Goal: Task Accomplishment & Management: Manage account settings

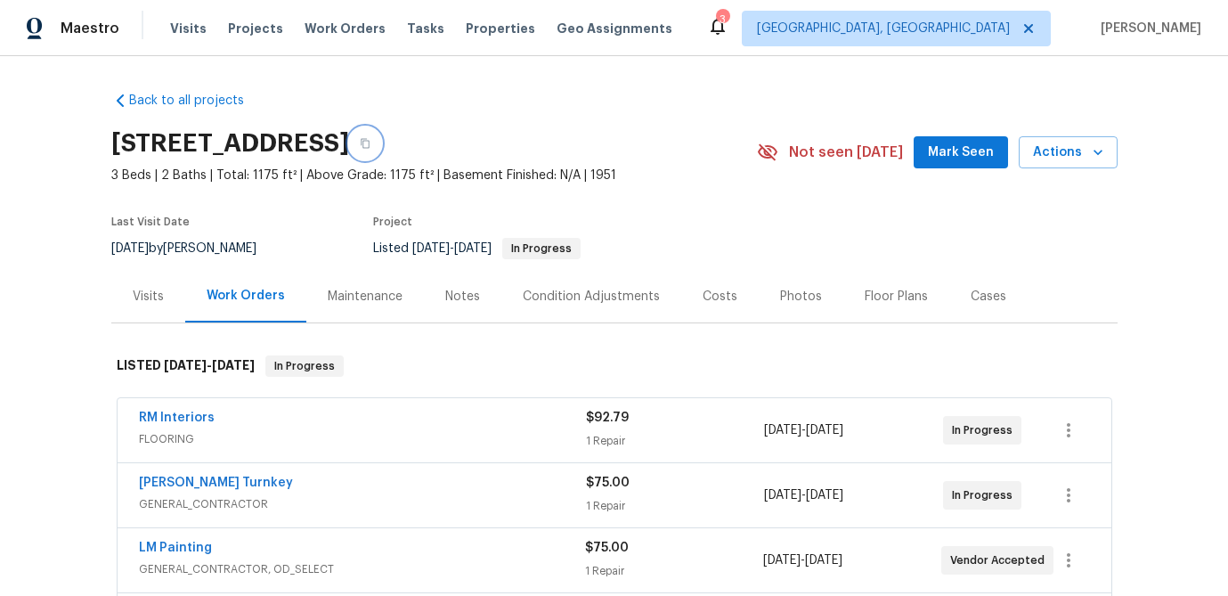
click at [370, 141] on icon "button" at bounding box center [365, 144] width 9 height 10
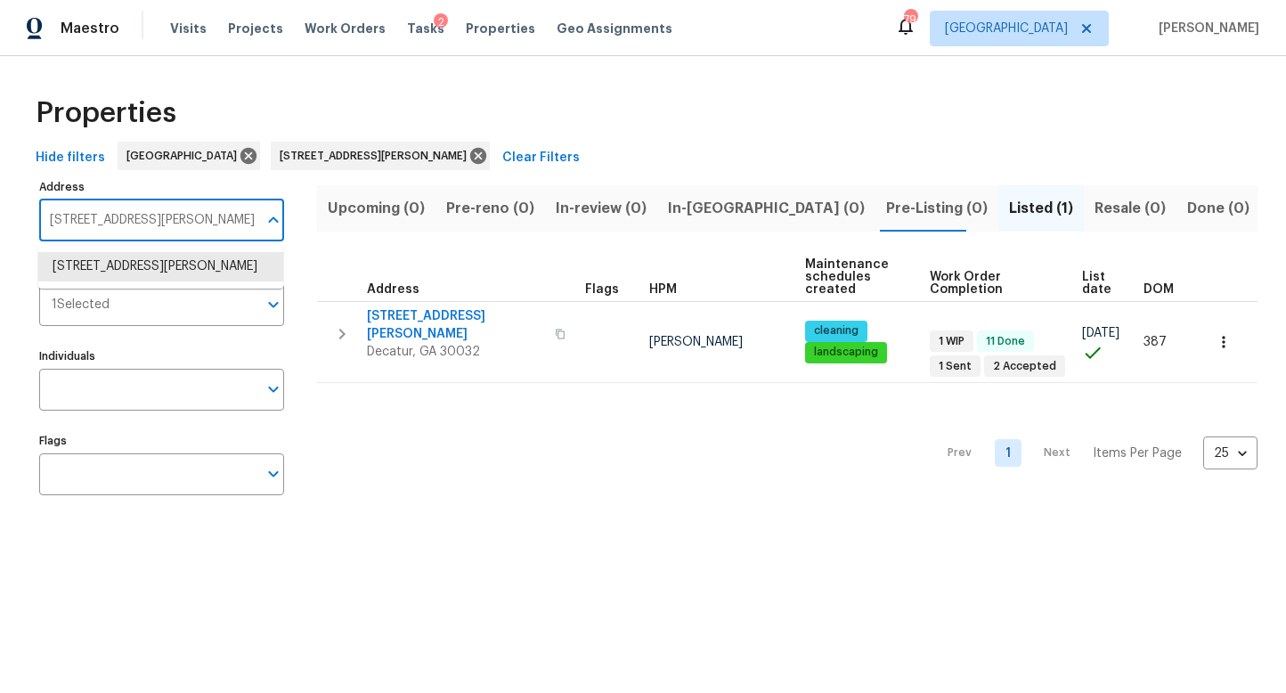
click at [175, 224] on input "2653 Tilson Rd Decatur GA 30032" at bounding box center [148, 220] width 218 height 42
paste input "1909 Meadow Ln, Decatur,"
type input "1909 Meadow Ln, Decatur, GA 30032"
click at [152, 264] on li "1909 Meadow Ln Decatur GA 30032" at bounding box center [160, 266] width 245 height 29
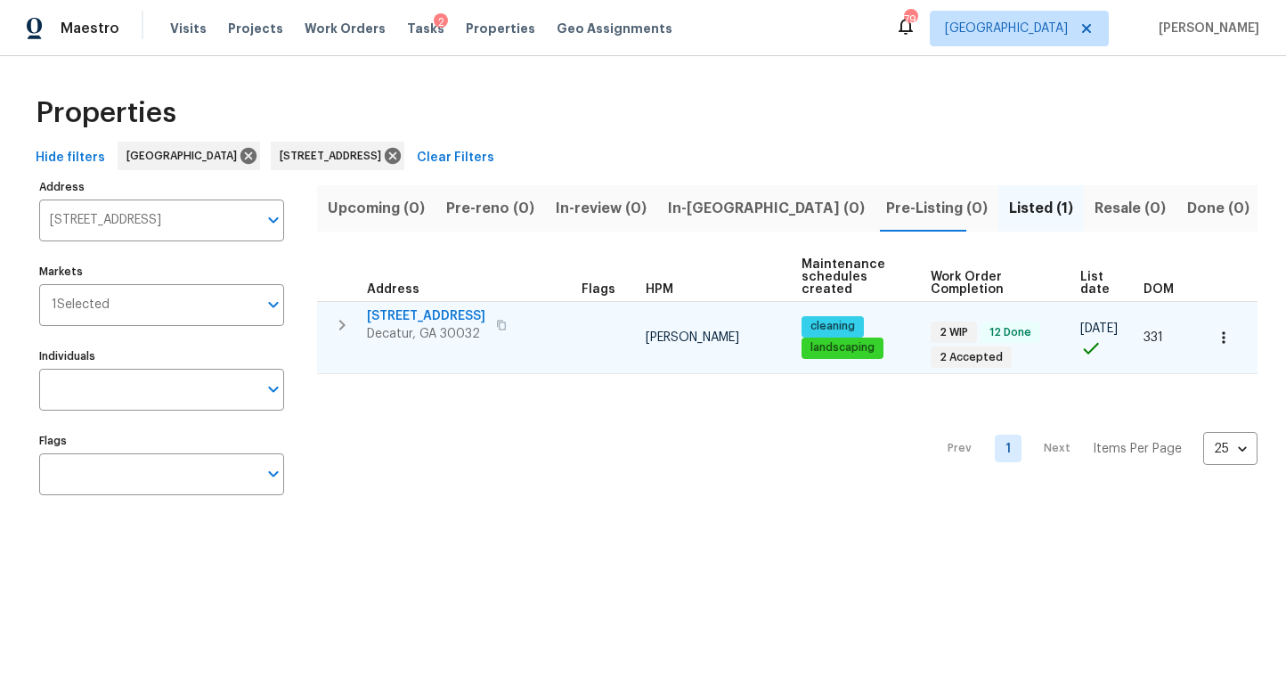
click at [407, 312] on span "[STREET_ADDRESS]" at bounding box center [426, 316] width 118 height 18
click at [1224, 334] on icon "button" at bounding box center [1224, 338] width 18 height 18
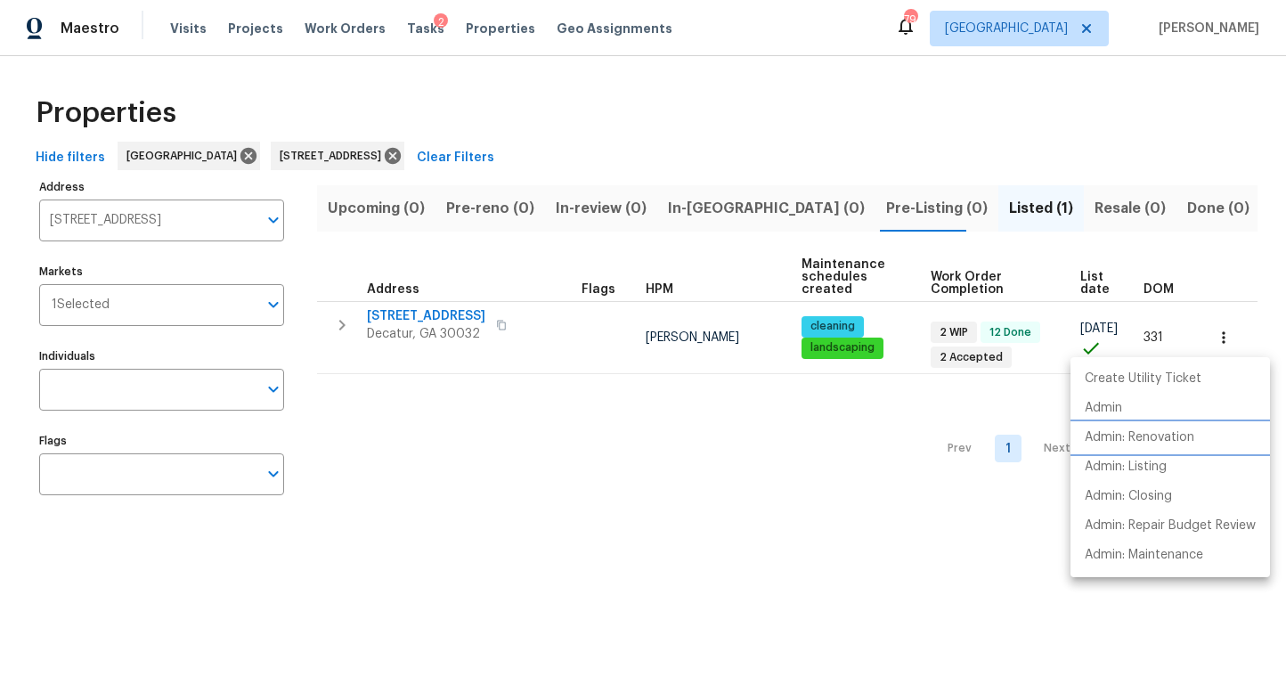
click at [1135, 433] on p "Admin: Renovation" at bounding box center [1140, 437] width 110 height 19
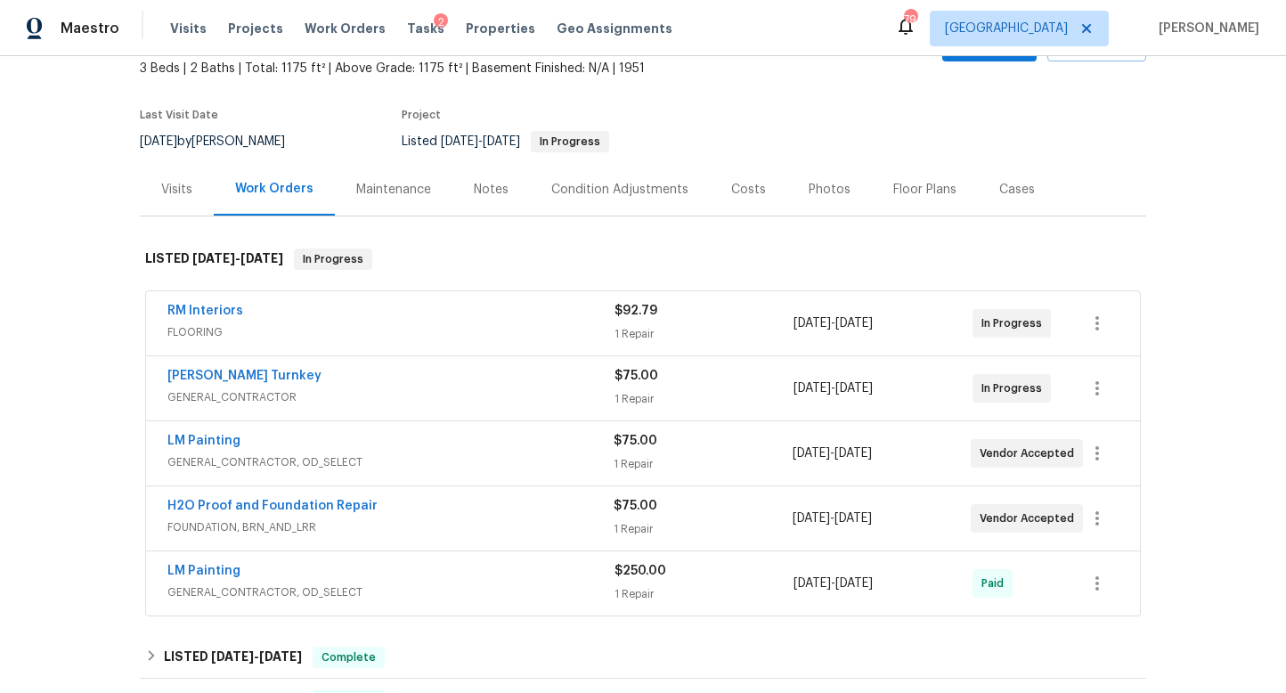
scroll to position [113, 0]
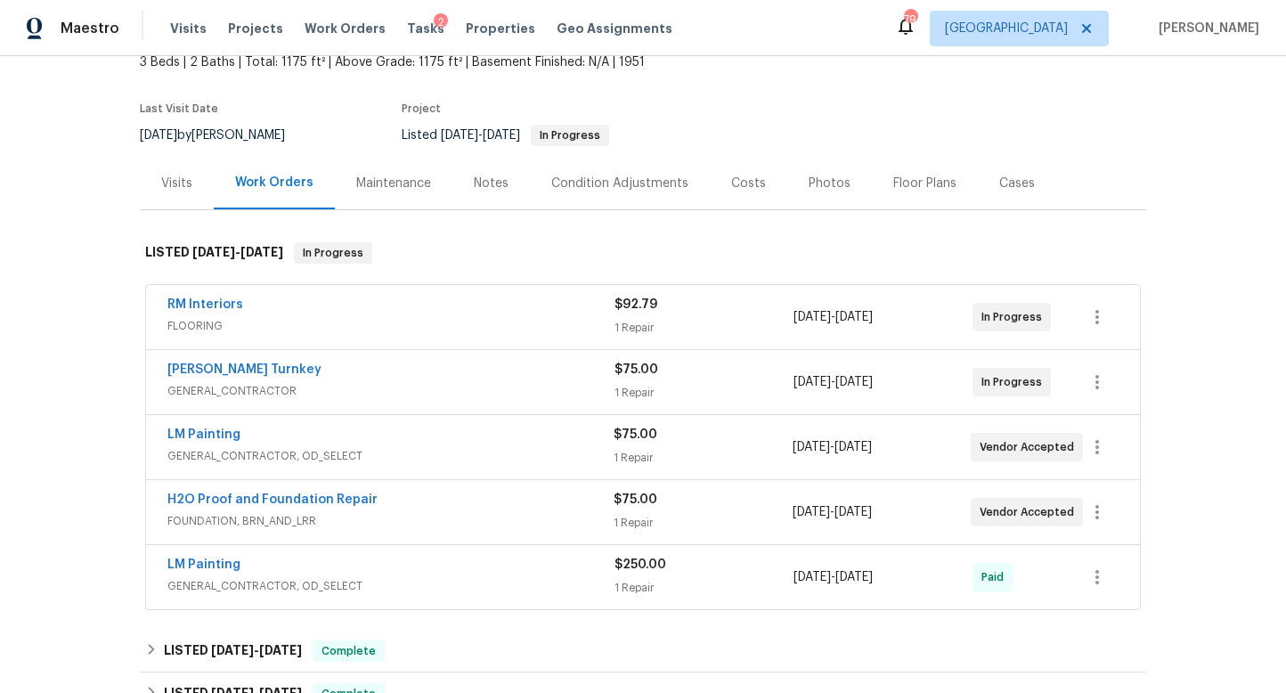
drag, startPoint x: 320, startPoint y: 463, endPoint x: 302, endPoint y: 459, distance: 18.4
click at [320, 463] on span "GENERAL_CONTRACTOR, OD_SELECT" at bounding box center [390, 456] width 446 height 18
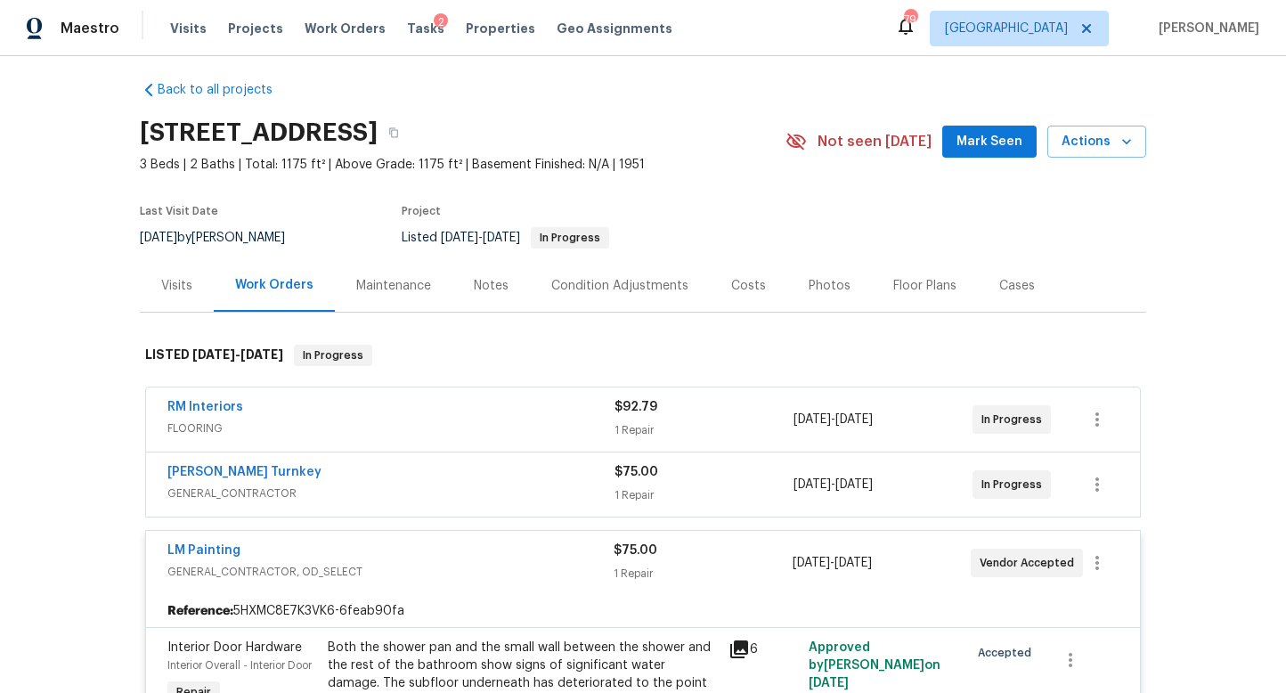
scroll to position [8, 0]
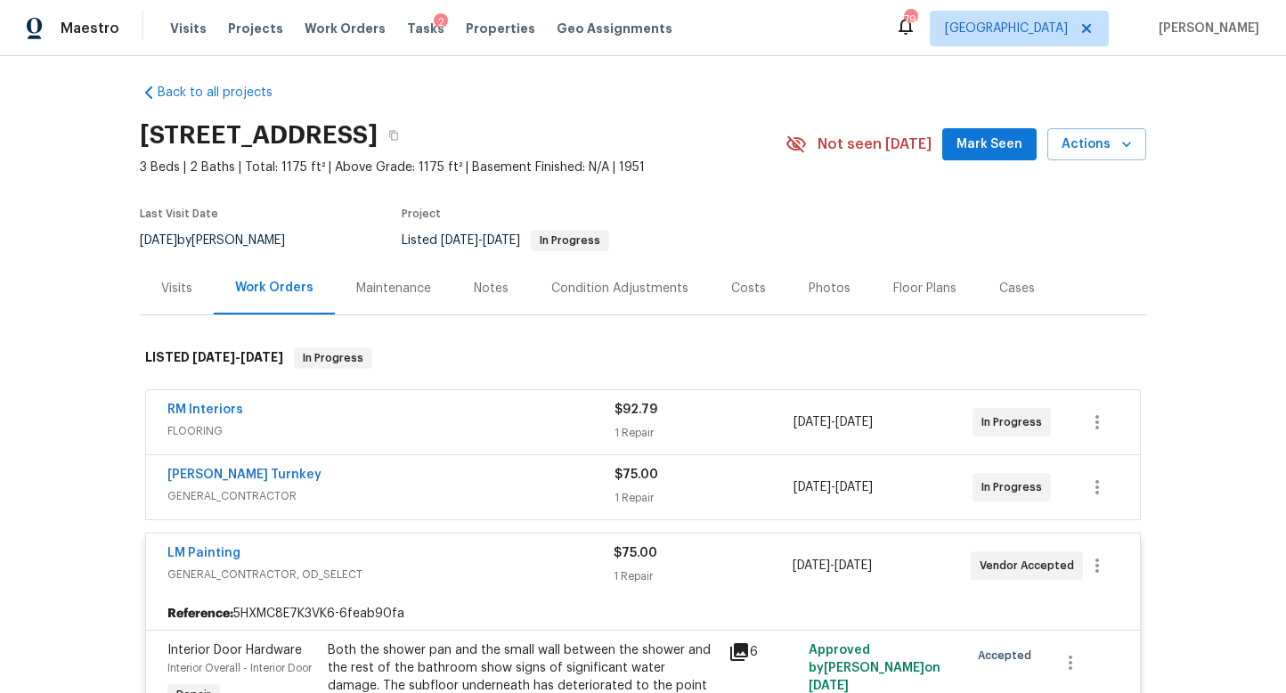
click at [173, 292] on div "Visits" at bounding box center [176, 289] width 31 height 18
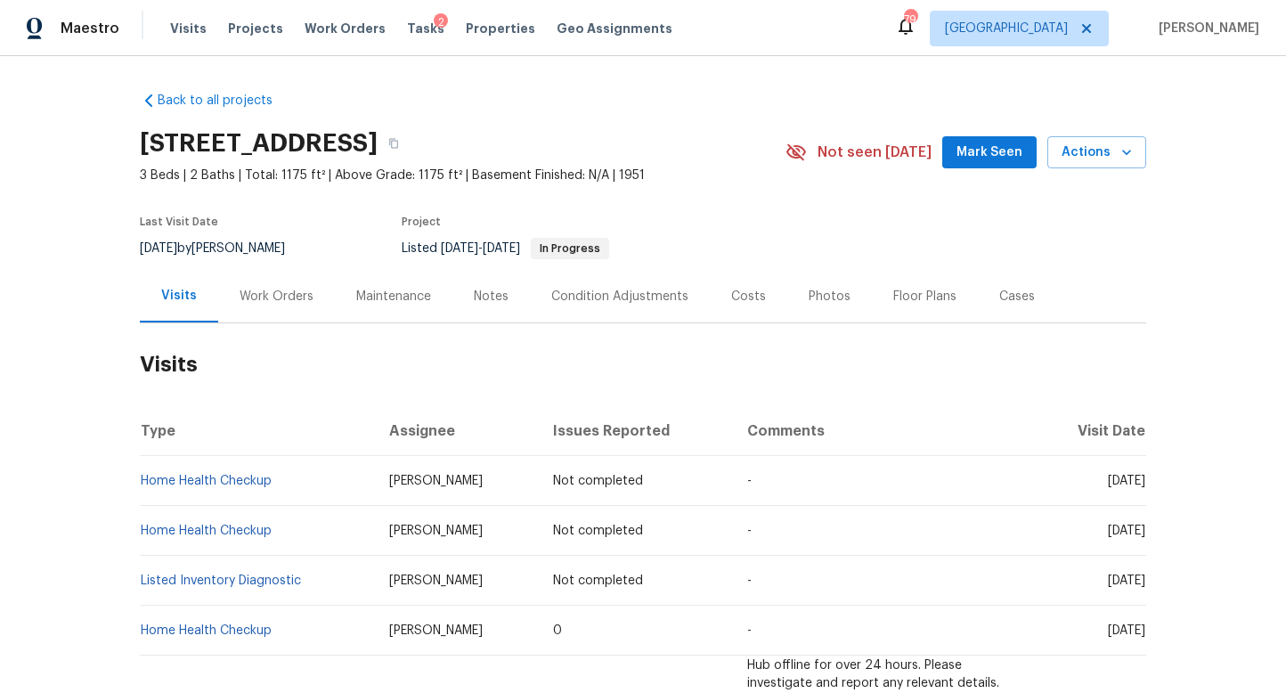
click at [291, 298] on div "Work Orders" at bounding box center [277, 297] width 74 height 18
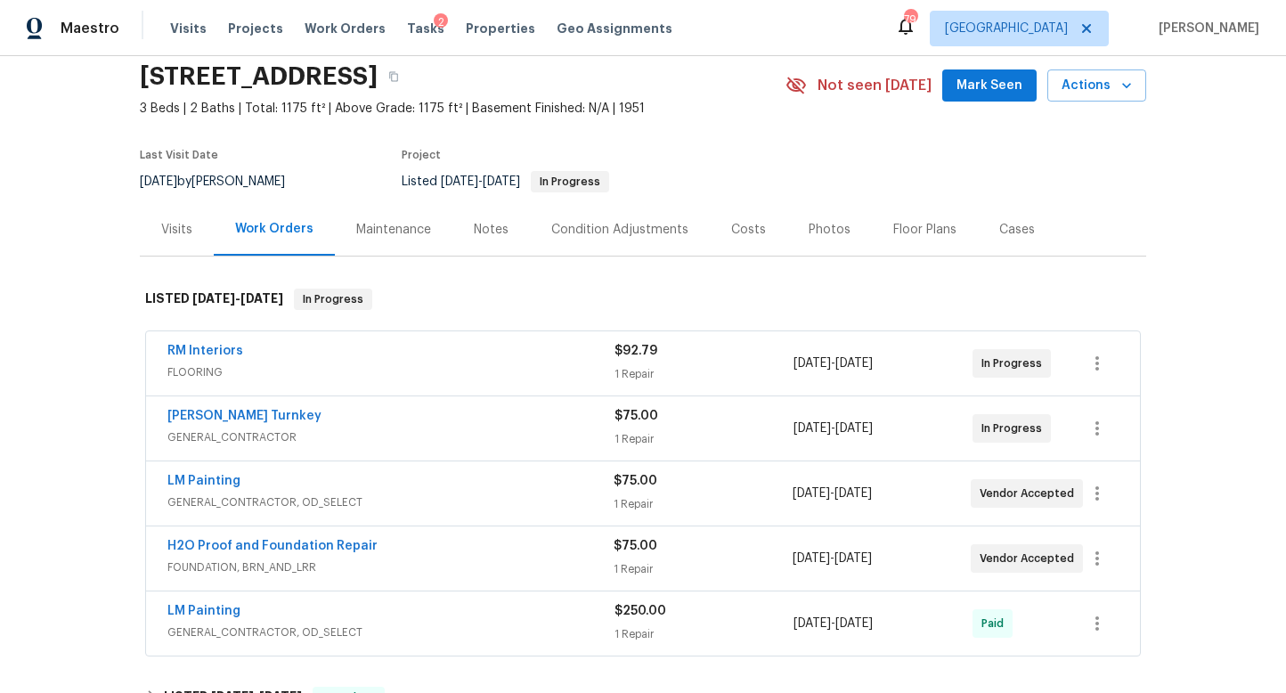
scroll to position [82, 0]
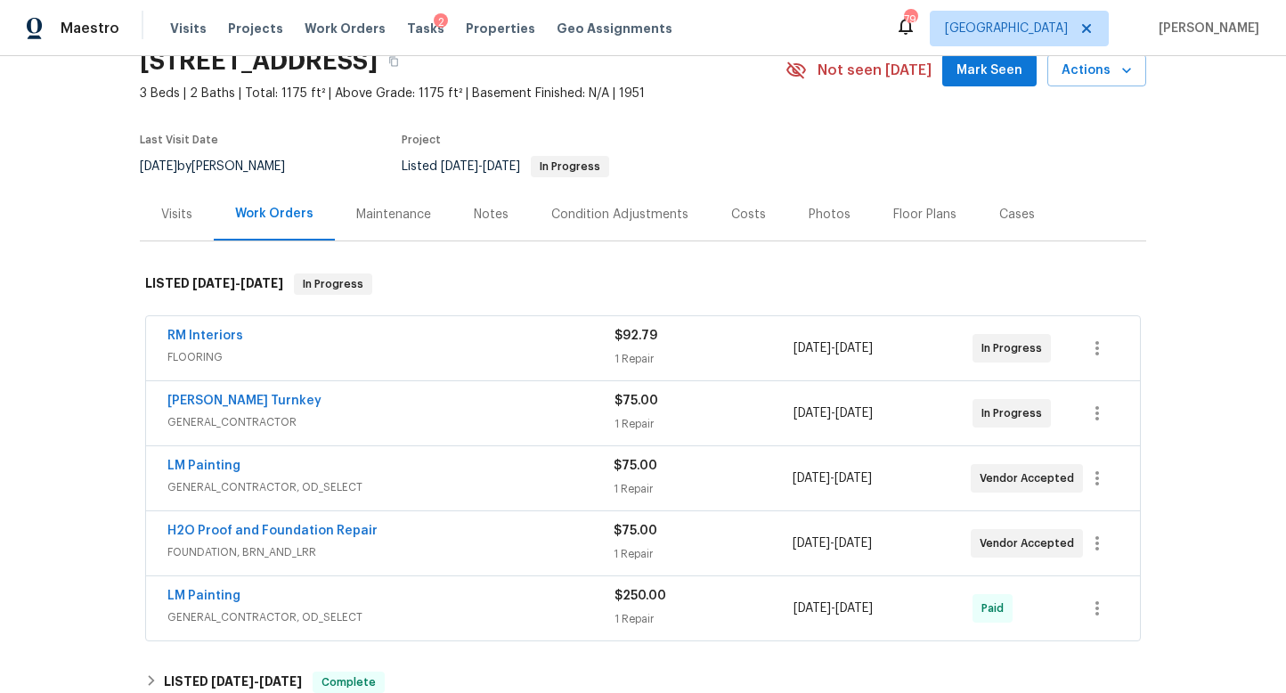
click at [269, 408] on div "[PERSON_NAME] Turnkey" at bounding box center [390, 402] width 447 height 21
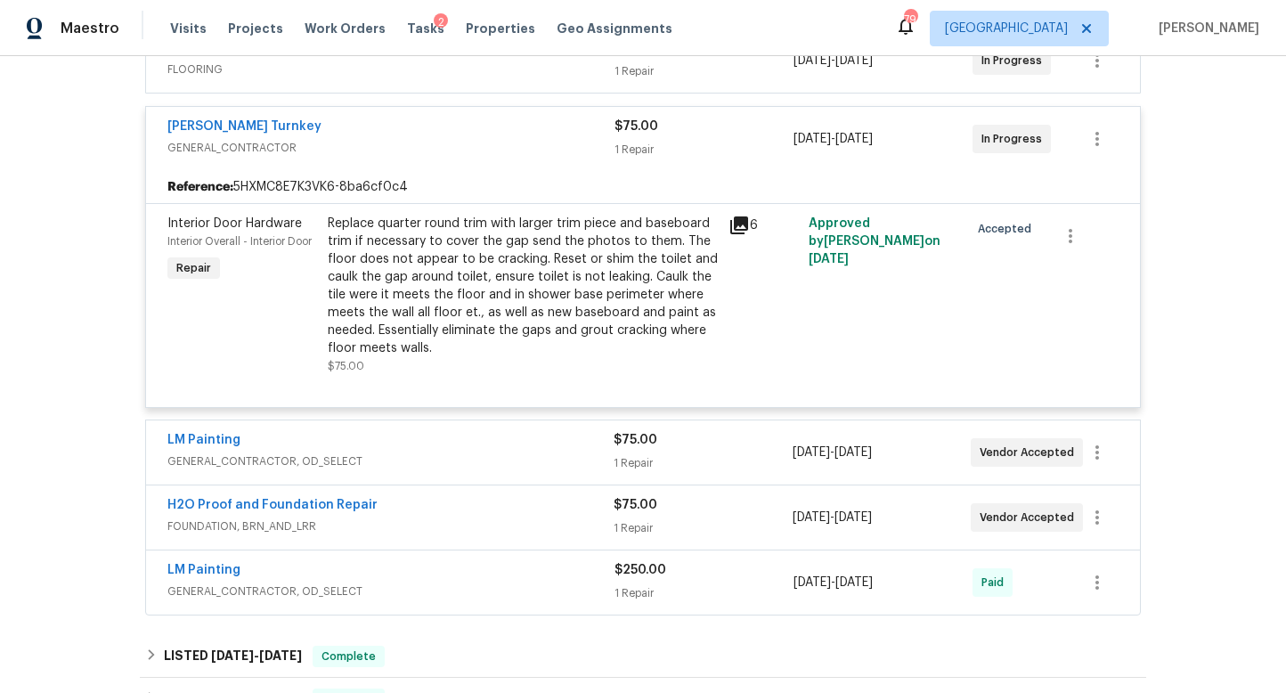
scroll to position [370, 0]
click at [354, 525] on span "FOUNDATION, BRN_AND_LRR" at bounding box center [390, 525] width 446 height 18
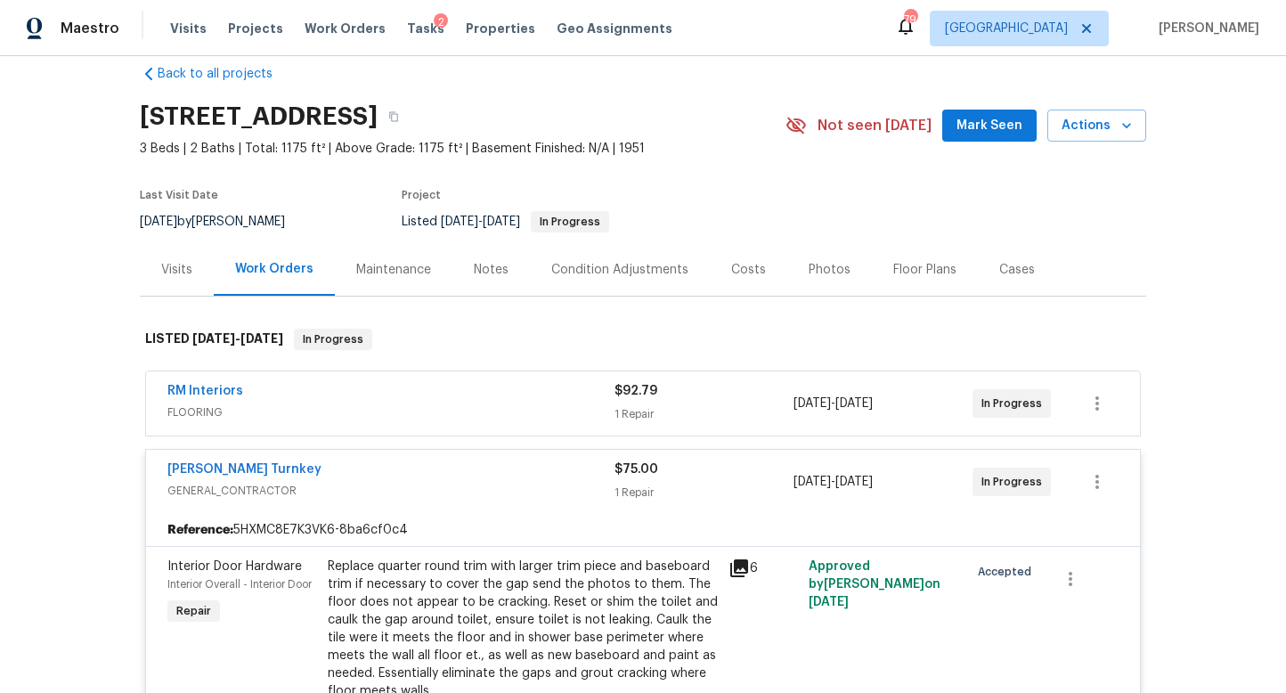
scroll to position [22, 0]
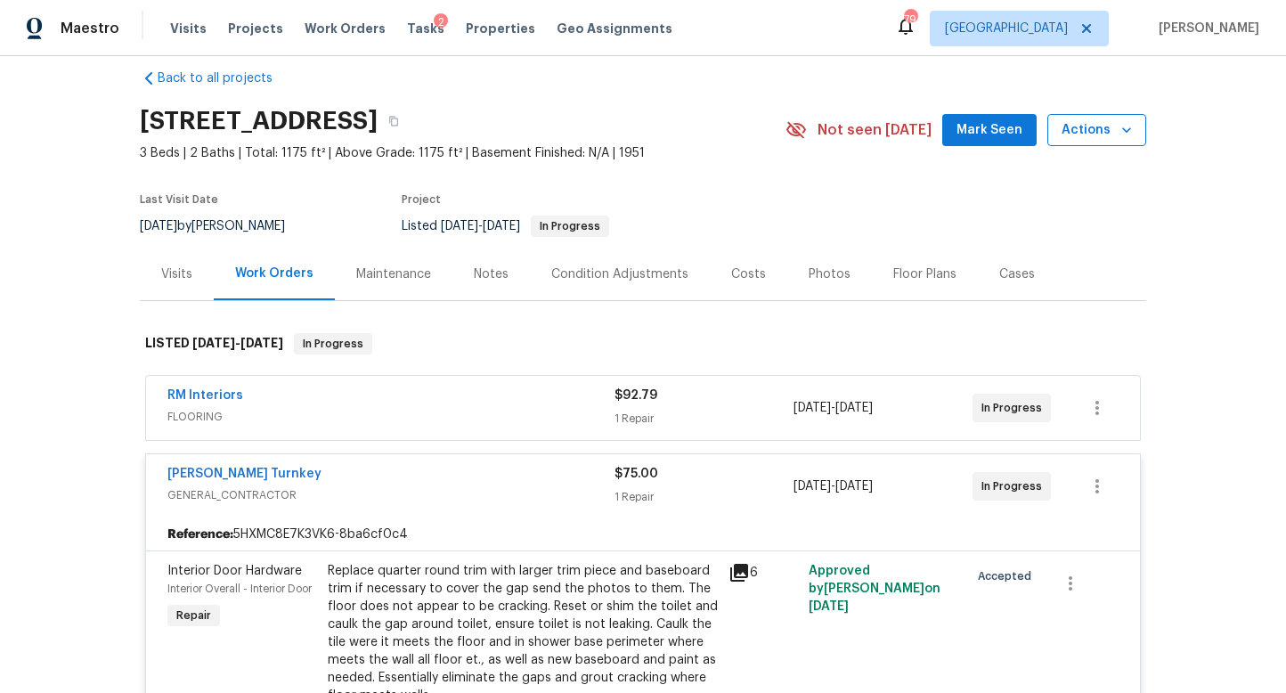
click at [1105, 134] on span "Actions" at bounding box center [1096, 130] width 70 height 22
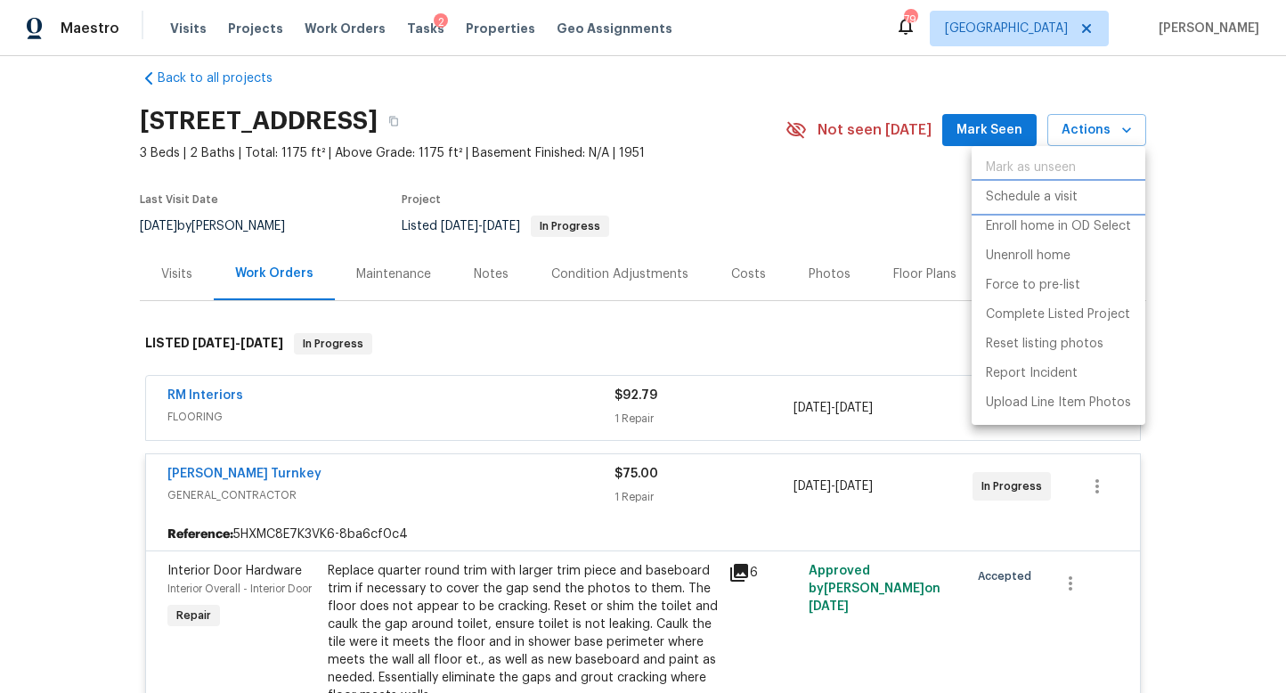
click at [1056, 191] on p "Schedule a visit" at bounding box center [1032, 197] width 92 height 19
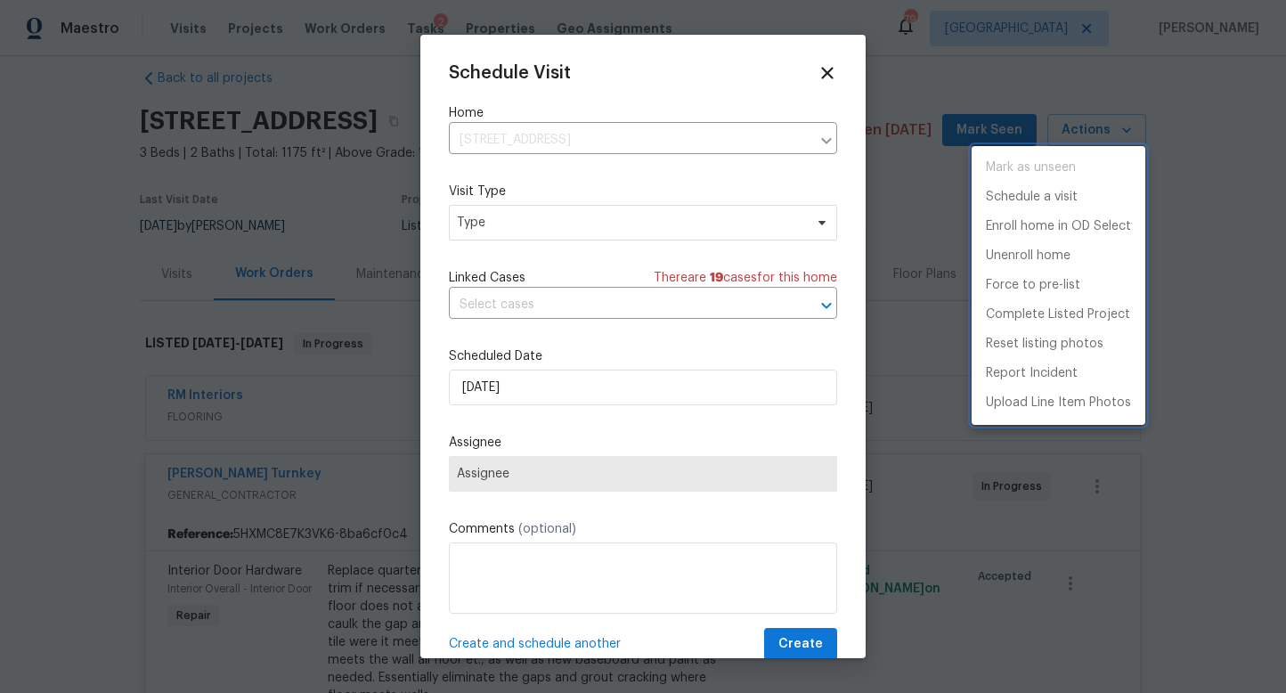
click at [535, 229] on div at bounding box center [643, 346] width 1286 height 693
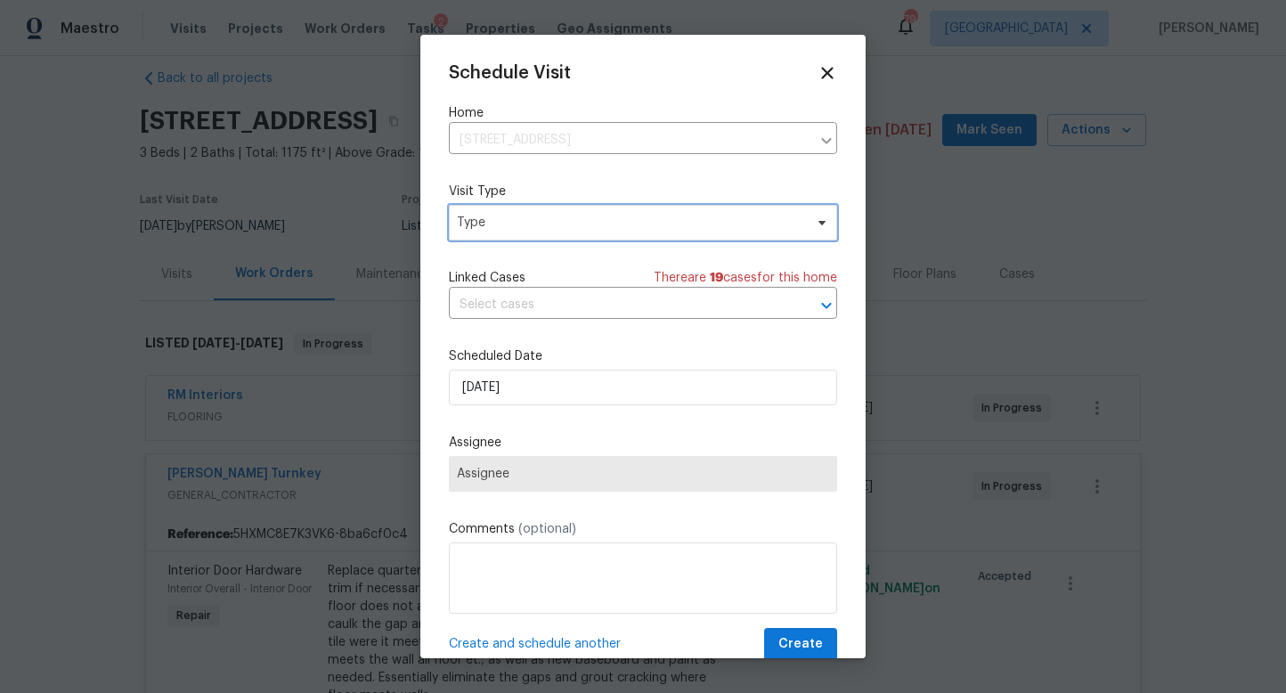
click at [535, 229] on span "Type" at bounding box center [630, 223] width 346 height 18
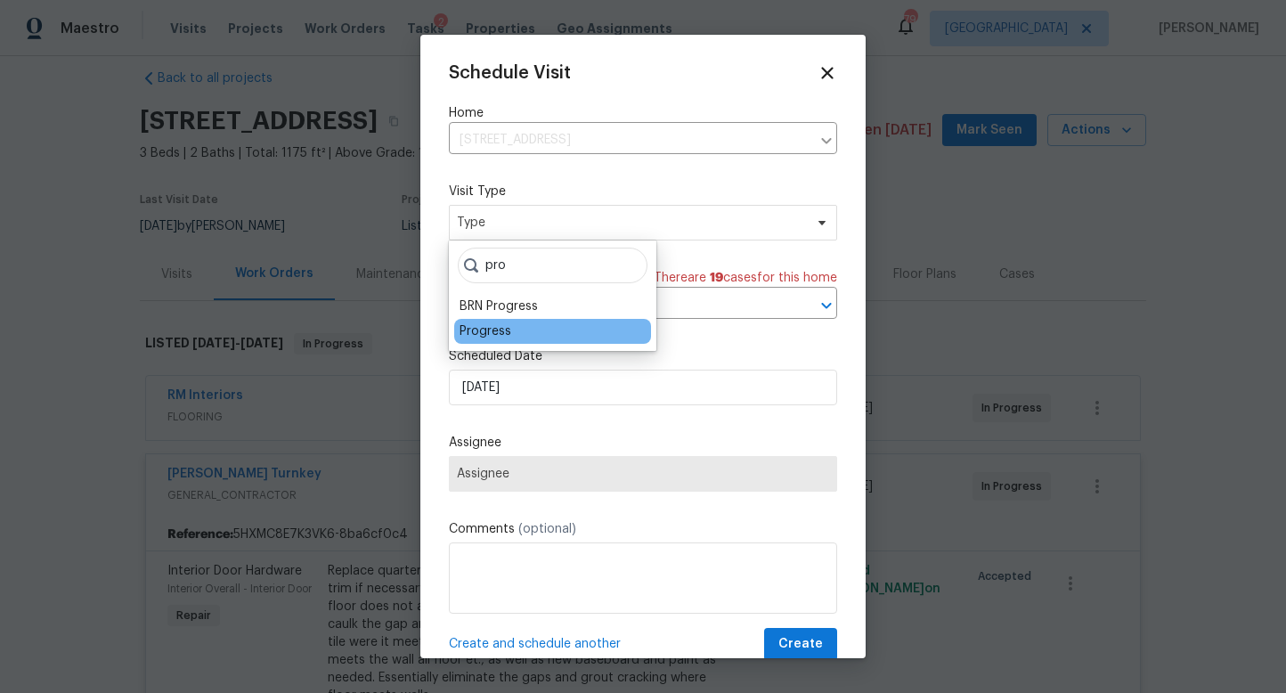
type input "pro"
click at [490, 322] on div "Progress" at bounding box center [485, 331] width 52 height 18
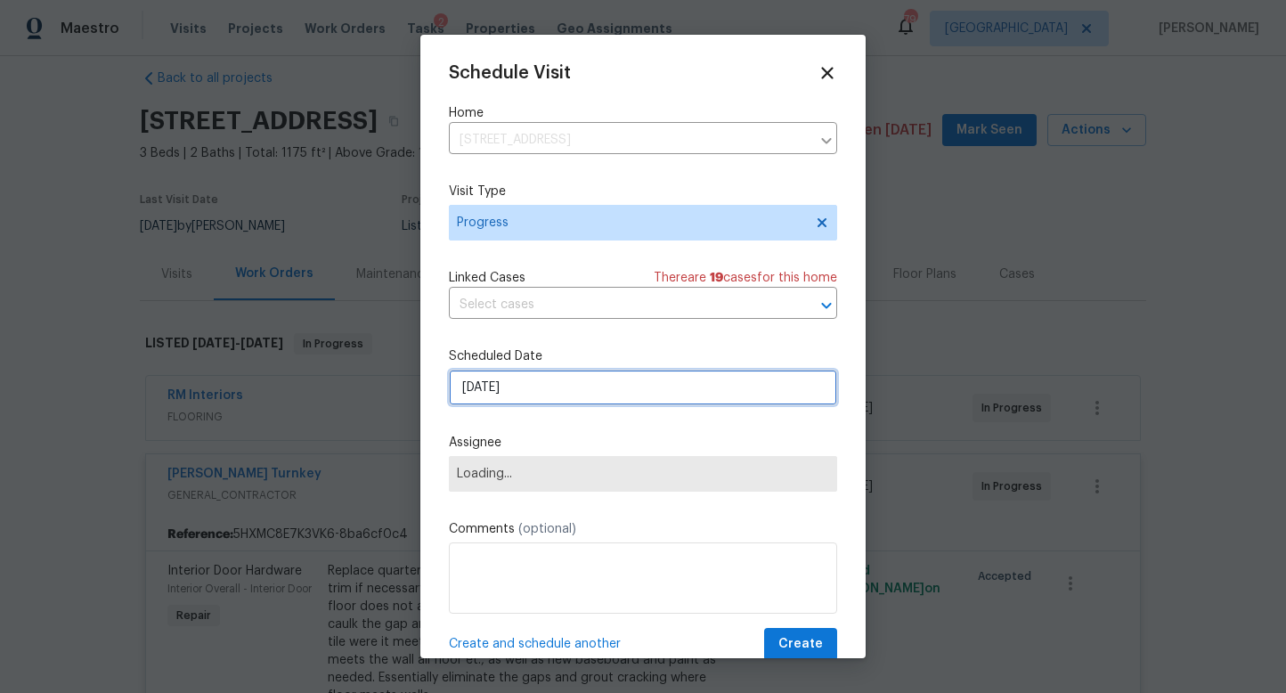
click at [501, 376] on input "8/13/2025" at bounding box center [643, 388] width 388 height 36
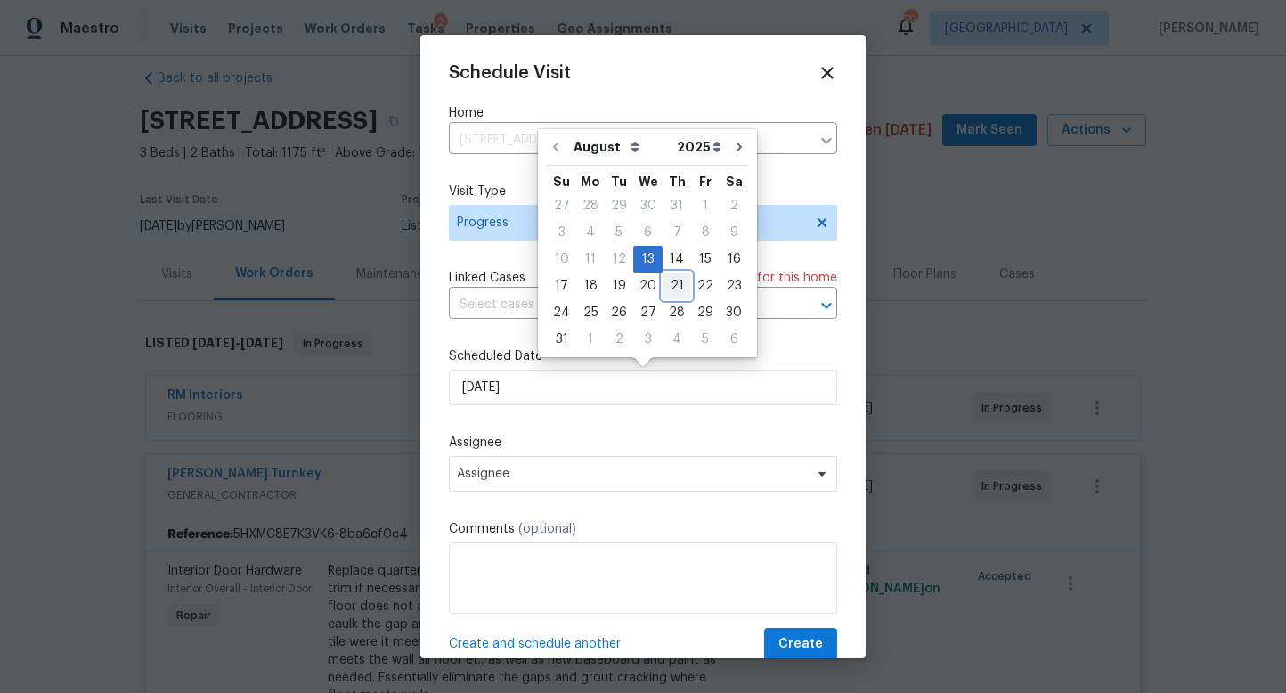
click at [676, 281] on div "21" at bounding box center [677, 285] width 28 height 25
type input "8/21/2025"
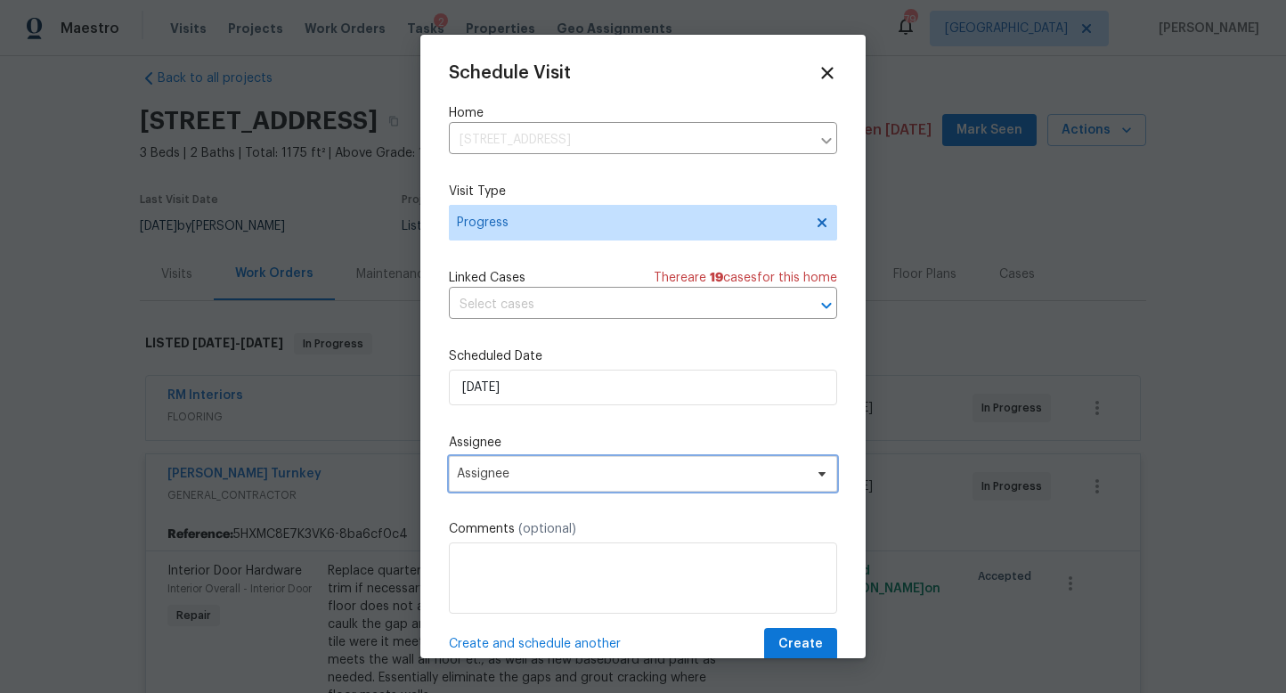
click at [557, 470] on span "Assignee" at bounding box center [631, 474] width 349 height 14
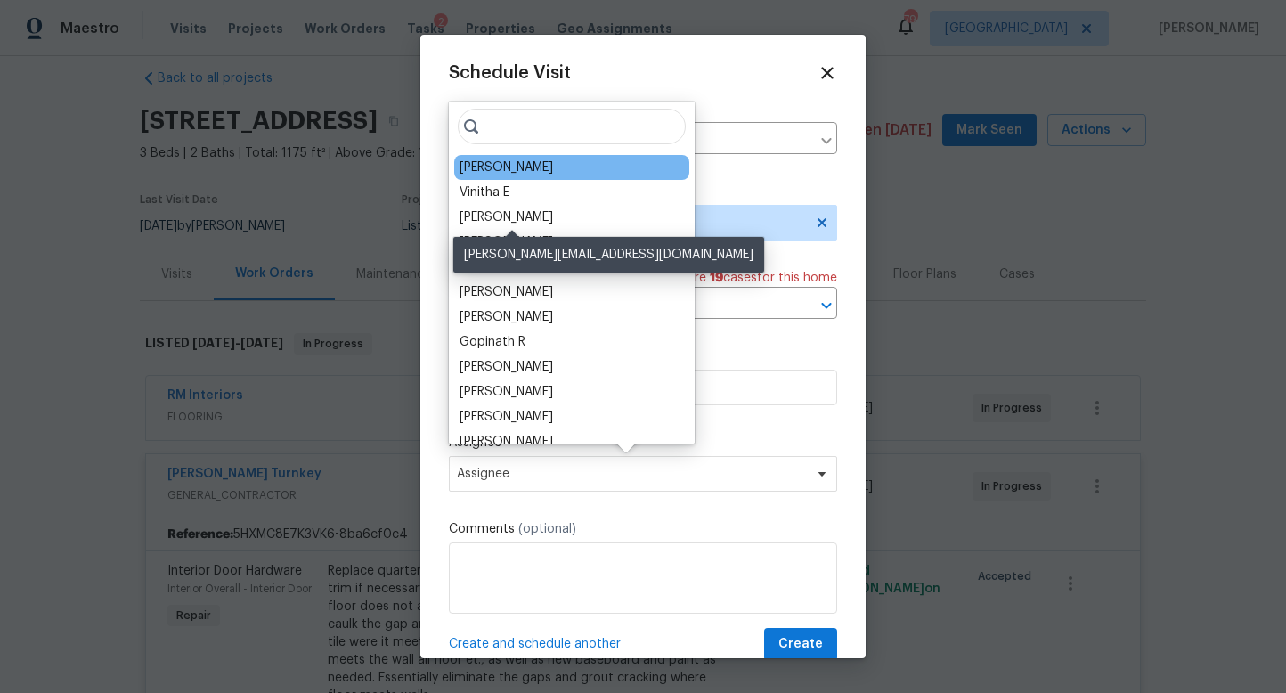
click at [493, 157] on div "[PERSON_NAME]" at bounding box center [571, 167] width 235 height 25
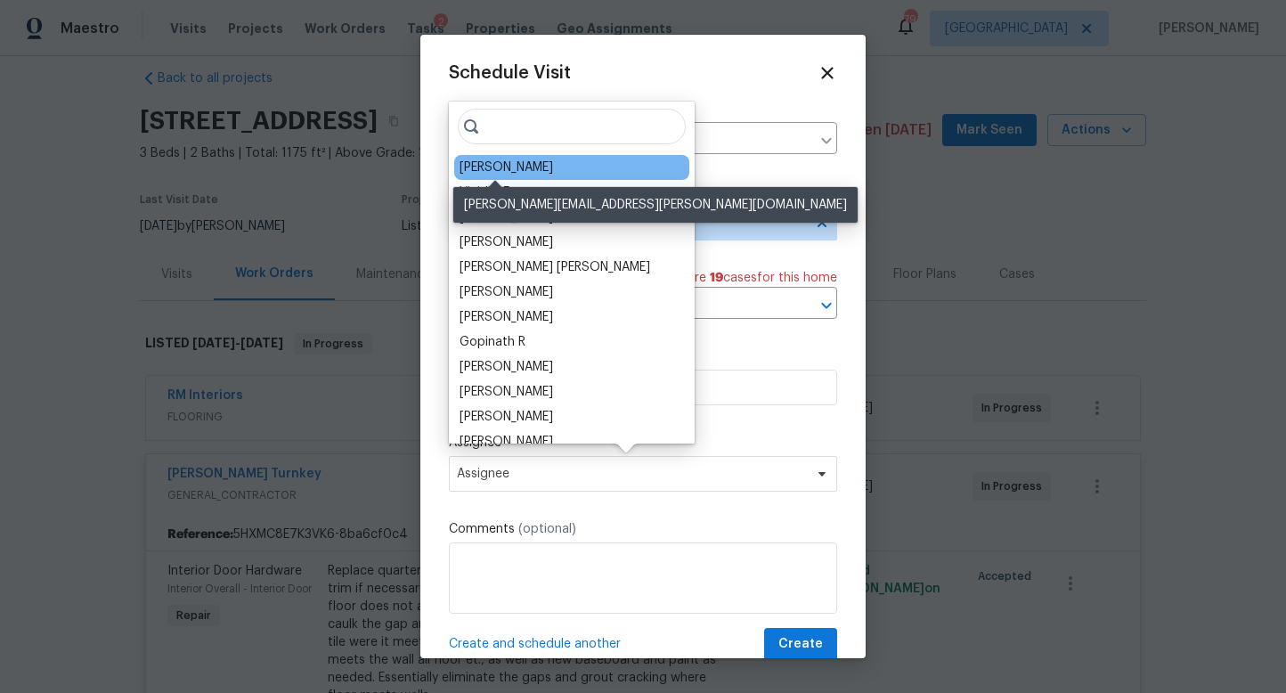
click at [484, 169] on div "[PERSON_NAME]" at bounding box center [505, 168] width 93 height 18
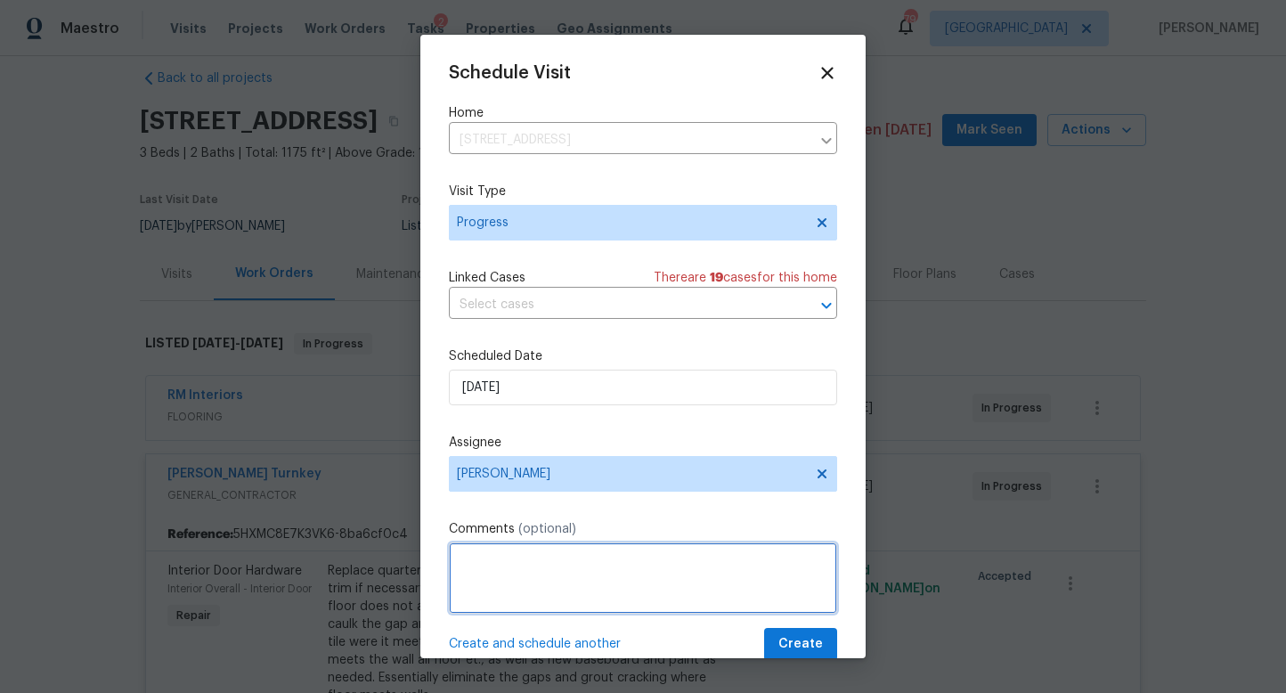
click at [518, 577] on textarea at bounding box center [643, 577] width 388 height 71
type textarea "check the listed work and BOM house and new photos"
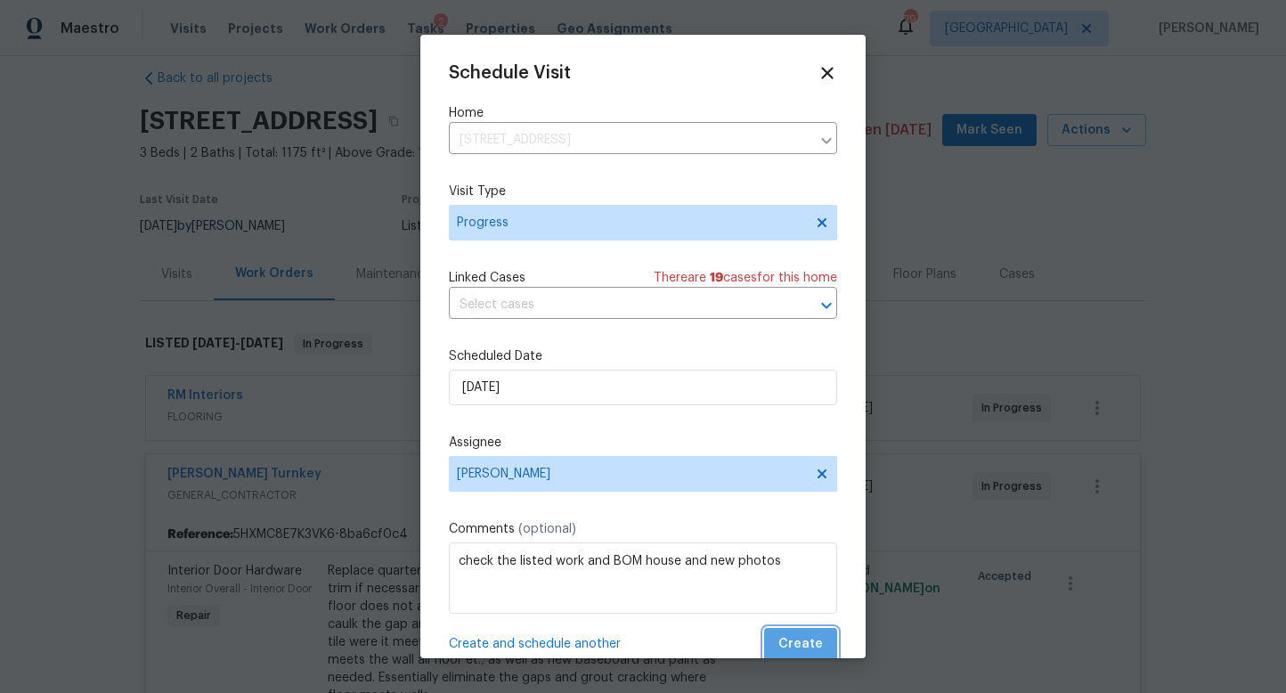
click at [812, 652] on span "Create" at bounding box center [800, 644] width 45 height 22
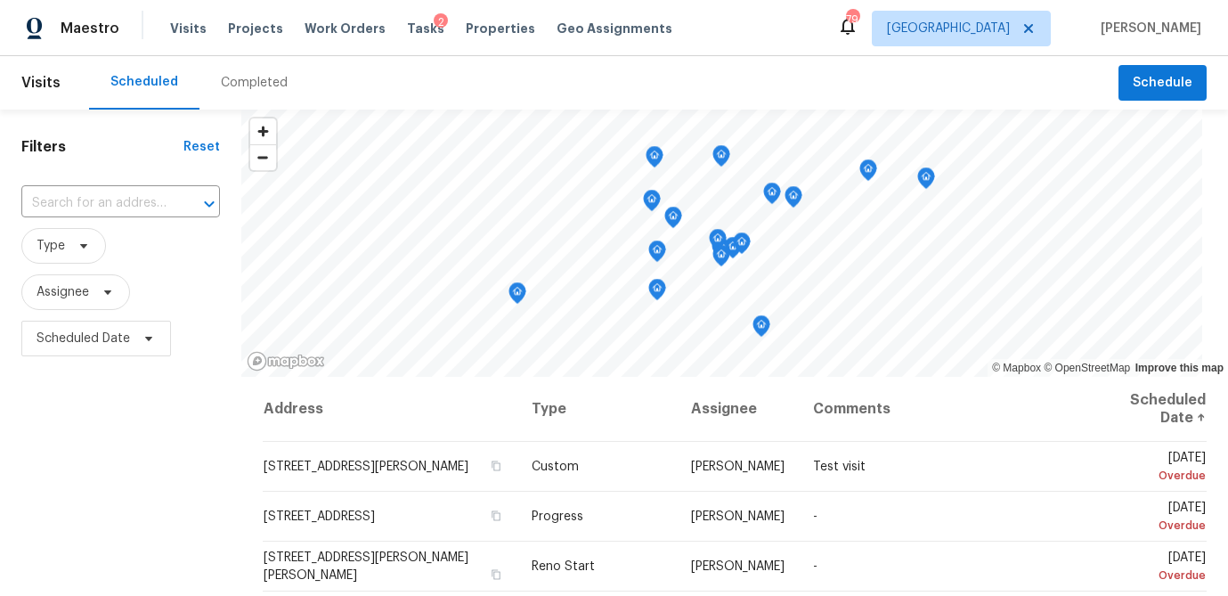
drag, startPoint x: 472, startPoint y: 27, endPoint x: 449, endPoint y: 45, distance: 29.2
click at [472, 27] on span "Properties" at bounding box center [500, 29] width 69 height 18
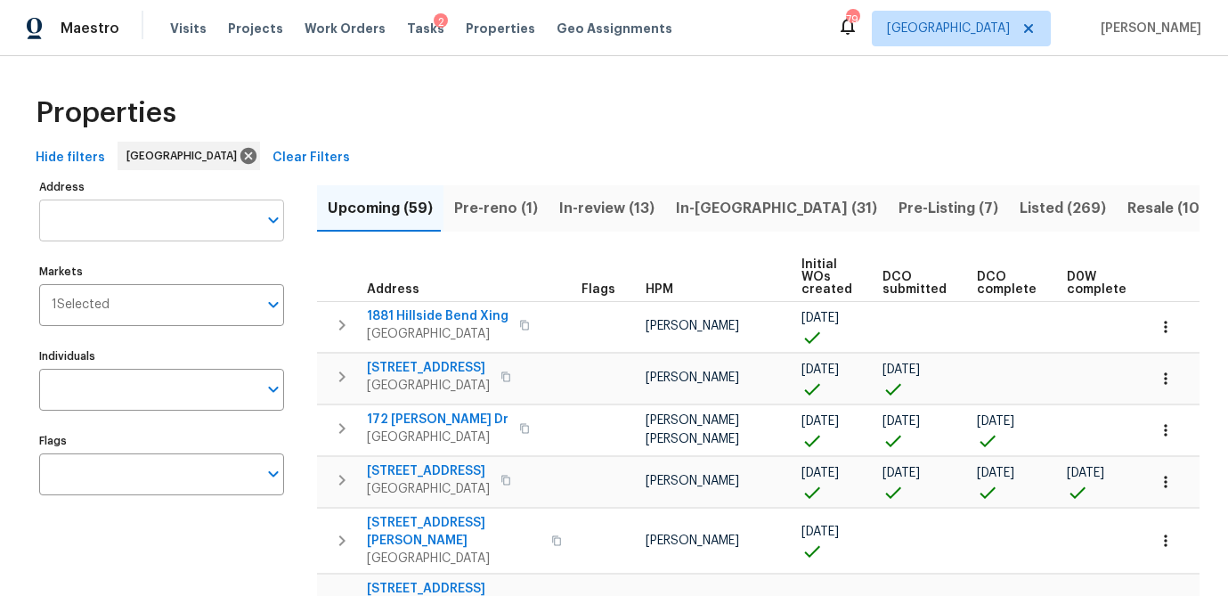
click at [107, 224] on input "Address" at bounding box center [148, 220] width 218 height 42
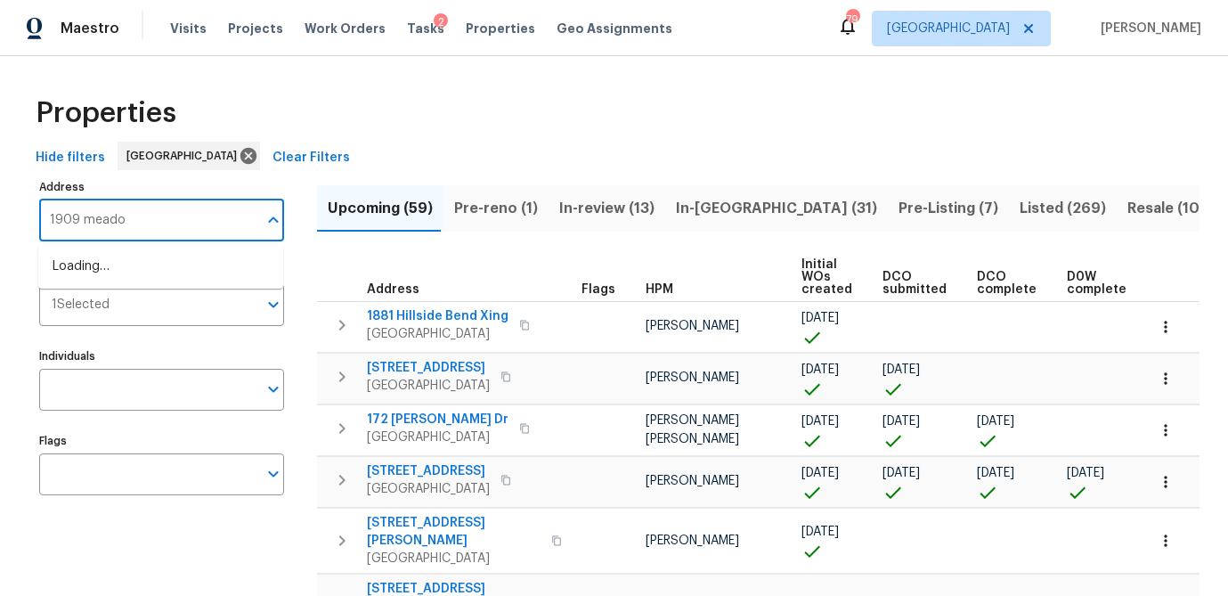
type input "1909 meadow"
click at [112, 264] on li "1909 Meadow Ln Decatur GA 30032" at bounding box center [160, 266] width 245 height 29
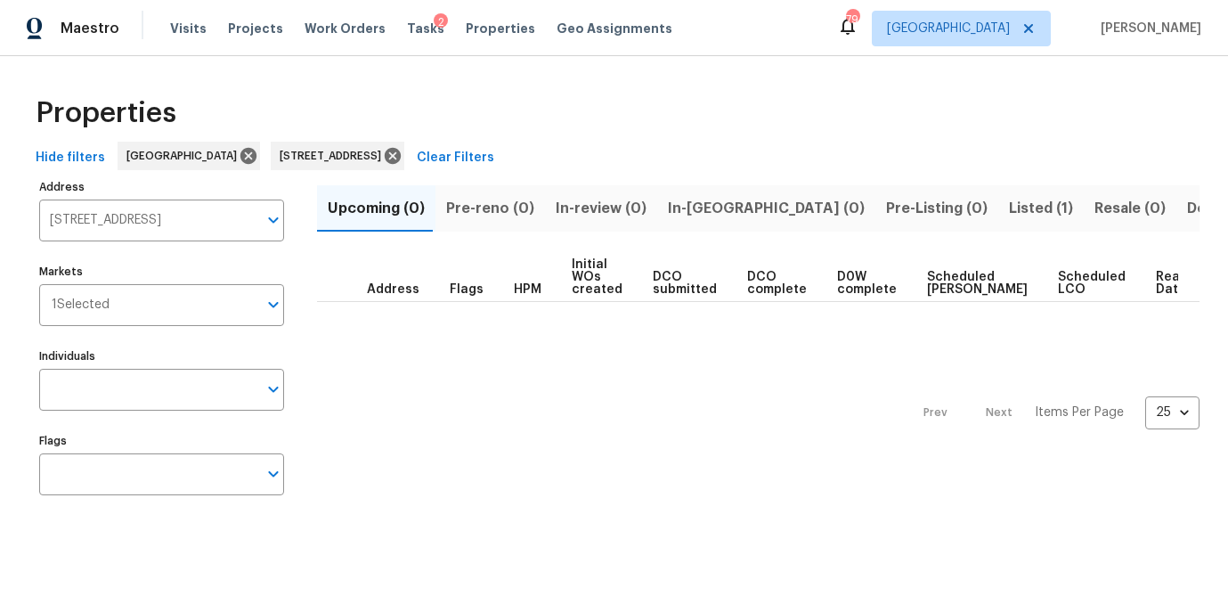
click at [1009, 205] on span "Listed (1)" at bounding box center [1041, 208] width 64 height 25
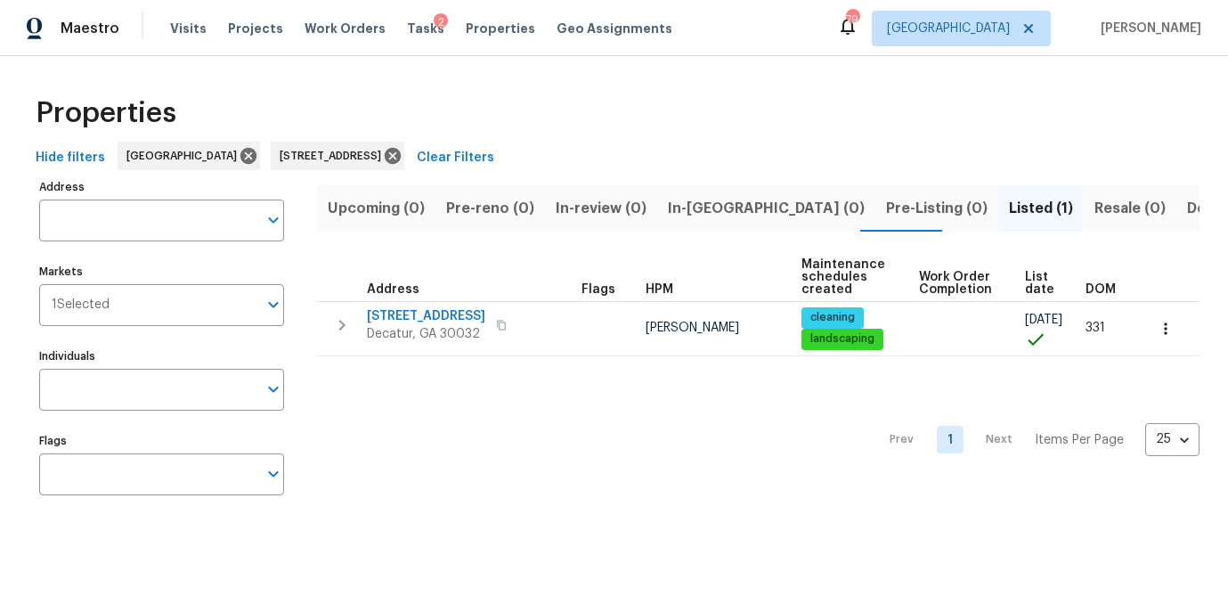
type input "1909 Meadow Ln Decatur GA 30032"
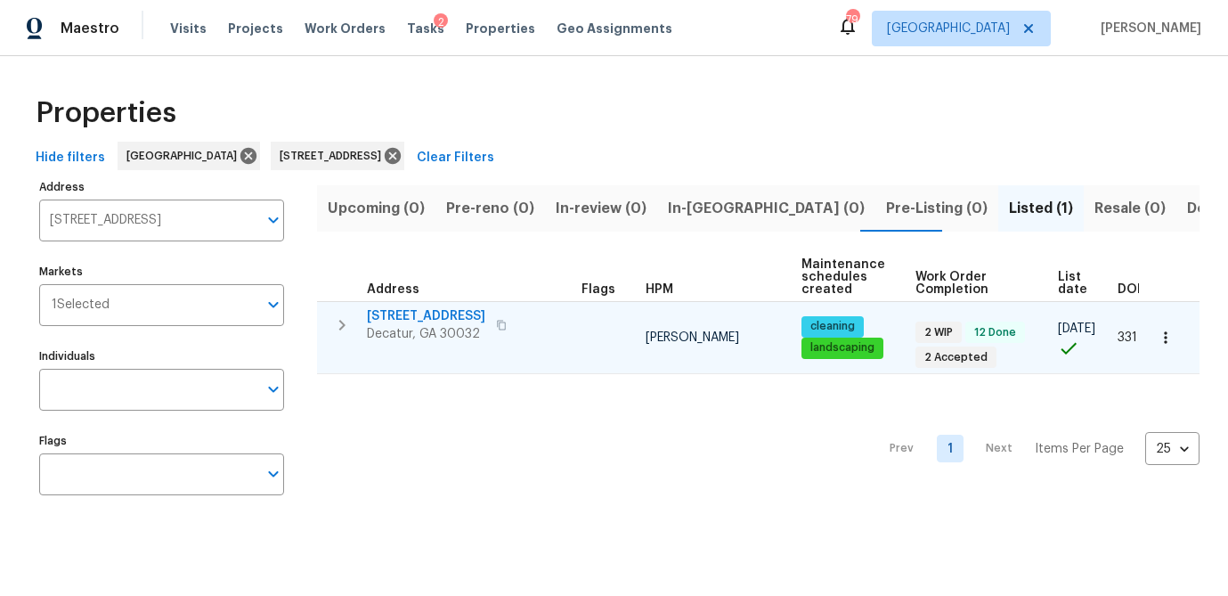
click at [406, 313] on span "1909 Meadow Ln" at bounding box center [426, 316] width 118 height 18
click at [446, 315] on span "1909 Meadow Ln" at bounding box center [426, 316] width 118 height 18
click at [1160, 331] on icon "button" at bounding box center [1166, 338] width 18 height 18
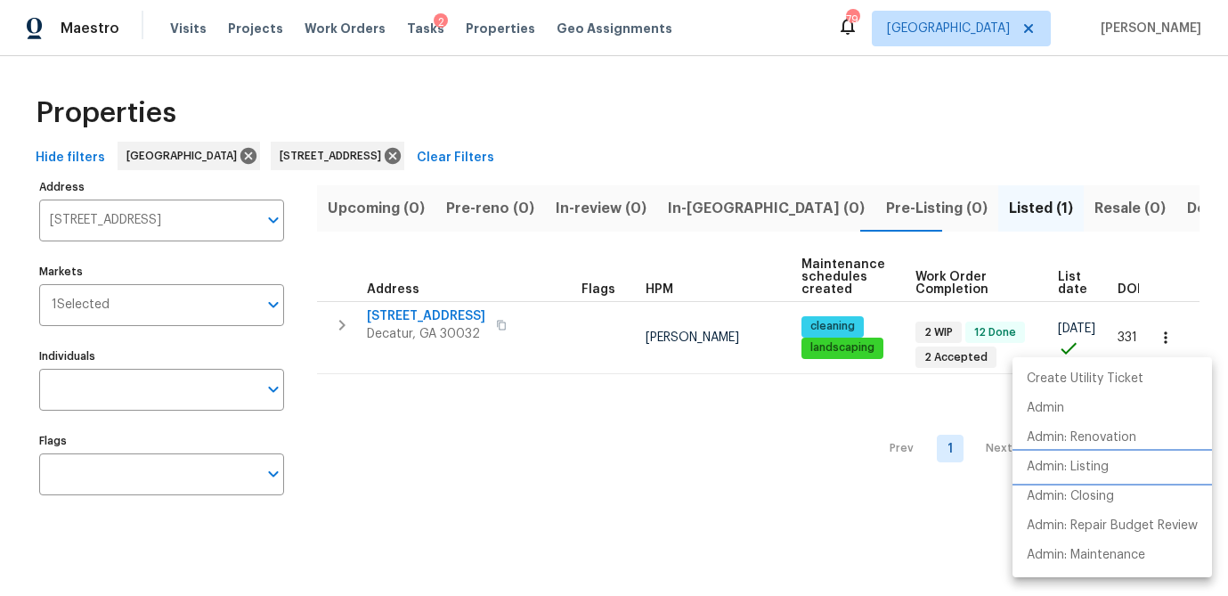
click at [1094, 459] on p "Admin: Listing" at bounding box center [1068, 467] width 82 height 19
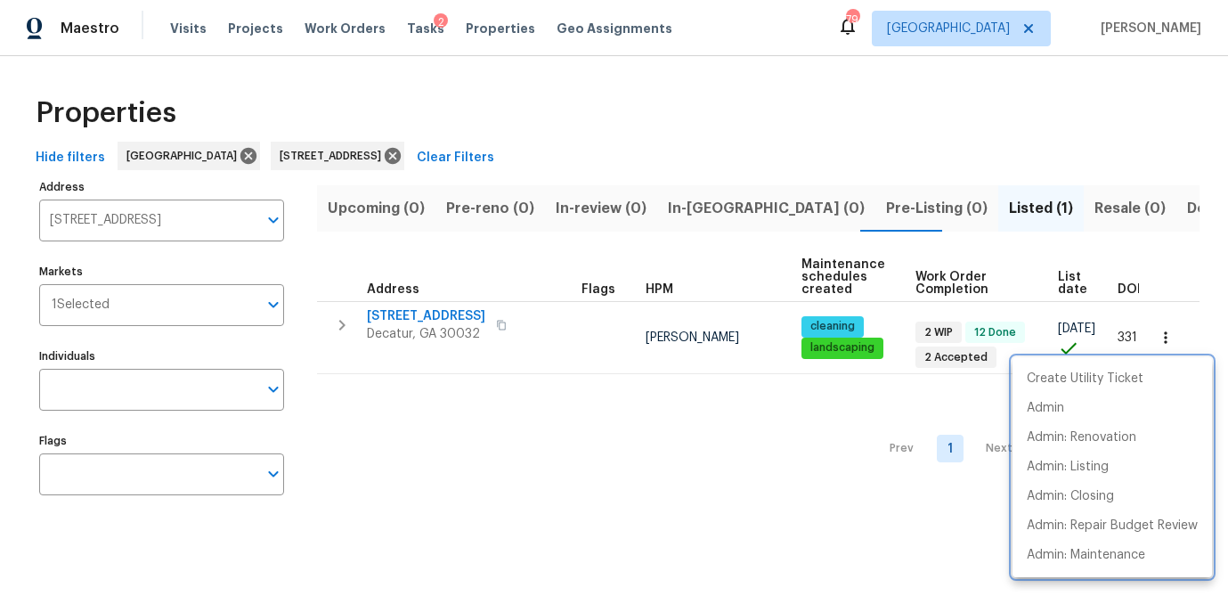
click at [159, 218] on div at bounding box center [614, 298] width 1228 height 596
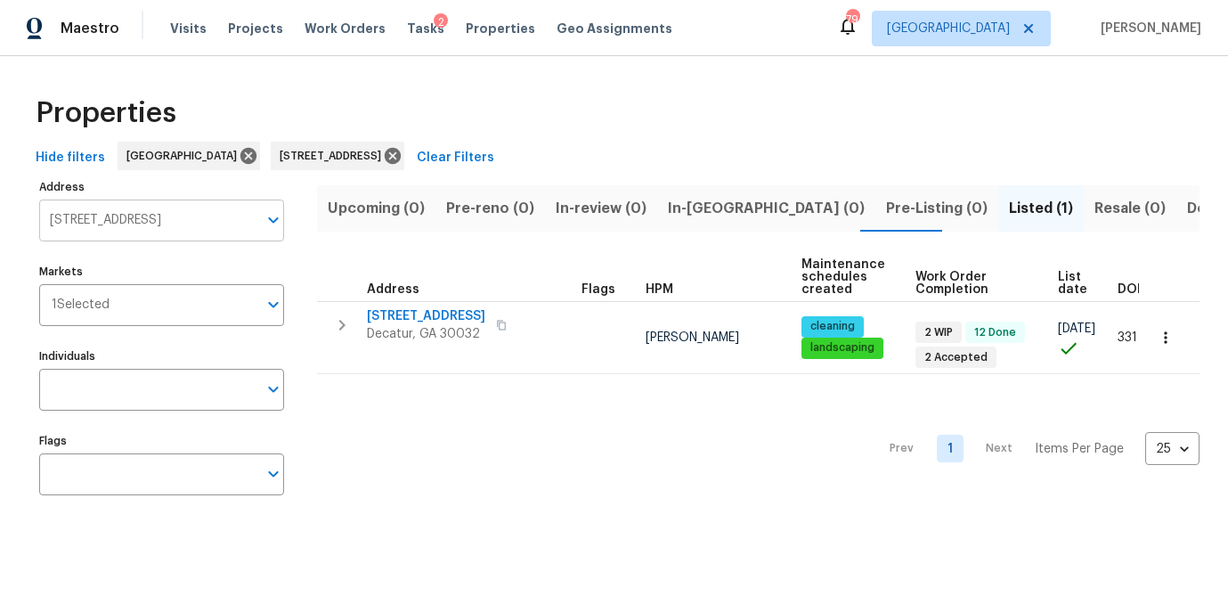
click at [159, 218] on input "1909 Meadow Ln Decatur GA 30032" at bounding box center [148, 220] width 218 height 42
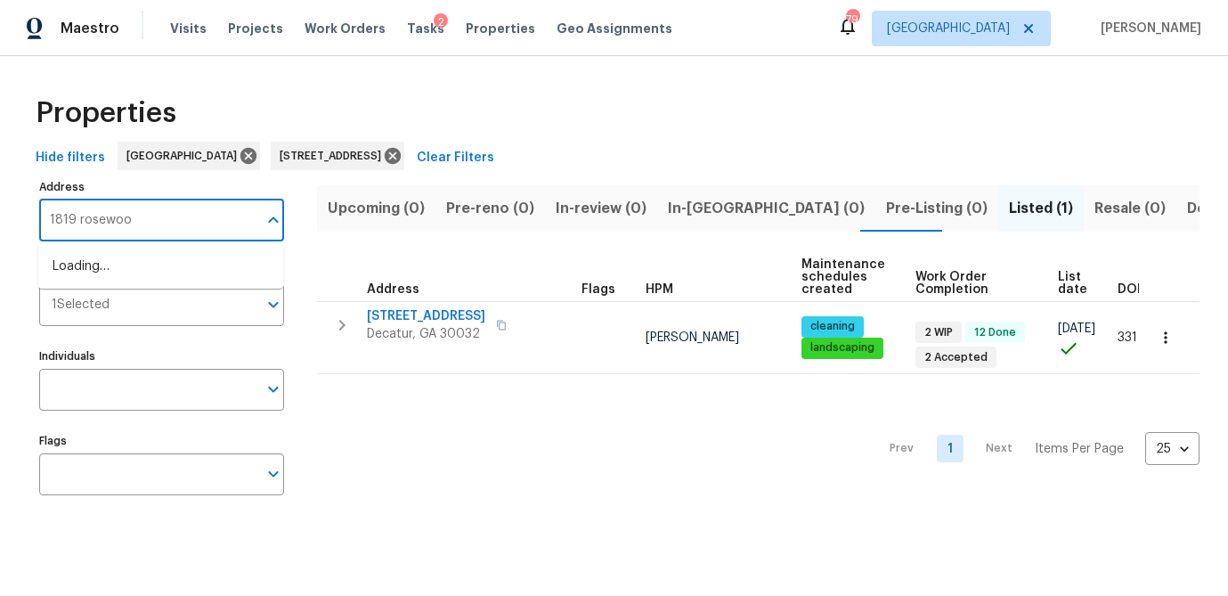
type input "1819 rosewood"
click at [150, 267] on li "1819 Rosewood Rd Decatur GA 30032" at bounding box center [160, 266] width 245 height 29
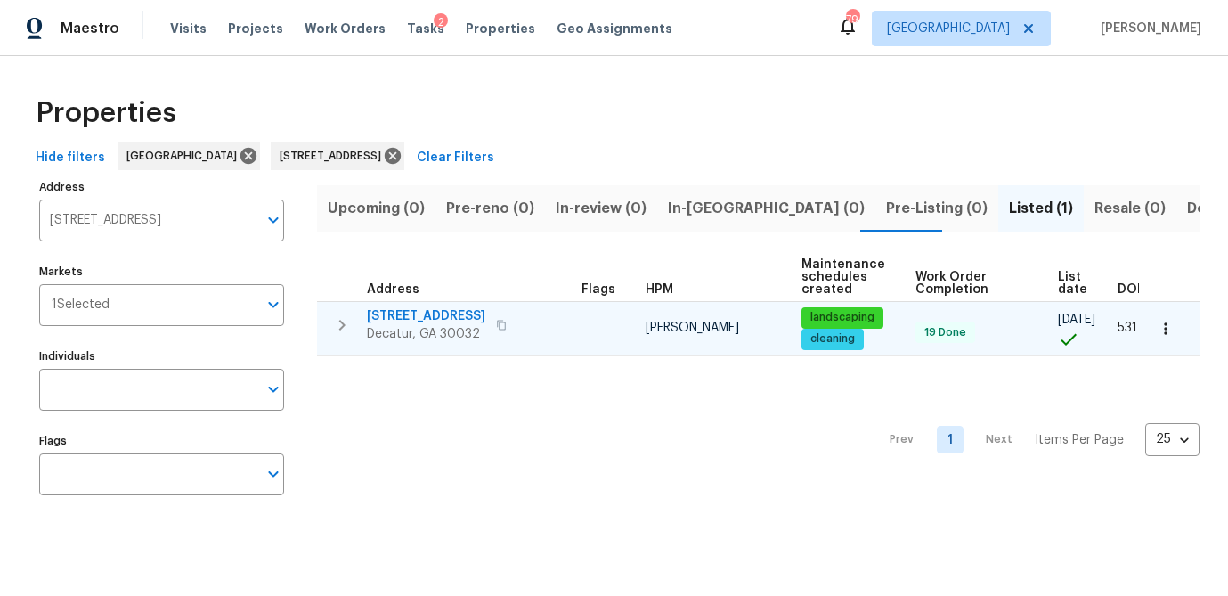
click at [386, 313] on span "1819 Rosewood Rd" at bounding box center [426, 316] width 118 height 18
click at [1164, 329] on icon "button" at bounding box center [1166, 329] width 18 height 18
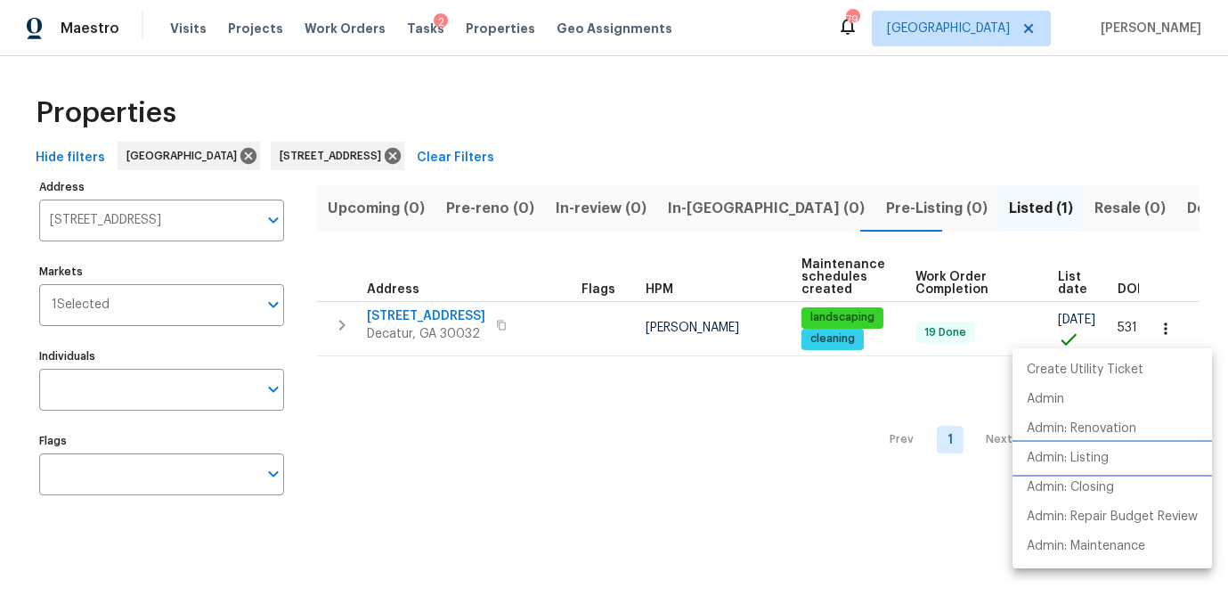
click at [1089, 464] on p "Admin: Listing" at bounding box center [1068, 458] width 82 height 19
drag, startPoint x: 142, startPoint y: 241, endPoint x: 143, endPoint y: 230, distance: 11.7
click at [142, 238] on div at bounding box center [614, 298] width 1228 height 596
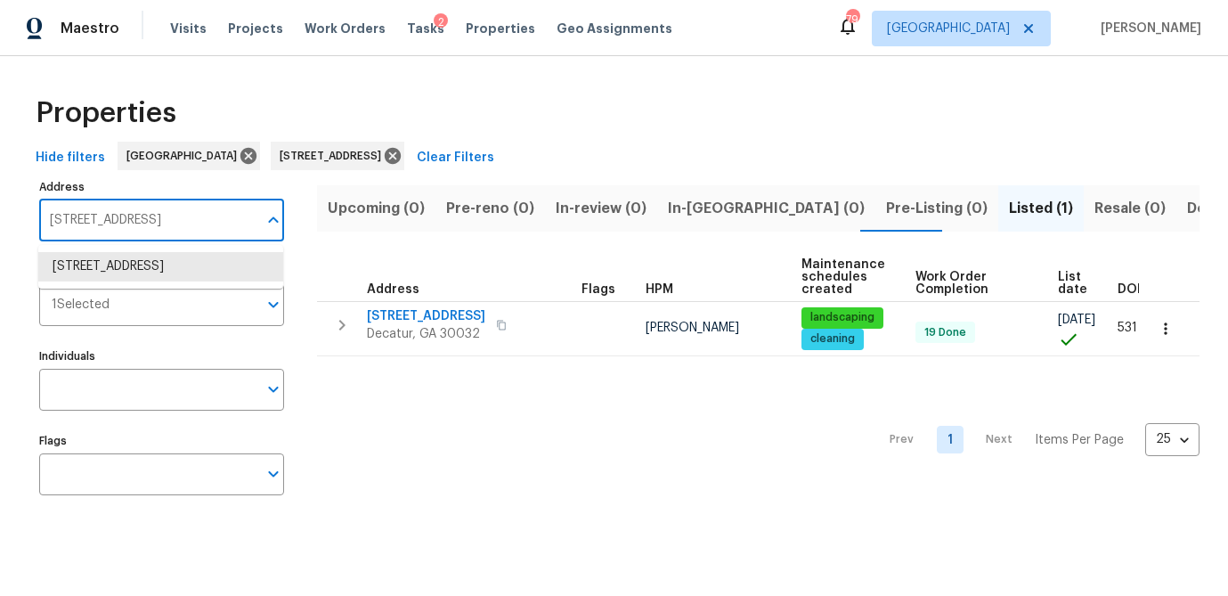
click at [145, 225] on input "1819 Rosewood Rd Decatur GA 30032" at bounding box center [148, 220] width 218 height 42
type input "2575 walden lake"
click at [142, 260] on li "2575 Walden Lake Dr Decatur GA 30035" at bounding box center [160, 266] width 245 height 29
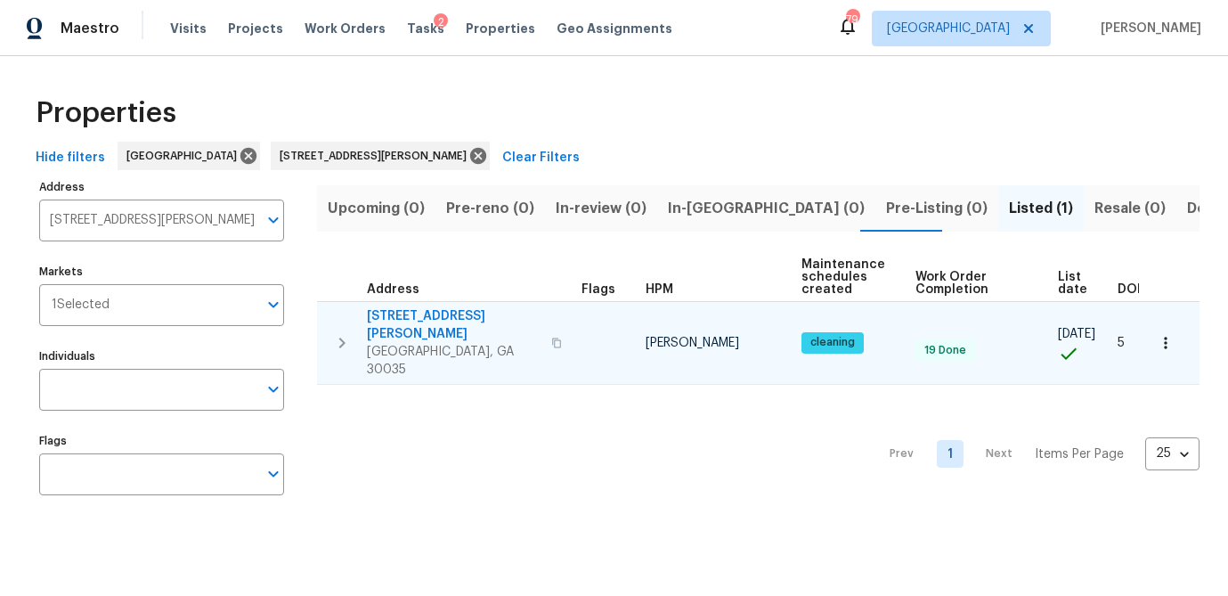
click at [392, 313] on span "2575 Walden Lake Dr" at bounding box center [454, 325] width 174 height 36
click at [1160, 334] on icon "button" at bounding box center [1166, 343] width 18 height 18
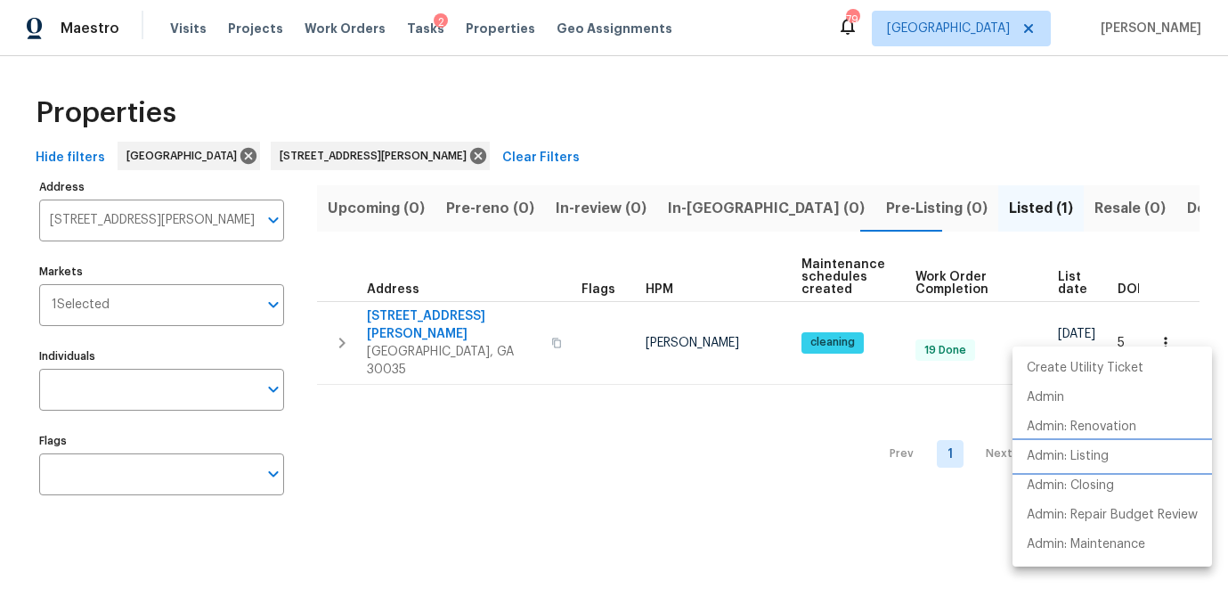
click at [1083, 462] on p "Admin: Listing" at bounding box center [1068, 456] width 82 height 19
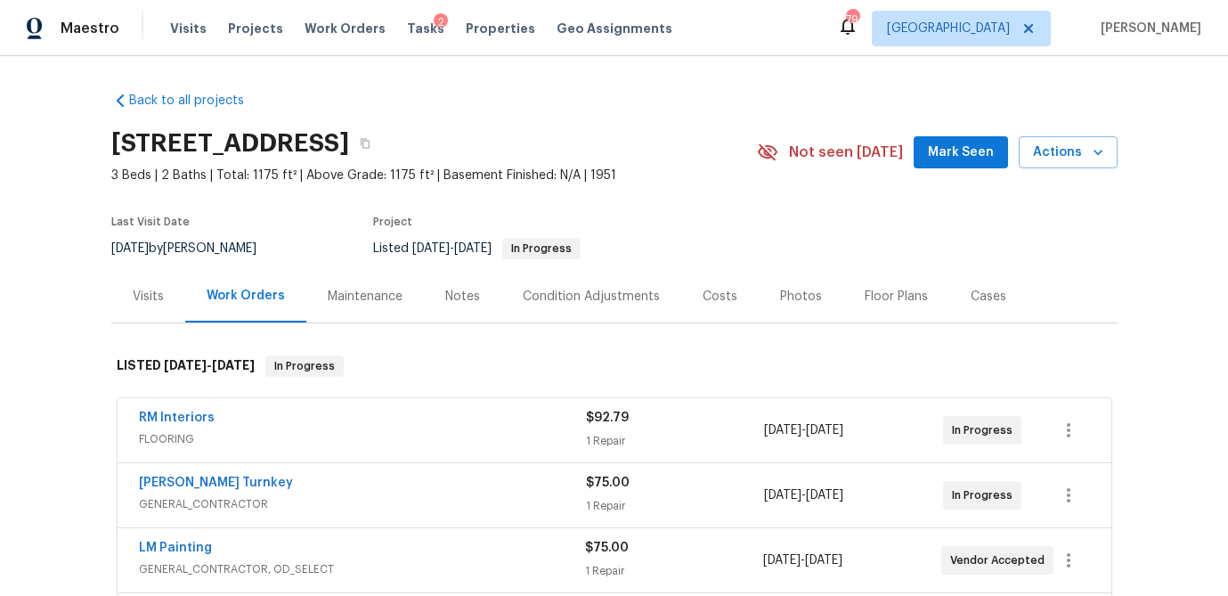
click at [151, 295] on div "Visits" at bounding box center [148, 297] width 31 height 18
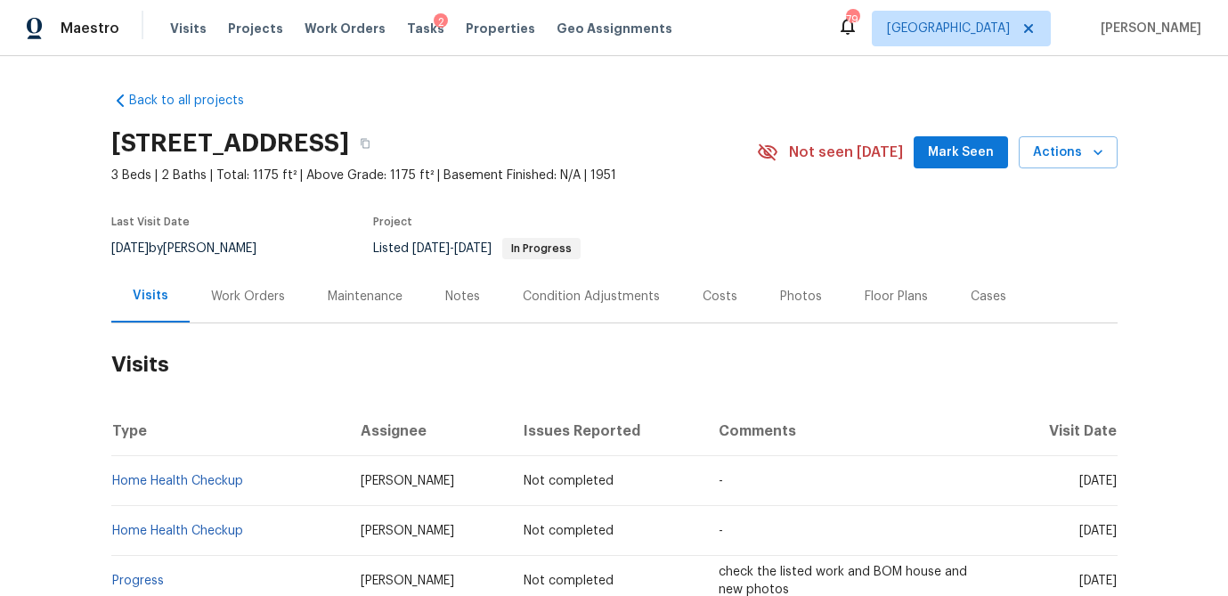
click at [801, 300] on div "Photos" at bounding box center [801, 297] width 42 height 18
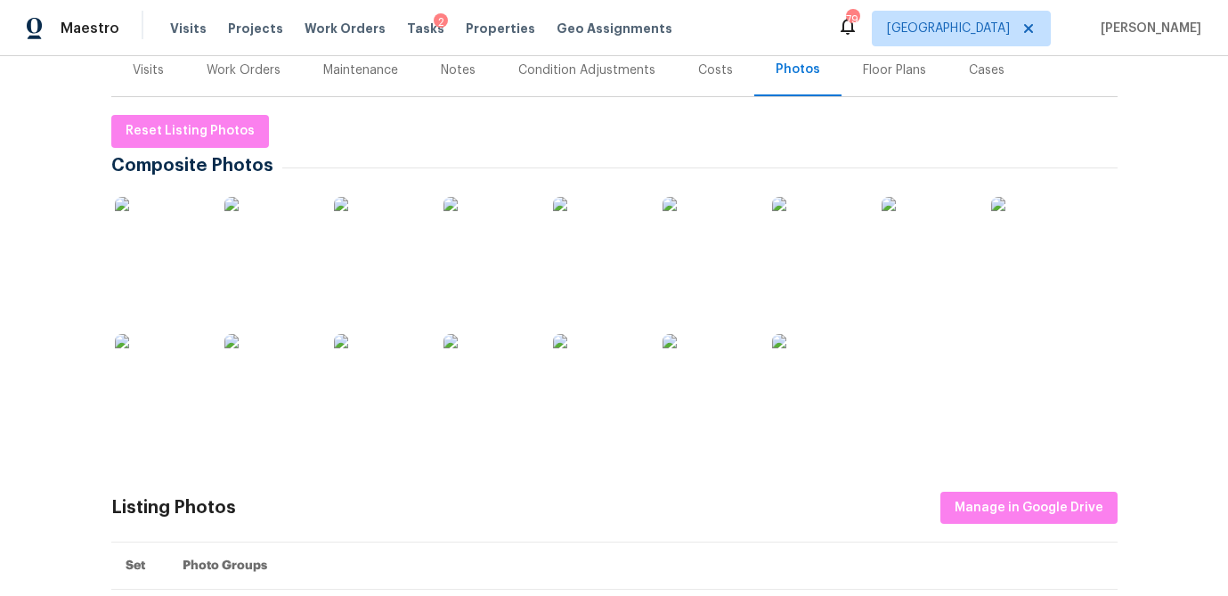
scroll to position [225, 0]
click at [152, 264] on img at bounding box center [159, 242] width 89 height 89
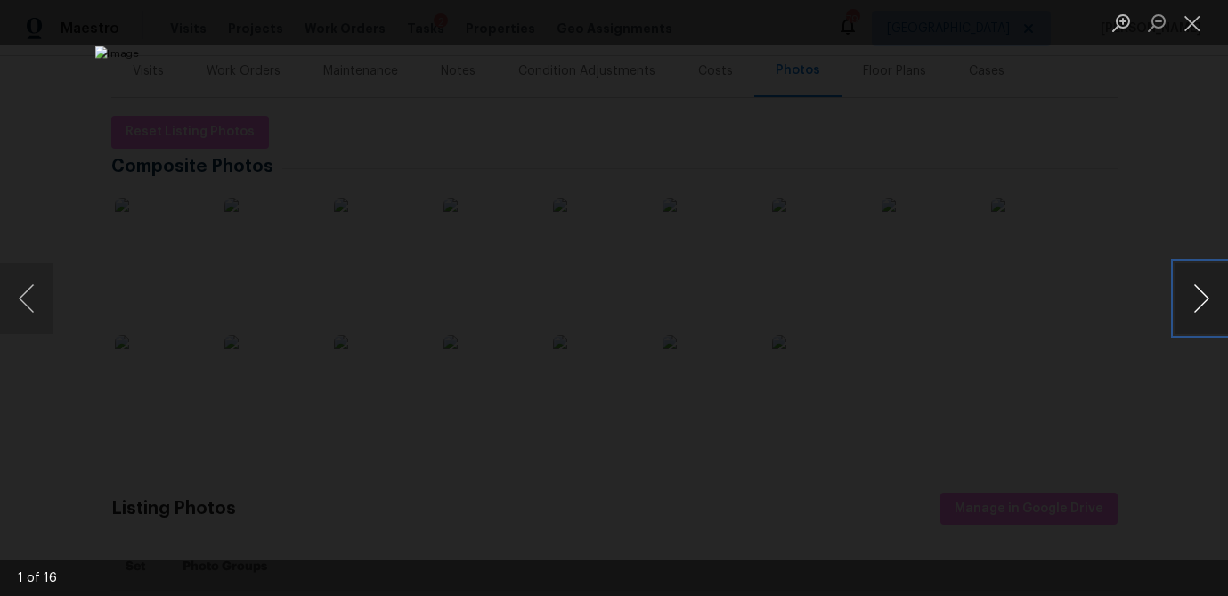
click at [1187, 297] on button "Next image" at bounding box center [1201, 298] width 53 height 71
click at [1186, 297] on button "Next image" at bounding box center [1201, 298] width 53 height 71
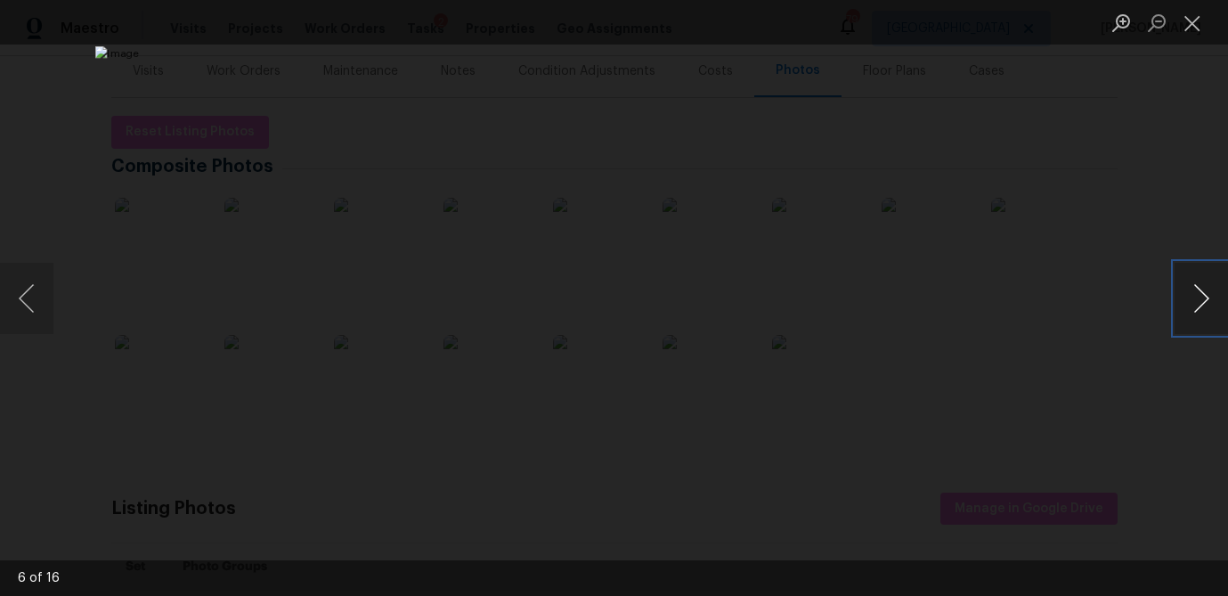
click at [1186, 297] on button "Next image" at bounding box center [1201, 298] width 53 height 71
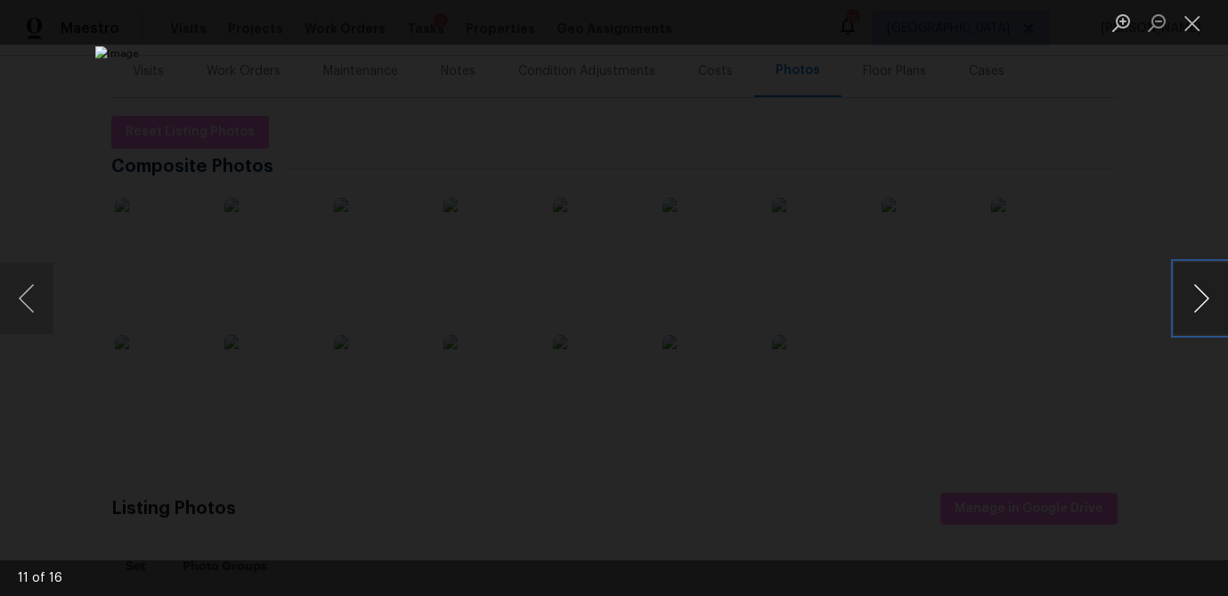
click at [1186, 297] on button "Next image" at bounding box center [1201, 298] width 53 height 71
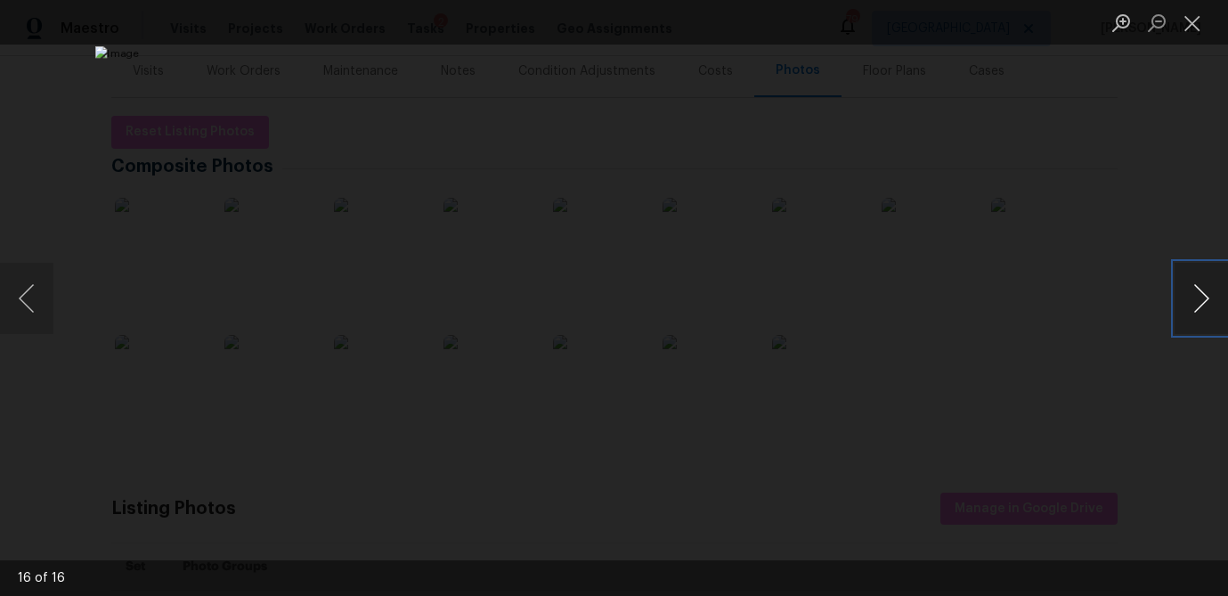
click at [1186, 297] on button "Next image" at bounding box center [1201, 298] width 53 height 71
click at [1192, 27] on button "Close lightbox" at bounding box center [1193, 22] width 36 height 31
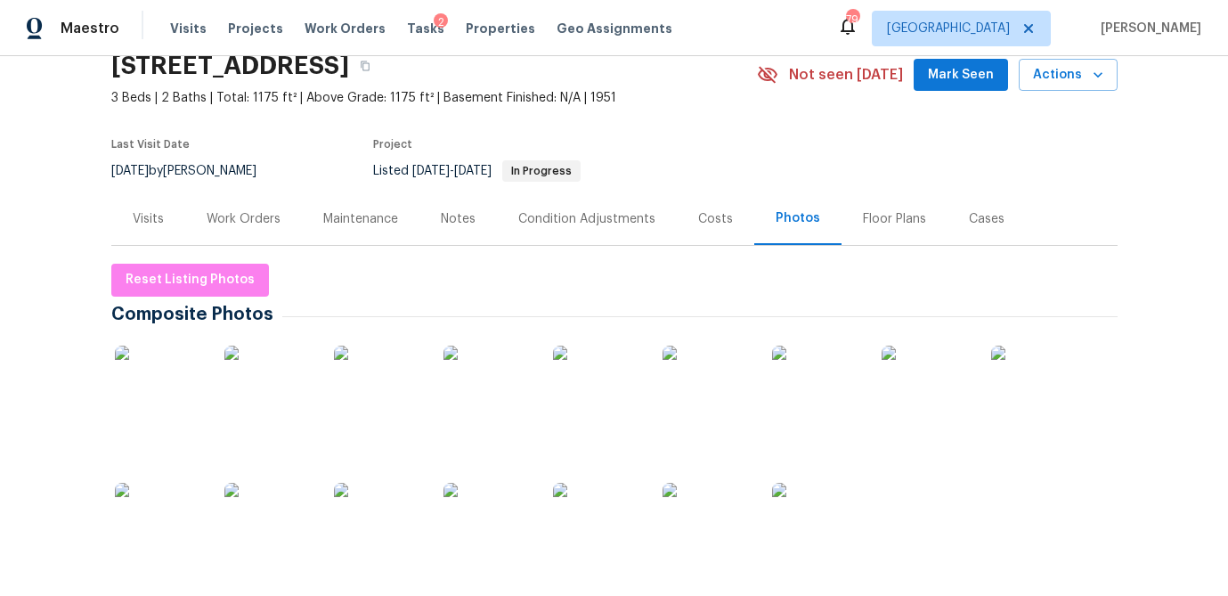
scroll to position [21, 0]
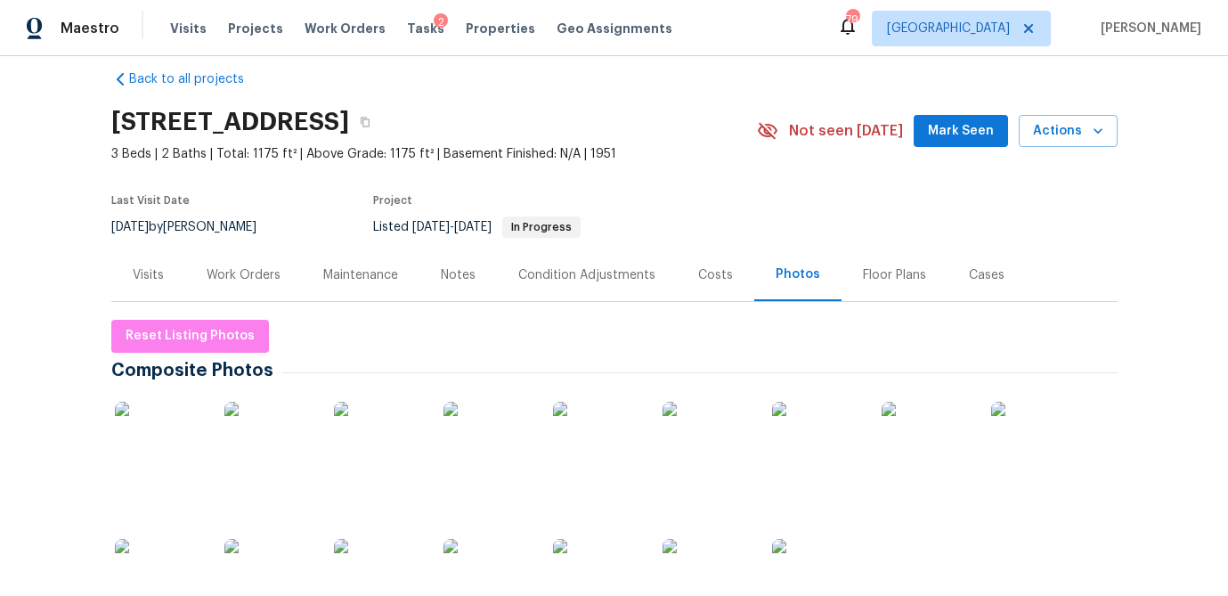
click at [159, 271] on div "Visits" at bounding box center [148, 275] width 31 height 18
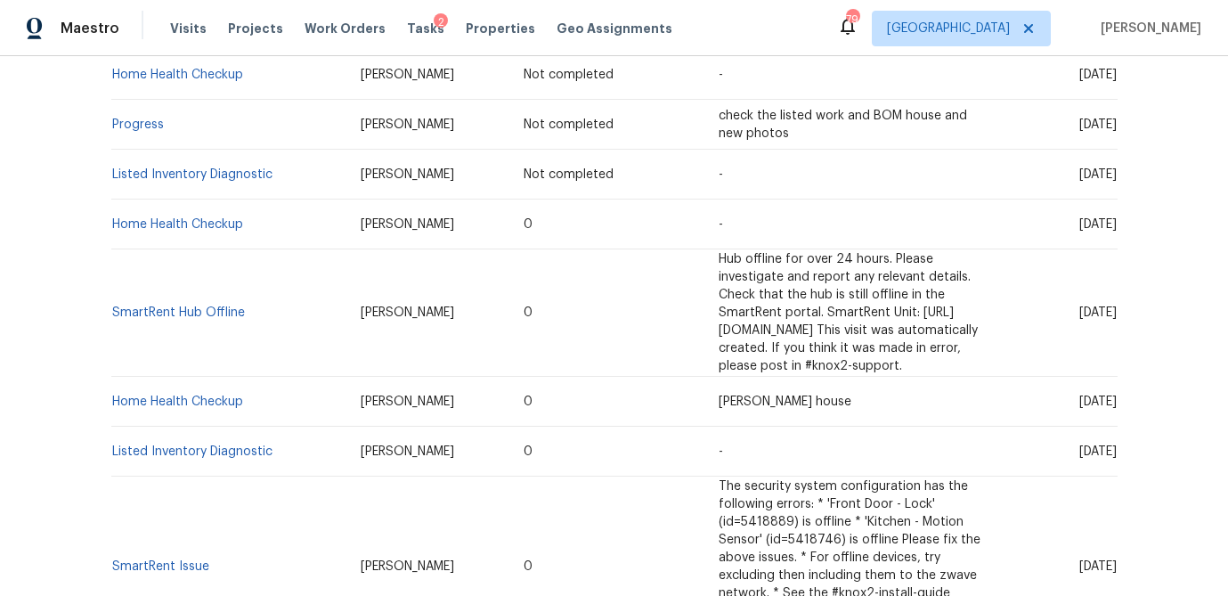
scroll to position [457, 0]
click at [187, 444] on link "Listed Inventory Diagnostic" at bounding box center [192, 450] width 160 height 12
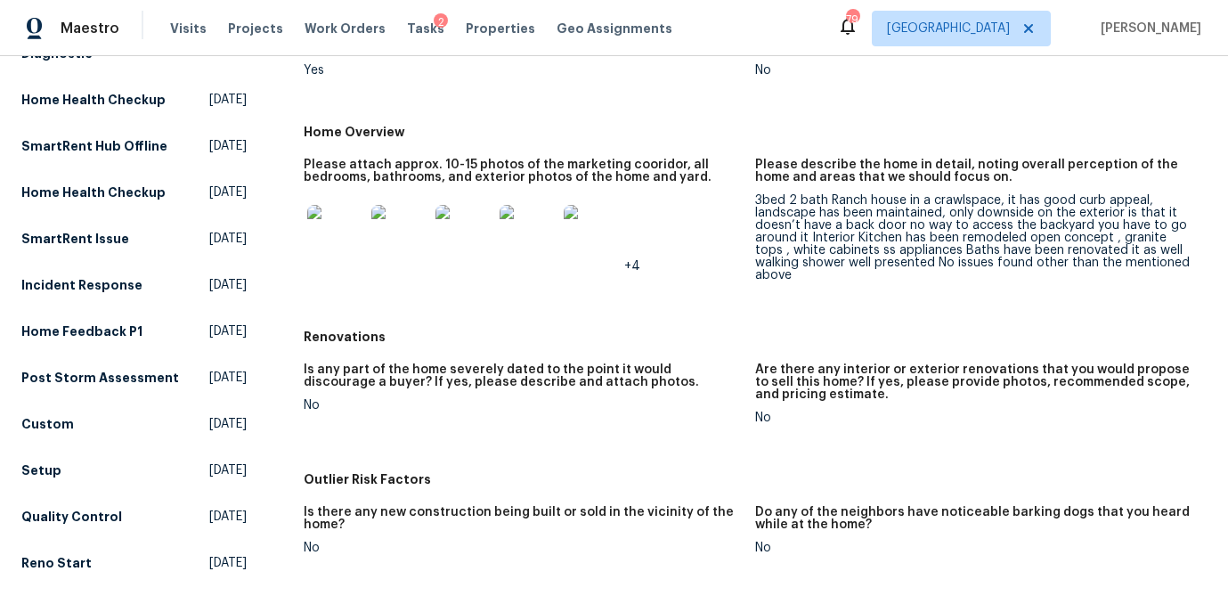
scroll to position [386, 0]
click at [794, 265] on div "3bed 2 bath Ranch house in a crawlspace, it has good curb appeal, landscape has…" at bounding box center [973, 236] width 437 height 87
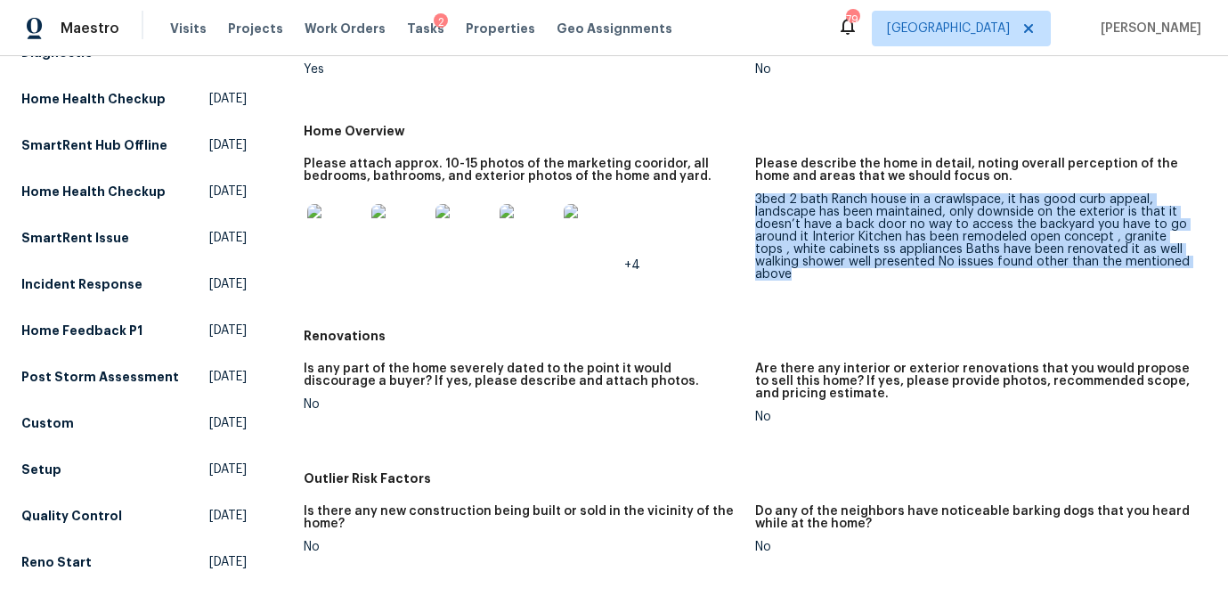
drag, startPoint x: 1176, startPoint y: 262, endPoint x: 757, endPoint y: 199, distance: 424.0
click at [757, 199] on div "3bed 2 bath Ranch house in a crawlspace, it has good curb appeal, landscape has…" at bounding box center [973, 236] width 437 height 87
copy div "3bed 2 bath Ranch house in a crawlspace, it has good curb appeal, landscape has…"
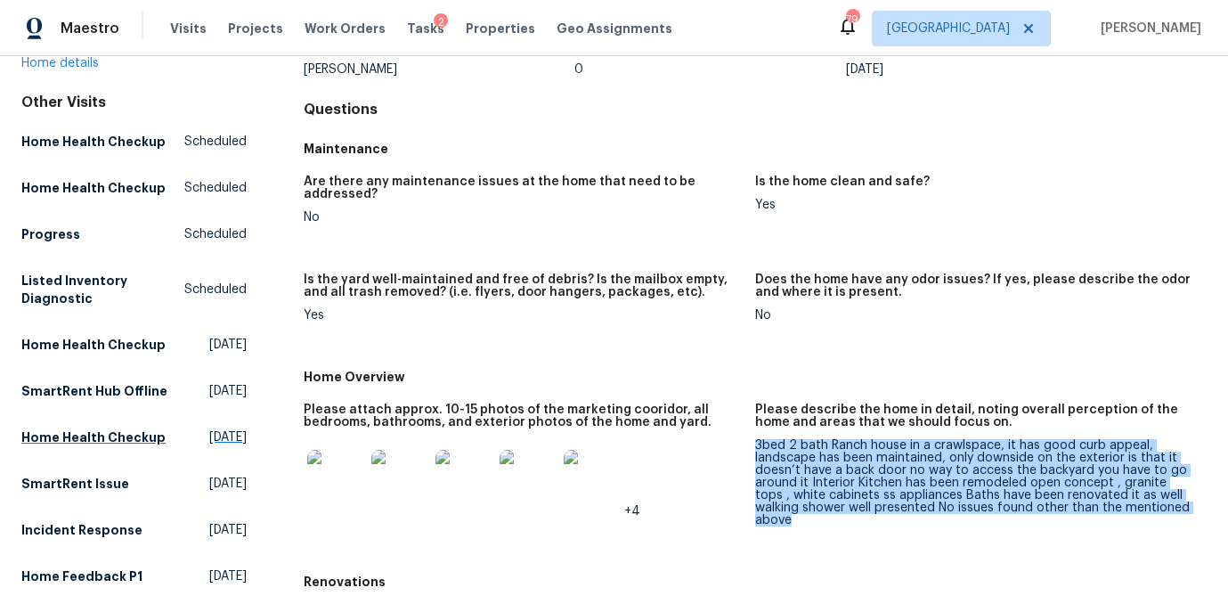
scroll to position [0, 0]
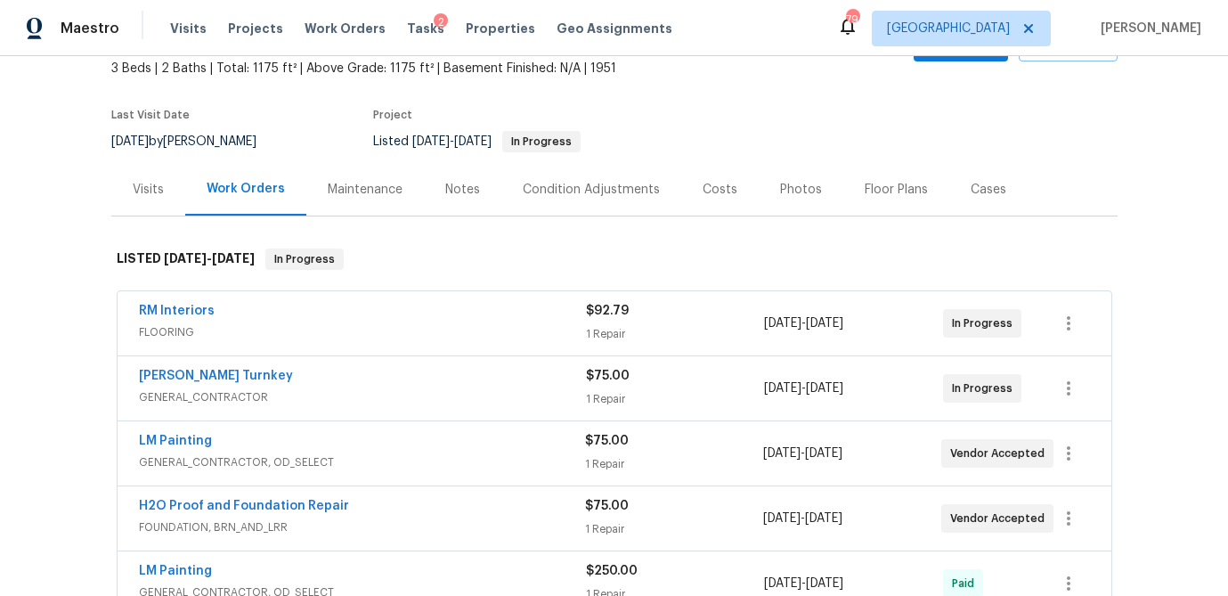
scroll to position [142, 0]
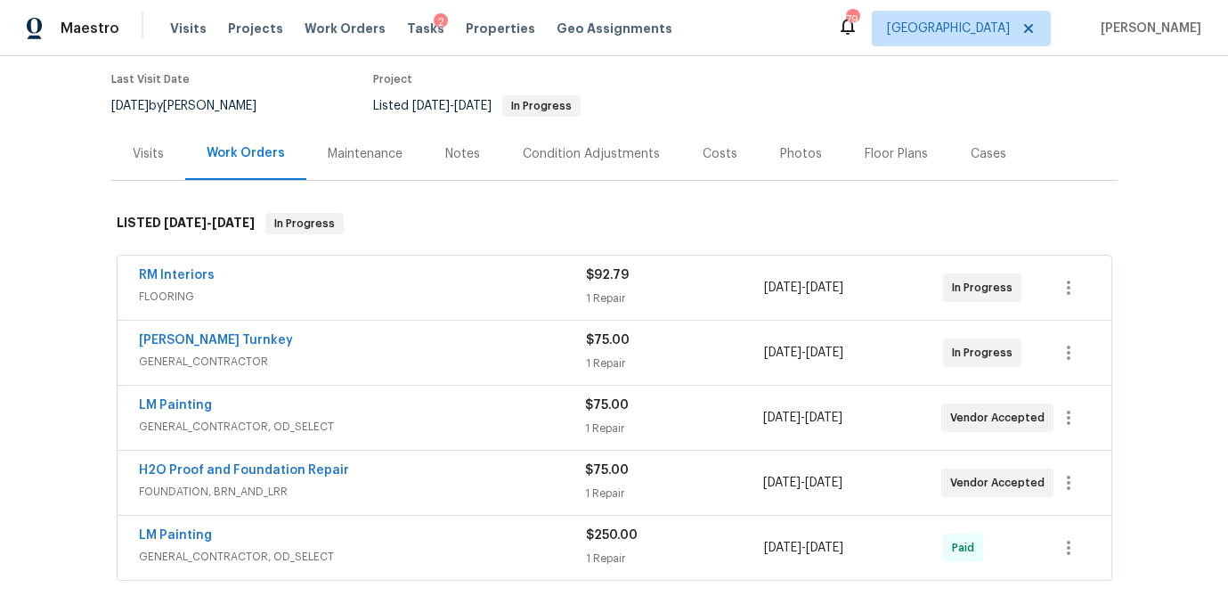
click at [274, 289] on span "FLOORING" at bounding box center [362, 297] width 447 height 18
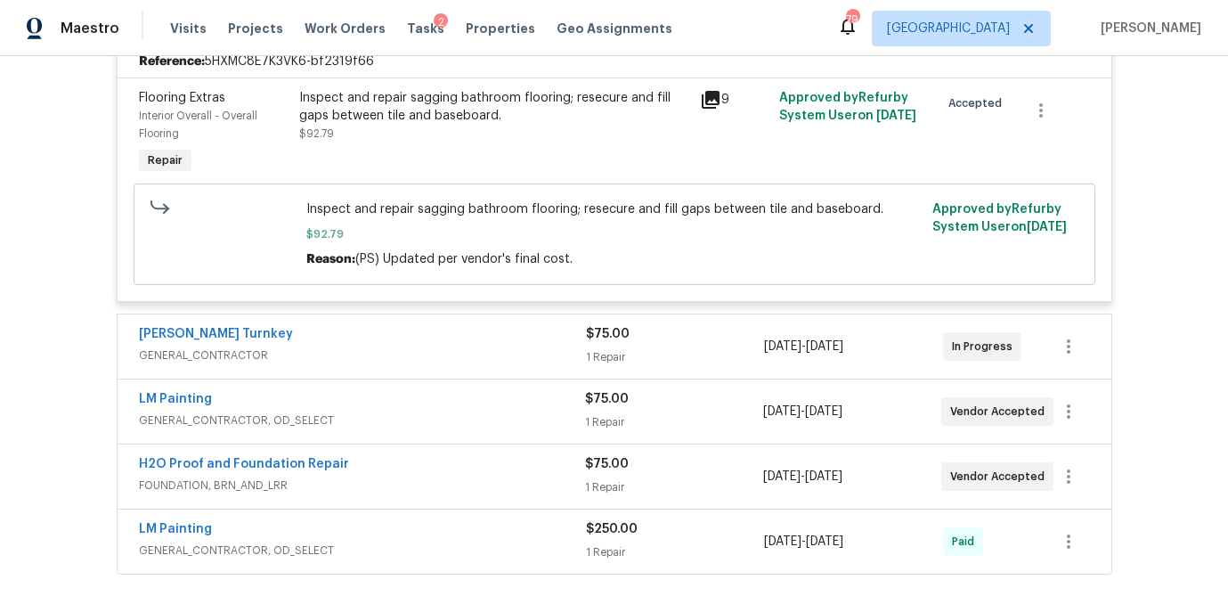
scroll to position [516, 0]
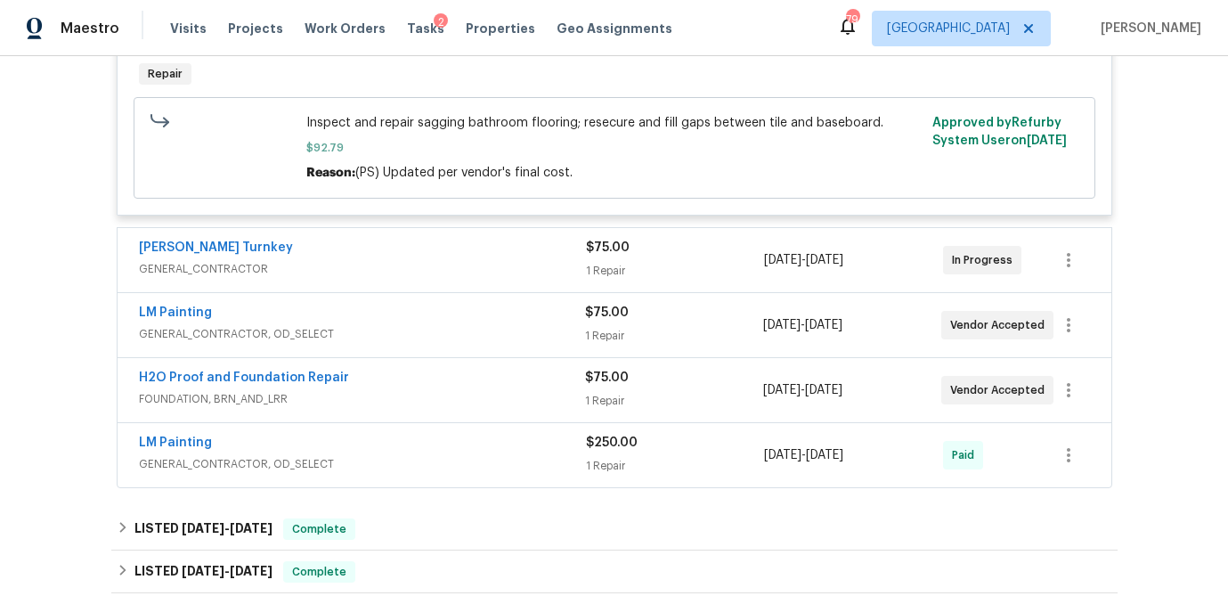
click at [305, 270] on span "GENERAL_CONTRACTOR" at bounding box center [362, 269] width 447 height 18
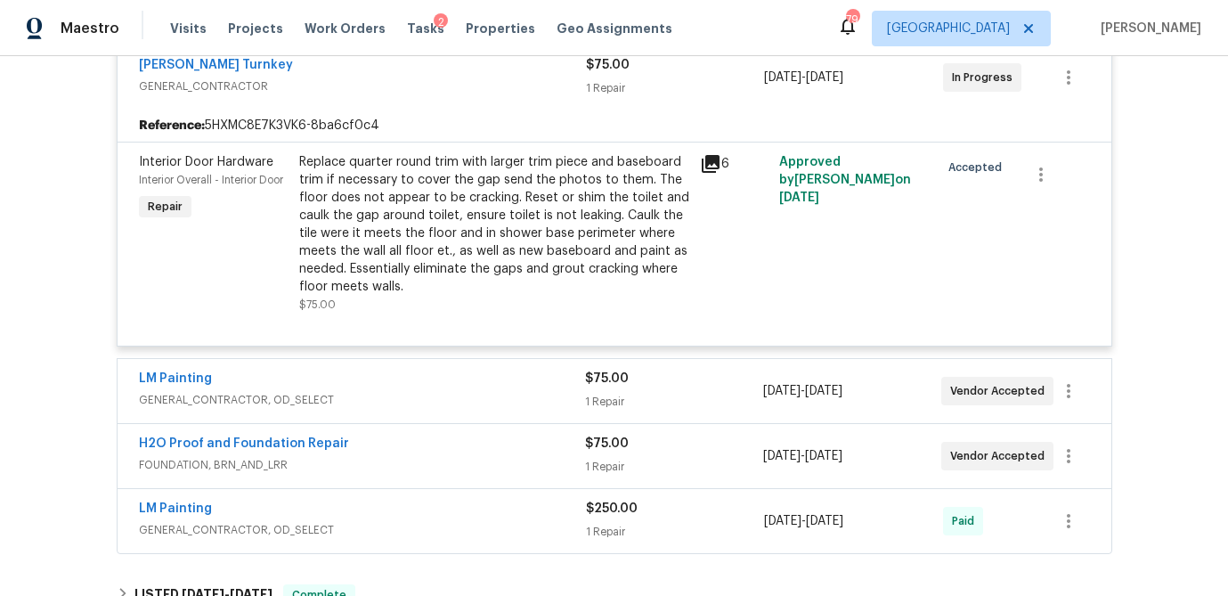
scroll to position [707, 0]
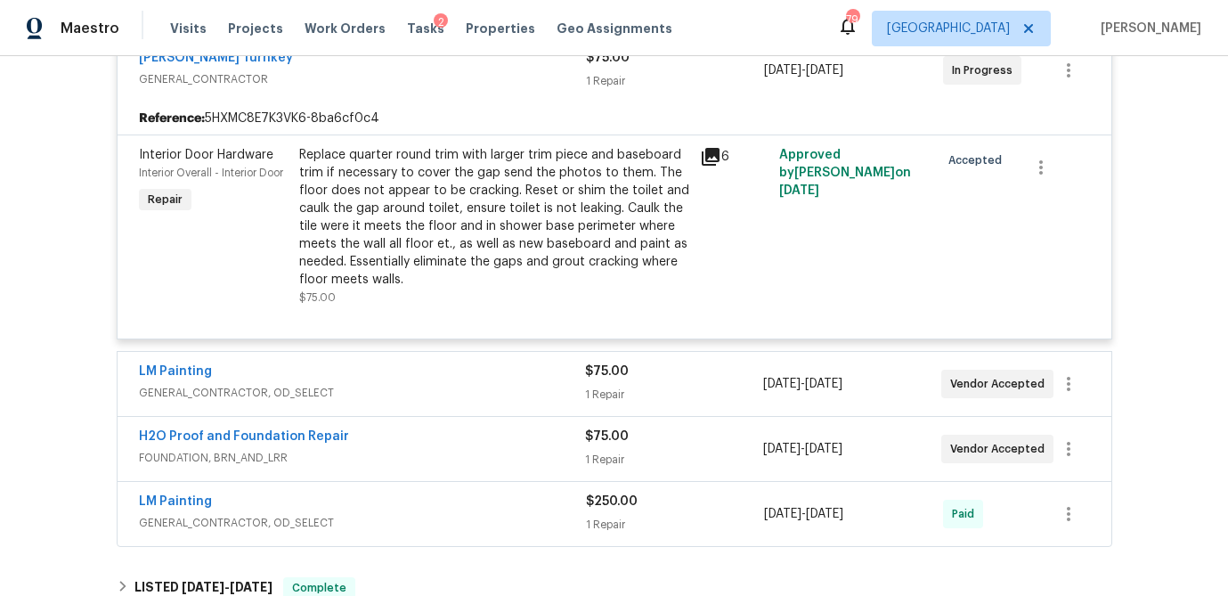
click at [704, 157] on icon at bounding box center [711, 157] width 18 height 18
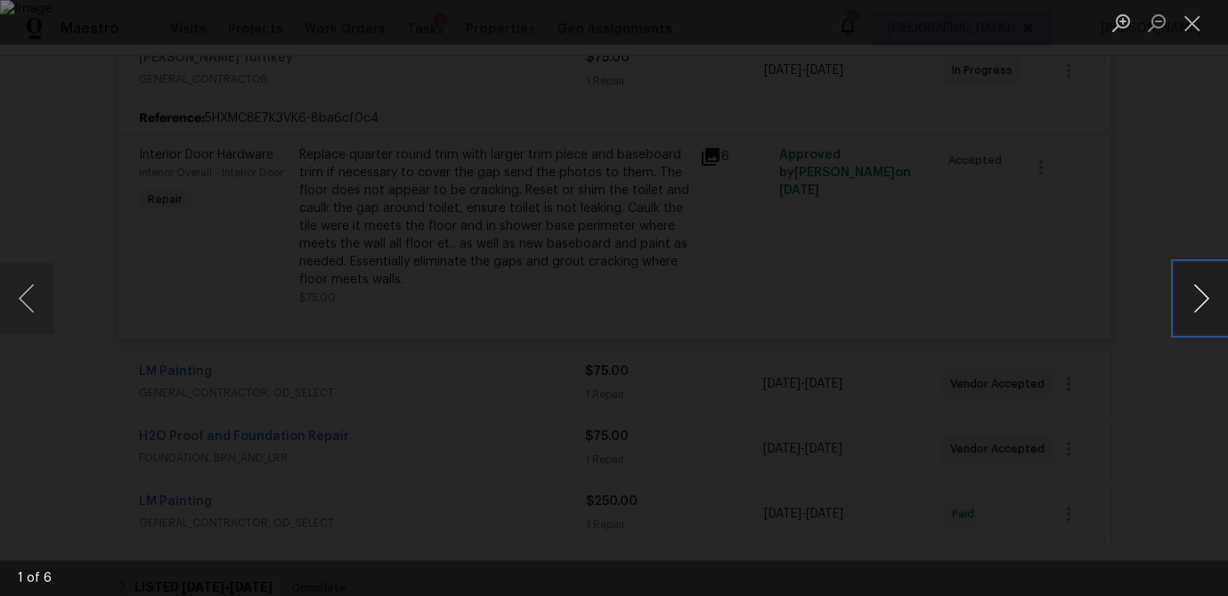
click at [1189, 303] on button "Next image" at bounding box center [1201, 298] width 53 height 71
drag, startPoint x: 1191, startPoint y: 34, endPoint x: 1155, endPoint y: 62, distance: 46.3
click at [1191, 34] on button "Close lightbox" at bounding box center [1193, 22] width 36 height 31
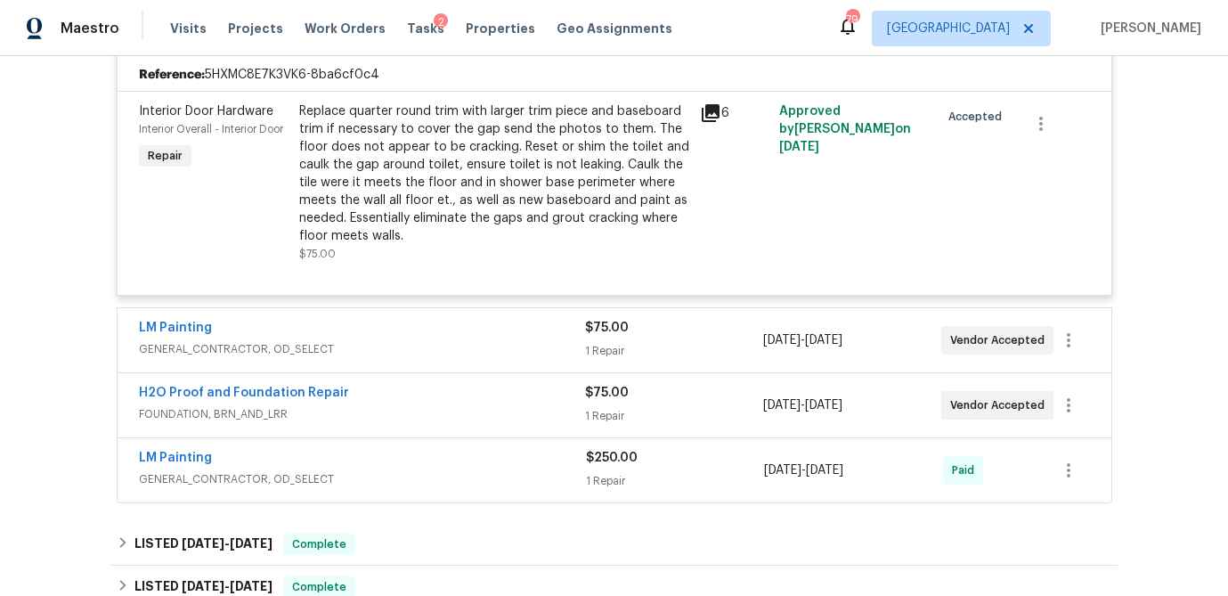
scroll to position [759, 0]
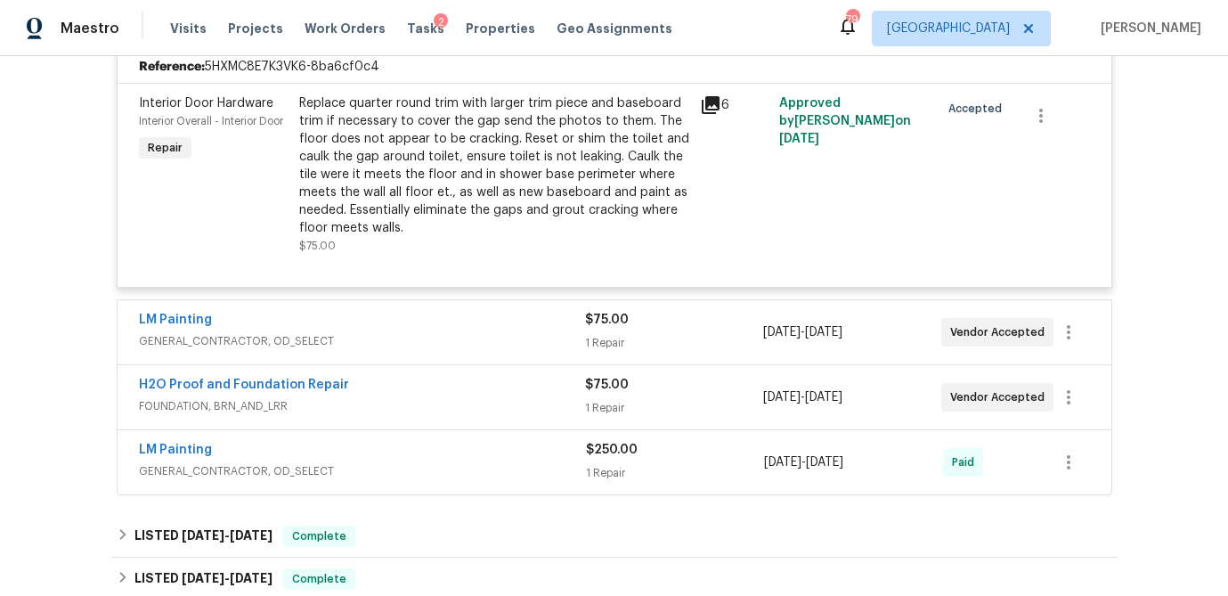
click at [372, 303] on div "LM Painting GENERAL_CONTRACTOR, OD_SELECT $75.00 1 Repair 8/5/2025 - 8/7/2025 V…" at bounding box center [615, 332] width 994 height 64
click at [363, 313] on div "LM Painting" at bounding box center [362, 321] width 446 height 21
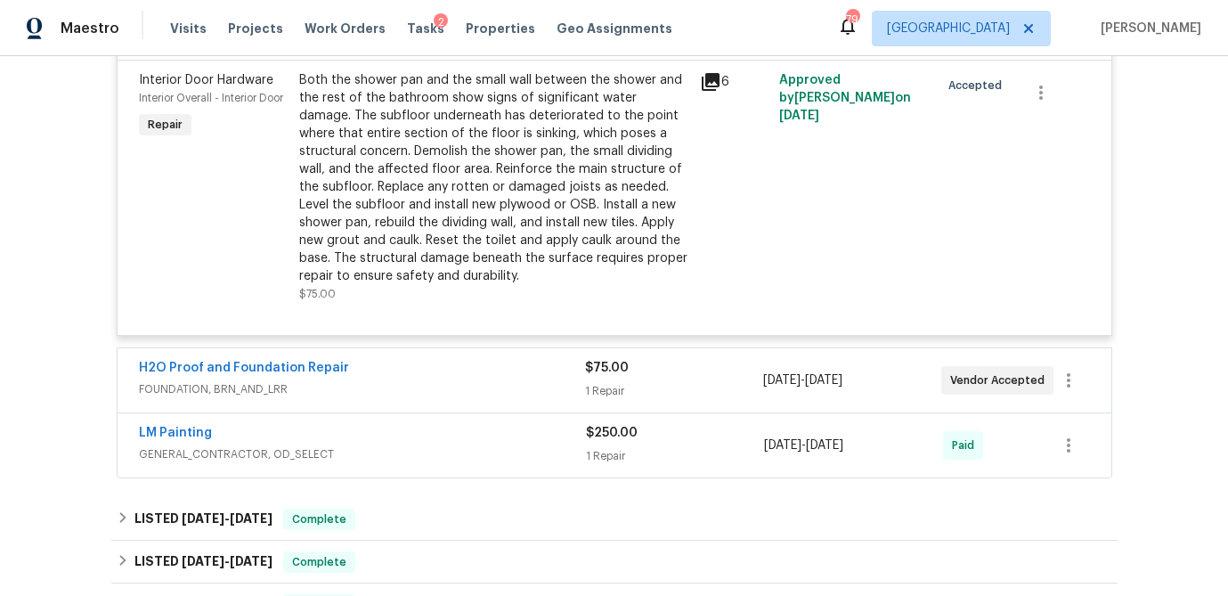
scroll to position [1100, 0]
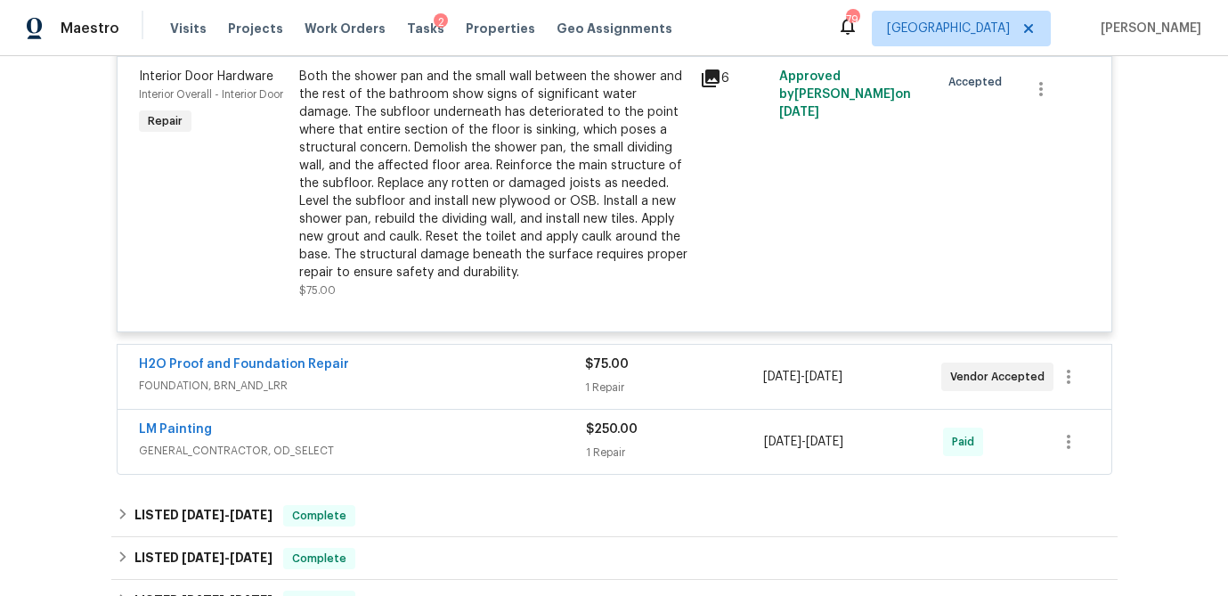
click at [421, 393] on span "FOUNDATION, BRN_AND_LRR" at bounding box center [362, 386] width 446 height 18
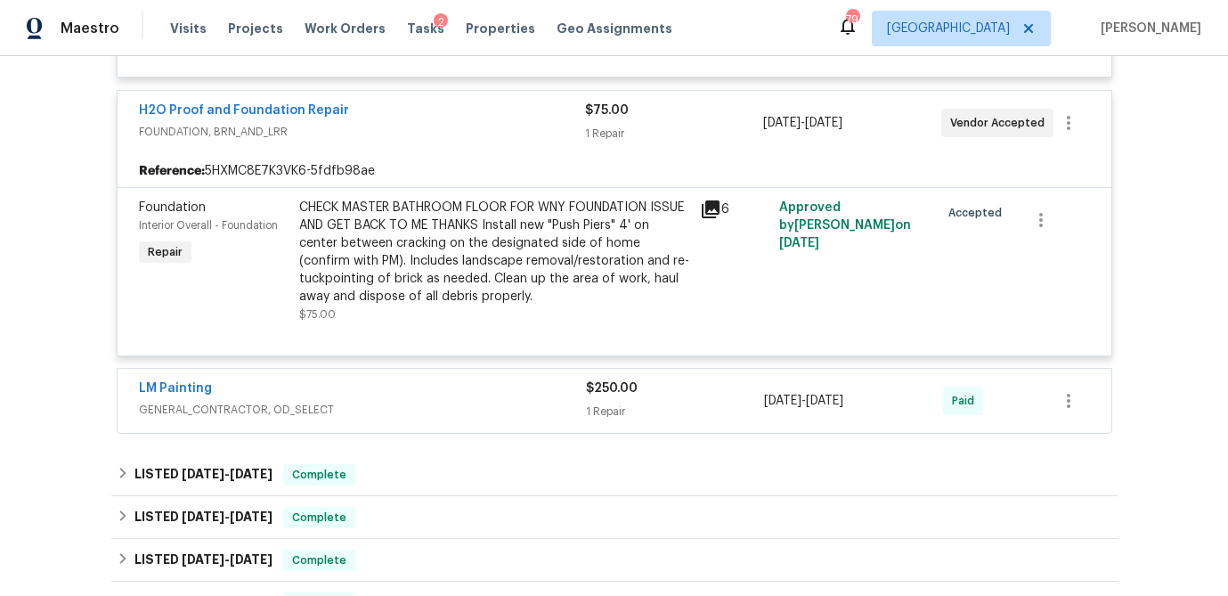
scroll to position [1354, 0]
click at [420, 390] on div "LM Painting" at bounding box center [362, 390] width 447 height 21
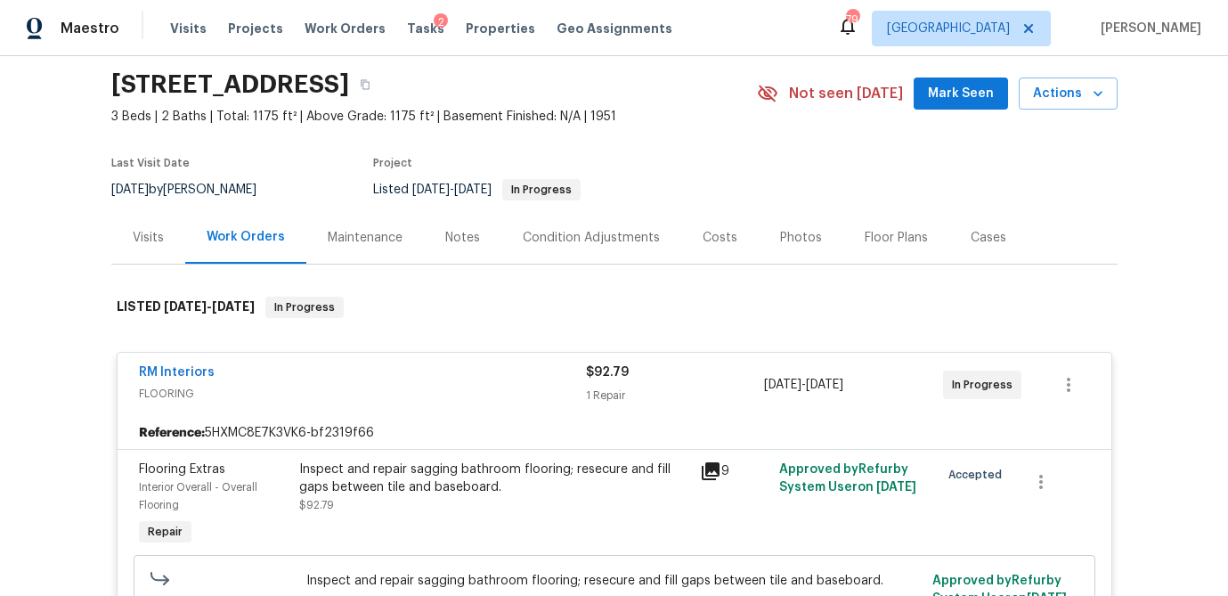
scroll to position [52, 0]
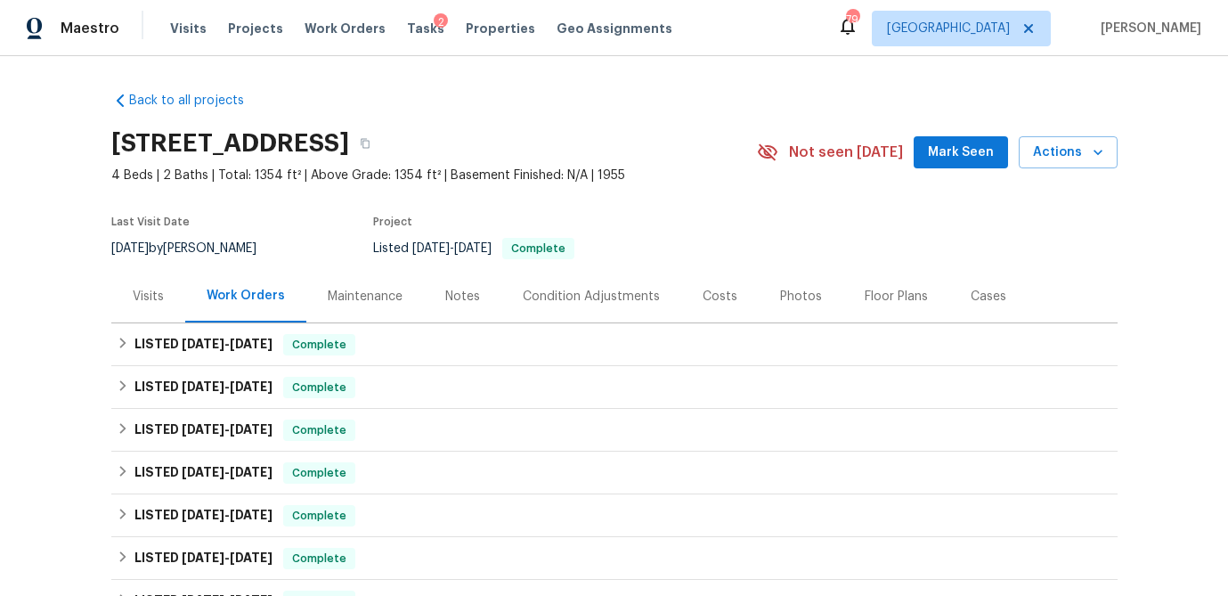
click at [780, 295] on div "Photos" at bounding box center [801, 297] width 42 height 18
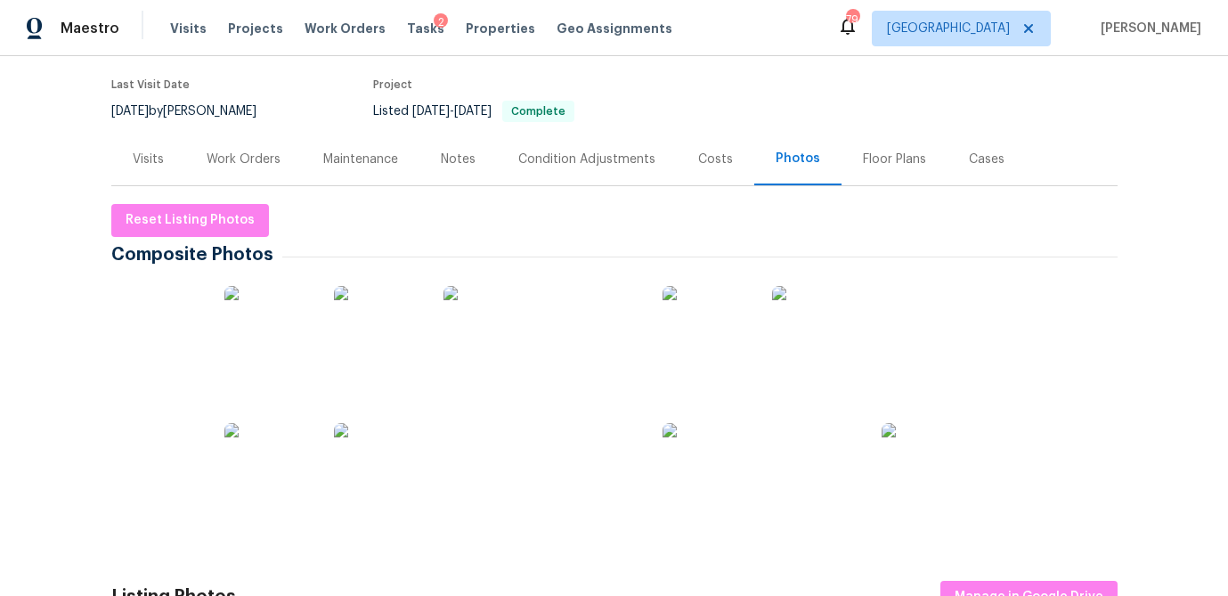
scroll to position [169, 0]
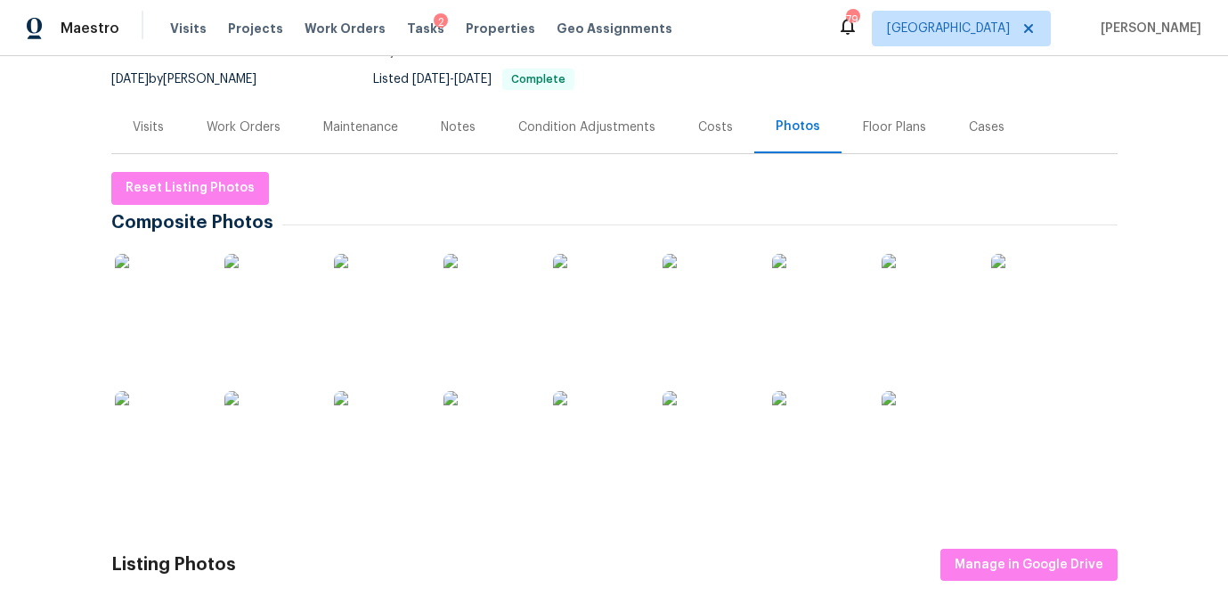
click at [147, 311] on img at bounding box center [159, 298] width 89 height 89
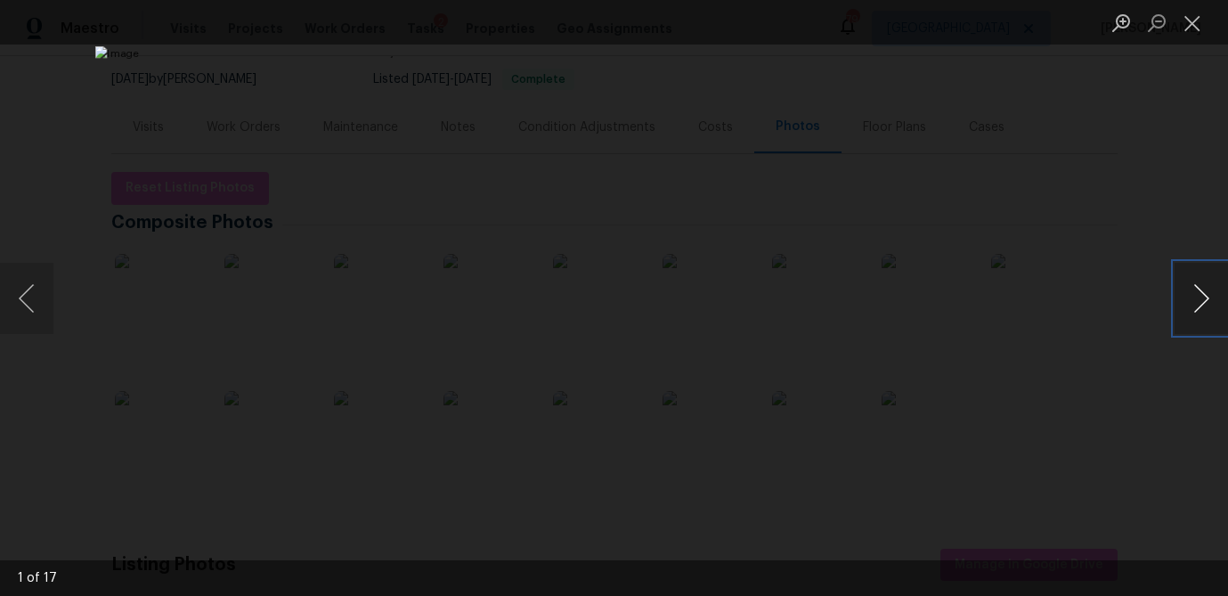
click at [1206, 303] on button "Next image" at bounding box center [1201, 298] width 53 height 71
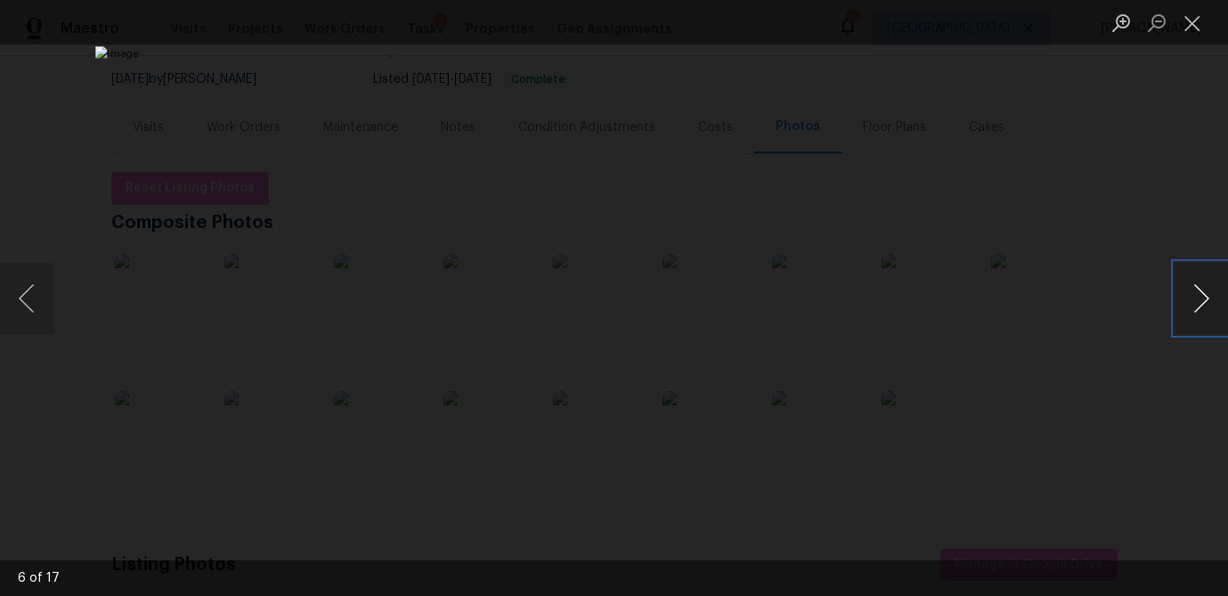
click at [1206, 303] on button "Next image" at bounding box center [1201, 298] width 53 height 71
click at [1196, 302] on button "Next image" at bounding box center [1201, 298] width 53 height 71
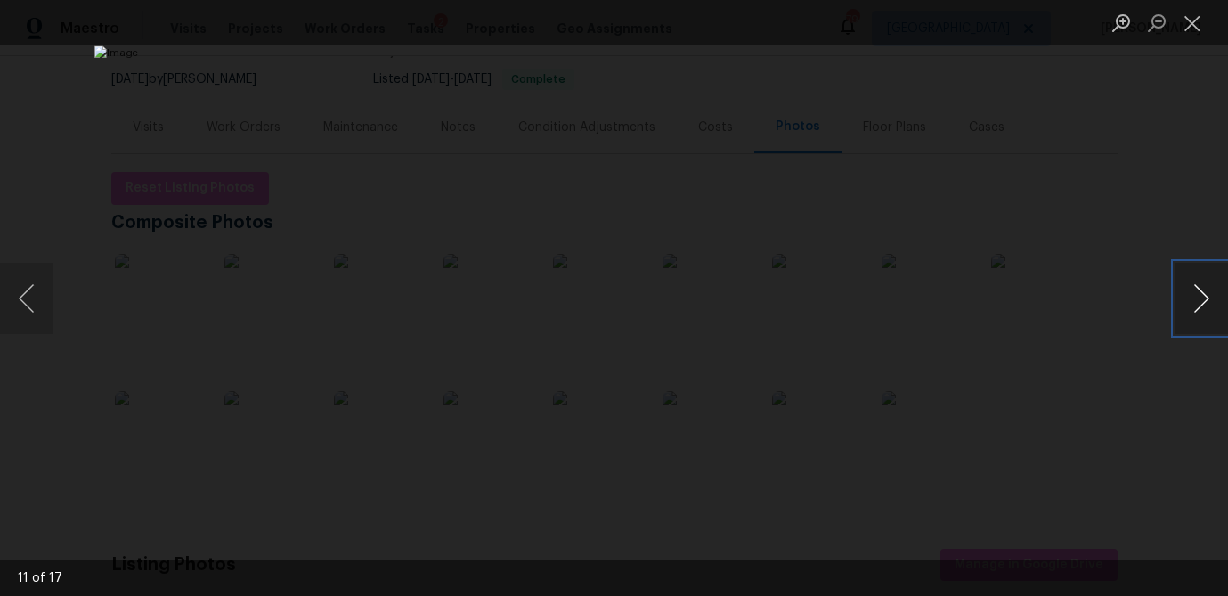
click at [1196, 302] on button "Next image" at bounding box center [1201, 298] width 53 height 71
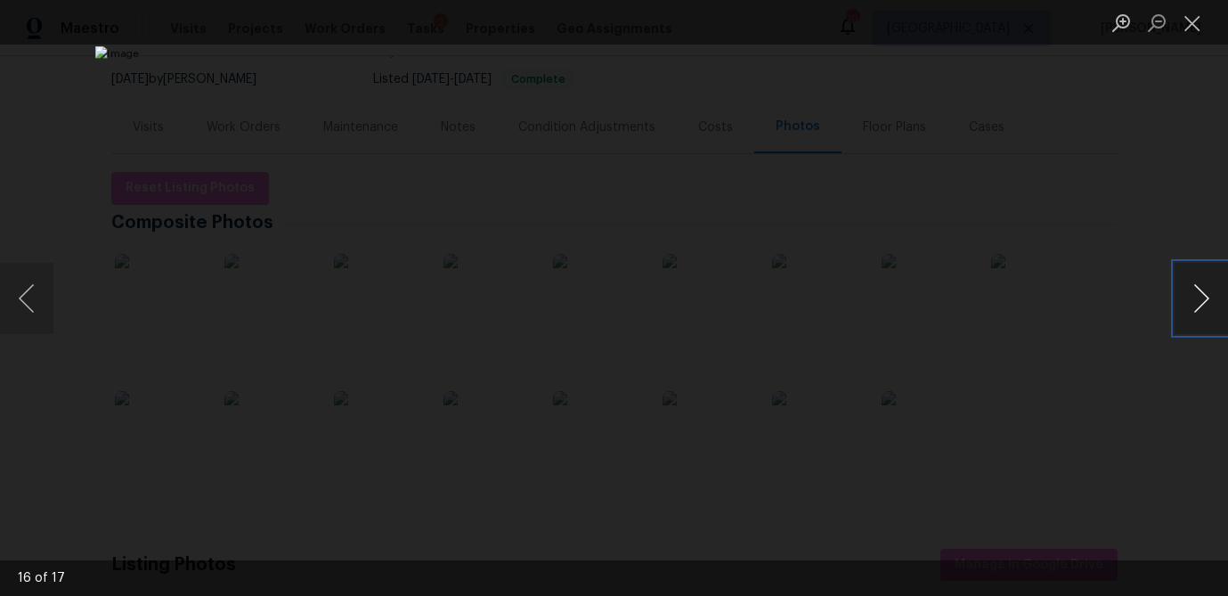
click at [1196, 302] on button "Next image" at bounding box center [1201, 298] width 53 height 71
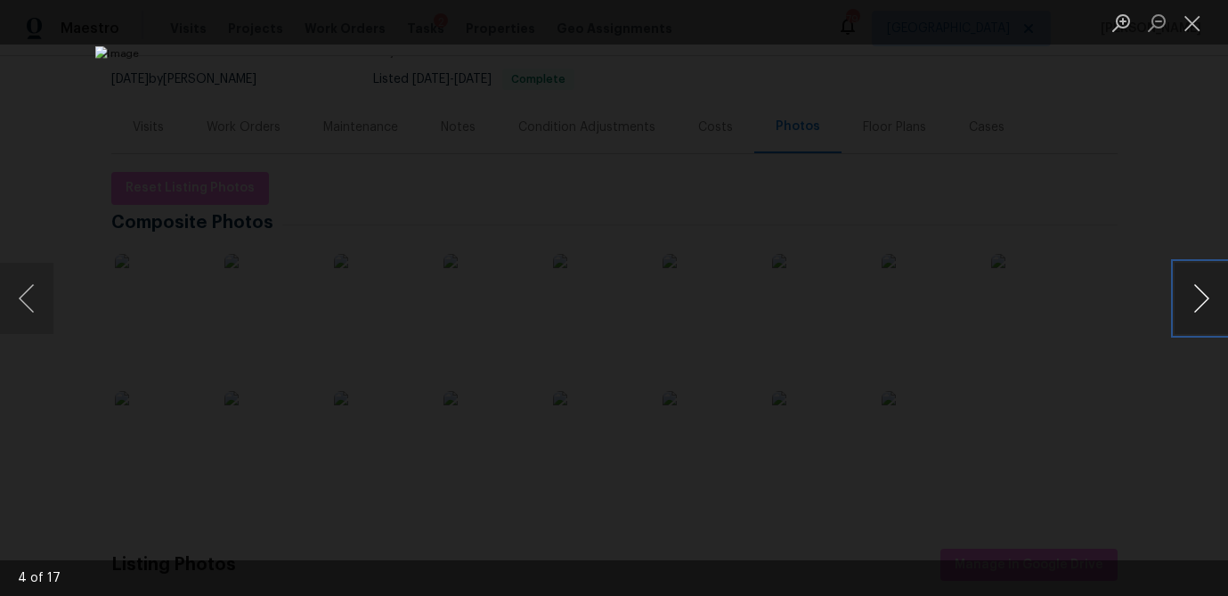
click at [1196, 302] on button "Next image" at bounding box center [1201, 298] width 53 height 71
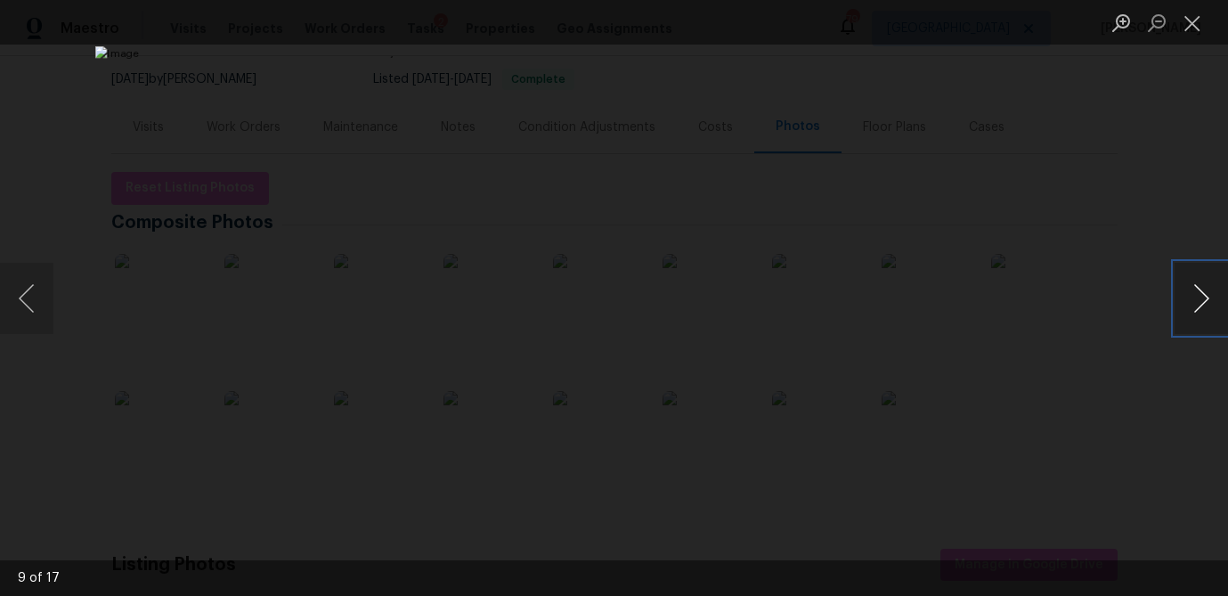
click at [1196, 302] on button "Next image" at bounding box center [1201, 298] width 53 height 71
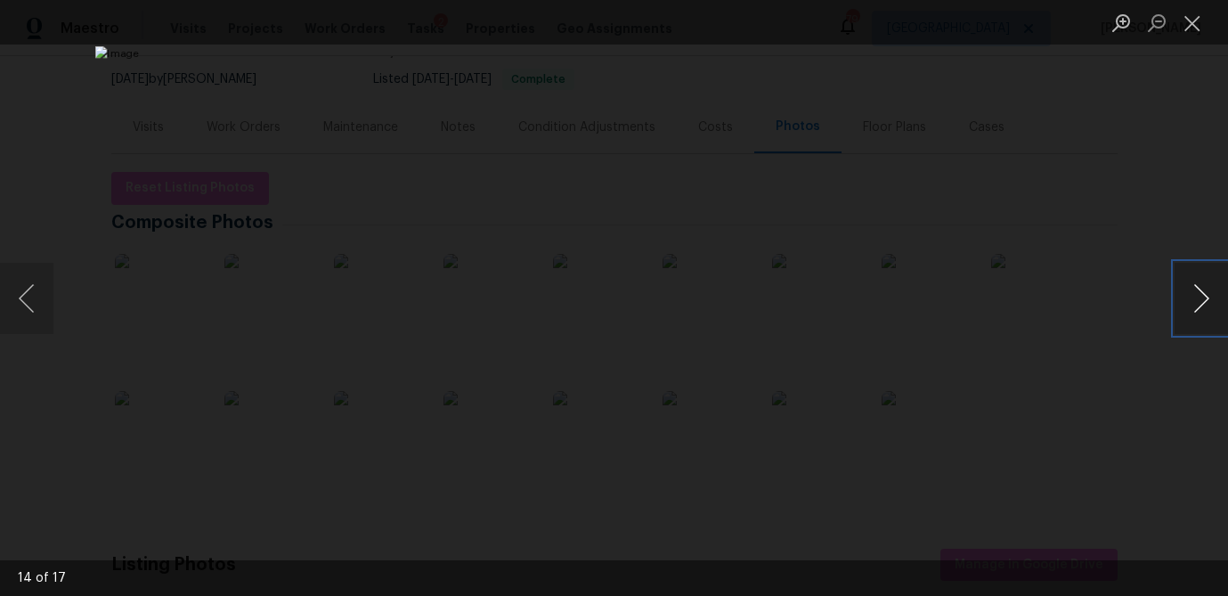
click at [1196, 302] on button "Next image" at bounding box center [1201, 298] width 53 height 71
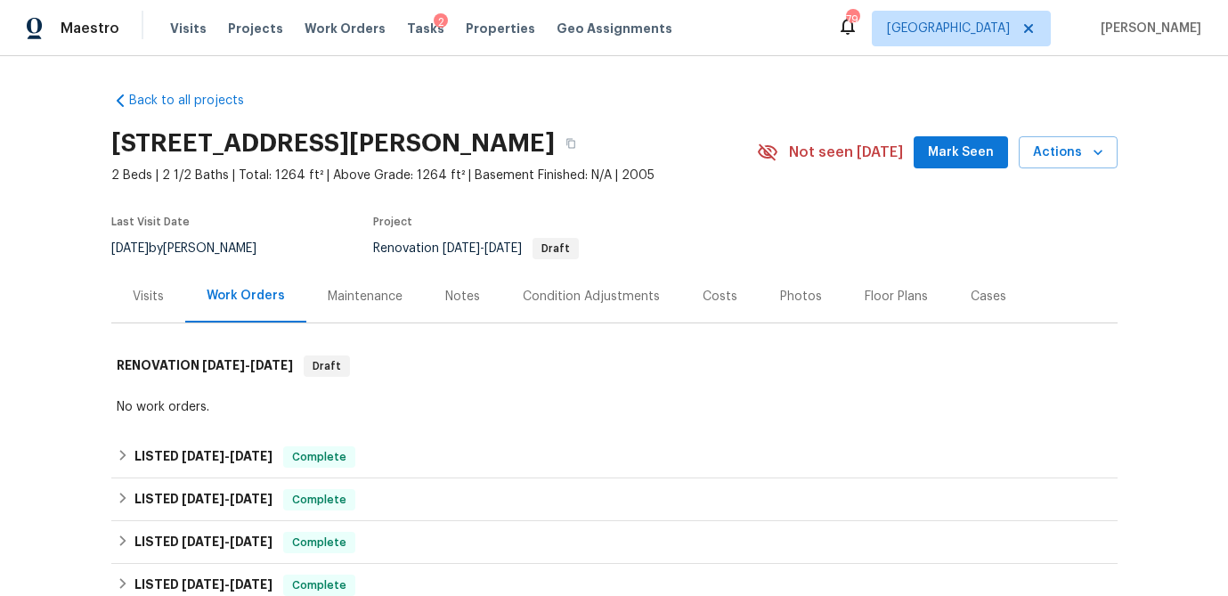
click at [140, 286] on div "Visits" at bounding box center [148, 296] width 74 height 53
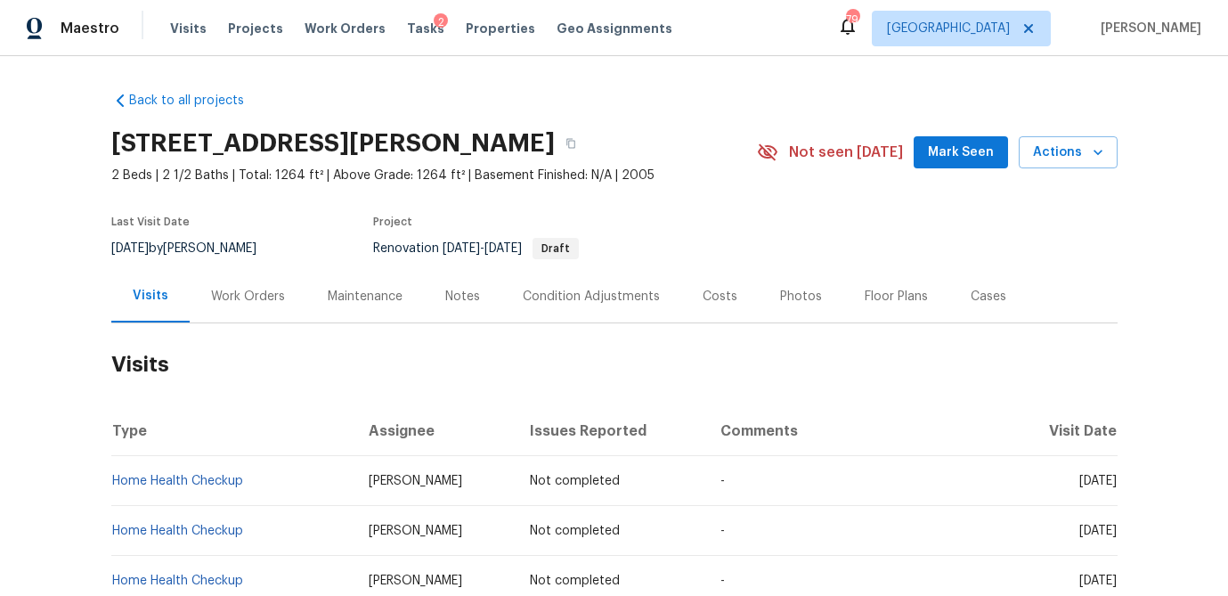
click at [270, 293] on div "Work Orders" at bounding box center [248, 297] width 74 height 18
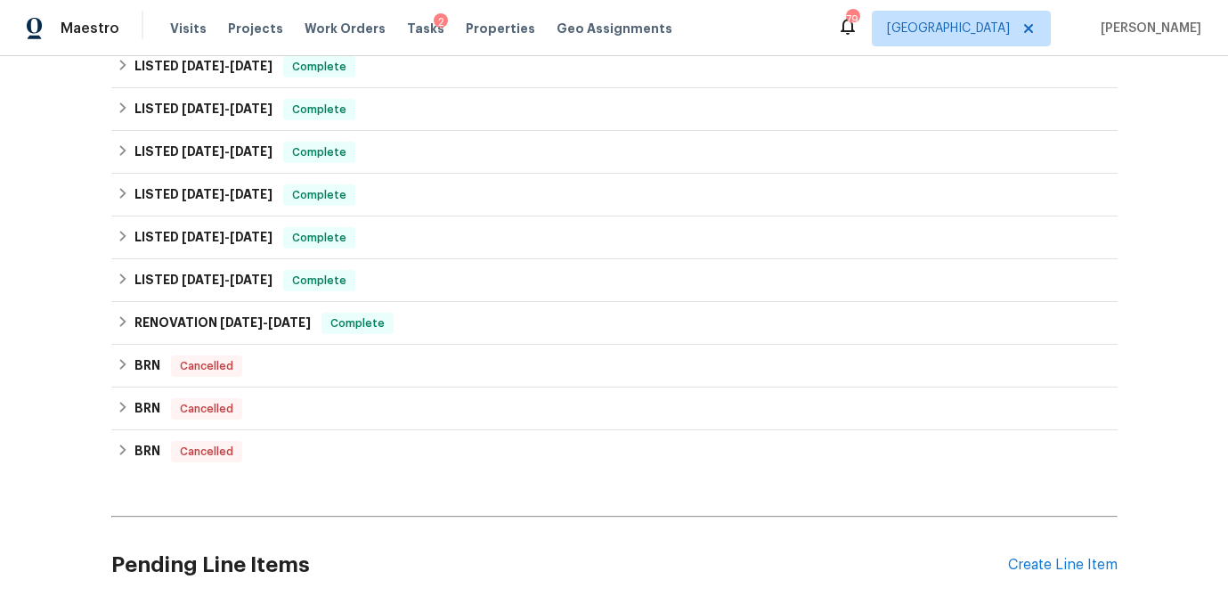
scroll to position [605, 0]
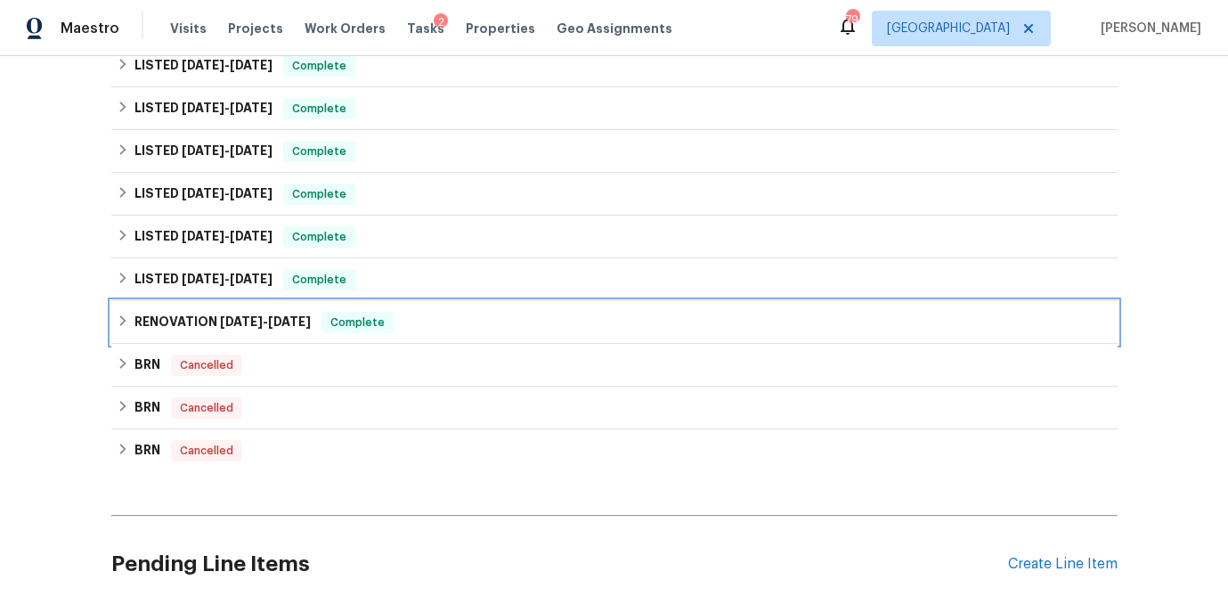
click at [124, 319] on icon at bounding box center [123, 320] width 12 height 12
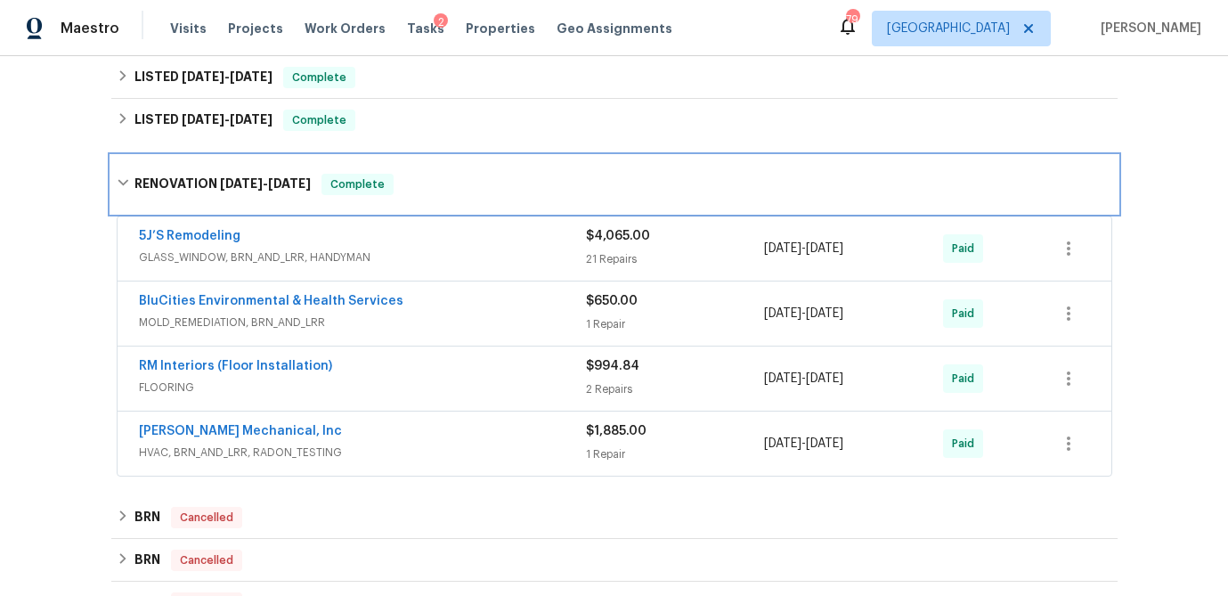
scroll to position [715, 0]
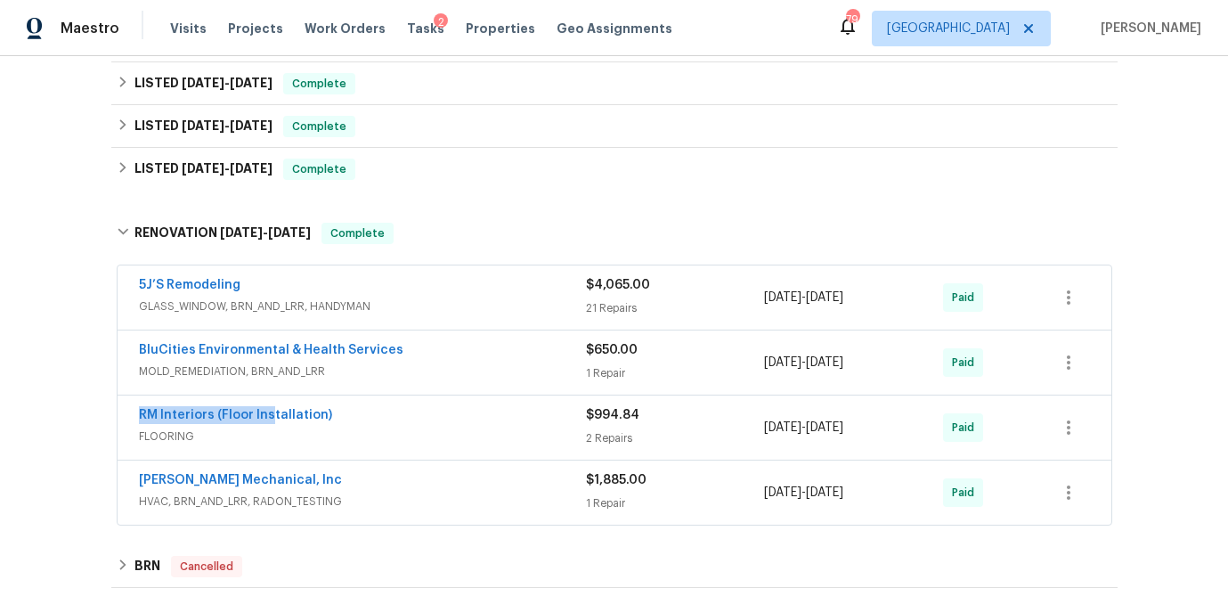
click at [269, 406] on span "RM Interiors (Floor Installation)" at bounding box center [235, 415] width 193 height 18
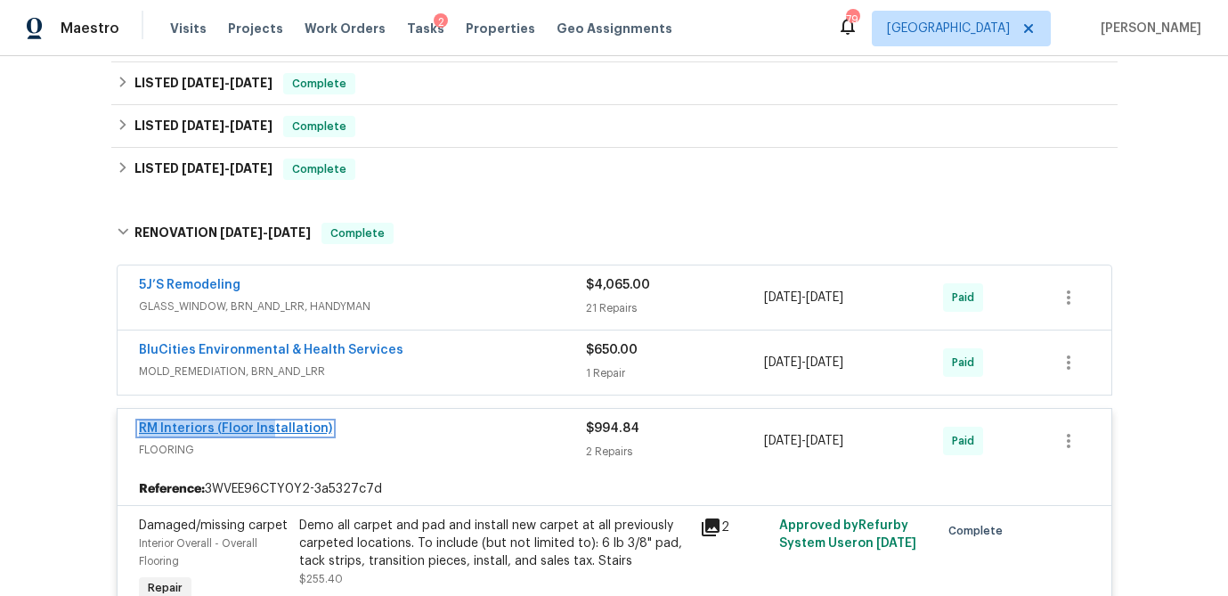
click at [266, 427] on link "RM Interiors (Floor Installation)" at bounding box center [235, 428] width 193 height 12
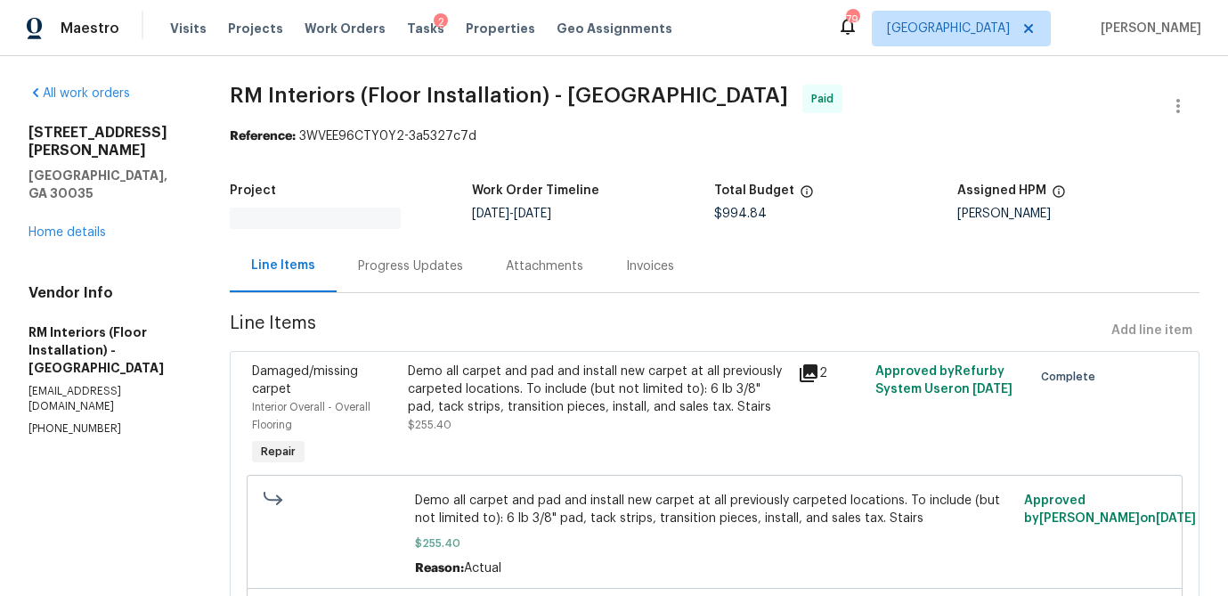
click at [801, 372] on icon at bounding box center [809, 373] width 18 height 18
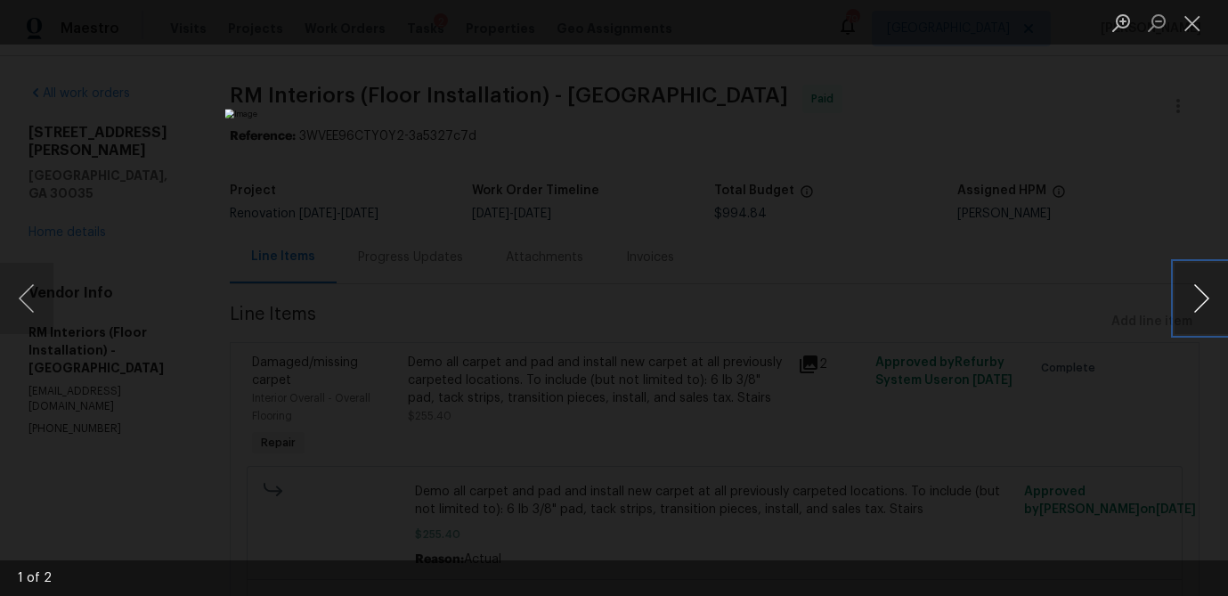
click at [1177, 291] on button "Next image" at bounding box center [1201, 298] width 53 height 71
click at [1187, 21] on button "Close lightbox" at bounding box center [1193, 22] width 36 height 31
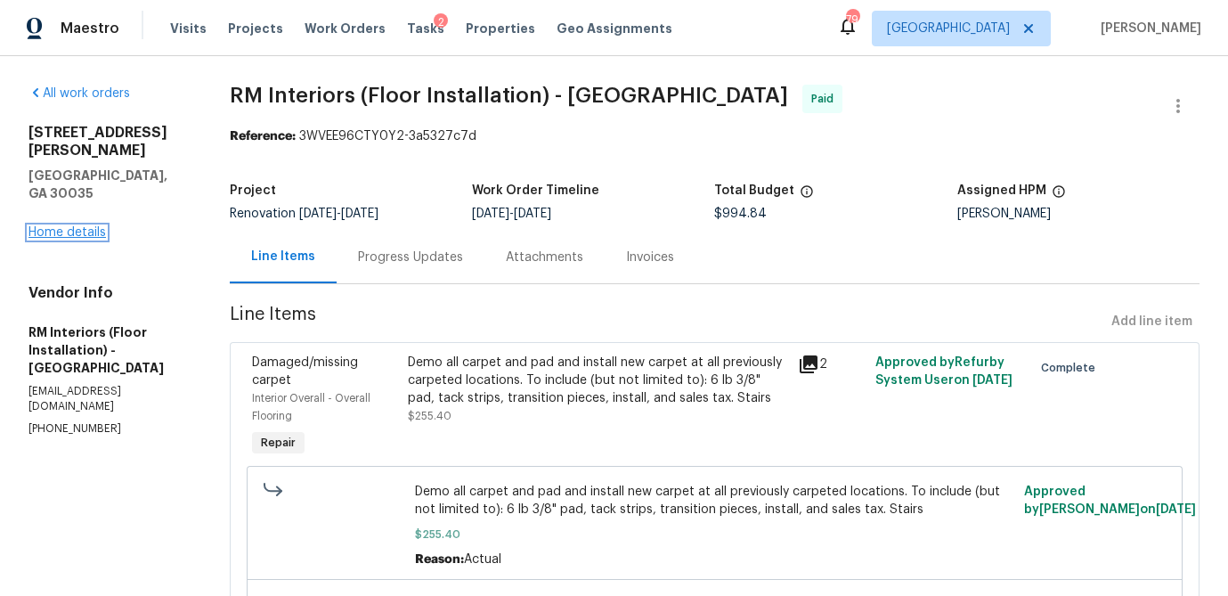
click at [84, 226] on link "Home details" at bounding box center [66, 232] width 77 height 12
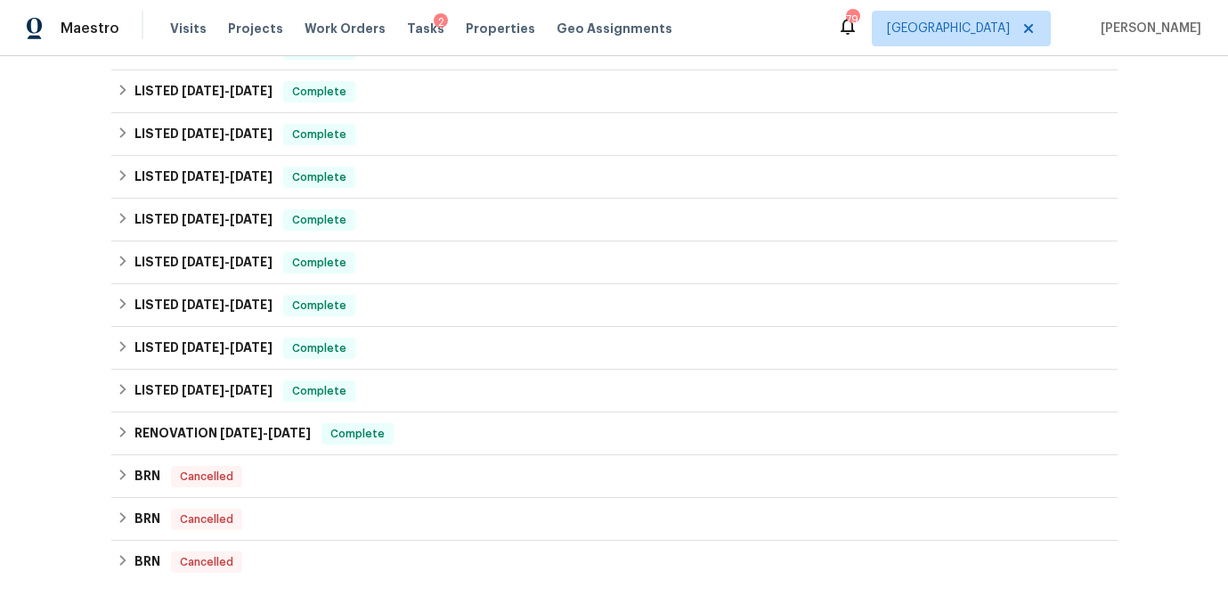
scroll to position [492, 0]
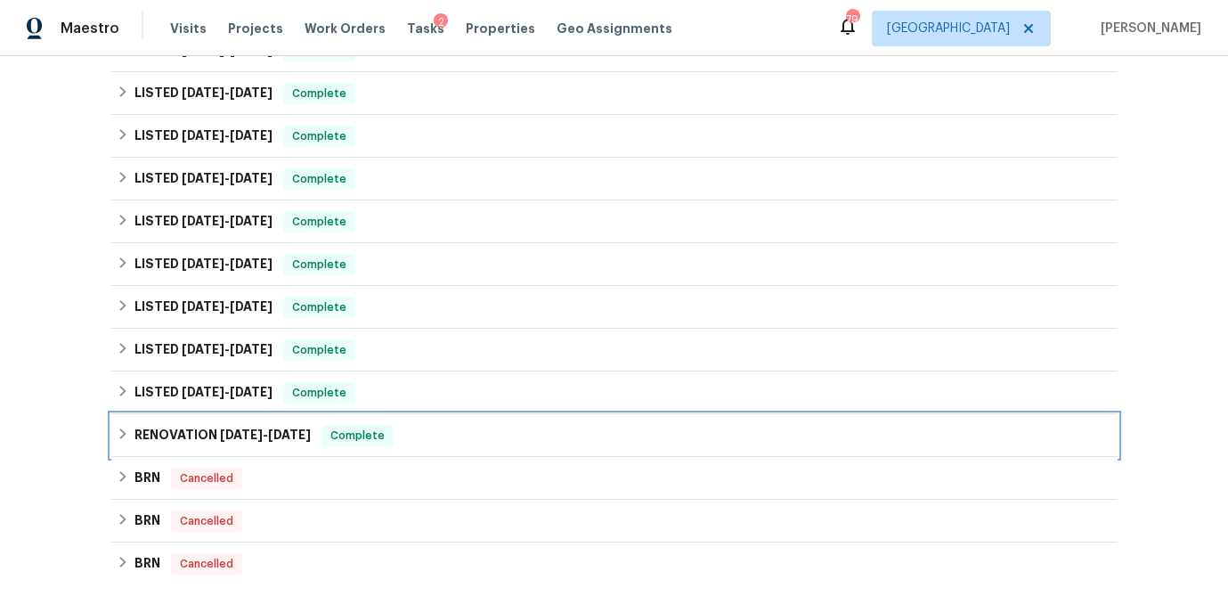
click at [118, 427] on div "RENOVATION [DATE] - [DATE] Complete" at bounding box center [615, 435] width 996 height 21
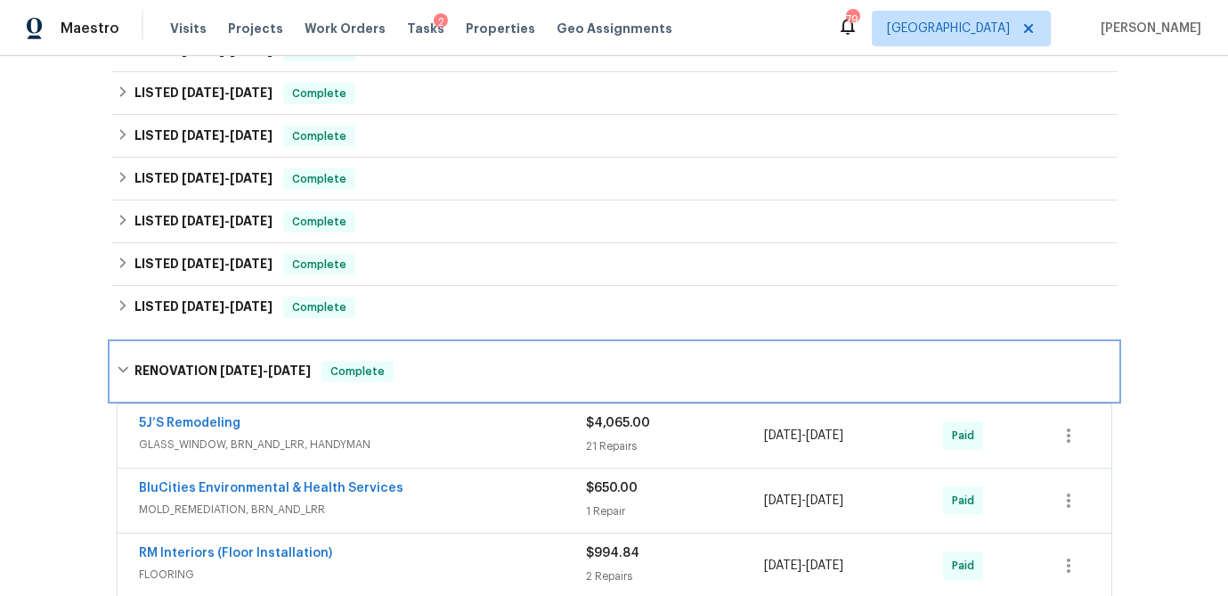
scroll to position [578, 0]
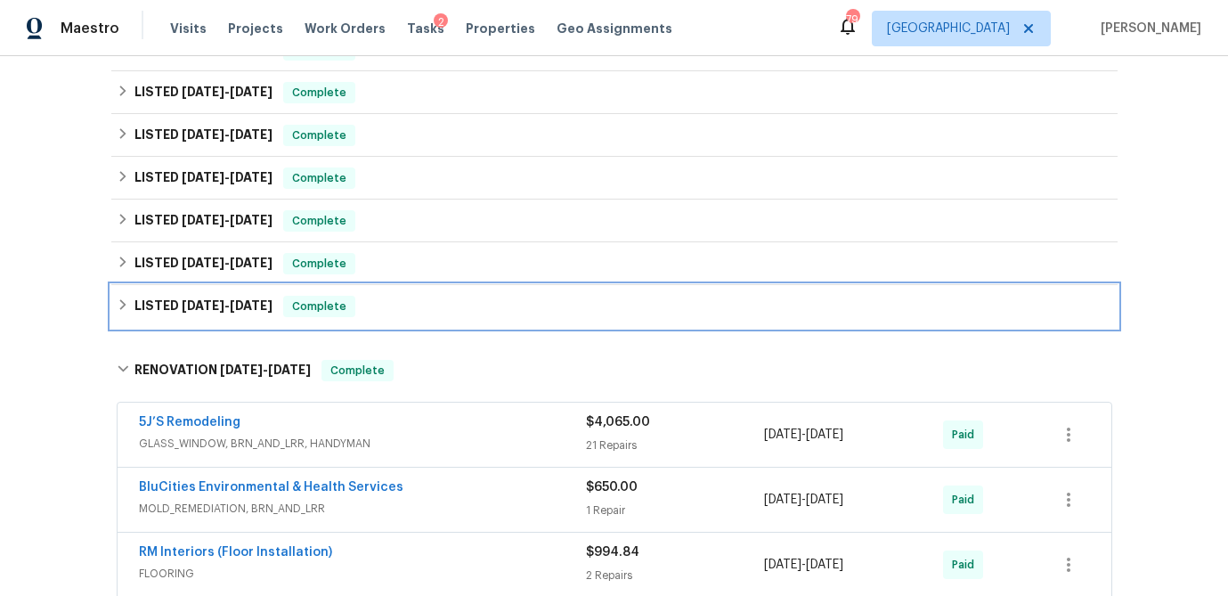
click at [115, 296] on div "LISTED [DATE] - [DATE] Complete" at bounding box center [614, 306] width 1006 height 43
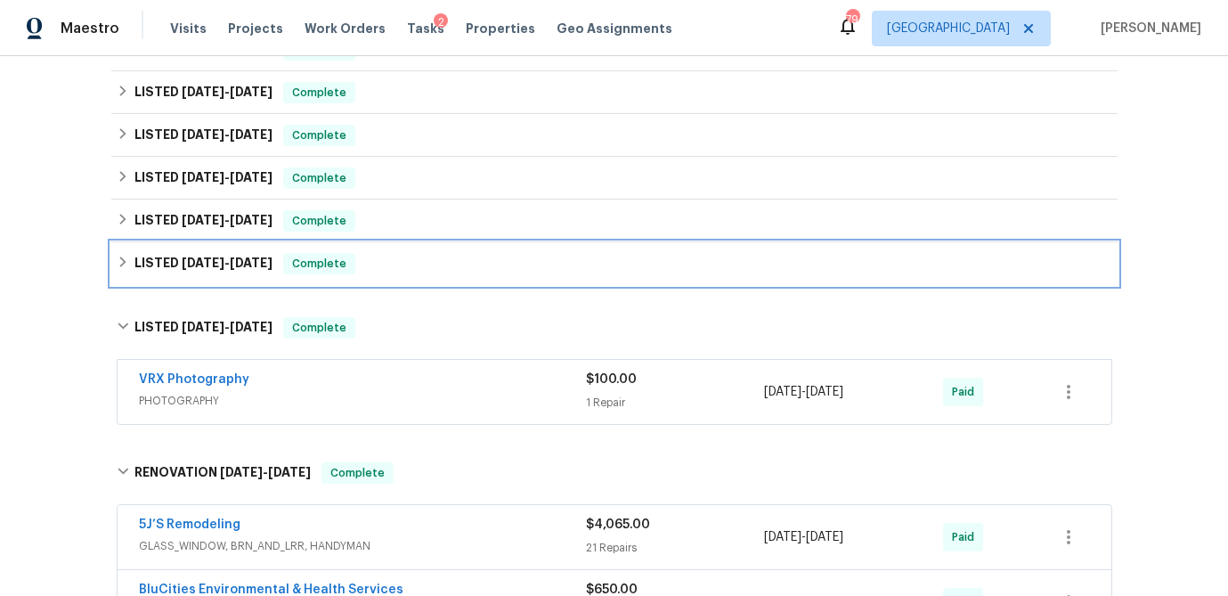
click at [118, 256] on icon at bounding box center [123, 262] width 12 height 12
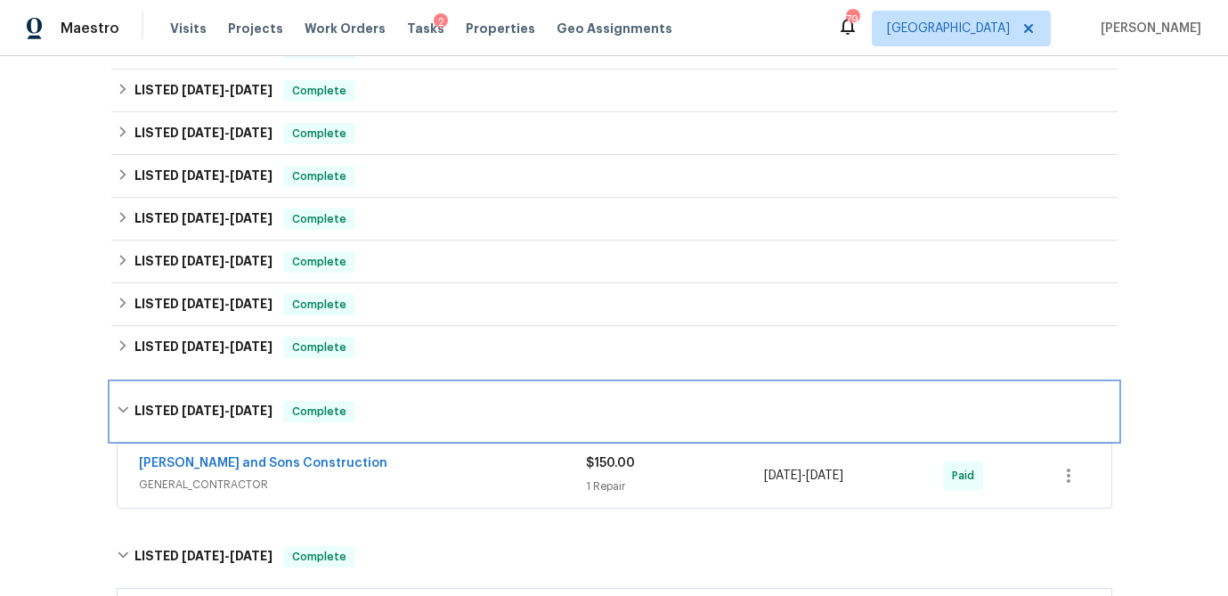
scroll to position [451, 0]
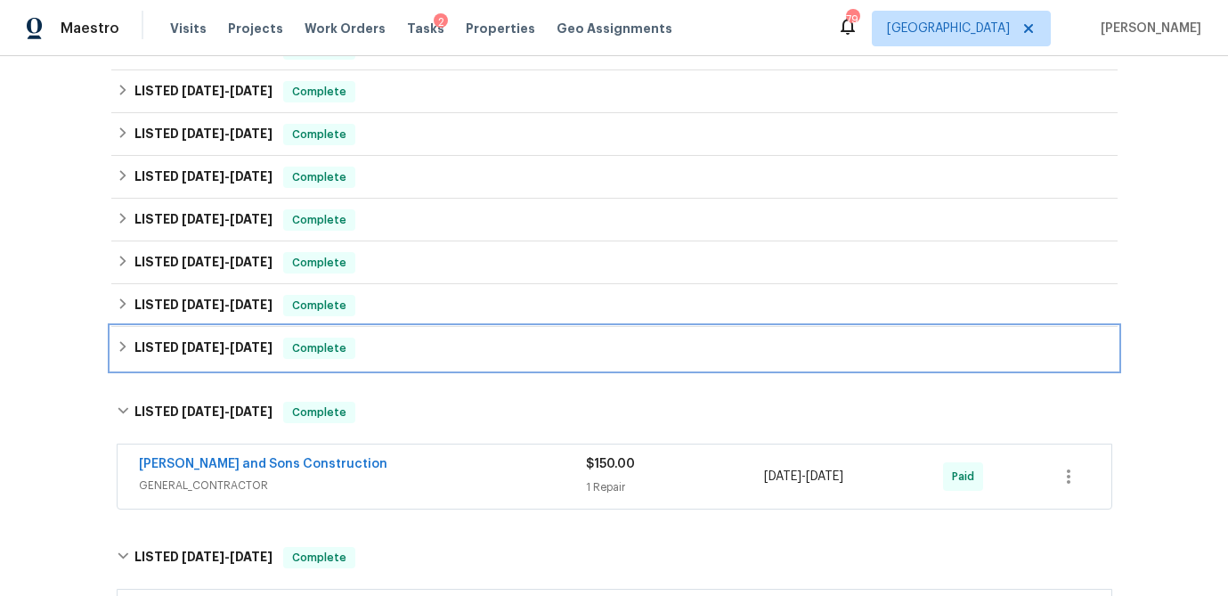
click at [117, 346] on icon at bounding box center [123, 346] width 12 height 12
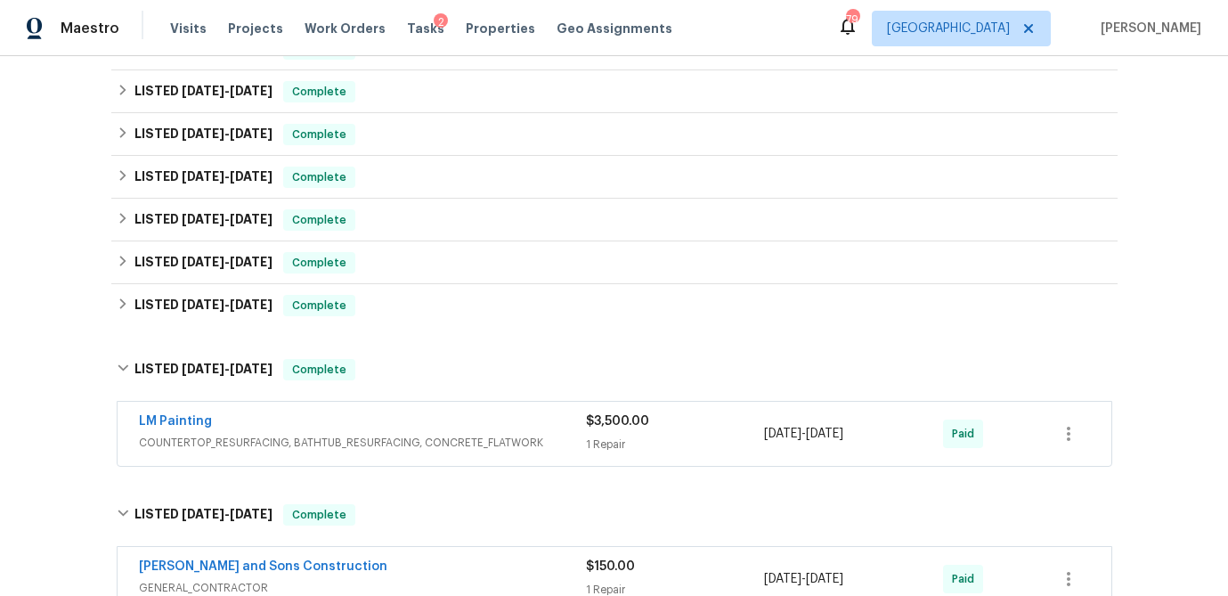
click at [217, 438] on span "COUNTERTOP_RESURFACING, BATHTUB_RESURFACING, CONCRETE_FLATWORK" at bounding box center [362, 443] width 447 height 18
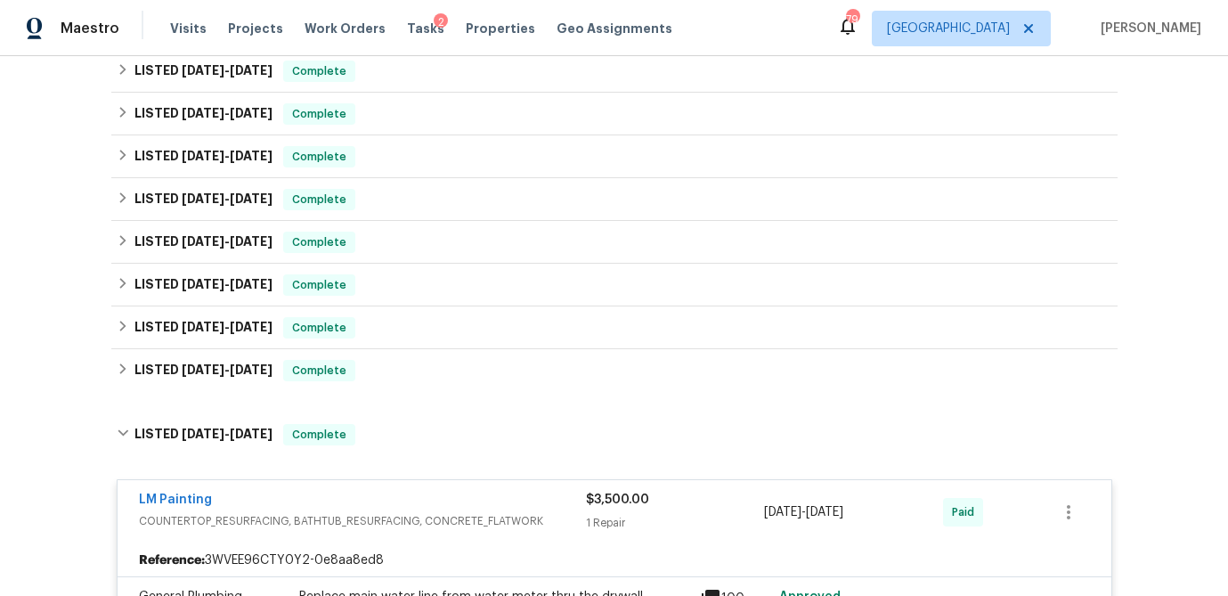
scroll to position [372, 0]
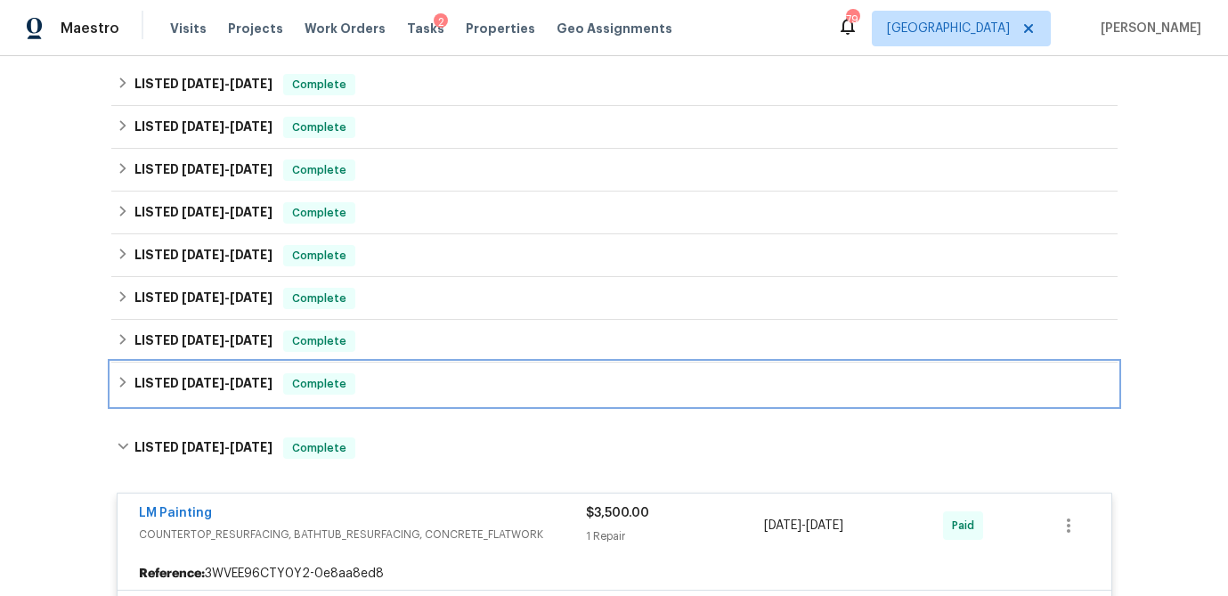
click at [118, 381] on icon at bounding box center [123, 382] width 12 height 12
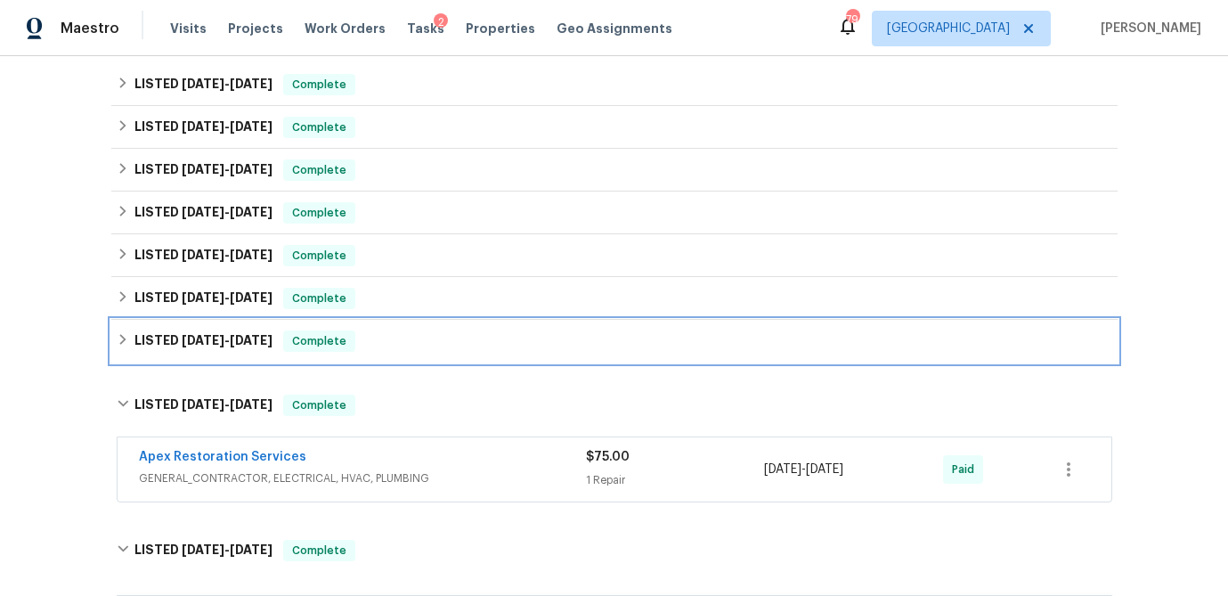
click at [123, 338] on icon at bounding box center [122, 339] width 6 height 11
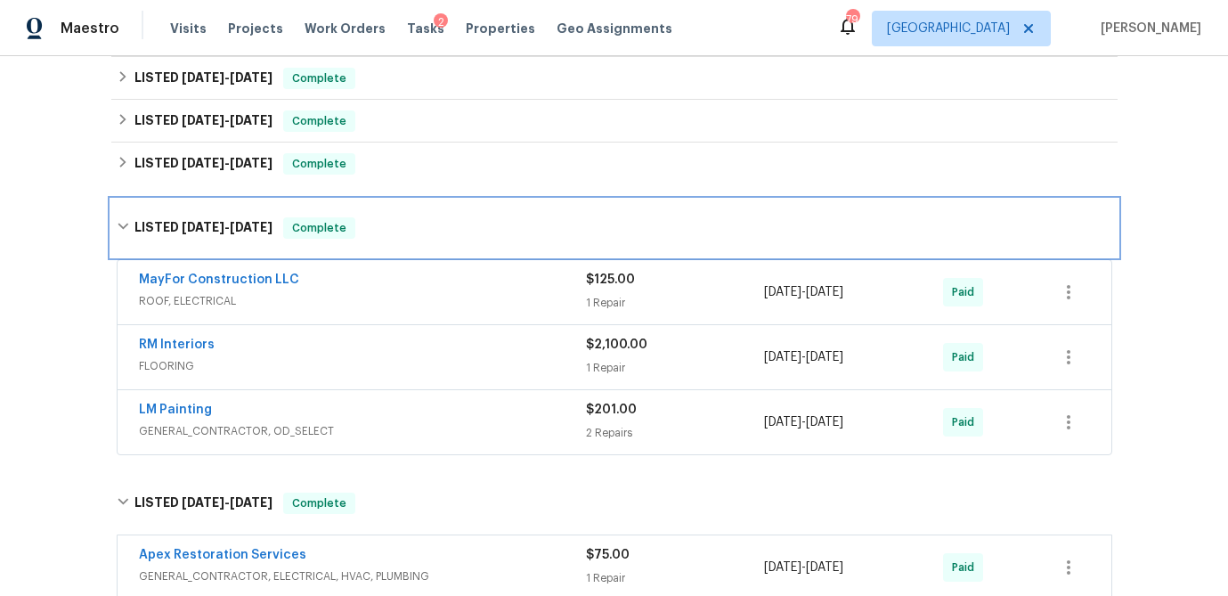
scroll to position [509, 0]
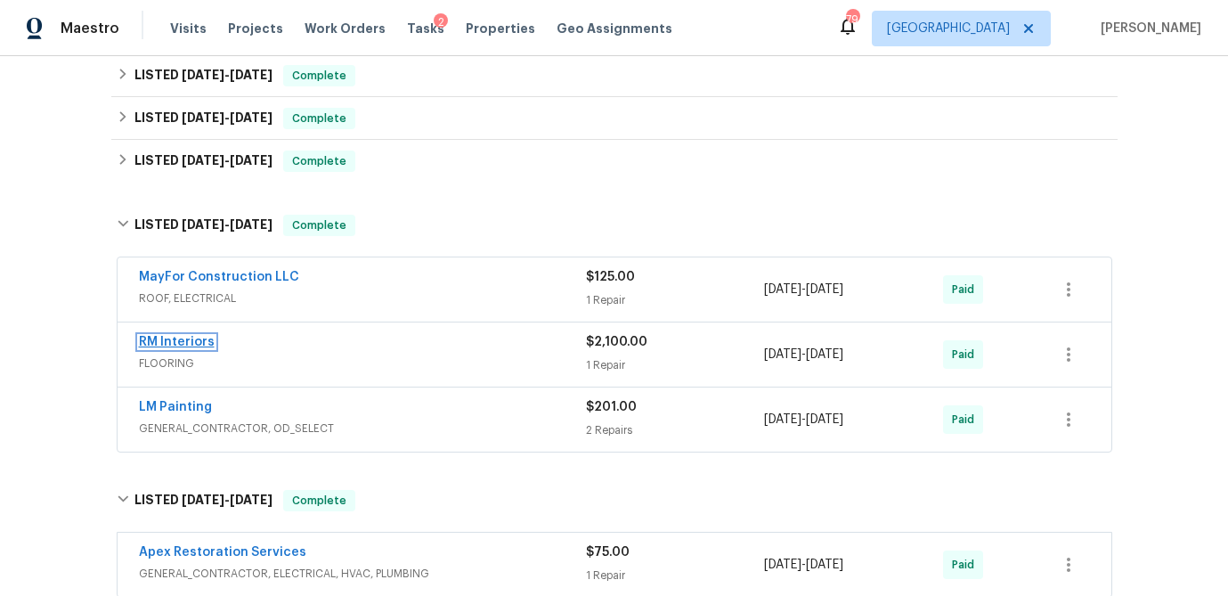
click at [178, 342] on link "RM Interiors" at bounding box center [177, 342] width 76 height 12
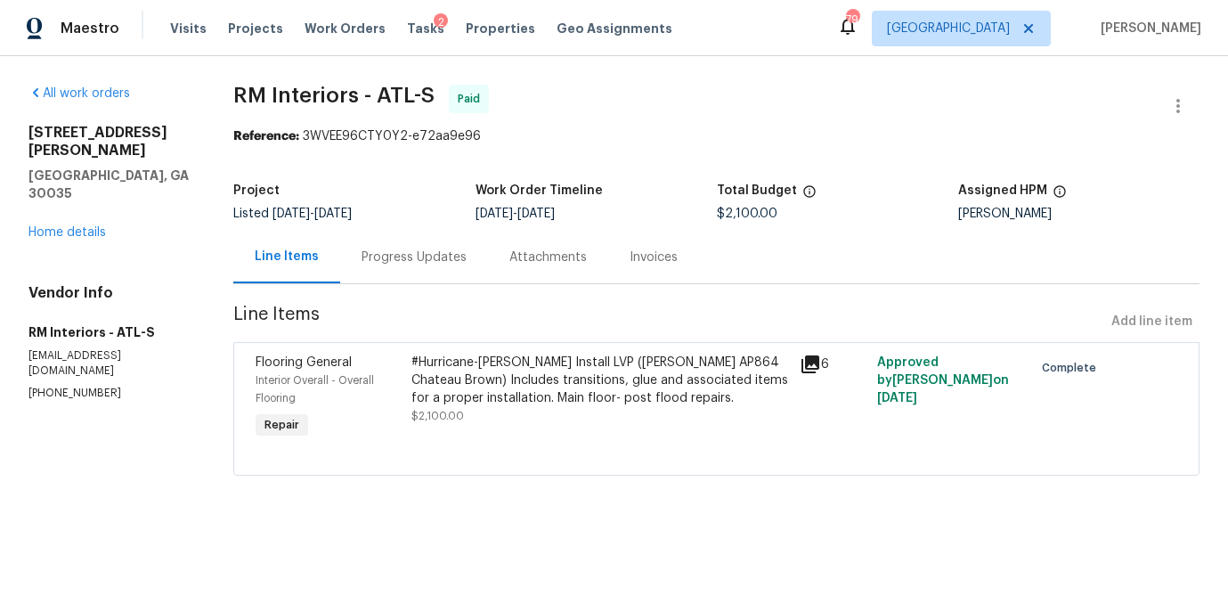
click at [813, 368] on icon at bounding box center [810, 364] width 18 height 18
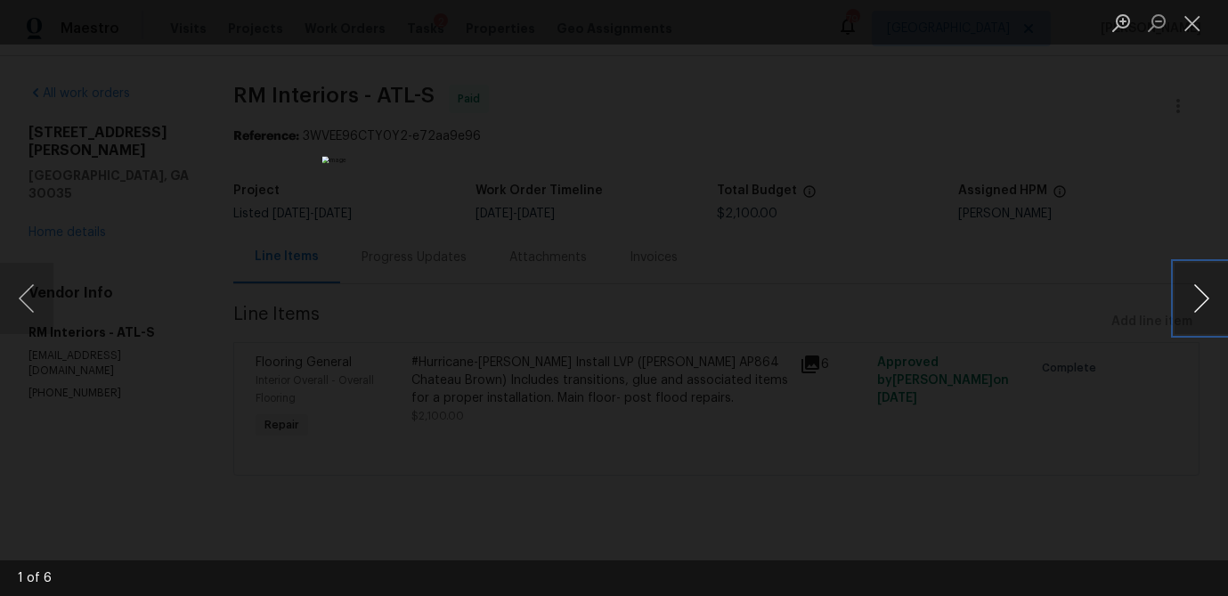
click at [1206, 312] on button "Next image" at bounding box center [1201, 298] width 53 height 71
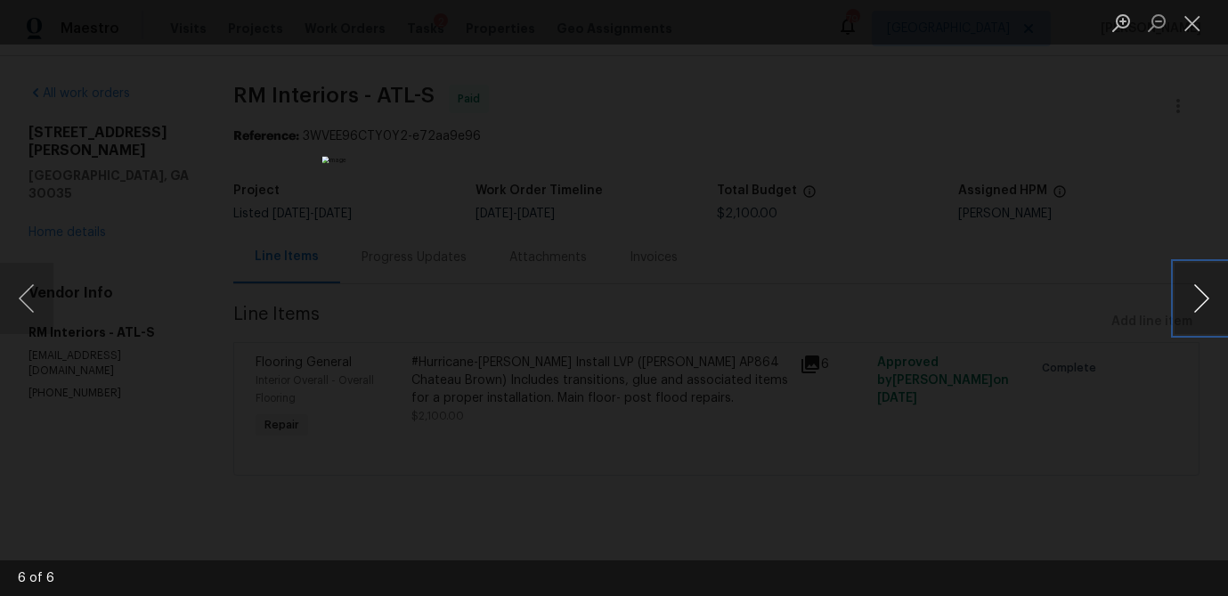
click at [1206, 312] on button "Next image" at bounding box center [1201, 298] width 53 height 71
click at [1211, 22] on ul "Lightbox" at bounding box center [1165, 22] width 125 height 45
click at [1197, 15] on button "Close lightbox" at bounding box center [1193, 22] width 36 height 31
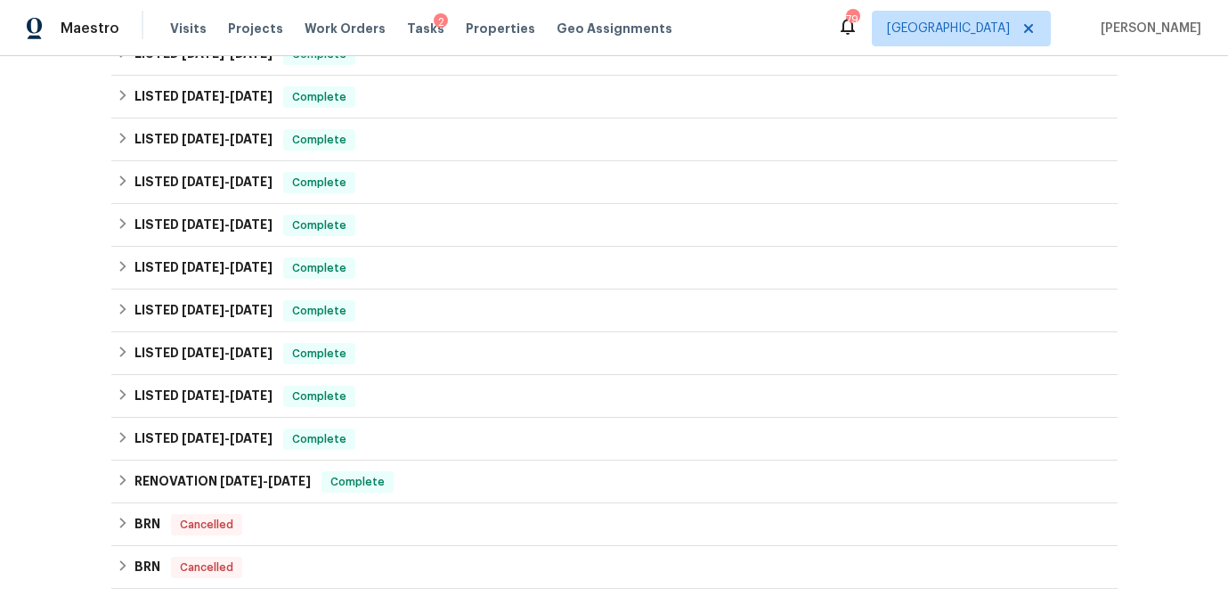
scroll to position [448, 0]
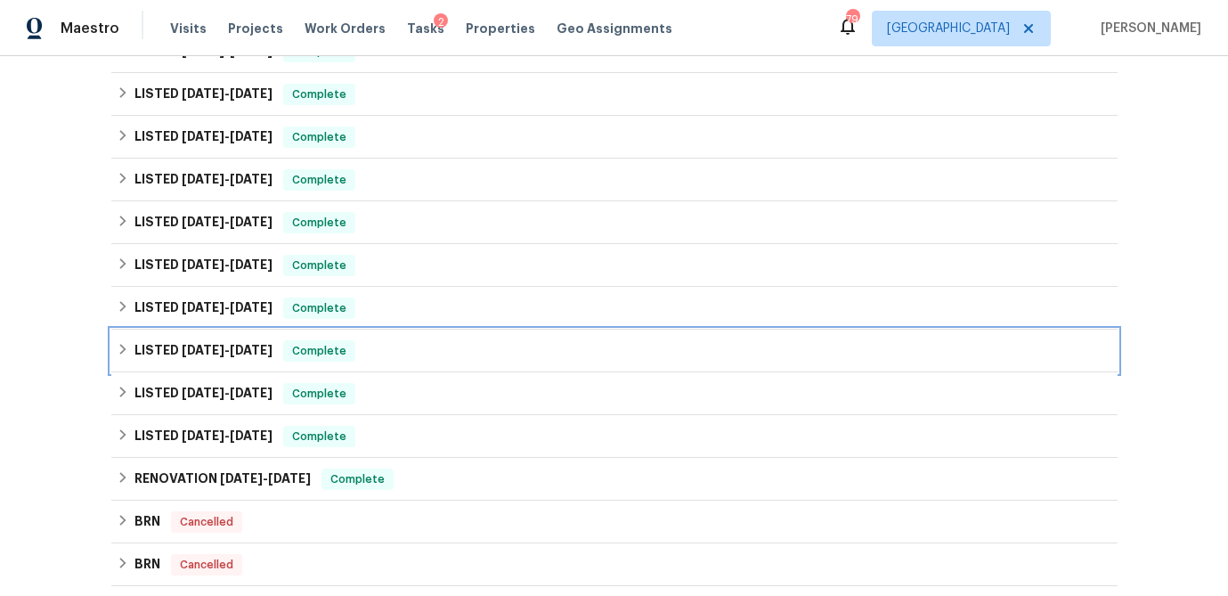
click at [119, 349] on icon at bounding box center [123, 349] width 12 height 12
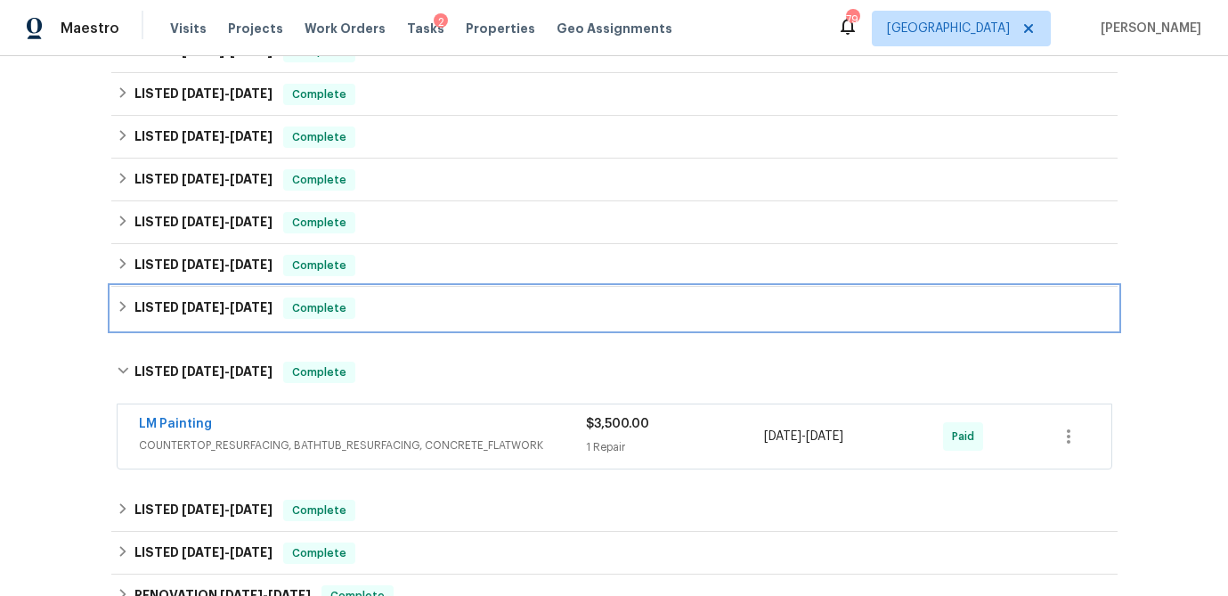
click at [124, 305] on icon at bounding box center [122, 306] width 6 height 11
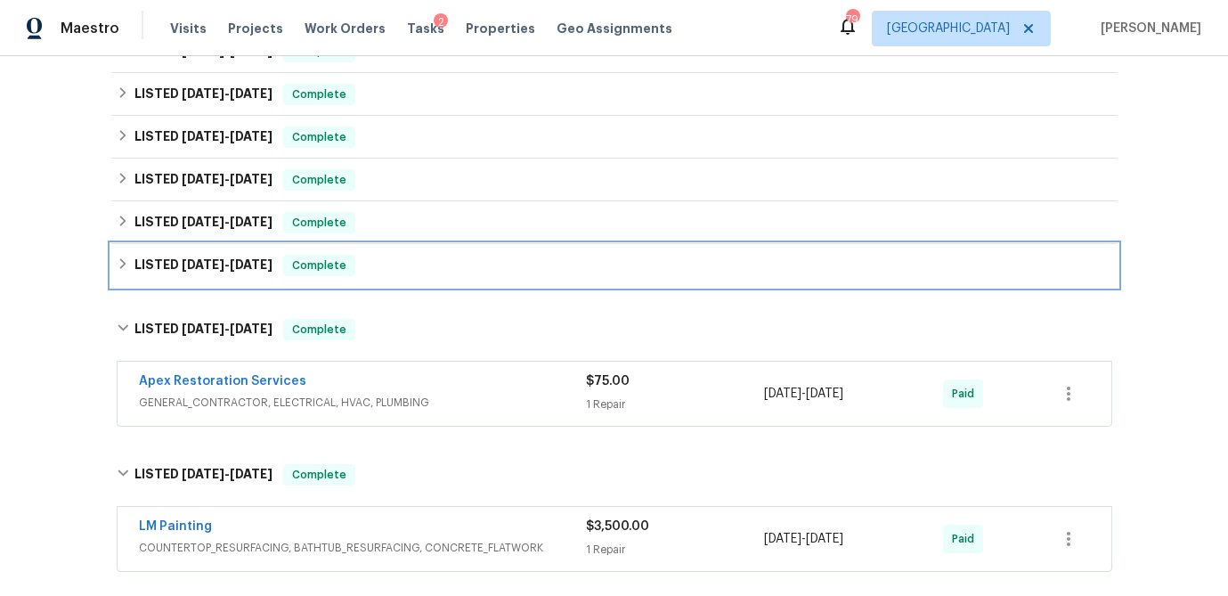
click at [126, 266] on icon at bounding box center [123, 263] width 12 height 12
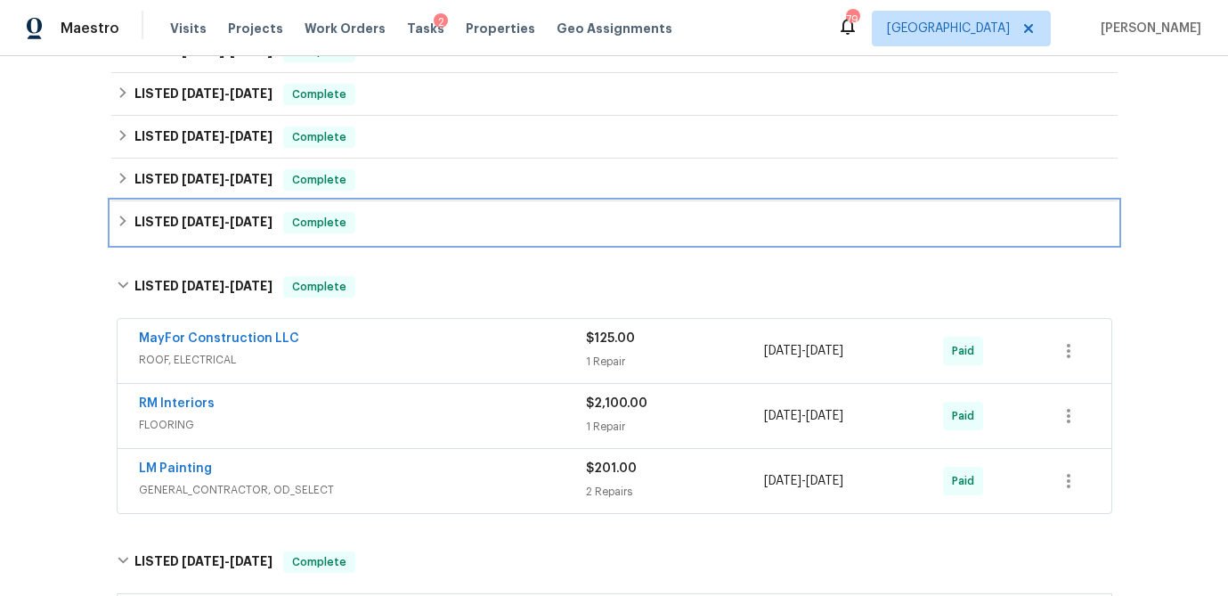
click at [118, 215] on icon at bounding box center [123, 221] width 12 height 12
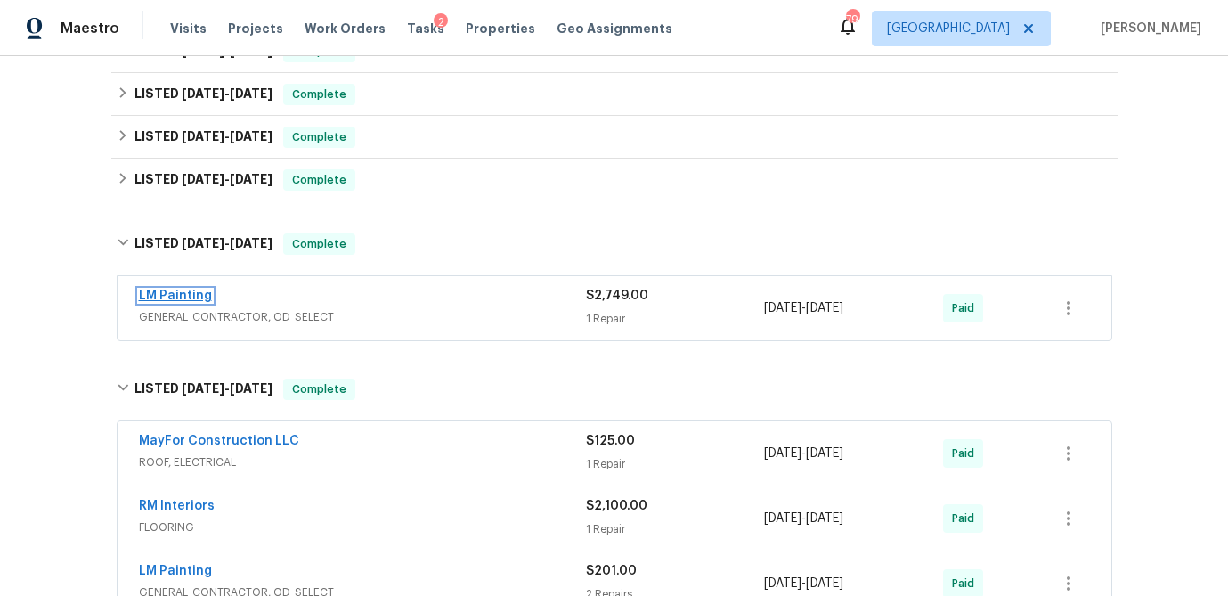
click at [175, 295] on link "LM Painting" at bounding box center [175, 295] width 73 height 12
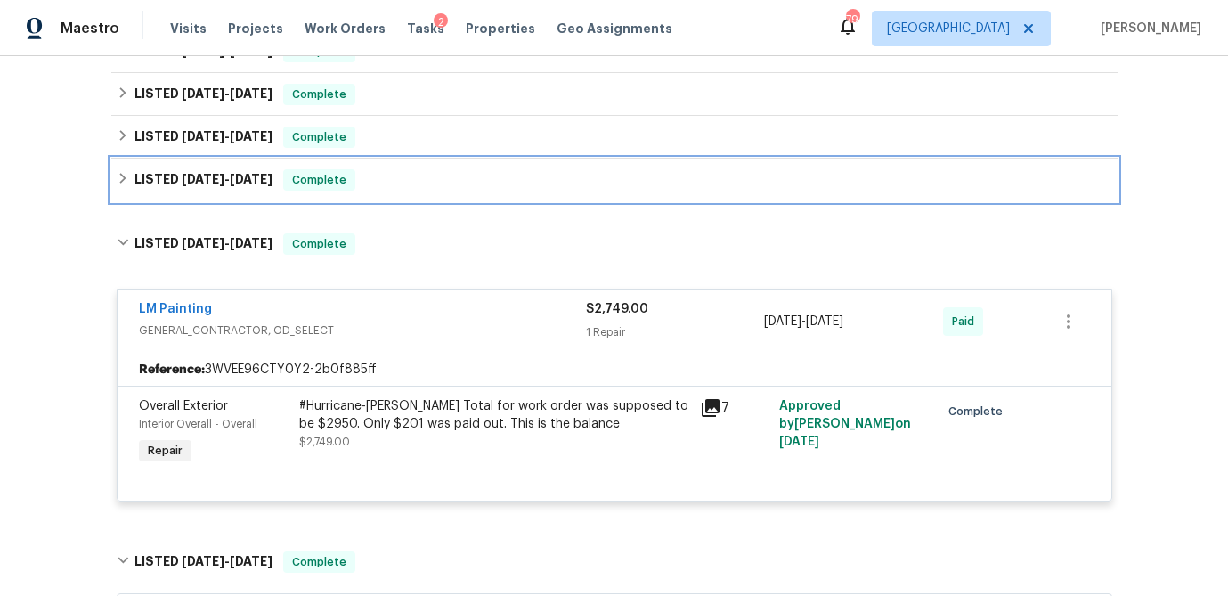
click at [117, 178] on icon at bounding box center [123, 178] width 12 height 12
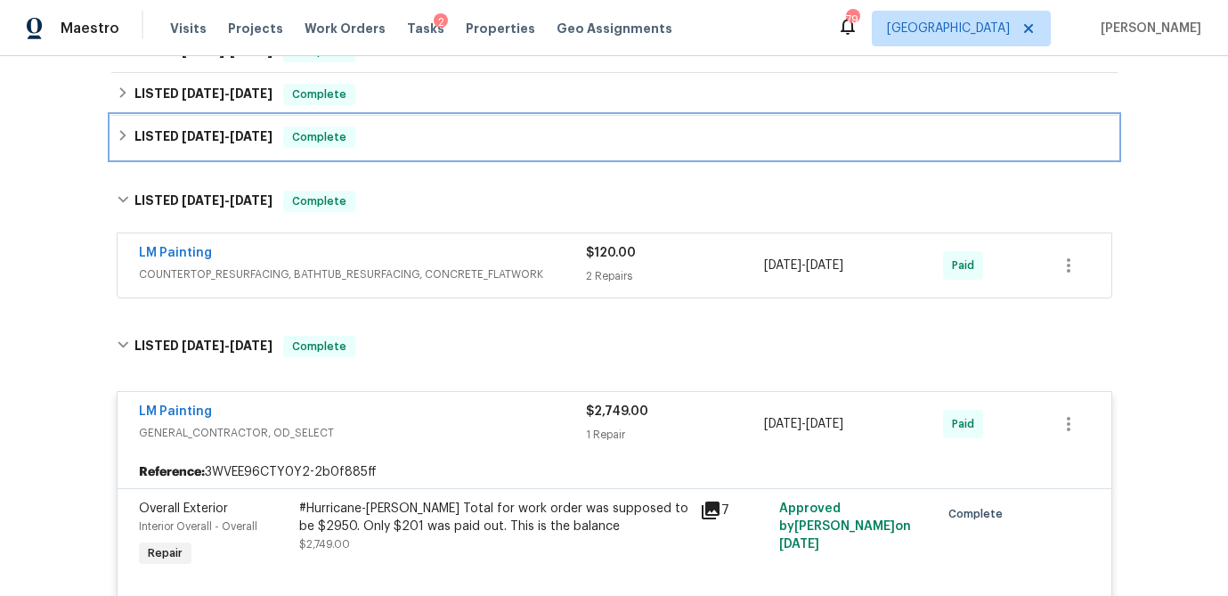
click at [124, 137] on icon at bounding box center [123, 135] width 12 height 12
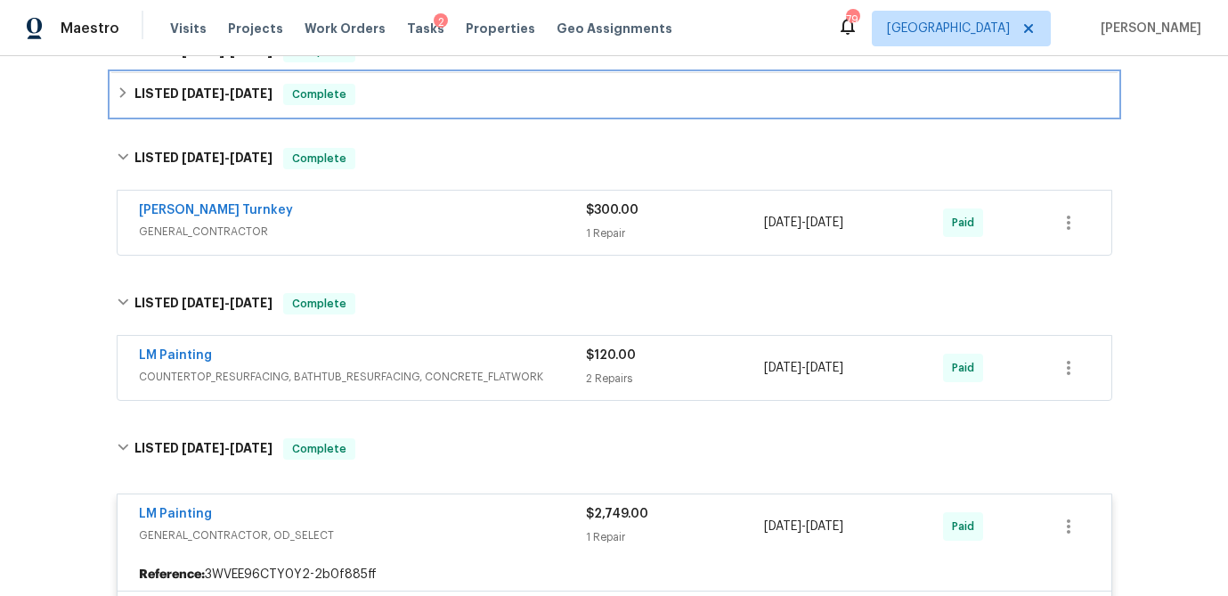
click at [126, 89] on icon at bounding box center [123, 92] width 12 height 12
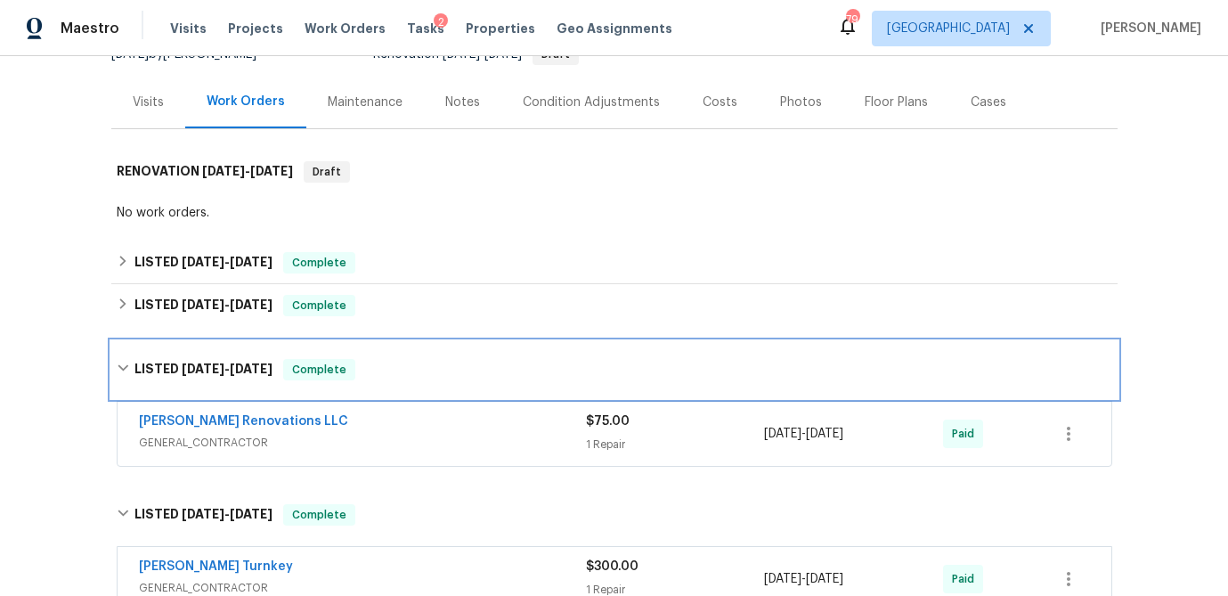
scroll to position [189, 0]
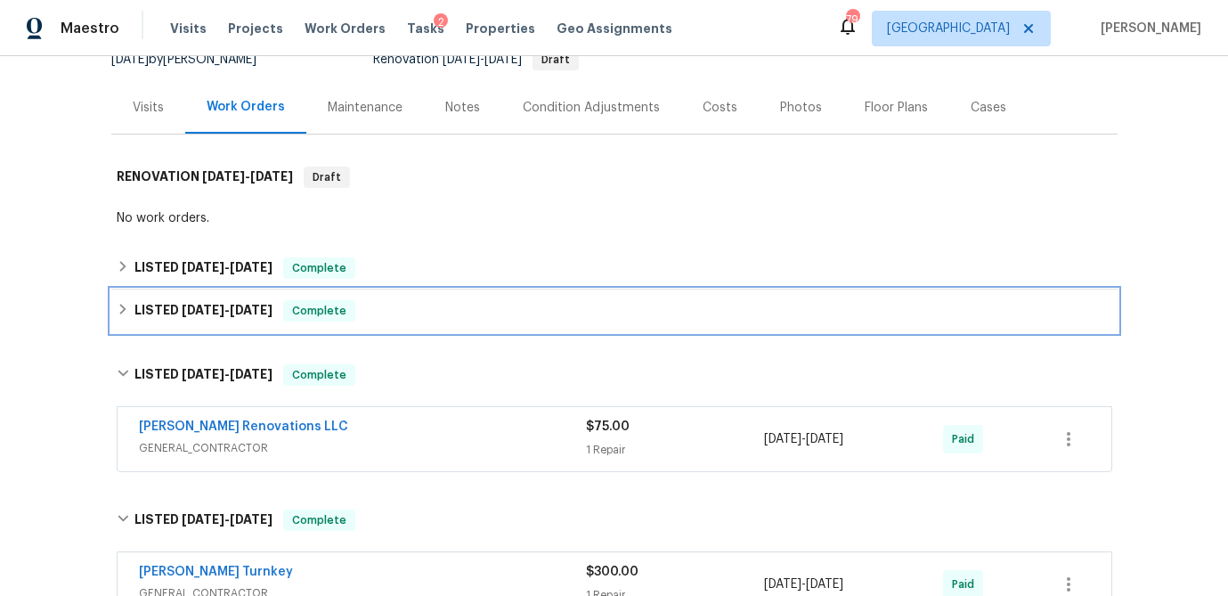
click at [122, 310] on icon at bounding box center [123, 309] width 12 height 12
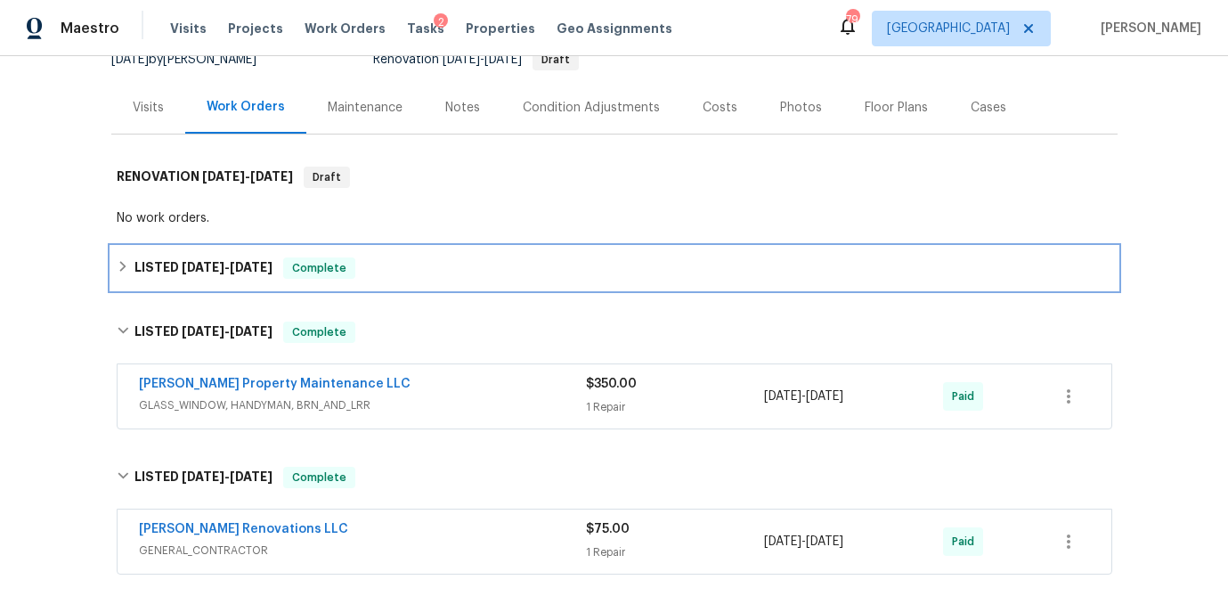
click at [129, 267] on div "LISTED [DATE] - [DATE] Complete" at bounding box center [615, 267] width 996 height 21
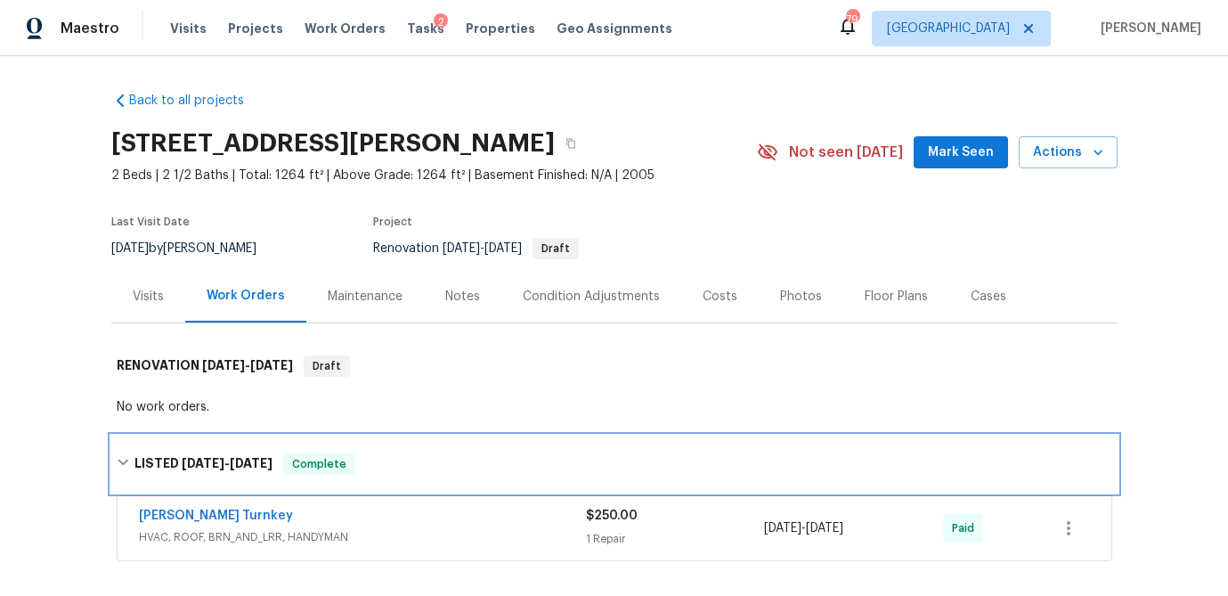
scroll to position [2, 0]
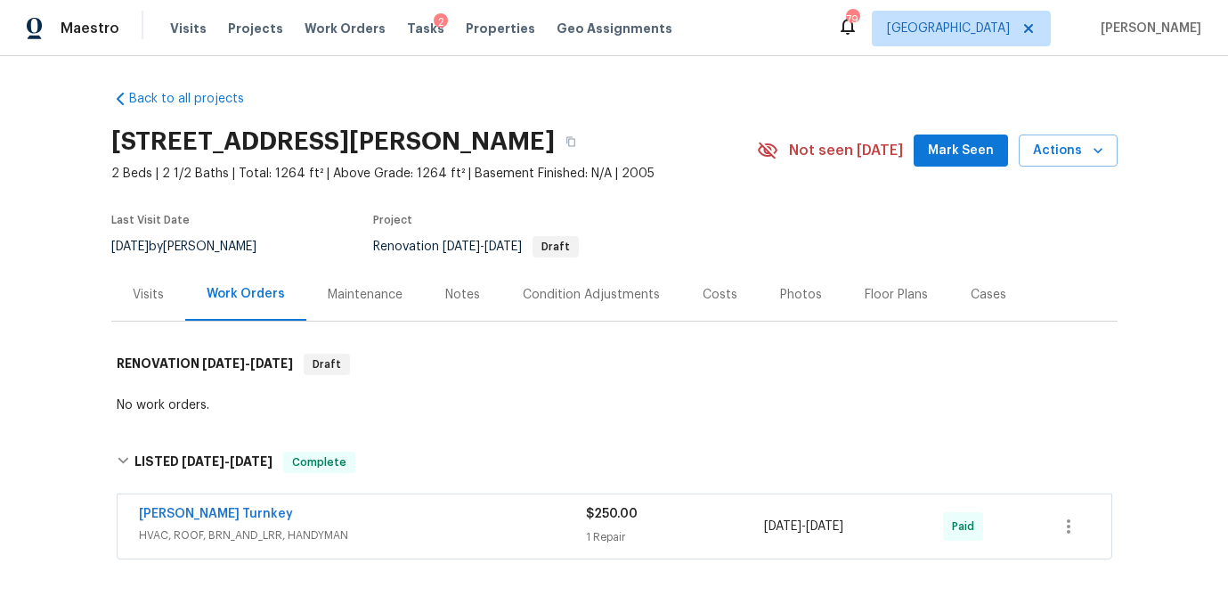
click at [157, 295] on div "Visits" at bounding box center [148, 295] width 31 height 18
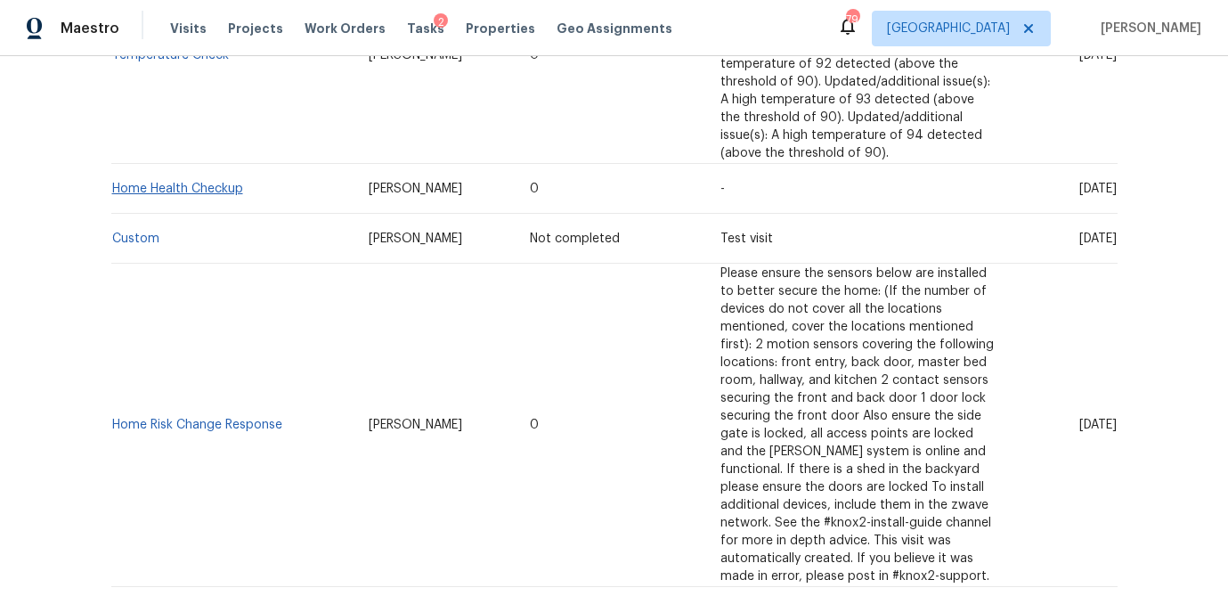
scroll to position [762, 0]
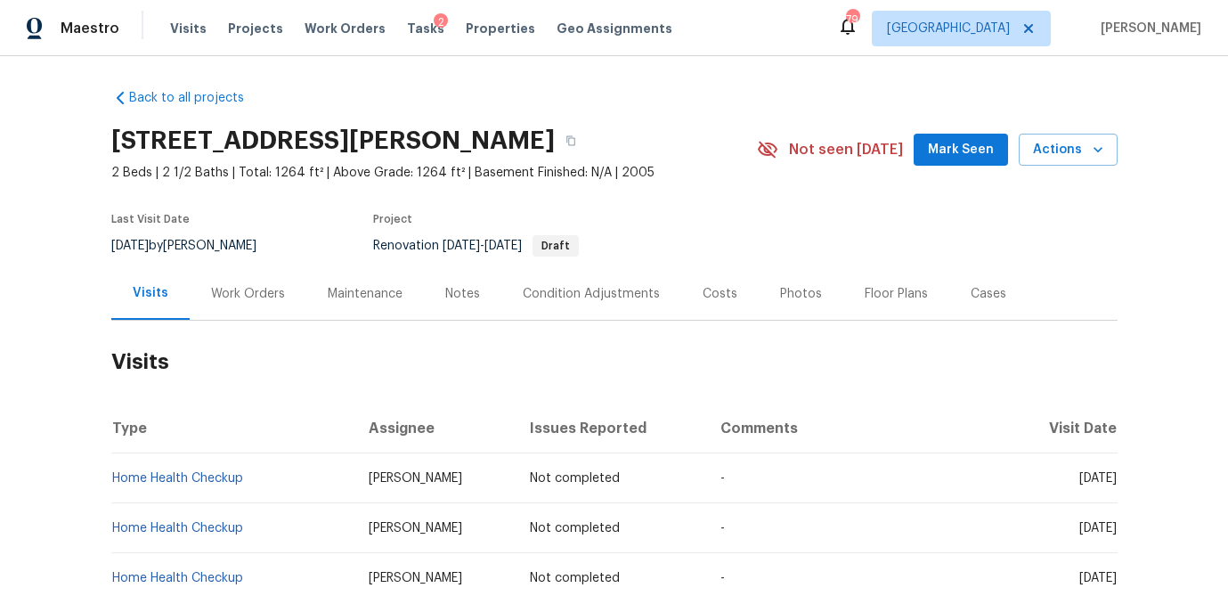
scroll to position [0, 0]
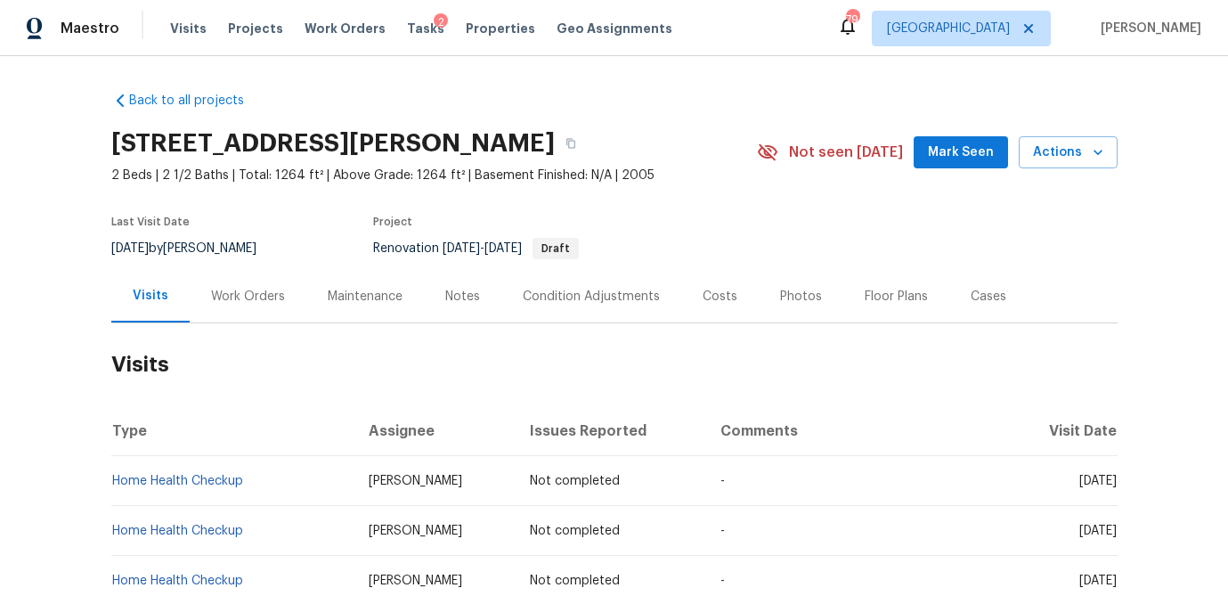
click at [237, 293] on div "Work Orders" at bounding box center [248, 297] width 74 height 18
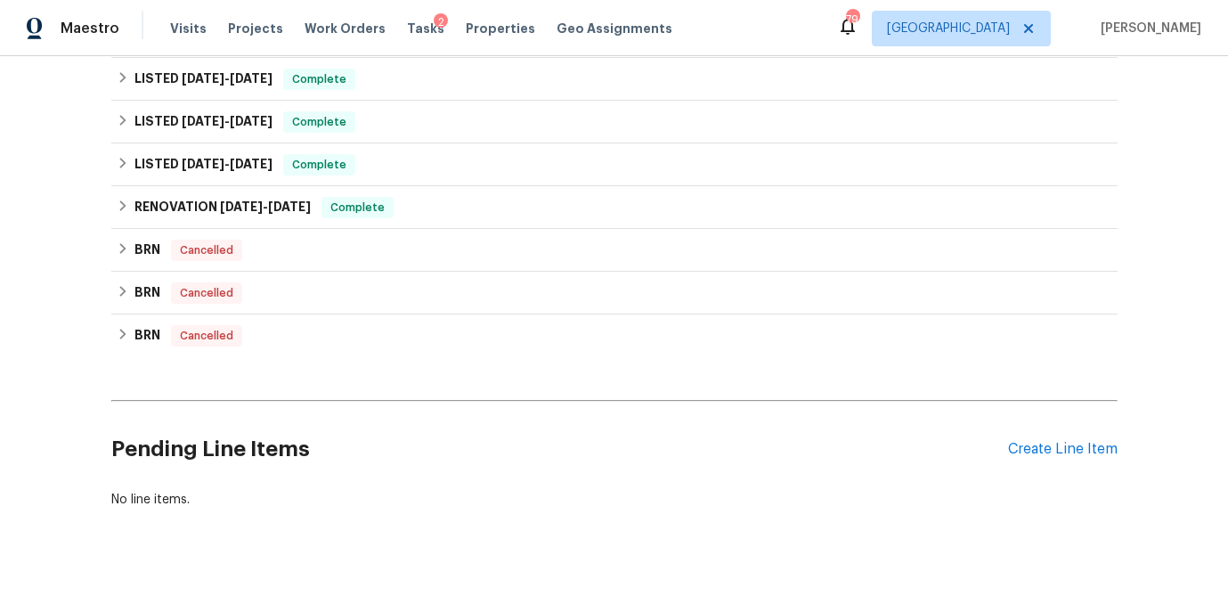
scroll to position [753, 0]
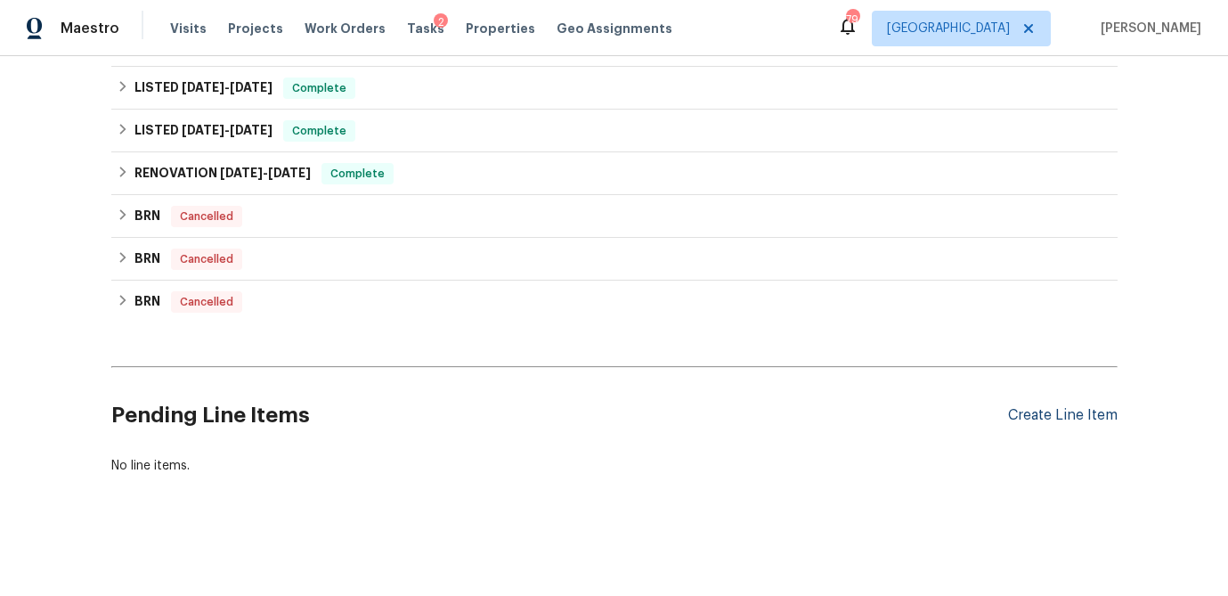
click at [1052, 417] on div "Create Line Item" at bounding box center [1063, 415] width 110 height 17
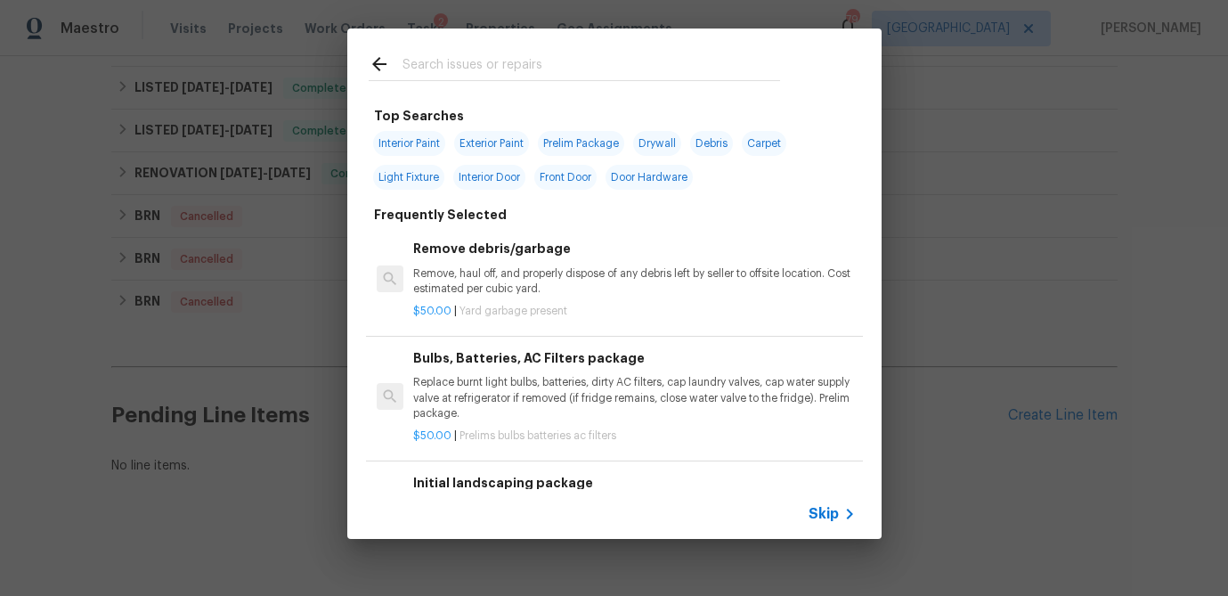
click at [428, 140] on span "Interior Paint" at bounding box center [409, 143] width 72 height 25
type input "Interior Paint"
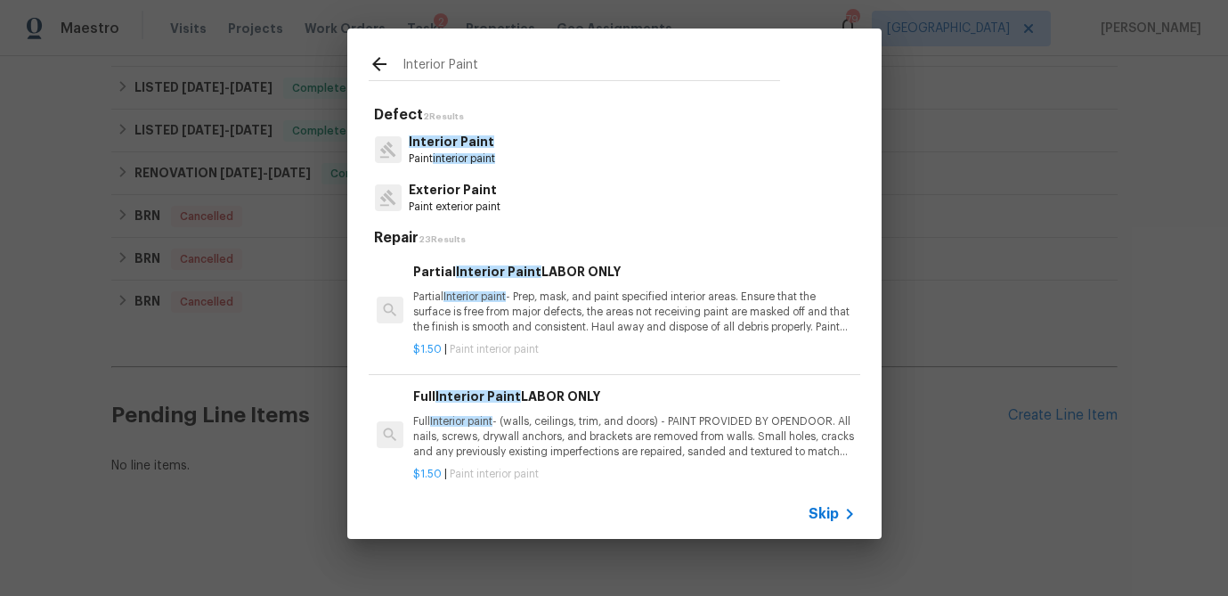
click at [424, 135] on span "Interior Paint" at bounding box center [451, 141] width 85 height 12
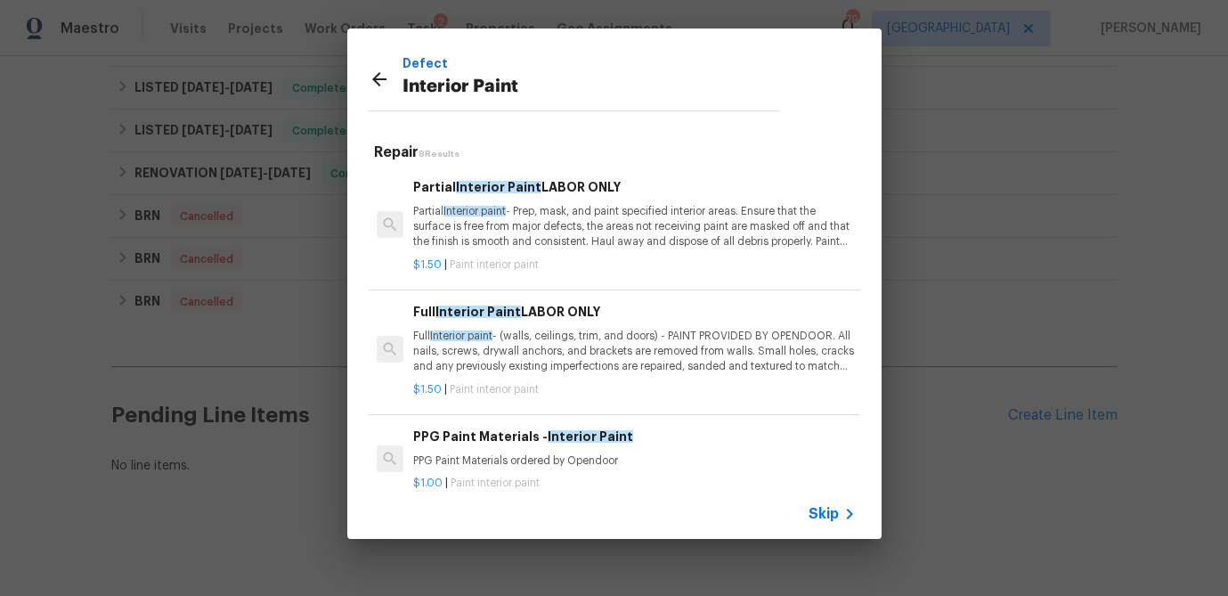
click at [601, 234] on p "Partial Interior paint - Prep, mask, and paint specified interior areas. Ensure…" at bounding box center [634, 226] width 442 height 45
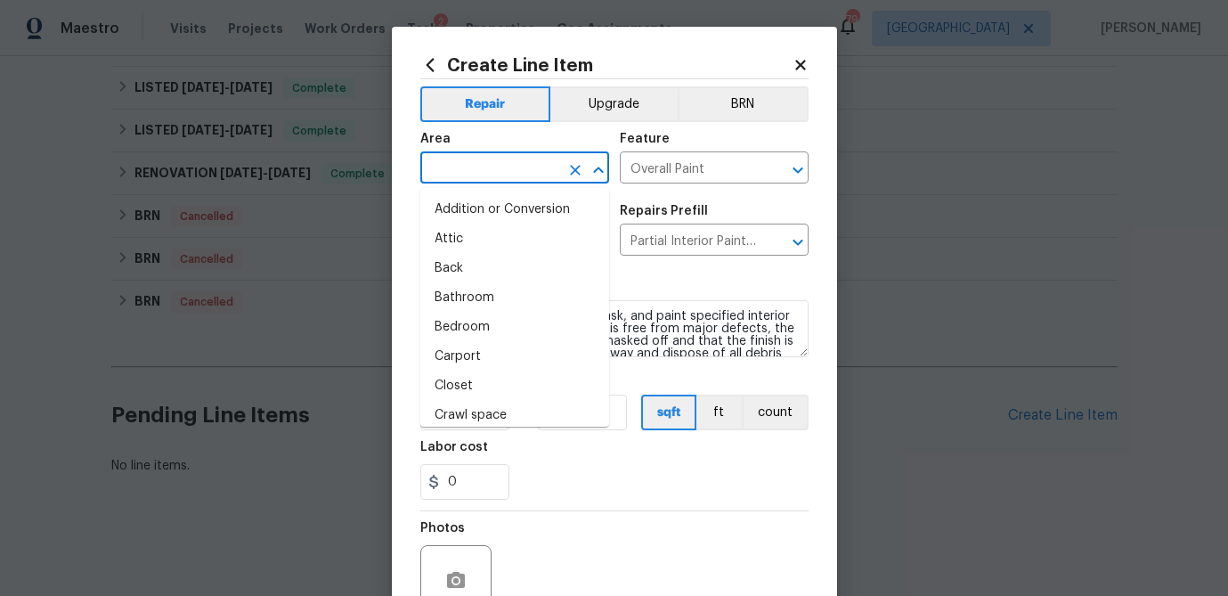
click at [516, 175] on input "text" at bounding box center [489, 170] width 139 height 28
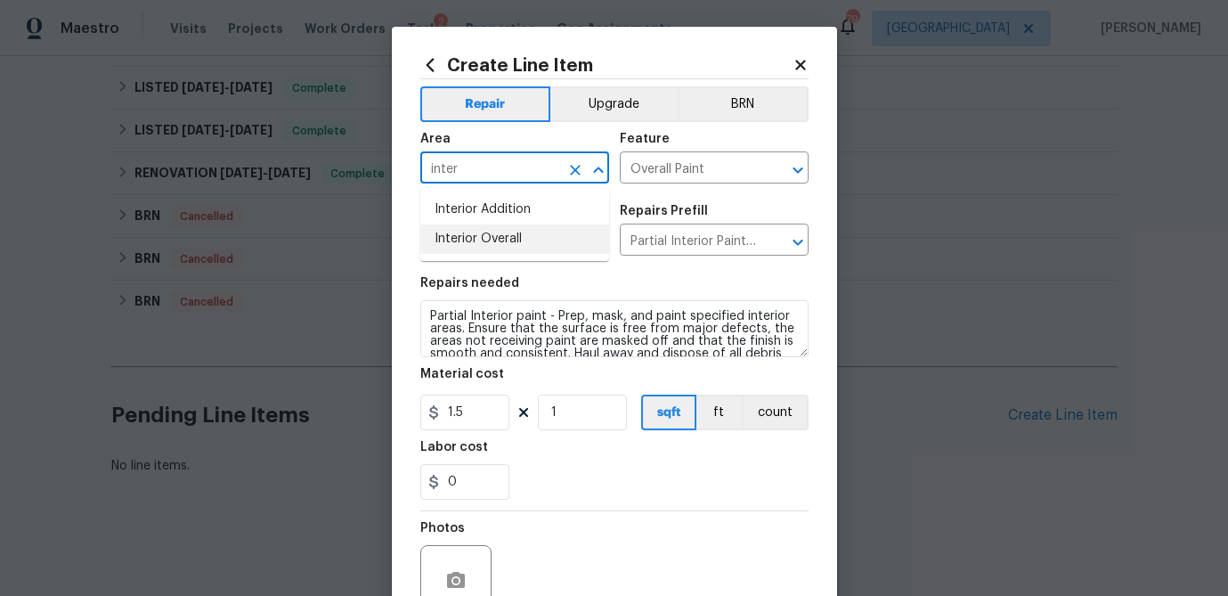
click at [496, 236] on li "Interior Overall" at bounding box center [514, 238] width 189 height 29
type input "Interior Overall"
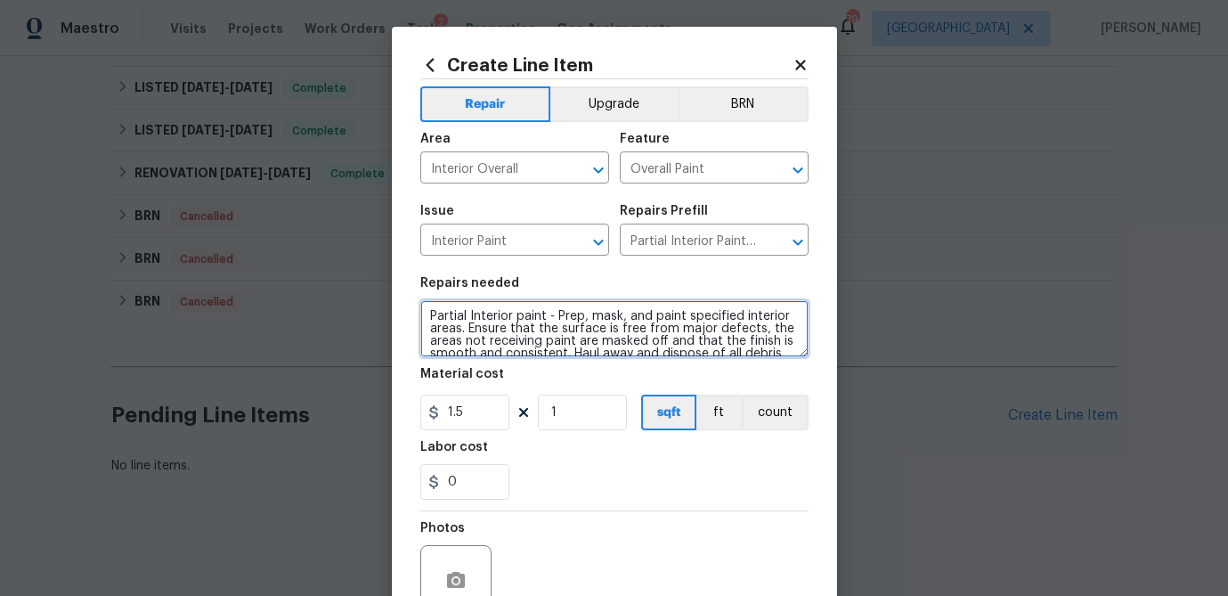
click at [457, 322] on textarea "Partial Interior paint - Prep, mask, and paint specified interior areas. Ensure…" at bounding box center [614, 328] width 388 height 57
type textarea "upstairs cabinets are peeling, pull off thermafoil and paint. upstairs bedrooms…"
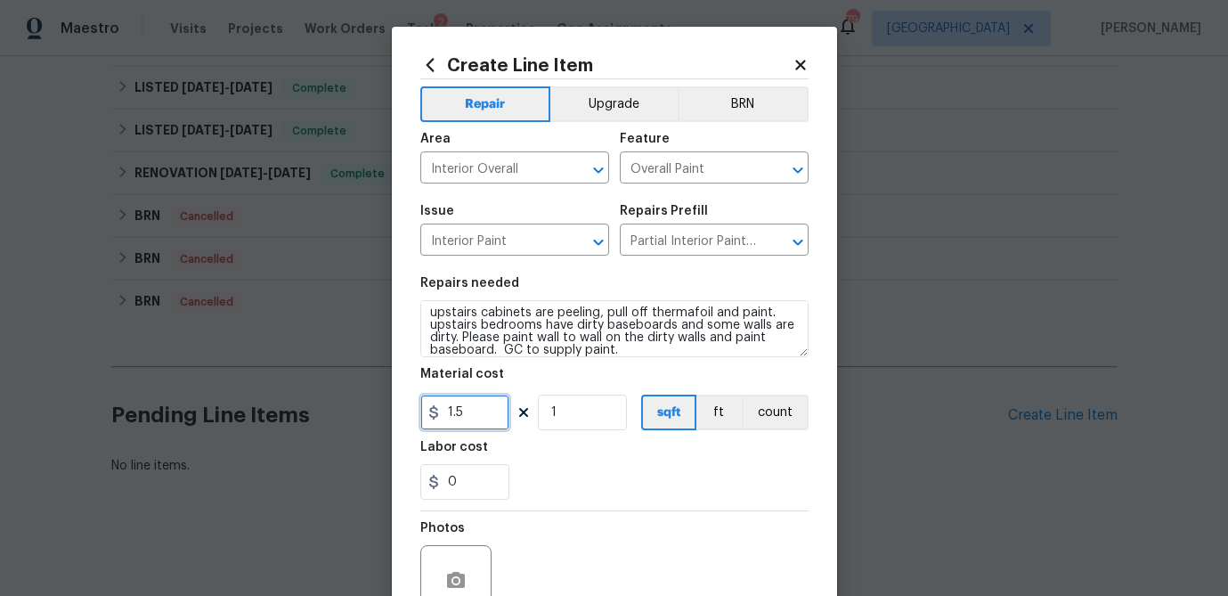
drag, startPoint x: 485, startPoint y: 413, endPoint x: 394, endPoint y: 413, distance: 91.7
click at [394, 413] on div "Create Line Item Repair Upgrade BRN Area Interior Overall ​ Feature Overall Pai…" at bounding box center [614, 383] width 445 height 713
drag, startPoint x: 453, startPoint y: 407, endPoint x: 434, endPoint y: 406, distance: 19.6
click at [434, 406] on div "500" at bounding box center [464, 412] width 89 height 36
click at [574, 414] on input "1" at bounding box center [582, 412] width 89 height 36
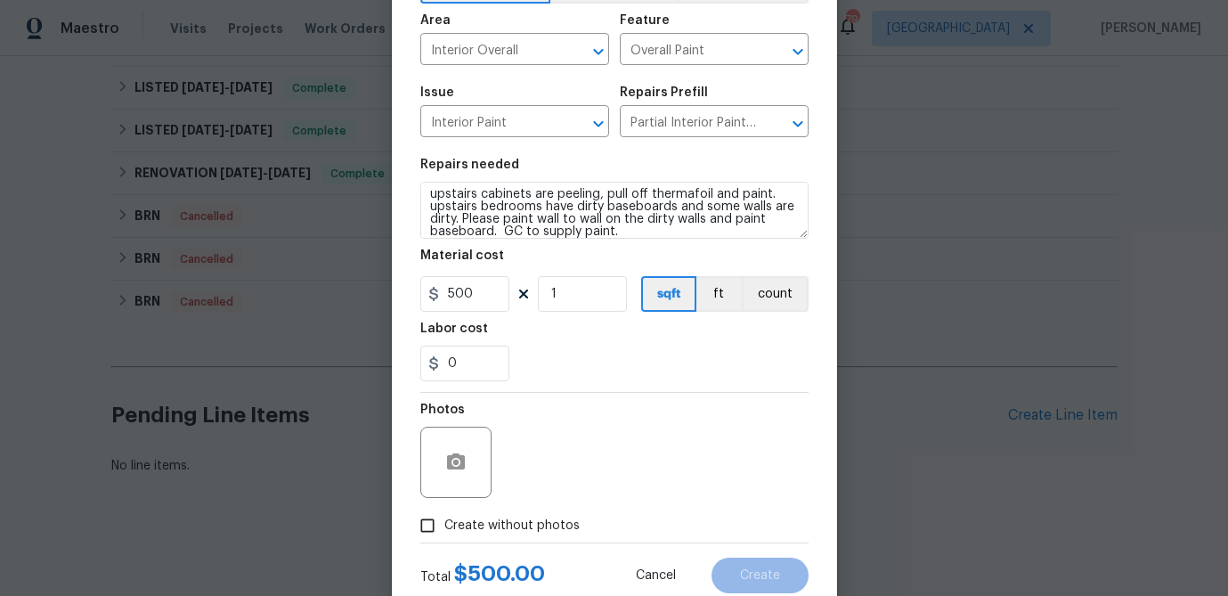
scroll to position [117, 0]
drag, startPoint x: 476, startPoint y: 294, endPoint x: 411, endPoint y: 290, distance: 65.1
click at [411, 290] on div "Create Line Item Repair Upgrade BRN Area Interior Overall ​ Feature Overall Pai…" at bounding box center [614, 266] width 445 height 713
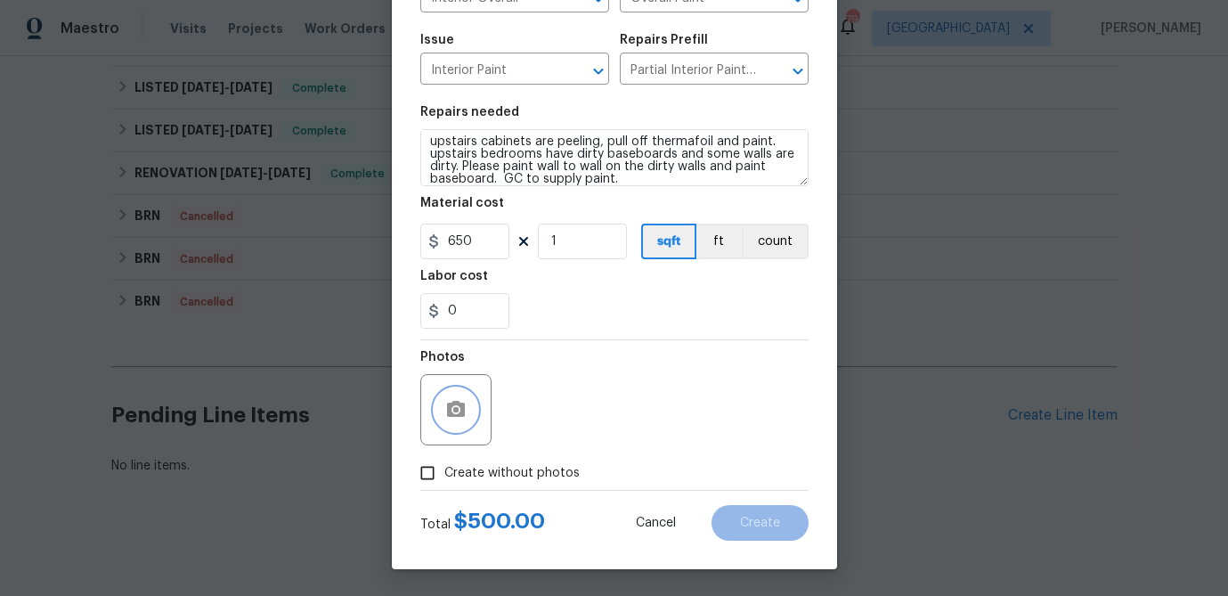
click at [451, 409] on icon "button" at bounding box center [455, 409] width 21 height 21
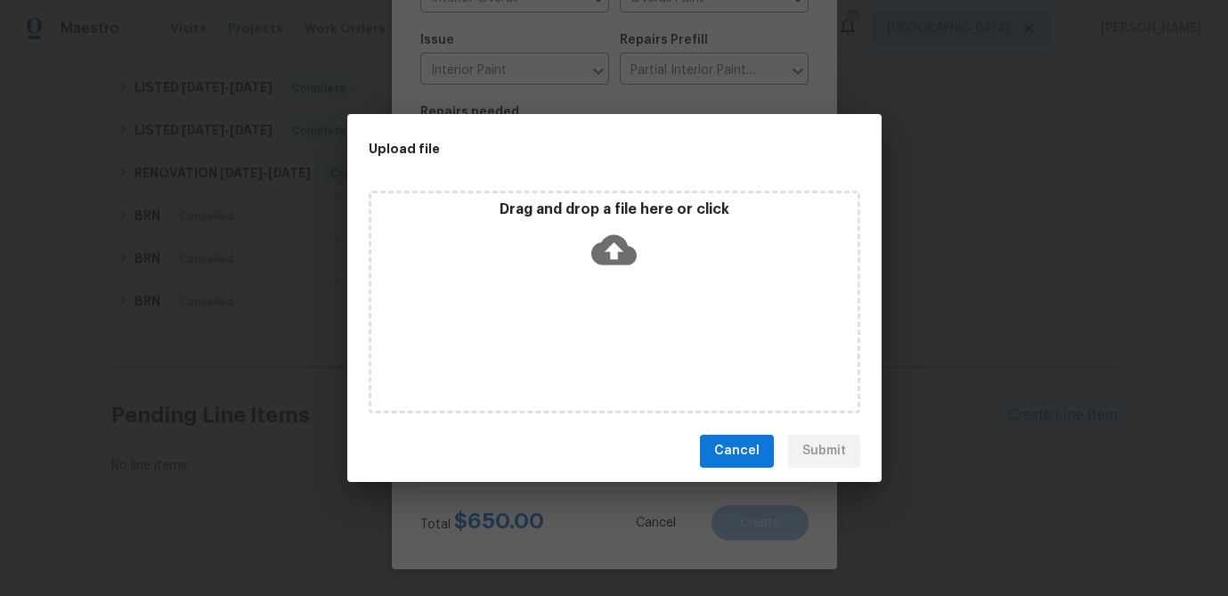
click at [606, 250] on icon at bounding box center [613, 249] width 45 height 30
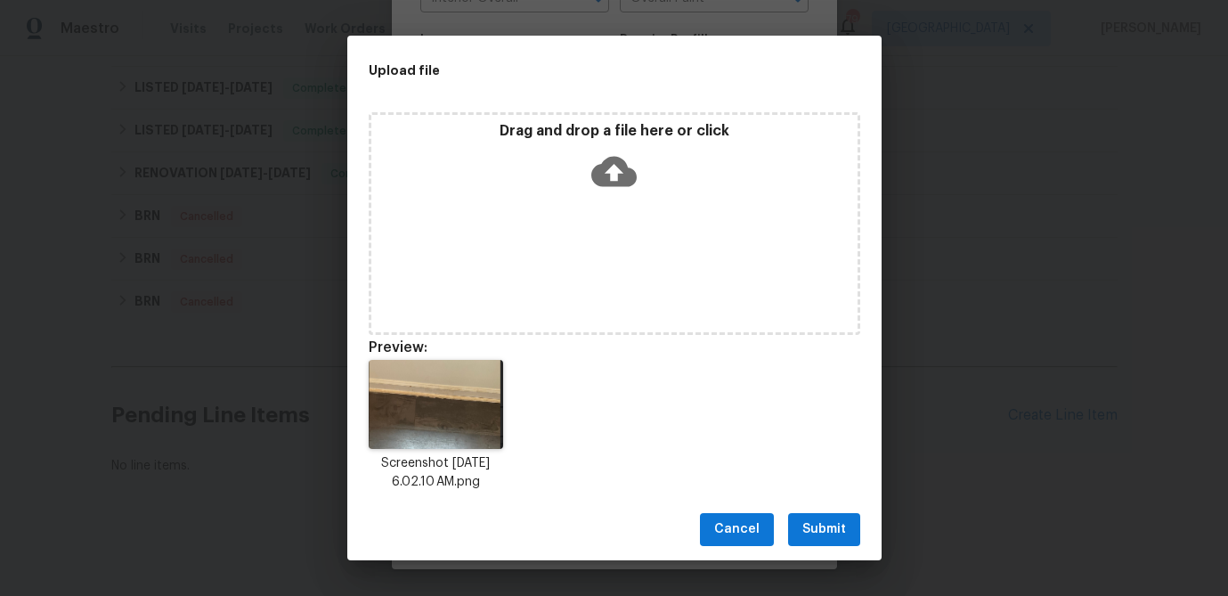
click at [626, 159] on icon at bounding box center [613, 171] width 45 height 45
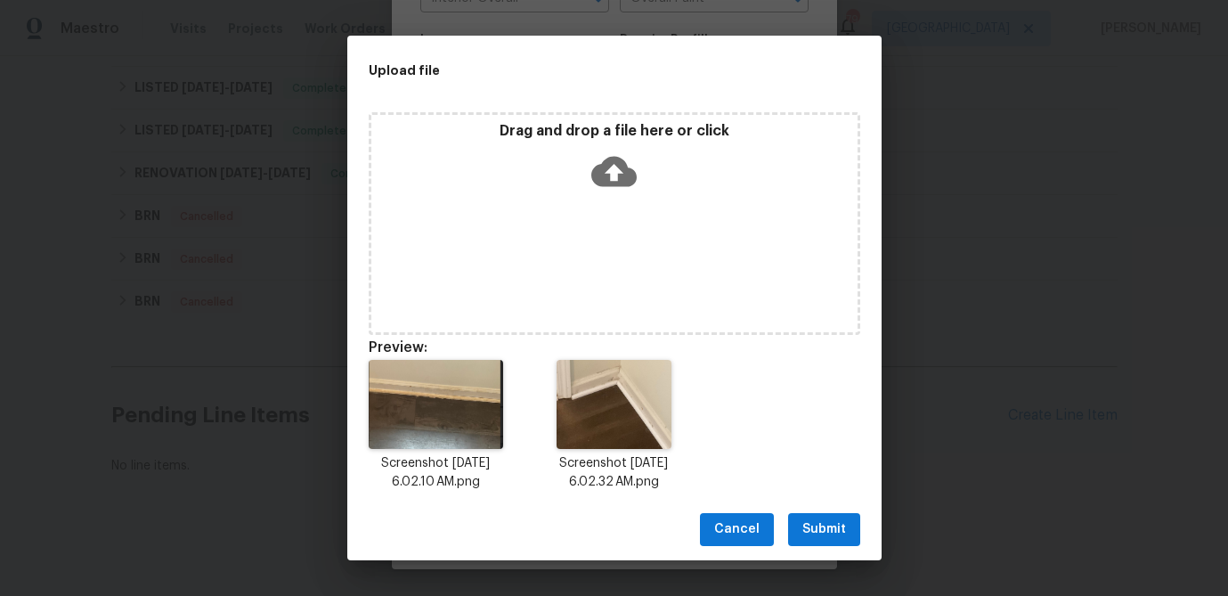
click at [614, 183] on icon at bounding box center [613, 171] width 45 height 30
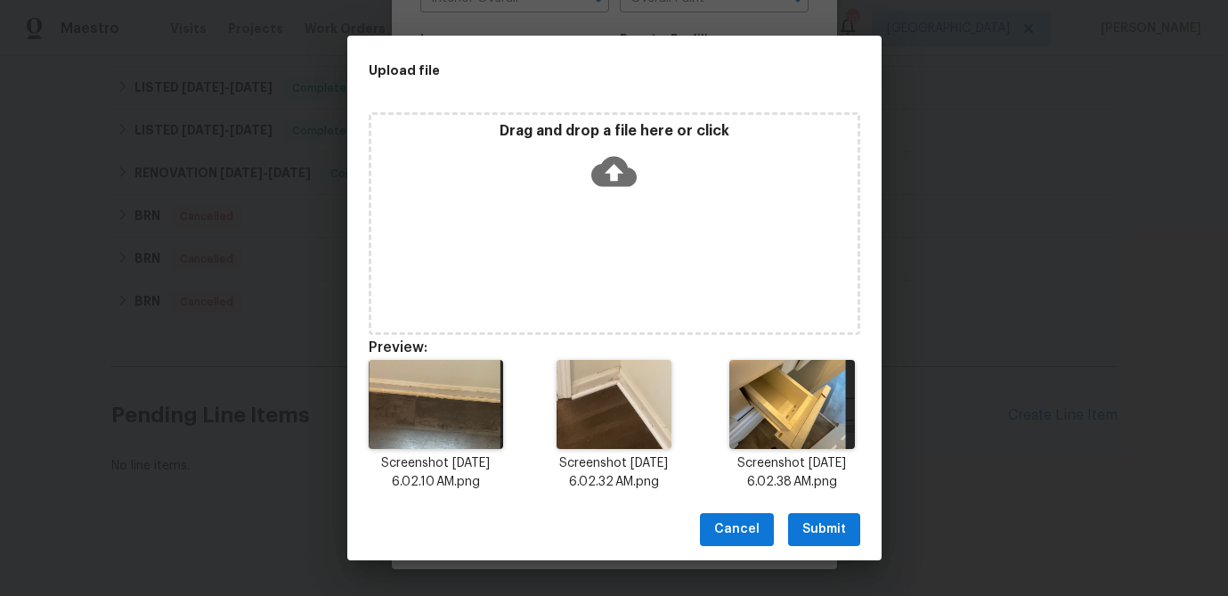
click at [824, 539] on span "Submit" at bounding box center [824, 529] width 44 height 22
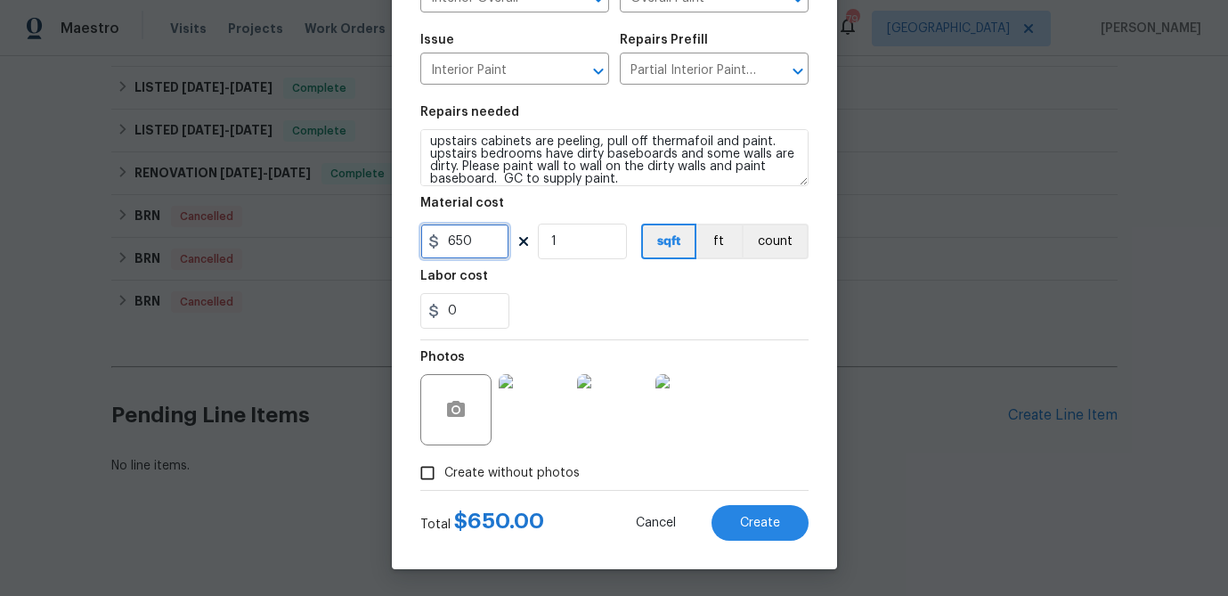
click at [481, 238] on input "650" at bounding box center [464, 242] width 89 height 36
drag, startPoint x: 452, startPoint y: 240, endPoint x: 476, endPoint y: 247, distance: 24.2
click at [452, 240] on input "650" at bounding box center [464, 242] width 89 height 36
type input "550"
click at [757, 521] on span "Create" at bounding box center [760, 522] width 40 height 13
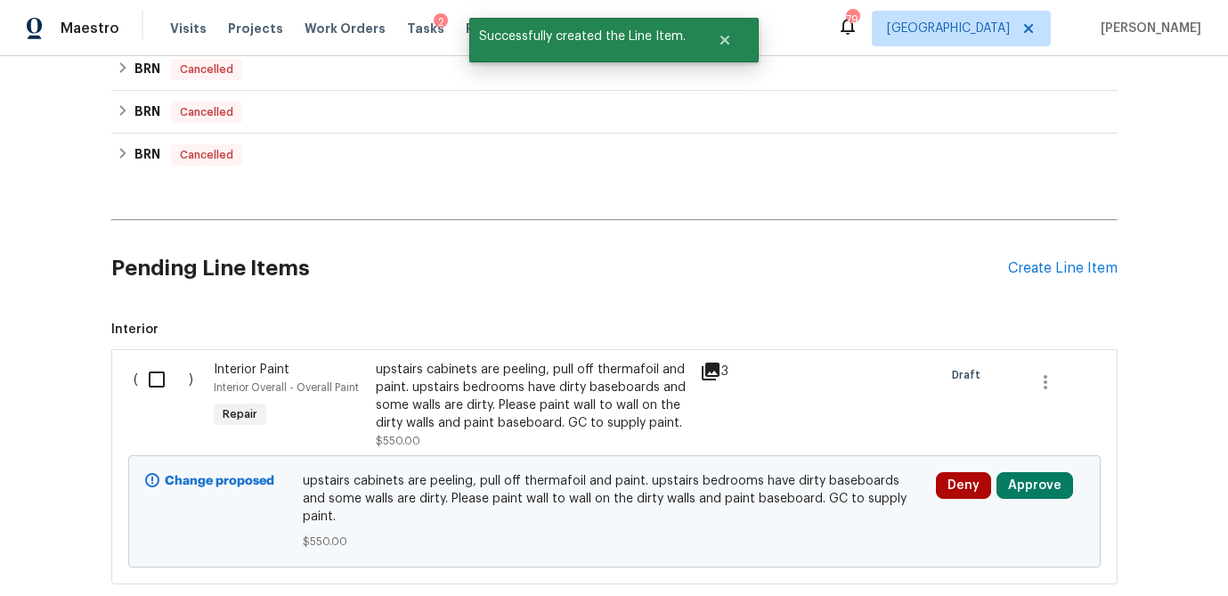
scroll to position [915, 0]
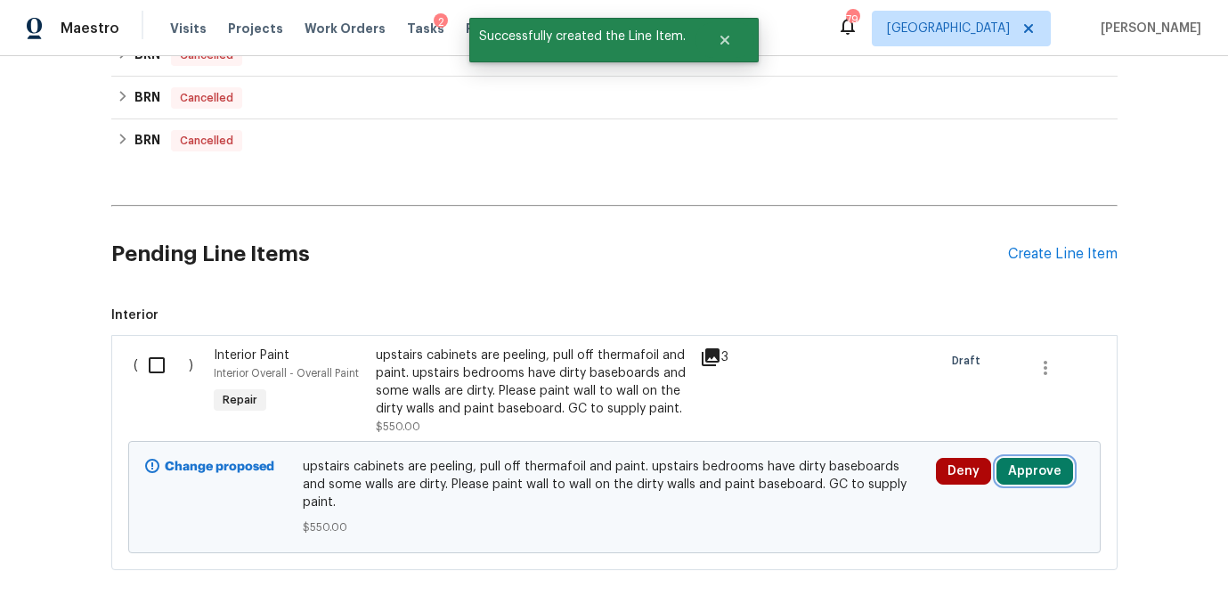
click at [1054, 472] on button "Approve" at bounding box center [1034, 471] width 77 height 27
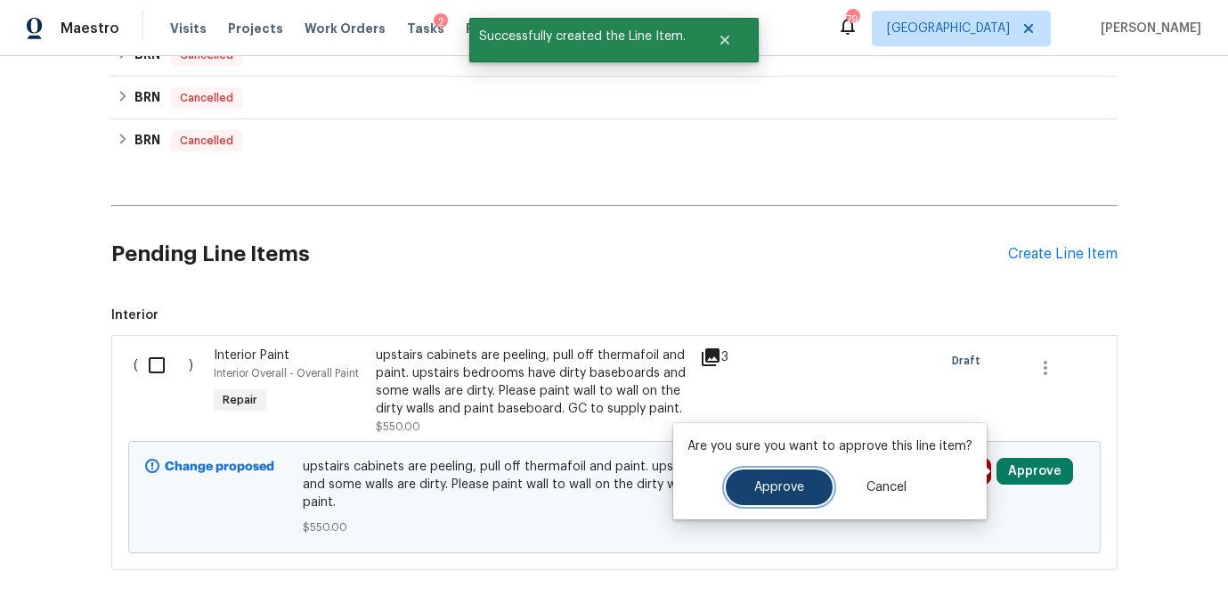
click at [791, 486] on span "Approve" at bounding box center [779, 487] width 50 height 13
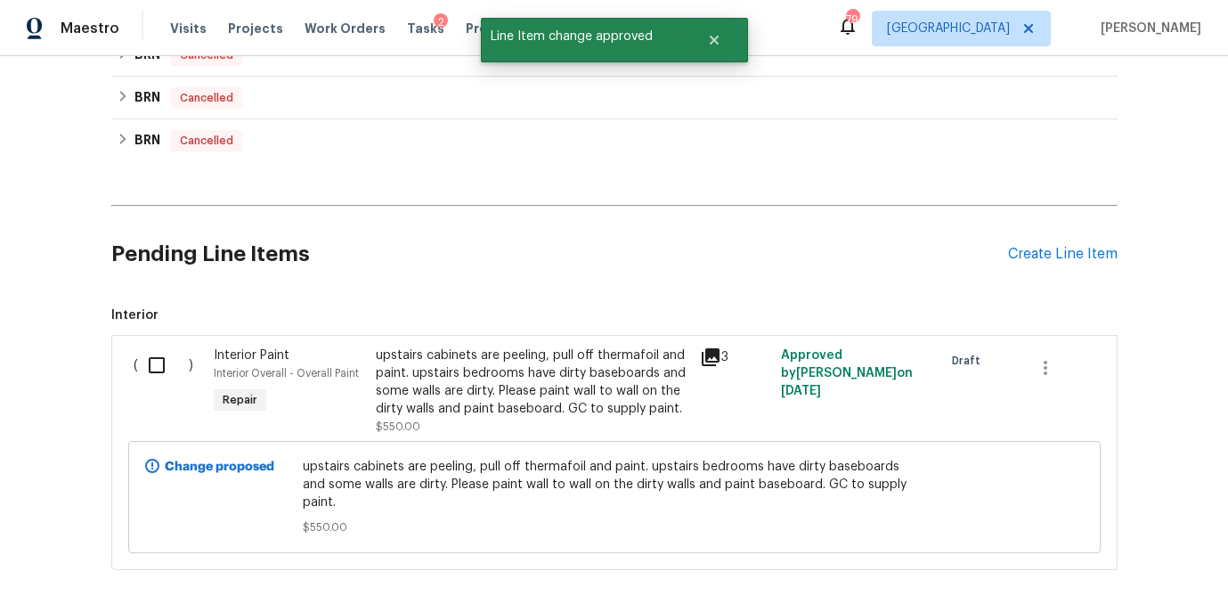
click at [508, 398] on div "upstairs cabinets are peeling, pull off thermafoil and paint. upstairs bedrooms…" at bounding box center [532, 381] width 313 height 71
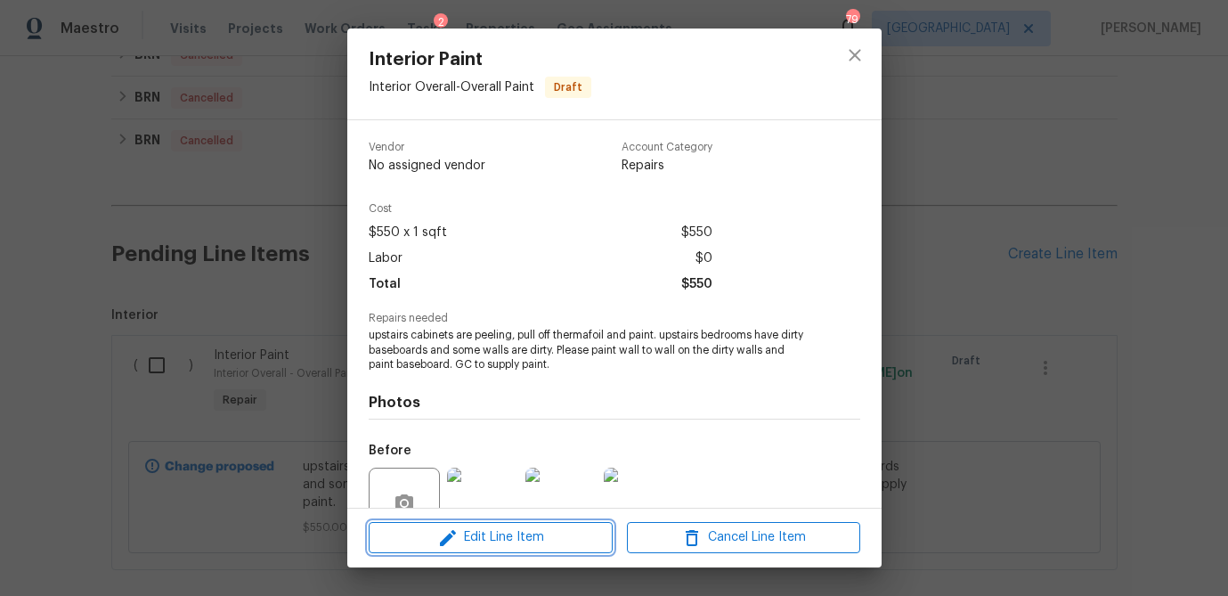
click at [515, 533] on span "Edit Line Item" at bounding box center [490, 537] width 233 height 22
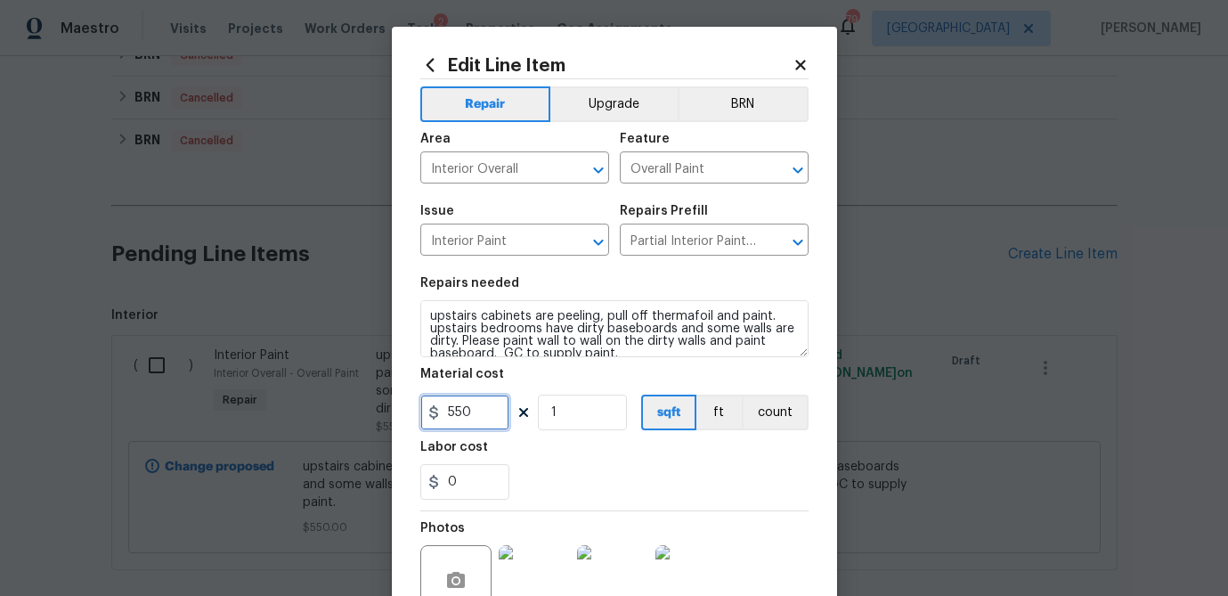
drag, startPoint x: 478, startPoint y: 412, endPoint x: 404, endPoint y: 410, distance: 74.0
click at [404, 410] on div "Edit Line Item Repair Upgrade BRN Area Interior Overall ​ Feature Overall Paint…" at bounding box center [614, 383] width 445 height 713
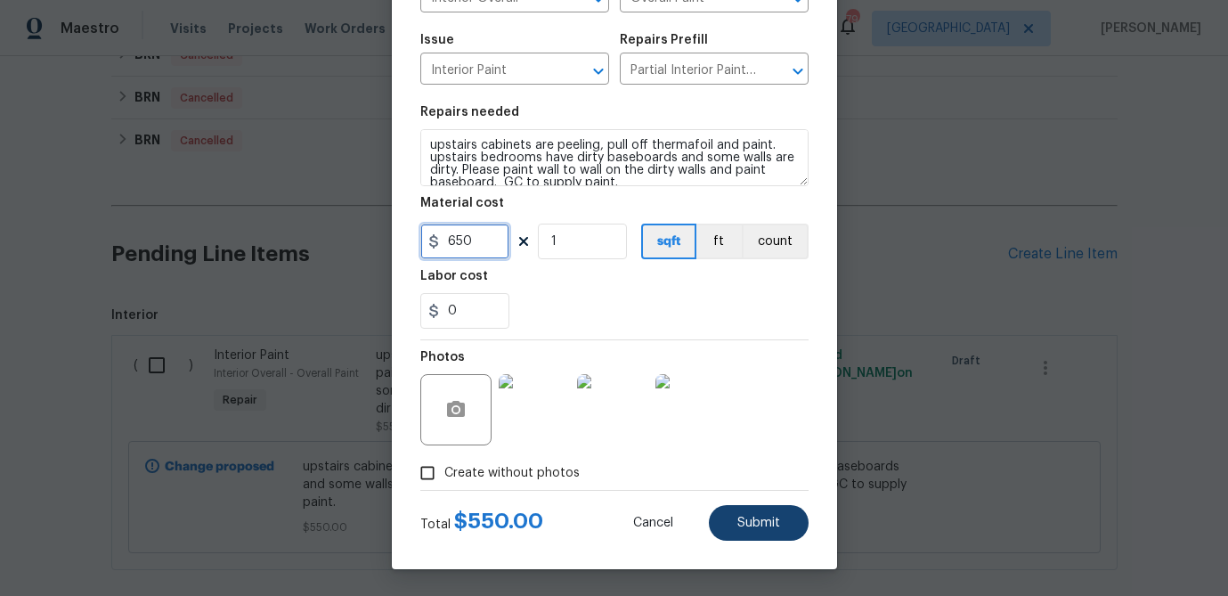
type input "650"
click at [757, 524] on span "Submit" at bounding box center [758, 522] width 43 height 13
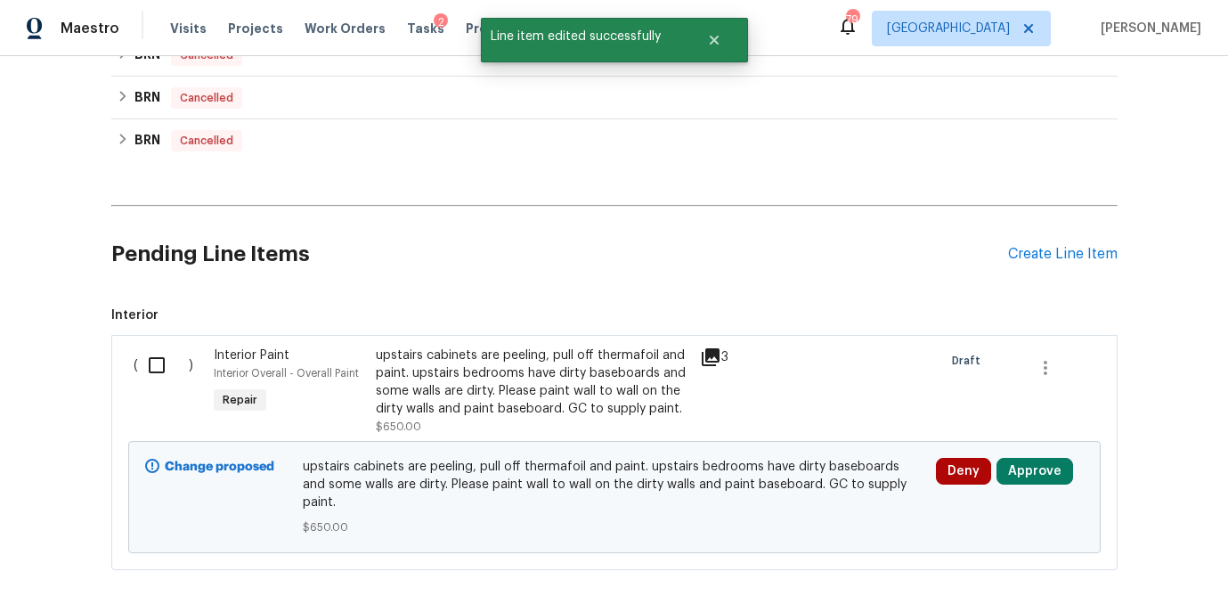
scroll to position [0, 0]
click at [1020, 467] on button "Approve" at bounding box center [1034, 471] width 77 height 27
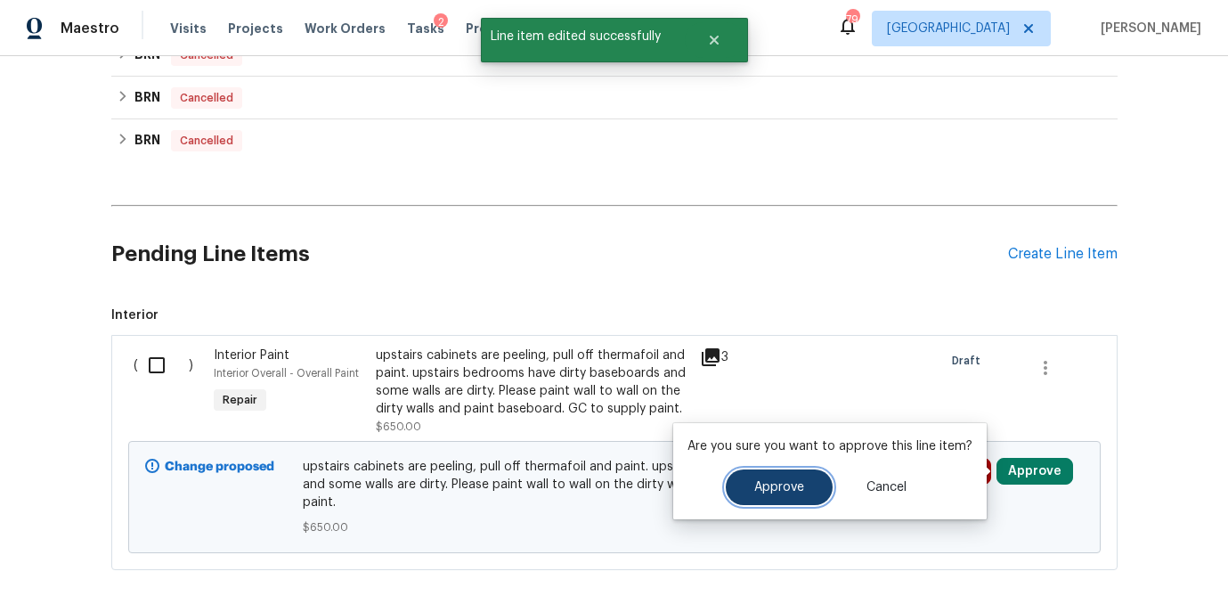
click at [770, 489] on span "Approve" at bounding box center [779, 487] width 50 height 13
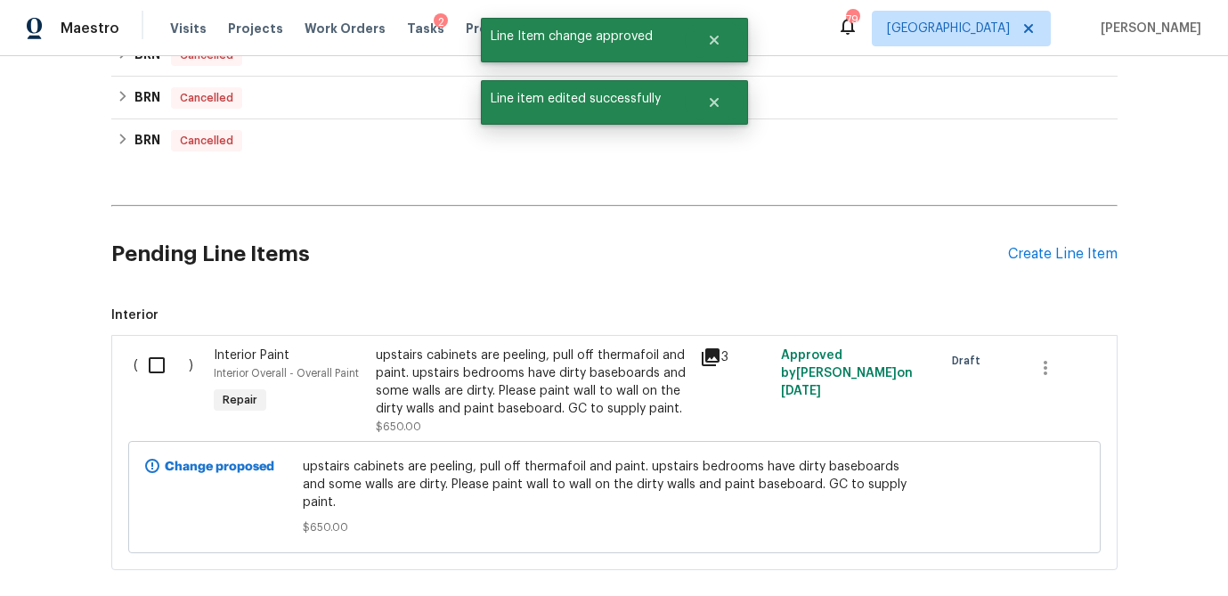
click at [150, 365] on input "checkbox" at bounding box center [163, 364] width 51 height 37
checkbox input "true"
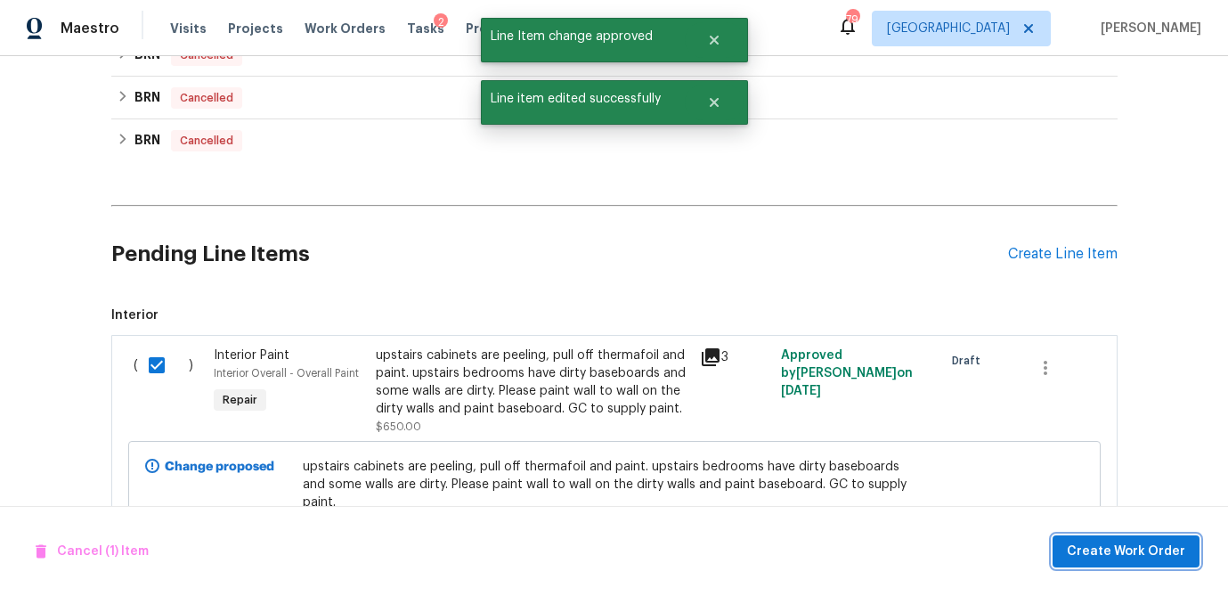
click at [1146, 557] on span "Create Work Order" at bounding box center [1126, 552] width 118 height 22
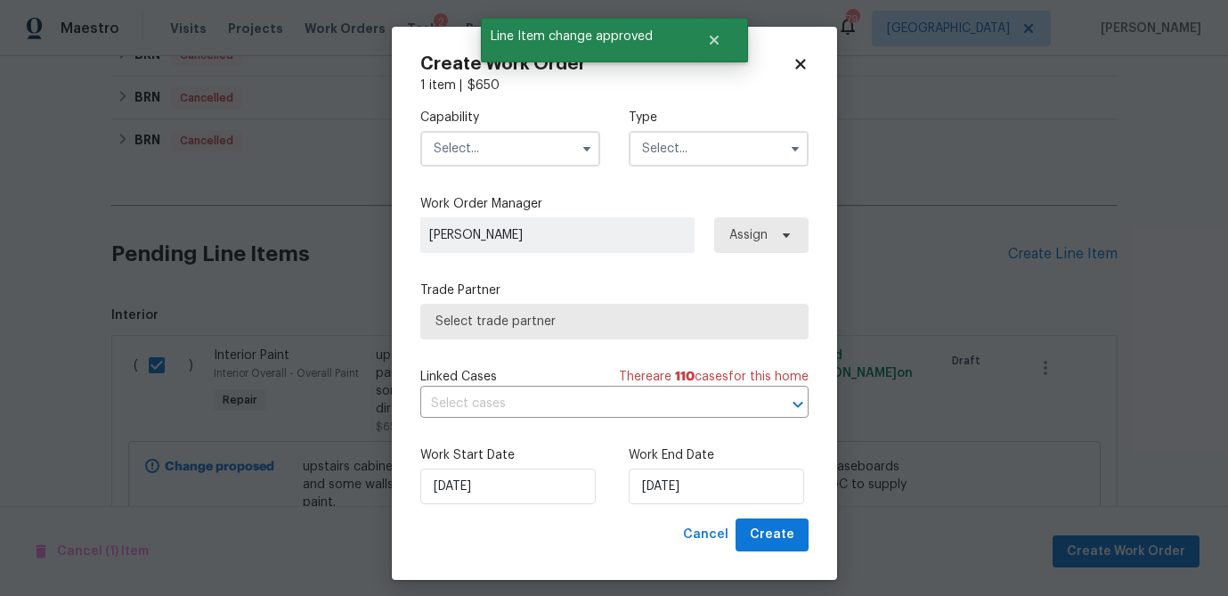
click at [507, 161] on input "text" at bounding box center [510, 149] width 180 height 36
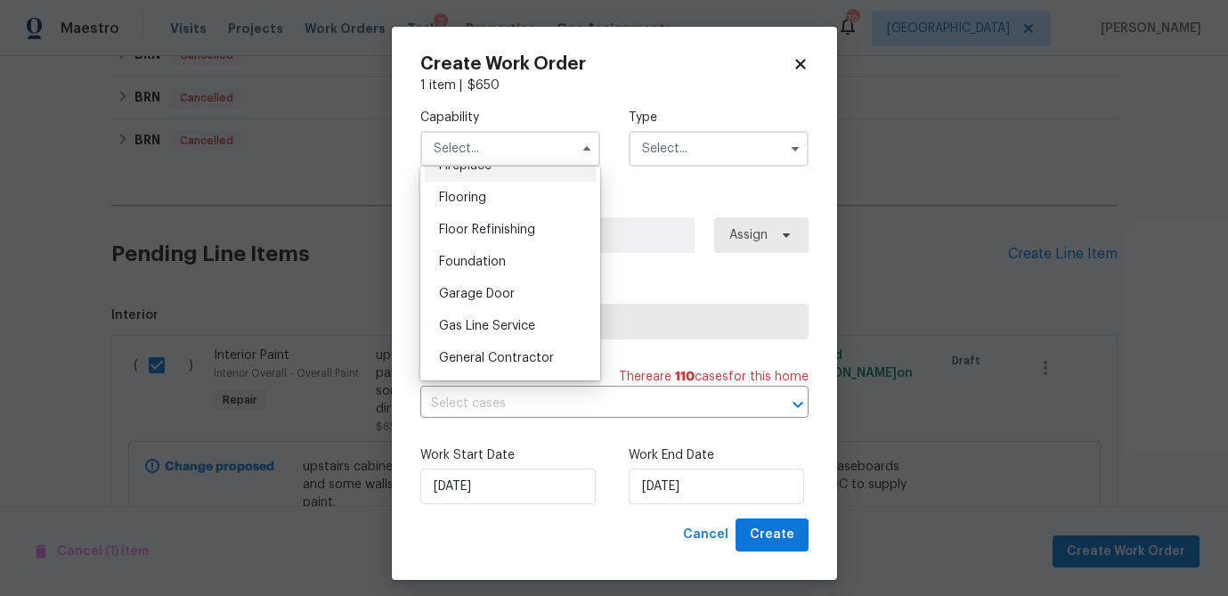
scroll to position [702, 0]
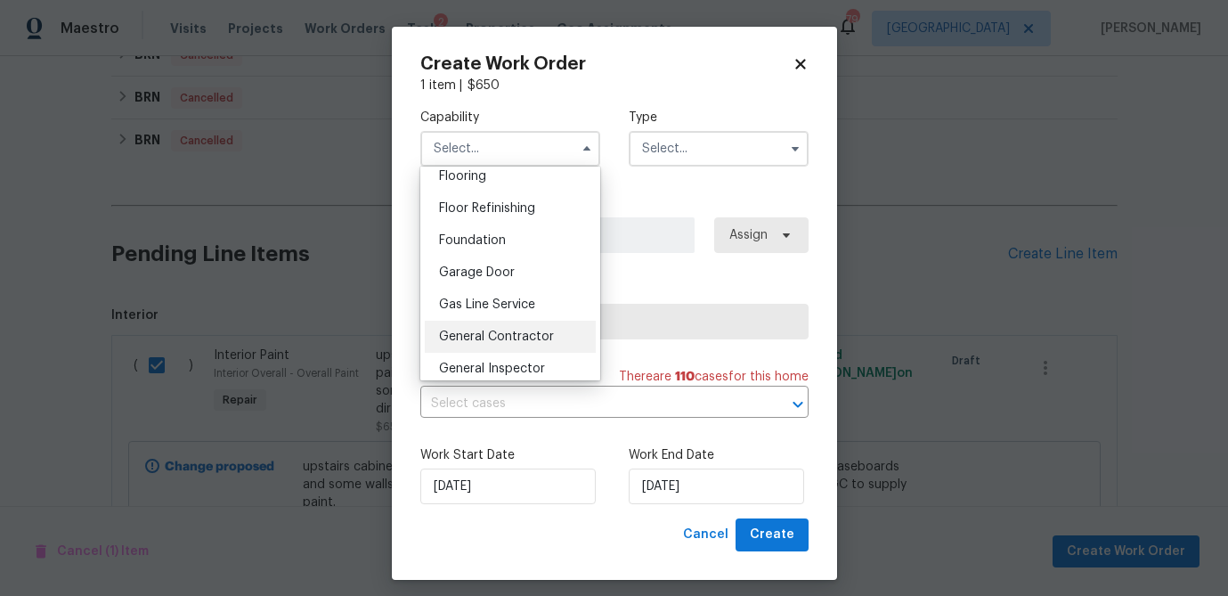
click at [498, 339] on span "General Contractor" at bounding box center [496, 336] width 115 height 12
type input "General Contractor"
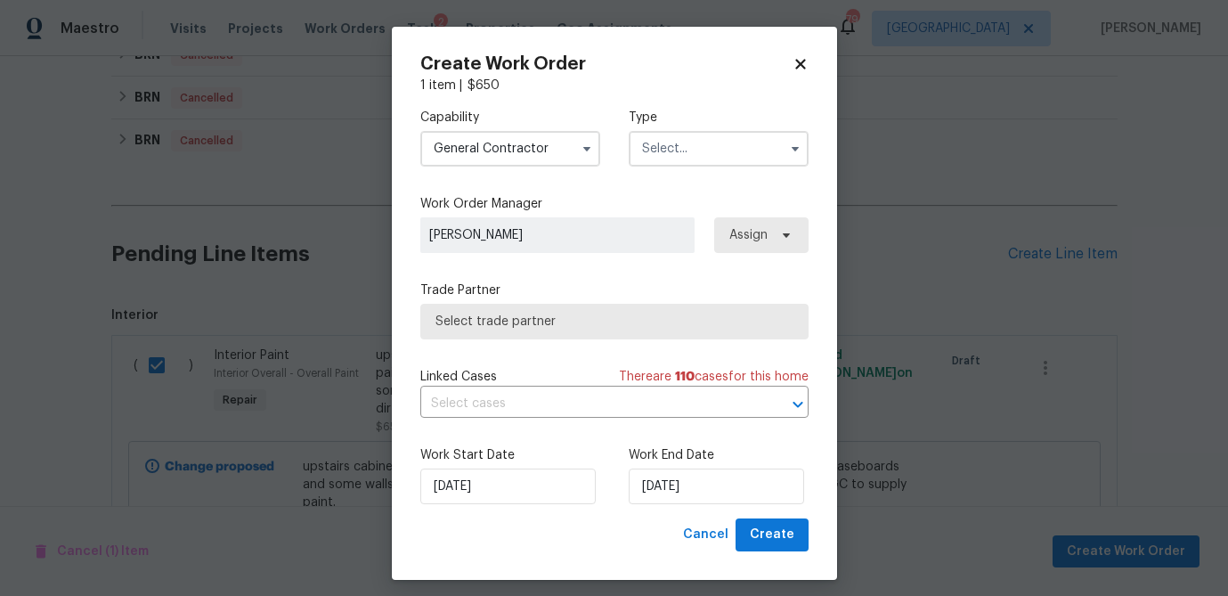
click at [674, 158] on input "text" at bounding box center [719, 149] width 180 height 36
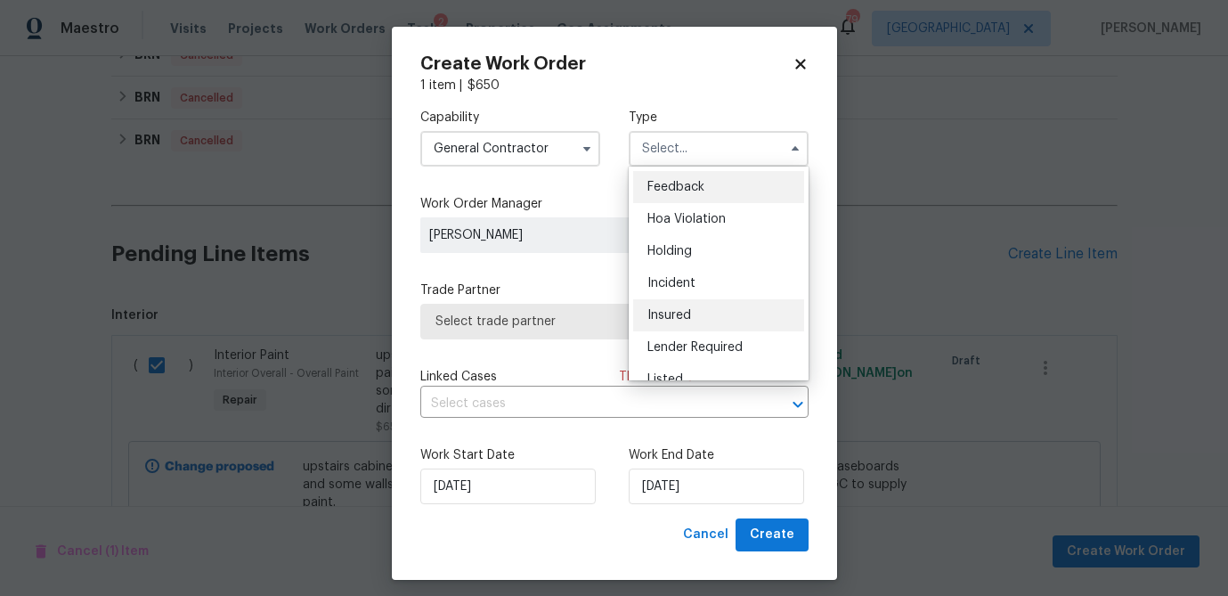
scroll to position [17, 0]
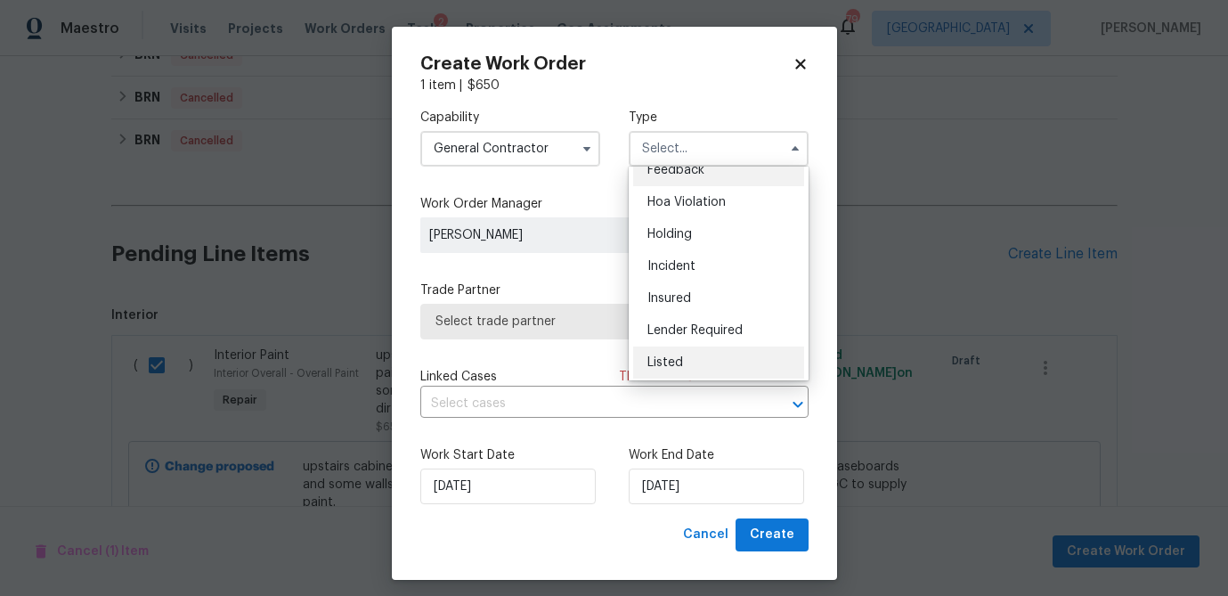
click at [686, 354] on div "Listed" at bounding box center [718, 362] width 171 height 32
type input "Listed"
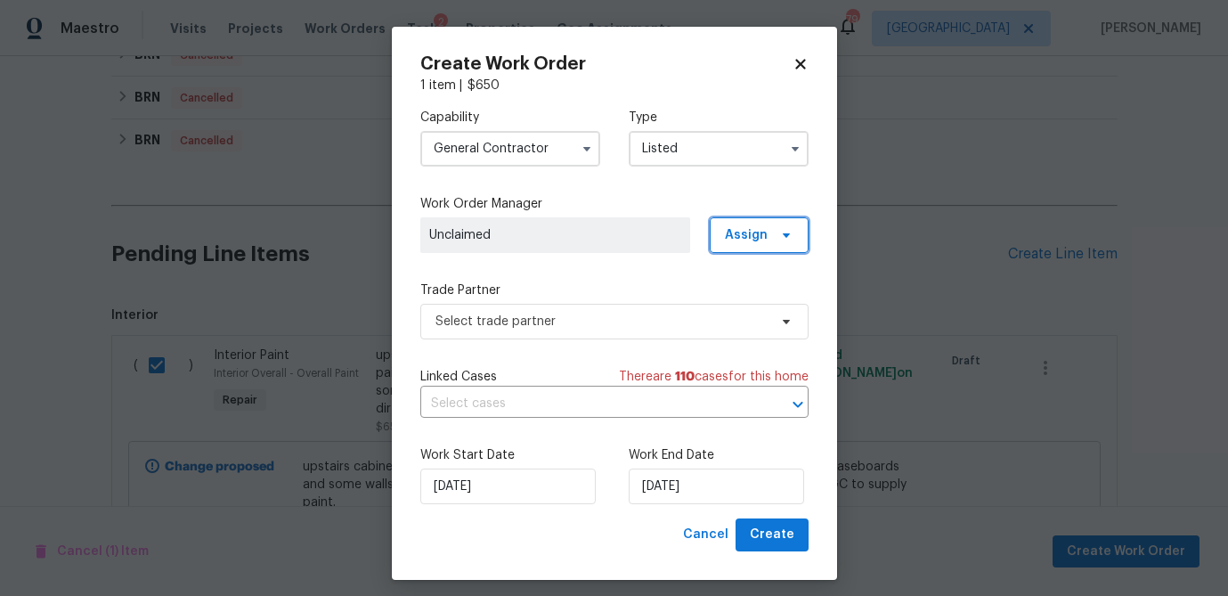
click at [767, 228] on span "Assign" at bounding box center [759, 235] width 99 height 36
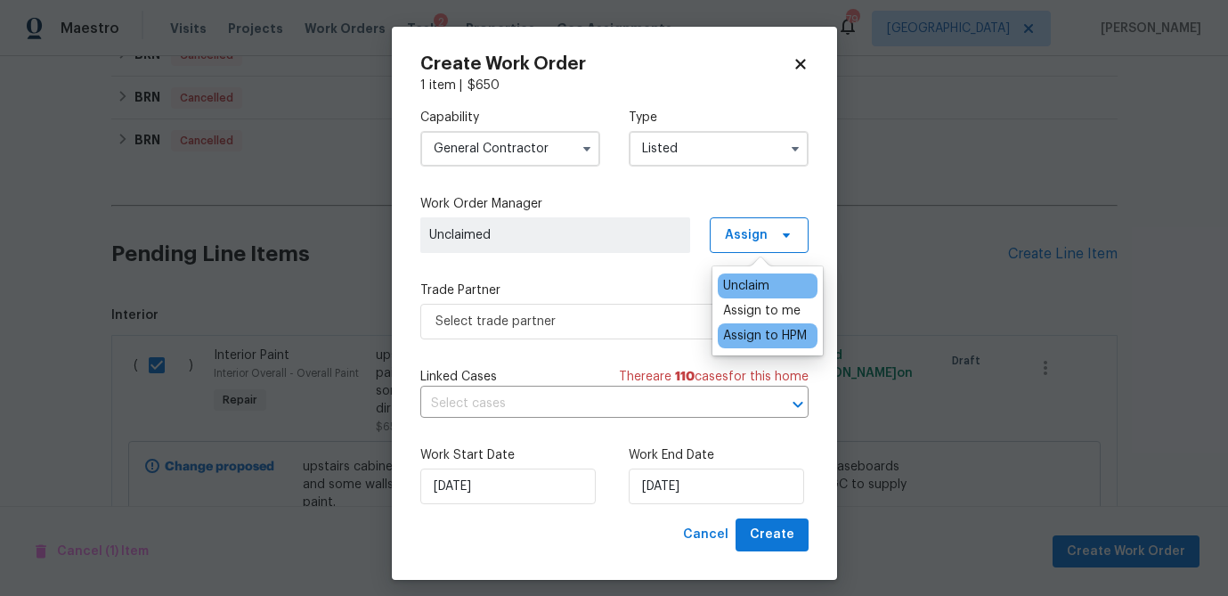
click at [766, 336] on div "Assign to HPM" at bounding box center [765, 336] width 84 height 18
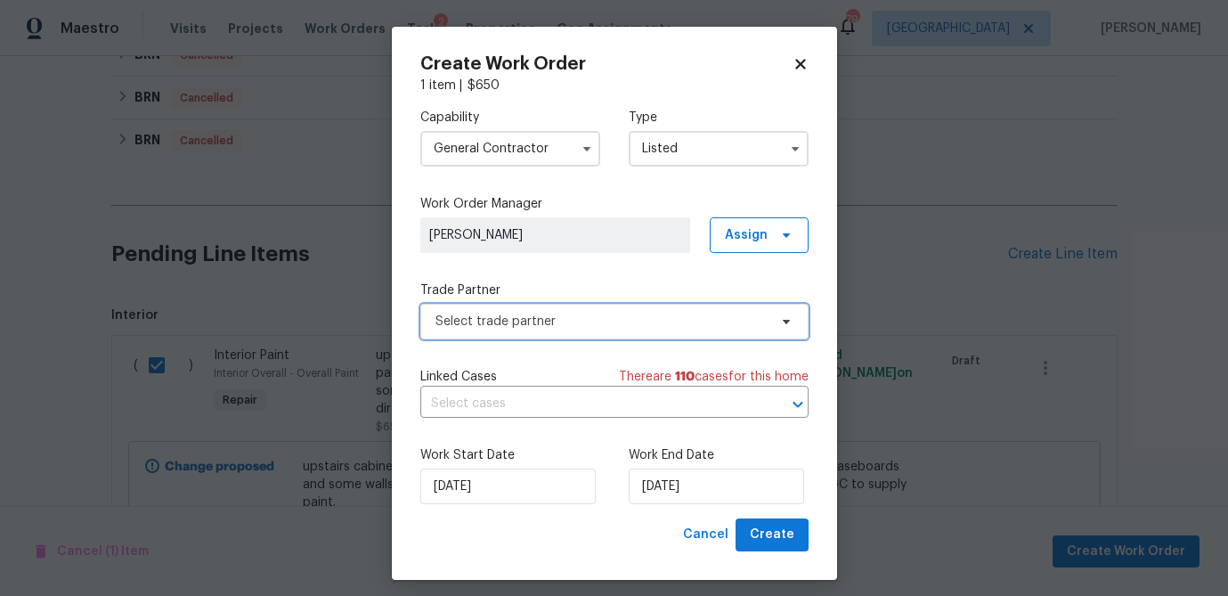
click at [492, 320] on span "Select trade partner" at bounding box center [601, 322] width 332 height 18
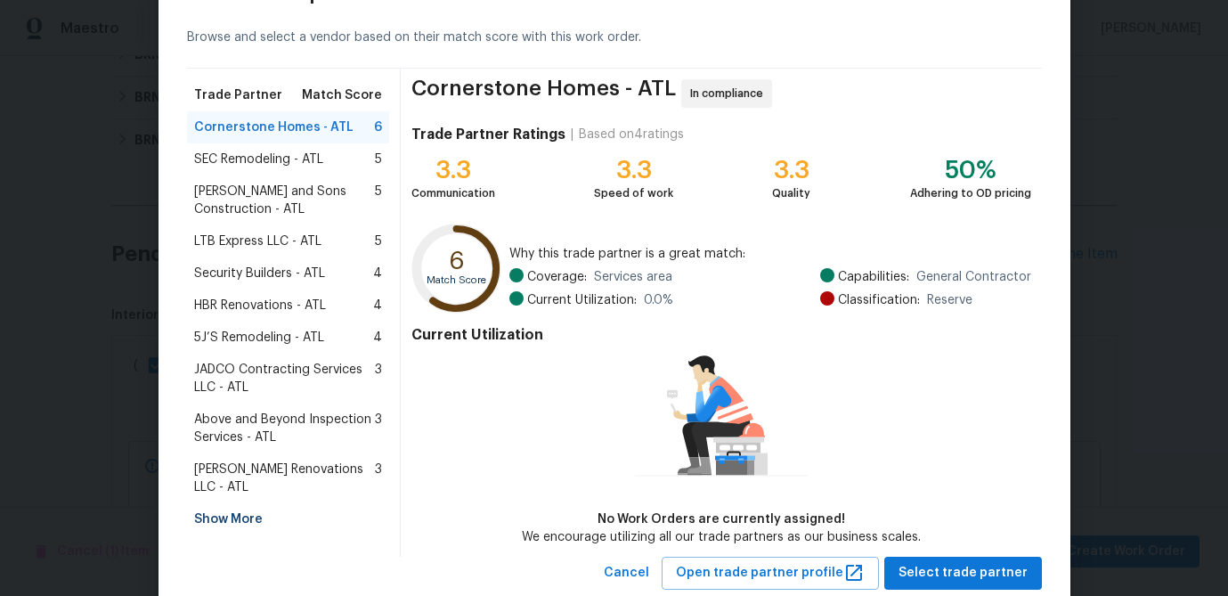
scroll to position [117, 0]
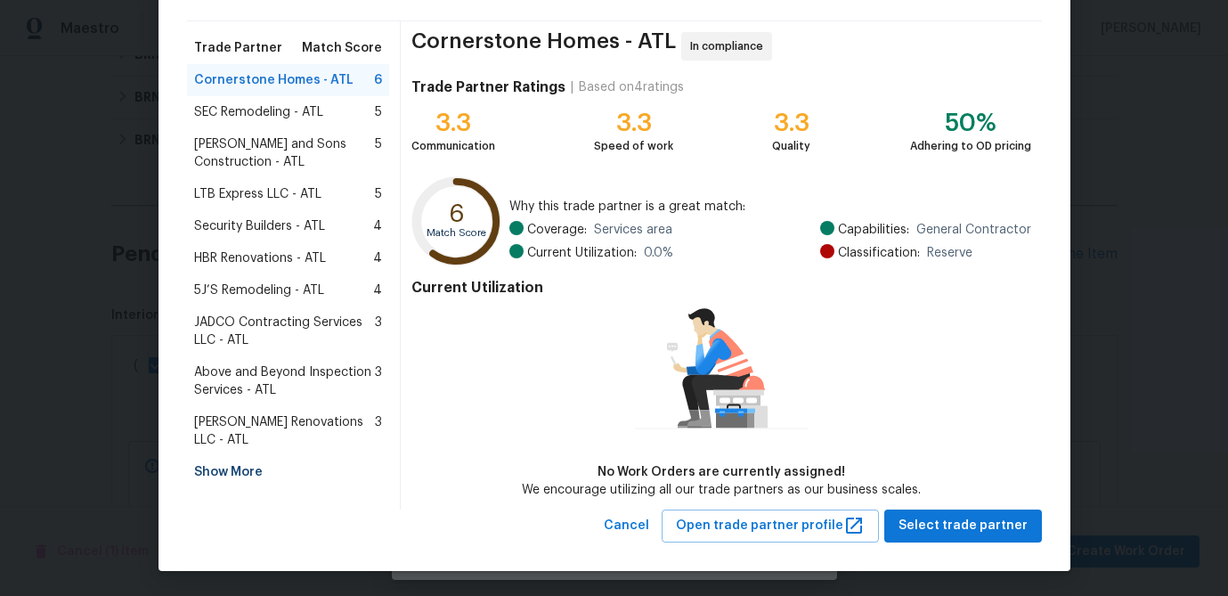
click at [221, 456] on div "Show More" at bounding box center [288, 472] width 203 height 32
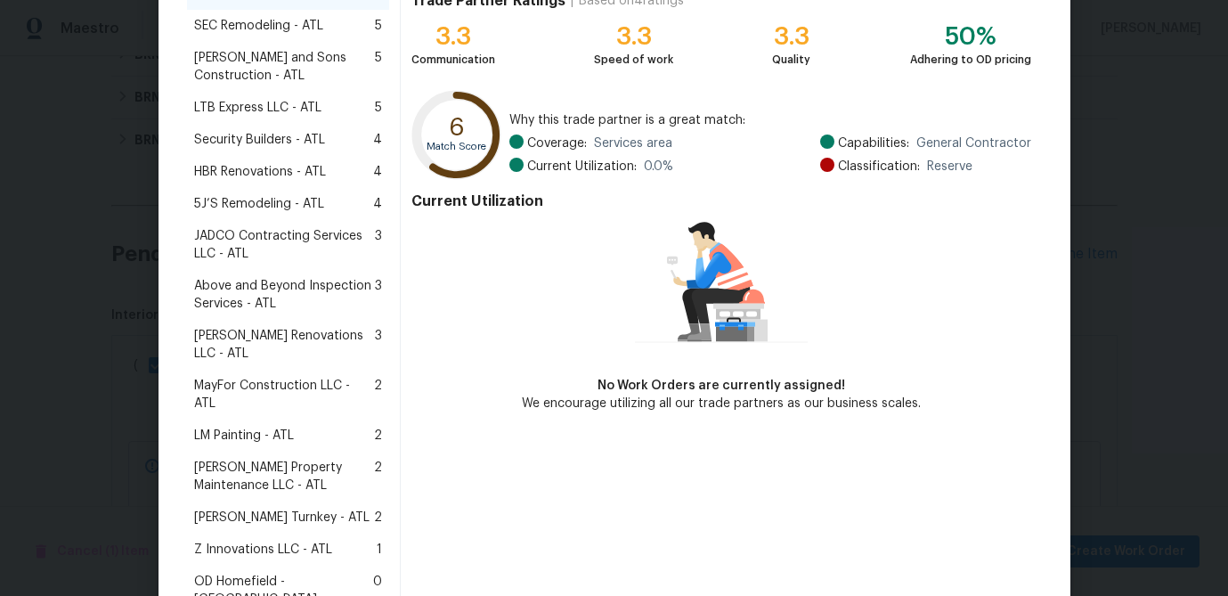
scroll to position [220, 0]
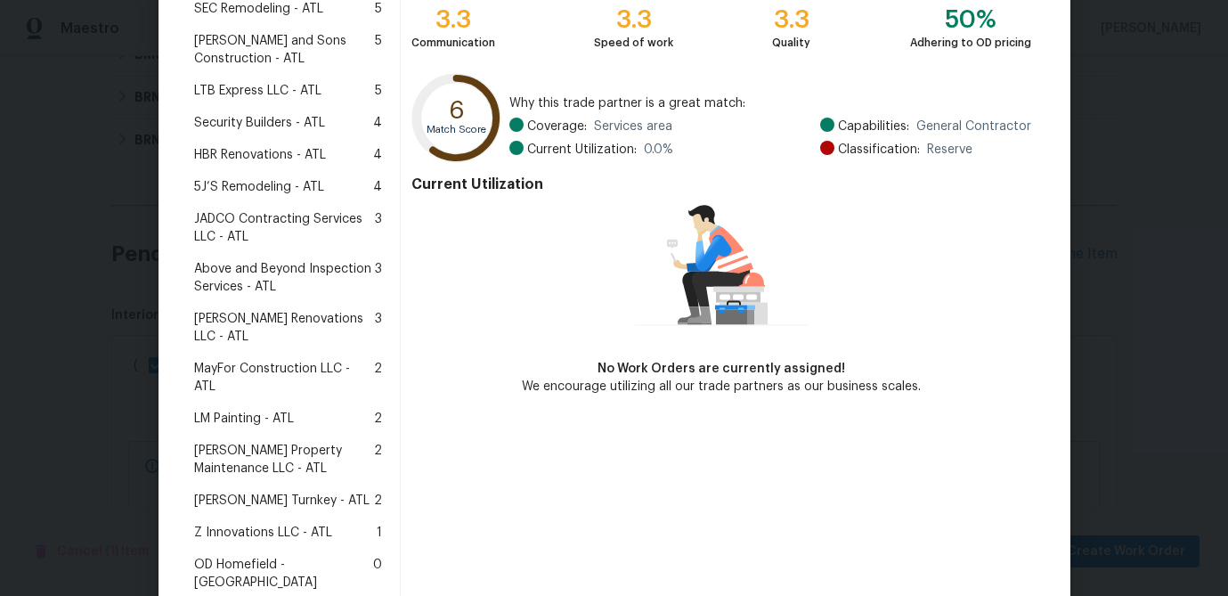
click at [276, 410] on span "LM Painting - ATL" at bounding box center [244, 419] width 100 height 18
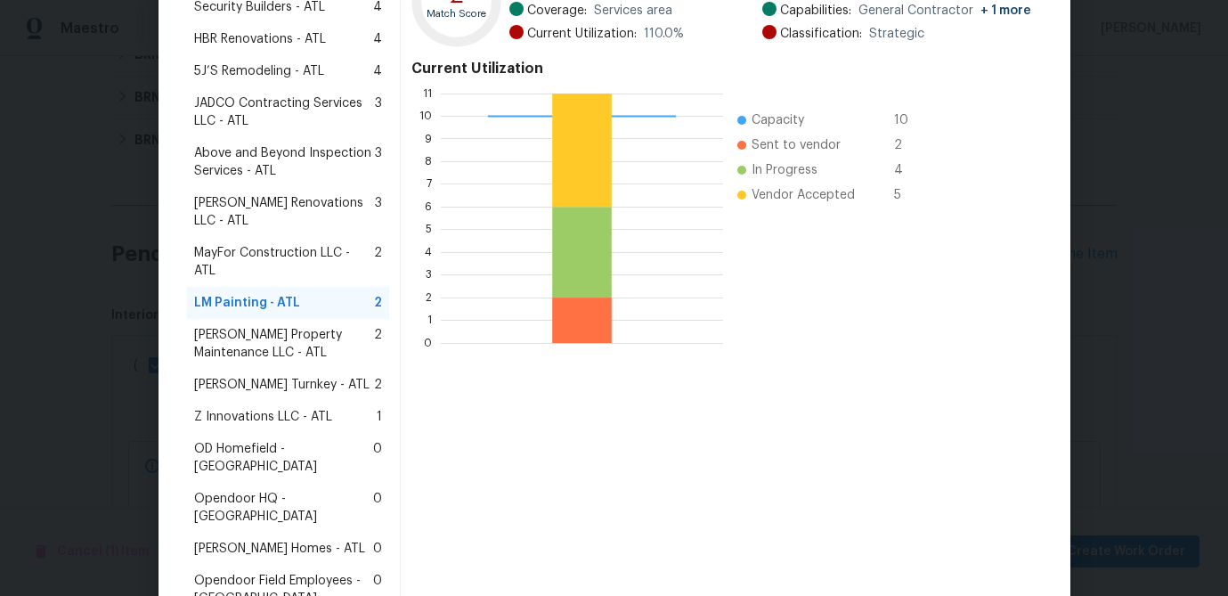
scroll to position [463, 0]
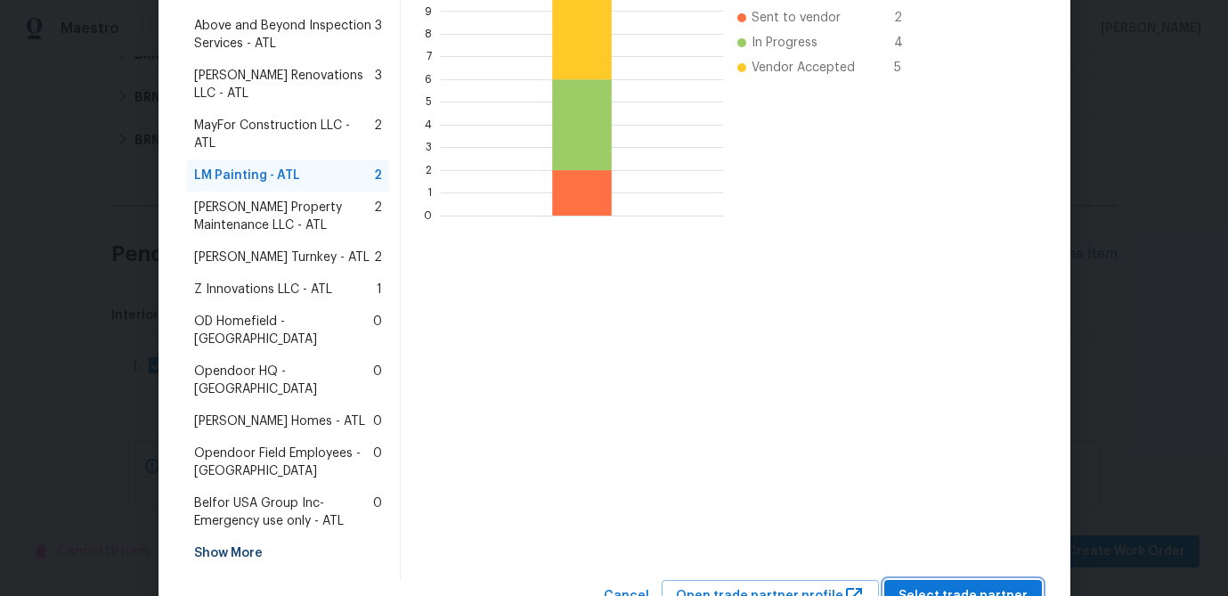
click at [963, 585] on span "Select trade partner" at bounding box center [962, 596] width 129 height 22
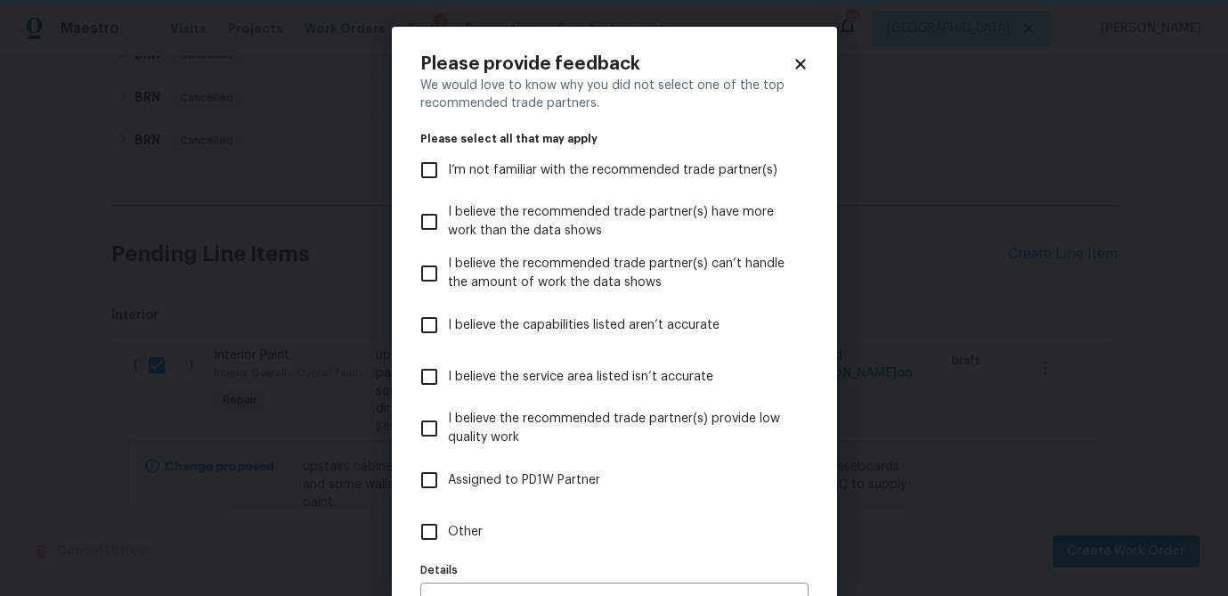
scroll to position [0, 0]
drag, startPoint x: 435, startPoint y: 531, endPoint x: 646, endPoint y: 527, distance: 210.2
click at [436, 530] on input "Other" at bounding box center [429, 531] width 37 height 37
checkbox input "true"
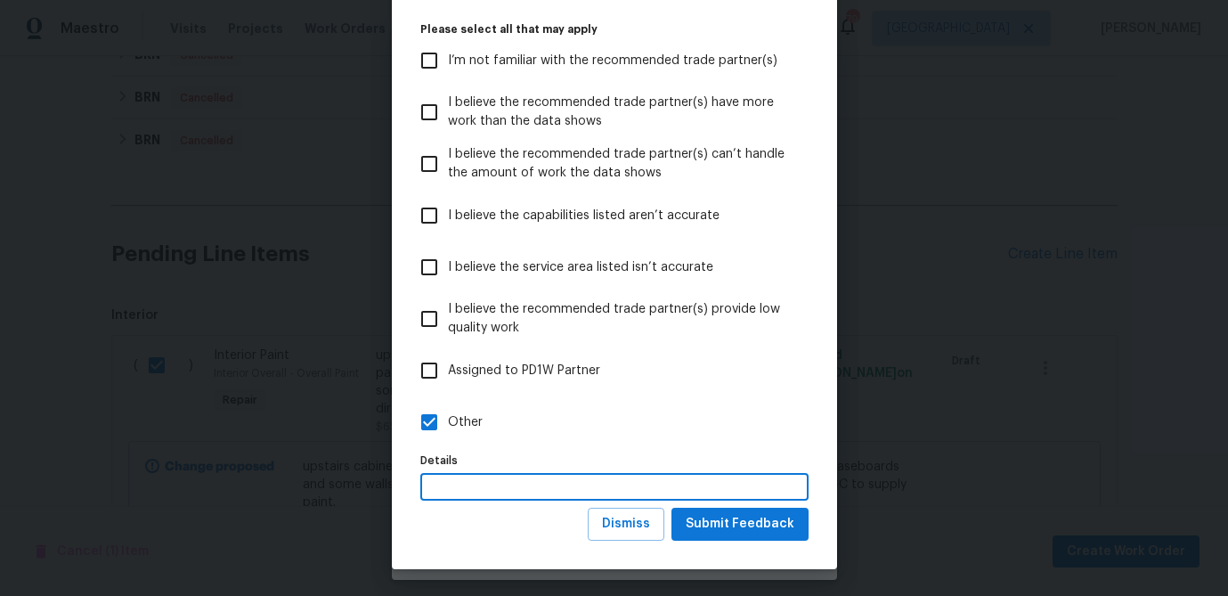
click at [547, 492] on input "text" at bounding box center [614, 487] width 388 height 28
type input "main vendor"
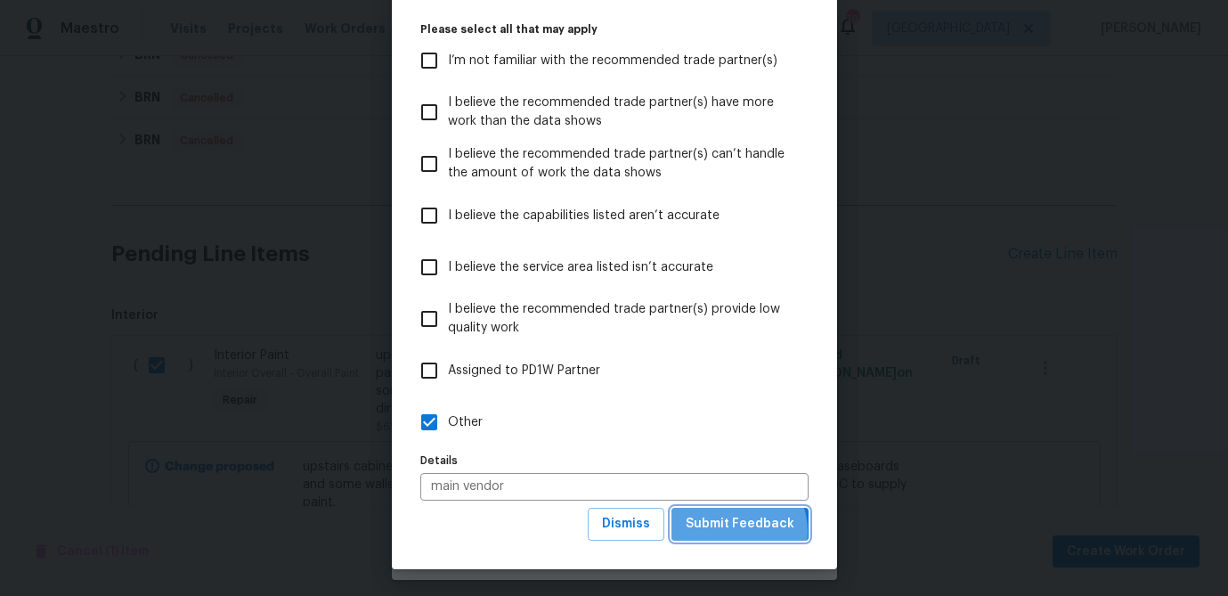
click at [735, 532] on span "Submit Feedback" at bounding box center [740, 524] width 109 height 22
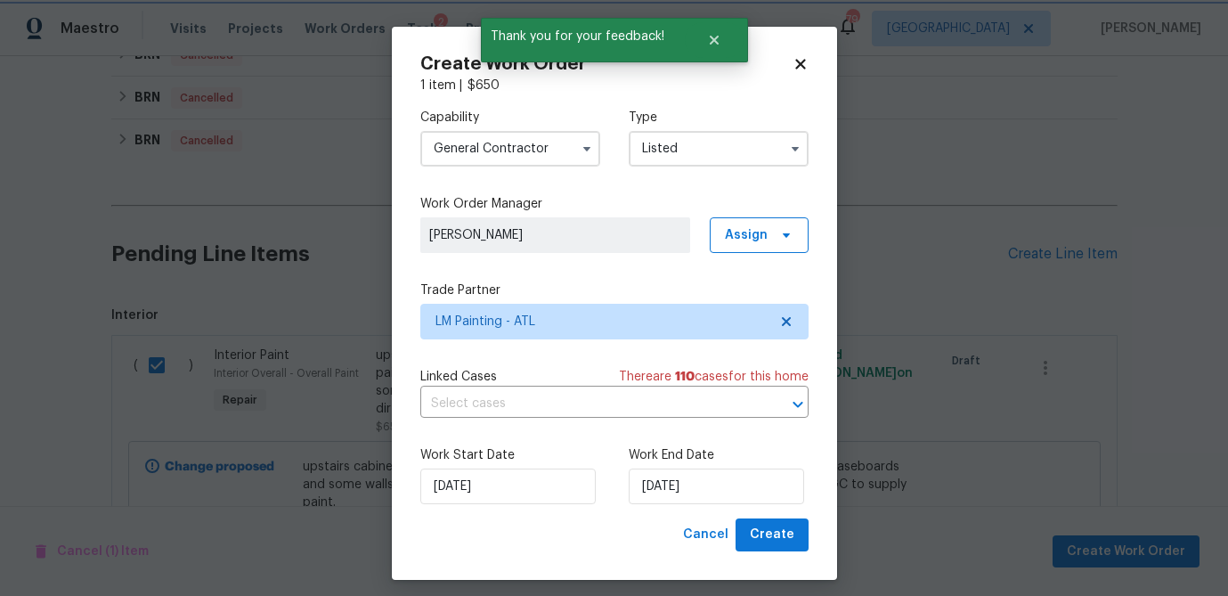
scroll to position [0, 0]
click at [715, 493] on input "8/13/2025" at bounding box center [716, 486] width 175 height 36
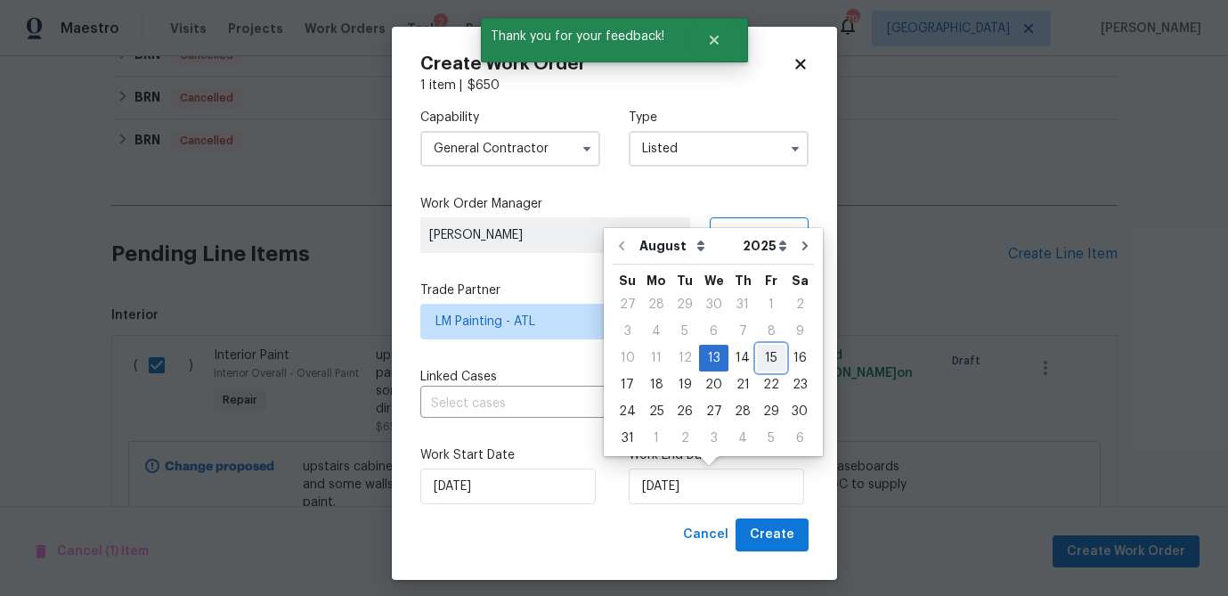
drag, startPoint x: 770, startPoint y: 354, endPoint x: 740, endPoint y: 482, distance: 130.9
click at [770, 354] on div "15" at bounding box center [771, 358] width 28 height 25
type input "8/15/2025"
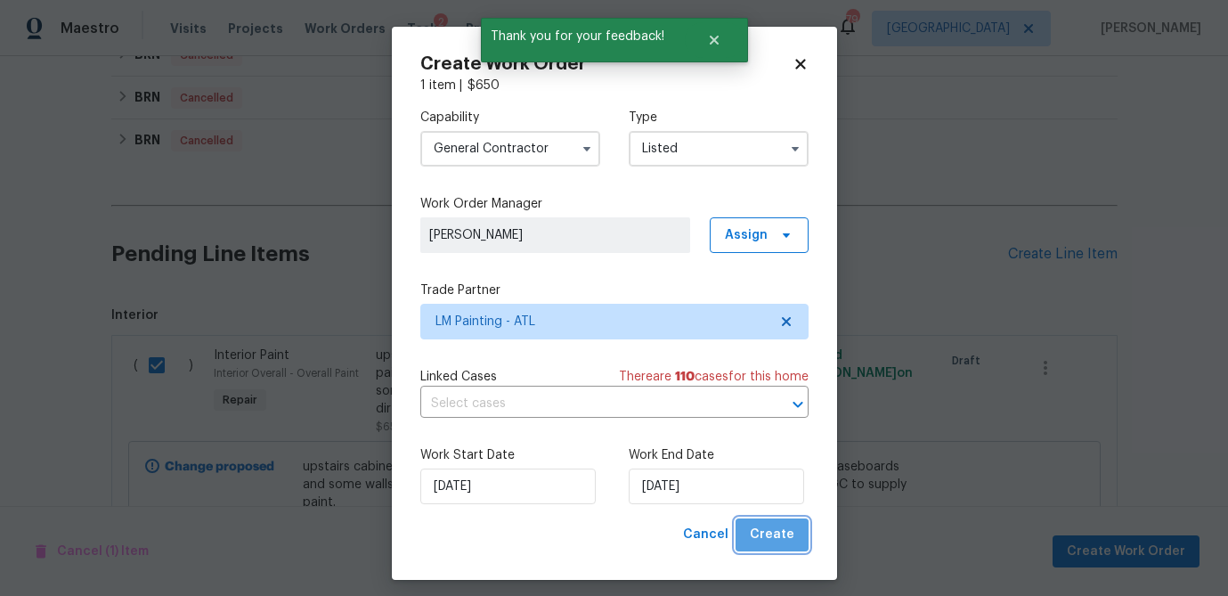
click at [778, 537] on span "Create" at bounding box center [772, 535] width 45 height 22
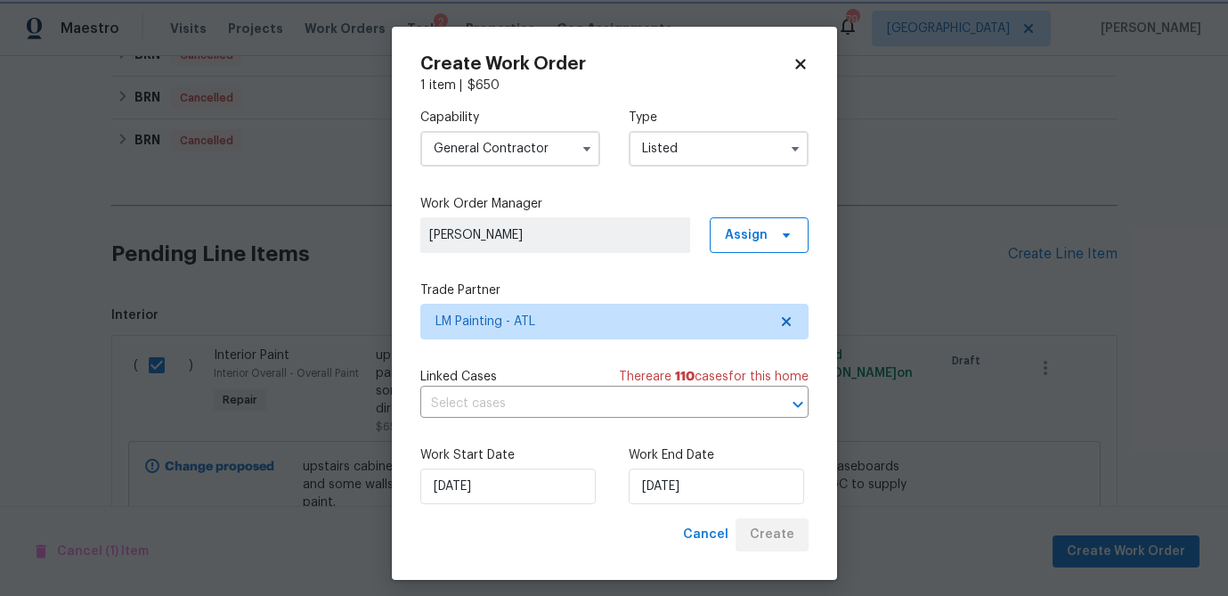
checkbox input "false"
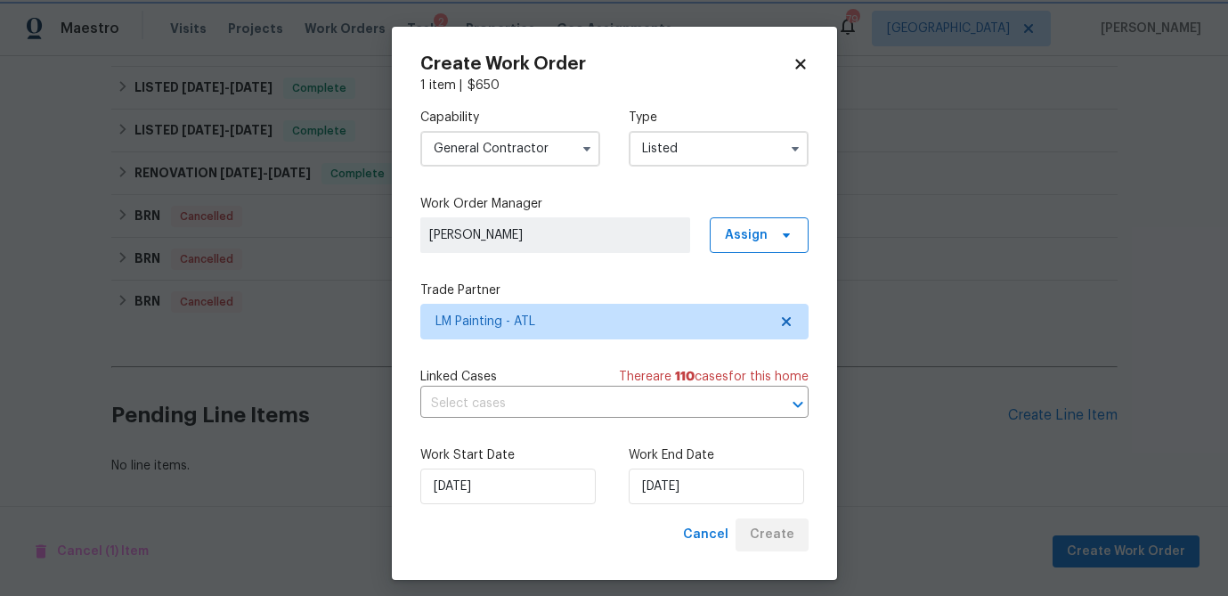
scroll to position [843, 0]
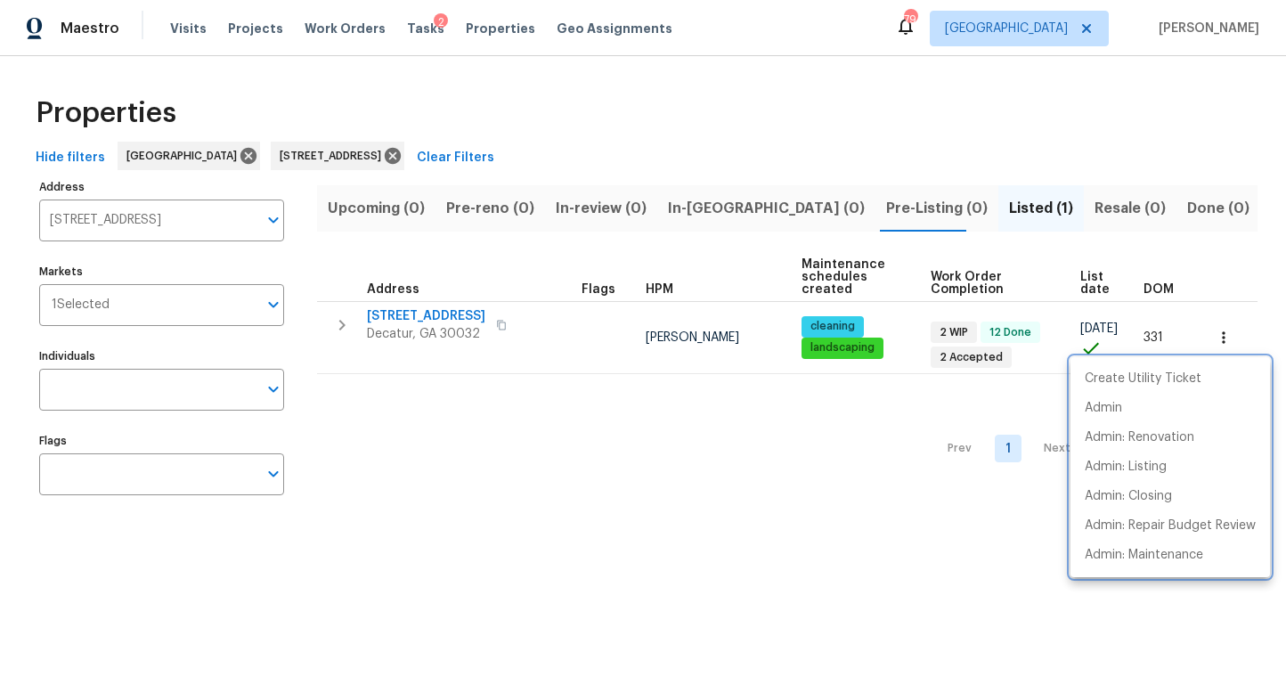
click at [711, 433] on div at bounding box center [643, 346] width 1286 height 693
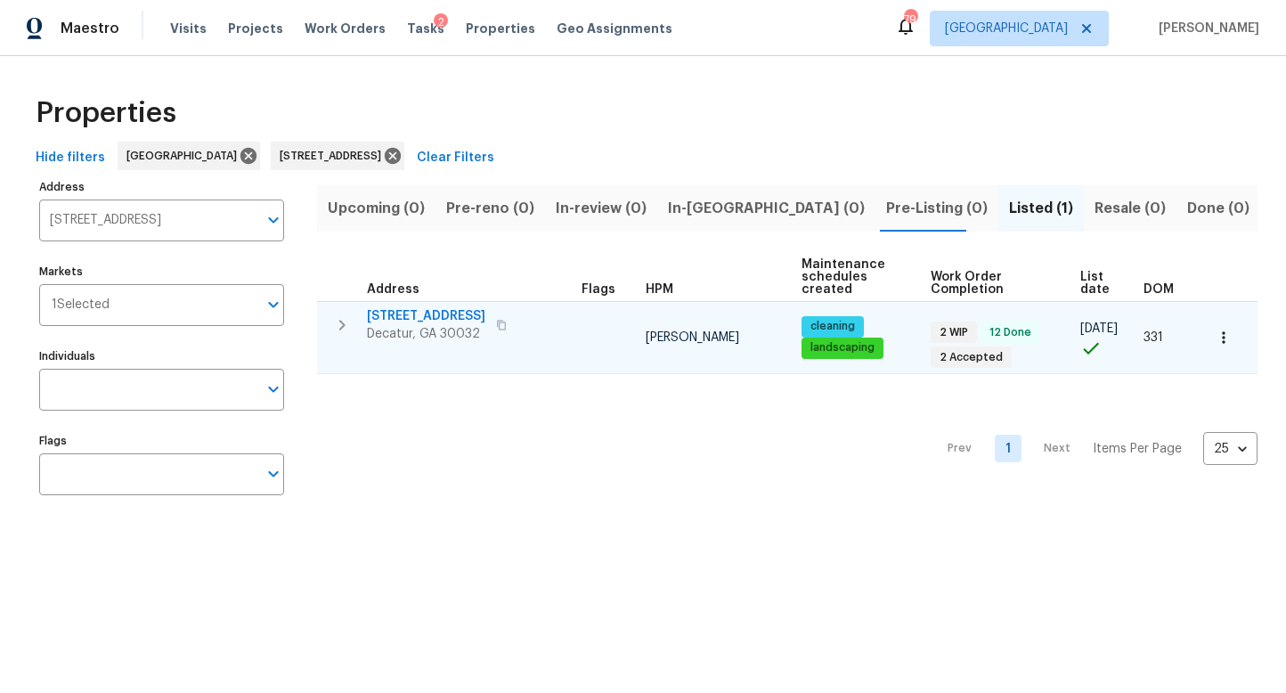
click at [394, 312] on span "[STREET_ADDRESS]" at bounding box center [426, 316] width 118 height 18
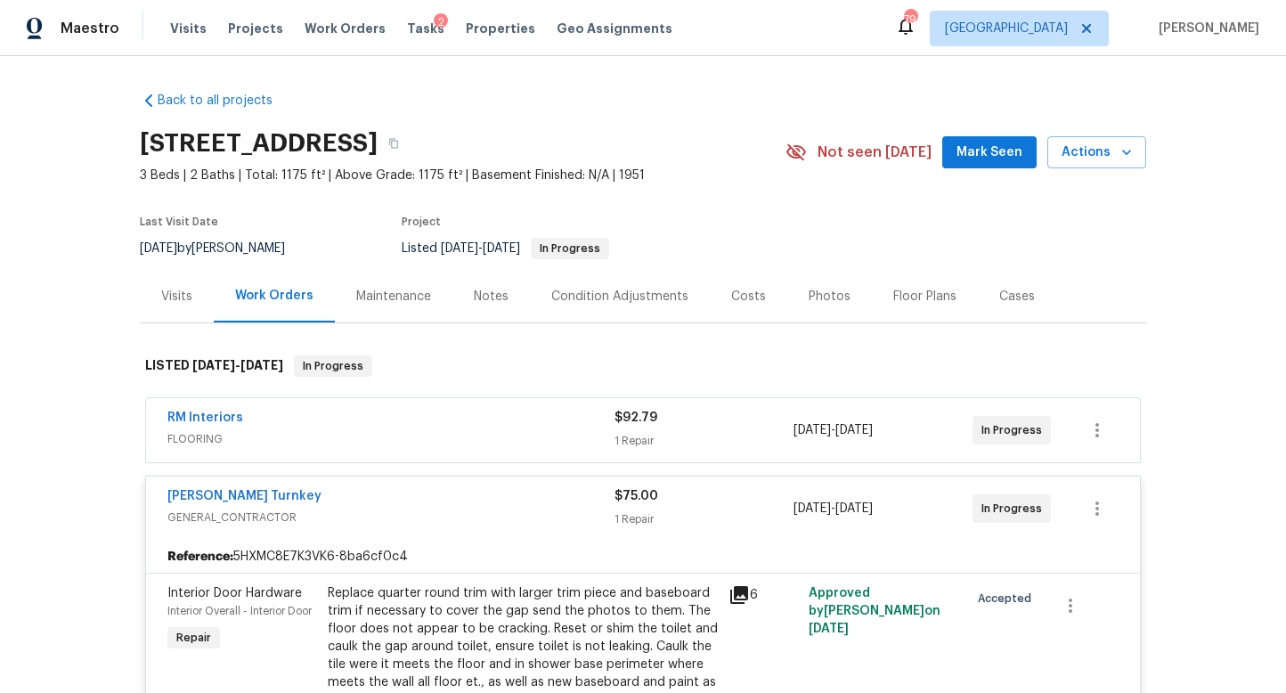
scroll to position [22, 0]
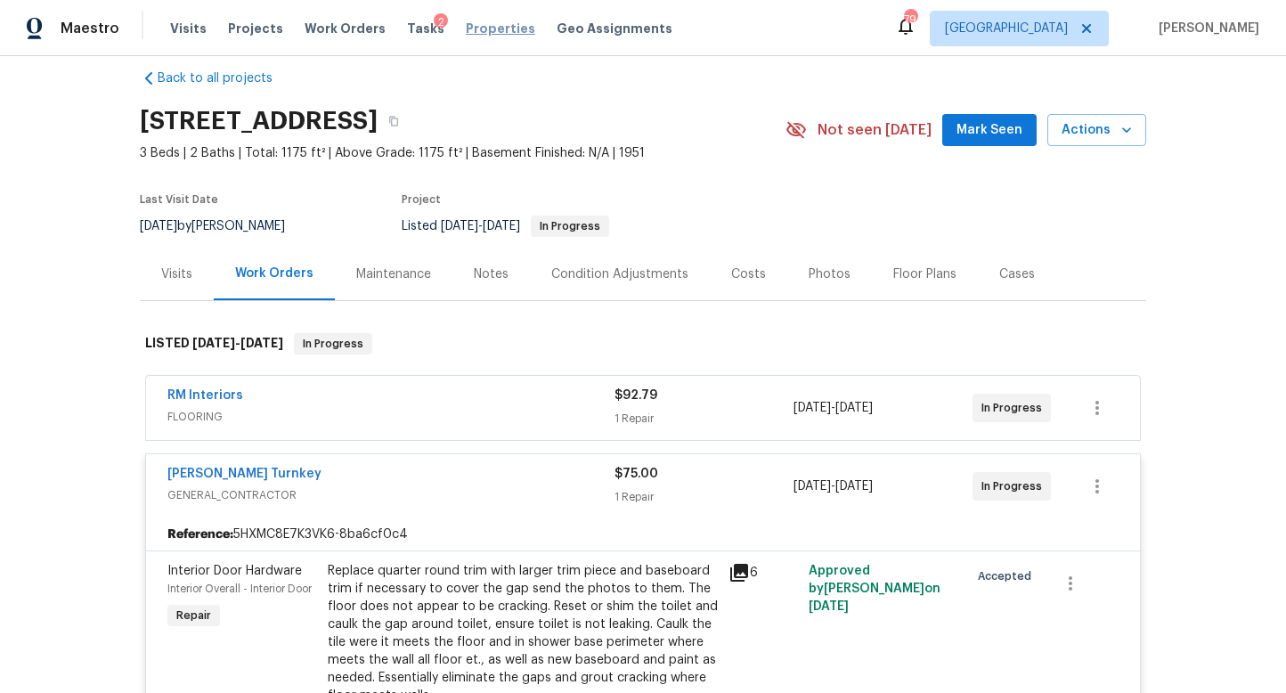
click at [479, 25] on span "Properties" at bounding box center [500, 29] width 69 height 18
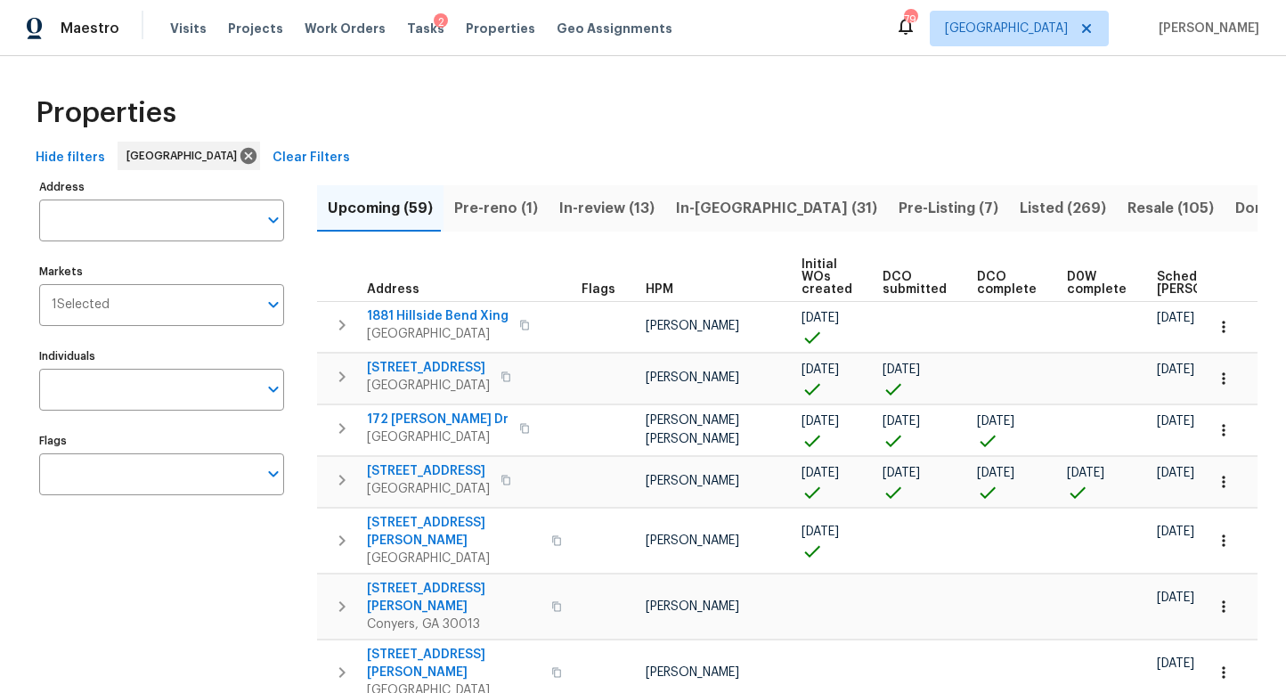
click at [143, 224] on input "Address" at bounding box center [148, 220] width 218 height 42
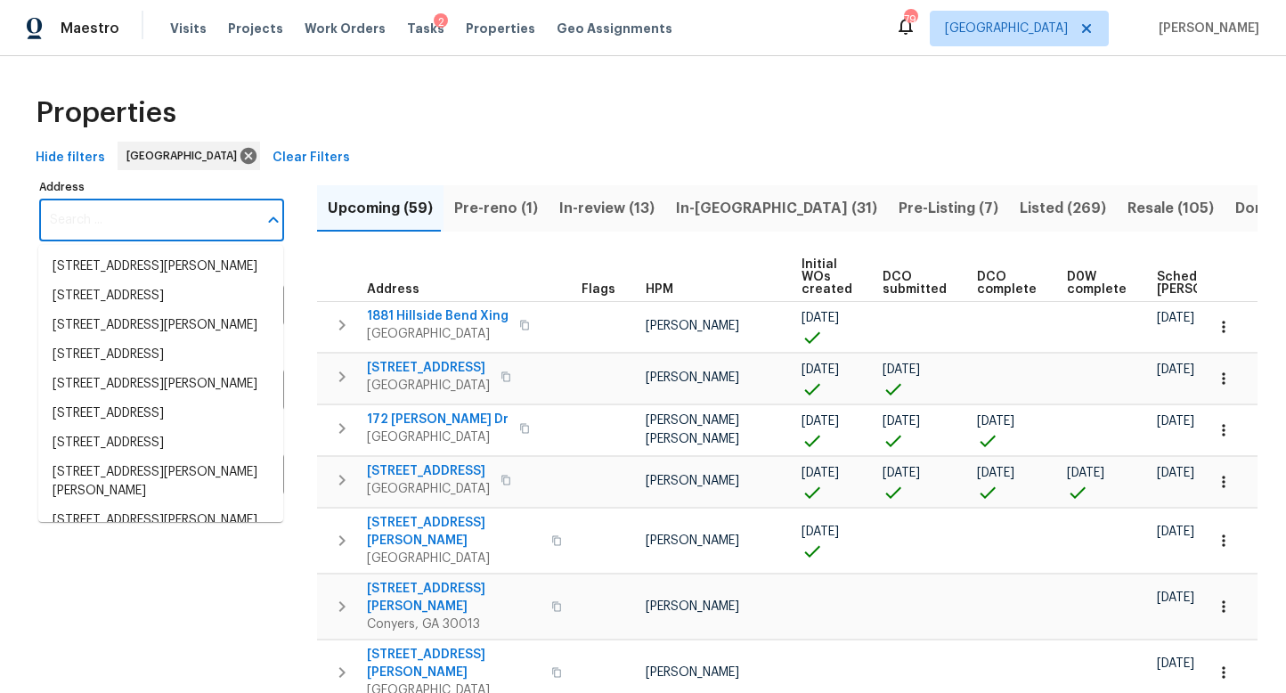
paste input "[STREET_ADDRESS][PERSON_NAME]"
type input "[STREET_ADDRESS][PERSON_NAME]"
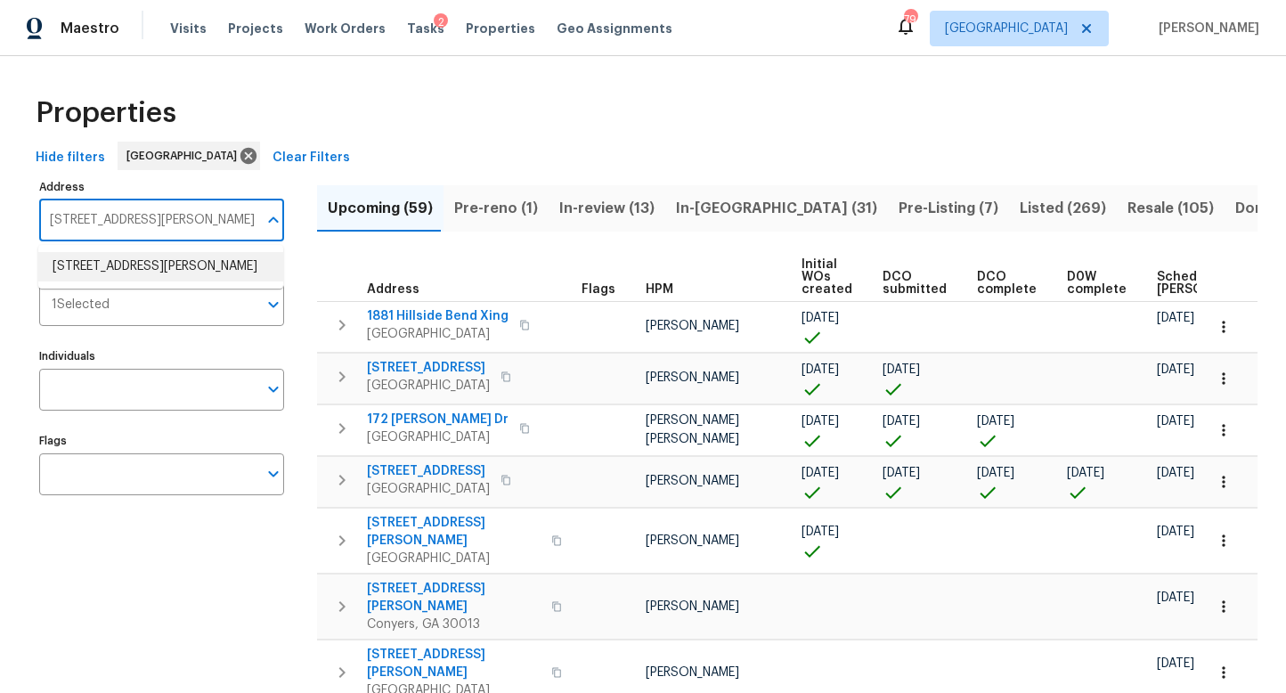
click at [145, 280] on li "2575 Walden Lake Dr Decatur GA 30035" at bounding box center [160, 266] width 245 height 29
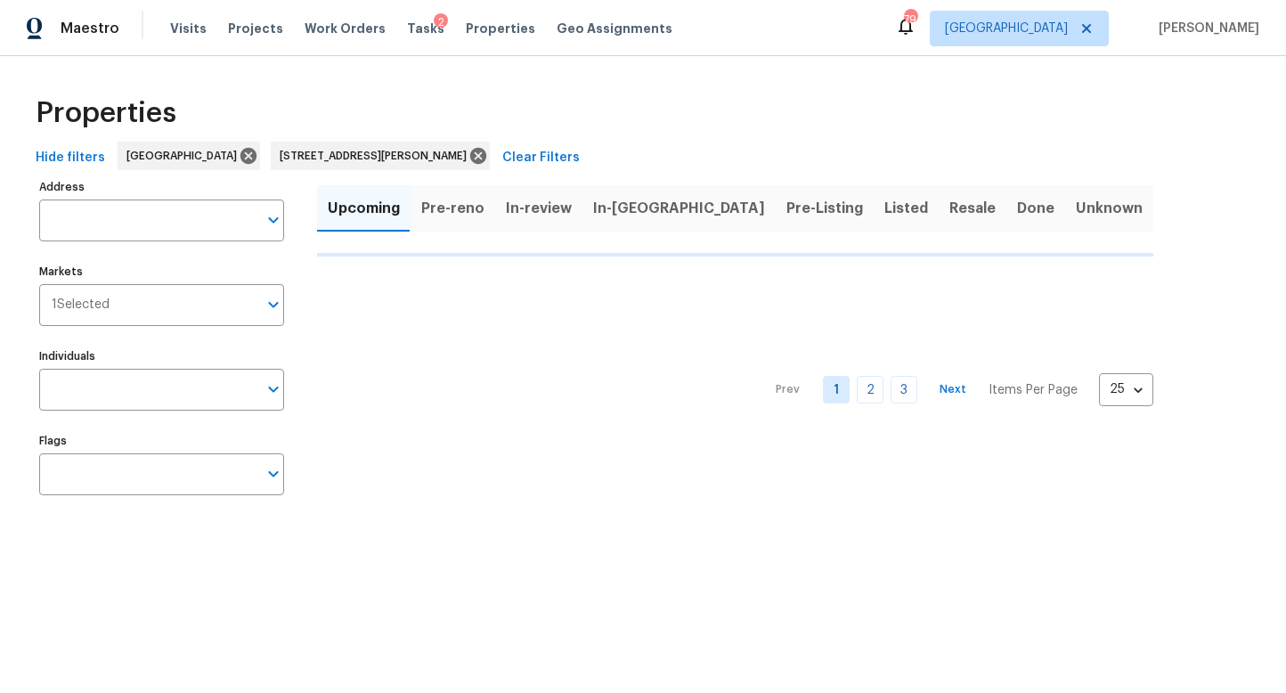
type input "2575 Walden Lake Dr Decatur GA 30035"
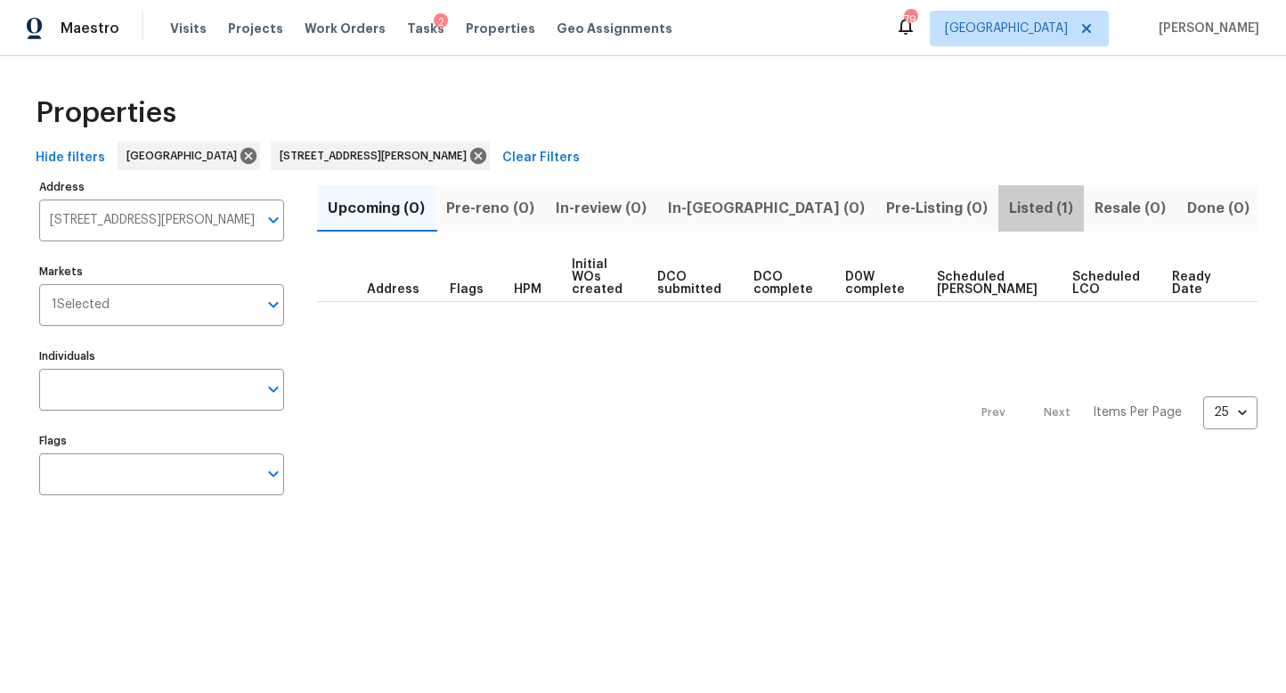
click at [1009, 209] on span "Listed (1)" at bounding box center [1041, 208] width 64 height 25
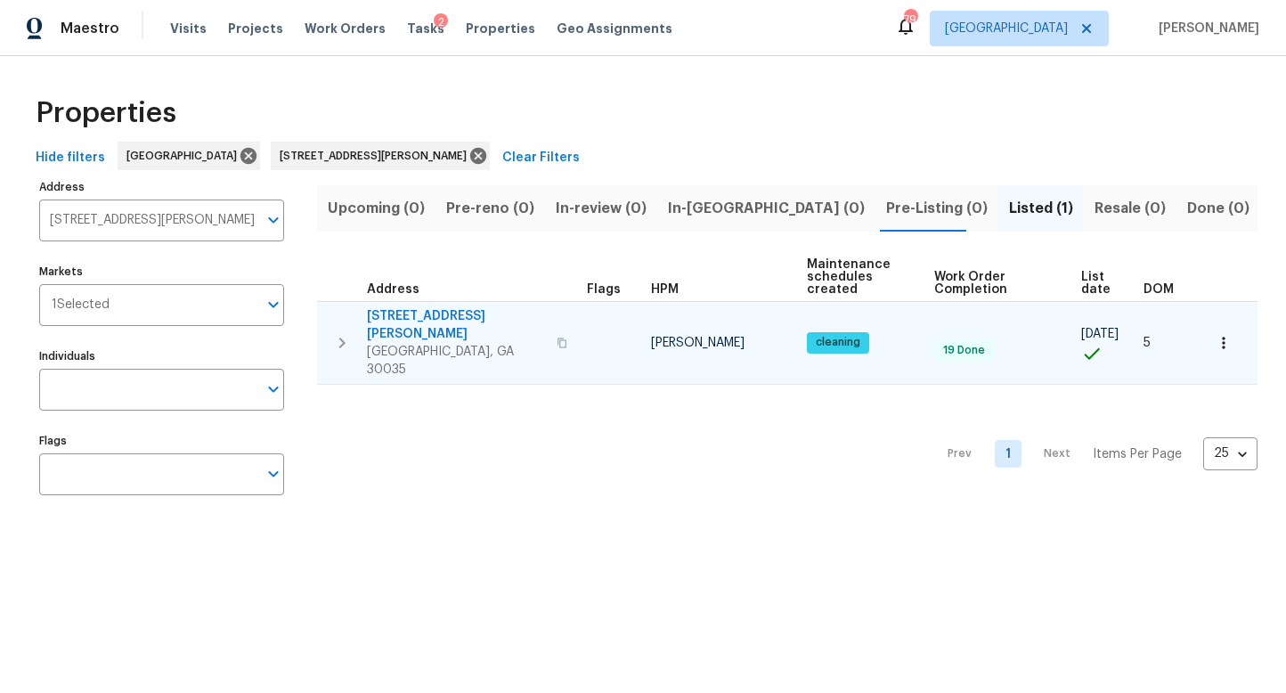
click at [443, 318] on span "[STREET_ADDRESS][PERSON_NAME]" at bounding box center [456, 325] width 179 height 36
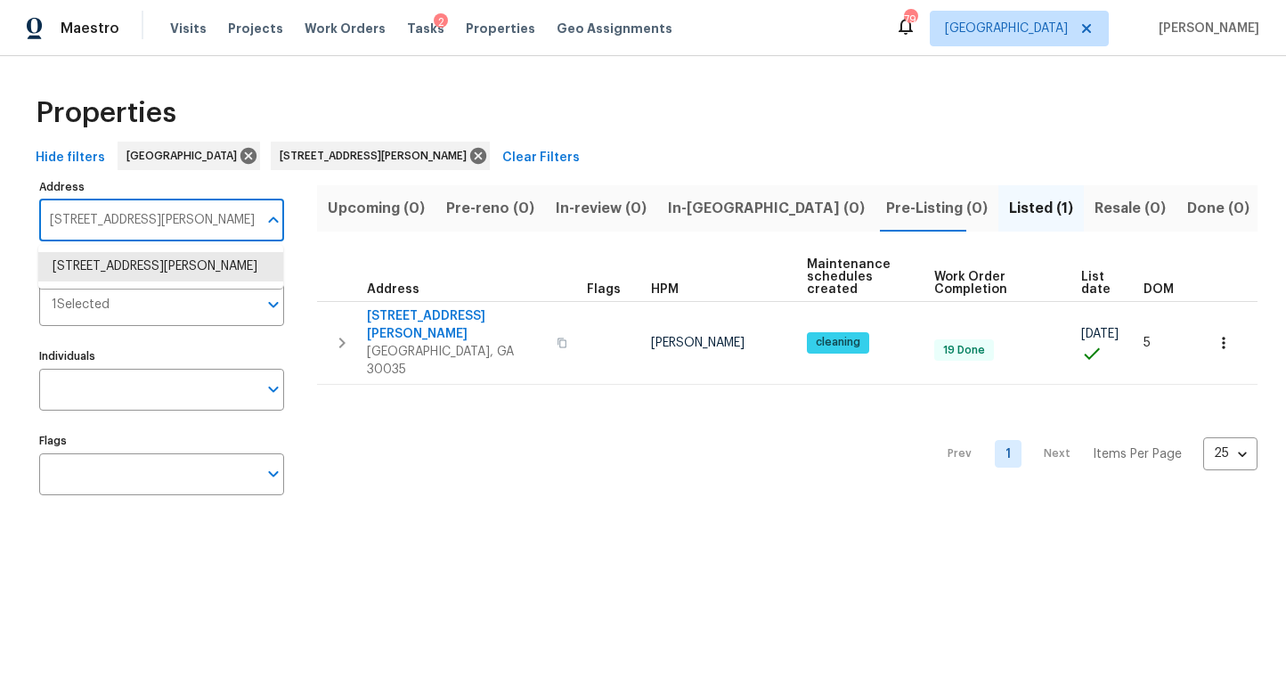
click at [177, 223] on input "2575 Walden Lake Dr Decatur GA 30035" at bounding box center [148, 220] width 218 height 42
type input "4024 waldrop"
click at [175, 264] on li "4024 Waldrop Hills Dr Decatur GA 30034" at bounding box center [160, 266] width 245 height 29
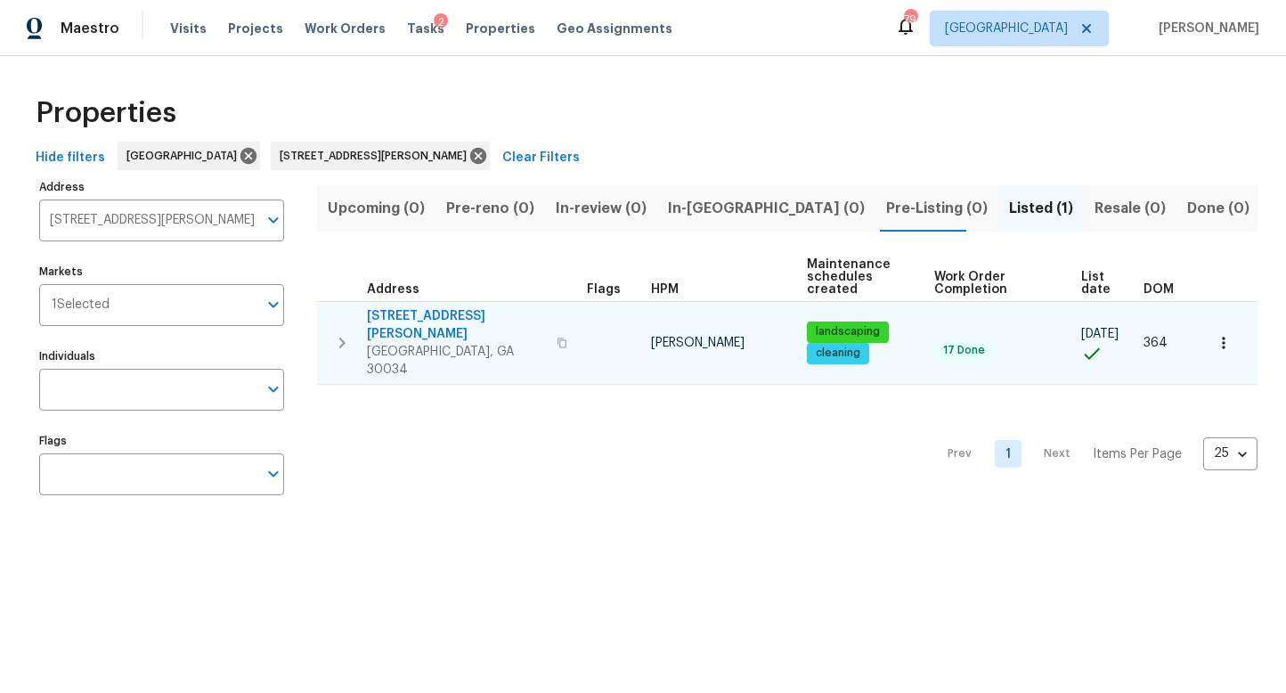
click at [462, 313] on span "4024 Waldrop Hills Dr" at bounding box center [456, 325] width 179 height 36
click at [1232, 334] on icon "button" at bounding box center [1224, 343] width 18 height 18
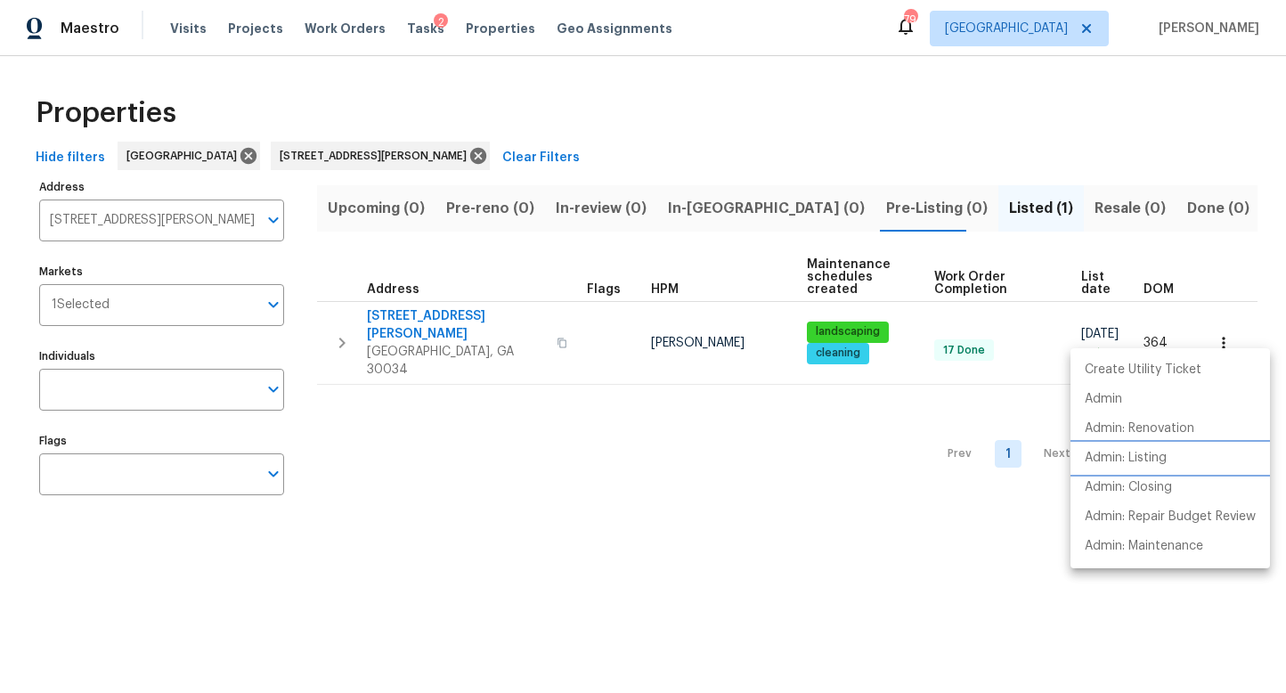
click at [1183, 462] on li "Admin: Listing" at bounding box center [1169, 457] width 199 height 29
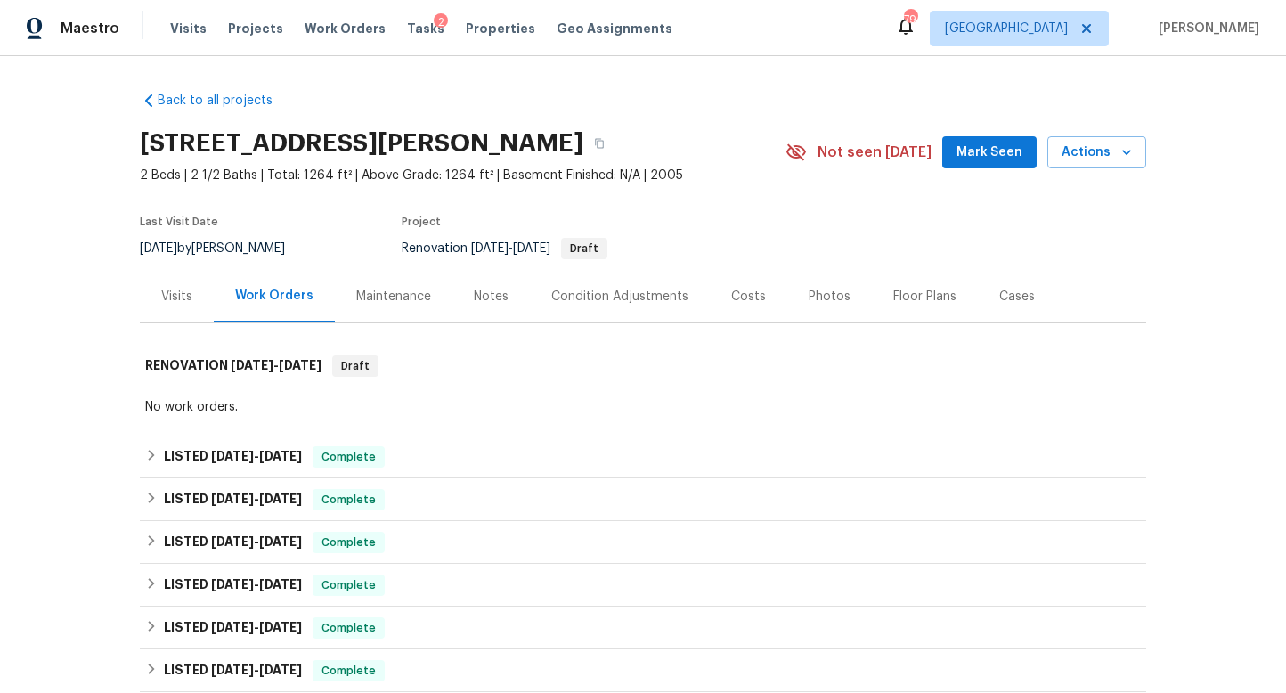
click at [184, 294] on div "Visits" at bounding box center [176, 297] width 31 height 18
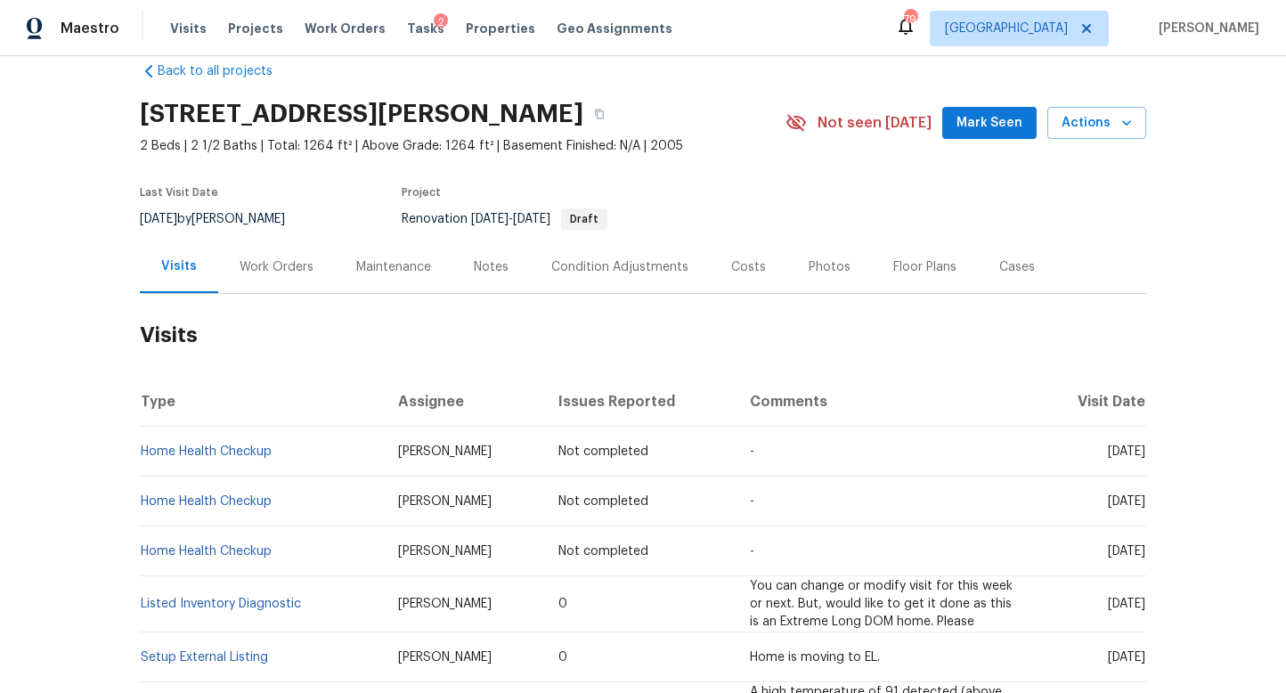
scroll to position [34, 0]
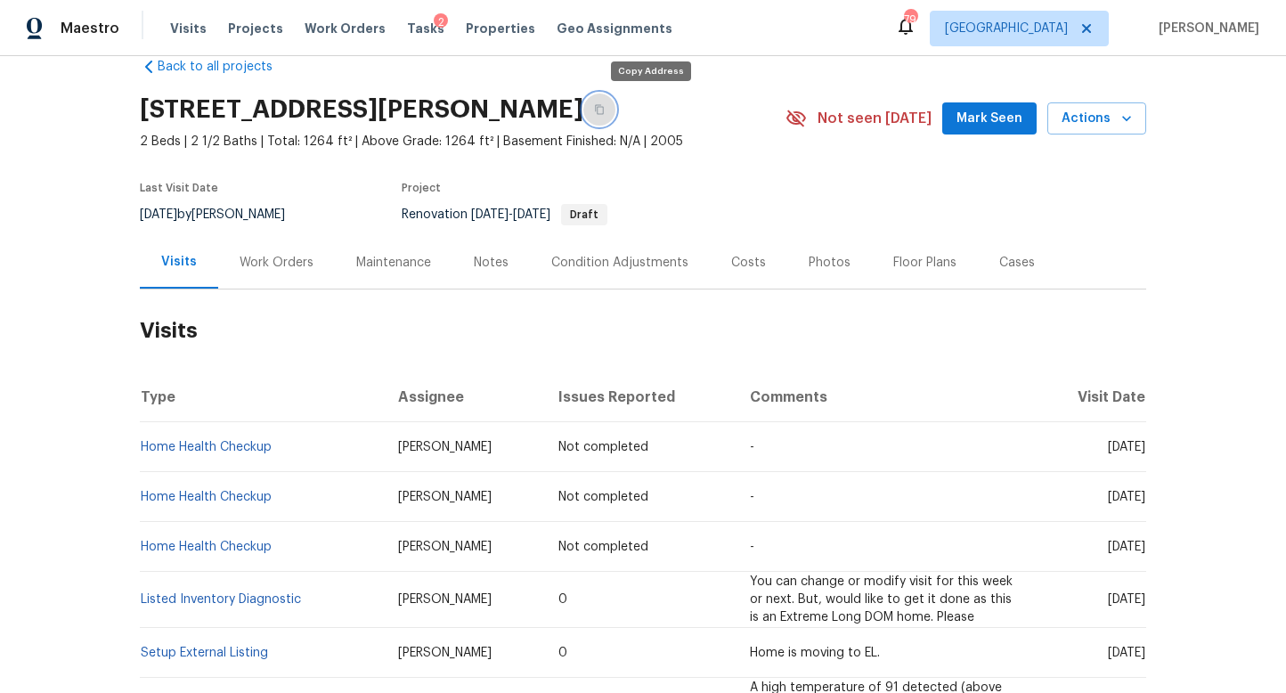
click at [605, 110] on icon "button" at bounding box center [599, 109] width 11 height 11
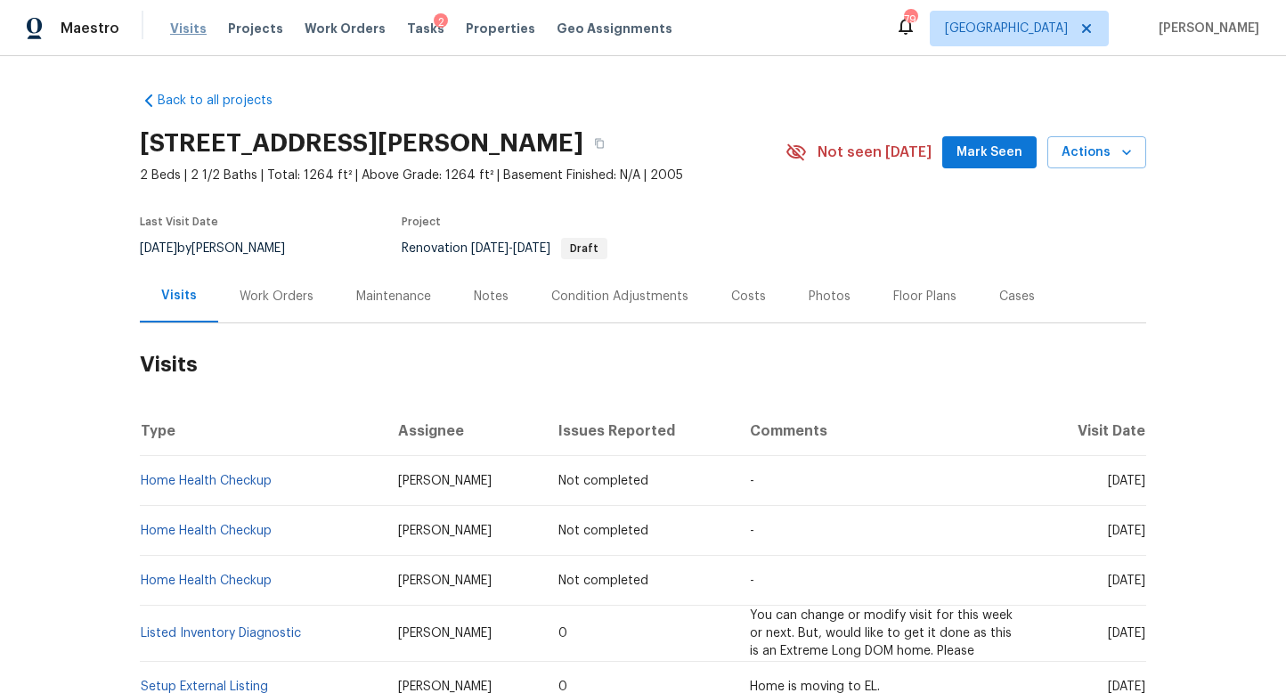
click at [185, 31] on span "Visits" at bounding box center [188, 29] width 37 height 18
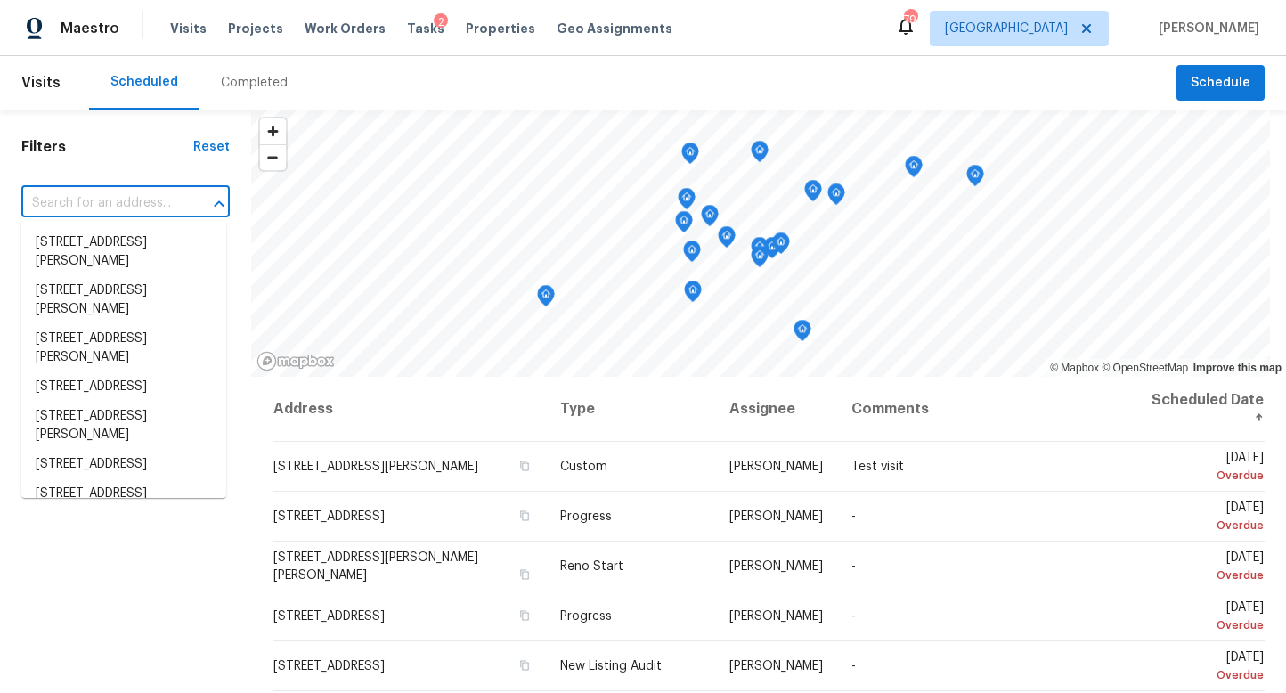
click at [89, 207] on input "text" at bounding box center [100, 204] width 159 height 28
paste input "[STREET_ADDRESS][PERSON_NAME]"
type input "[STREET_ADDRESS][PERSON_NAME]"
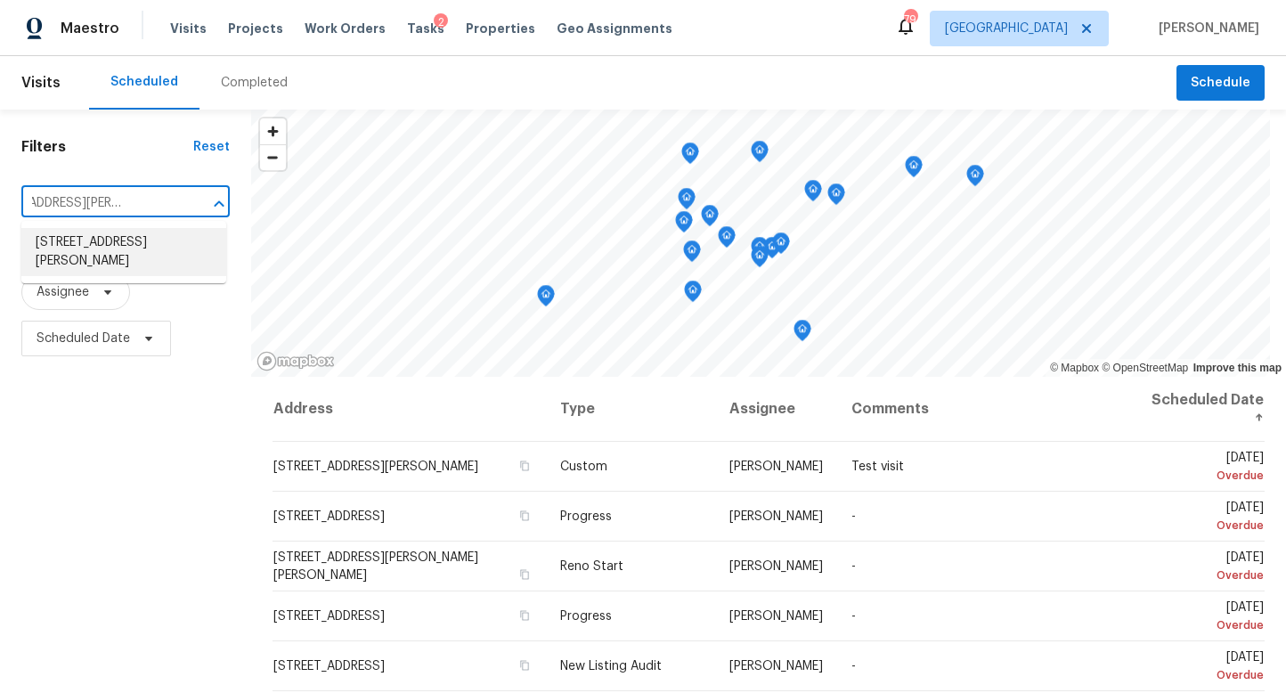
click at [103, 253] on li "[STREET_ADDRESS][PERSON_NAME]" at bounding box center [123, 252] width 205 height 48
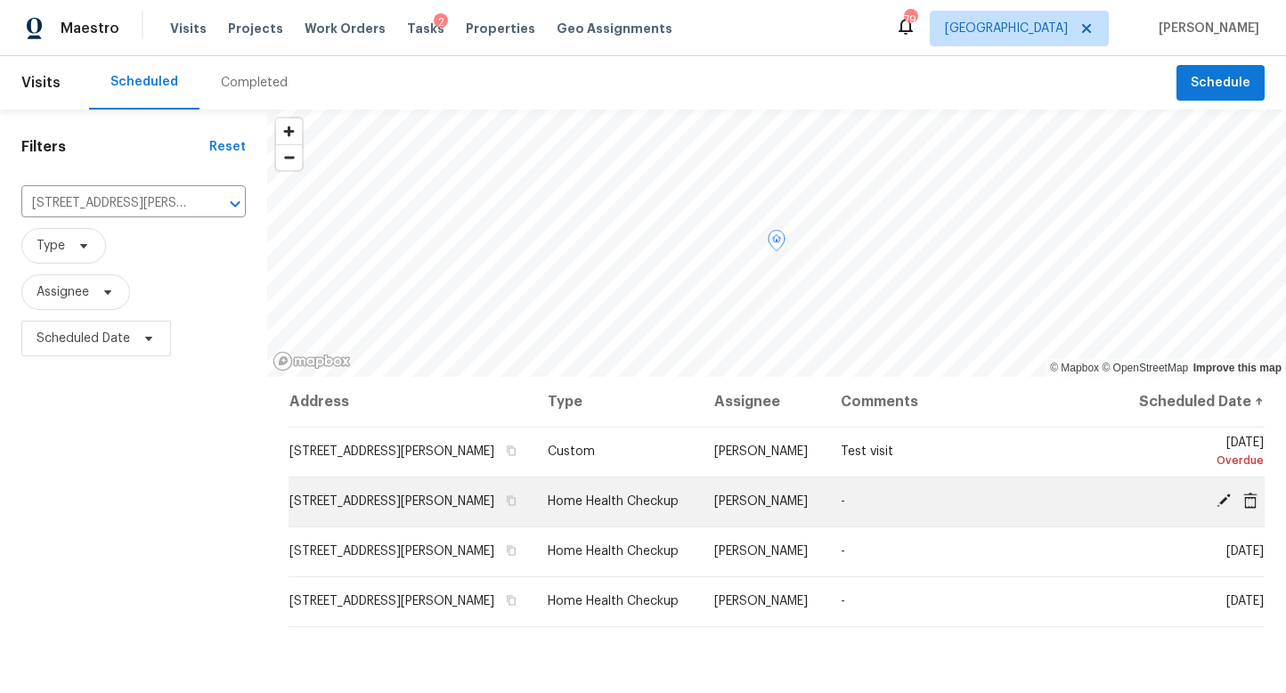
click at [1221, 498] on icon at bounding box center [1223, 500] width 16 height 16
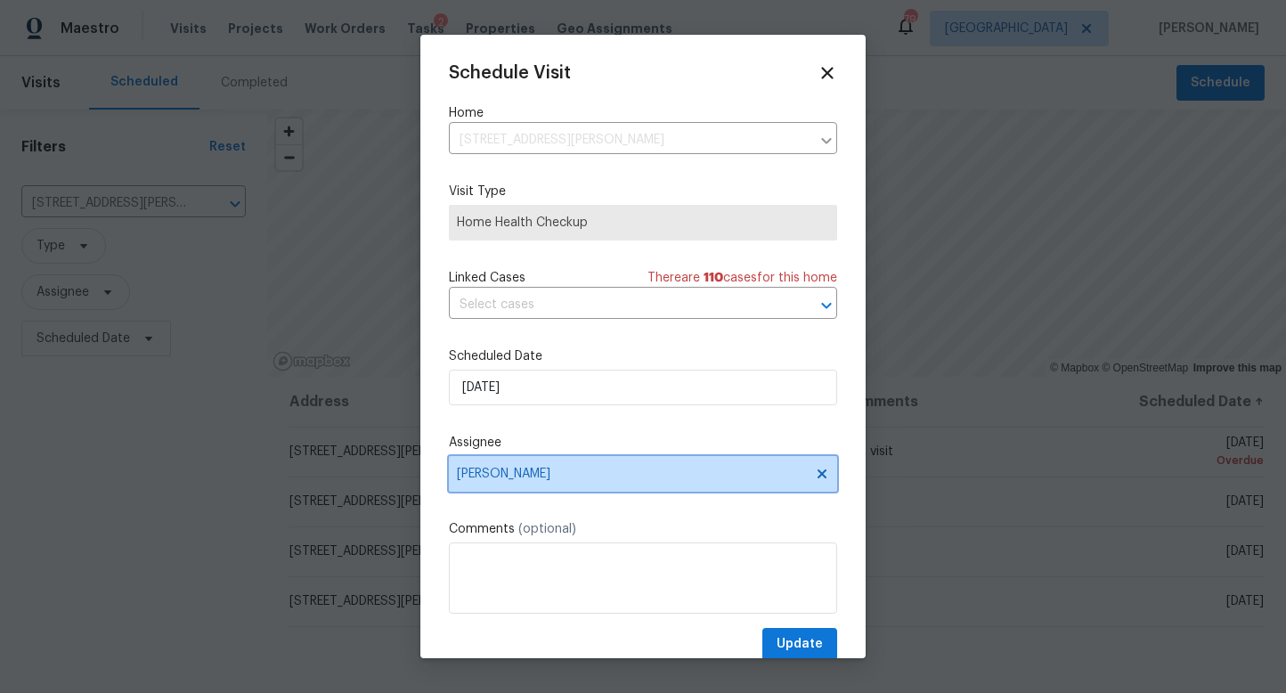
click at [554, 475] on span "[PERSON_NAME]" at bounding box center [631, 474] width 349 height 14
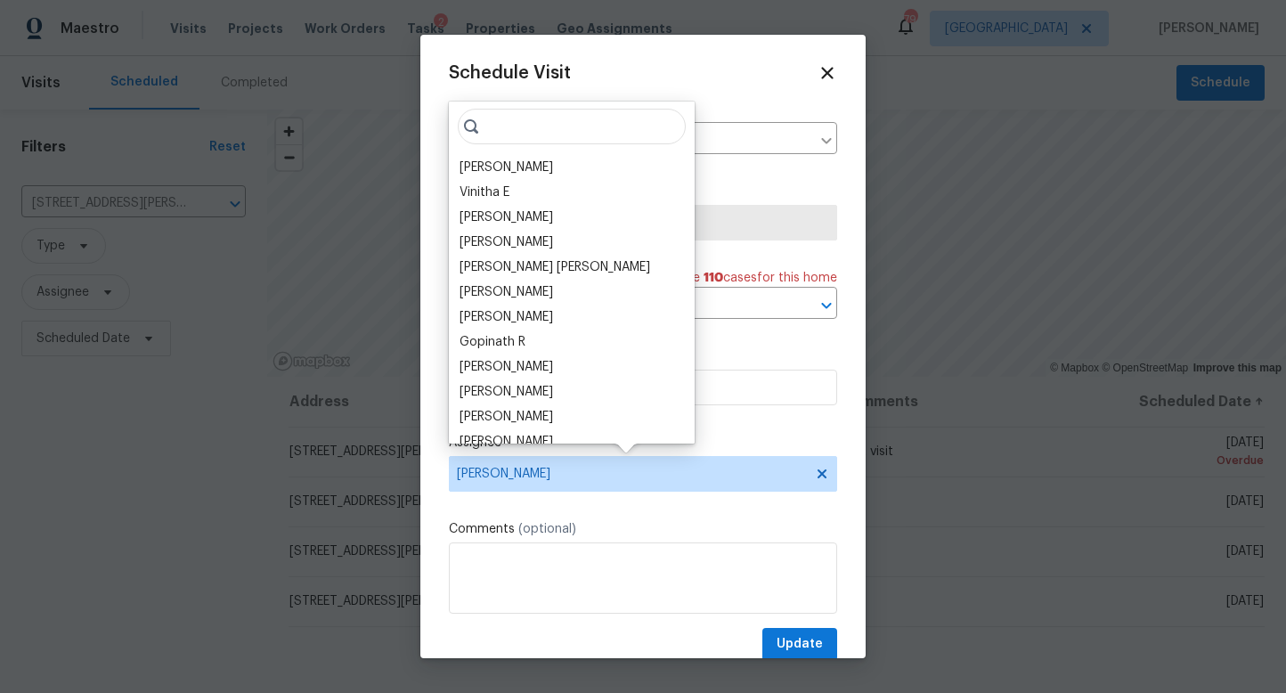
click at [498, 126] on input "search" at bounding box center [572, 127] width 228 height 36
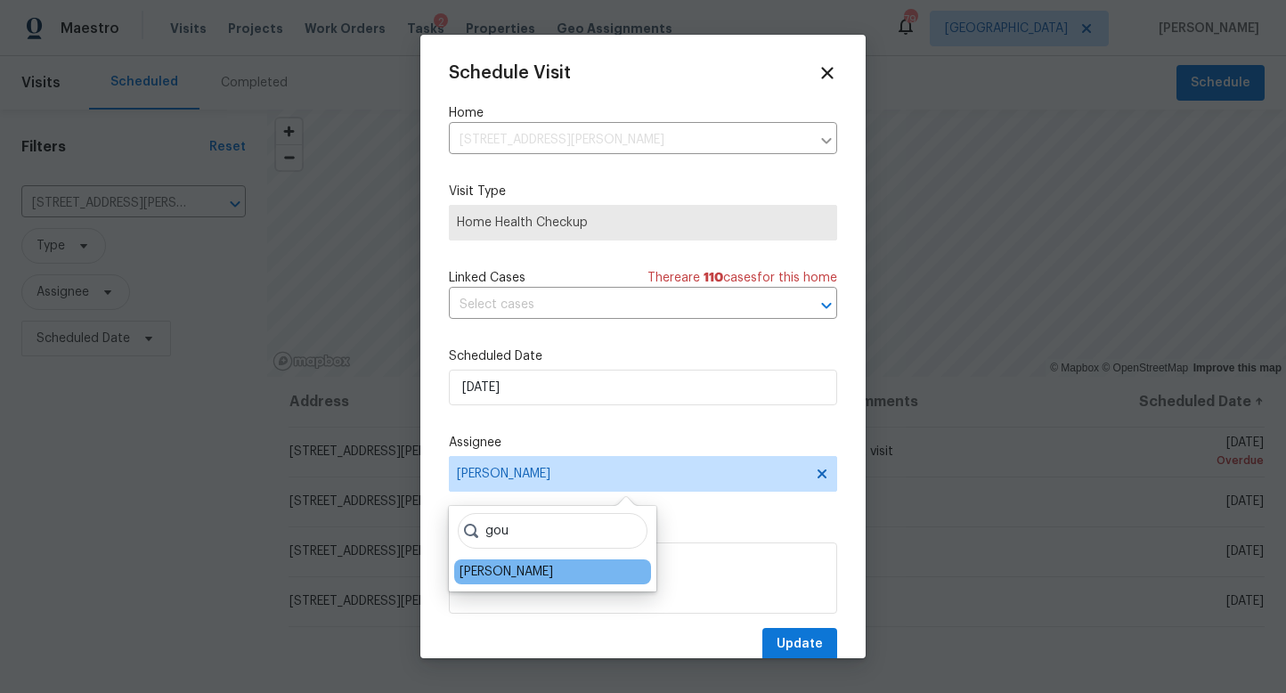
type input "gou"
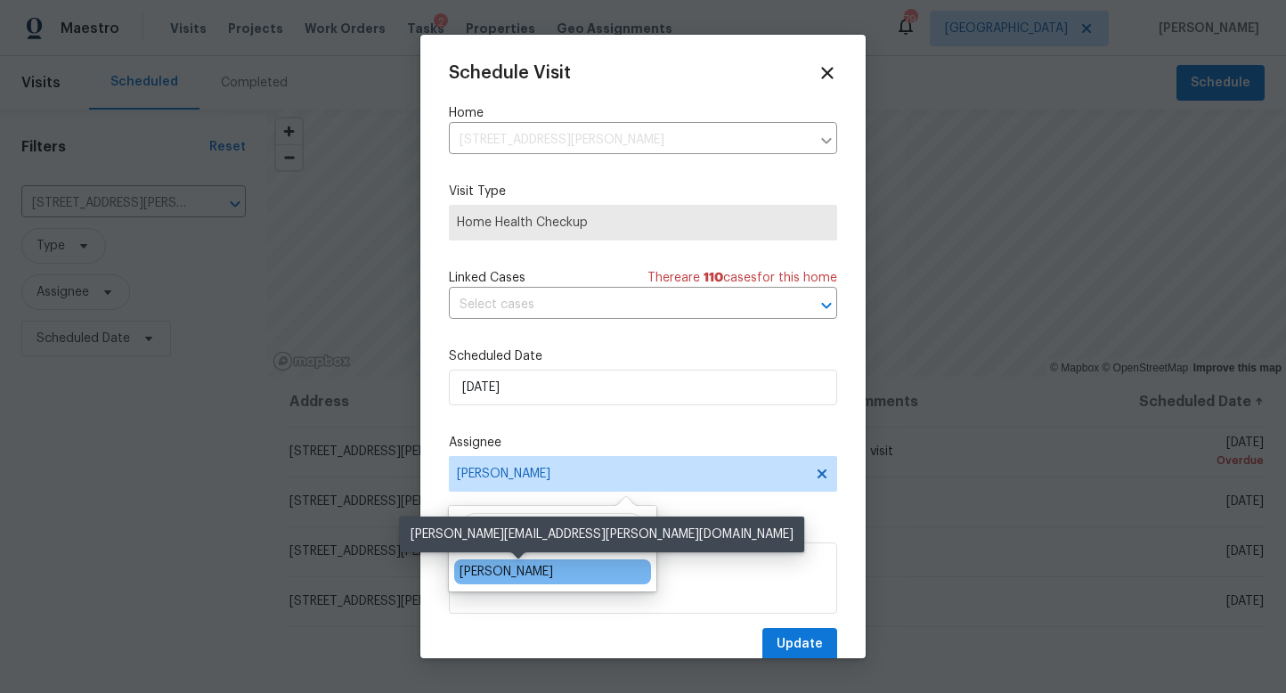
drag, startPoint x: 526, startPoint y: 572, endPoint x: 728, endPoint y: 636, distance: 212.1
click at [526, 572] on div "[PERSON_NAME]" at bounding box center [505, 572] width 93 height 18
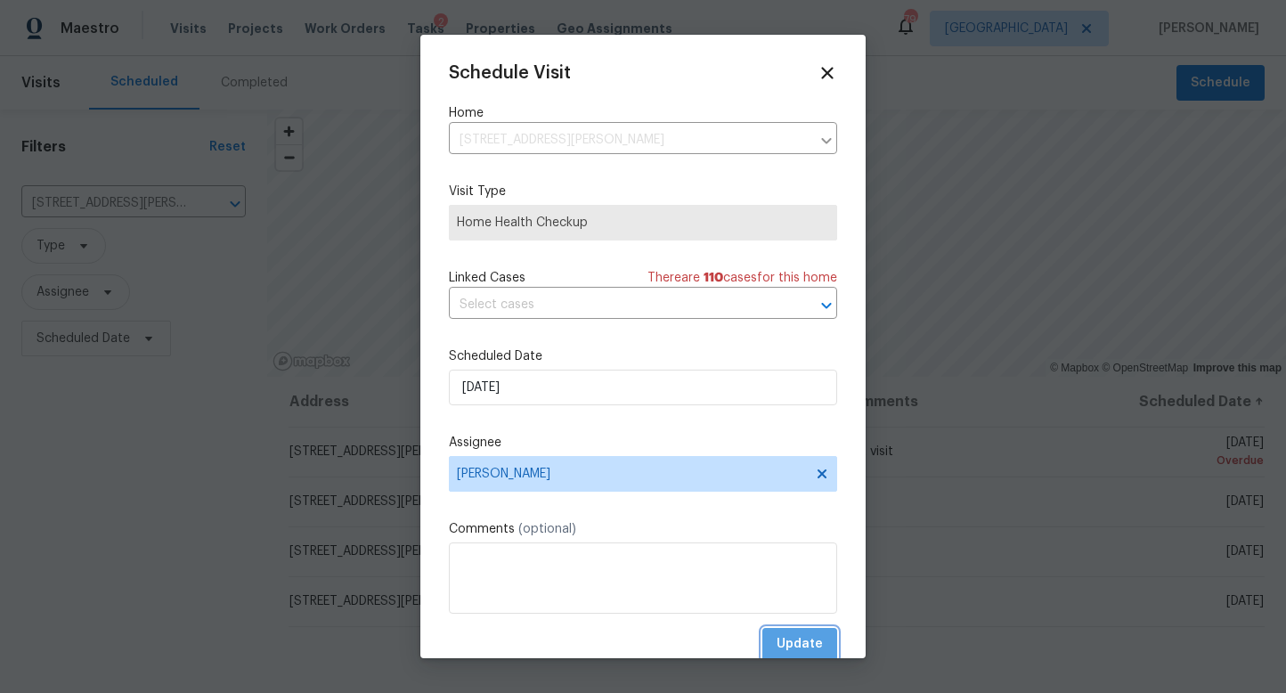
click at [809, 645] on span "Update" at bounding box center [799, 644] width 46 height 22
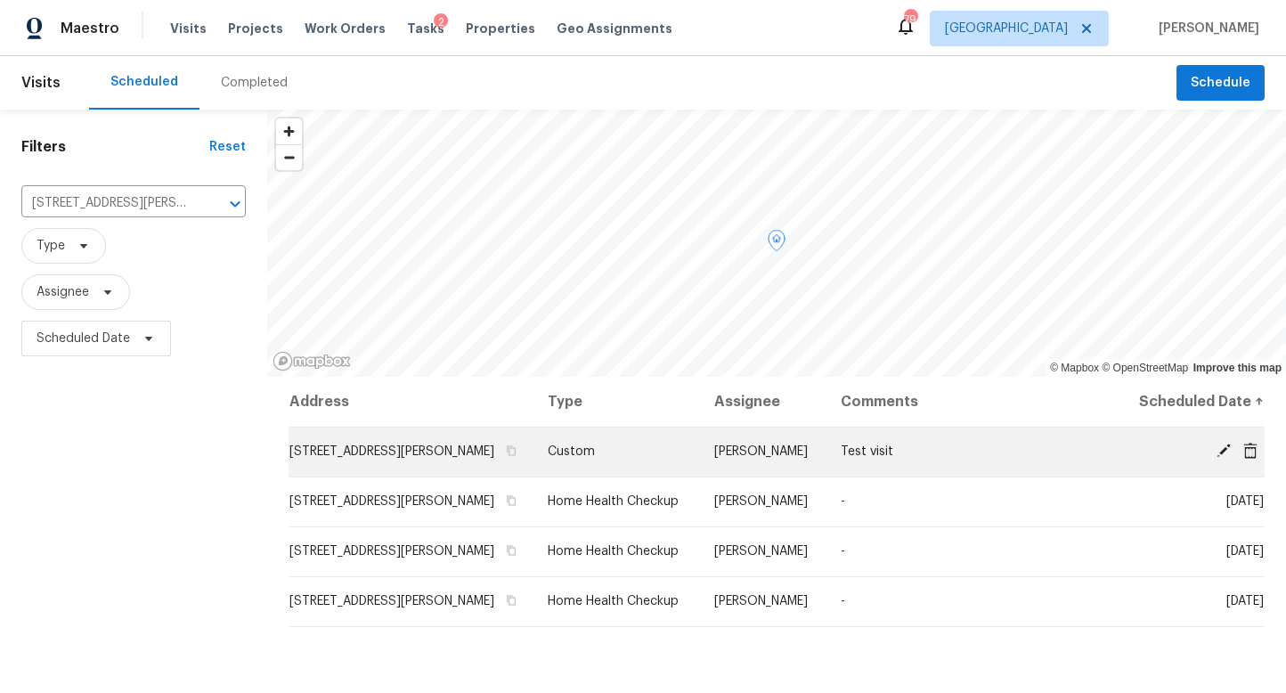
click at [392, 456] on span "[STREET_ADDRESS][PERSON_NAME]" at bounding box center [391, 451] width 205 height 12
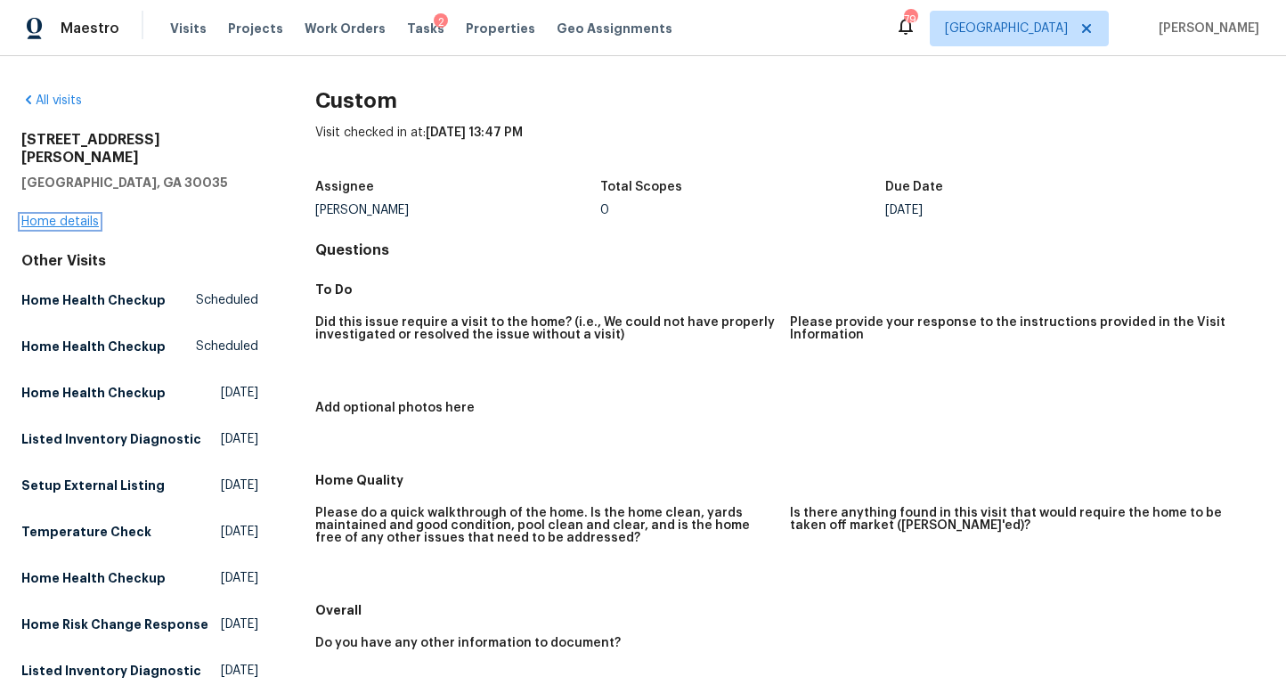
click at [83, 215] on link "Home details" at bounding box center [59, 221] width 77 height 12
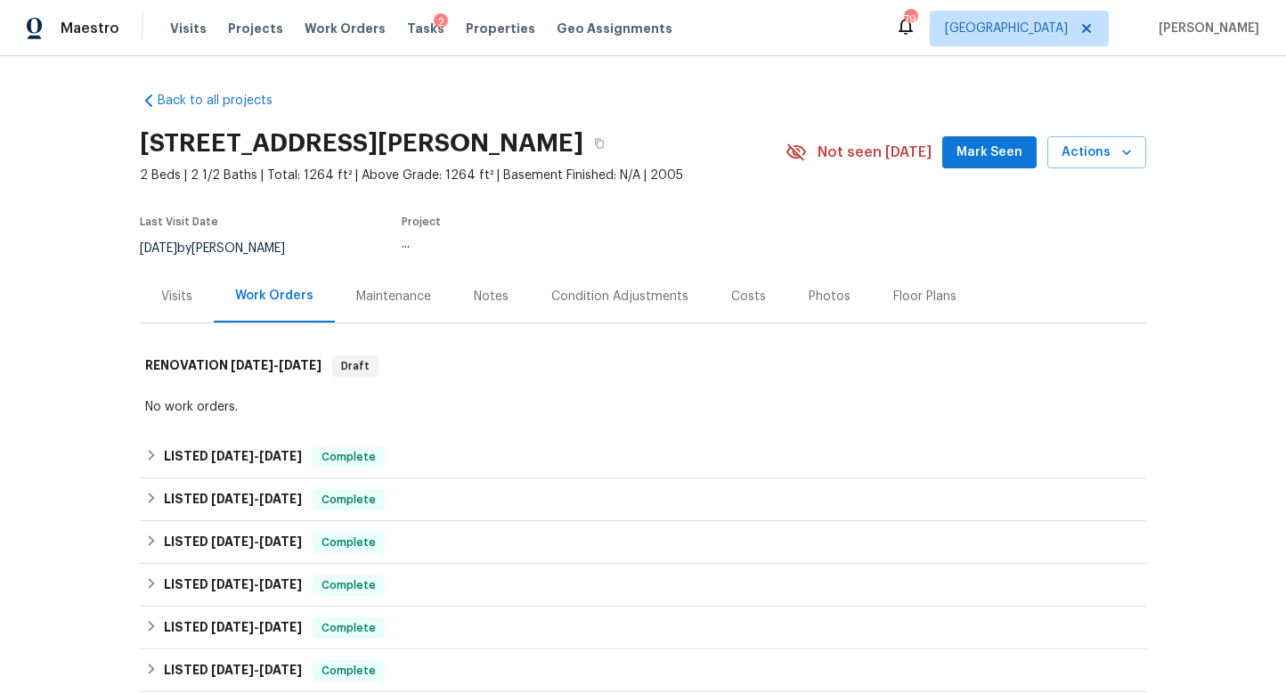
scroll to position [3, 0]
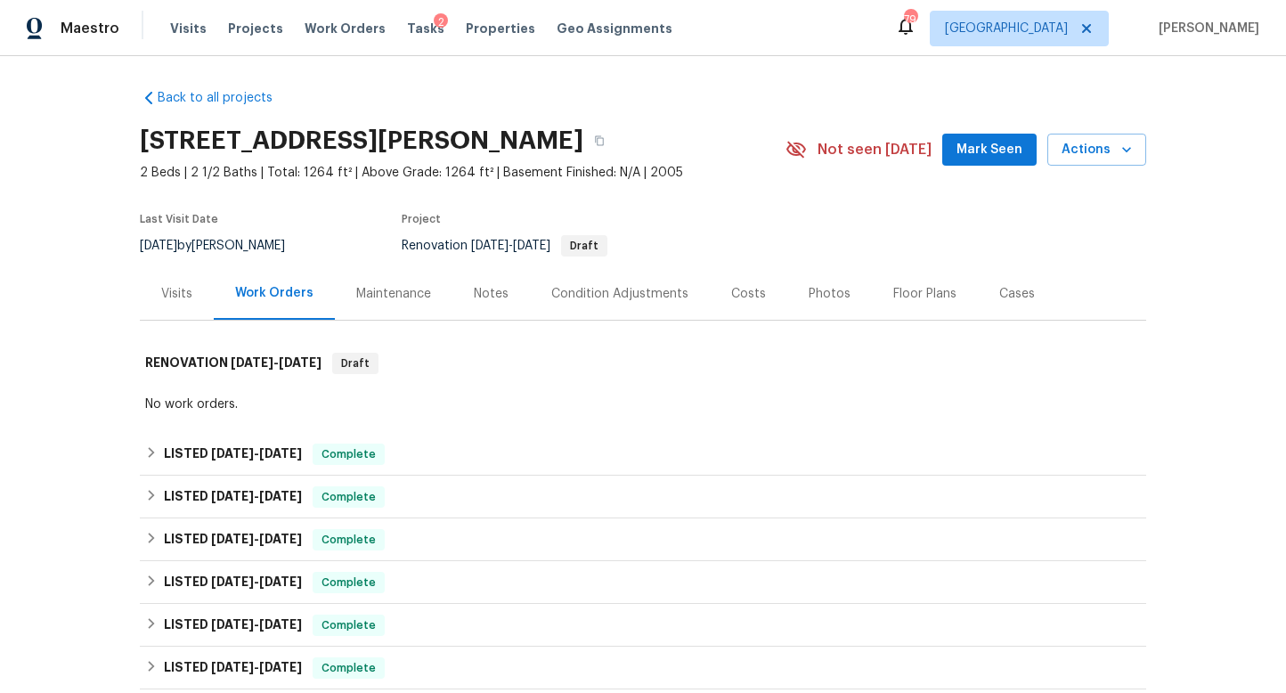
click at [175, 286] on div "Visits" at bounding box center [176, 294] width 31 height 18
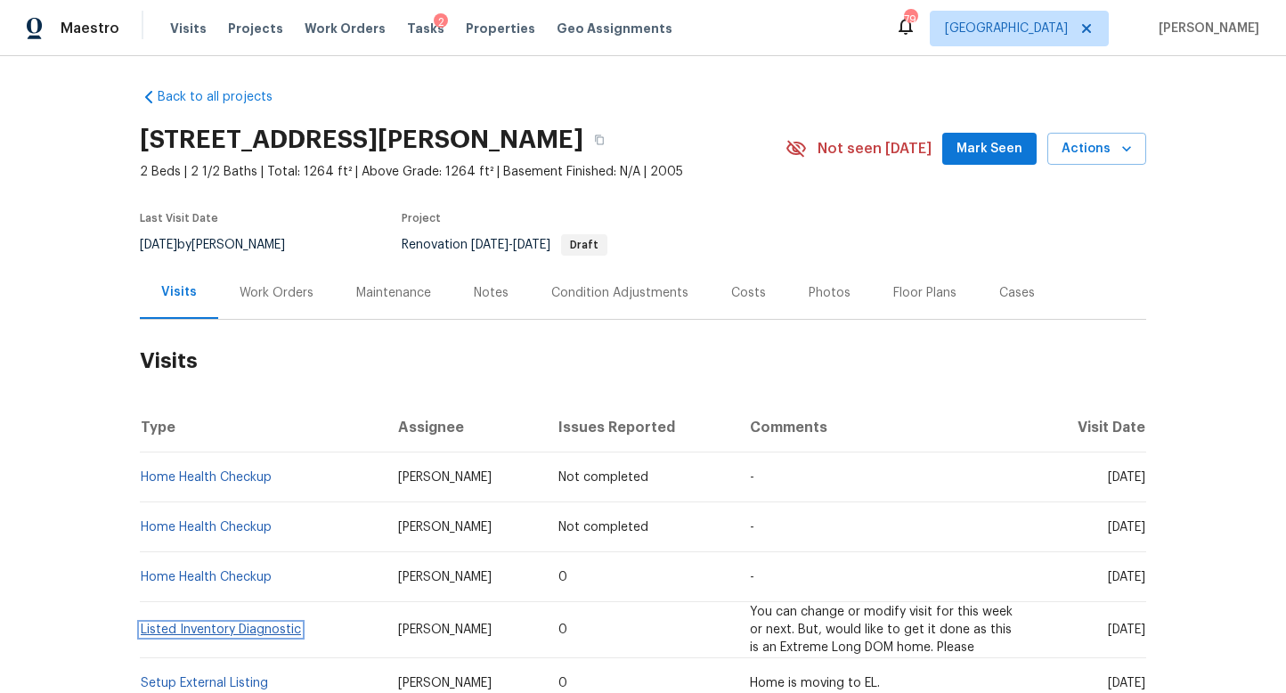
click at [226, 624] on link "Listed Inventory Diagnostic" at bounding box center [221, 629] width 160 height 12
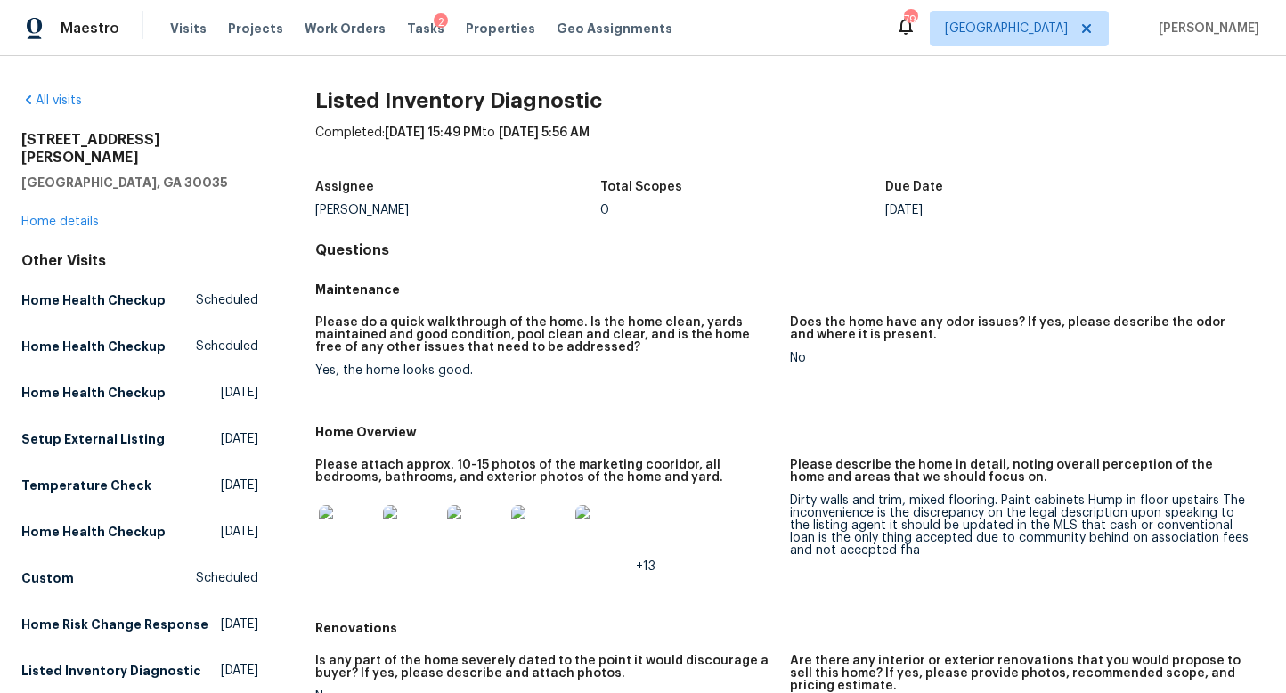
click at [367, 534] on img at bounding box center [347, 533] width 57 height 57
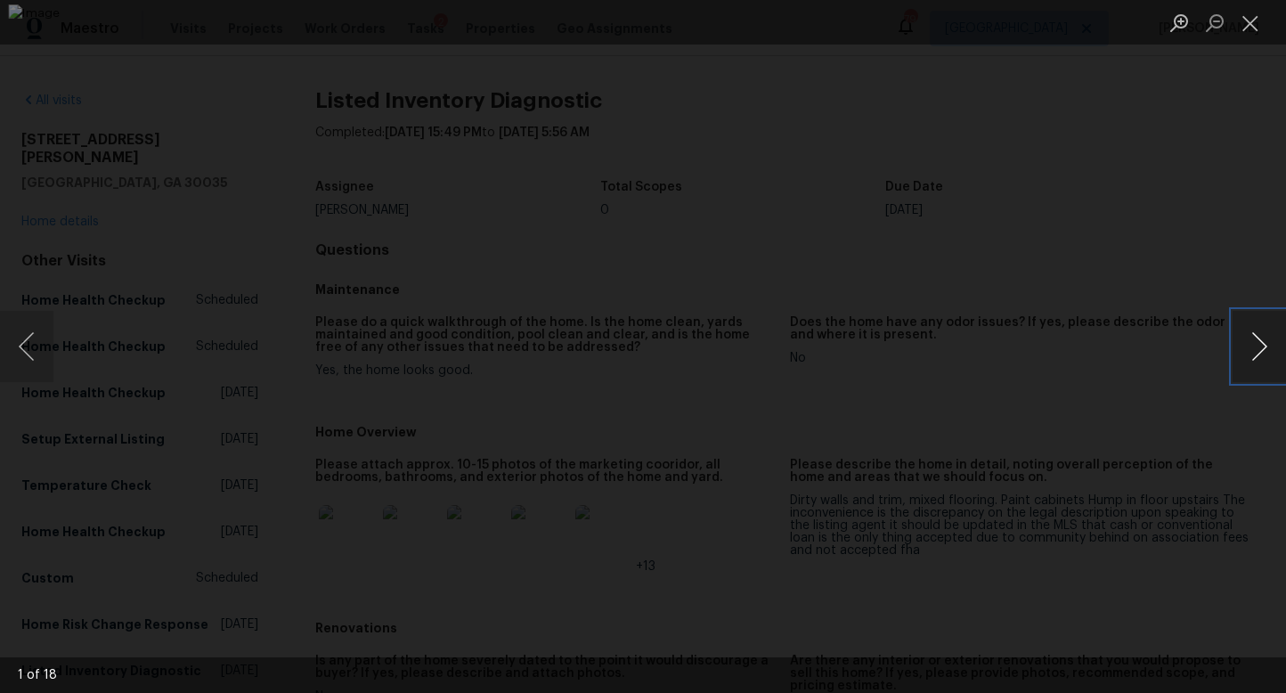
click at [1264, 360] on button "Next image" at bounding box center [1258, 346] width 53 height 71
click at [1267, 354] on button "Next image" at bounding box center [1258, 346] width 53 height 71
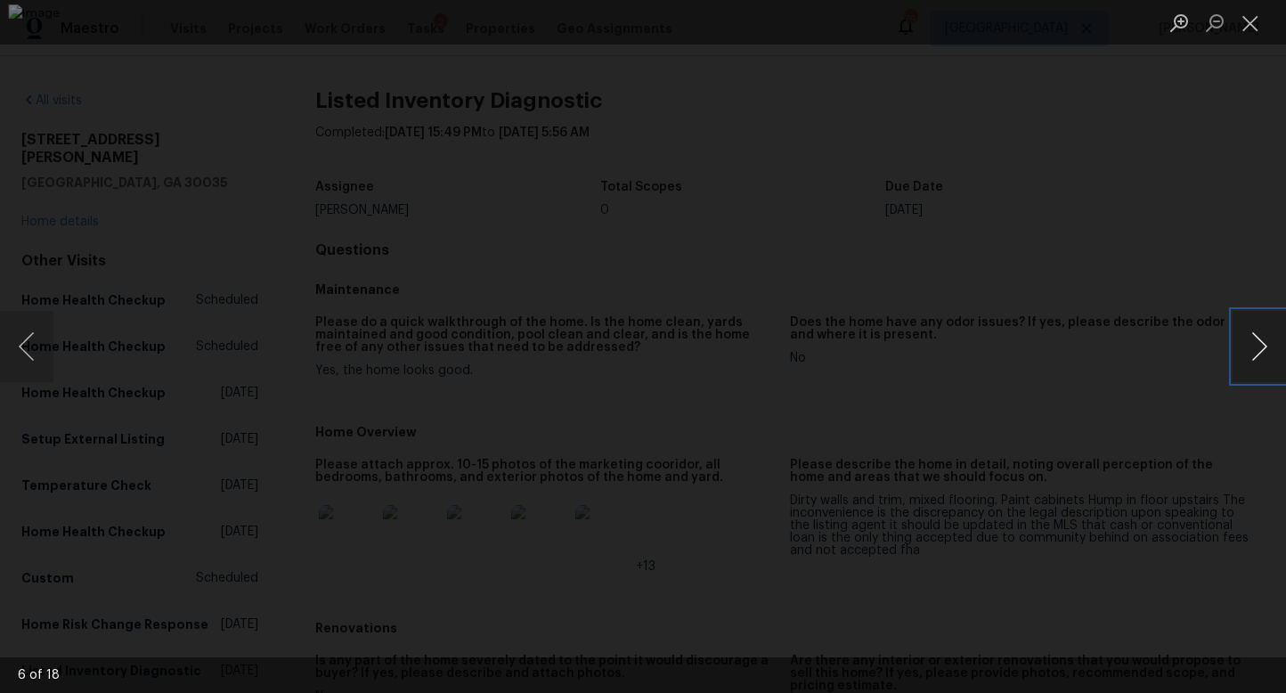
click at [1267, 354] on button "Next image" at bounding box center [1258, 346] width 53 height 71
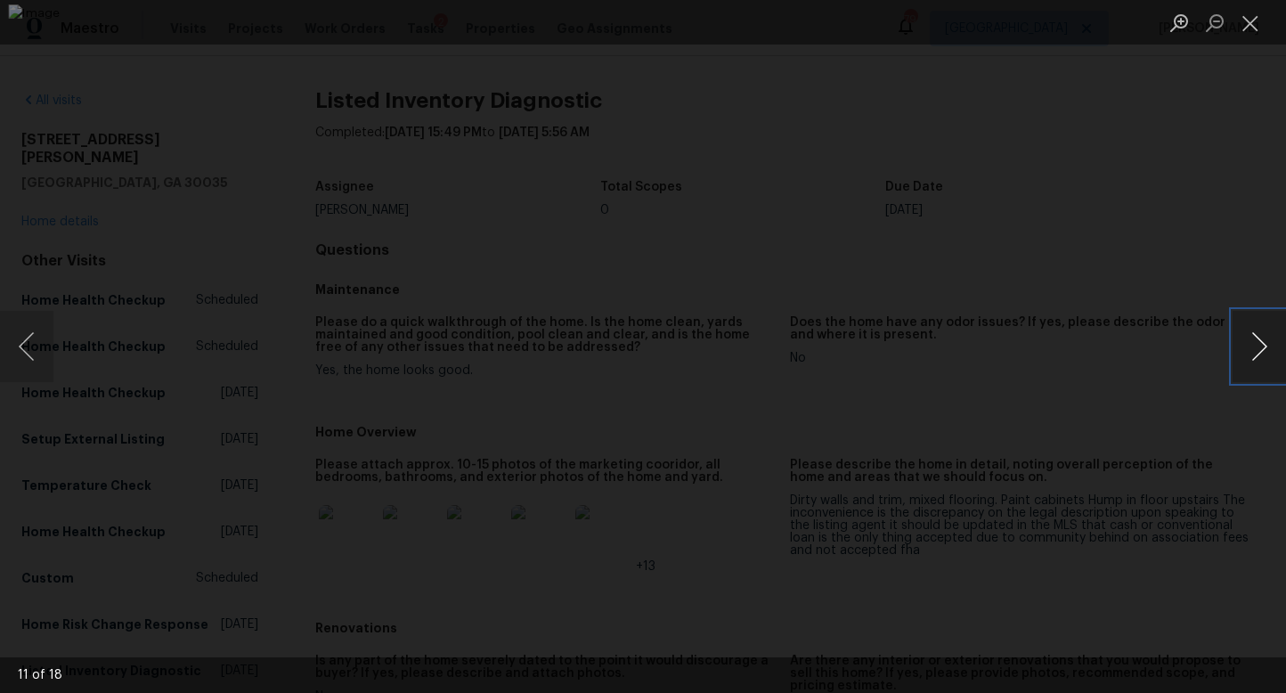
click at [1267, 354] on button "Next image" at bounding box center [1258, 346] width 53 height 71
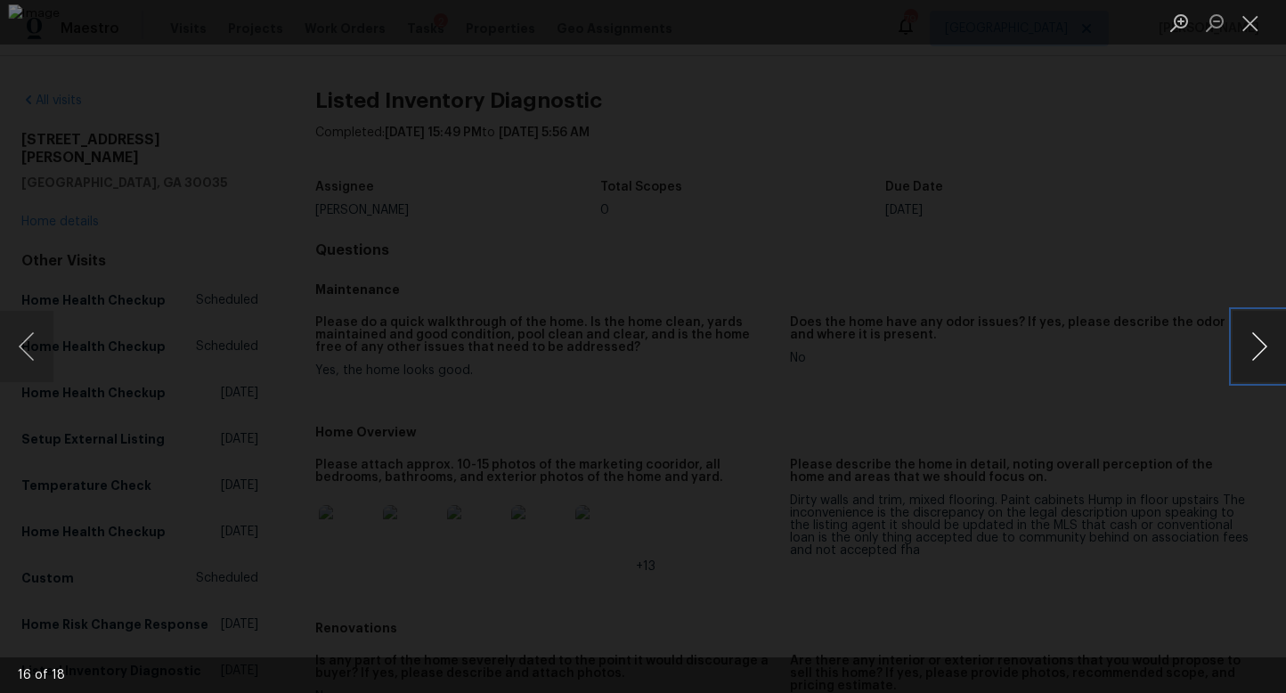
click at [1266, 354] on button "Next image" at bounding box center [1258, 346] width 53 height 71
click at [1264, 343] on button "Next image" at bounding box center [1258, 346] width 53 height 71
click at [1264, 344] on button "Next image" at bounding box center [1258, 346] width 53 height 71
click at [1251, 16] on button "Close lightbox" at bounding box center [1250, 22] width 36 height 31
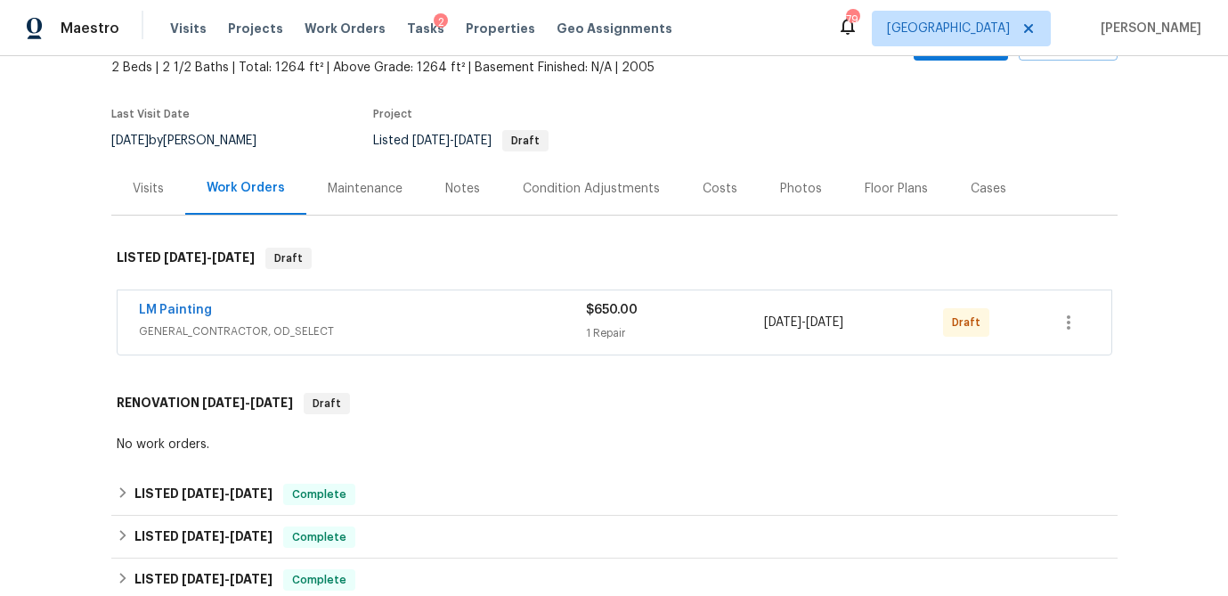
scroll to position [120, 0]
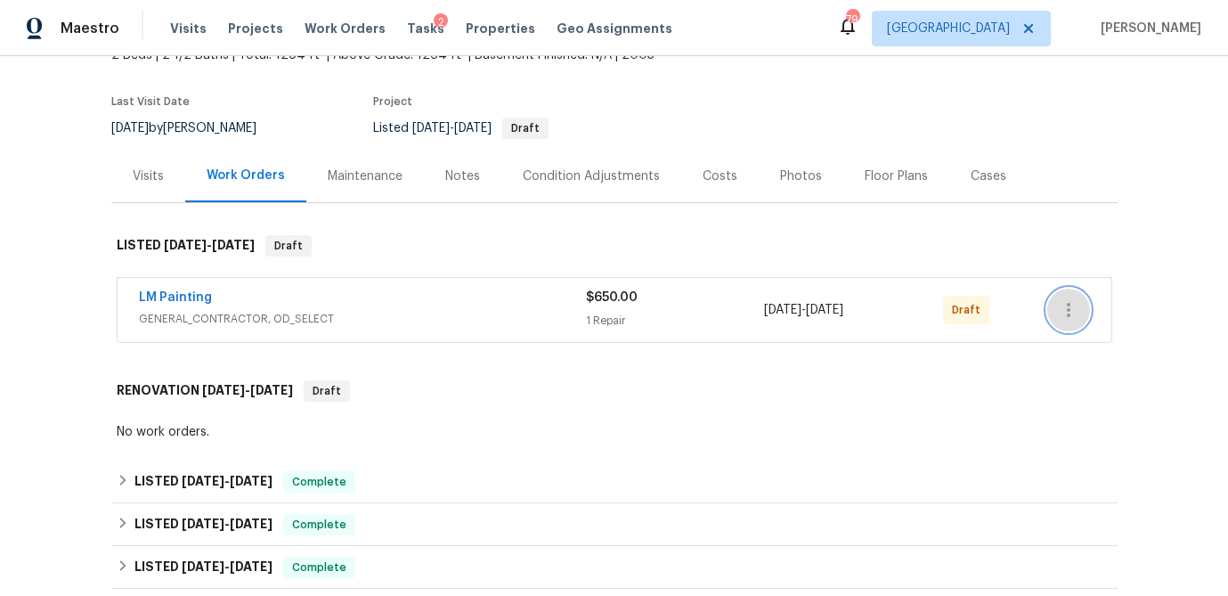
click at [1068, 318] on icon "button" at bounding box center [1068, 309] width 21 height 21
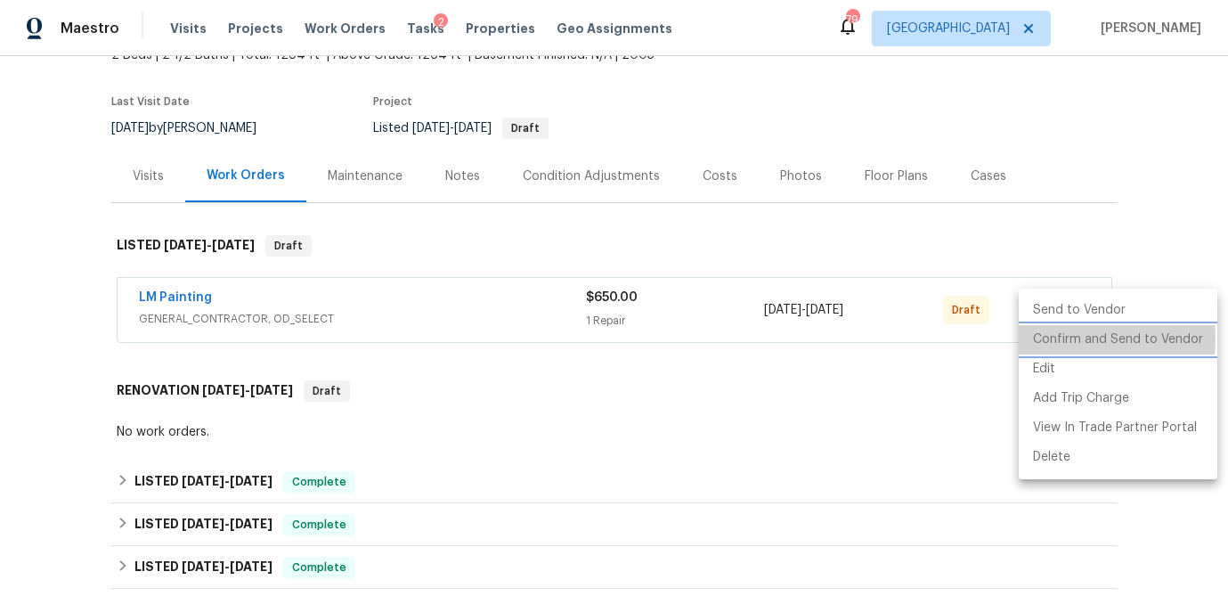
click at [1065, 338] on li "Confirm and Send to Vendor" at bounding box center [1118, 339] width 199 height 29
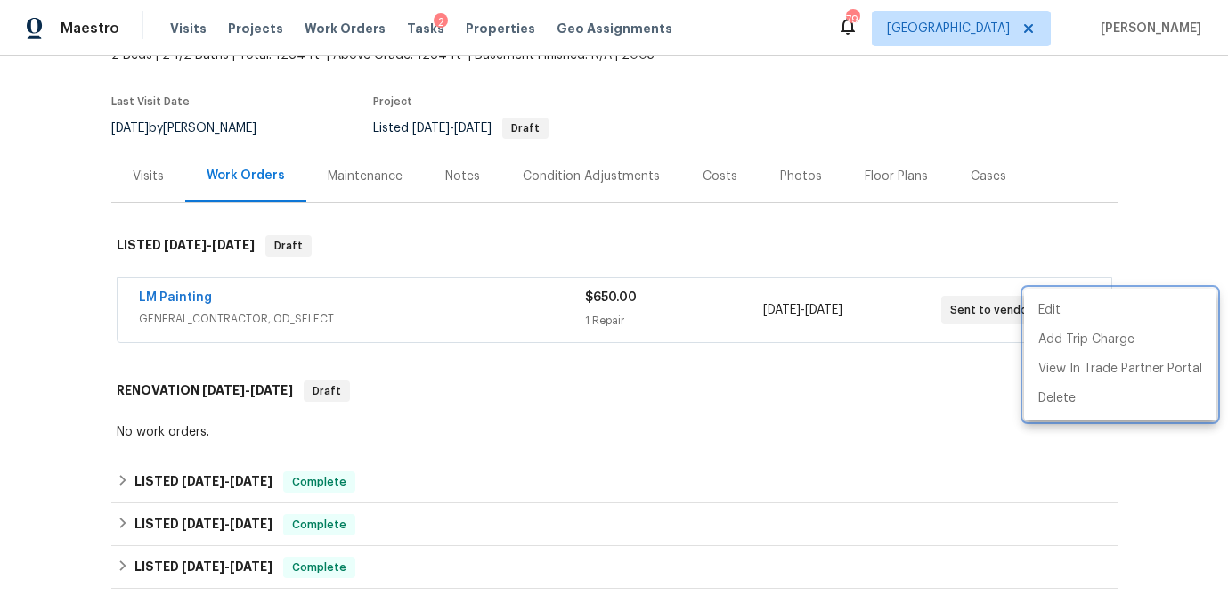
click at [1042, 208] on div at bounding box center [614, 298] width 1228 height 596
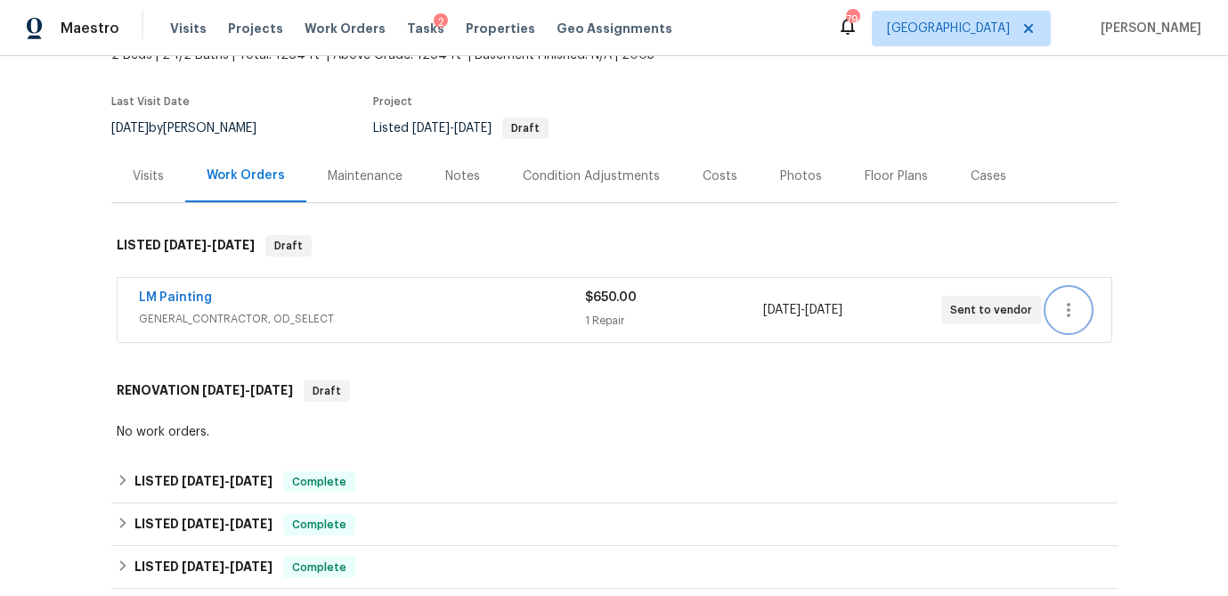
scroll to position [0, 0]
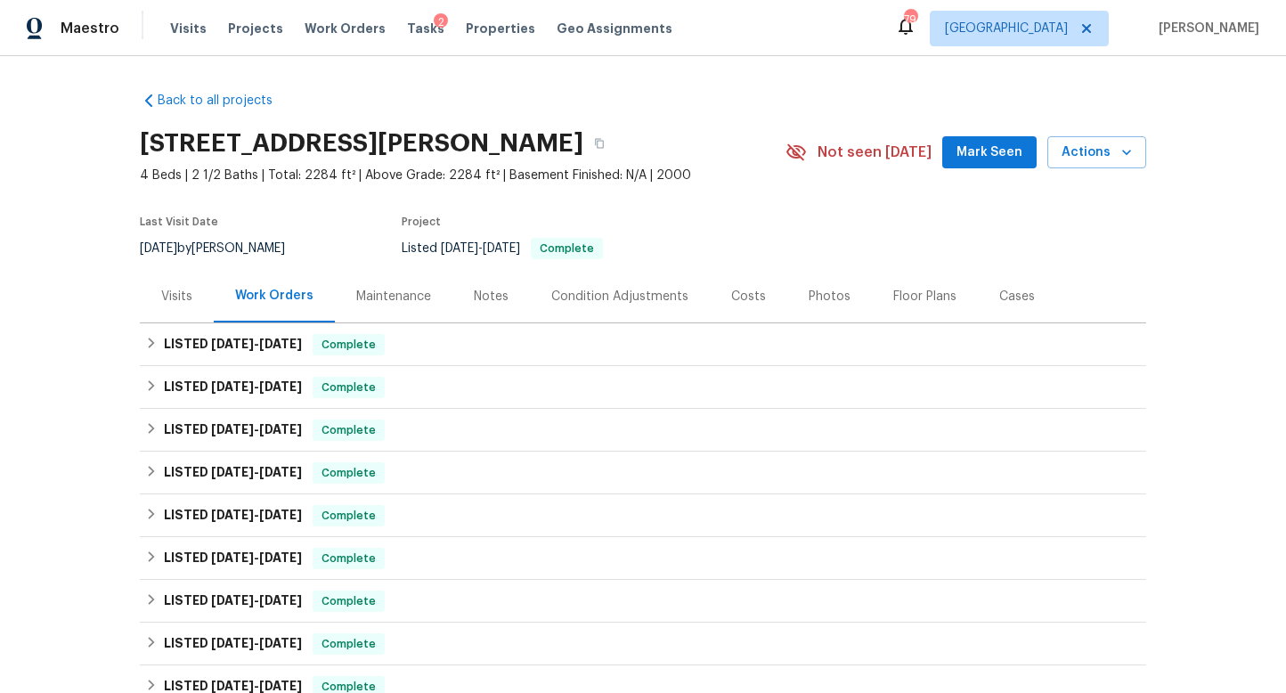
click at [172, 299] on div "Visits" at bounding box center [176, 297] width 31 height 18
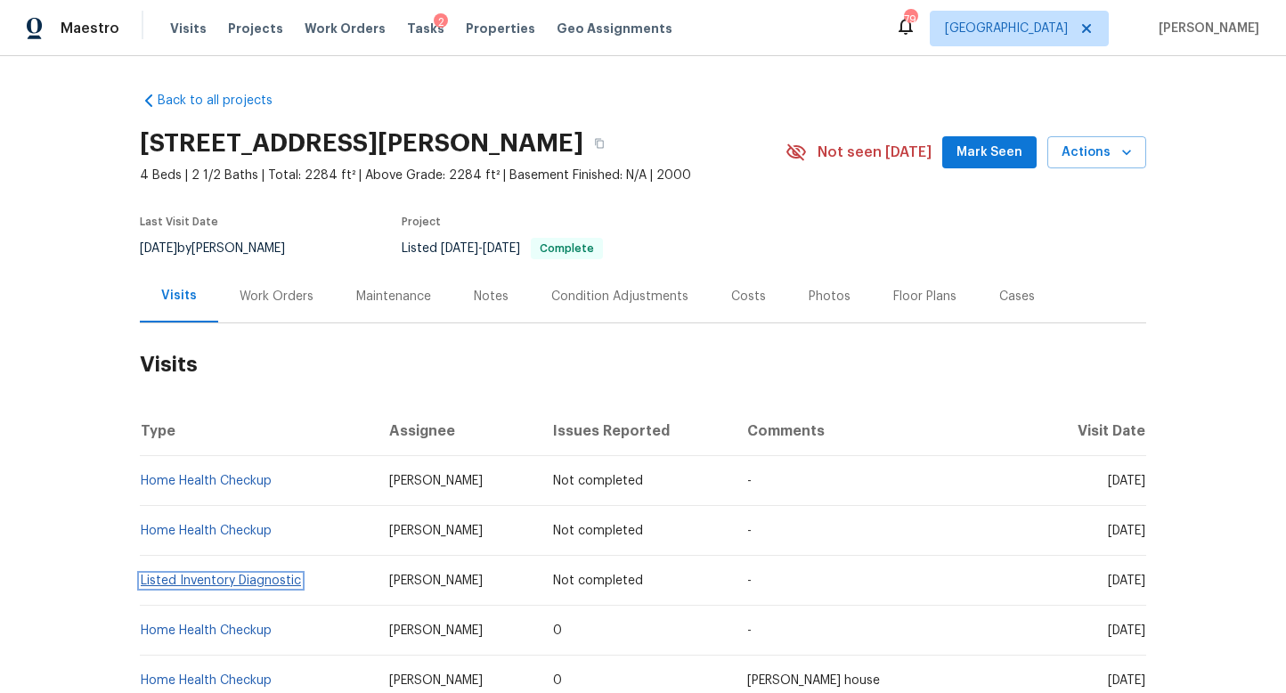
click at [233, 577] on link "Listed Inventory Diagnostic" at bounding box center [221, 580] width 160 height 12
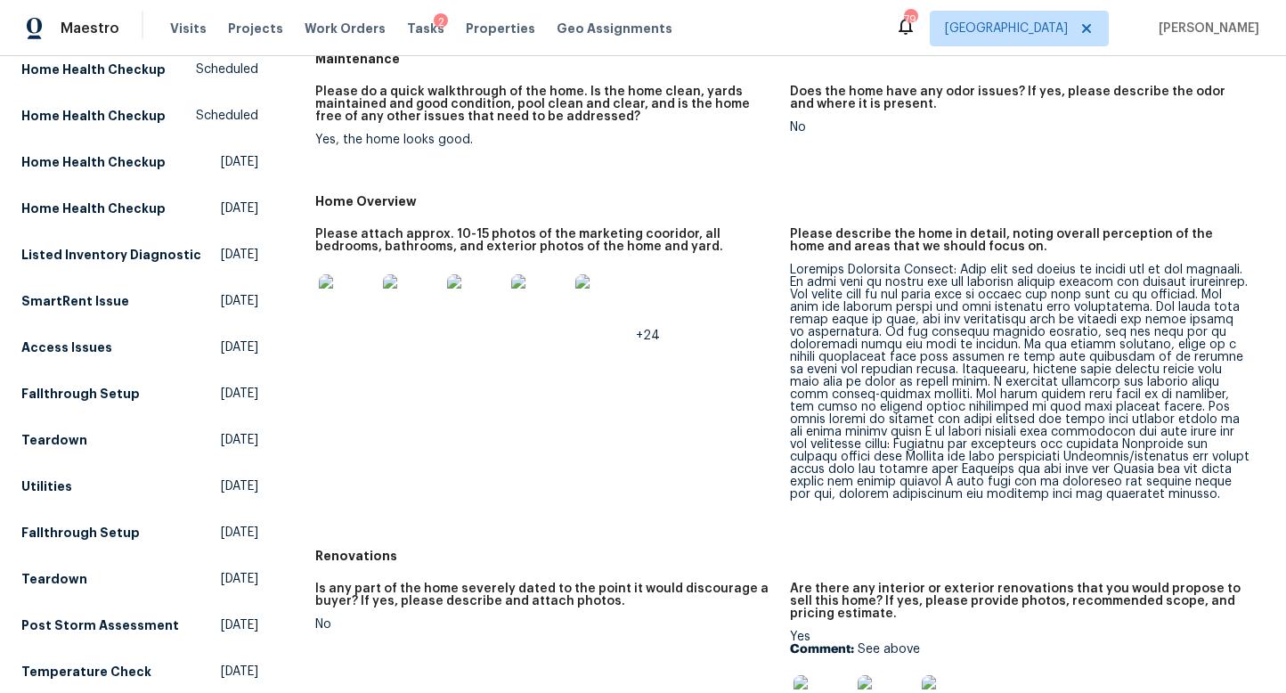
scroll to position [232, 0]
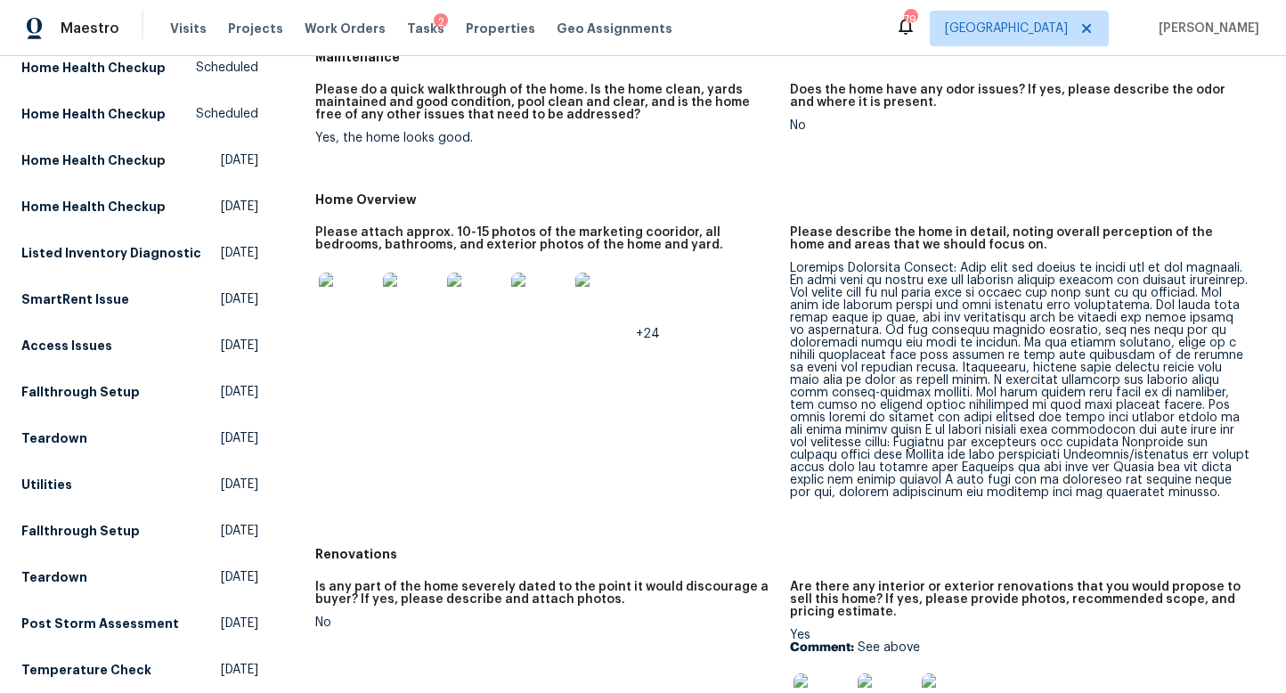
click at [917, 306] on div at bounding box center [1020, 380] width 460 height 237
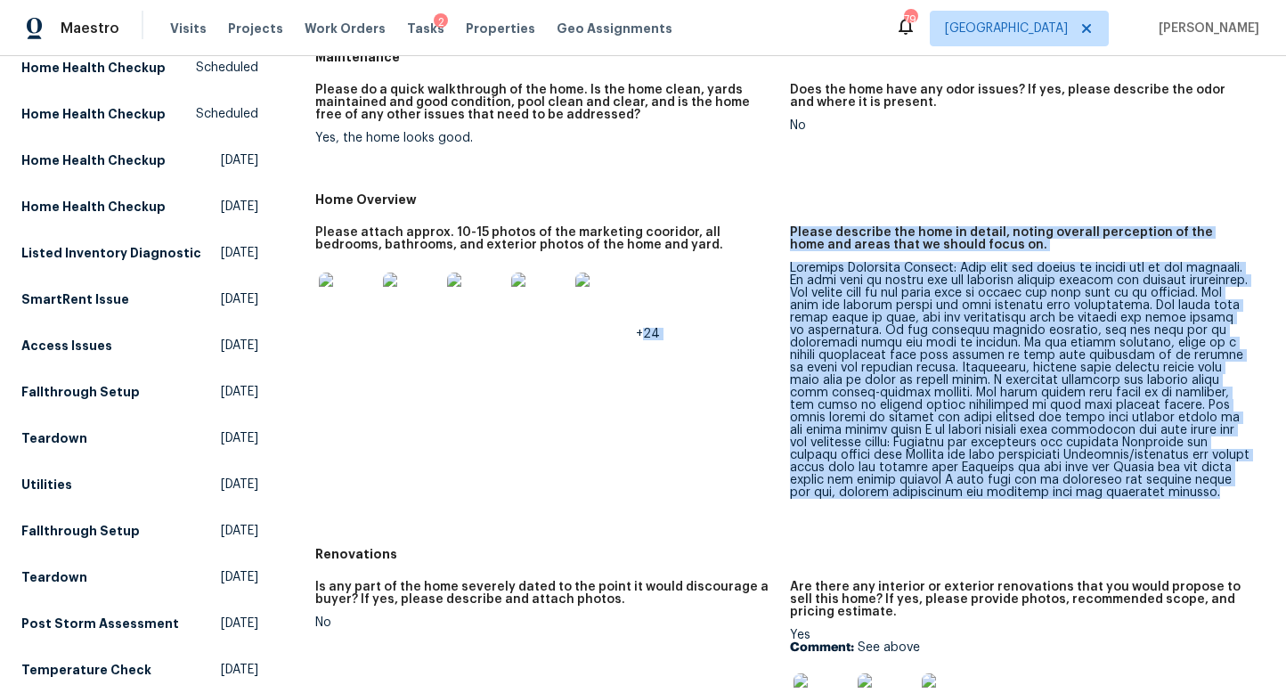
drag, startPoint x: 783, startPoint y: 267, endPoint x: 1126, endPoint y: 457, distance: 392.6
click at [1189, 506] on div "Please attach approx. 10-15 photos of the marketing cooridor, all bedrooms, bat…" at bounding box center [789, 376] width 949 height 322
click at [1082, 437] on div at bounding box center [1020, 380] width 460 height 237
drag, startPoint x: 1115, startPoint y: 496, endPoint x: 791, endPoint y: 272, distance: 393.7
click at [791, 272] on div at bounding box center [1020, 380] width 460 height 237
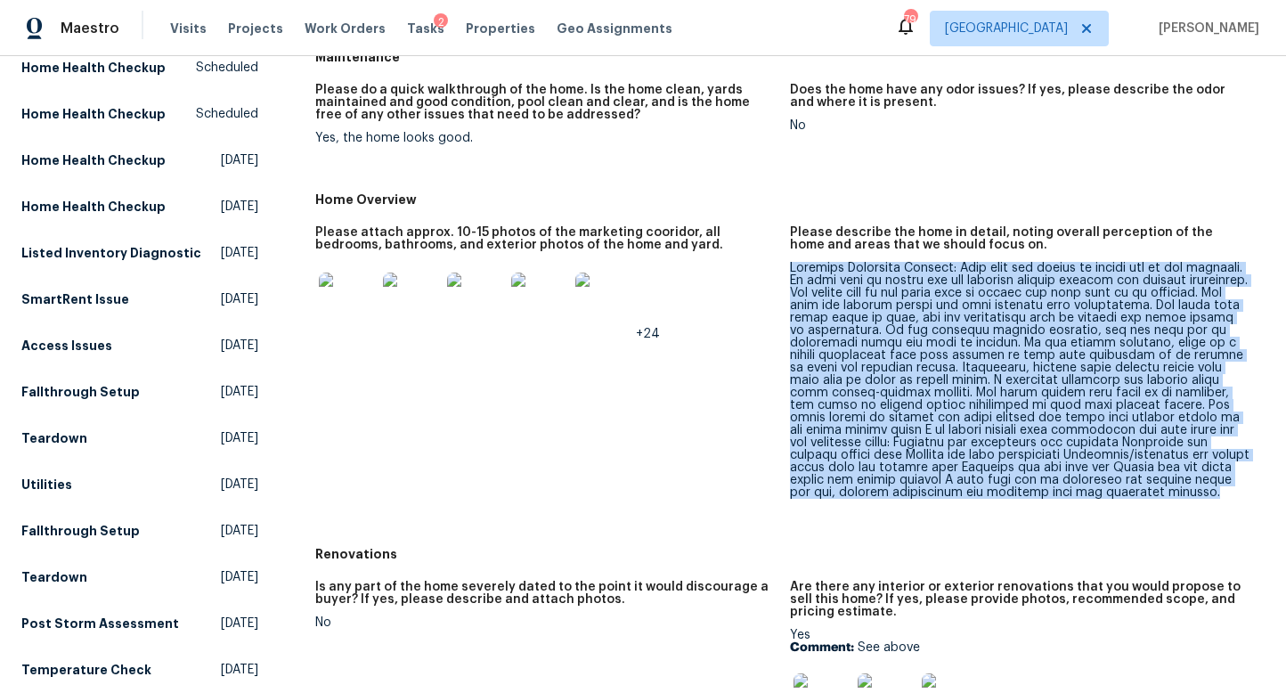
copy div "Property Condition Summary: This home has damage to nearly all of the ceilings.…"
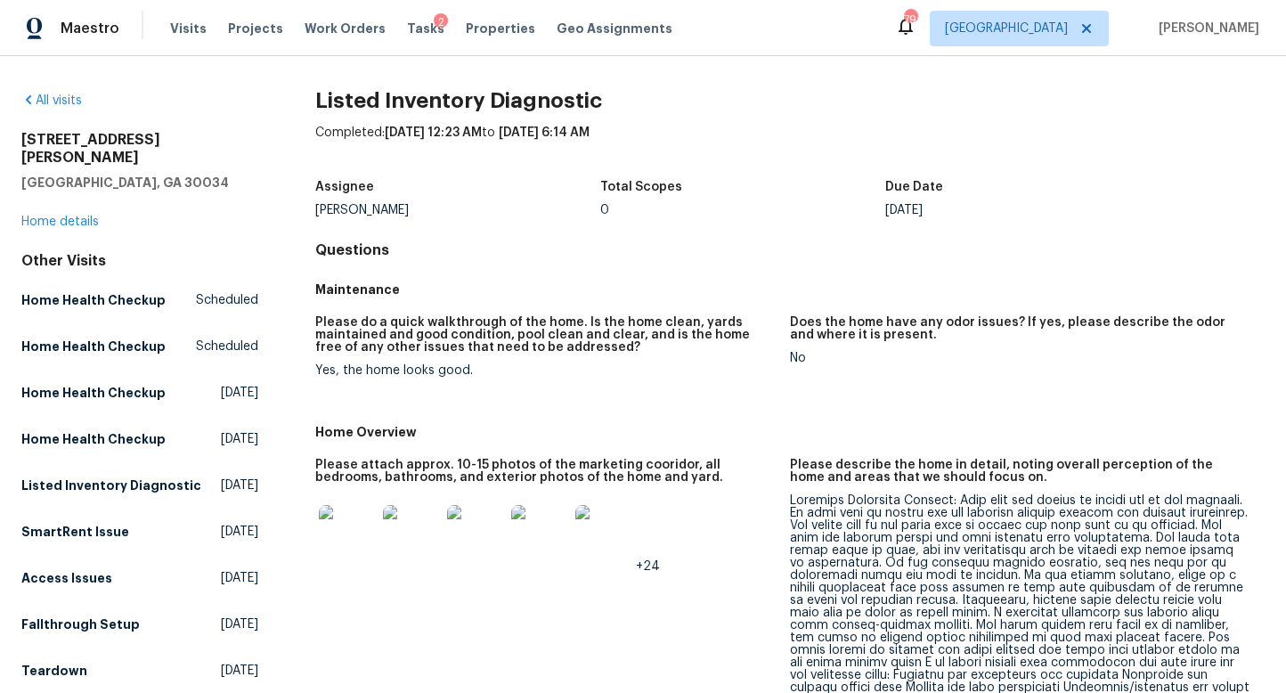
click at [126, 141] on h2 "[STREET_ADDRESS][PERSON_NAME]" at bounding box center [139, 149] width 237 height 36
copy h2 "[STREET_ADDRESS][PERSON_NAME]"
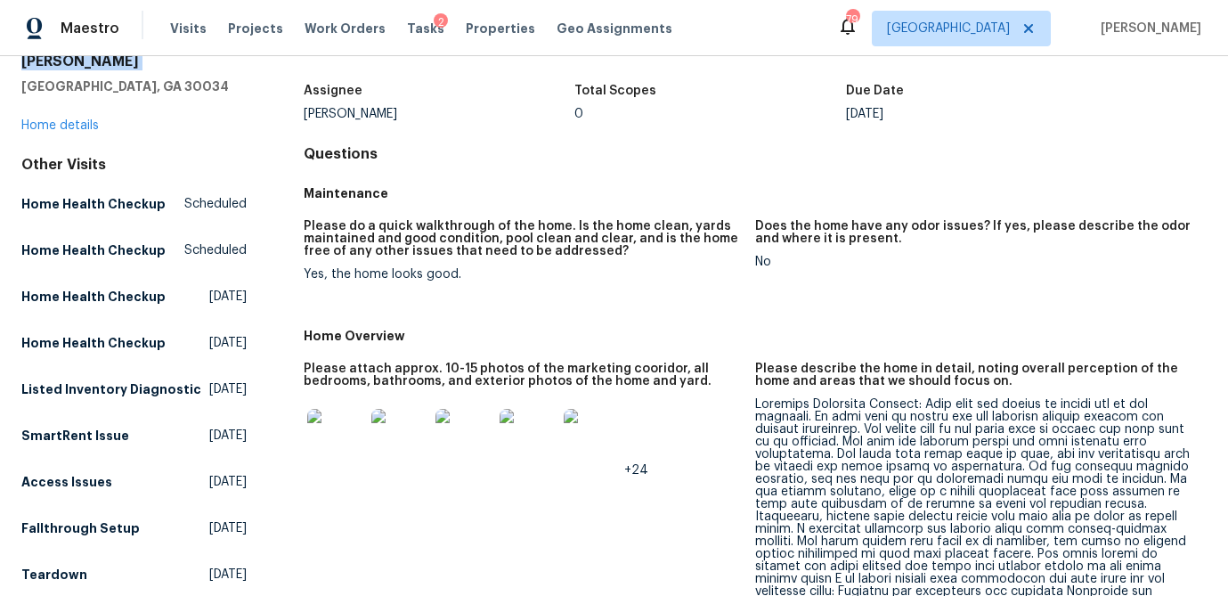
scroll to position [96, 0]
click at [74, 119] on link "Home details" at bounding box center [59, 125] width 77 height 12
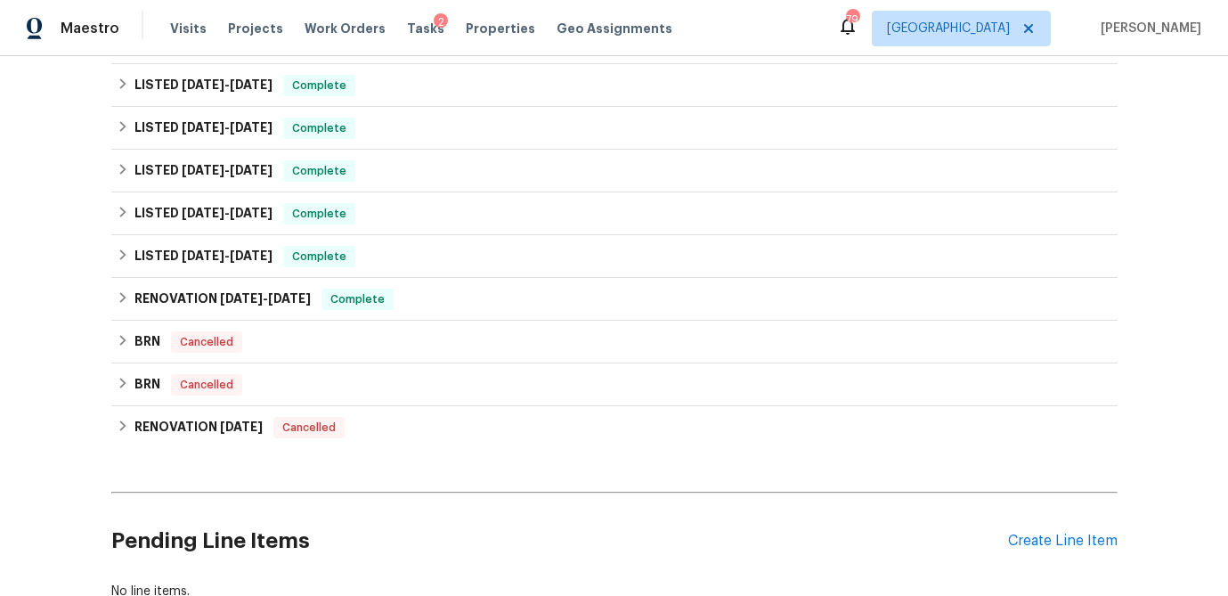
scroll to position [476, 0]
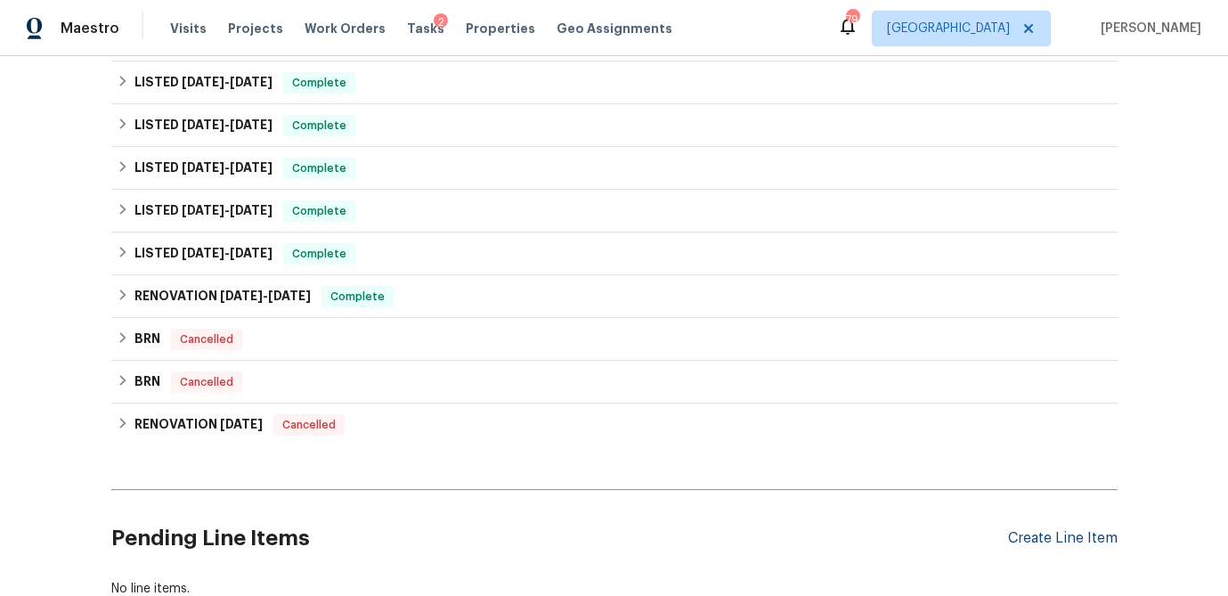
click at [1047, 541] on div "Create Line Item" at bounding box center [1063, 538] width 110 height 17
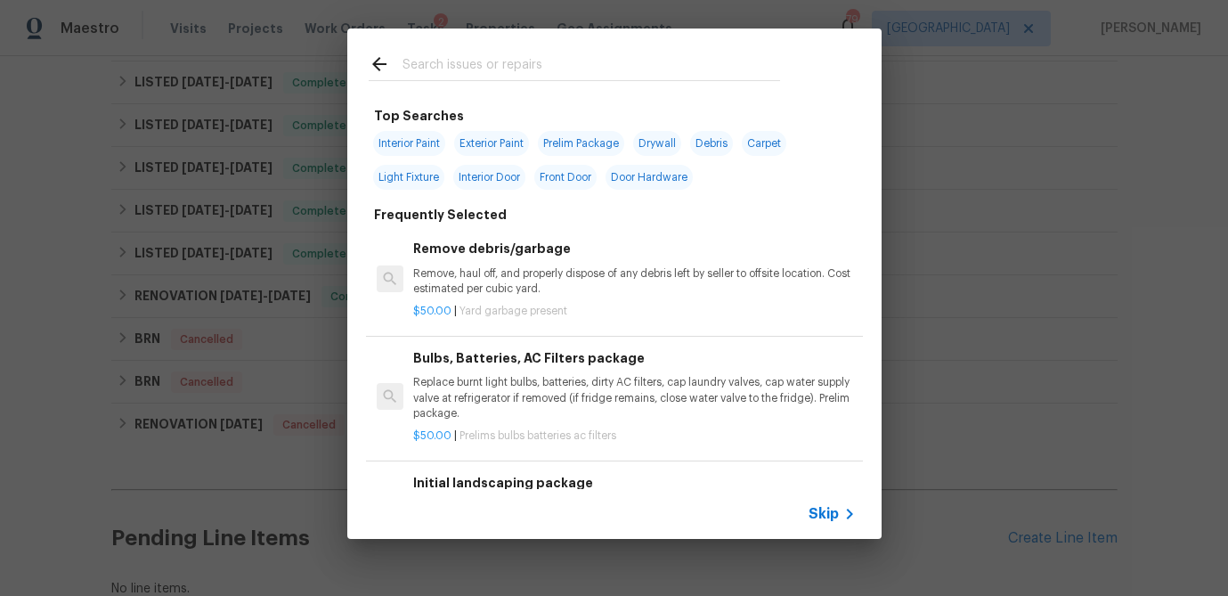
click at [1004, 320] on div "Top Searches Interior Paint Exterior Paint Prelim Package Drywall Debris Carpet…" at bounding box center [614, 283] width 1228 height 567
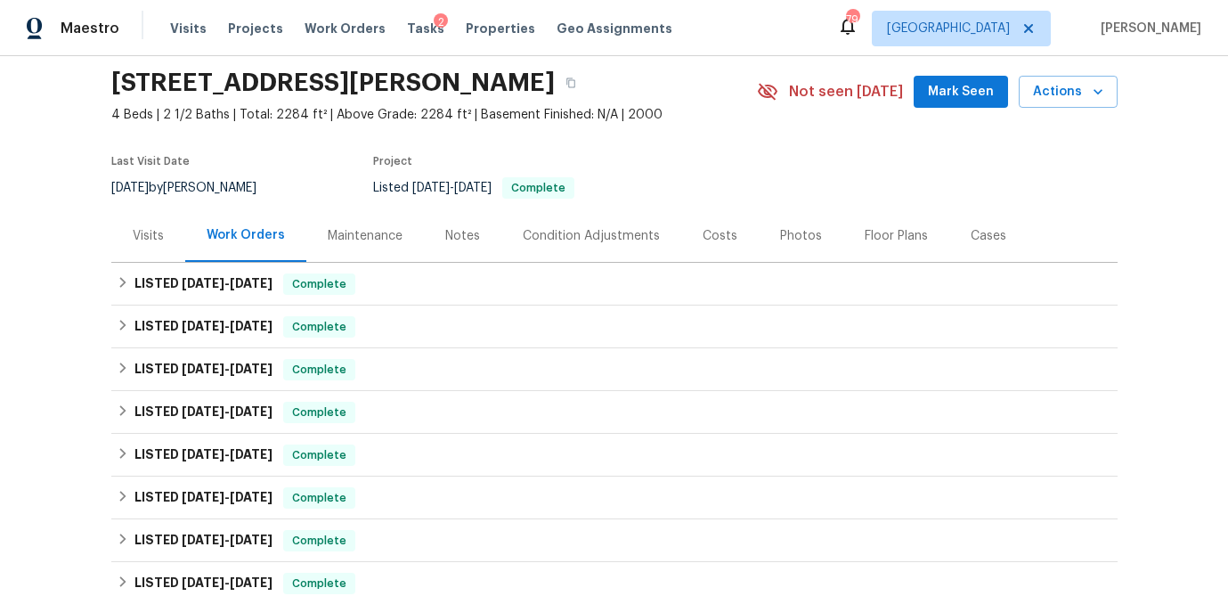
scroll to position [56, 0]
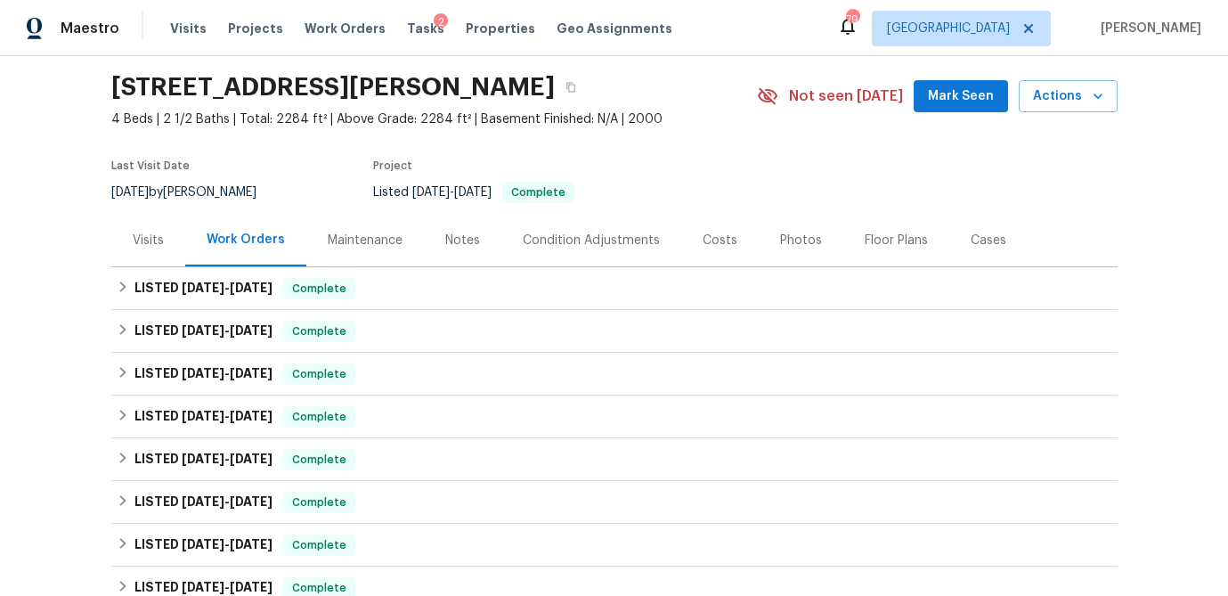
click at [142, 244] on div "Visits" at bounding box center [148, 241] width 31 height 18
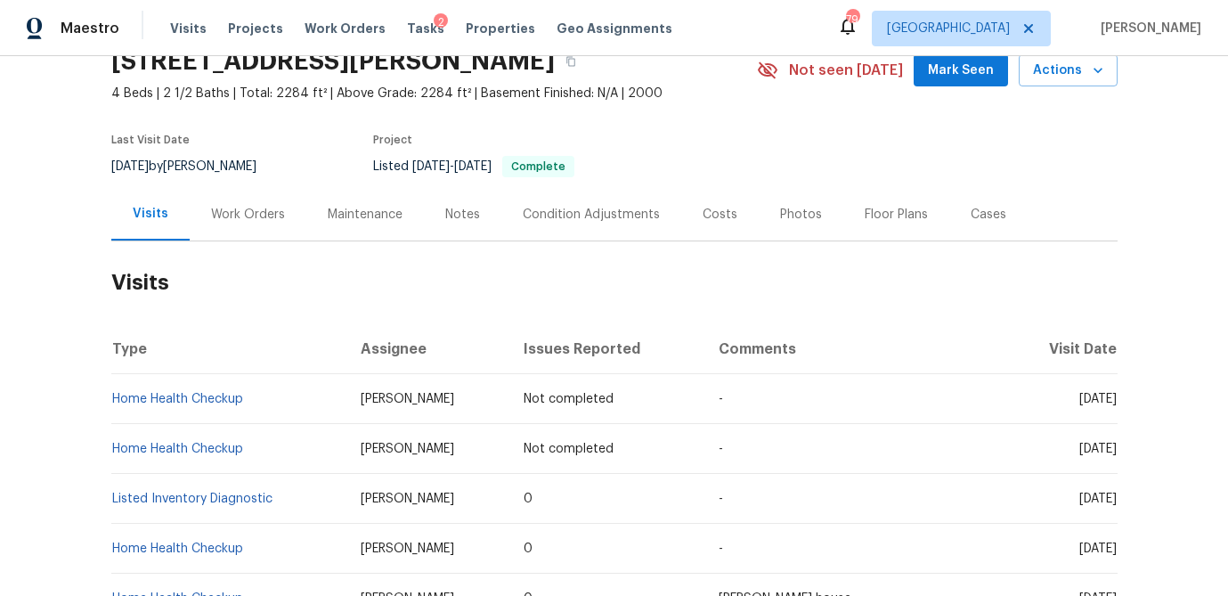
scroll to position [71, 0]
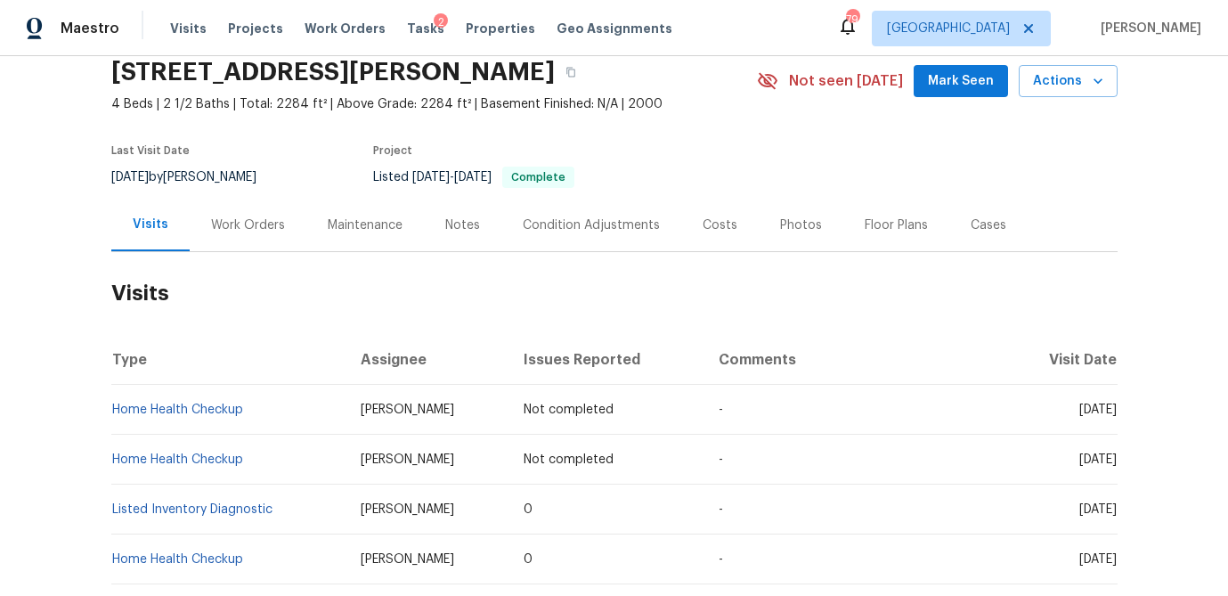
click at [265, 230] on div "Work Orders" at bounding box center [248, 225] width 74 height 18
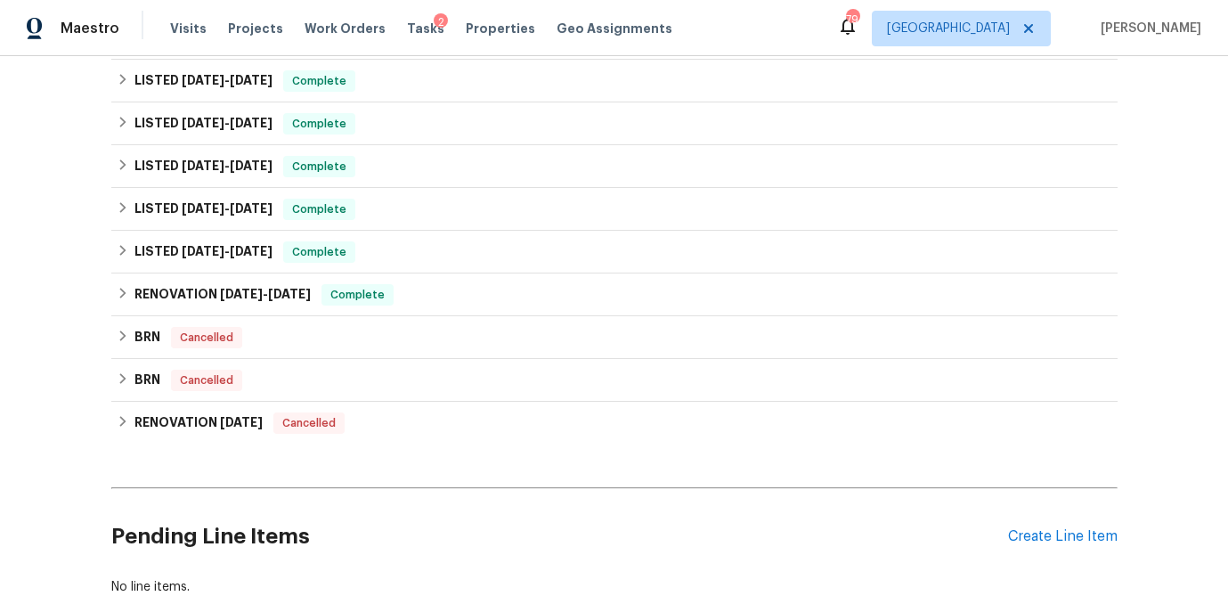
scroll to position [481, 0]
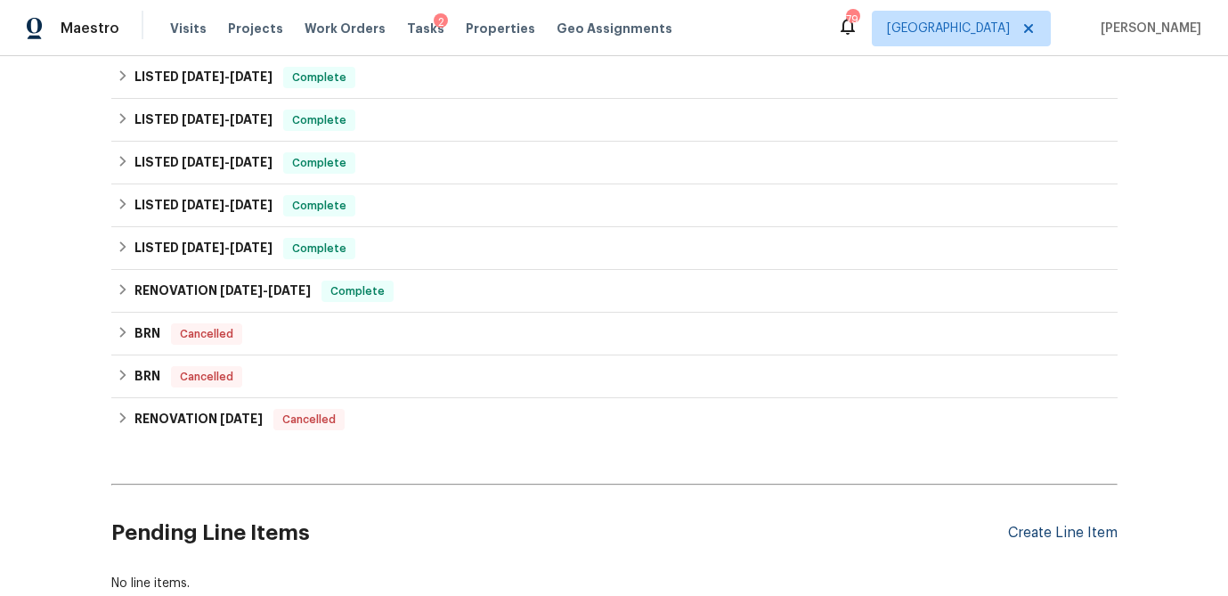
click at [1061, 540] on div "Create Line Item" at bounding box center [1063, 532] width 110 height 17
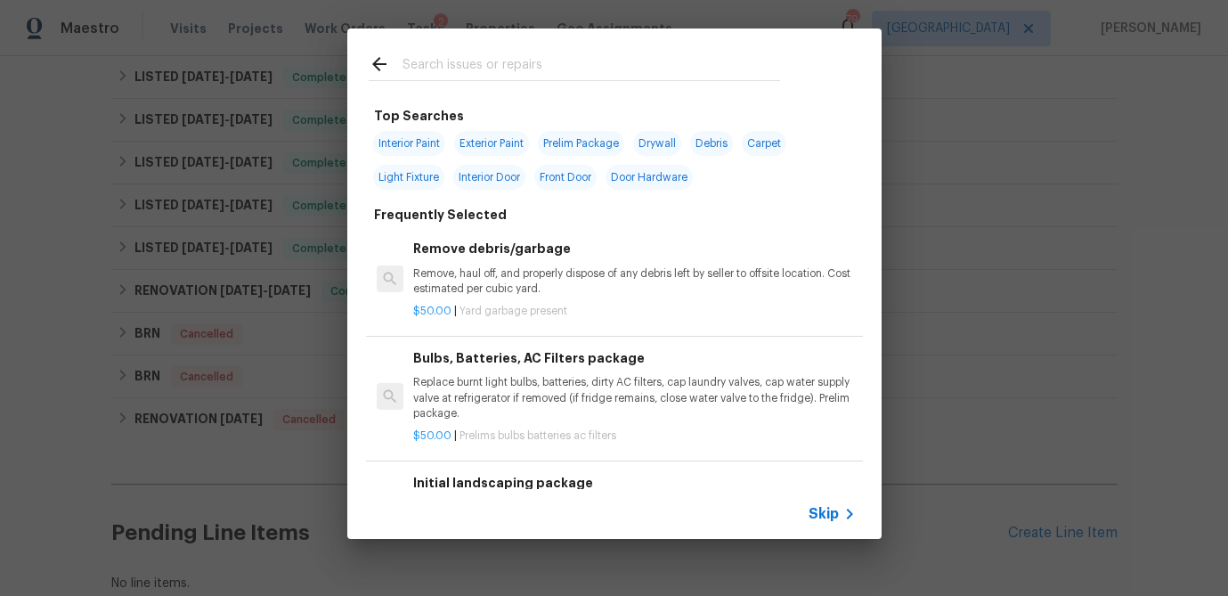
click at [443, 73] on input "text" at bounding box center [591, 66] width 378 height 27
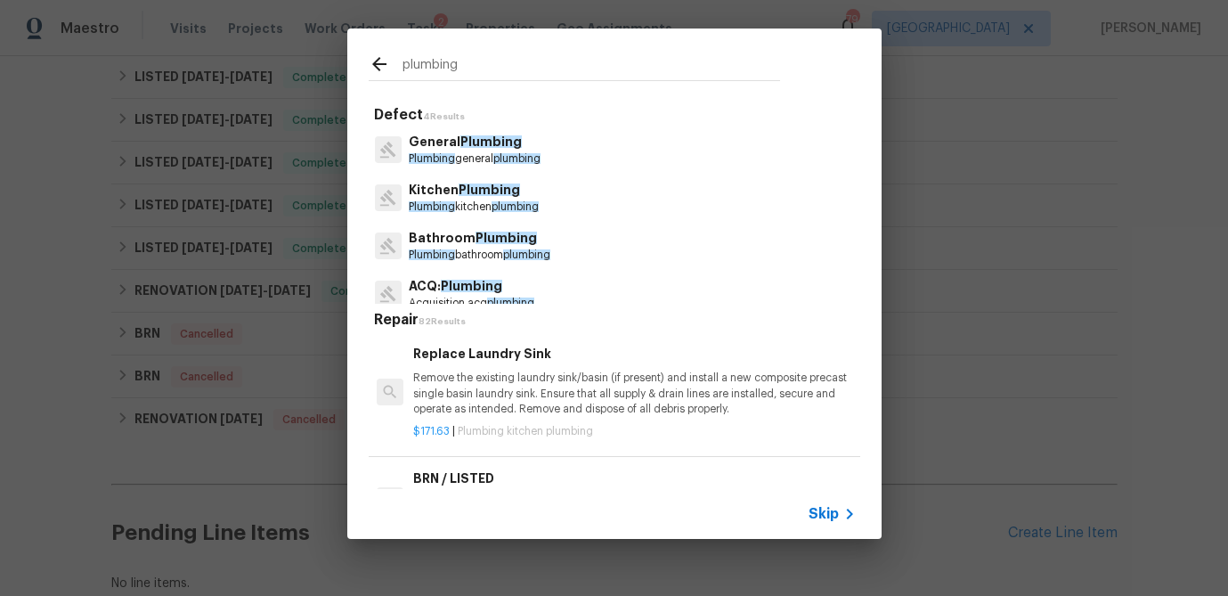
type input "plumbing"
click at [443, 133] on p "General Plumbing" at bounding box center [475, 142] width 132 height 19
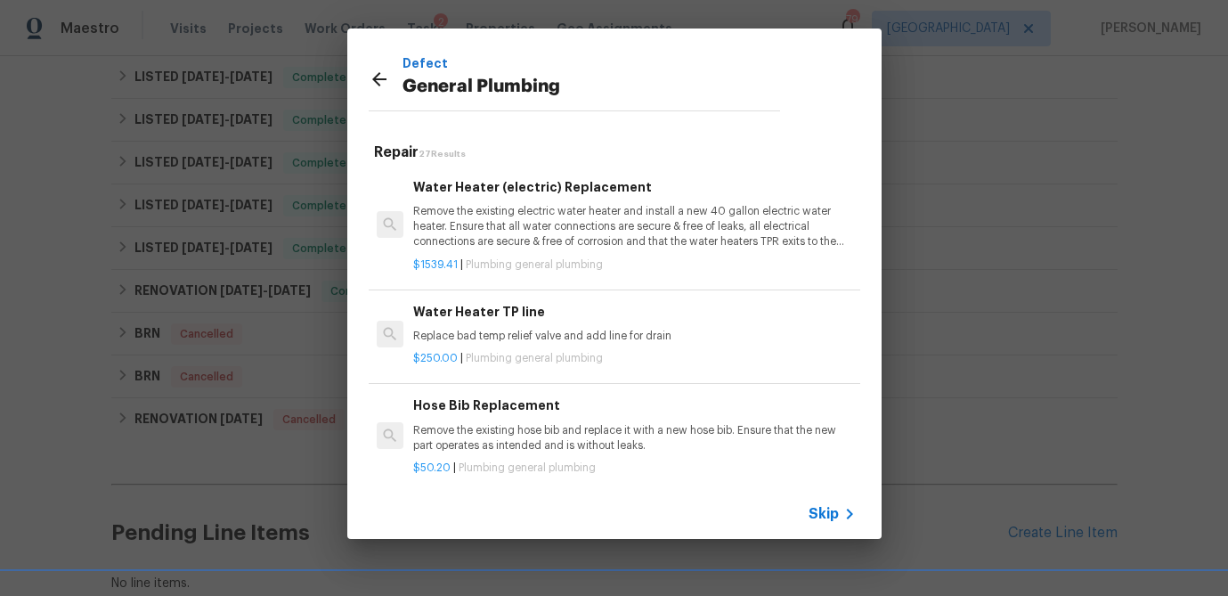
click at [491, 206] on p "Remove the existing electric water heater and install a new 40 gallon electric …" at bounding box center [634, 226] width 442 height 45
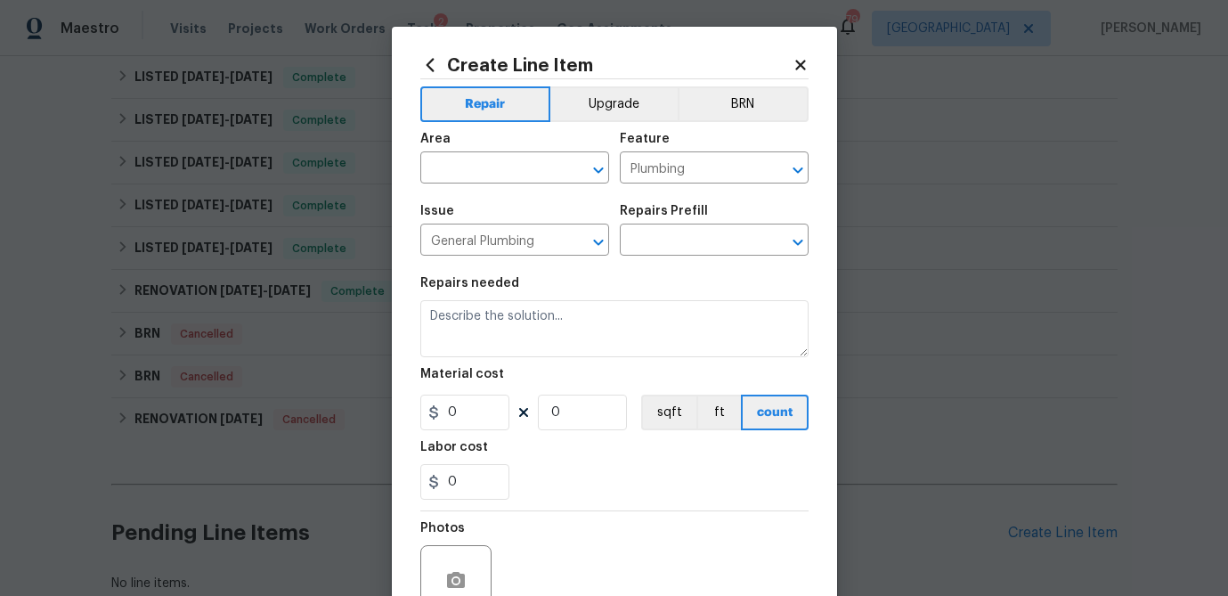
type input "Water Heater (electric) Replacement $1,539.41"
type textarea "Remove the existing electric water heater and install a new 40 gallon electric …"
type input "1539.41"
type input "1"
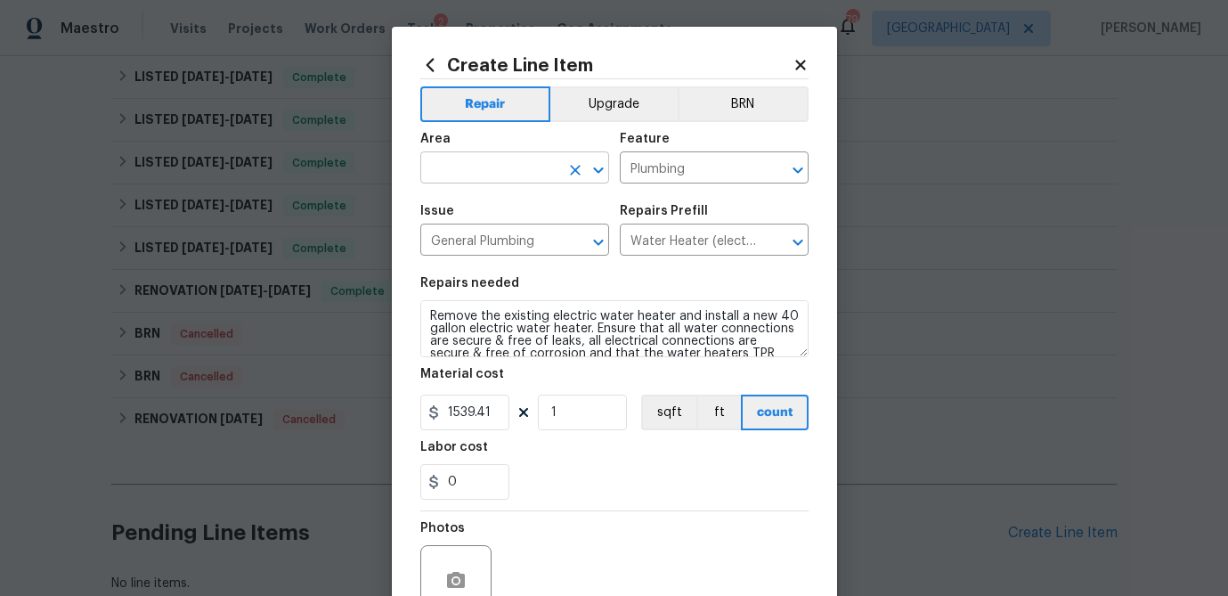
click at [491, 164] on input "text" at bounding box center [489, 170] width 139 height 28
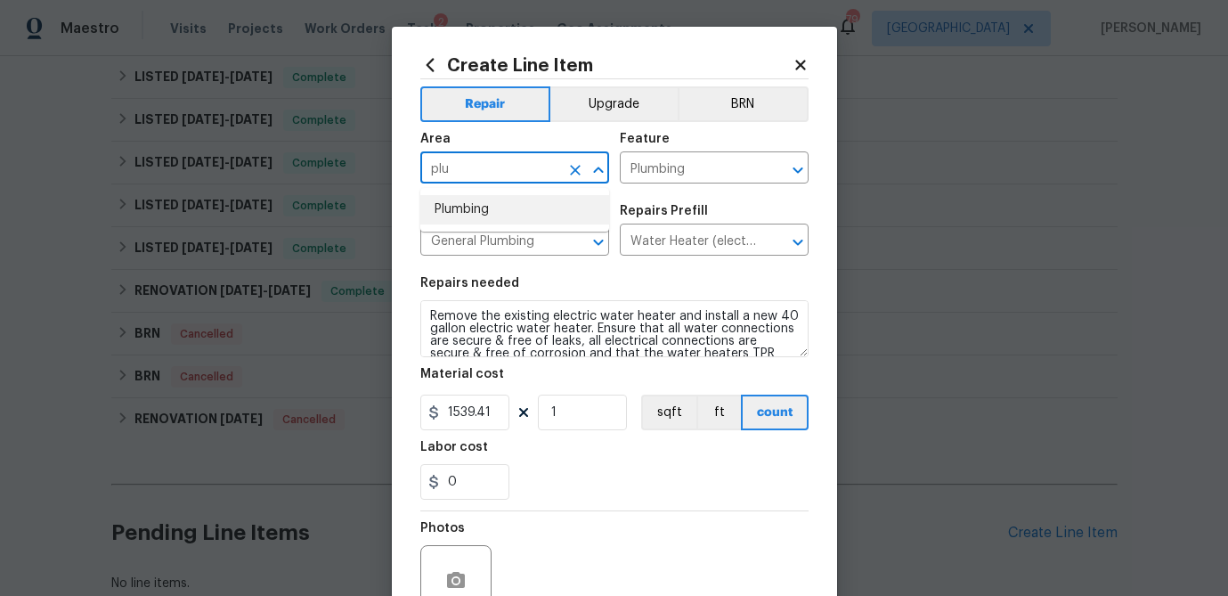
click at [451, 207] on li "Plumbing" at bounding box center [514, 209] width 189 height 29
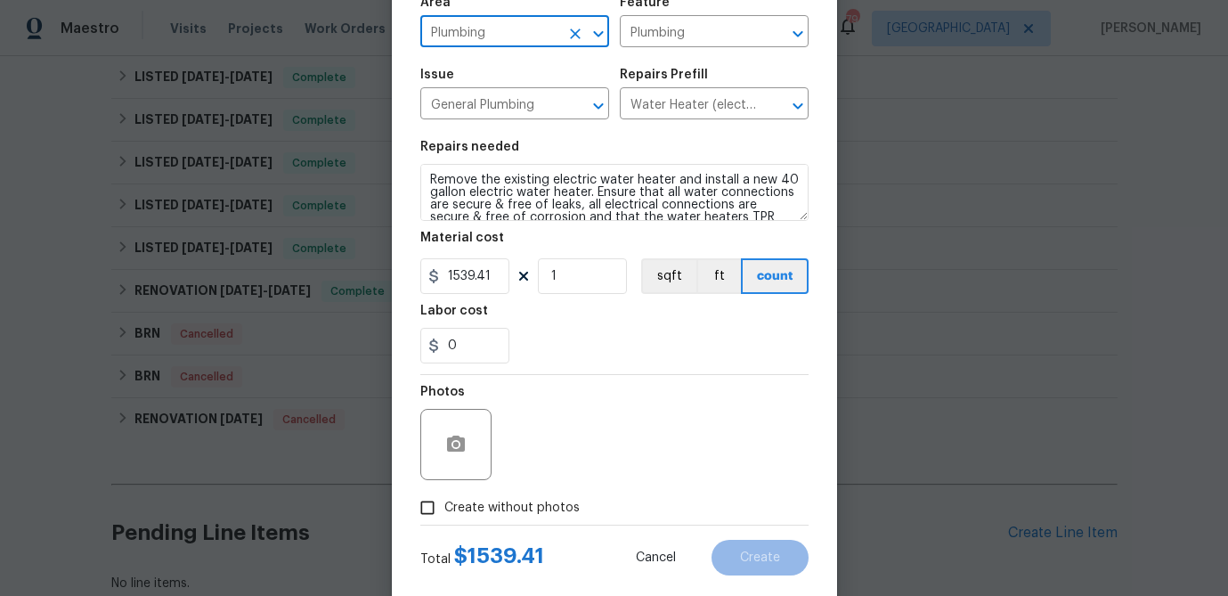
scroll to position [172, 0]
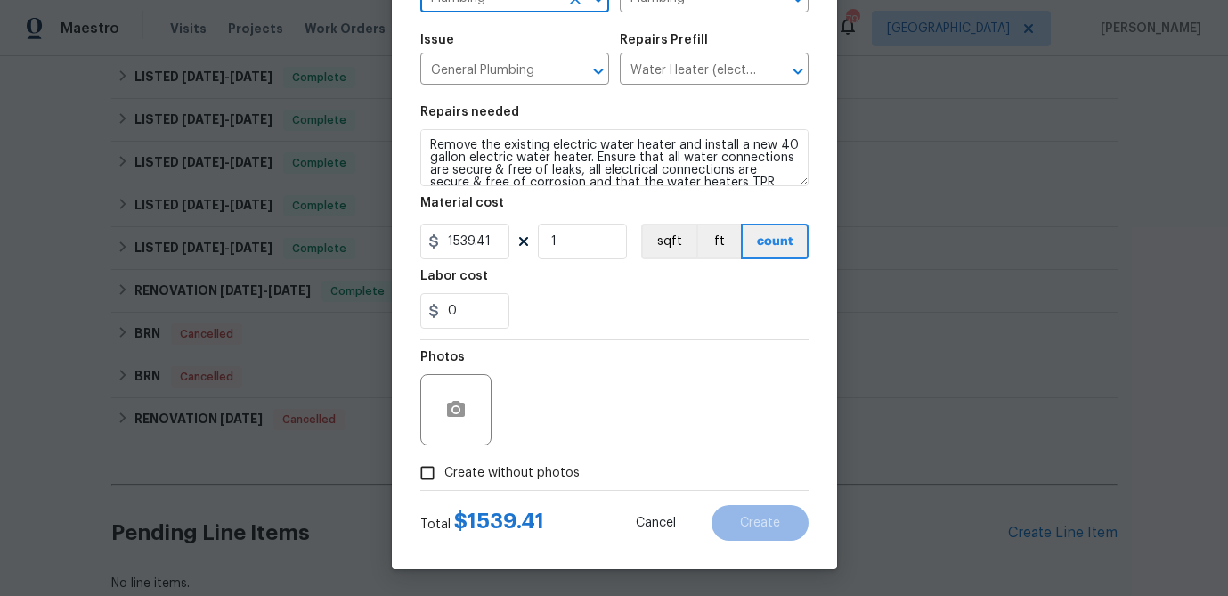
type input "Plumbing"
click at [427, 473] on input "Create without photos" at bounding box center [428, 473] width 34 height 34
checkbox input "true"
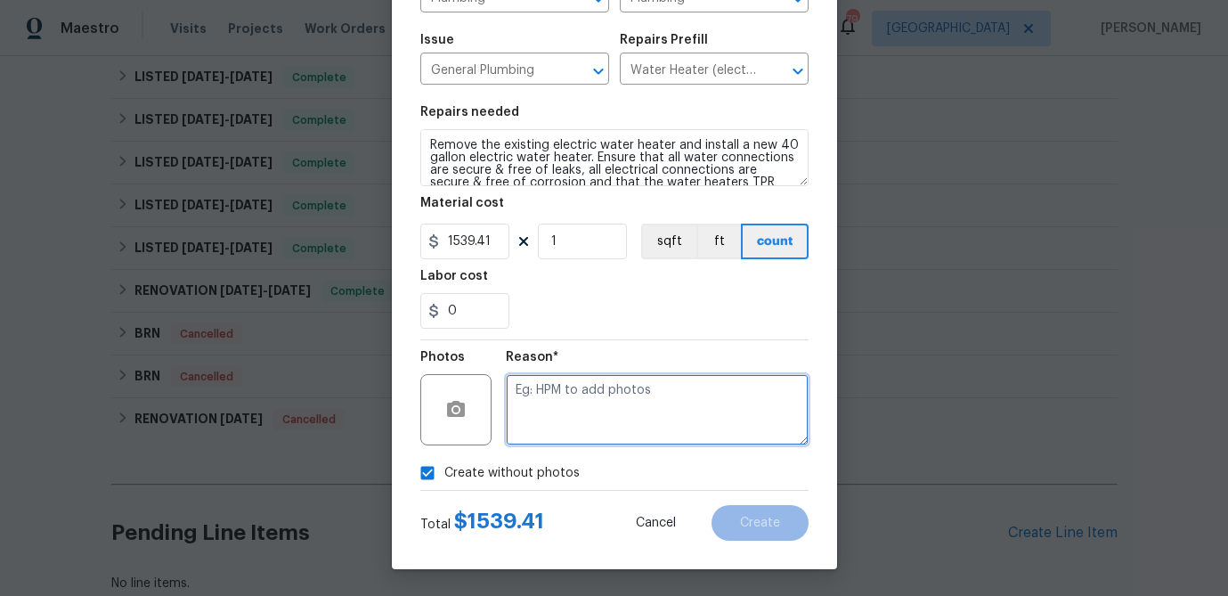
click at [563, 415] on textarea at bounding box center [657, 409] width 303 height 71
type textarea "desk"
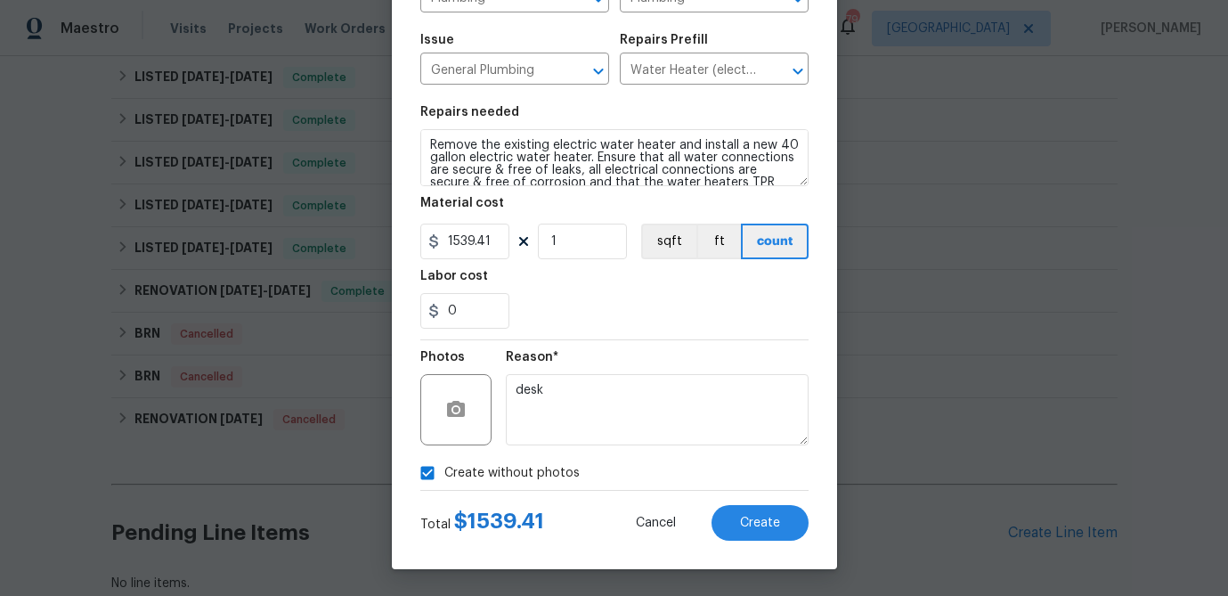
click at [425, 470] on input "Create without photos" at bounding box center [428, 473] width 34 height 34
checkbox input "false"
click at [448, 417] on icon "button" at bounding box center [456, 409] width 18 height 16
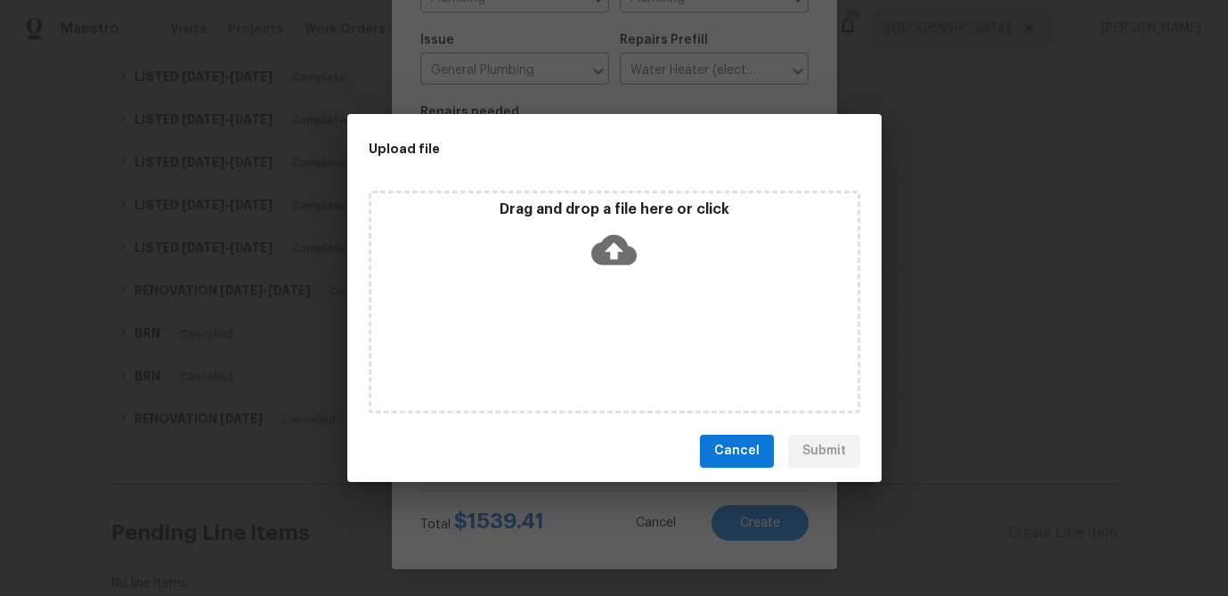
click at [612, 240] on icon at bounding box center [613, 249] width 45 height 30
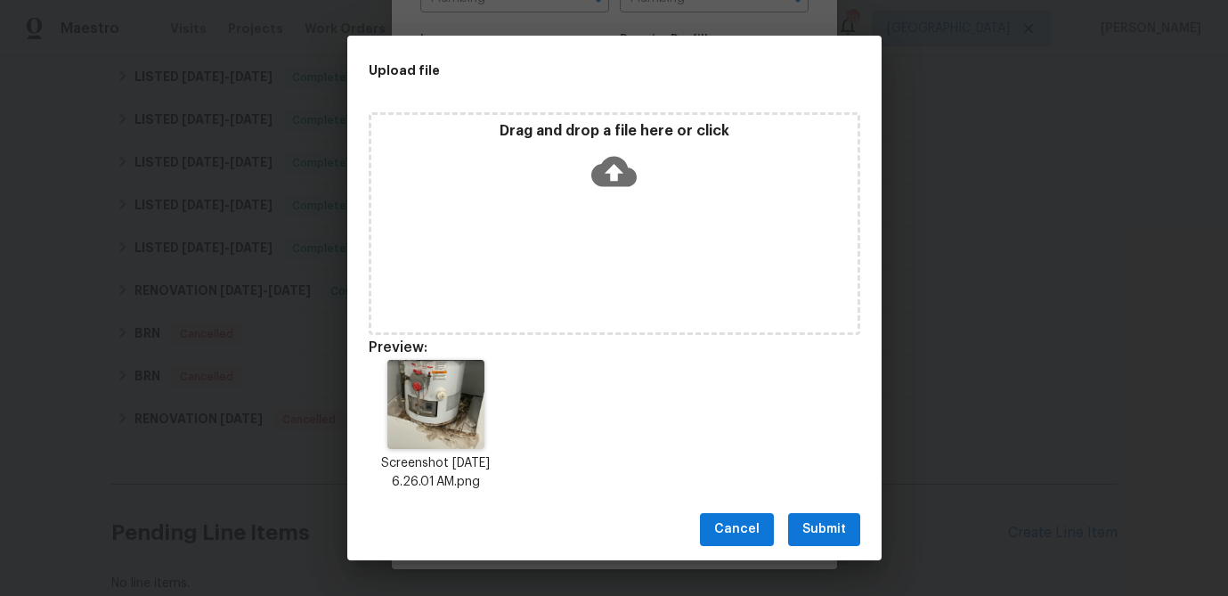
click at [829, 531] on span "Submit" at bounding box center [824, 529] width 44 height 22
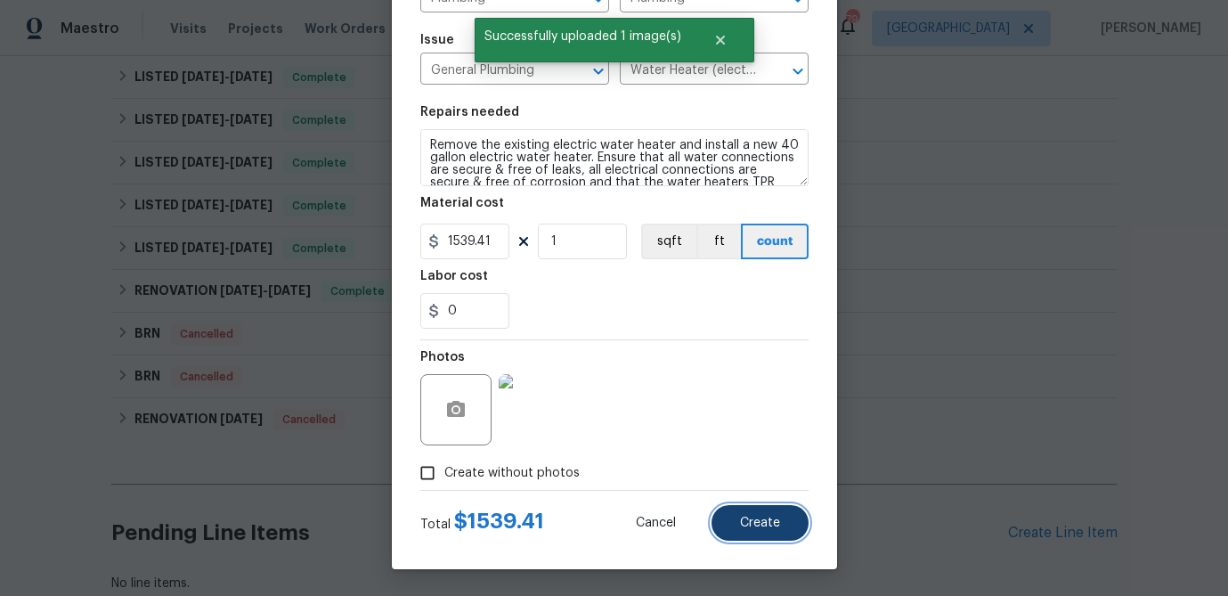
click at [774, 524] on span "Create" at bounding box center [760, 522] width 40 height 13
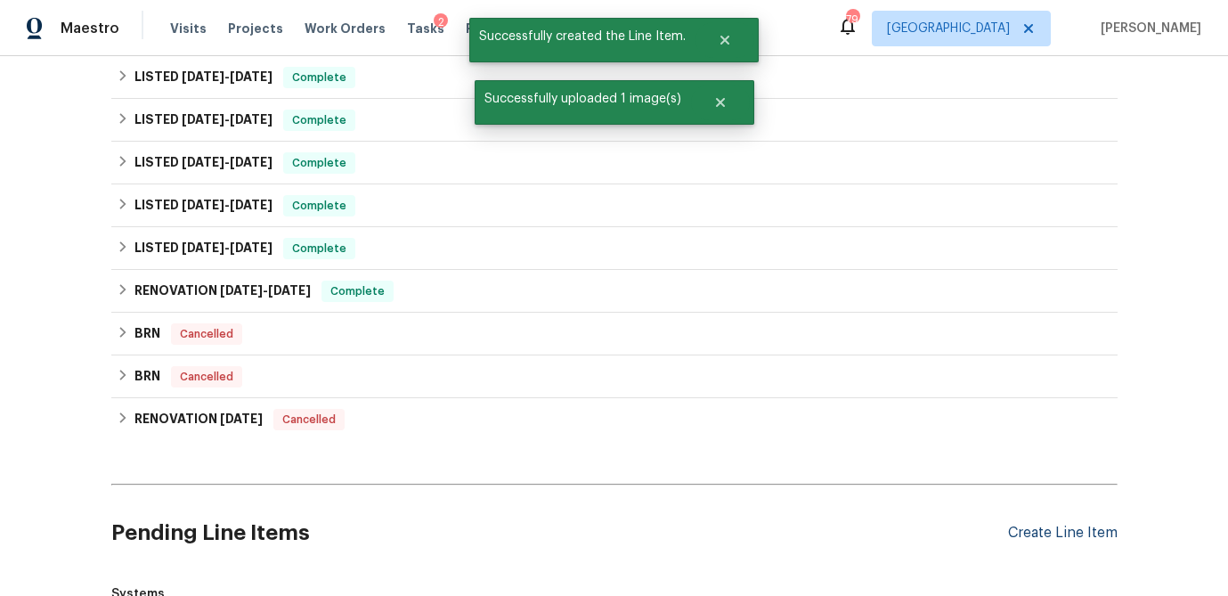
click at [1032, 532] on div "Create Line Item" at bounding box center [1063, 532] width 110 height 17
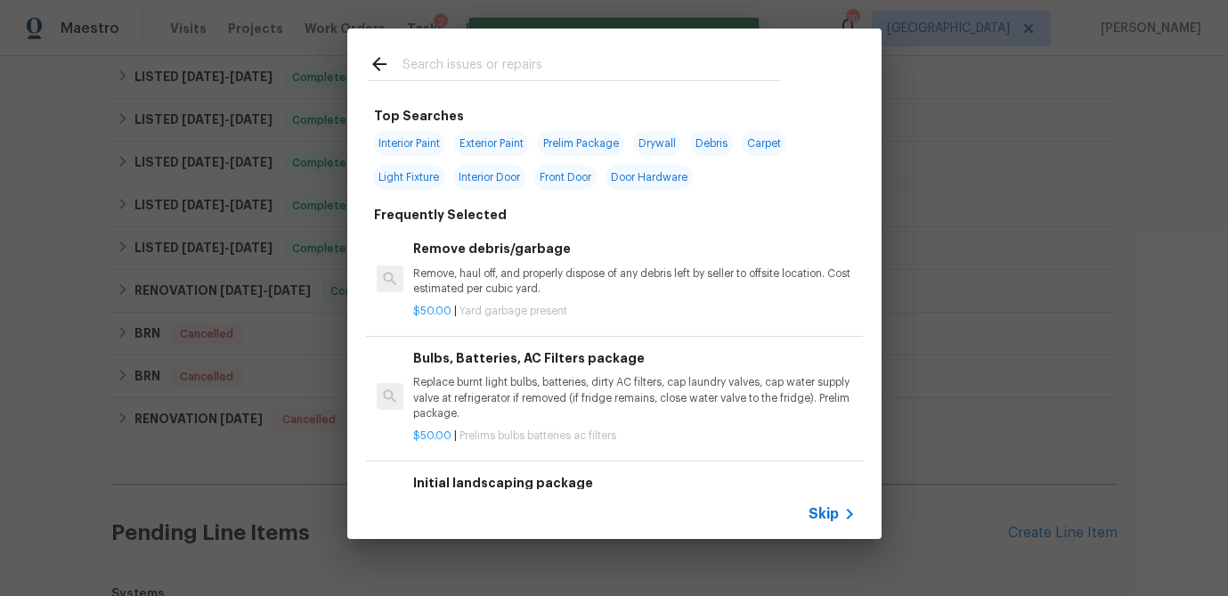
click at [413, 142] on span "Interior Paint" at bounding box center [409, 143] width 72 height 25
type input "Interior Paint"
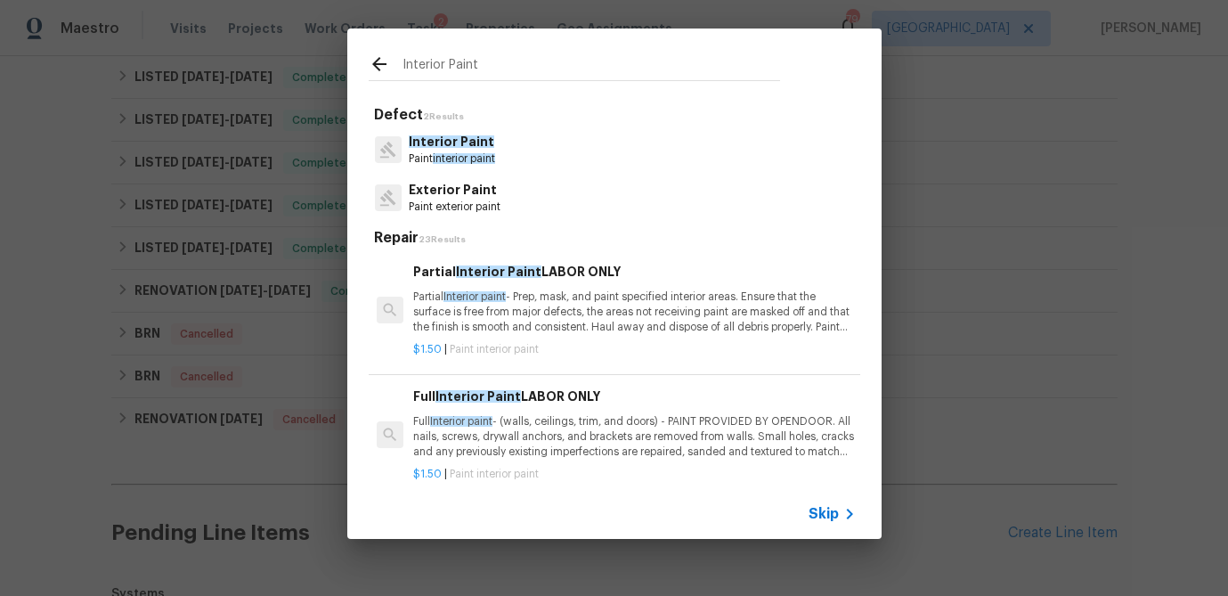
click at [460, 152] on p "Paint interior paint" at bounding box center [452, 158] width 86 height 15
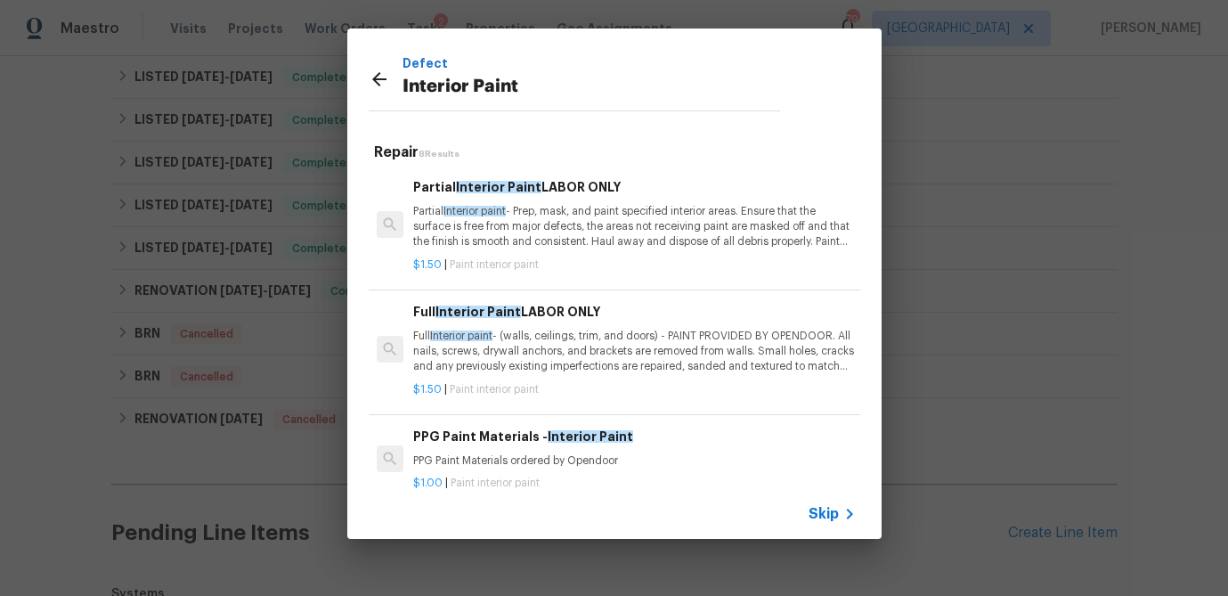
click at [532, 337] on p "Full Interior paint - (walls, ceilings, trim, and doors) - PAINT PROVIDED BY OP…" at bounding box center [634, 351] width 442 height 45
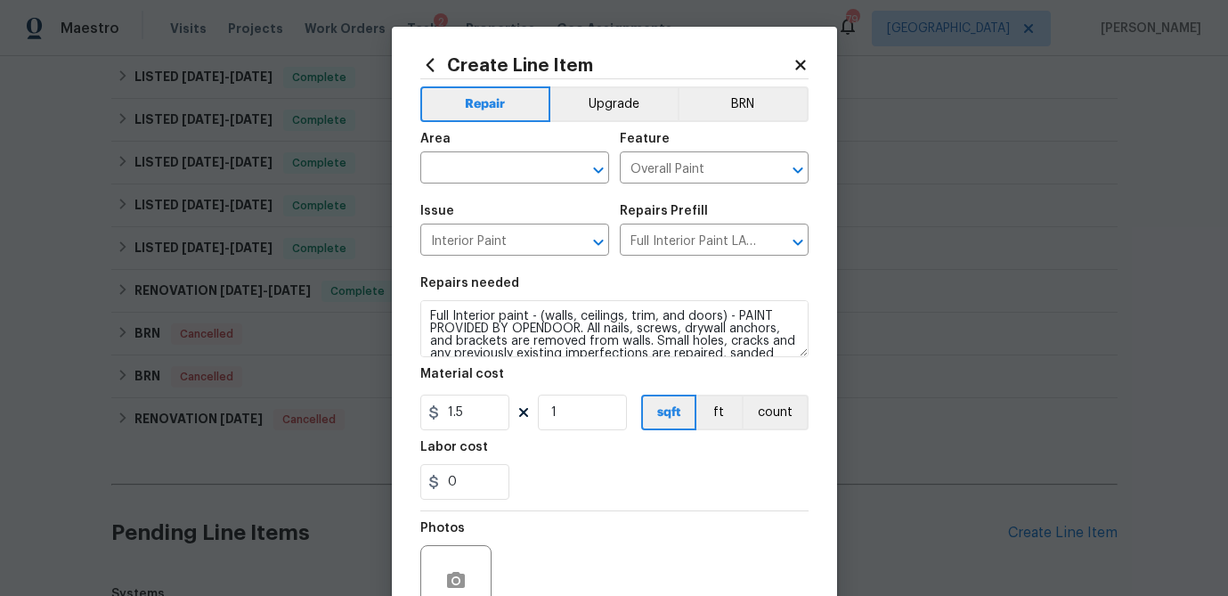
click at [532, 337] on textarea "Full Interior paint - (walls, ceilings, trim, and doors) - PAINT PROVIDED BY OP…" at bounding box center [614, 328] width 388 height 57
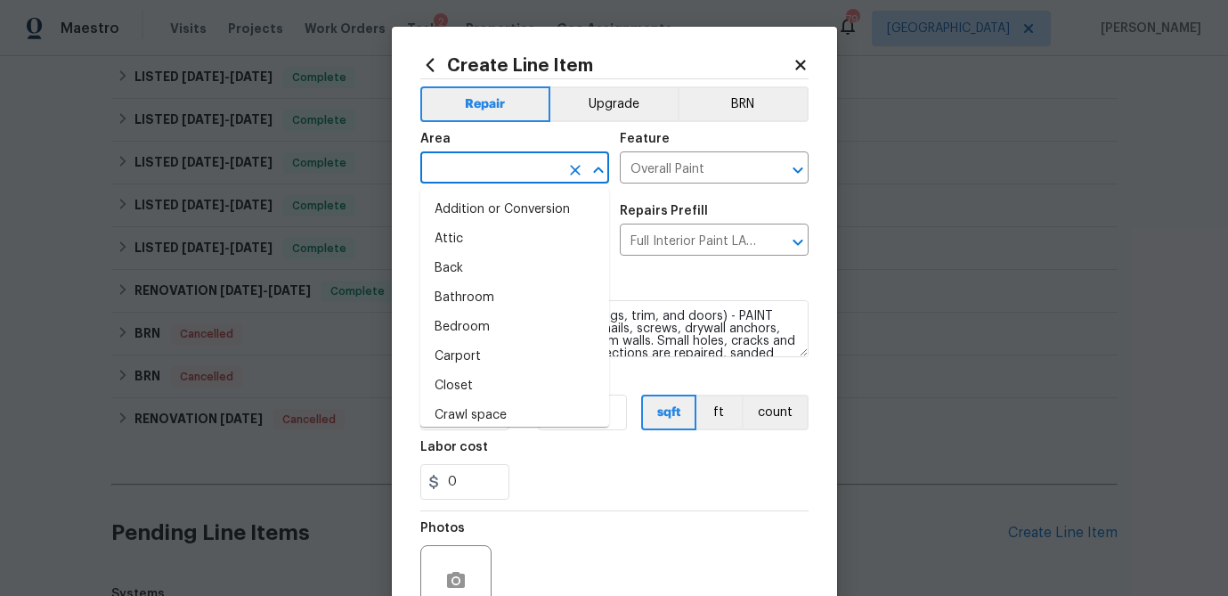
click at [492, 160] on input "text" at bounding box center [489, 170] width 139 height 28
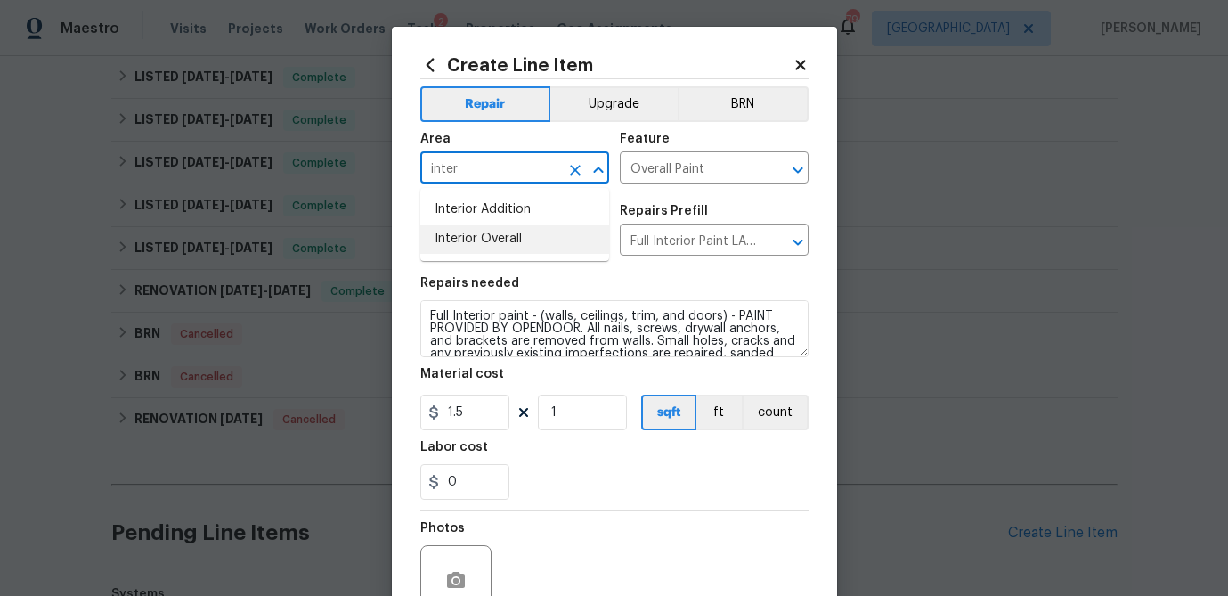
click at [479, 244] on li "Interior Overall" at bounding box center [514, 238] width 189 height 29
type input "Interior Overall"
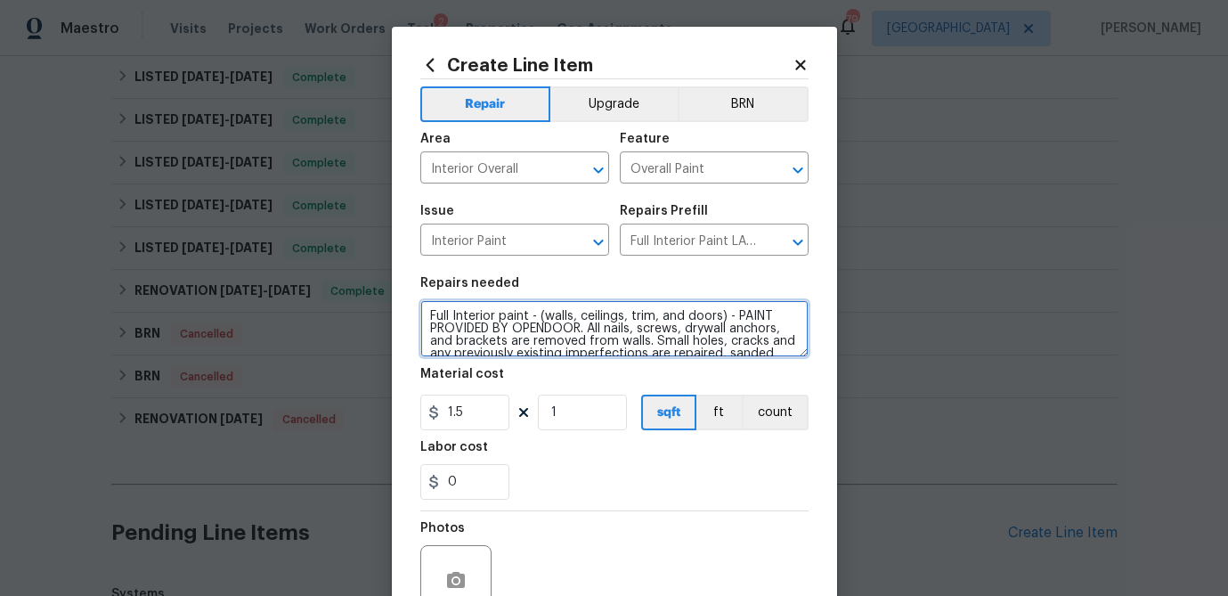
scroll to position [100, 0]
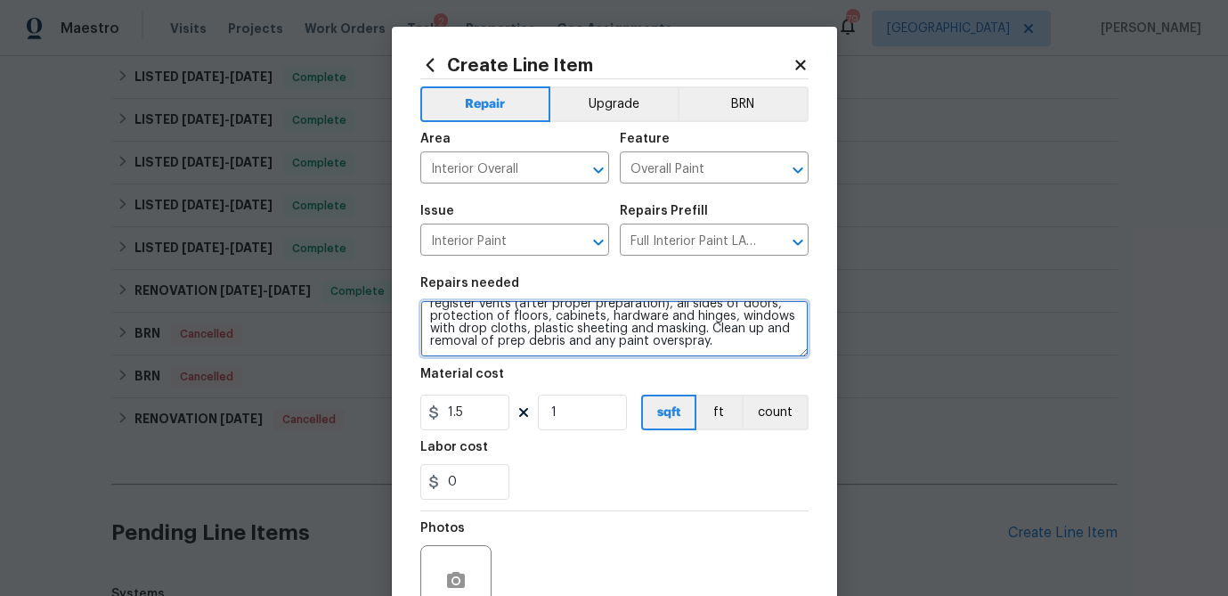
drag, startPoint x: 430, startPoint y: 316, endPoint x: 663, endPoint y: 386, distance: 242.6
click at [663, 386] on section "Repairs needed Full Interior paint - (walls, ceilings, trim, and doors) - PAINT…" at bounding box center [614, 388] width 388 height 244
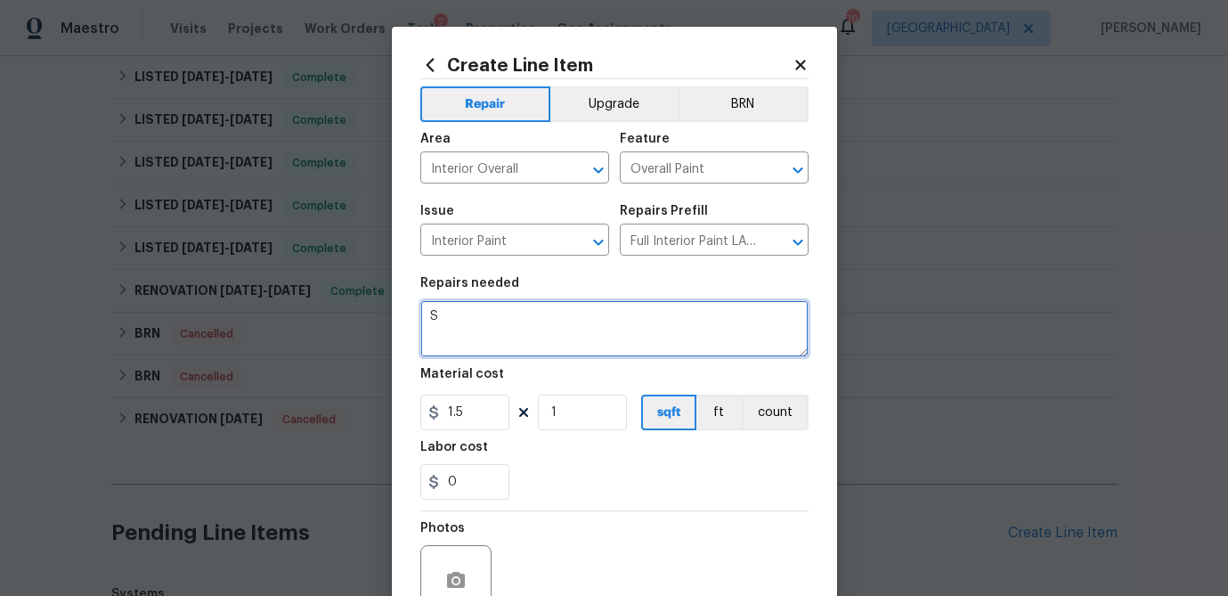
scroll to position [0, 0]
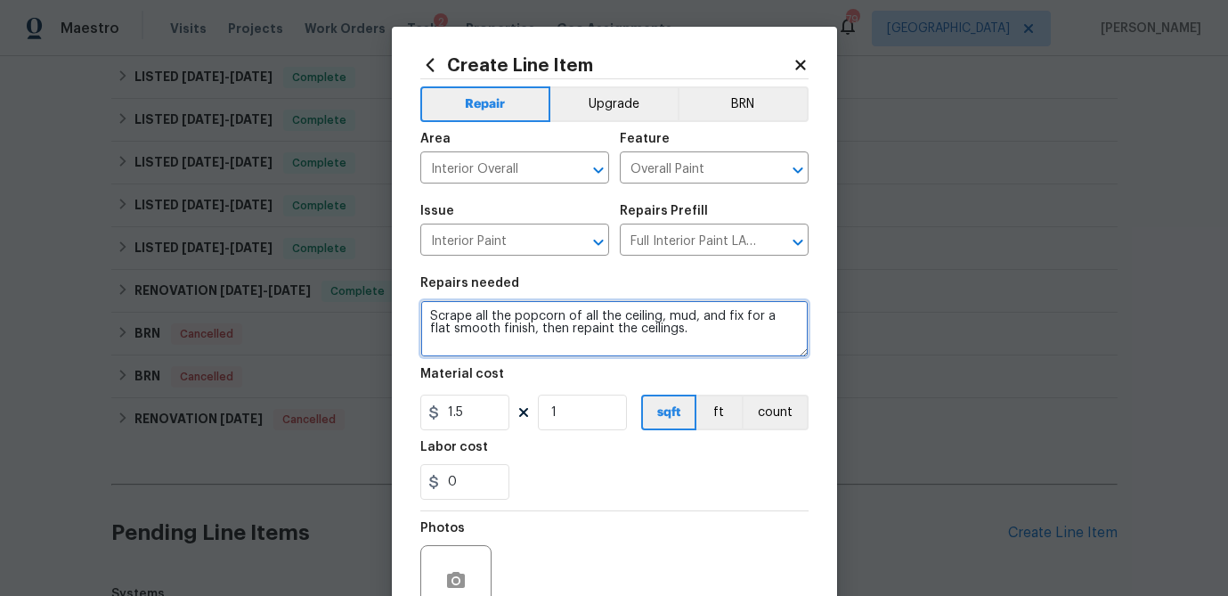
type textarea "Scrape all the popcorn of all the ceiling, mud, and fix for a flat smooth finis…"
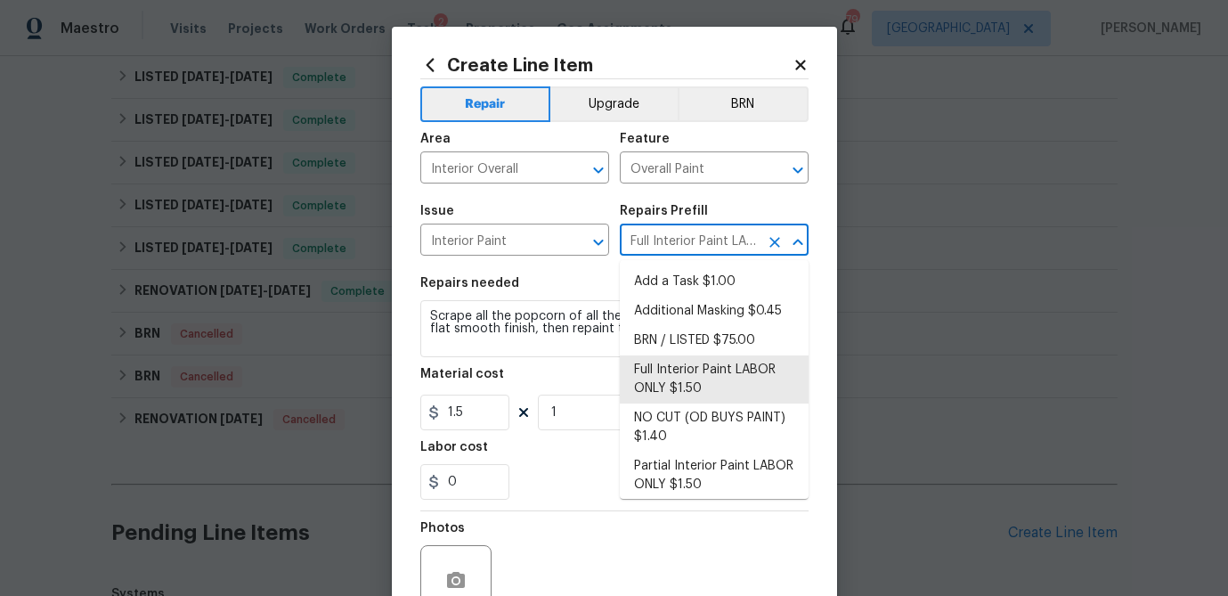
click at [654, 240] on input "Full Interior Paint LABOR ONLY $1.50" at bounding box center [689, 242] width 139 height 28
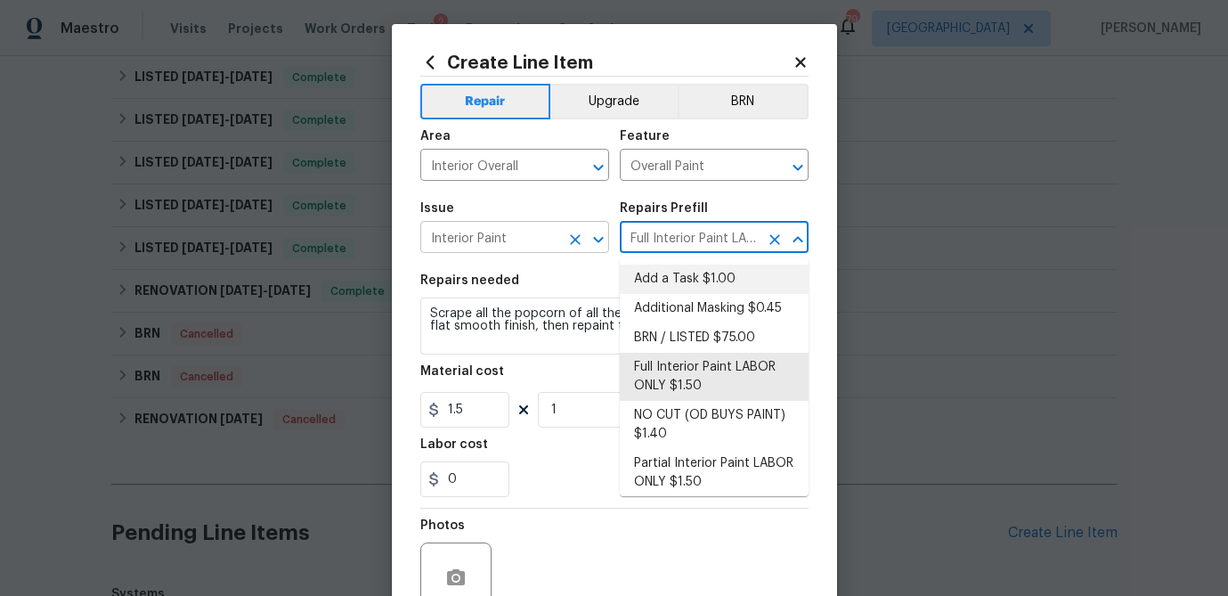
click at [542, 232] on input "Interior Paint" at bounding box center [489, 239] width 139 height 28
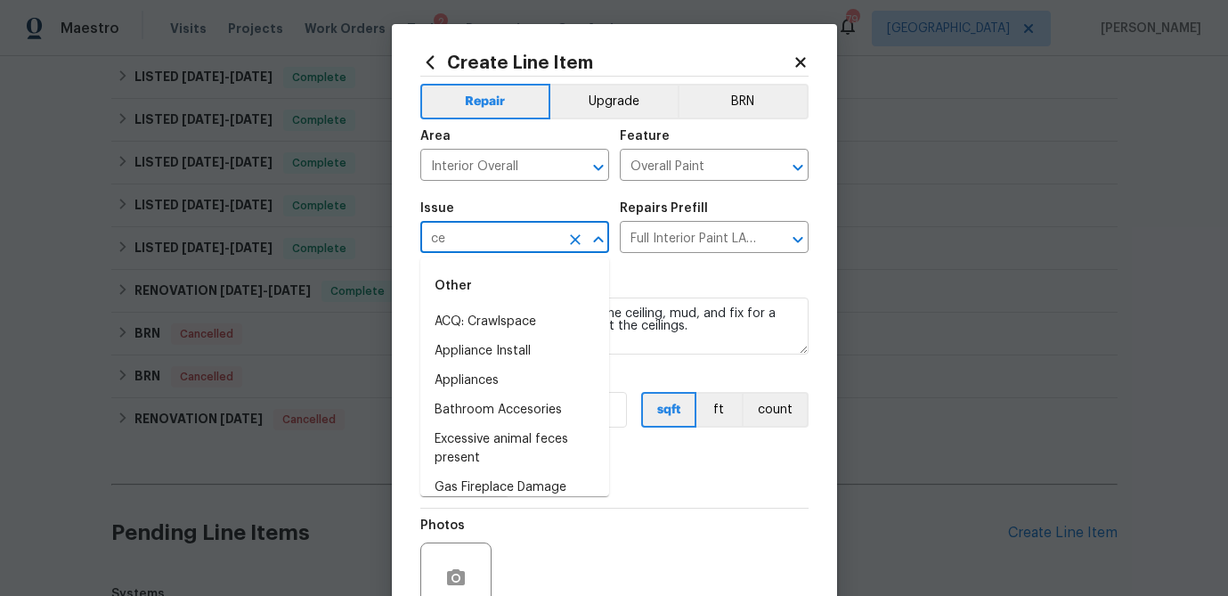
type input "c"
click at [688, 171] on input "Overall Paint" at bounding box center [689, 167] width 139 height 28
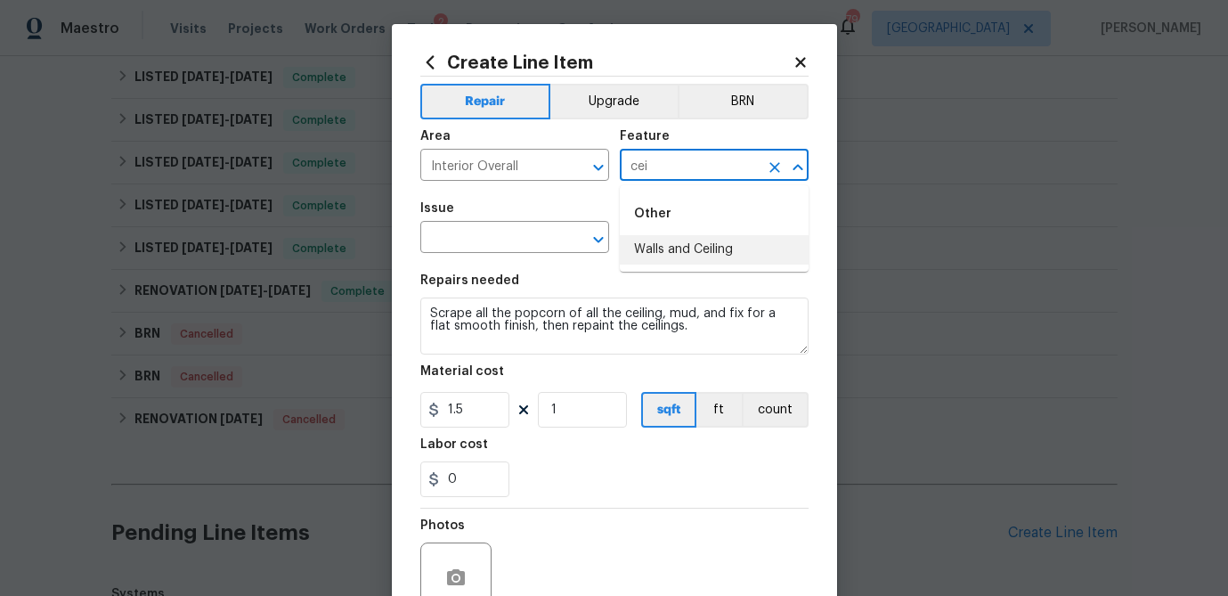
click at [701, 247] on li "Walls and Ceiling" at bounding box center [714, 249] width 189 height 29
type input "Walls and Ceiling"
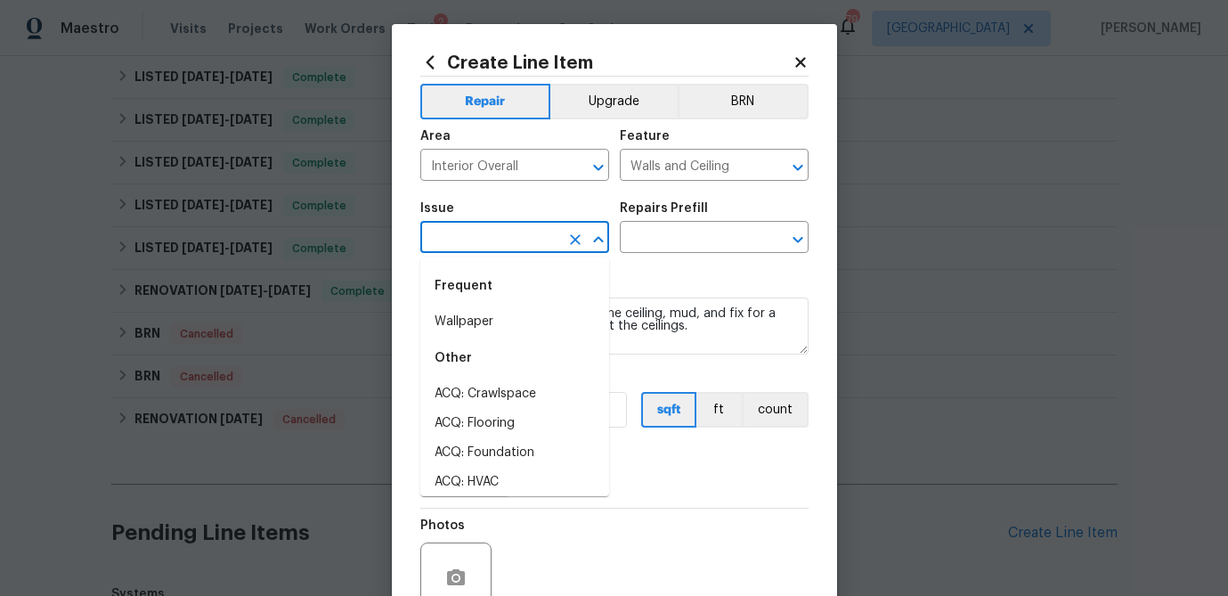
click at [468, 243] on input "text" at bounding box center [489, 239] width 139 height 28
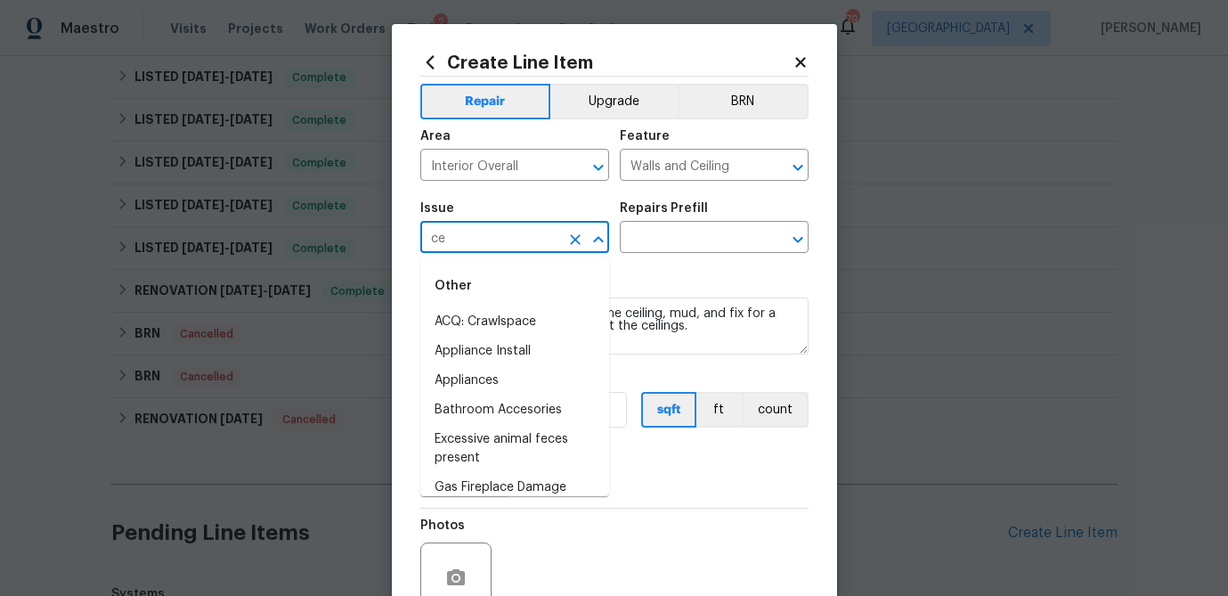
type input "c"
type input "s"
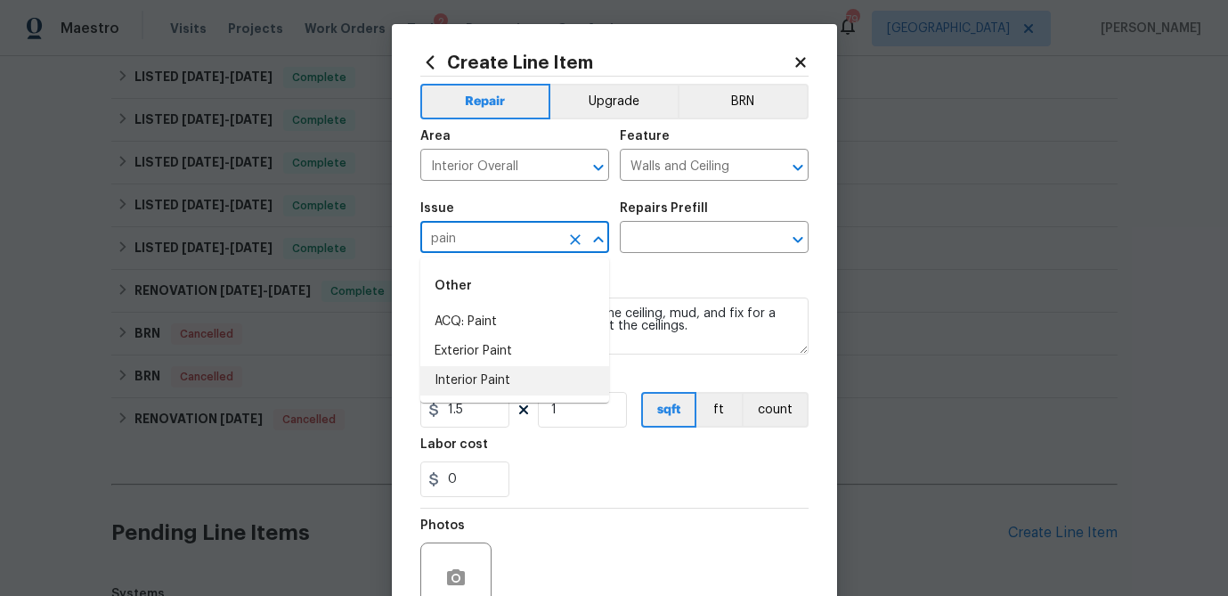
click at [463, 378] on li "Interior Paint" at bounding box center [514, 380] width 189 height 29
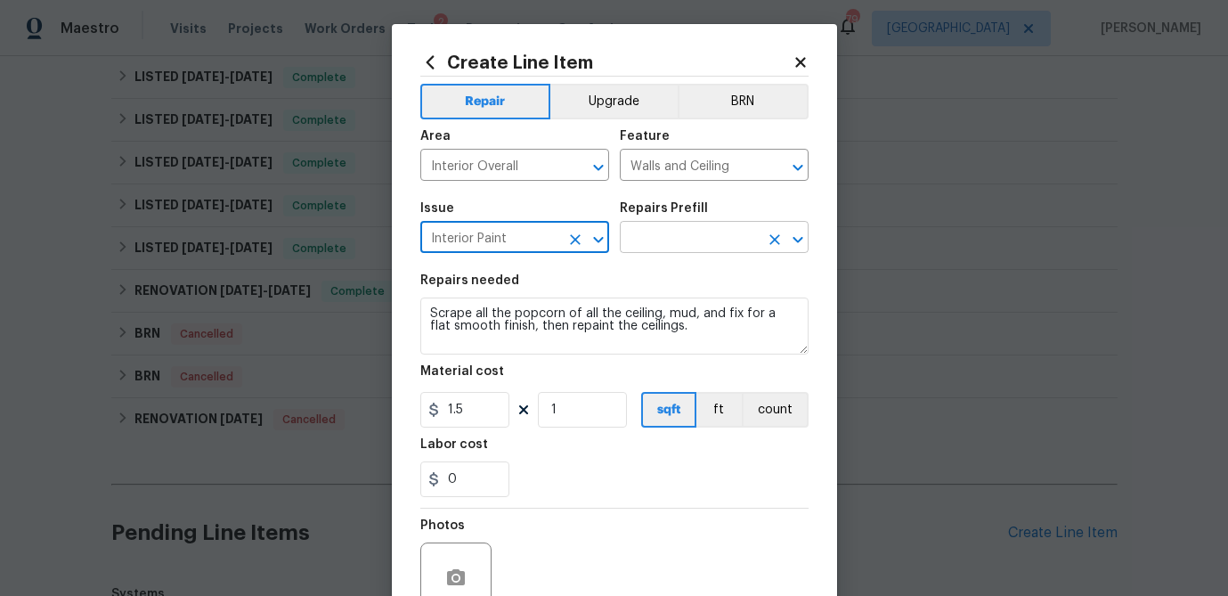
type input "Interior Paint"
click at [646, 250] on input "text" at bounding box center [689, 239] width 139 height 28
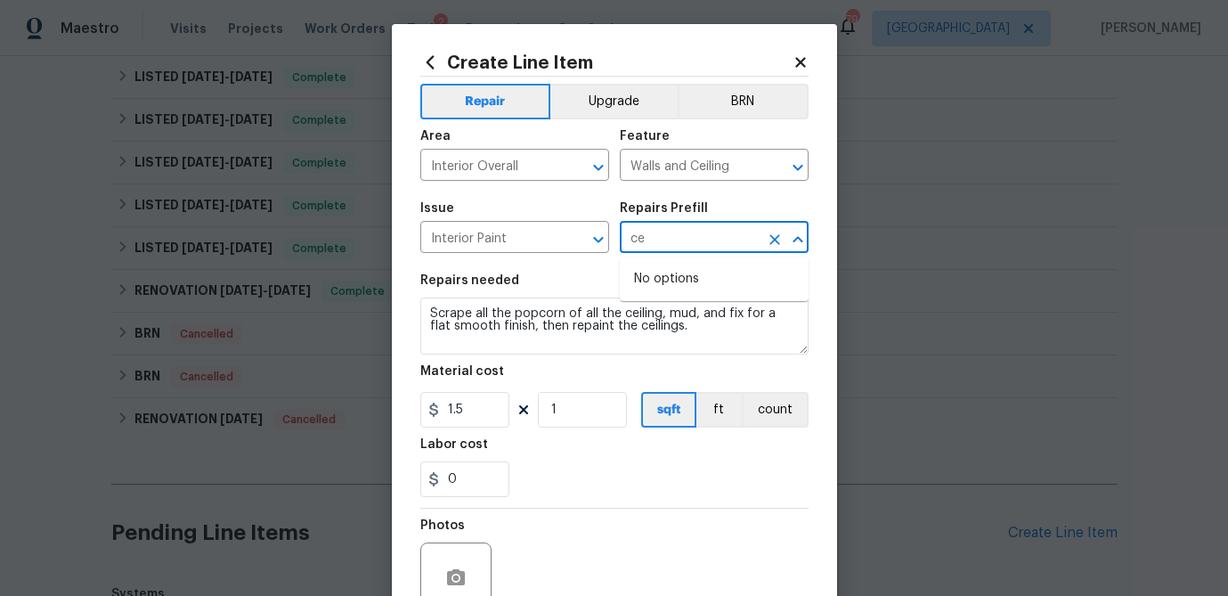
type input "c"
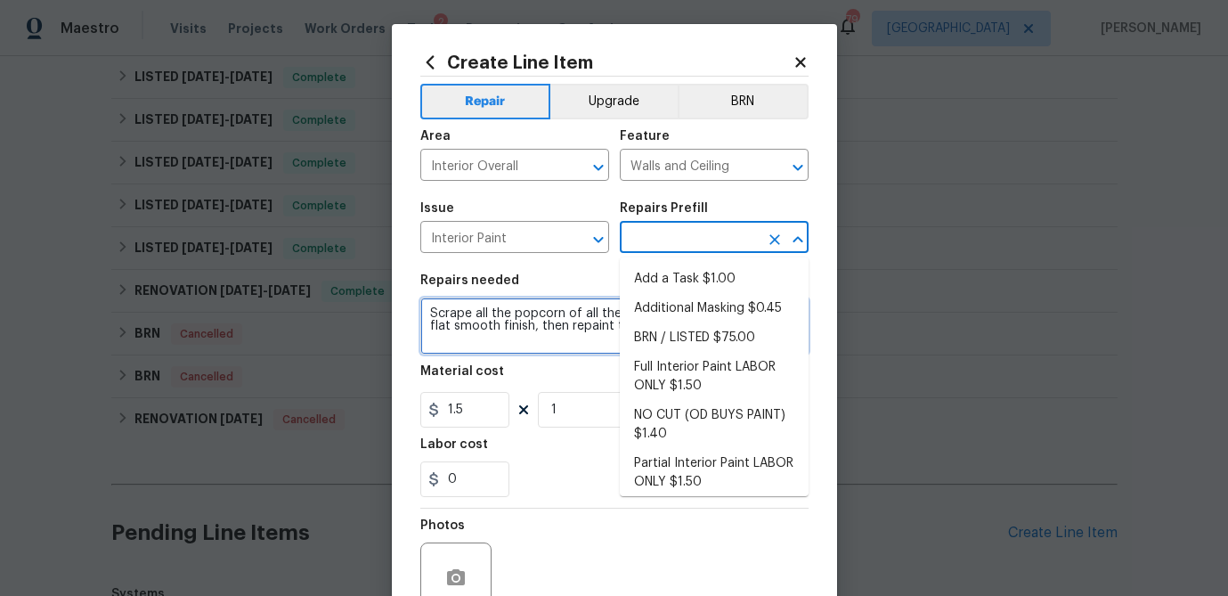
click at [555, 325] on textarea "Scrape all the popcorn of all the ceiling, mud, and fix for a flat smooth finis…" at bounding box center [614, 325] width 388 height 57
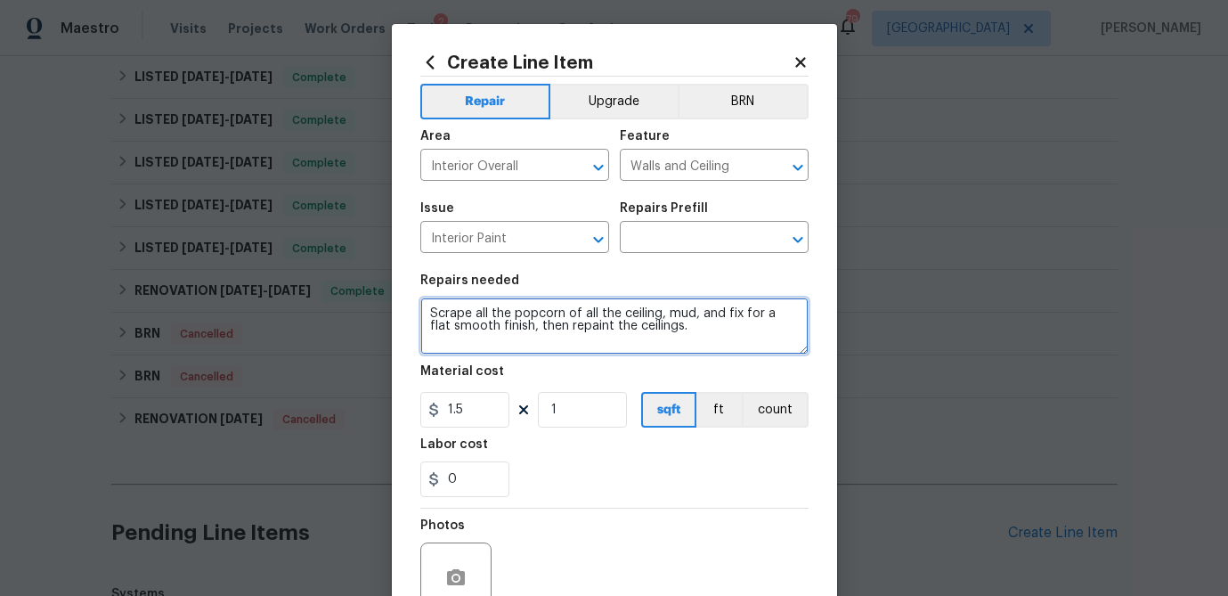
click at [555, 325] on textarea "Scrape all the popcorn of all the ceiling, mud, and fix for a flat smooth finis…" at bounding box center [614, 325] width 388 height 57
click at [785, 240] on button "Open" at bounding box center [797, 239] width 25 height 25
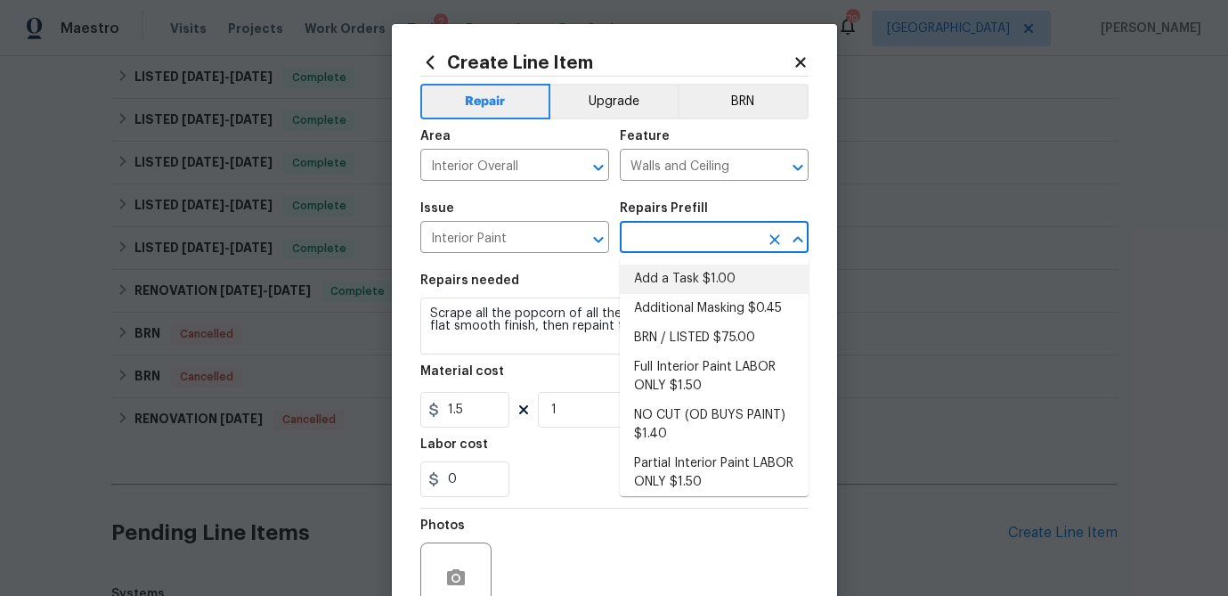
click at [705, 274] on li "Add a Task $1.00" at bounding box center [714, 278] width 189 height 29
type input "Overall Paint"
type input "Add a Task $1.00"
type textarea "HPM to detail"
type input "1"
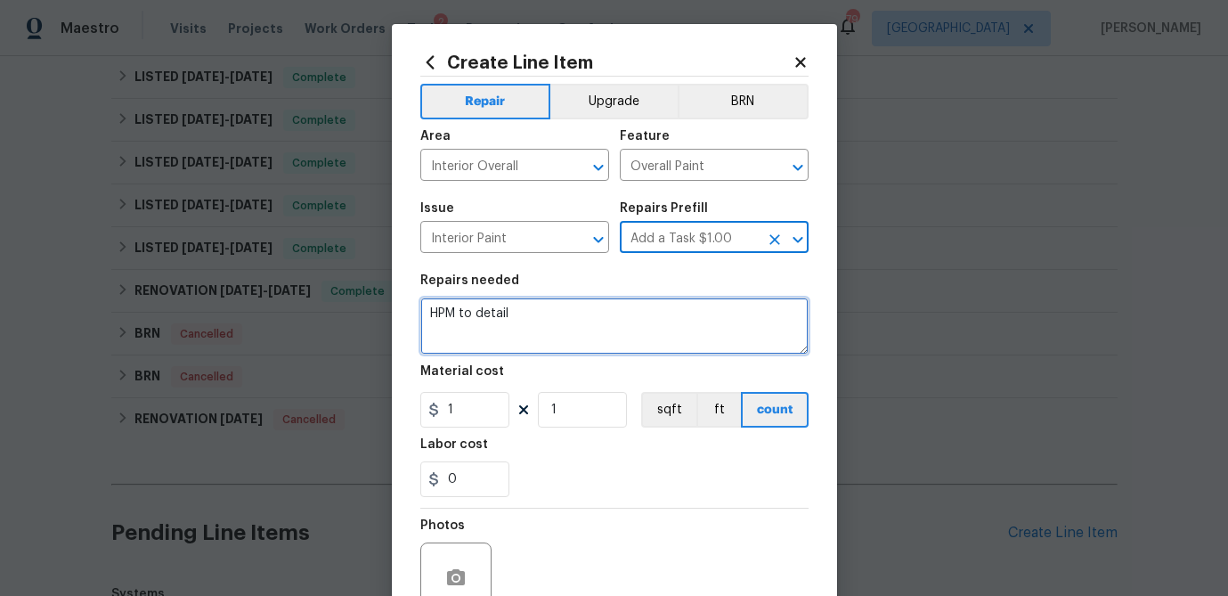
click at [525, 327] on textarea "HPM to detail" at bounding box center [614, 325] width 388 height 57
click at [525, 323] on textarea "HPM to detail" at bounding box center [614, 325] width 388 height 57
click at [524, 323] on textarea "HPM to detail" at bounding box center [614, 325] width 388 height 57
paste textarea "Scrape all the popcorn of all the ceiling, mud, and fix for a flat smooth finis…"
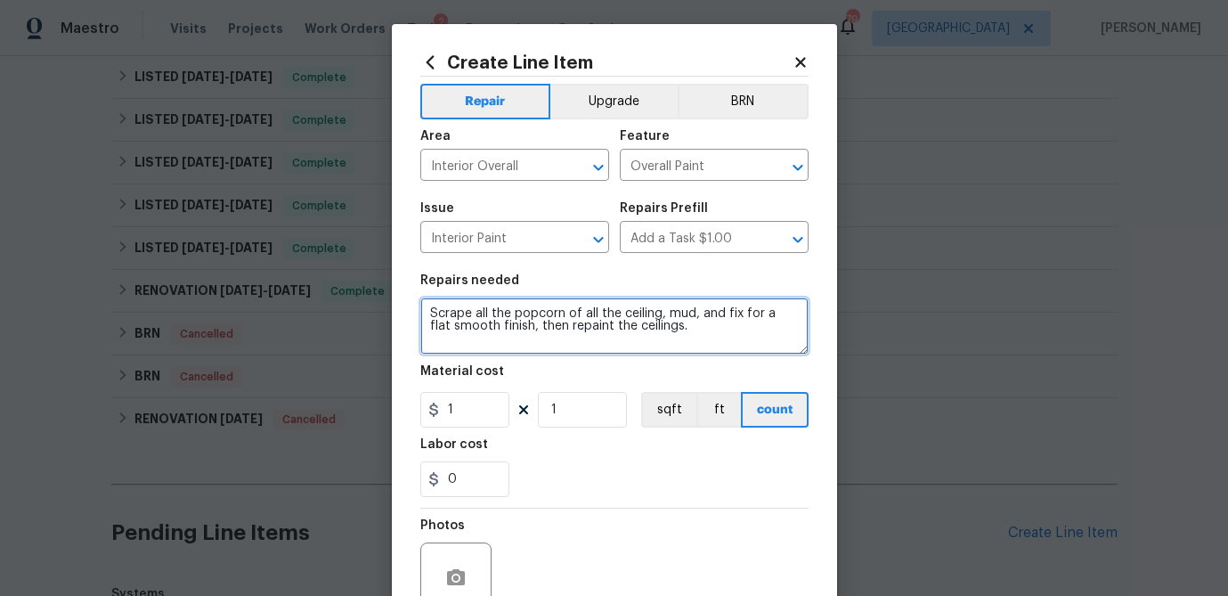
type textarea "Scrape all the popcorn of all the ceiling, mud, and fix for a flat smooth finis…"
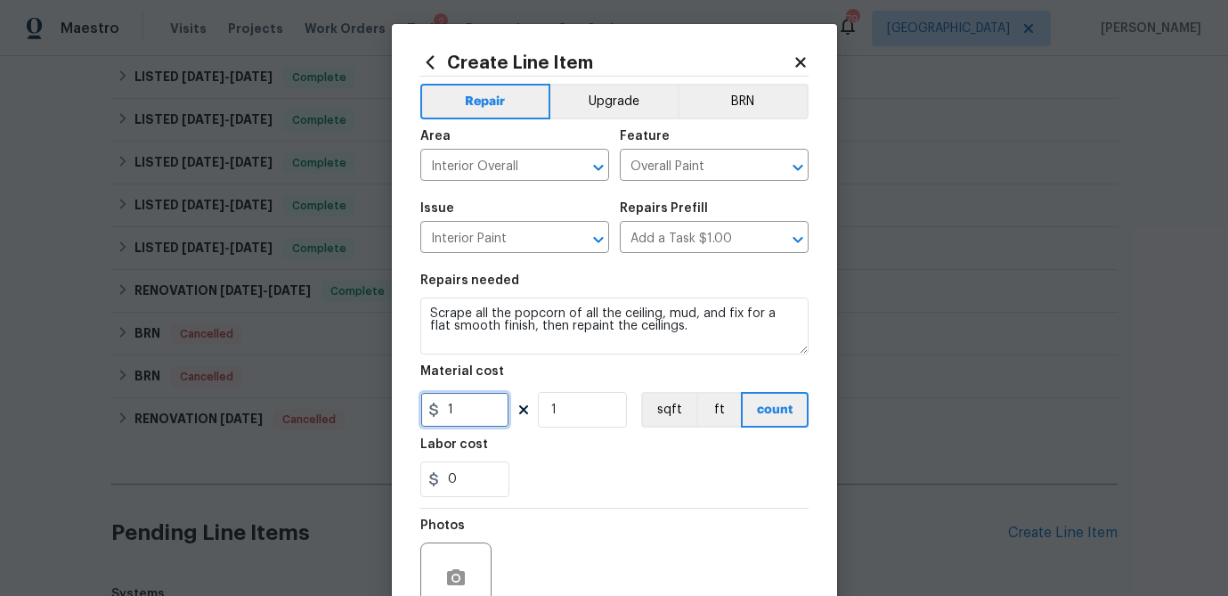
click at [459, 411] on input "1" at bounding box center [464, 410] width 89 height 36
drag, startPoint x: 559, startPoint y: 408, endPoint x: 500, endPoint y: 404, distance: 58.9
click at [500, 404] on div "1 1 sqft ft count" at bounding box center [614, 410] width 388 height 36
type input "2284"
click at [548, 485] on div "0" at bounding box center [614, 479] width 388 height 36
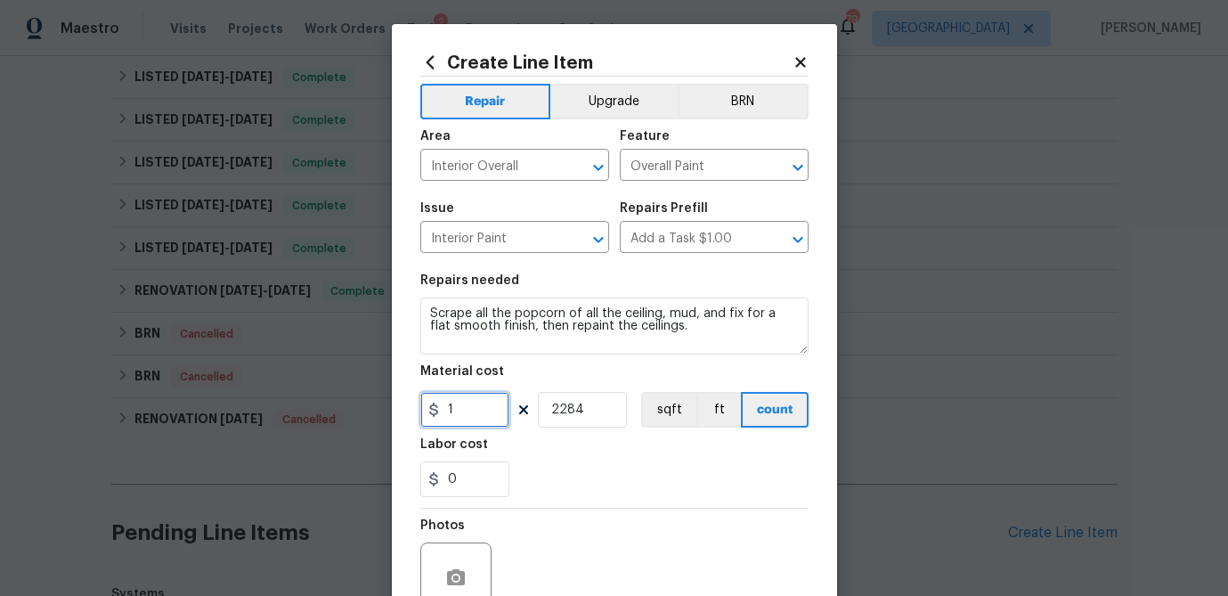
click at [464, 413] on input "1" at bounding box center [464, 410] width 89 height 36
type input "1.25"
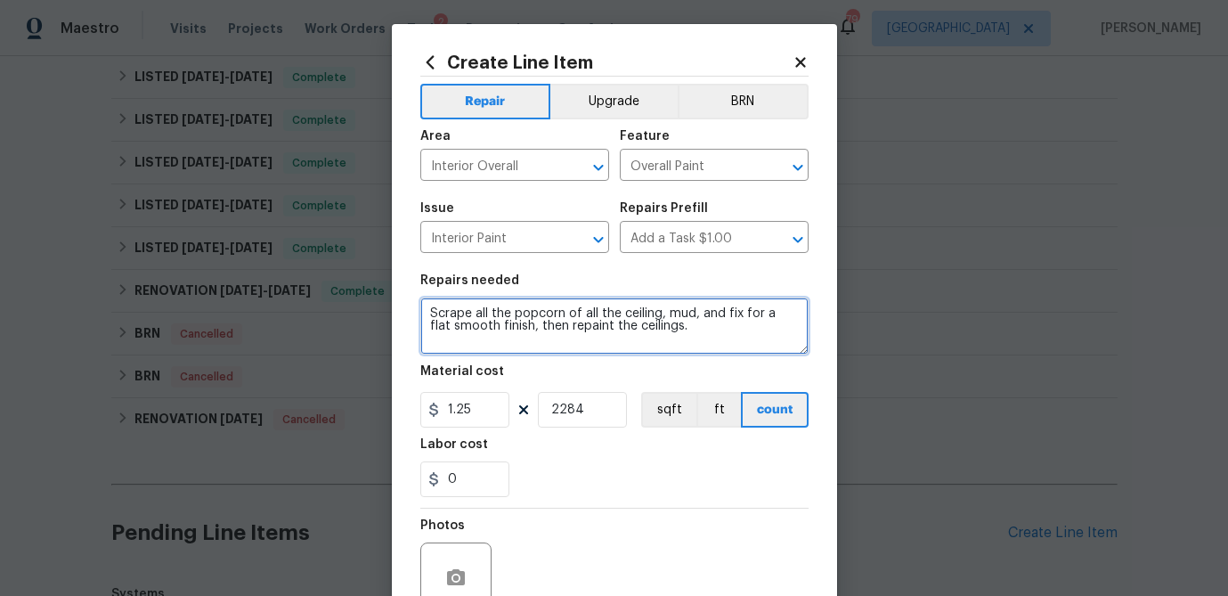
click at [544, 324] on textarea "Scrape all the popcorn of all the ceiling, mud, and fix for a flat smooth finis…" at bounding box center [614, 325] width 388 height 57
click at [676, 329] on textarea "Scrape all the popcorn of all the ceiling, mud, and fix for a flat smooth finis…" at bounding box center [614, 325] width 388 height 57
type textarea "Scrape all the popcorn of all the ceiling, mud, and fix for a flat smooth finis…"
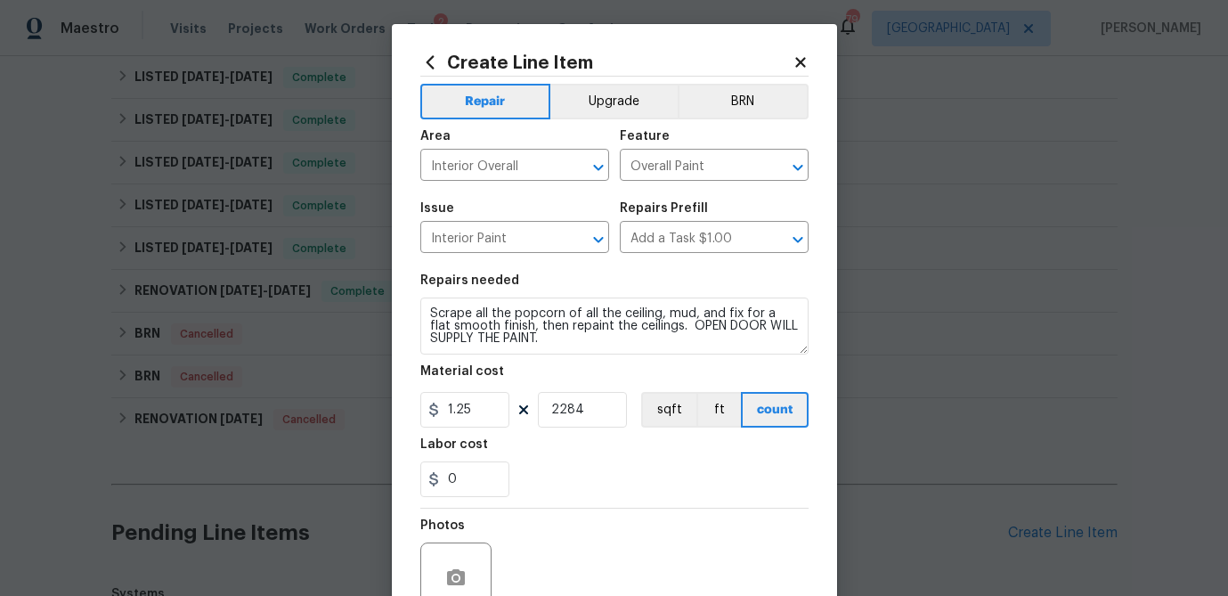
click at [682, 475] on div "0" at bounding box center [614, 479] width 388 height 36
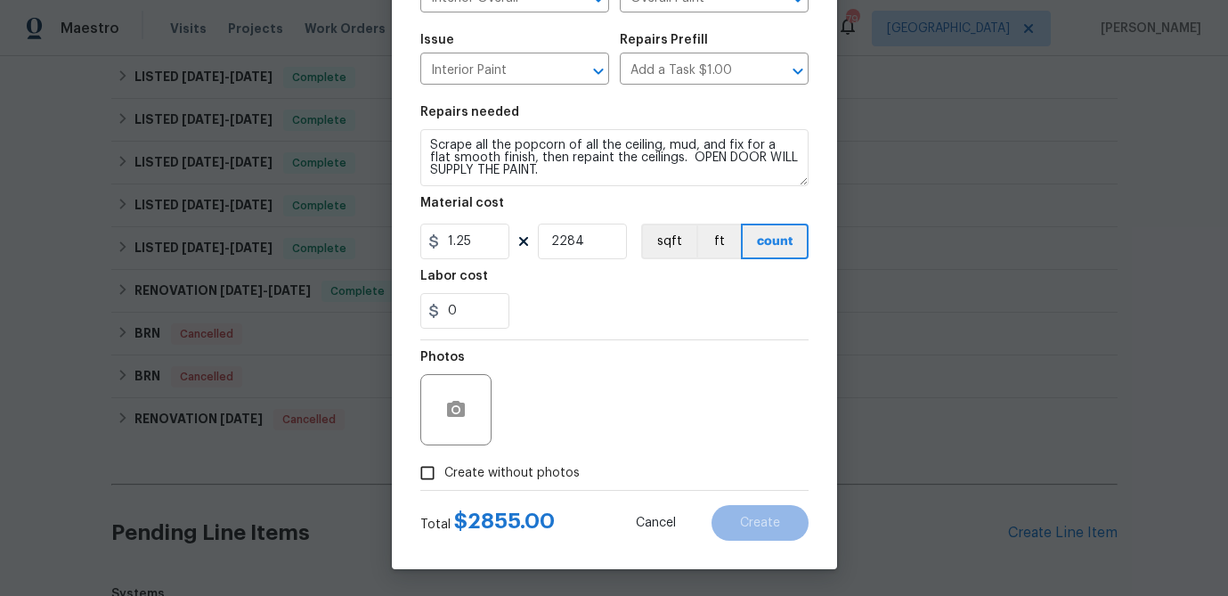
drag, startPoint x: 426, startPoint y: 474, endPoint x: 561, endPoint y: 470, distance: 135.4
click at [426, 474] on input "Create without photos" at bounding box center [428, 473] width 34 height 34
click at [427, 474] on input "Create without photos" at bounding box center [428, 473] width 34 height 34
checkbox input "false"
click at [452, 421] on button "button" at bounding box center [456, 409] width 43 height 43
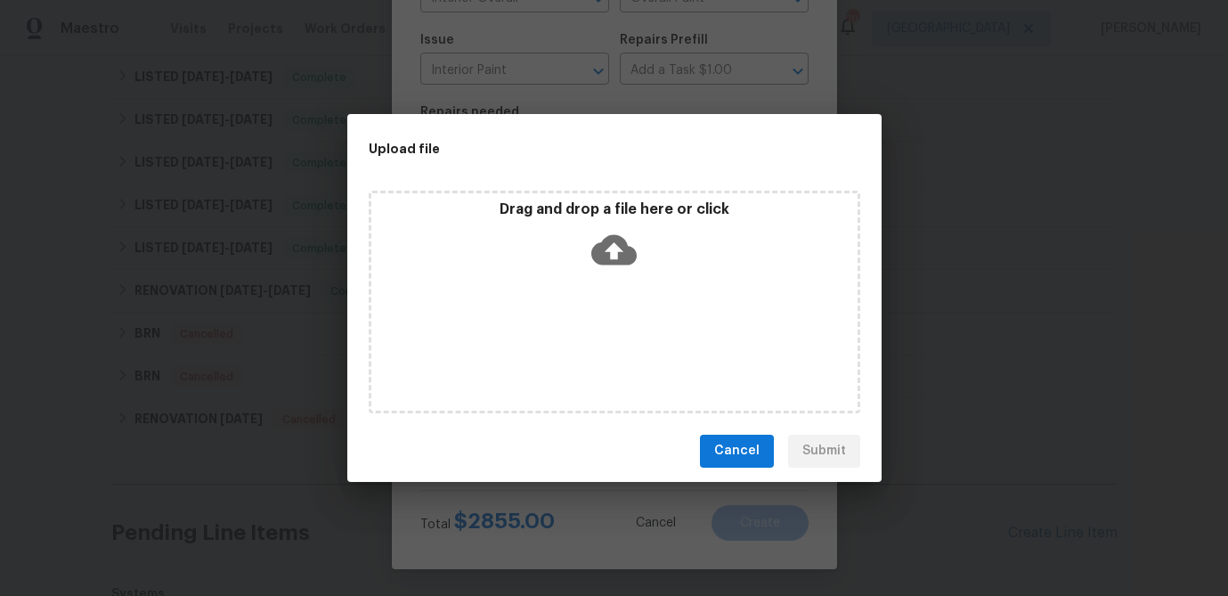
click at [621, 259] on icon at bounding box center [613, 249] width 45 height 30
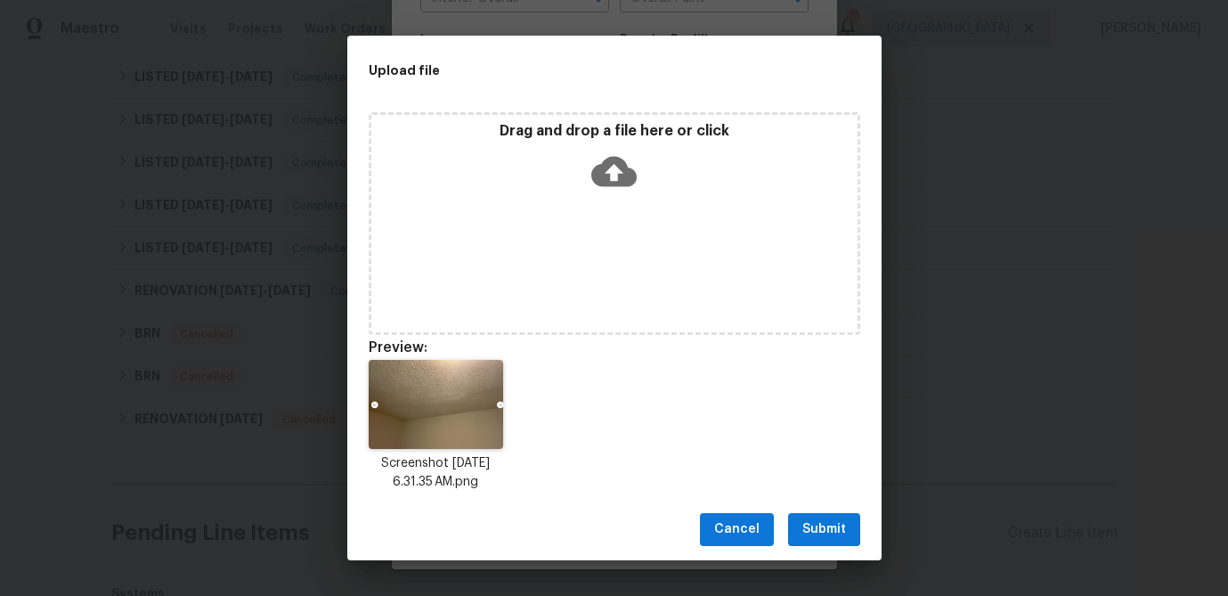
click at [602, 174] on icon at bounding box center [613, 171] width 45 height 30
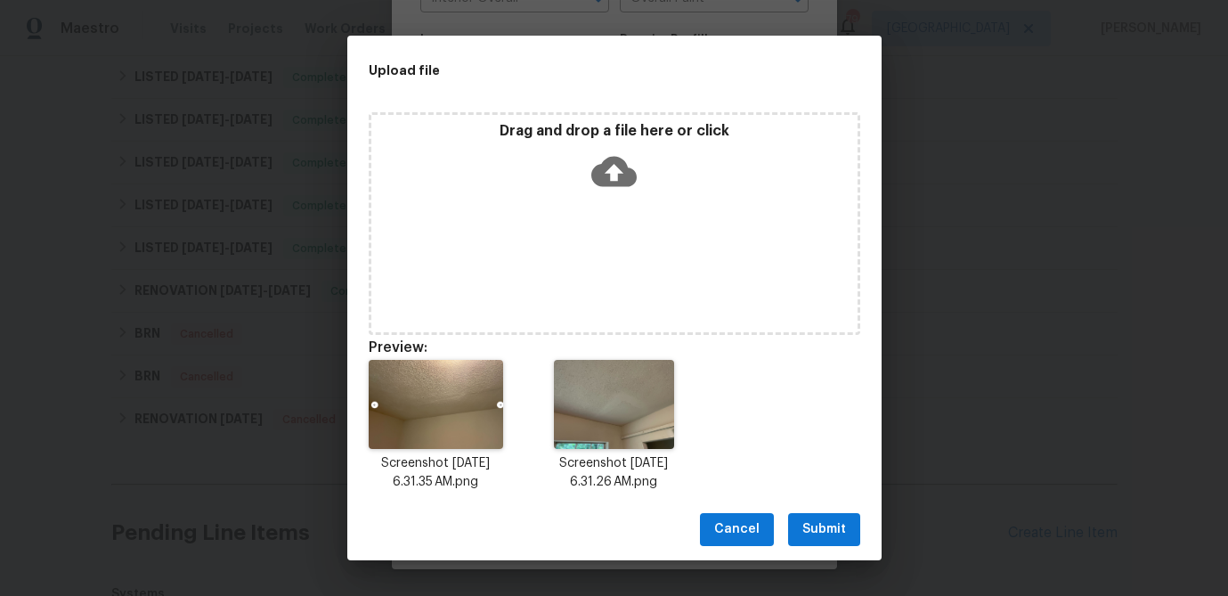
click at [612, 167] on icon at bounding box center [613, 171] width 45 height 45
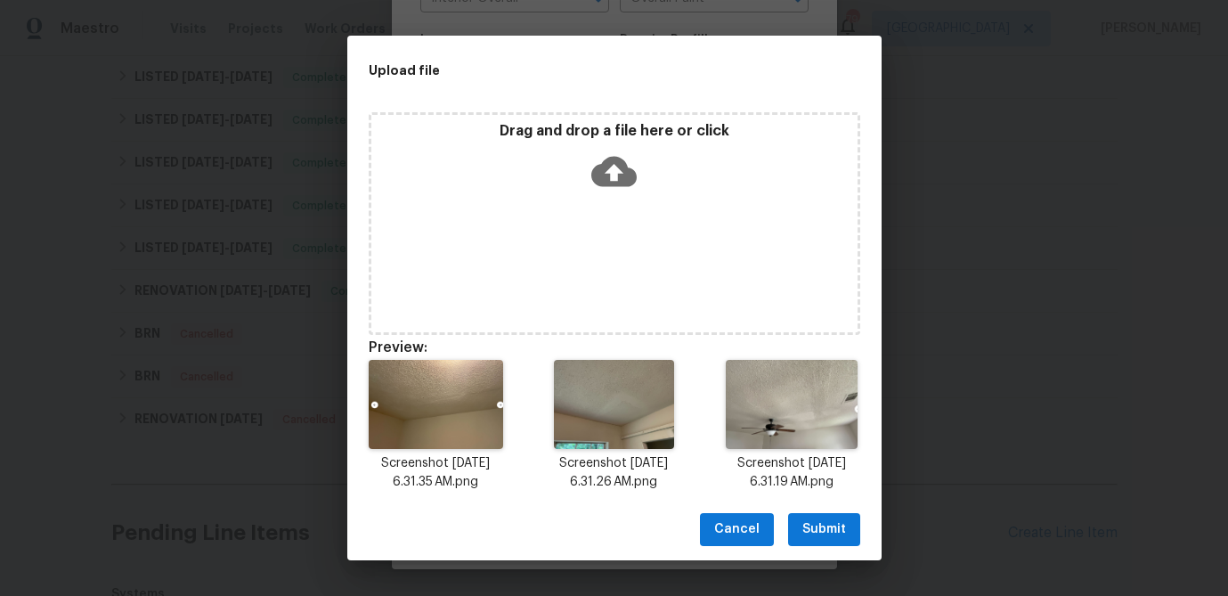
click at [614, 178] on icon at bounding box center [613, 171] width 45 height 45
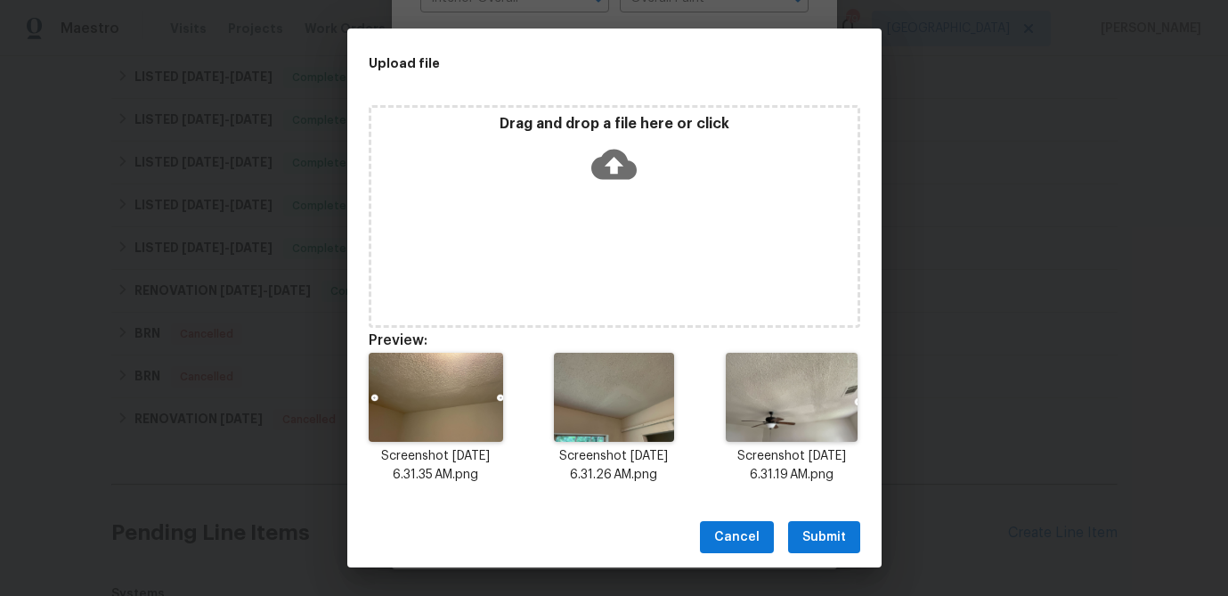
click at [824, 540] on span "Submit" at bounding box center [824, 537] width 44 height 22
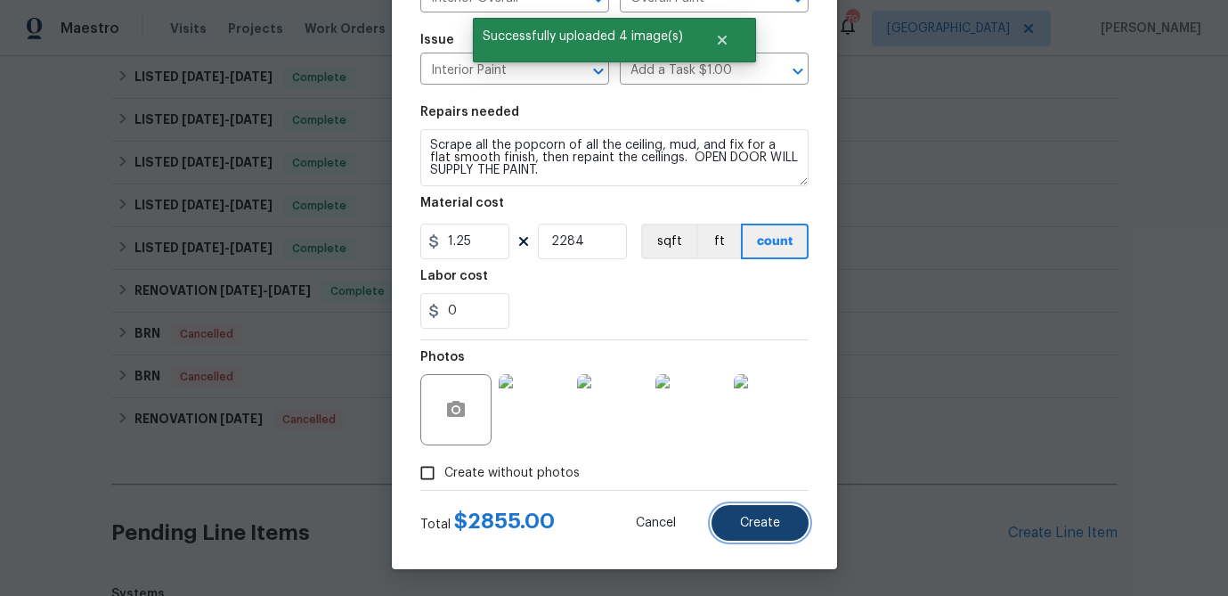
click at [771, 527] on span "Create" at bounding box center [760, 522] width 40 height 13
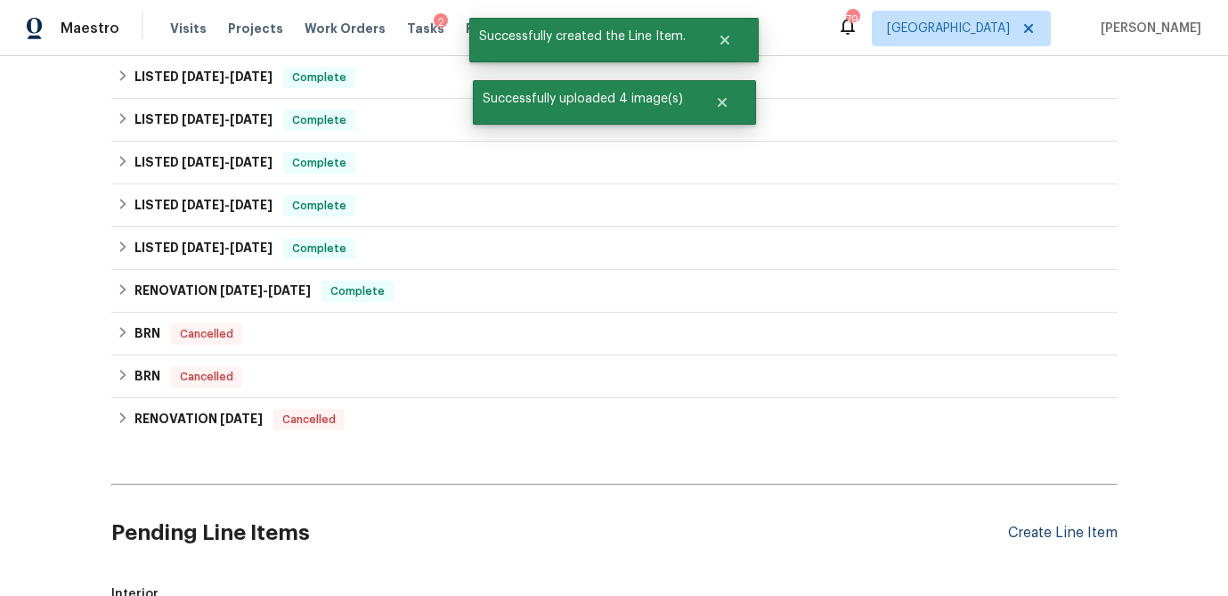
click at [1045, 526] on div "Create Line Item" at bounding box center [1063, 532] width 110 height 17
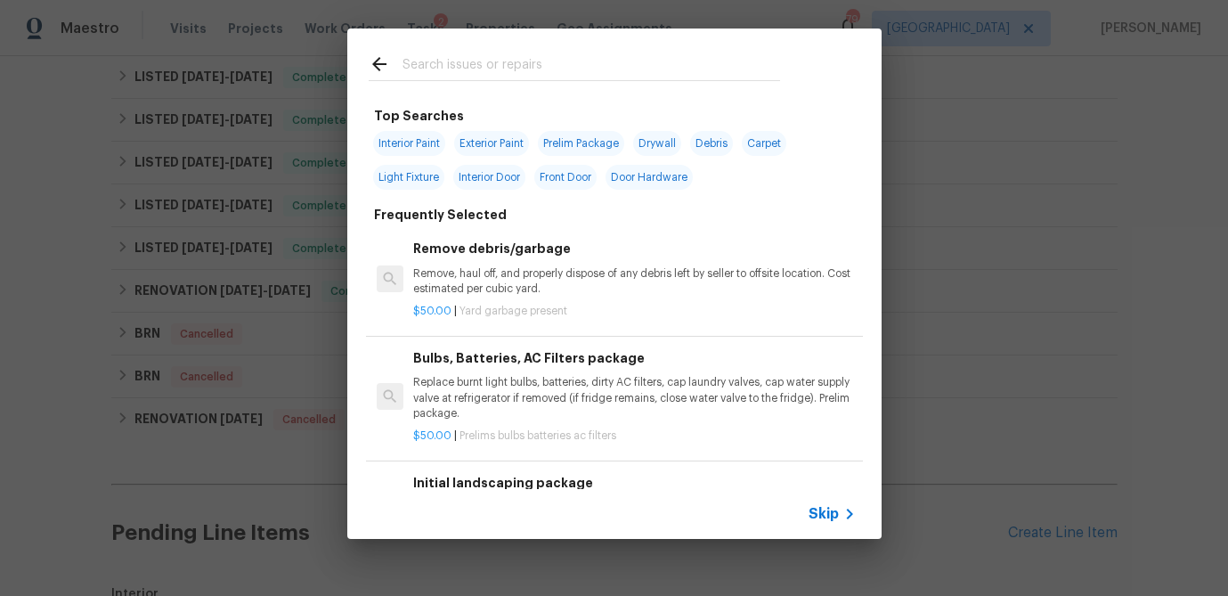
click at [479, 68] on input "text" at bounding box center [591, 66] width 378 height 27
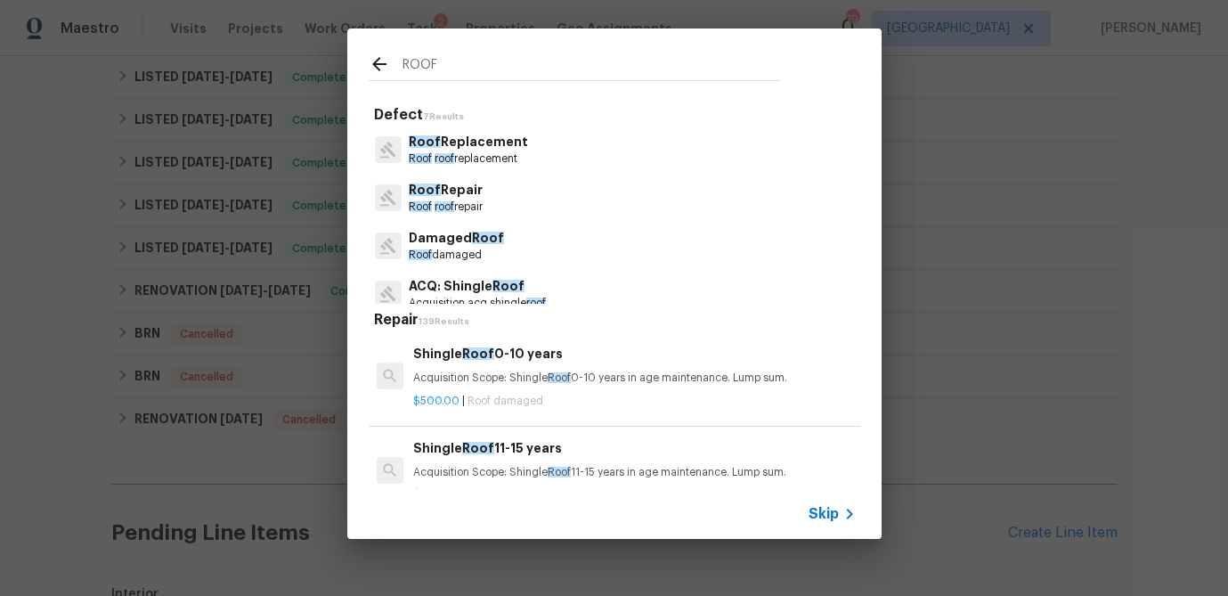
type input "ROOF"
click at [460, 141] on p "Roof Replacement" at bounding box center [468, 142] width 119 height 19
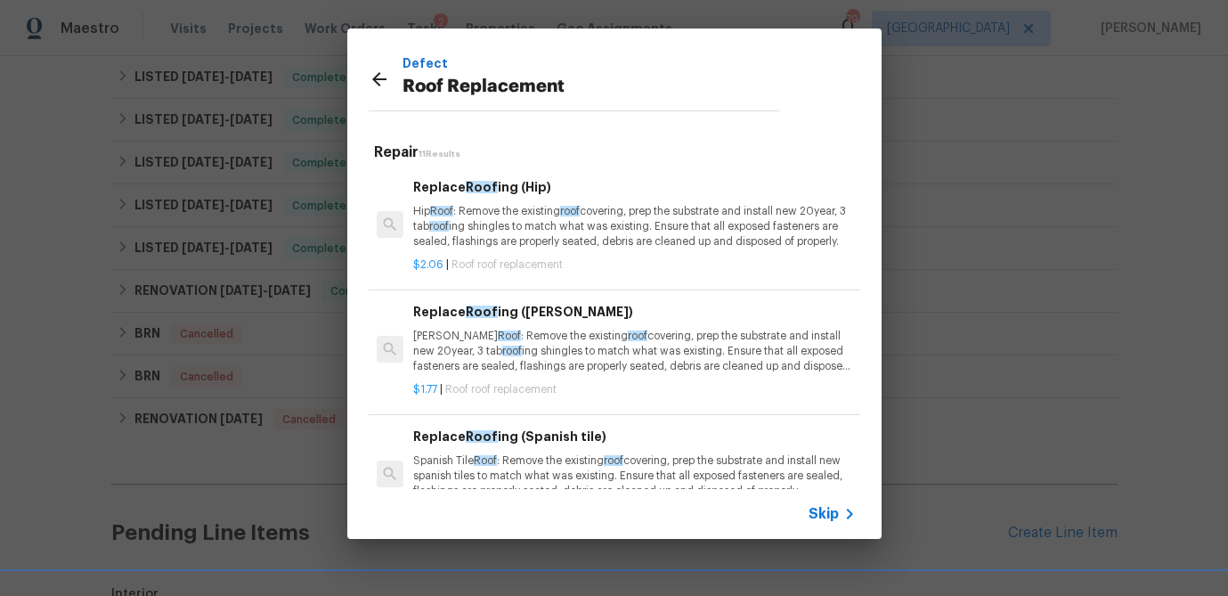
click at [524, 354] on p "Gable Roof : Remove the existing roof covering, prep the substrate and install …" at bounding box center [634, 351] width 442 height 45
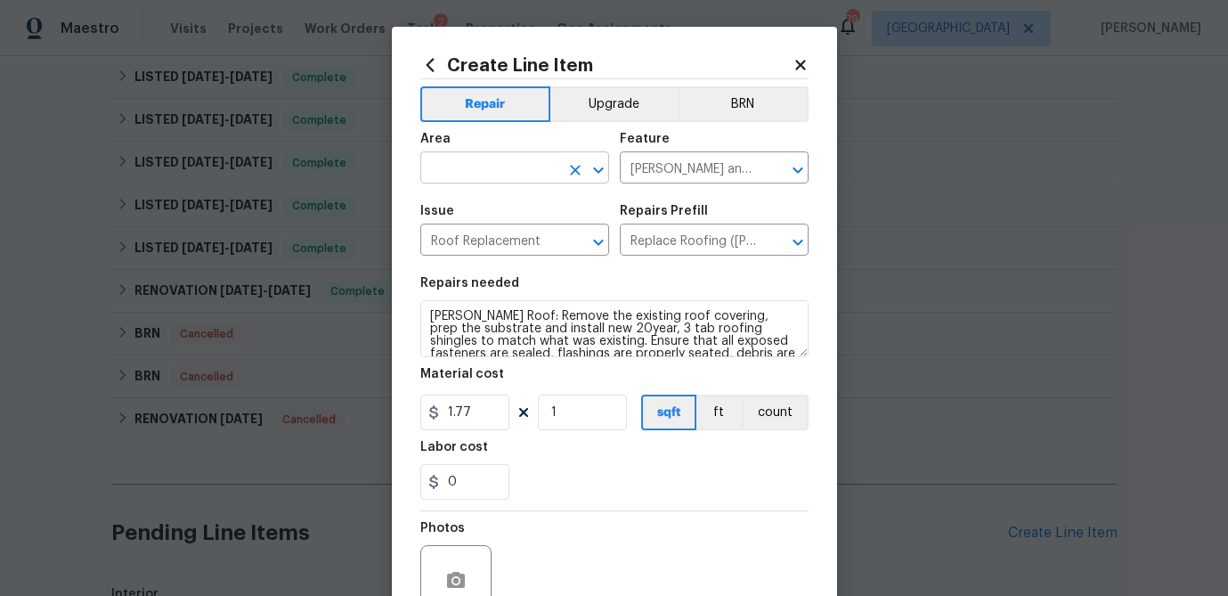
click at [504, 174] on input "text" at bounding box center [489, 170] width 139 height 28
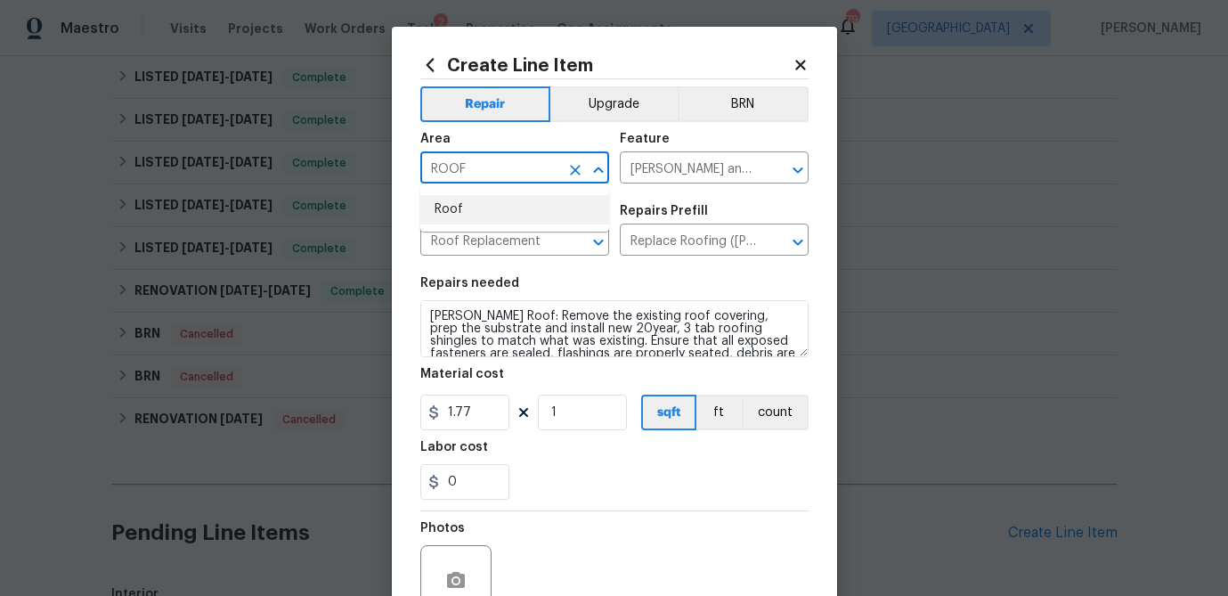
click at [486, 212] on li "Roof" at bounding box center [514, 209] width 189 height 29
type input "Roof"
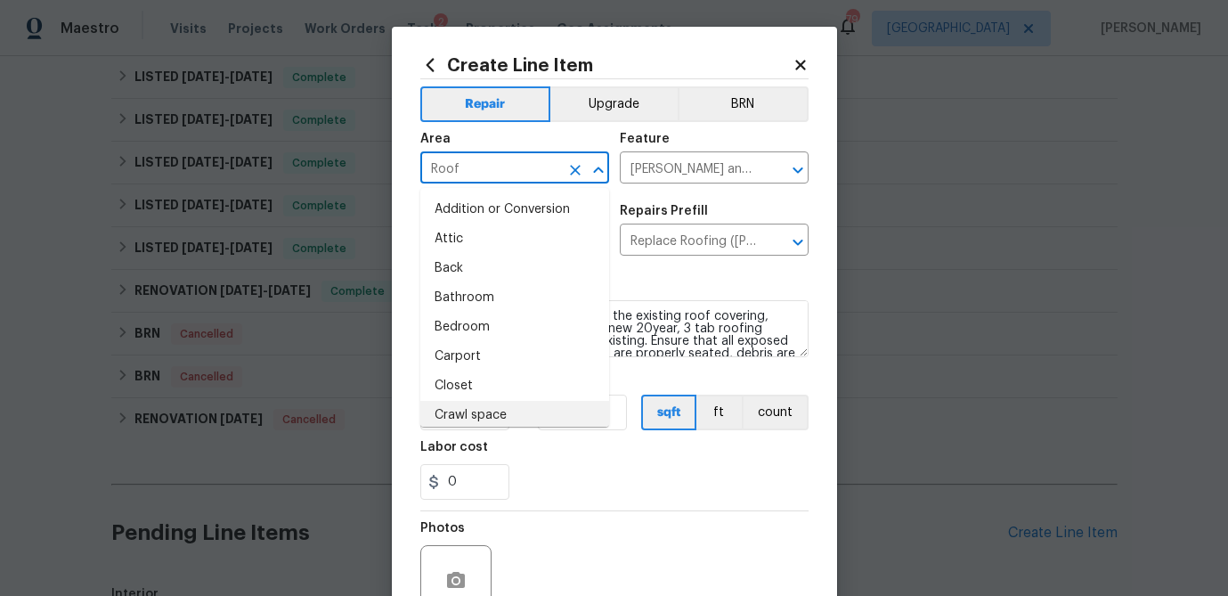
drag, startPoint x: 535, startPoint y: 499, endPoint x: 534, endPoint y: 484, distance: 15.2
click at [535, 499] on div "0" at bounding box center [614, 482] width 388 height 36
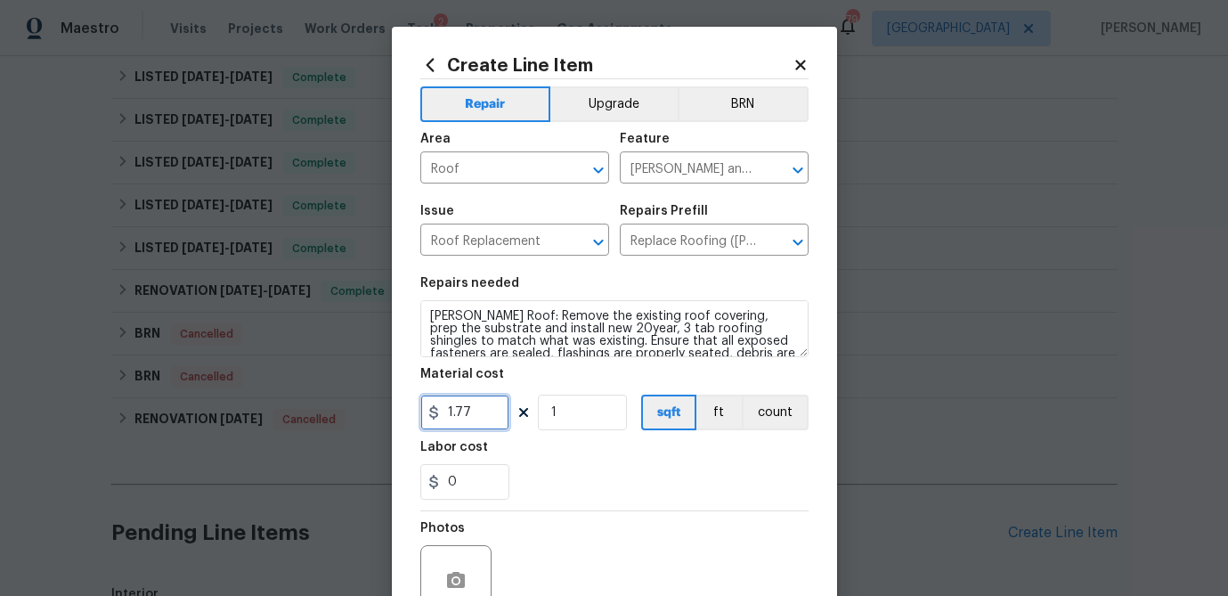
drag, startPoint x: 480, startPoint y: 415, endPoint x: 411, endPoint y: 408, distance: 68.9
click at [411, 408] on div "Create Line Item Repair Upgrade BRN Area Roof ​ Feature Eaves and Trim ​ Issue …" at bounding box center [614, 383] width 445 height 713
type input "75"
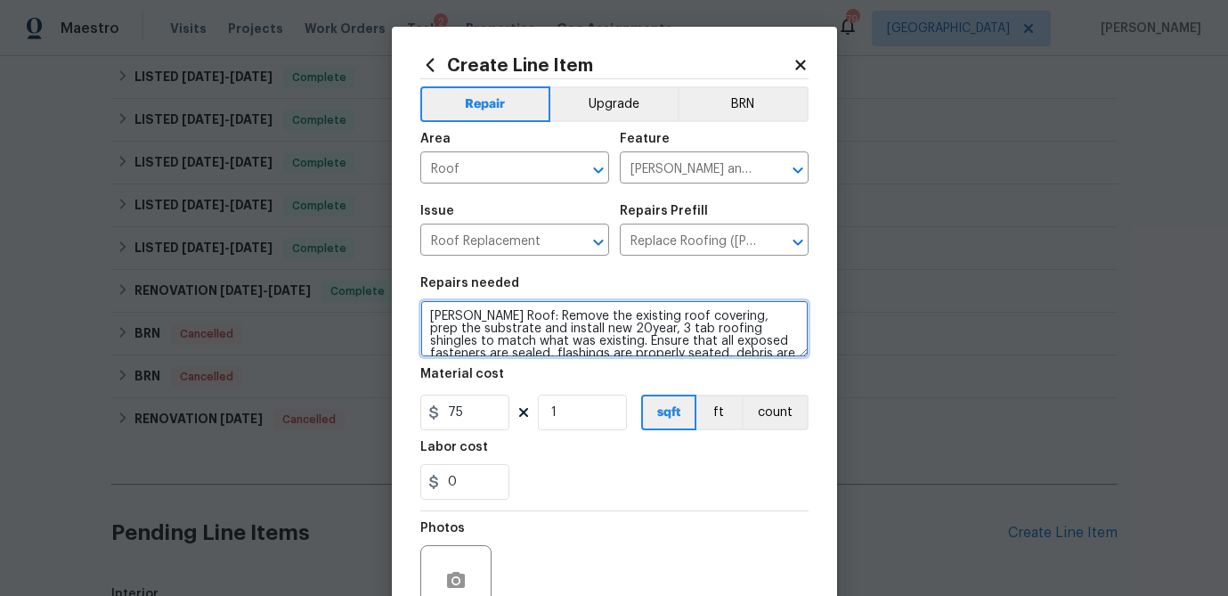
click at [528, 344] on textarea "Gable Roof: Remove the existing roof covering, prep the substrate and install n…" at bounding box center [614, 328] width 388 height 57
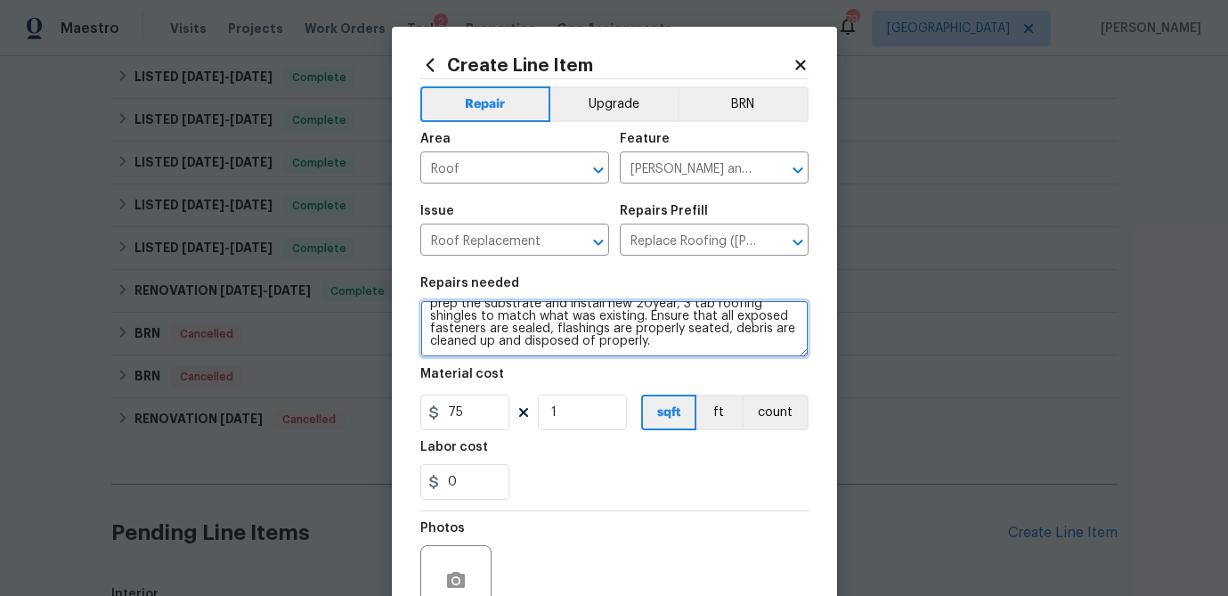
drag, startPoint x: 432, startPoint y: 314, endPoint x: 598, endPoint y: 373, distance: 175.7
click at [598, 373] on section "Repairs needed Gable Roof: Remove the existing roof covering, prep the substrat…" at bounding box center [614, 388] width 388 height 244
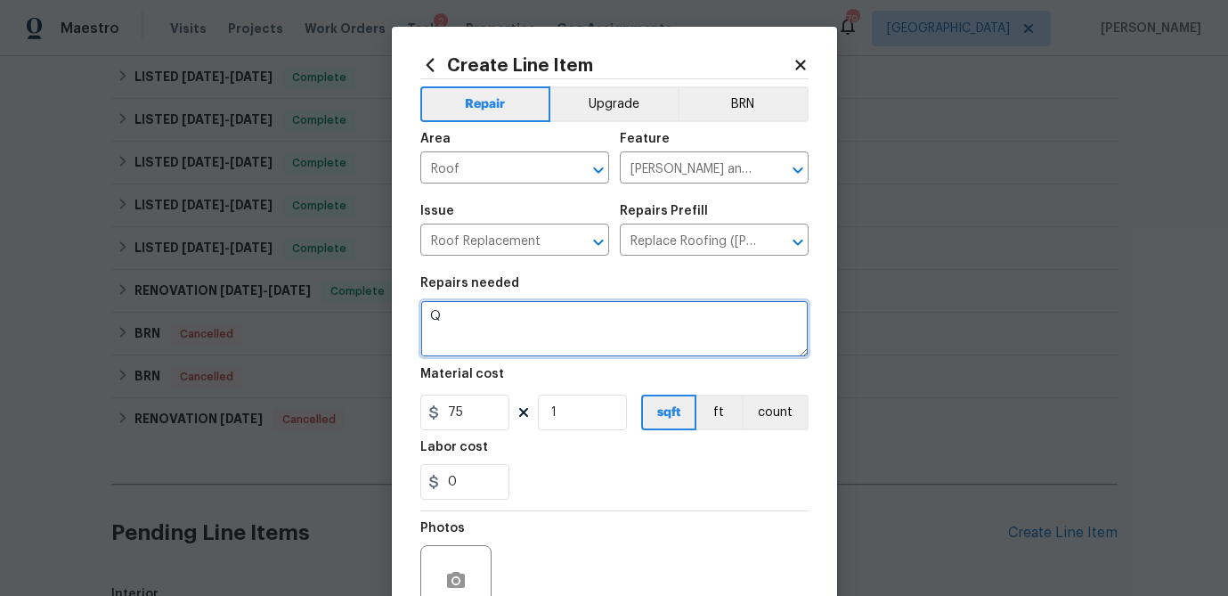
scroll to position [0, 0]
type textarea "QUOTE TO CHANGE ROOF"
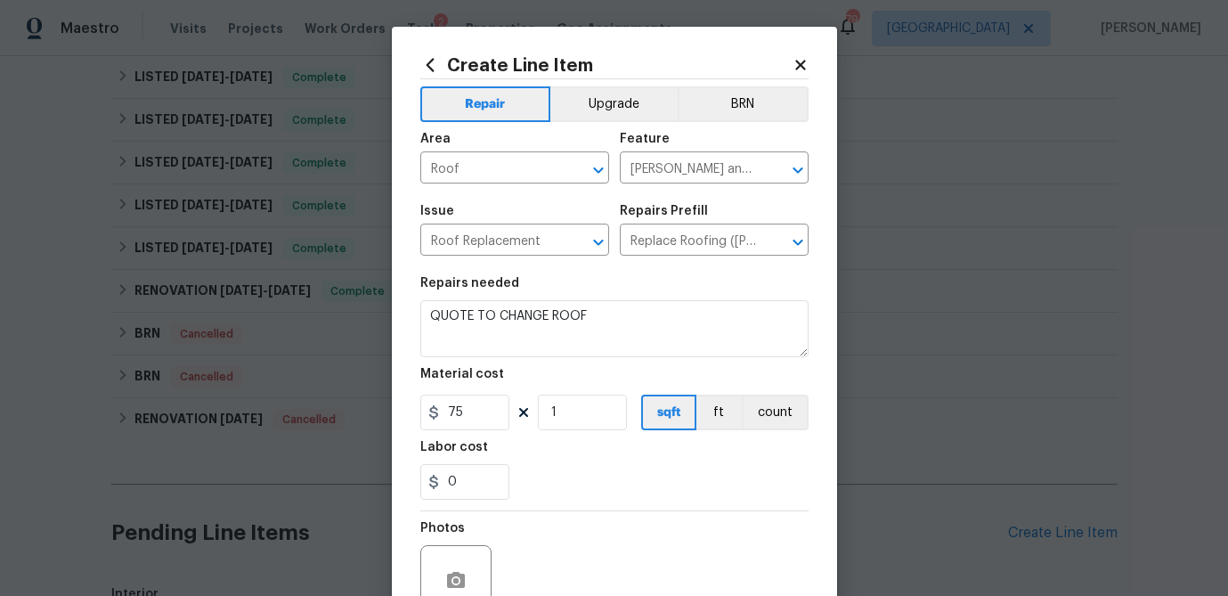
click at [654, 501] on section "Repairs needed QUOTE TO CHANGE ROOF Material cost 75 1 sqft ft count Labor cost…" at bounding box center [614, 388] width 388 height 244
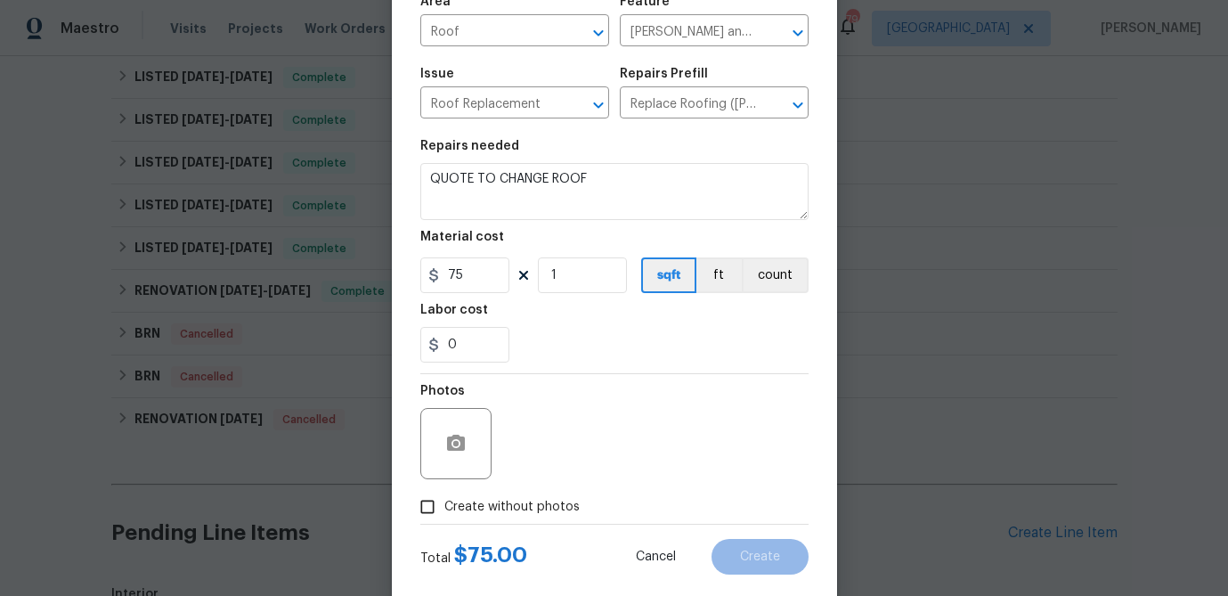
scroll to position [138, 0]
click at [459, 440] on icon "button" at bounding box center [456, 442] width 18 height 16
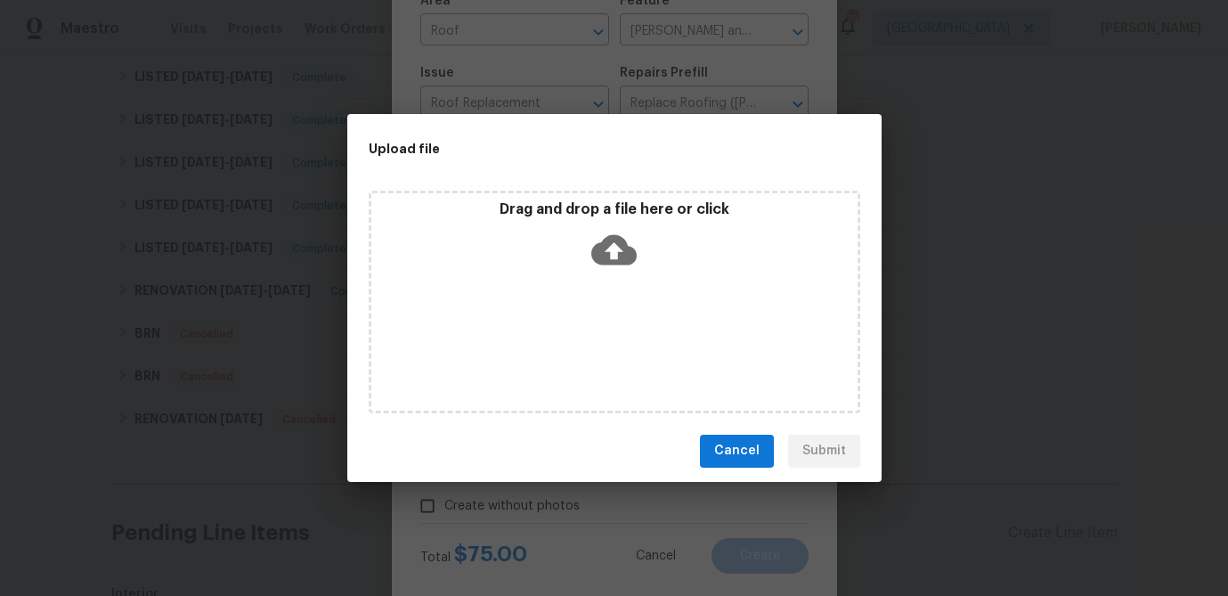
click at [624, 256] on icon at bounding box center [613, 249] width 45 height 30
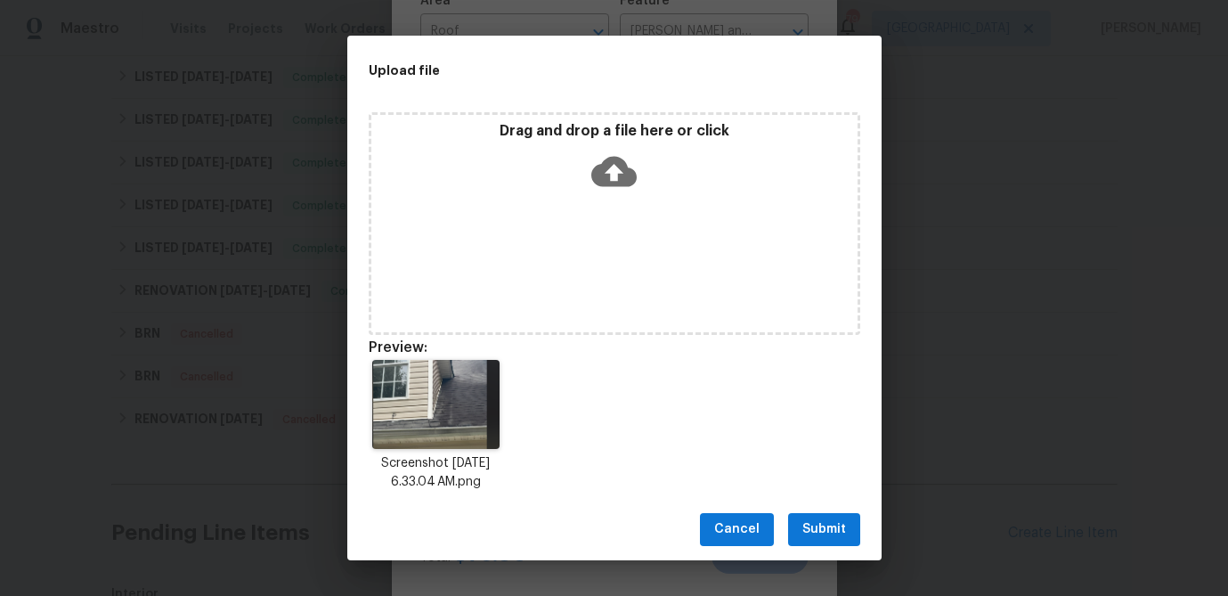
click at [852, 518] on button "Submit" at bounding box center [824, 529] width 72 height 33
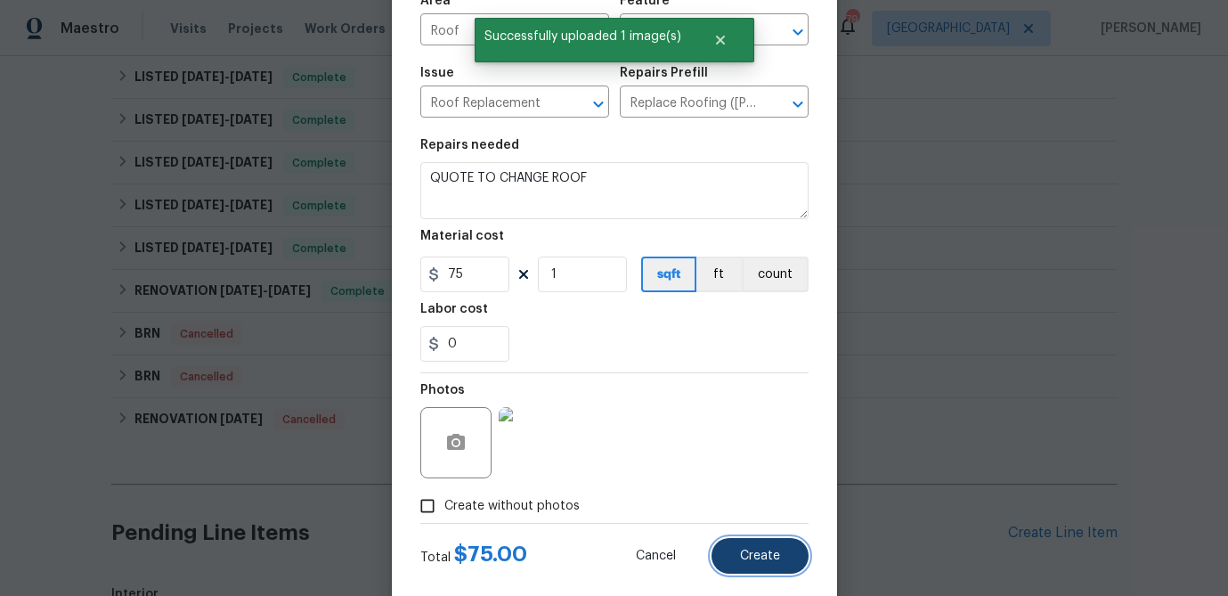
click at [768, 556] on span "Create" at bounding box center [760, 555] width 40 height 13
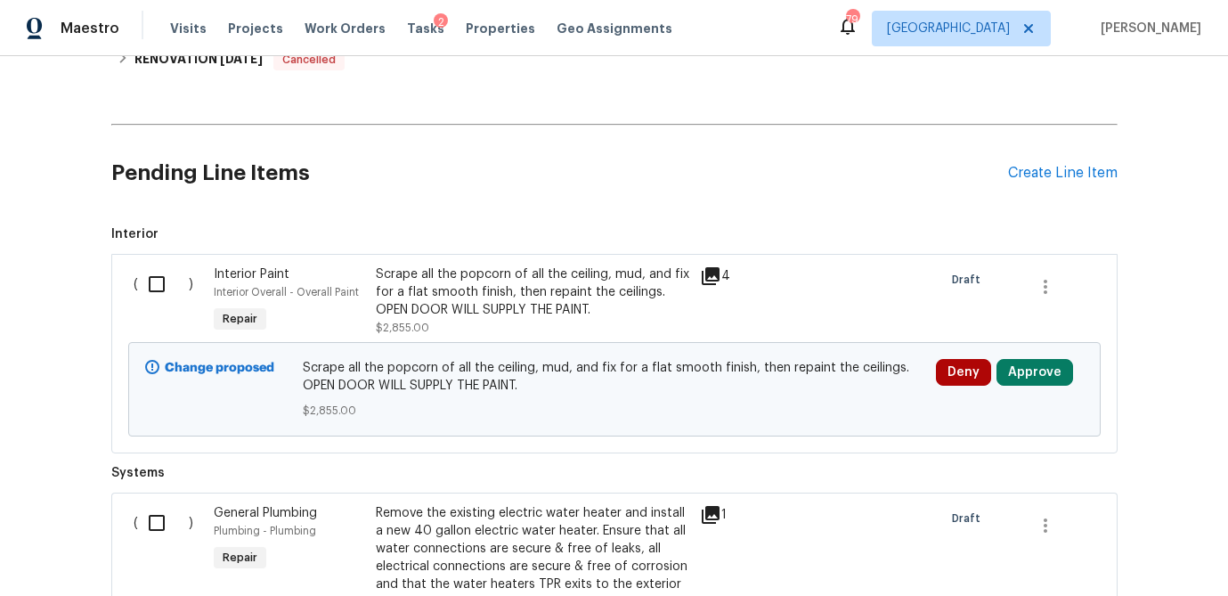
scroll to position [835, 0]
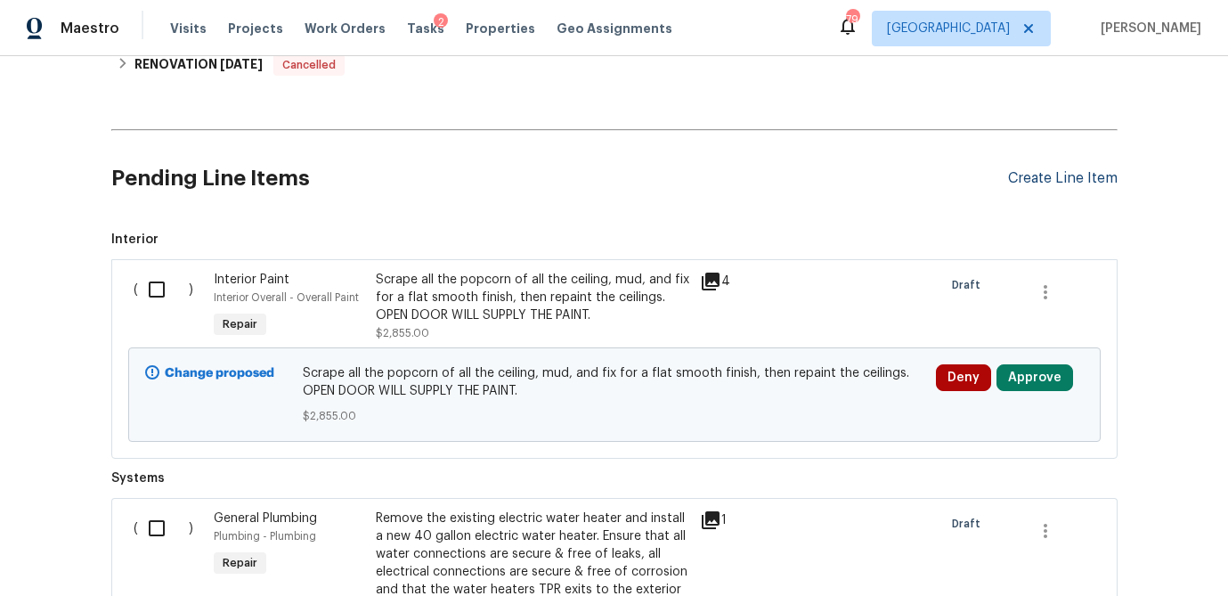
click at [1025, 182] on div "Create Line Item" at bounding box center [1063, 178] width 110 height 17
click at [1060, 173] on div "Create Line Item" at bounding box center [1063, 178] width 110 height 17
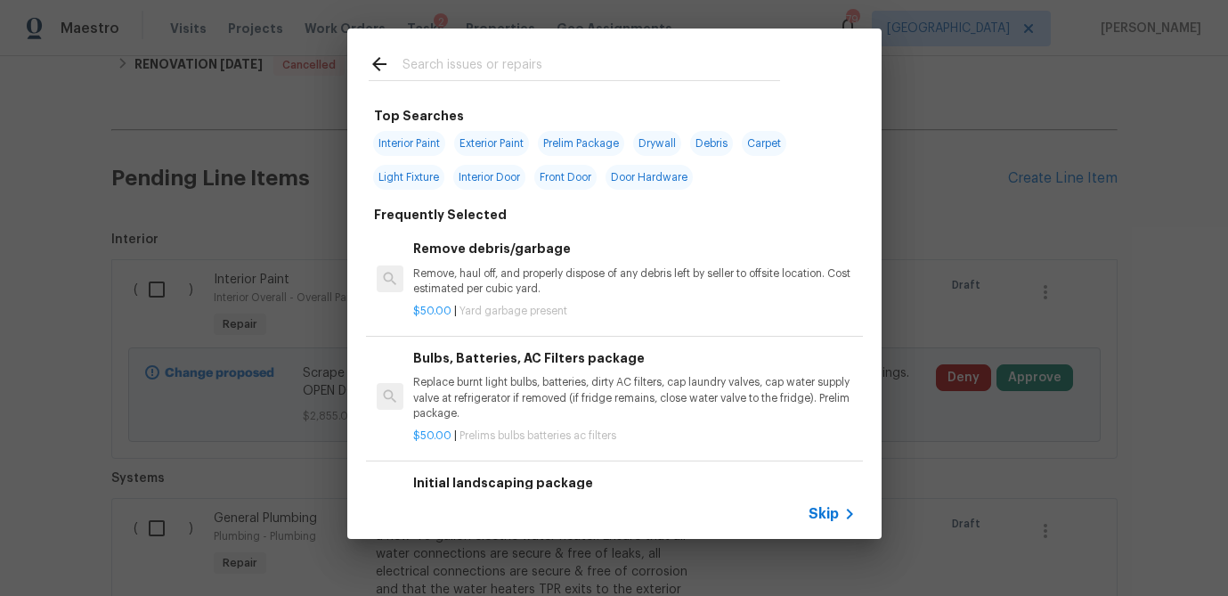
click at [465, 70] on input "text" at bounding box center [591, 66] width 378 height 27
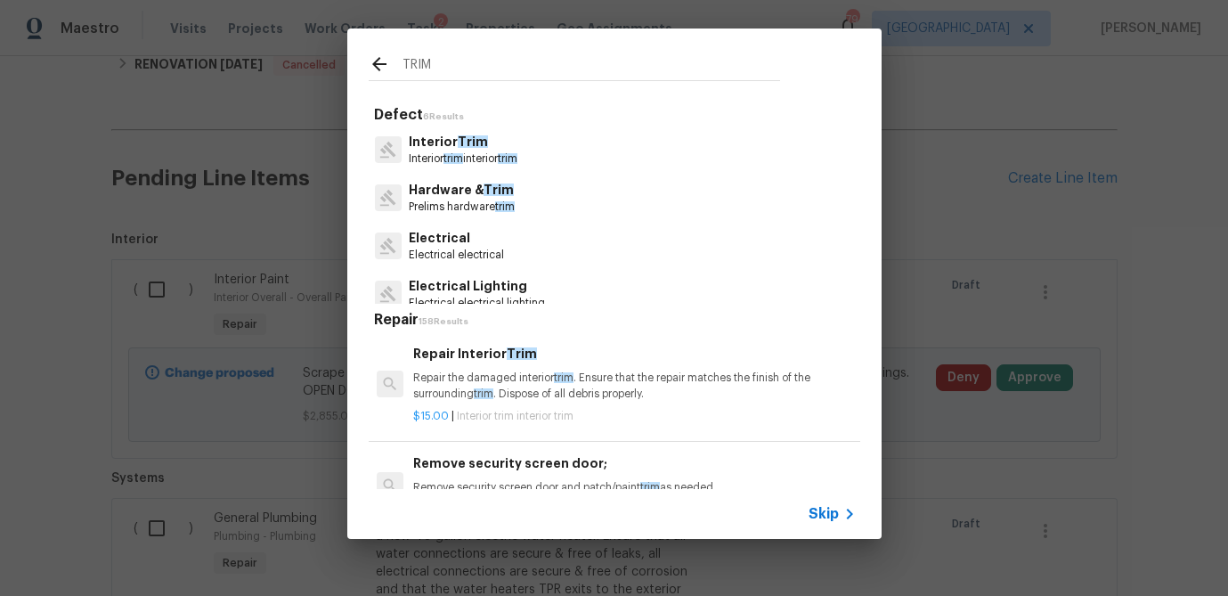
type input "TRIM"
click at [439, 142] on p "Interior Trim" at bounding box center [463, 142] width 109 height 19
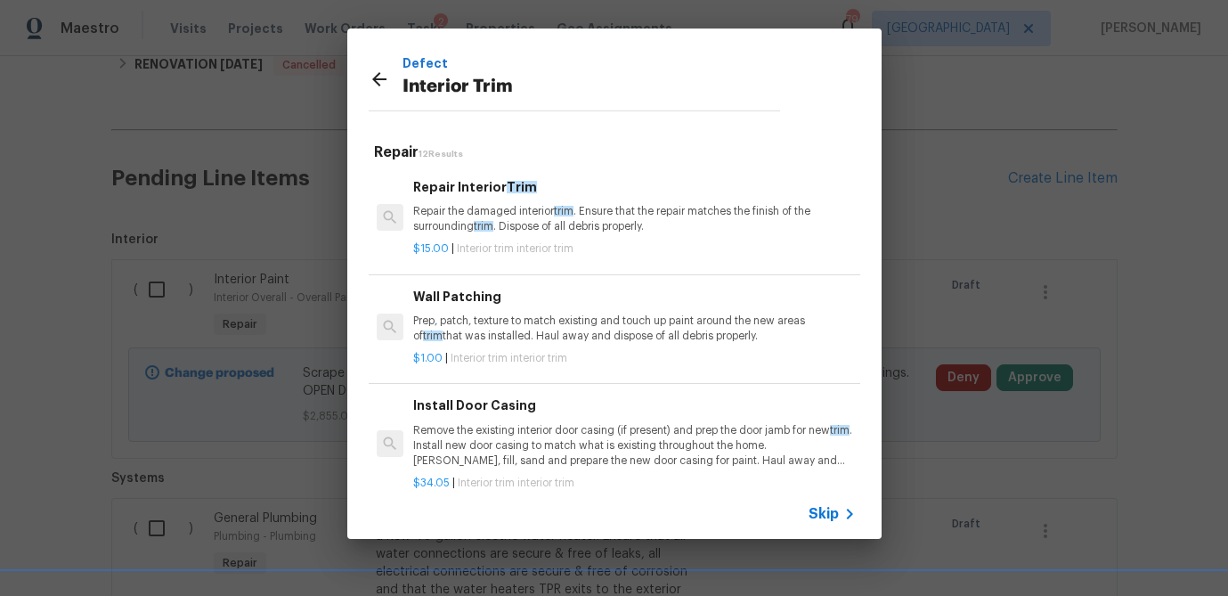
click at [458, 192] on h6 "Repair Interior Trim" at bounding box center [634, 187] width 442 height 20
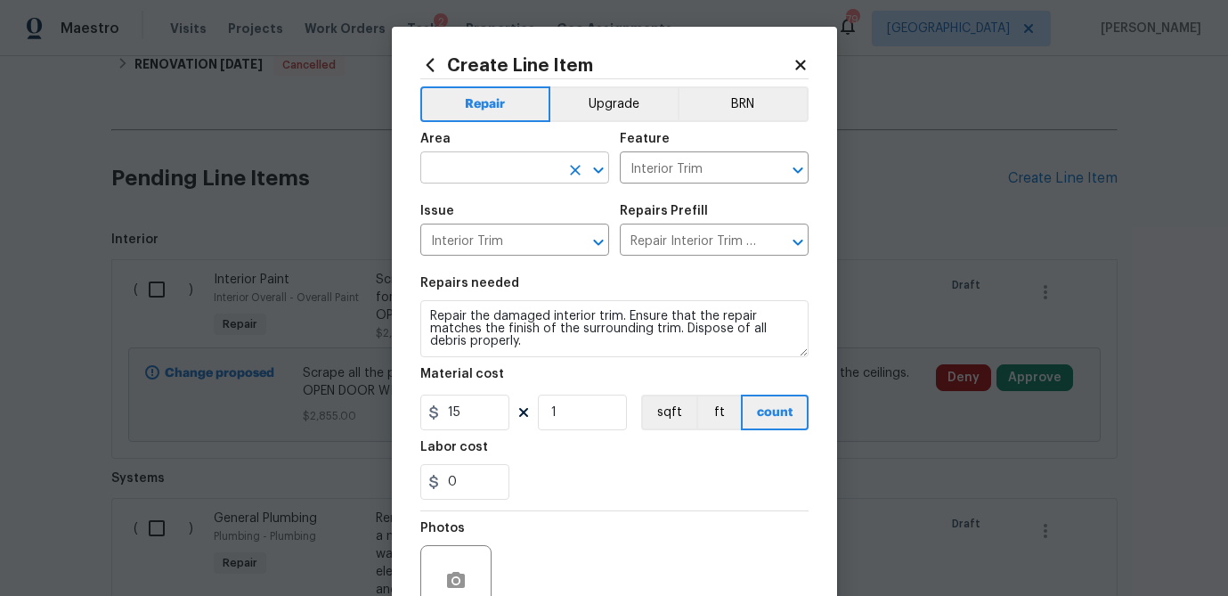
click at [501, 175] on input "text" at bounding box center [489, 170] width 139 height 28
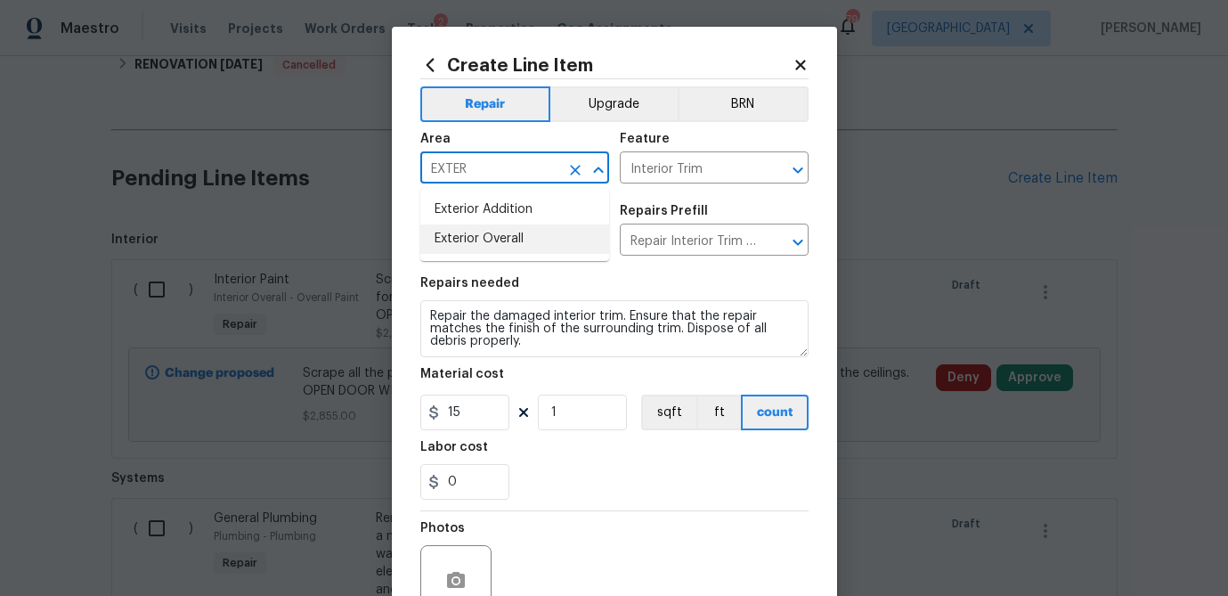
click at [492, 240] on li "Exterior Overall" at bounding box center [514, 238] width 189 height 29
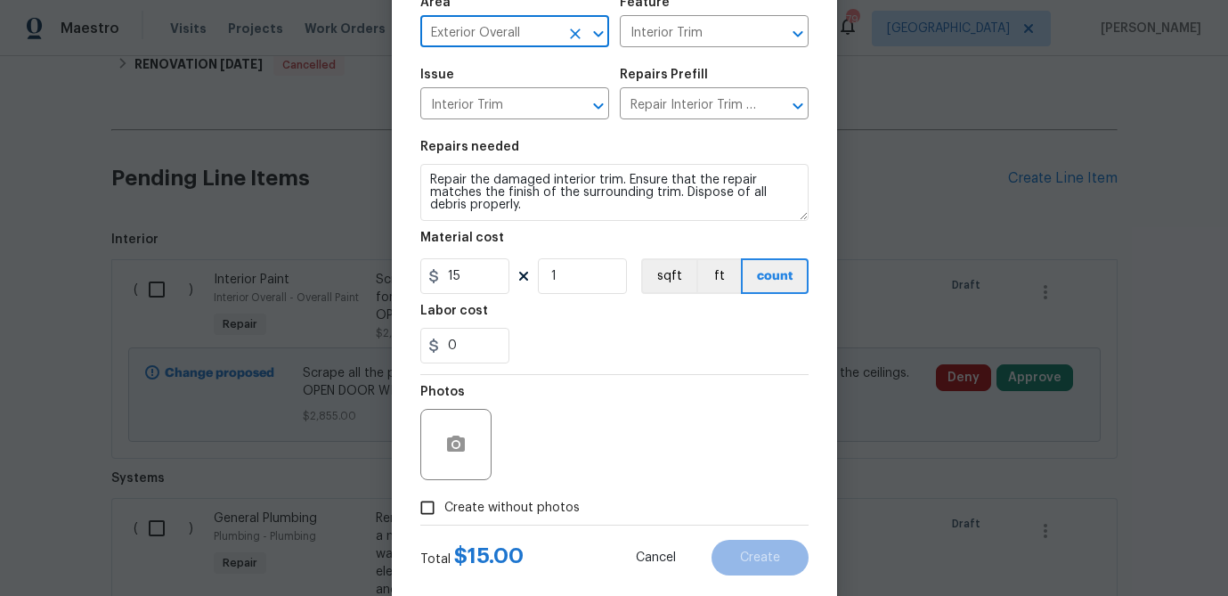
scroll to position [172, 0]
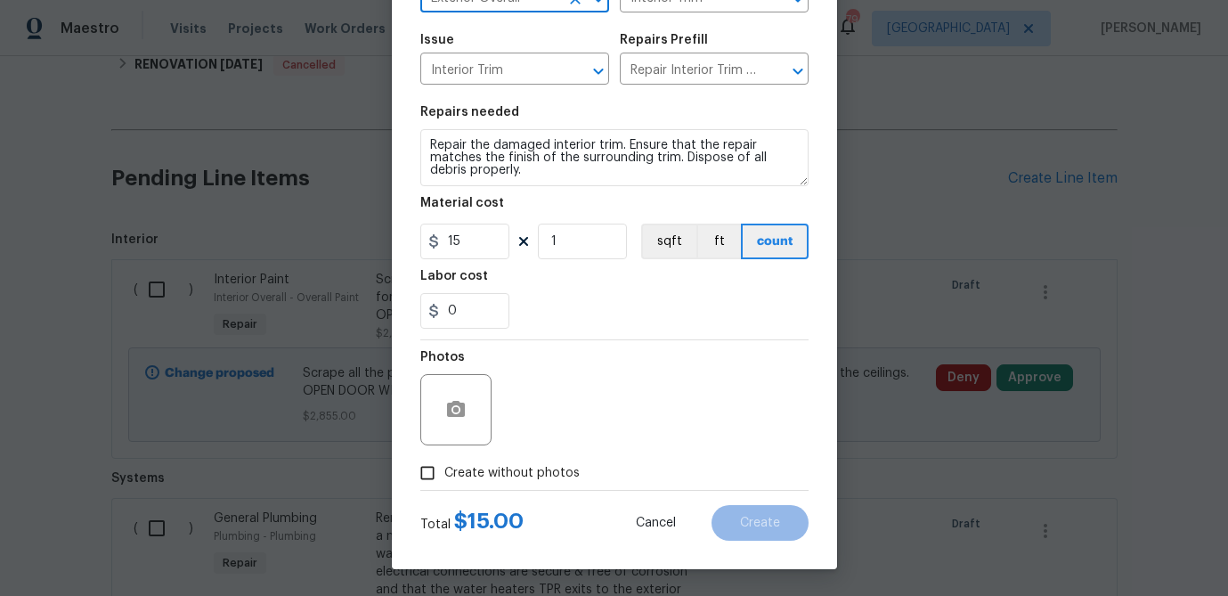
type input "Exterior Overall"
click at [461, 402] on icon "button" at bounding box center [455, 409] width 21 height 21
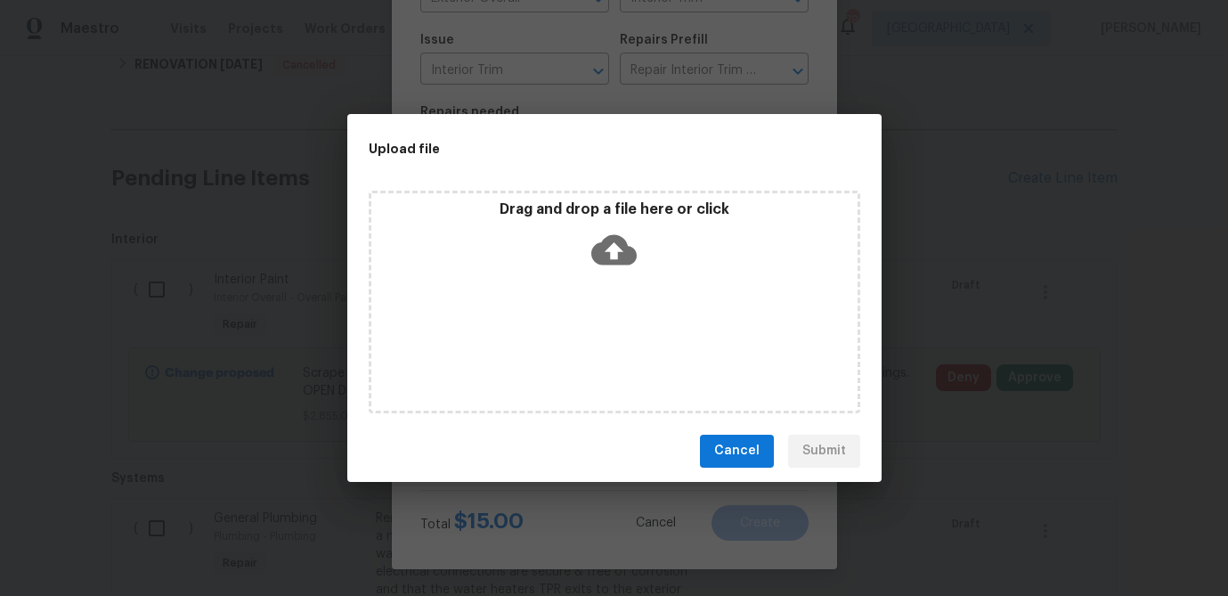
click at [628, 247] on icon at bounding box center [613, 249] width 45 height 30
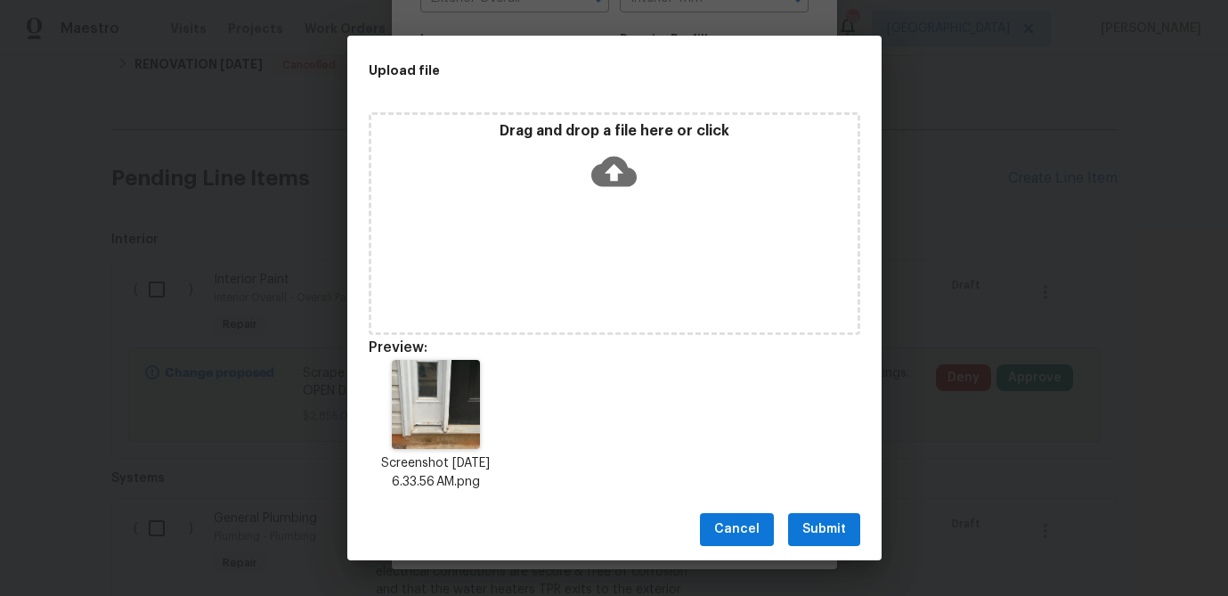
click at [825, 529] on span "Submit" at bounding box center [824, 529] width 44 height 22
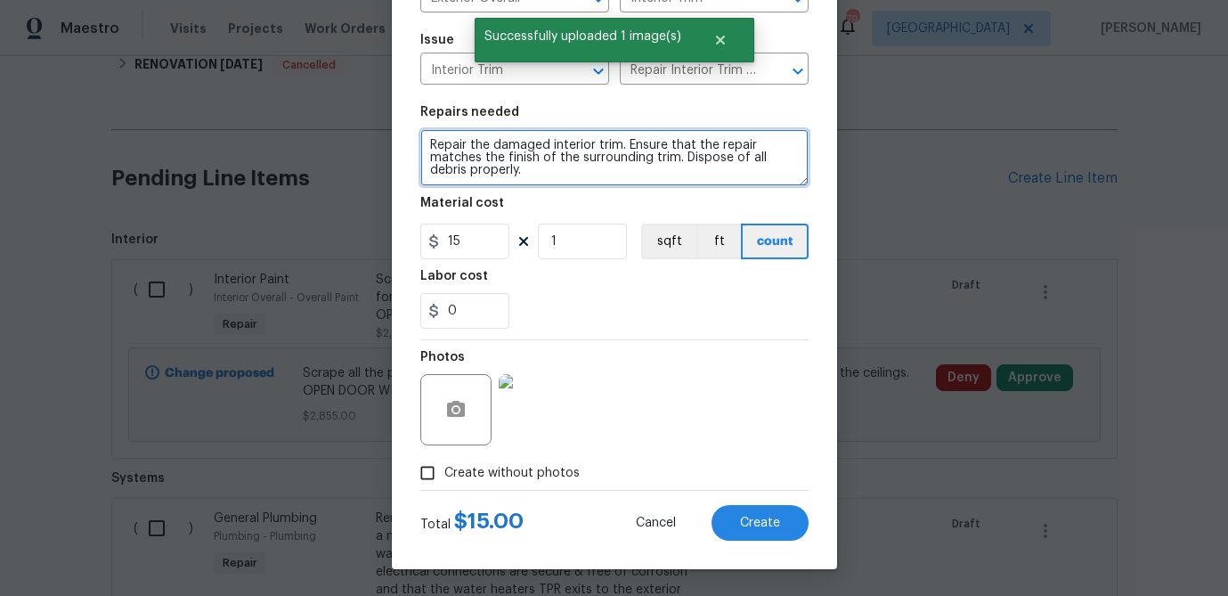
drag, startPoint x: 524, startPoint y: 170, endPoint x: 418, endPoint y: 144, distance: 109.9
click at [418, 144] on div "Create Line Item Repair Upgrade BRN Area Exterior Overall ​ Feature Interior Tr…" at bounding box center [614, 212] width 445 height 713
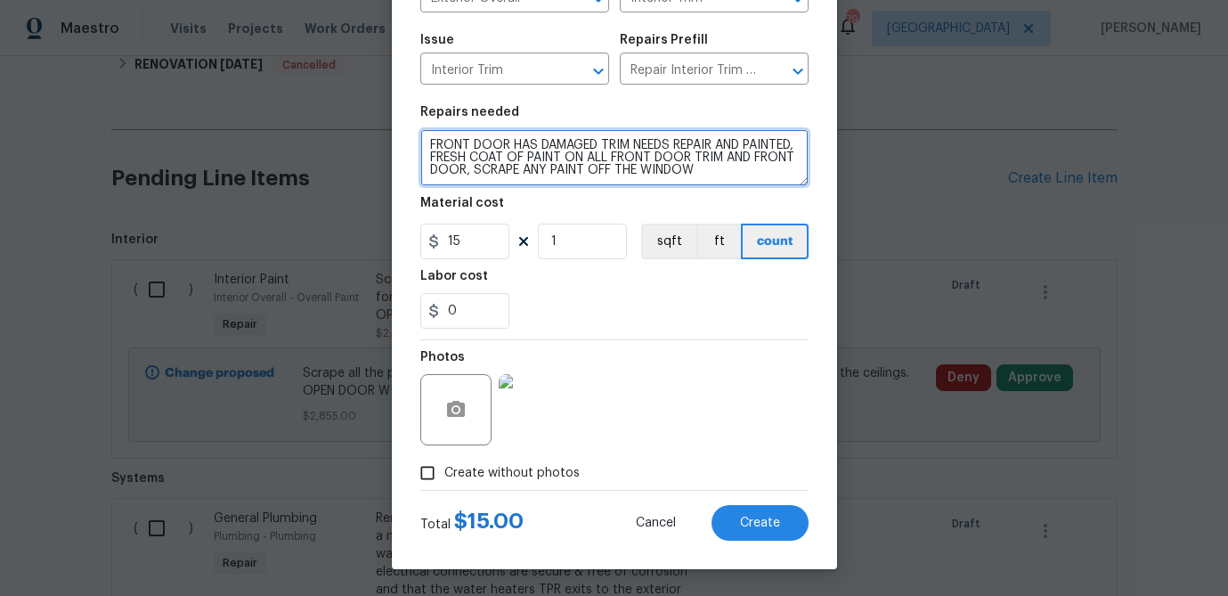
type textarea "FRONT DOOR HAS DAMAGED TRIM NEEDS REPAIR AND PAINTED, FRESH COAT OF PAINT ON AL…"
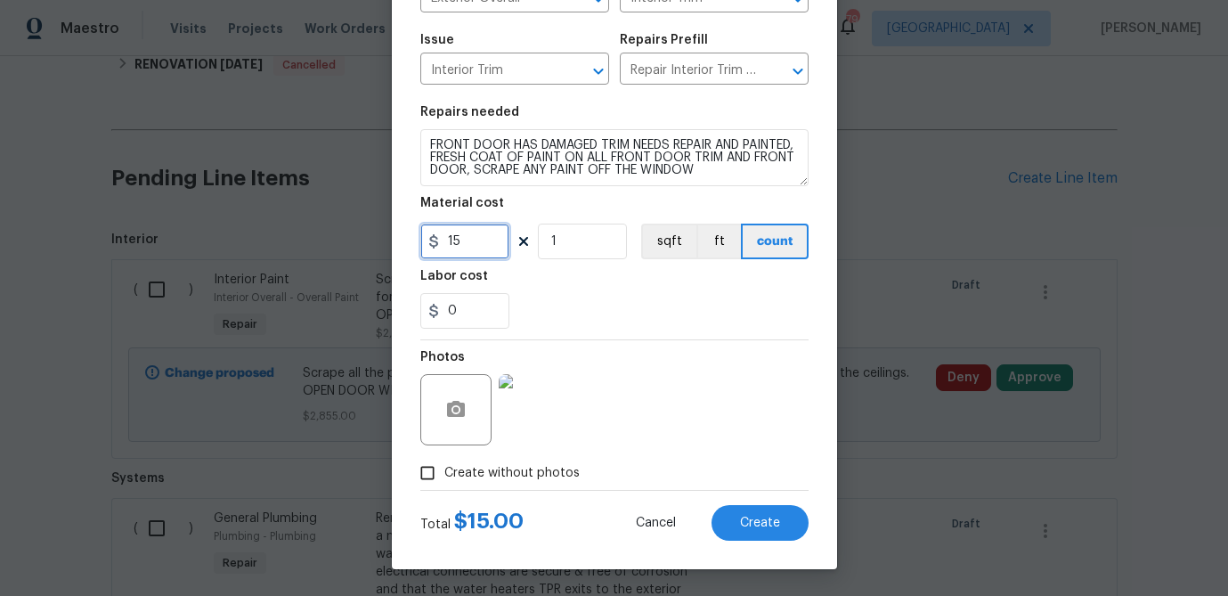
drag, startPoint x: 469, startPoint y: 238, endPoint x: 413, endPoint y: 240, distance: 56.2
click at [413, 240] on div "Create Line Item Repair Upgrade BRN Area Exterior Overall ​ Feature Interior Tr…" at bounding box center [614, 212] width 445 height 713
type input "250"
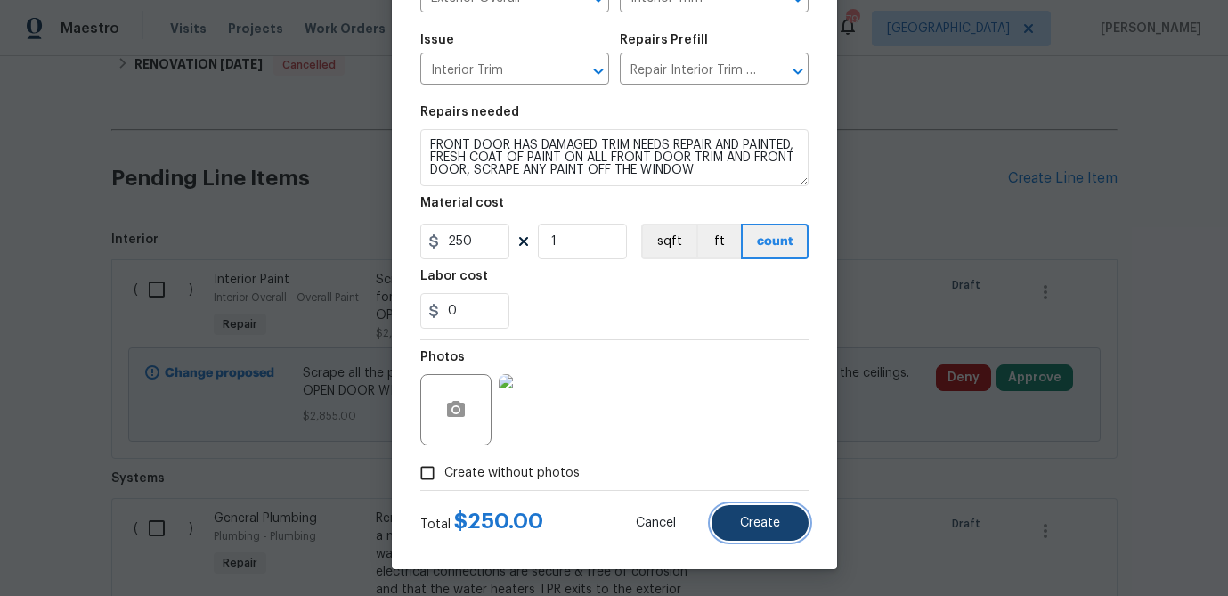
click at [763, 537] on button "Create" at bounding box center [759, 523] width 97 height 36
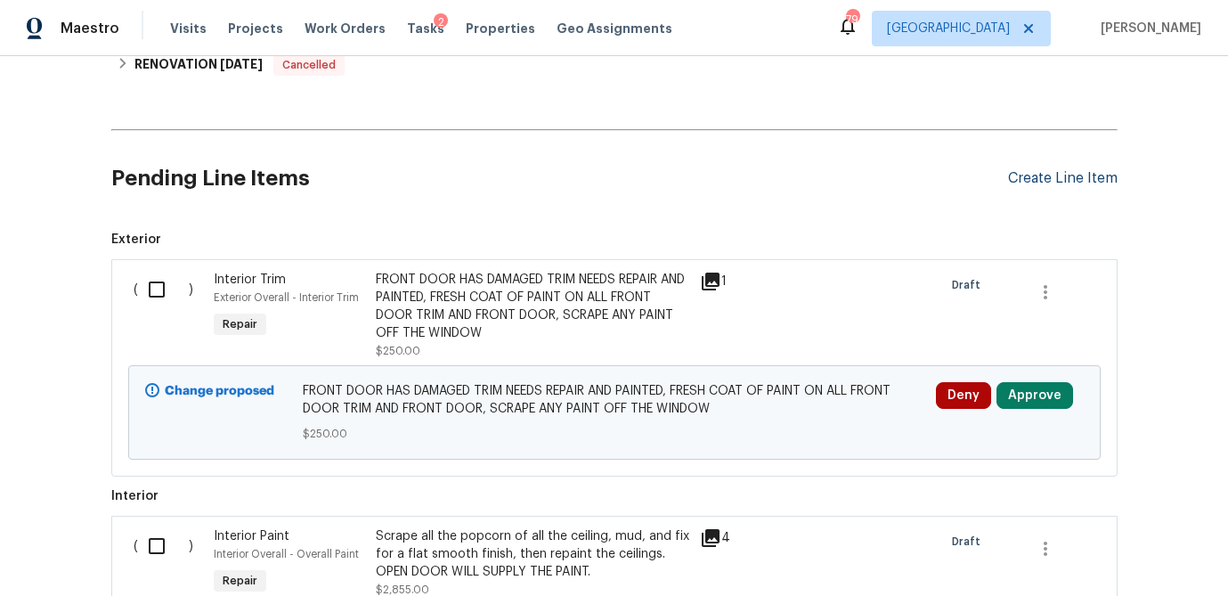
click at [1059, 176] on div "Create Line Item" at bounding box center [1063, 178] width 110 height 17
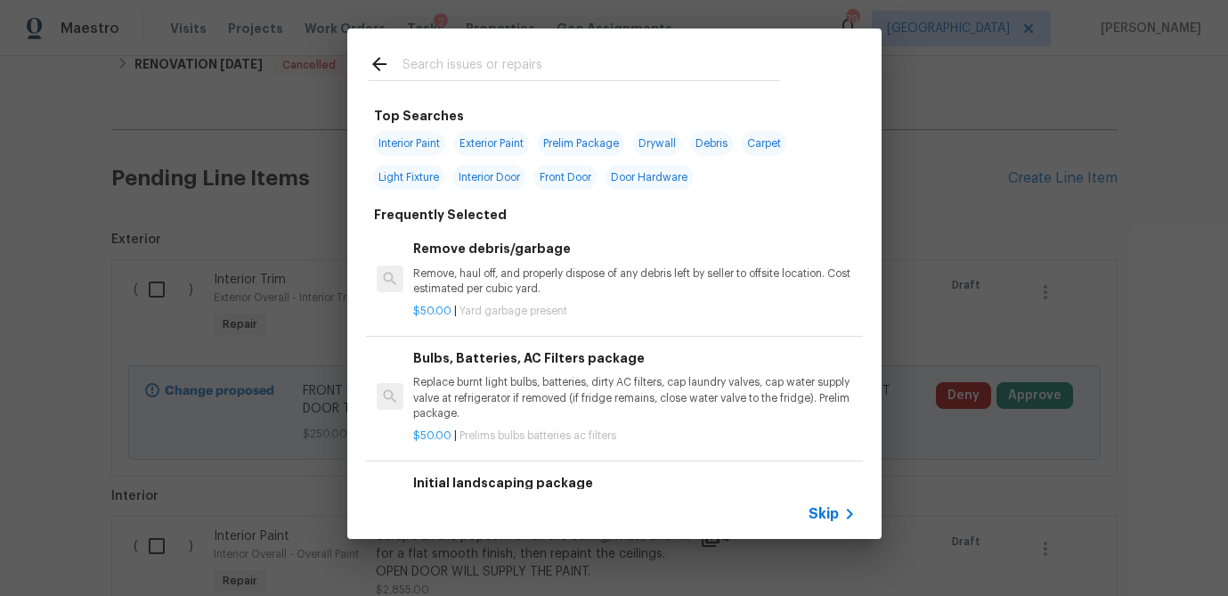
click at [451, 68] on input "text" at bounding box center [591, 66] width 378 height 27
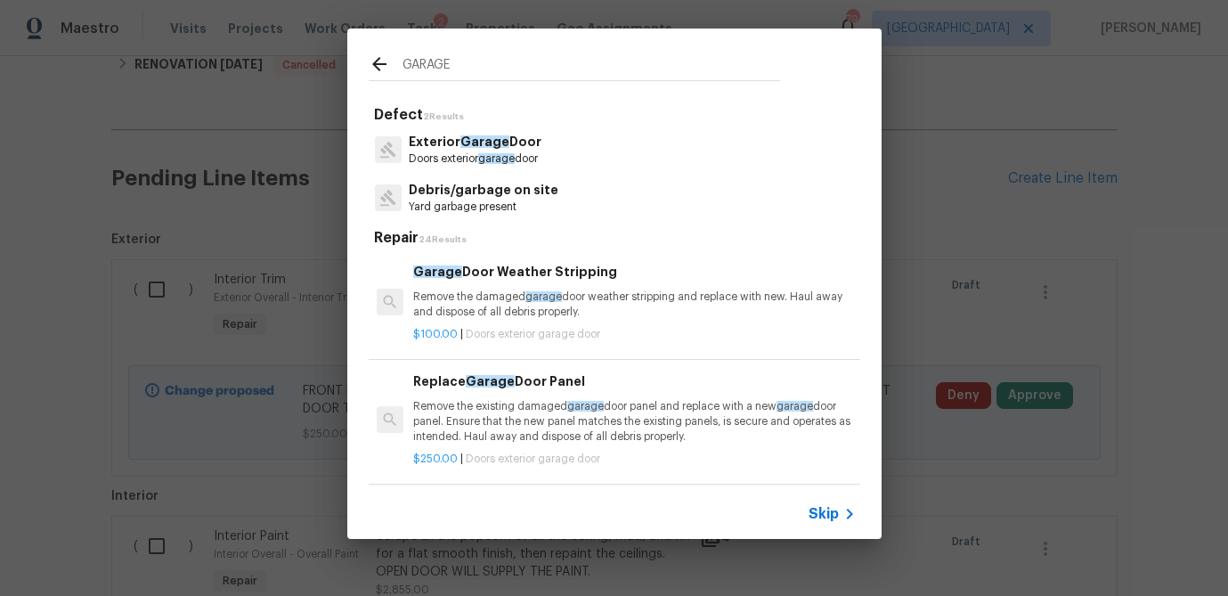
type input "GARAGE"
click at [441, 142] on p "Exterior Garage Door" at bounding box center [475, 142] width 133 height 19
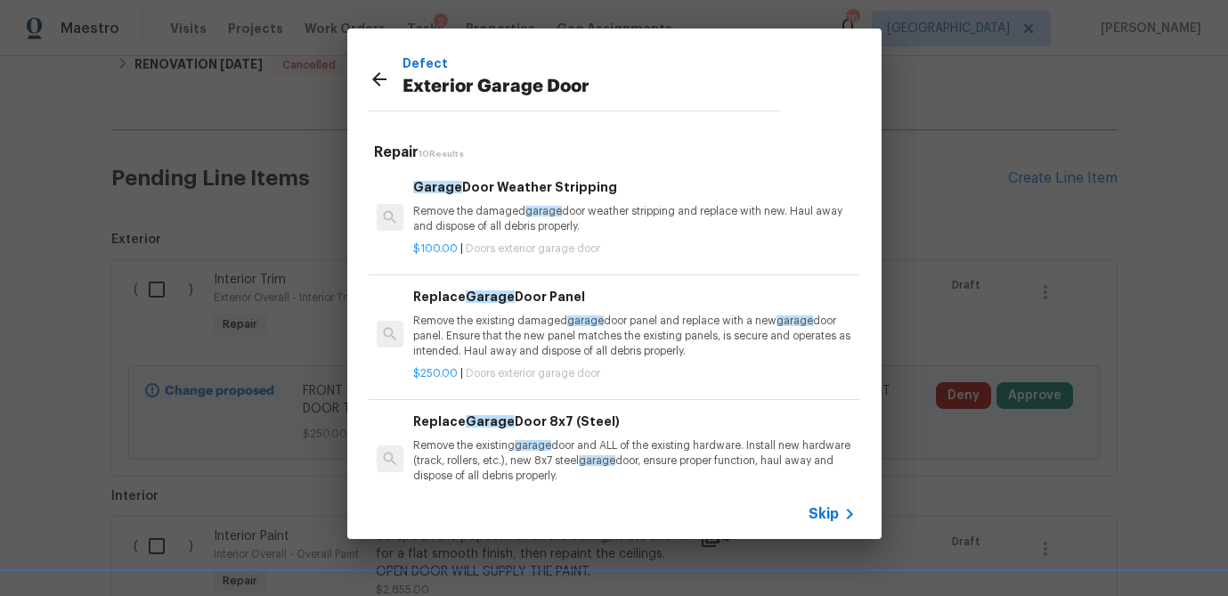
click at [511, 318] on p "Remove the existing damaged garage door panel and replace with a new garage doo…" at bounding box center [634, 335] width 442 height 45
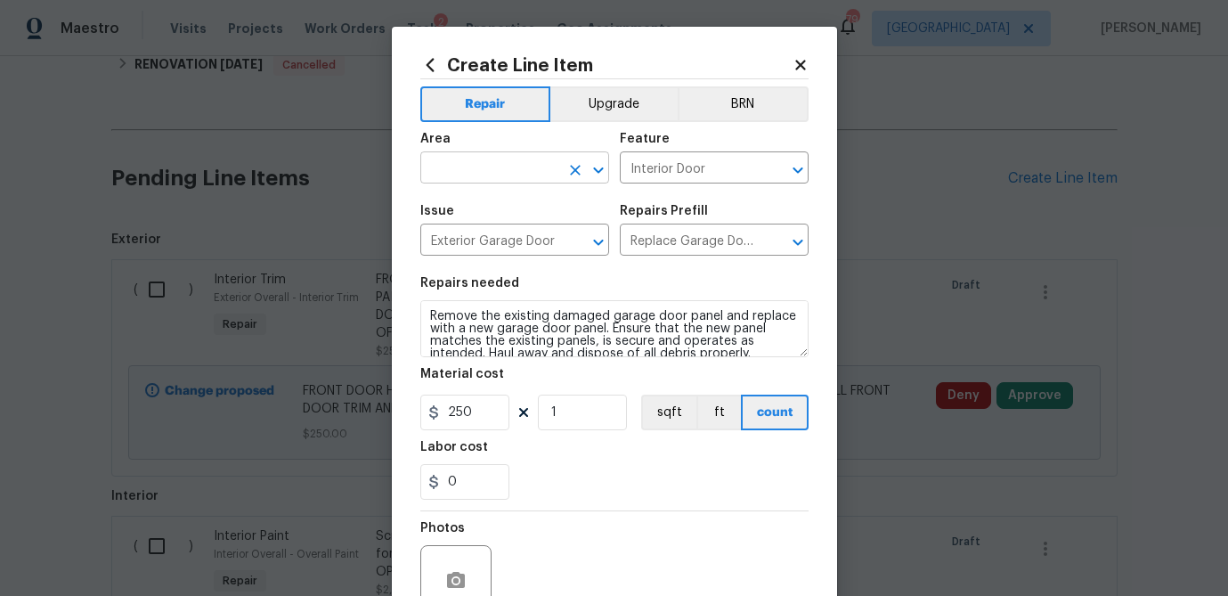
click at [485, 167] on input "text" at bounding box center [489, 170] width 139 height 28
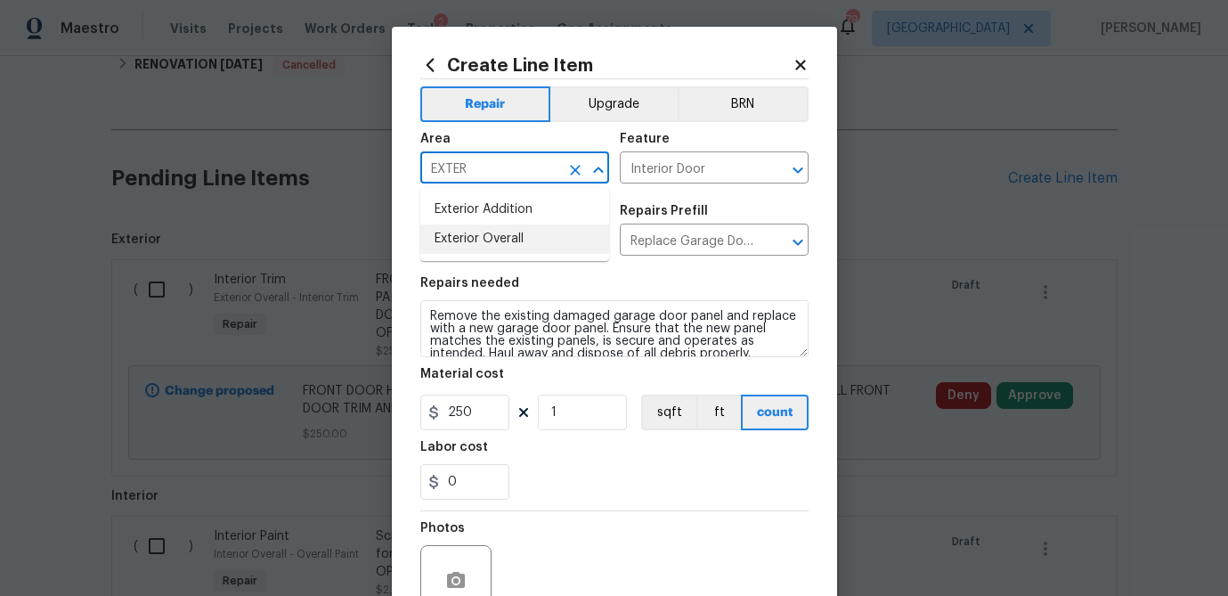
click at [473, 241] on li "Exterior Overall" at bounding box center [514, 238] width 189 height 29
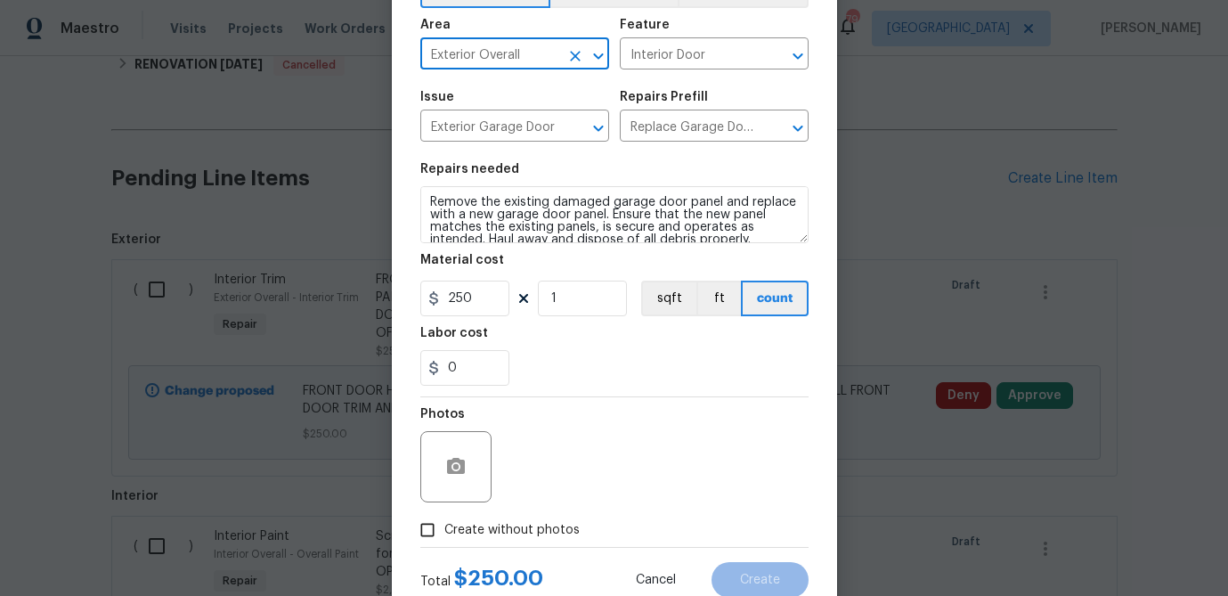
scroll to position [116, 0]
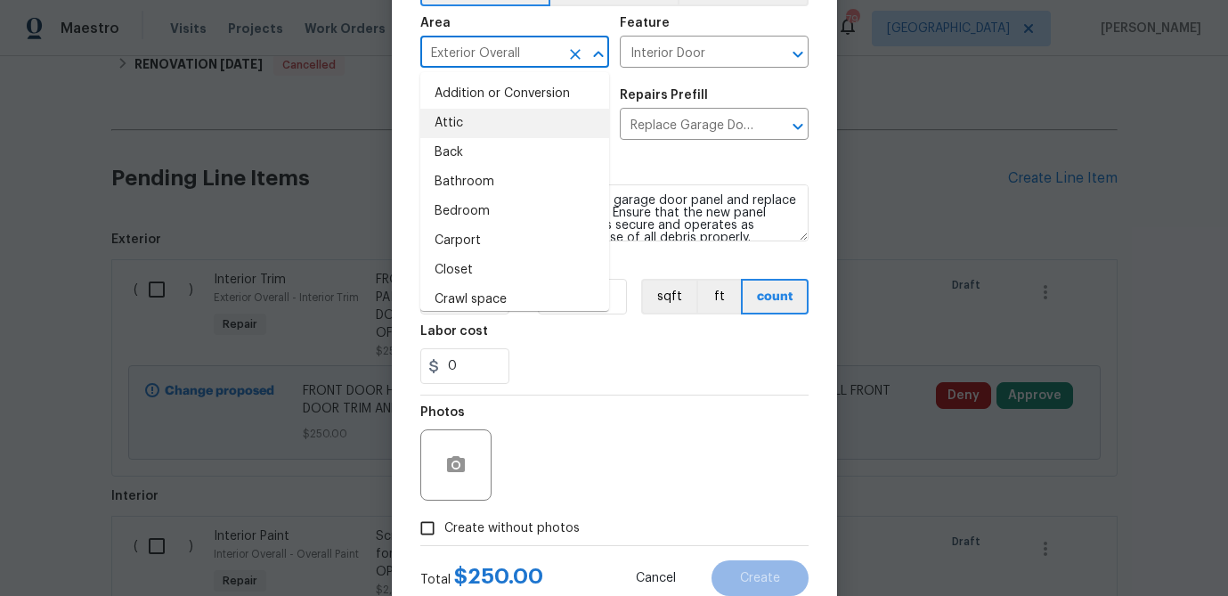
click at [460, 289] on li "Crawl space" at bounding box center [514, 299] width 189 height 29
type input "Crawl space"
click at [460, 289] on input "250" at bounding box center [464, 297] width 89 height 36
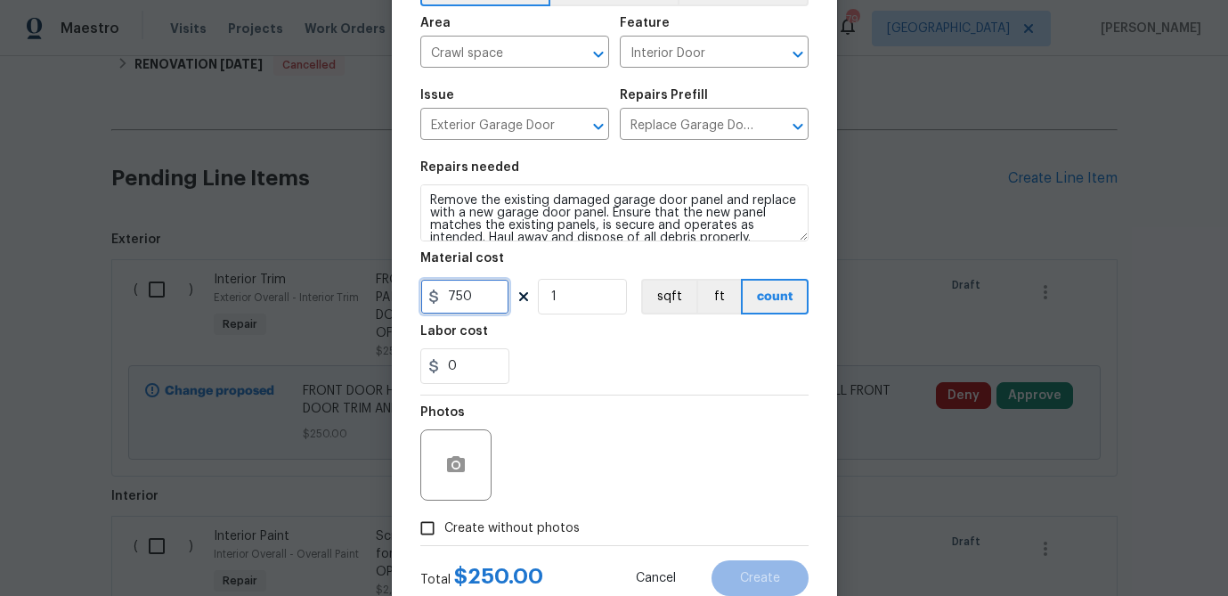
type input "750"
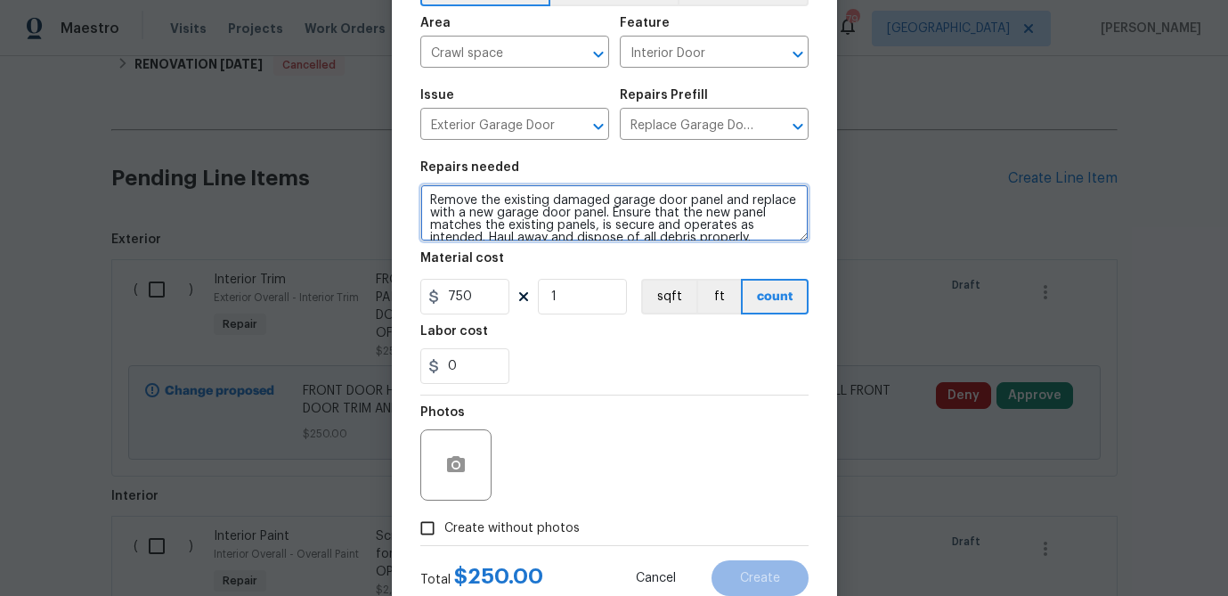
click at [487, 227] on textarea "Remove the existing damaged garage door panel and replace with a new garage doo…" at bounding box center [614, 212] width 388 height 57
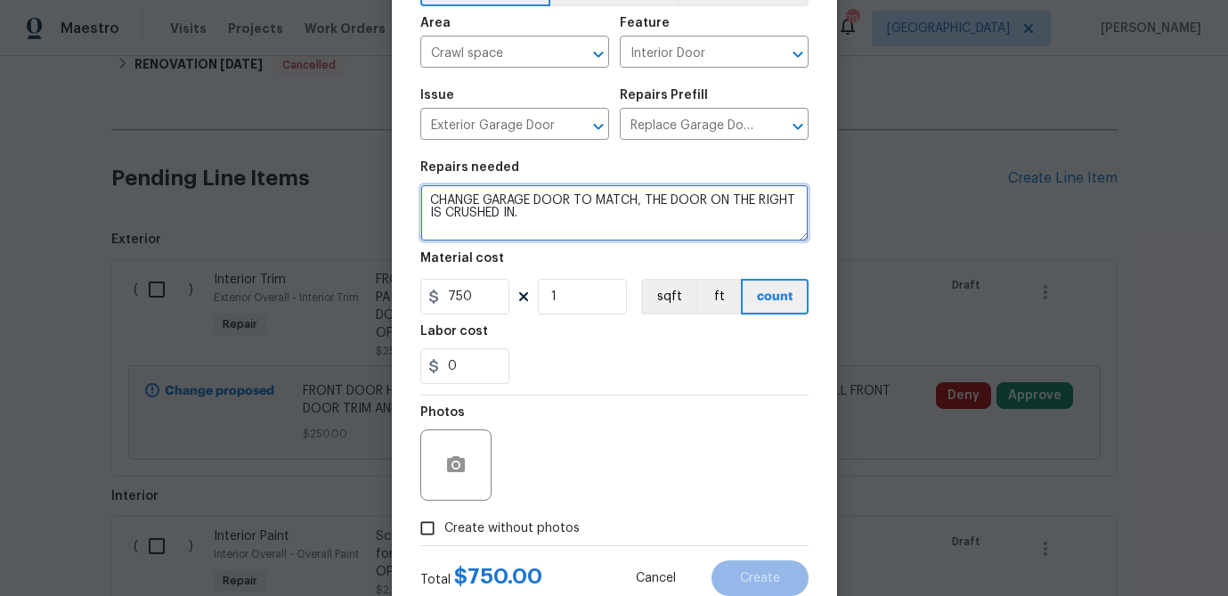
type textarea "CHANGE GARAGE DOOR TO MATCH, THE DOOR ON THE RIGHT IS CRUSHED IN."
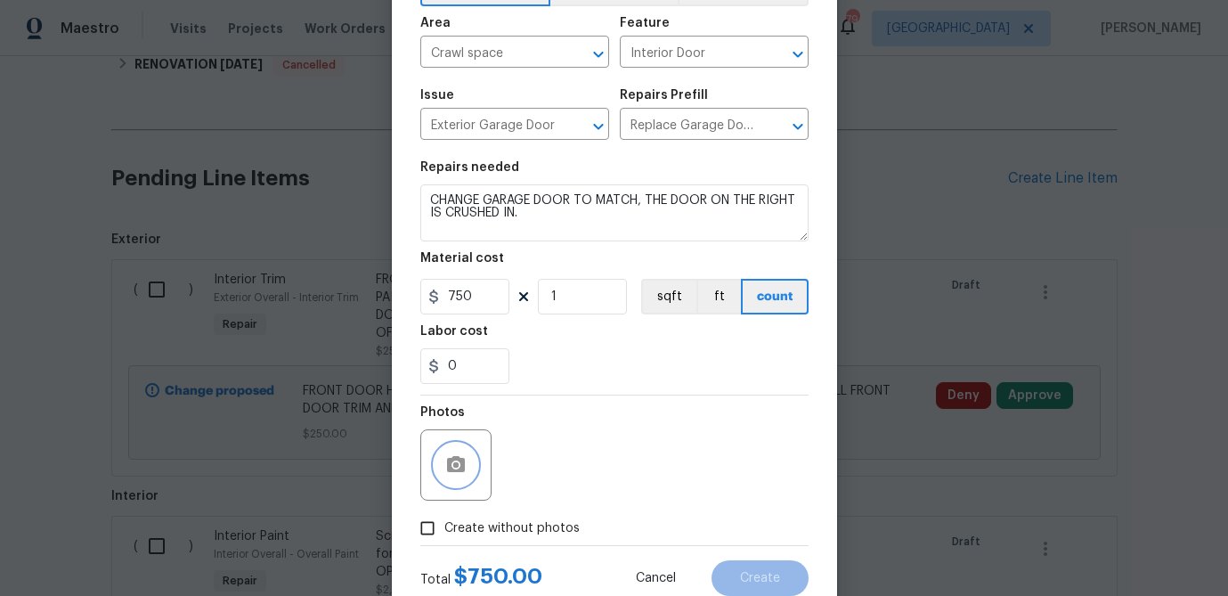
click at [460, 472] on icon "button" at bounding box center [456, 464] width 18 height 16
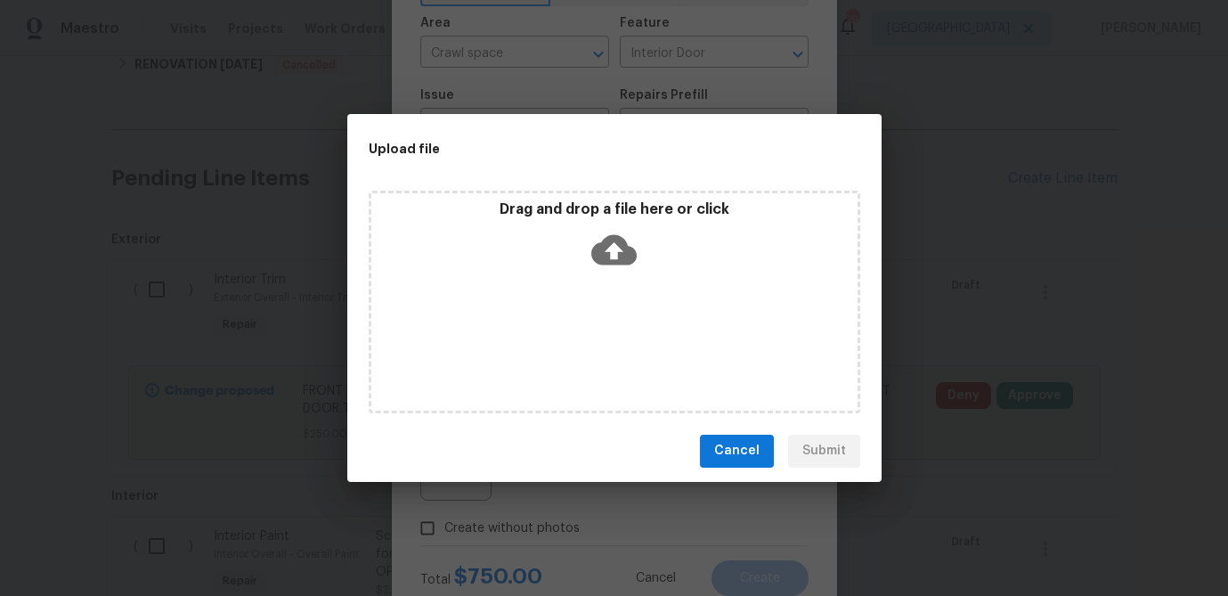
click at [614, 243] on icon at bounding box center [613, 249] width 45 height 45
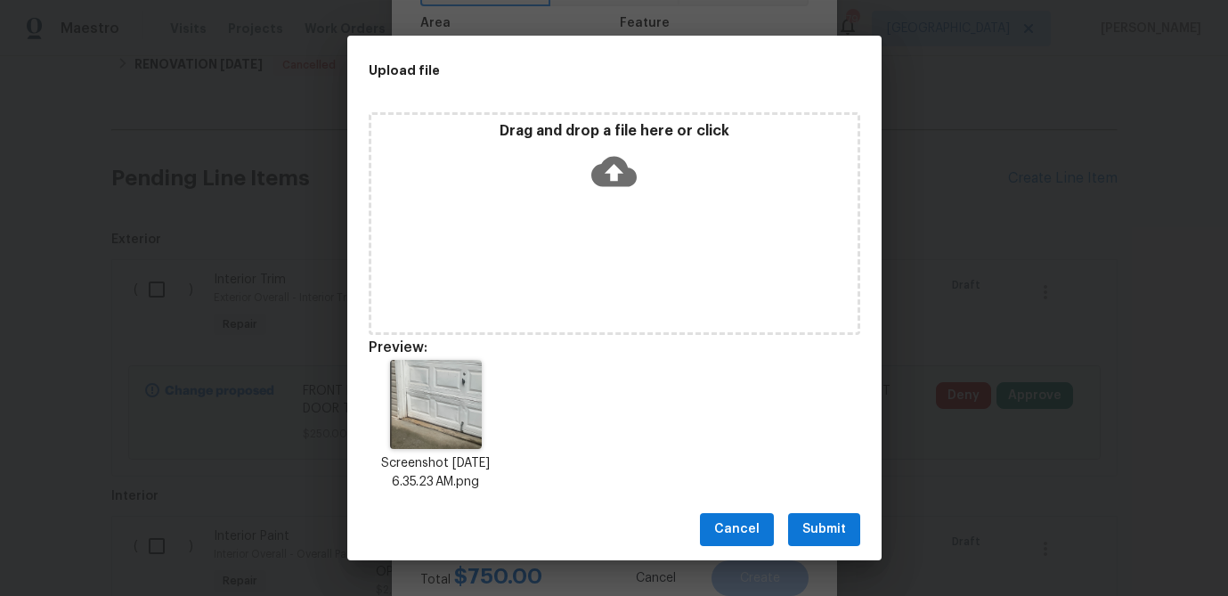
click at [841, 533] on span "Submit" at bounding box center [824, 529] width 44 height 22
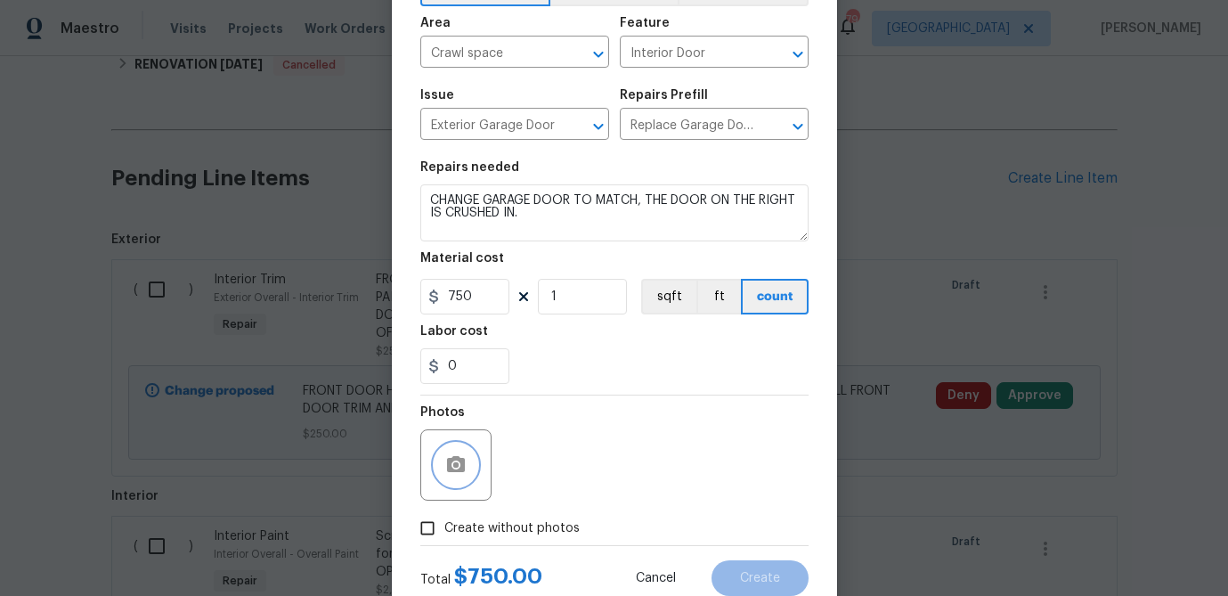
scroll to position [172, 0]
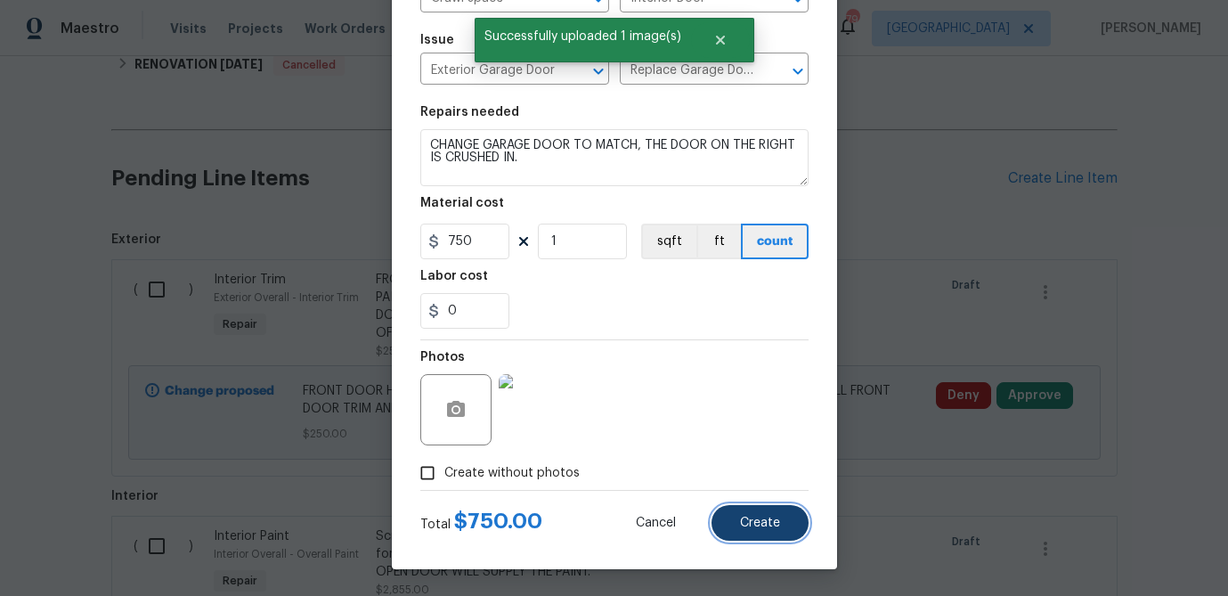
click at [754, 519] on span "Create" at bounding box center [760, 522] width 40 height 13
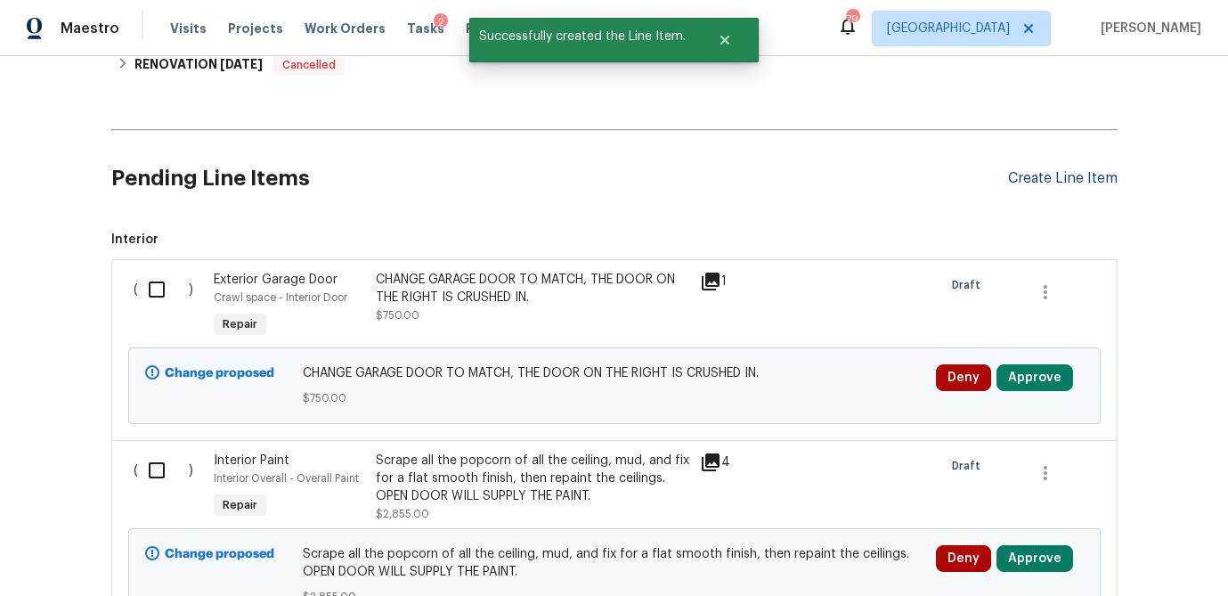
click at [1030, 178] on div "Create Line Item" at bounding box center [1063, 178] width 110 height 17
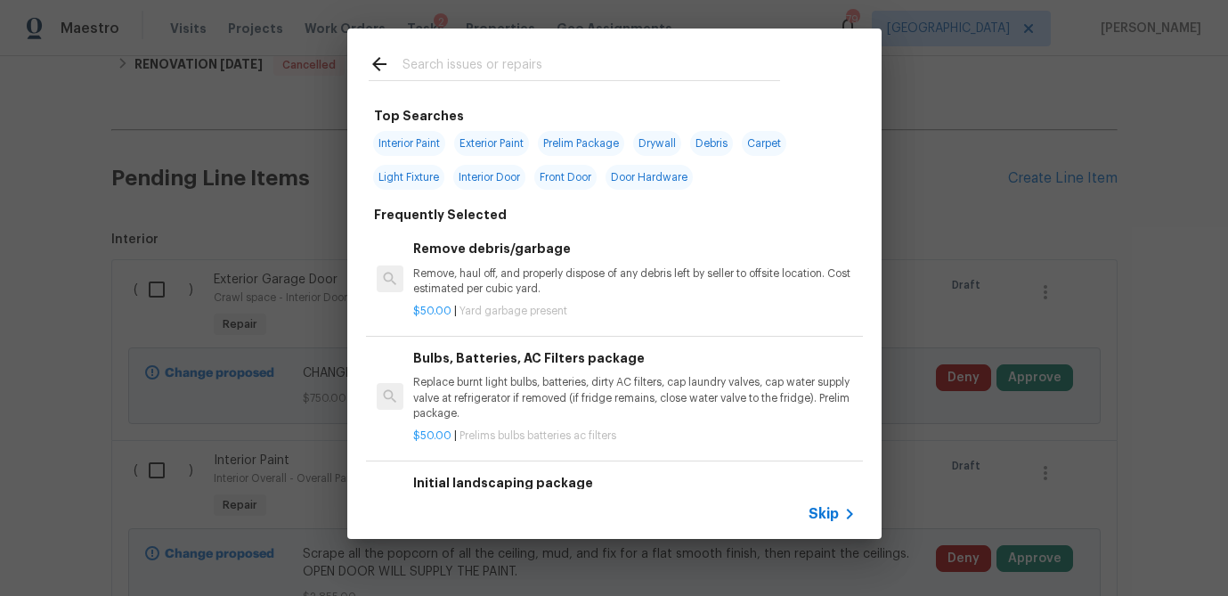
click at [498, 69] on input "text" at bounding box center [591, 66] width 378 height 27
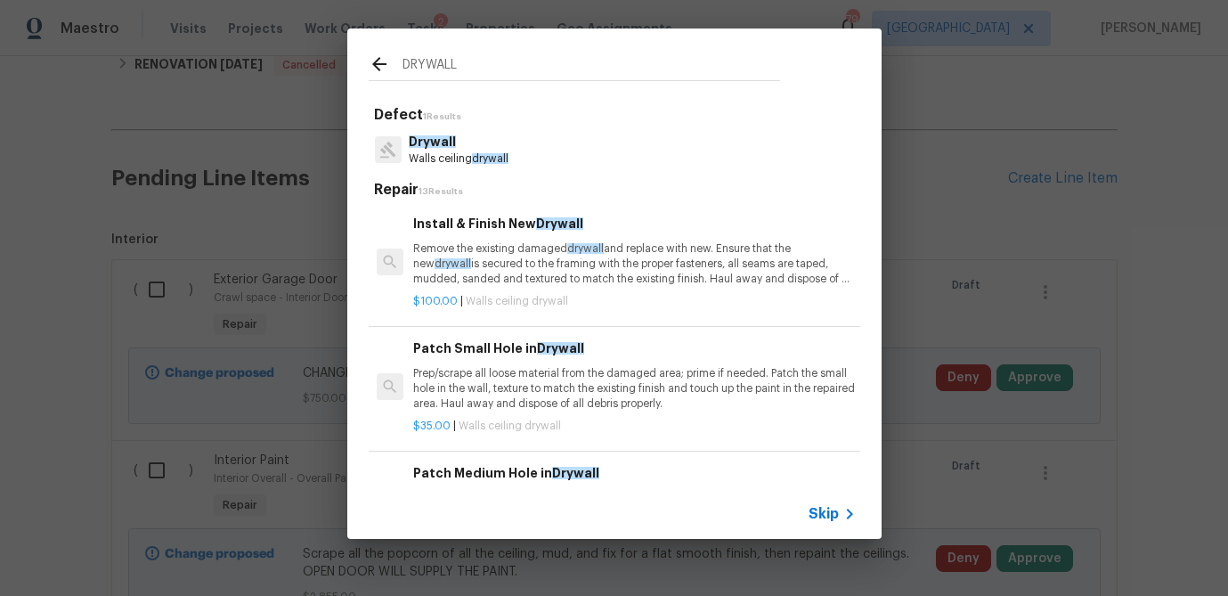
type input "DRYWALL"
click at [462, 150] on p "Drywall" at bounding box center [459, 142] width 100 height 19
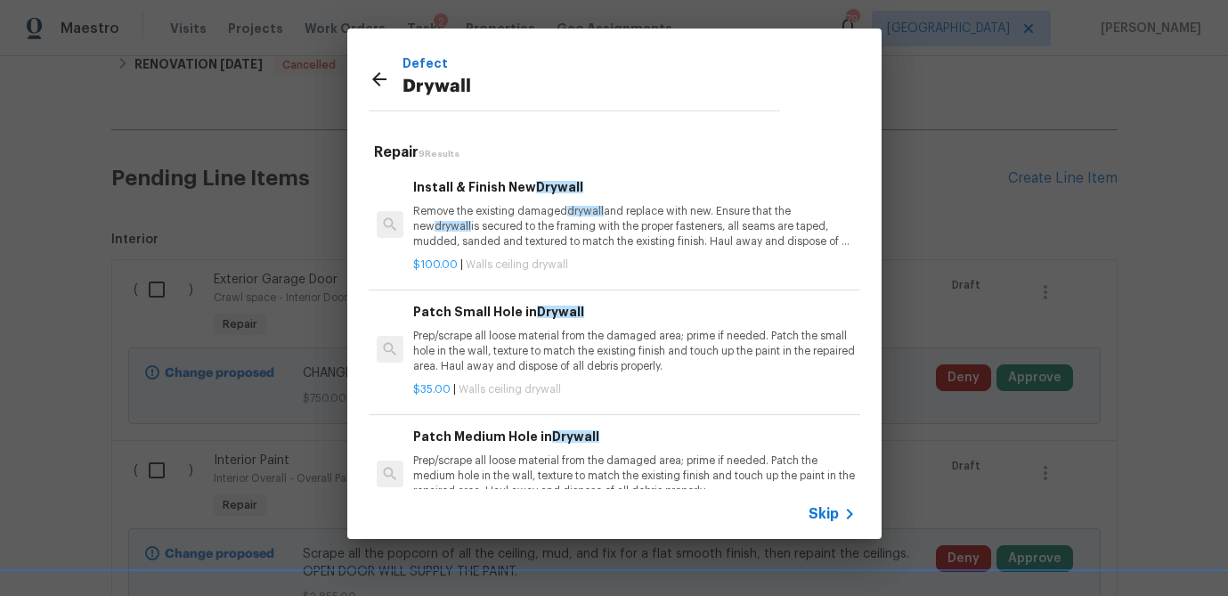
click at [559, 210] on p "Remove the existing damaged drywall and replace with new. Ensure that the new d…" at bounding box center [634, 226] width 442 height 45
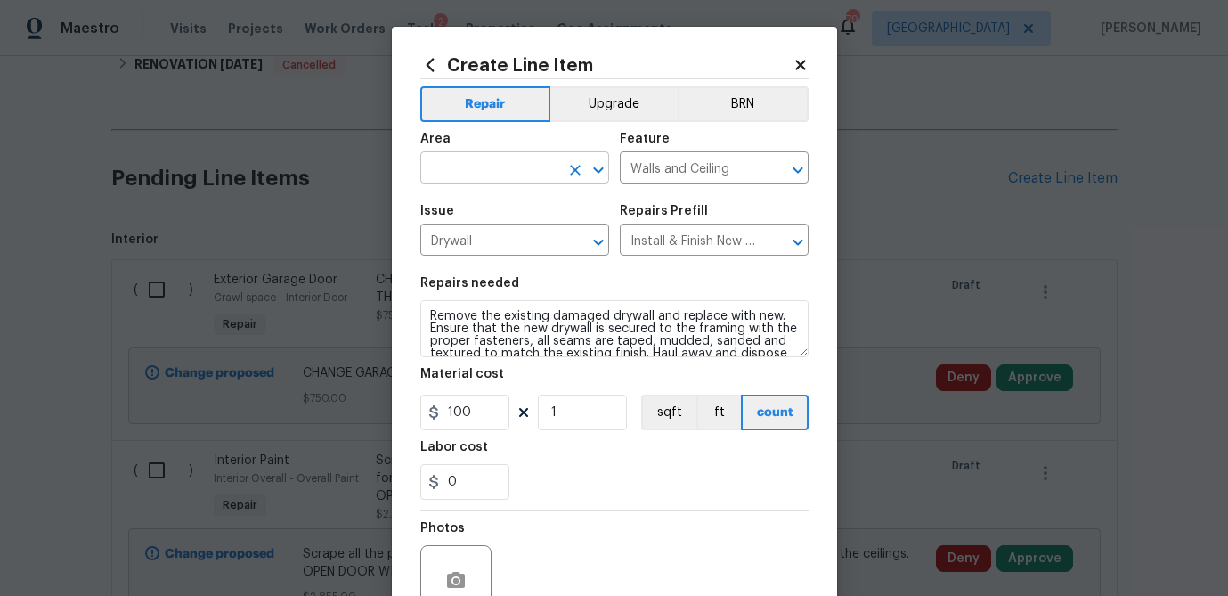
click at [500, 169] on input "text" at bounding box center [489, 170] width 139 height 28
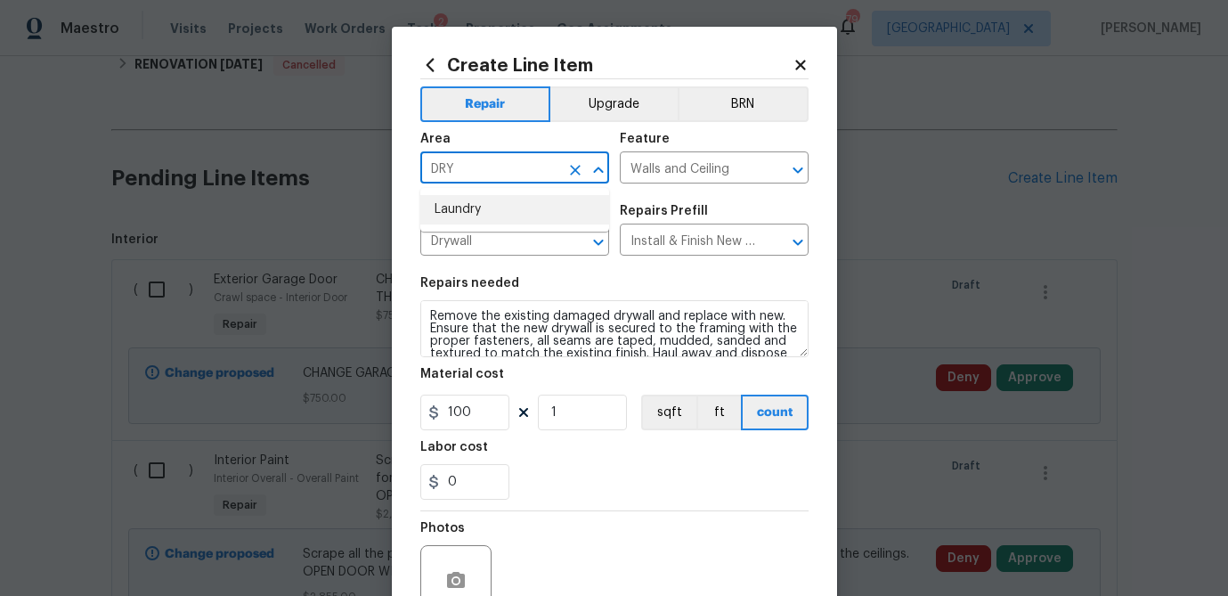
click at [497, 209] on li "Laundry" at bounding box center [514, 209] width 189 height 29
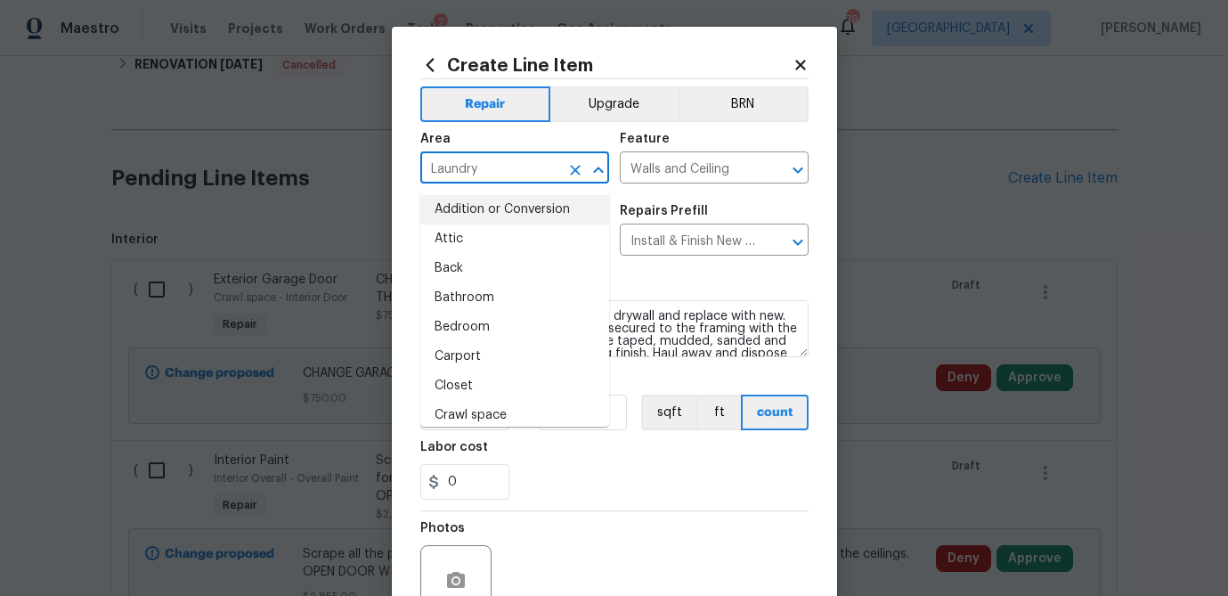
click at [562, 328] on li "Bedroom" at bounding box center [514, 327] width 189 height 29
type input "Bedroom"
click at [562, 328] on textarea "Remove the existing damaged drywall and replace with new. Ensure that the new d…" at bounding box center [614, 328] width 388 height 57
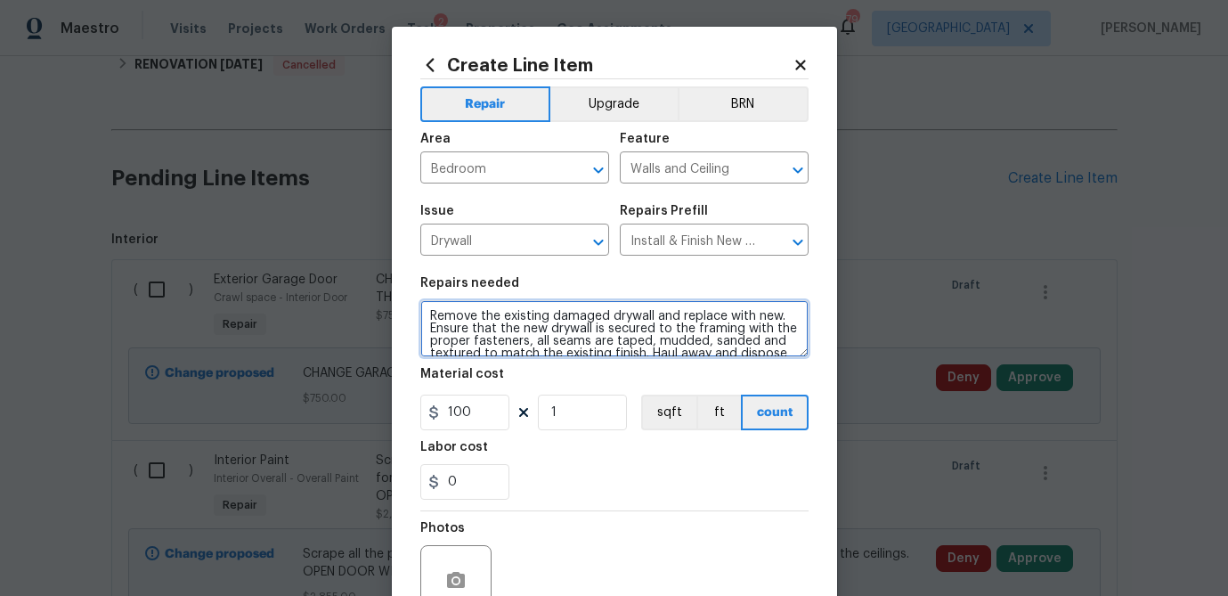
click at [562, 328] on textarea "Remove the existing damaged drywall and replace with new. Ensure that the new d…" at bounding box center [614, 328] width 388 height 57
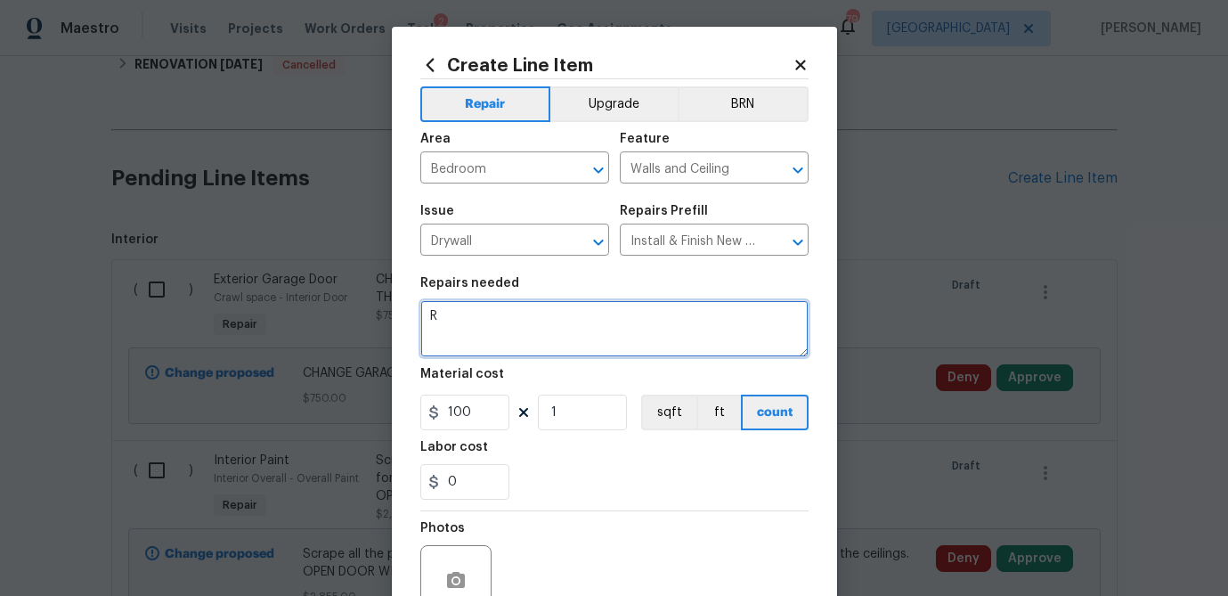
scroll to position [0, 0]
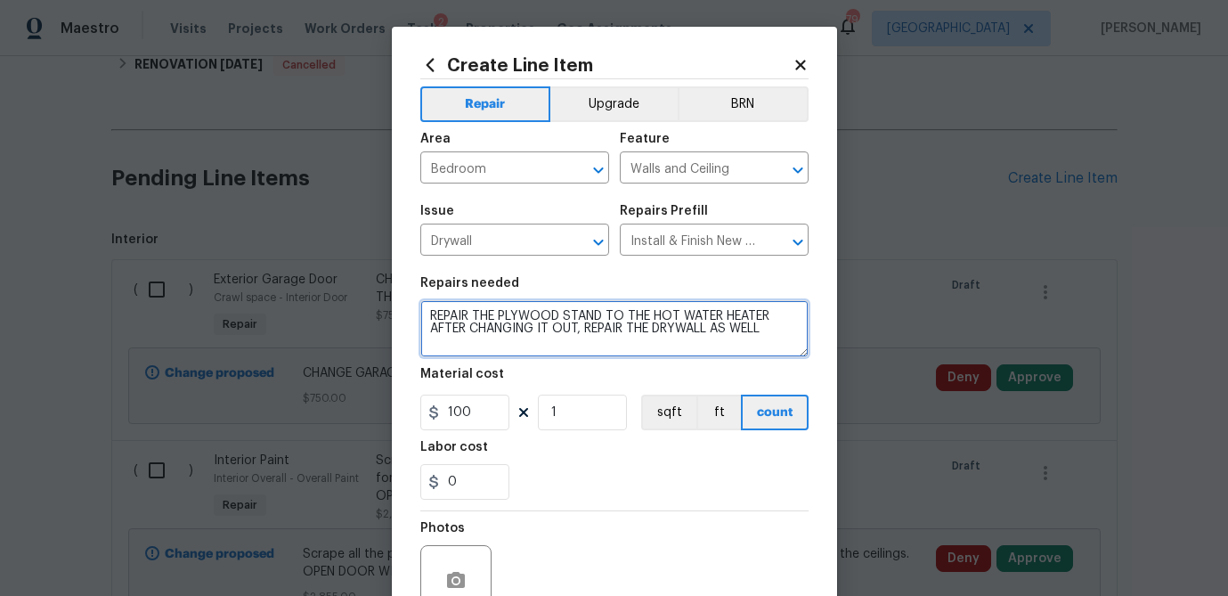
type textarea "REPAIR THE PLYWOOD STAND TO THE HOT WATER HEATER AFTER CHANGING IT OUT, REPAIR …"
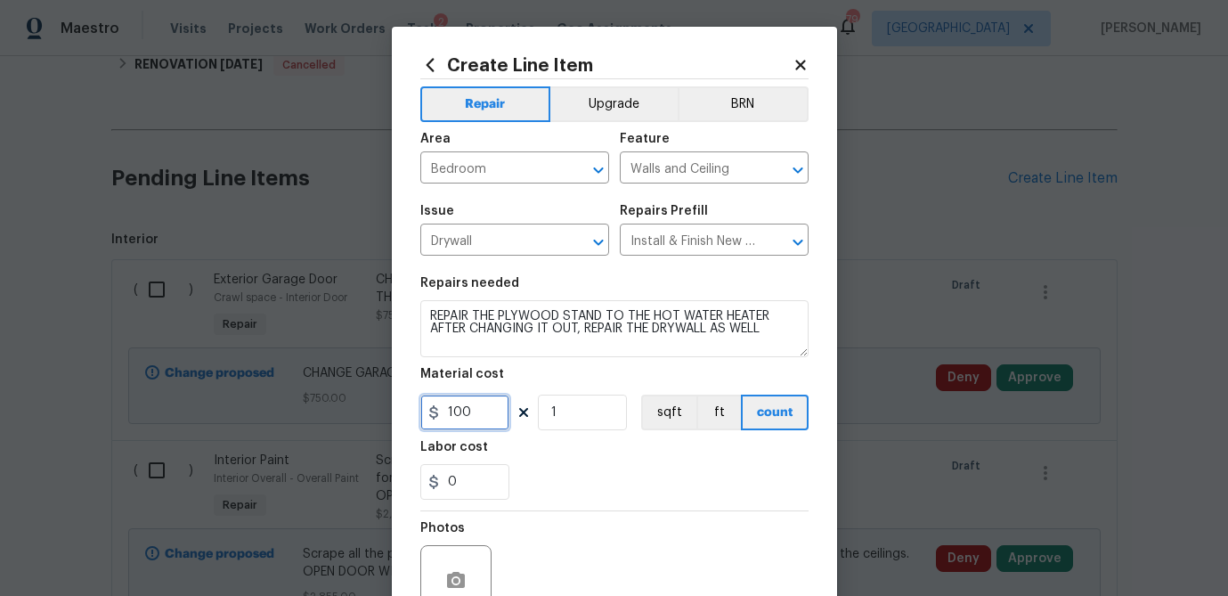
click at [482, 412] on input "100" at bounding box center [464, 412] width 89 height 36
drag, startPoint x: 485, startPoint y: 411, endPoint x: 417, endPoint y: 416, distance: 68.7
click at [417, 416] on div "Create Line Item Repair Upgrade BRN Area Bedroom ​ Feature Walls and Ceiling ​ …" at bounding box center [614, 383] width 445 height 713
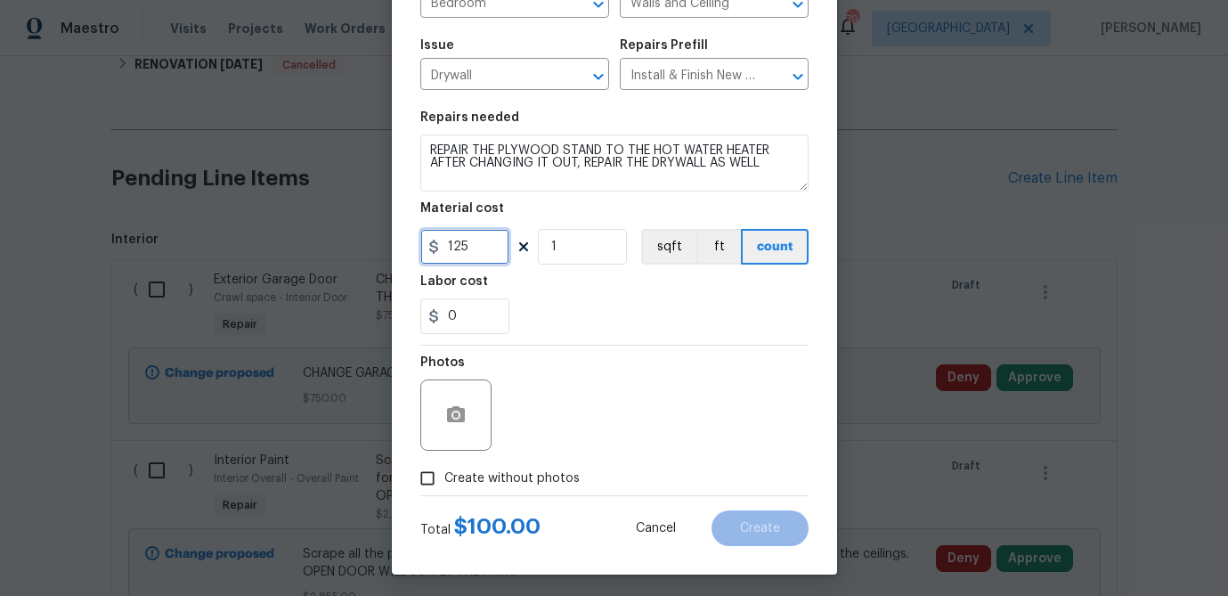
scroll to position [167, 0]
type input "125"
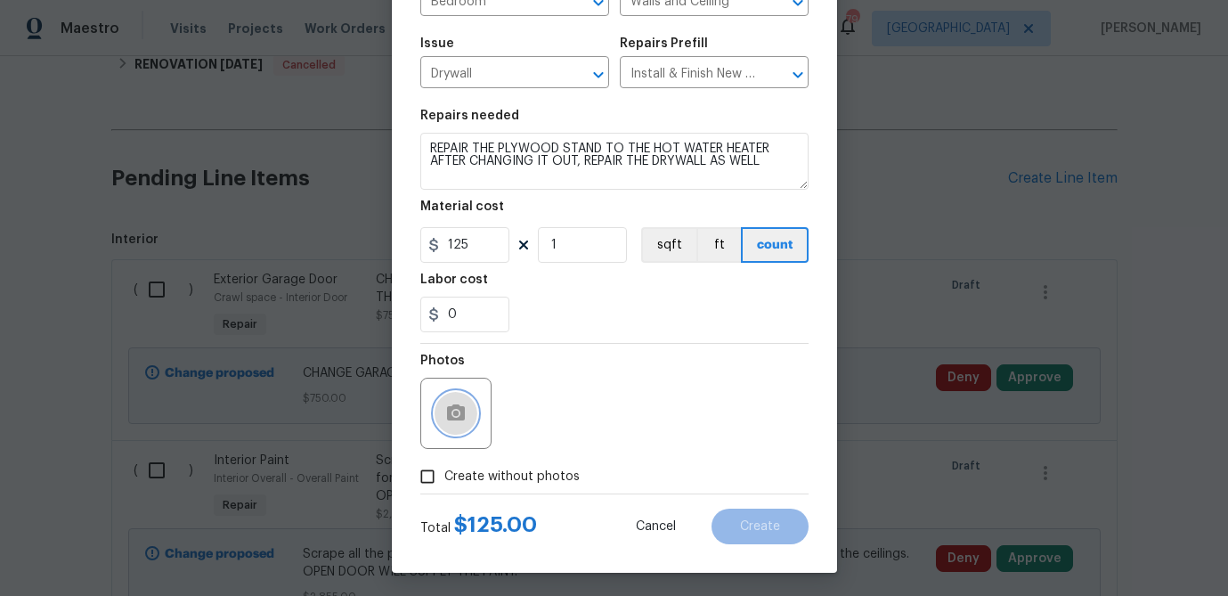
click at [448, 430] on button "button" at bounding box center [456, 413] width 43 height 43
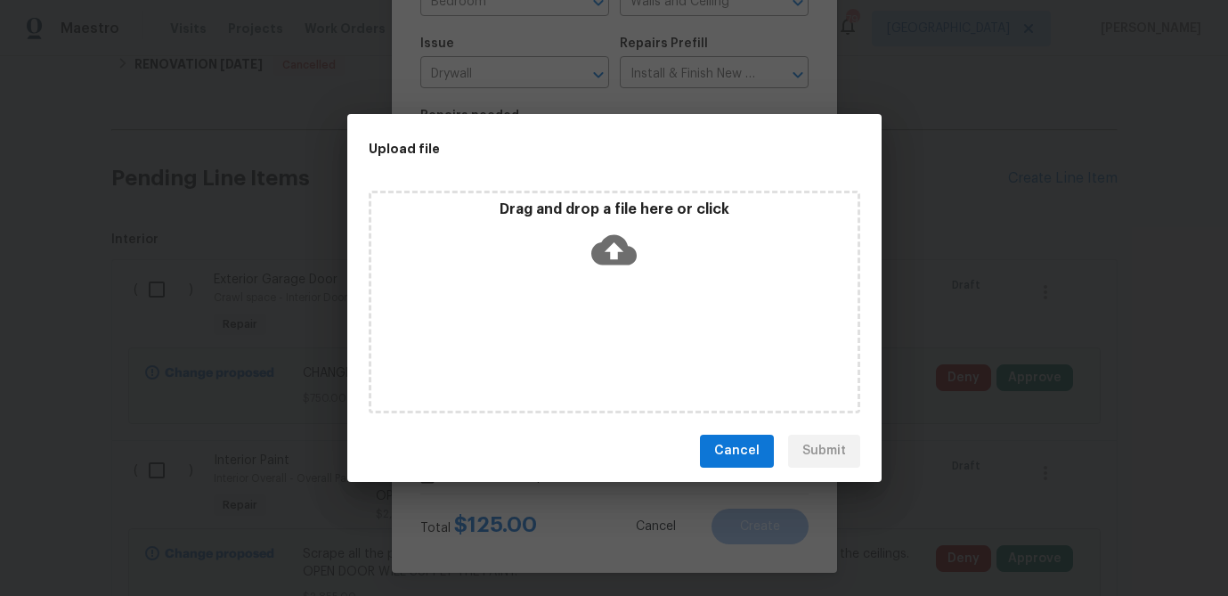
click at [622, 248] on icon at bounding box center [613, 249] width 45 height 30
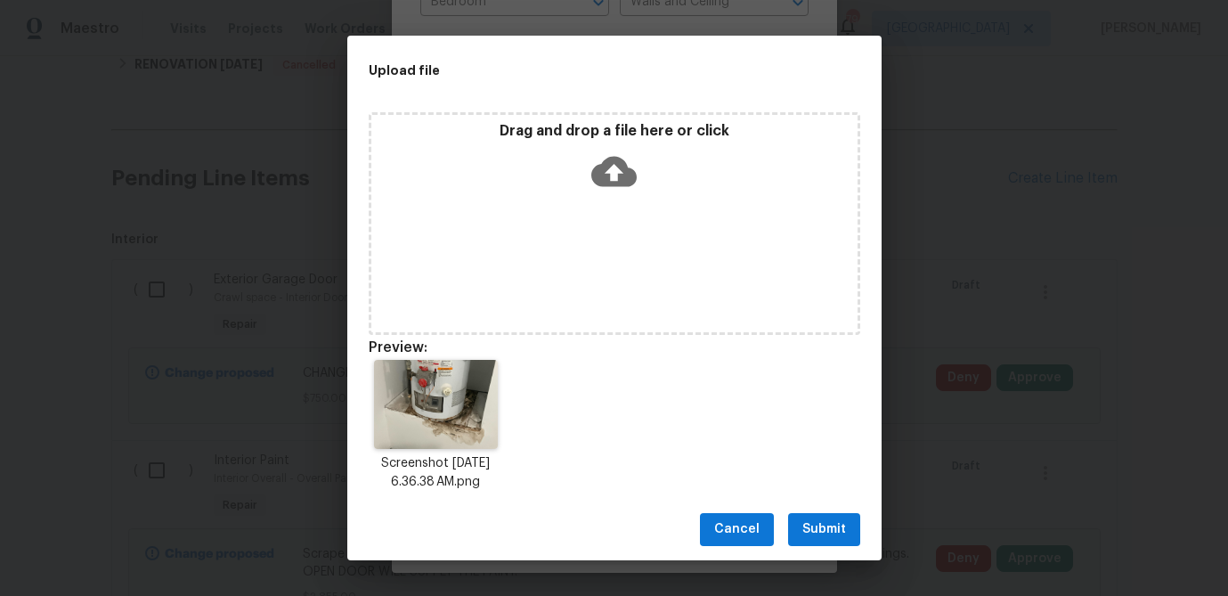
click at [830, 528] on span "Submit" at bounding box center [824, 529] width 44 height 22
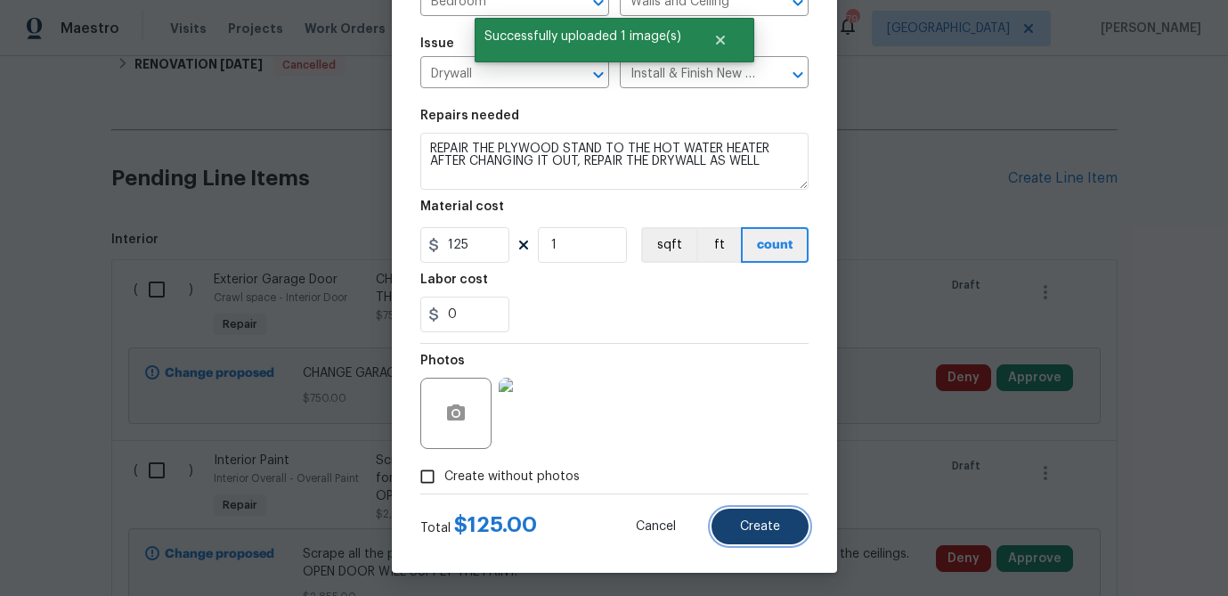
click at [763, 521] on span "Create" at bounding box center [760, 526] width 40 height 13
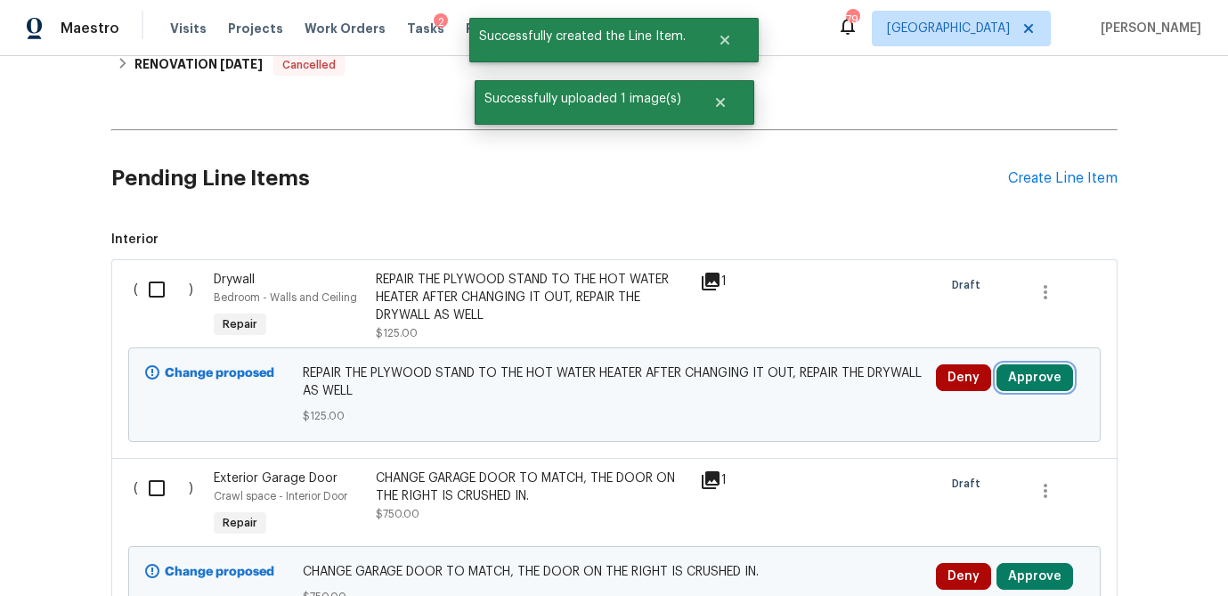
click at [1023, 375] on button "Approve" at bounding box center [1034, 377] width 77 height 27
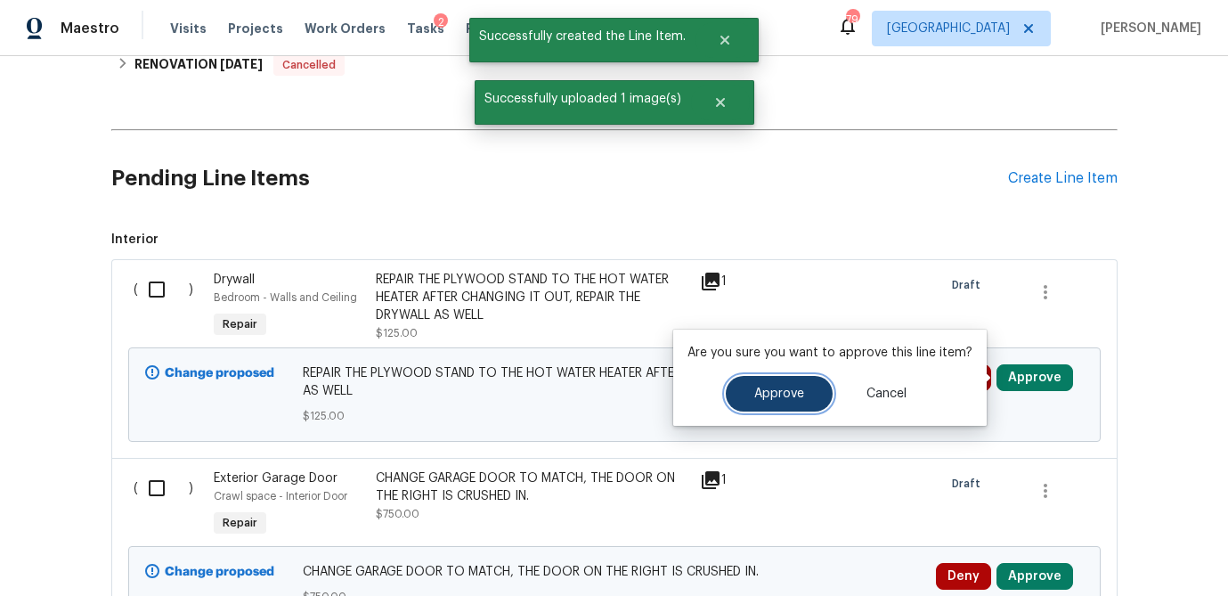
click at [784, 389] on span "Approve" at bounding box center [779, 393] width 50 height 13
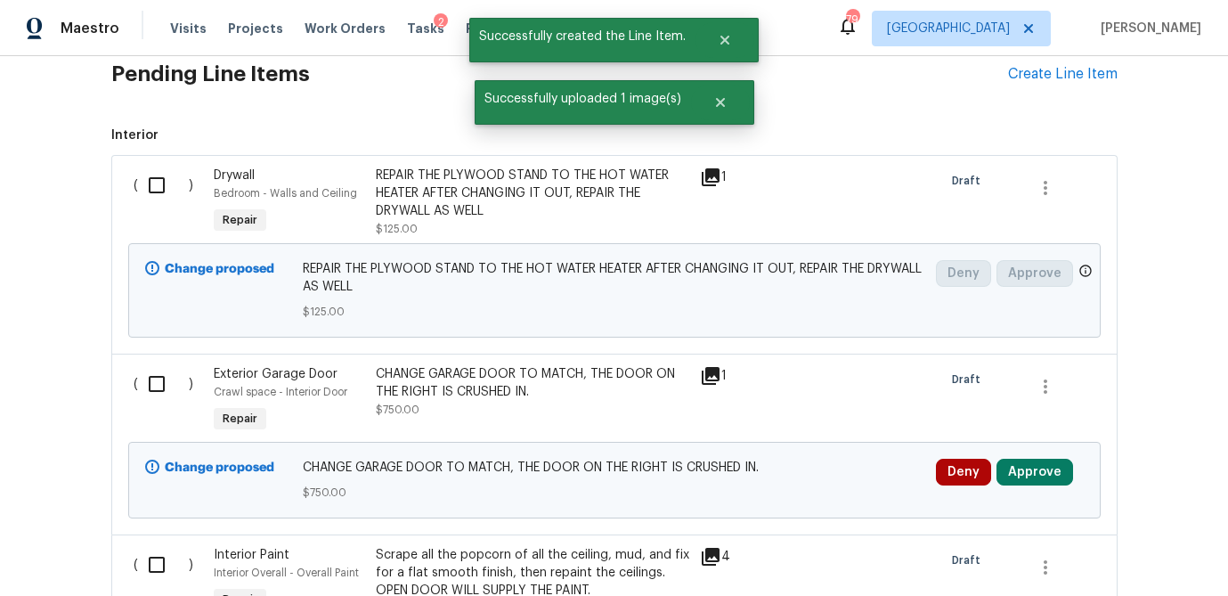
scroll to position [961, 0]
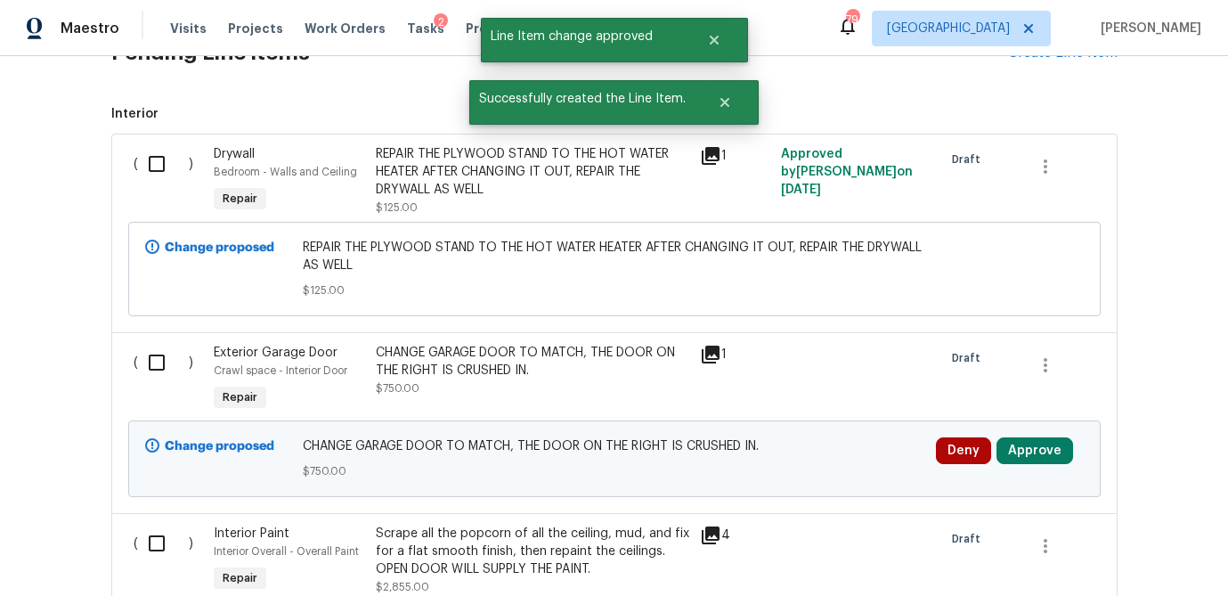
click at [1024, 432] on div "Deny Approve" at bounding box center [1010, 458] width 159 height 53
drag, startPoint x: 1018, startPoint y: 446, endPoint x: 986, endPoint y: 446, distance: 32.1
click at [1017, 446] on button "Approve" at bounding box center [1034, 450] width 77 height 27
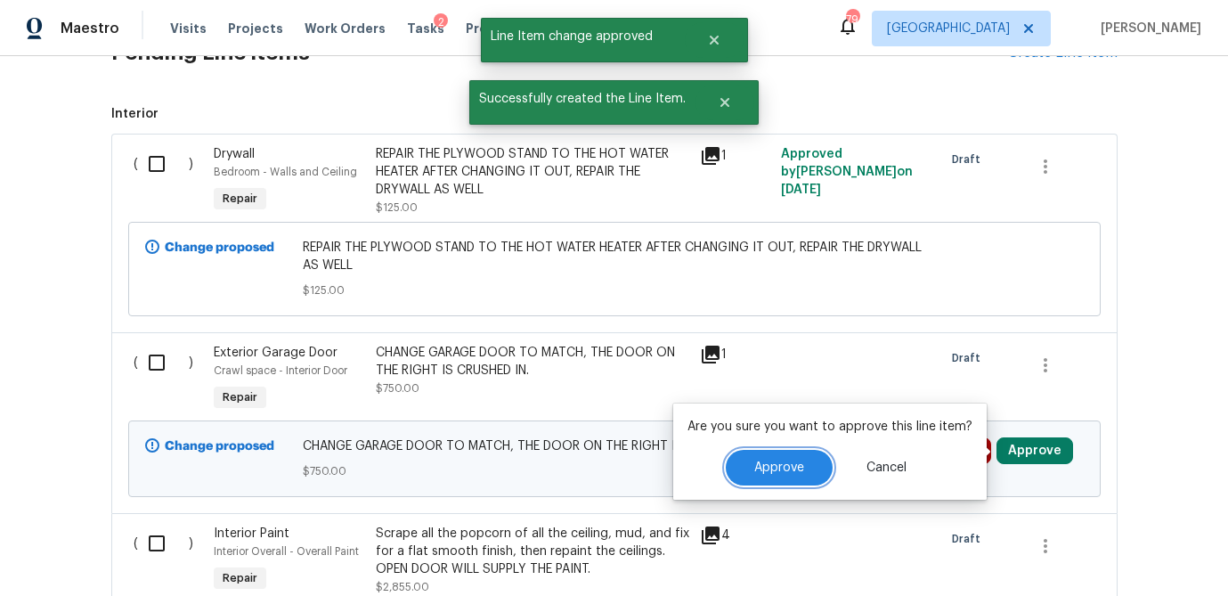
click at [785, 455] on button "Approve" at bounding box center [779, 468] width 107 height 36
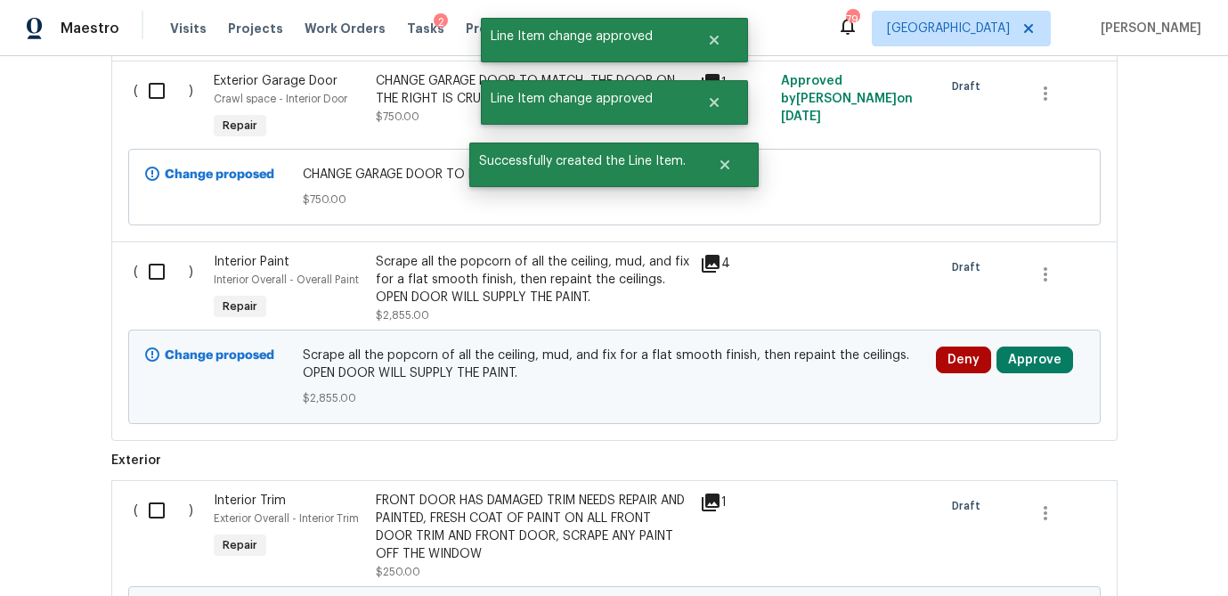
scroll to position [1236, 0]
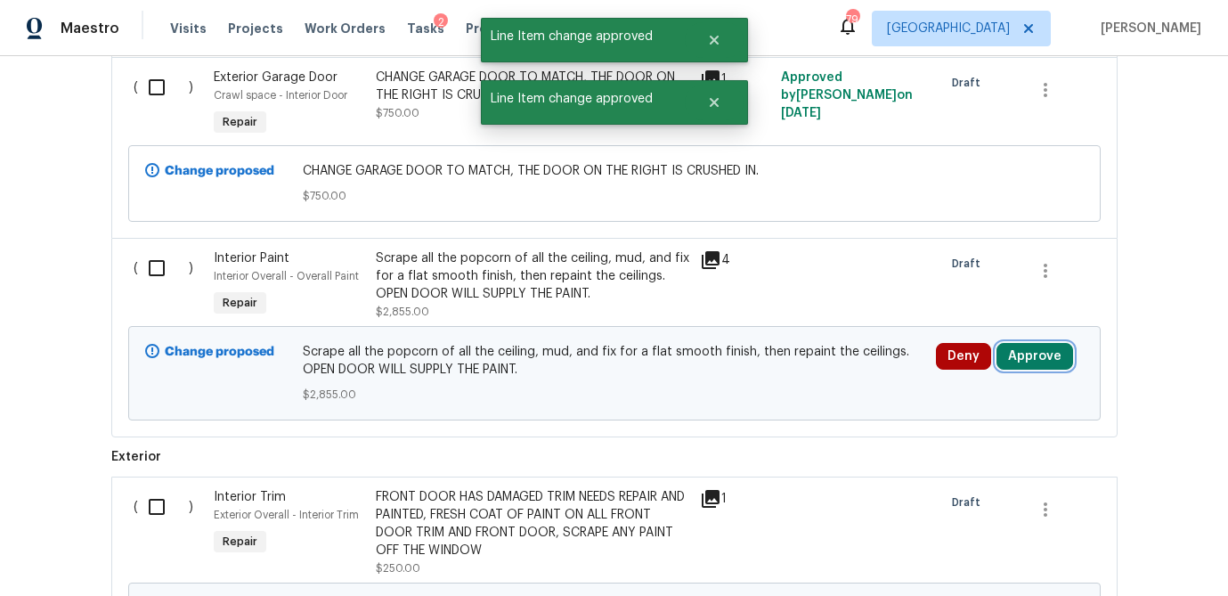
click at [1027, 358] on button "Approve" at bounding box center [1034, 356] width 77 height 27
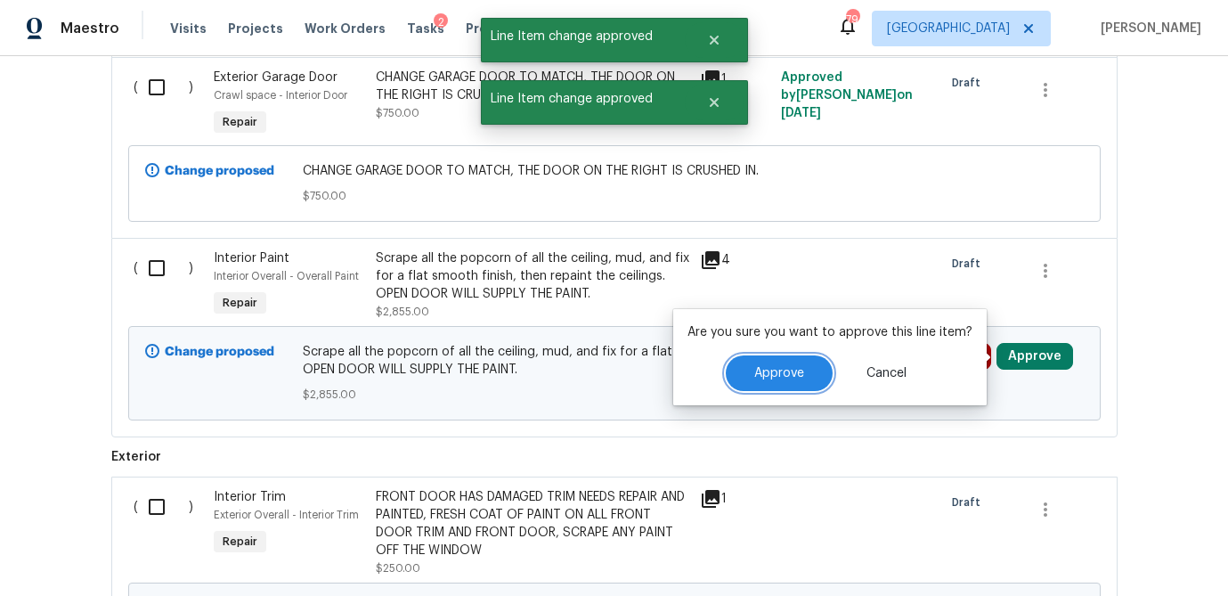
click at [817, 370] on button "Approve" at bounding box center [779, 373] width 107 height 36
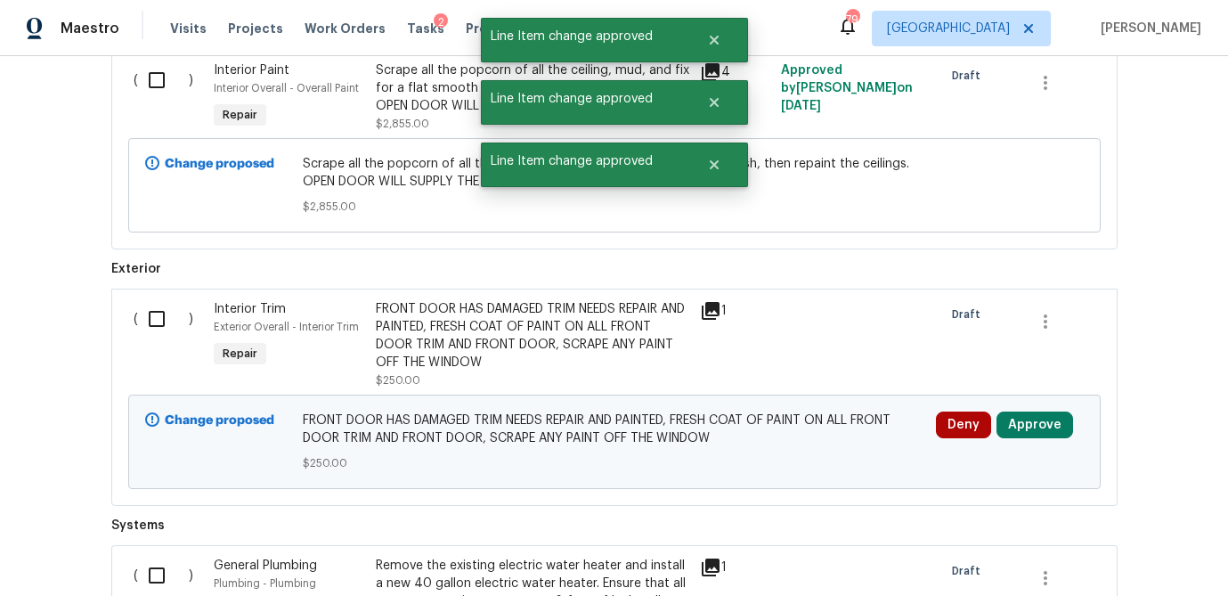
scroll to position [1444, 0]
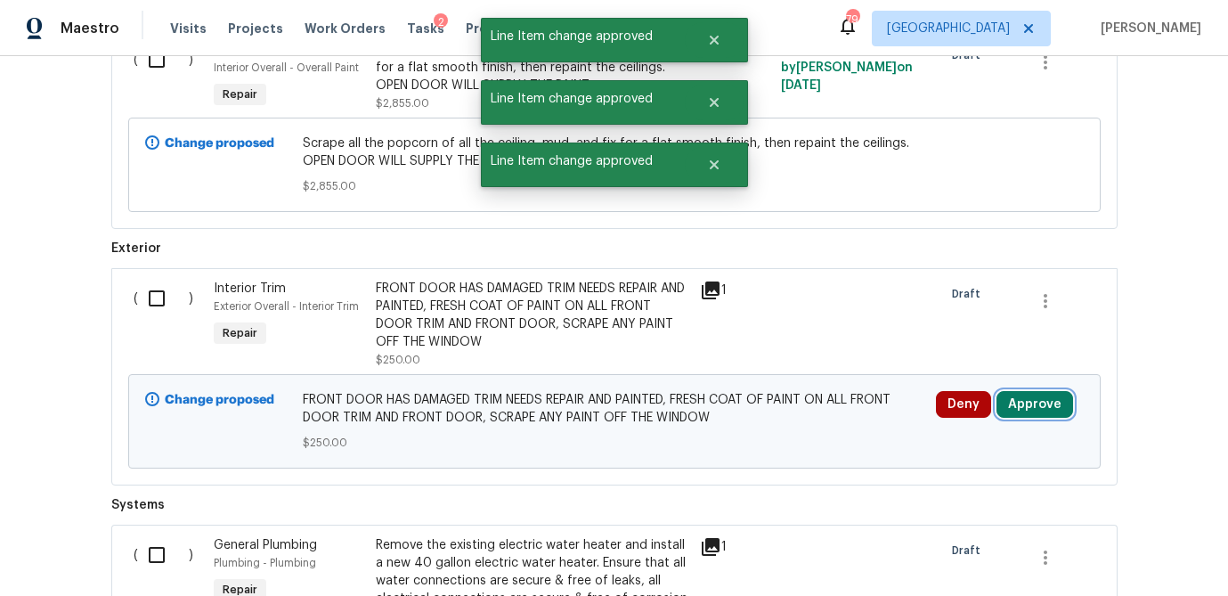
drag, startPoint x: 1030, startPoint y: 404, endPoint x: 1000, endPoint y: 407, distance: 30.4
click at [1029, 405] on button "Approve" at bounding box center [1034, 404] width 77 height 27
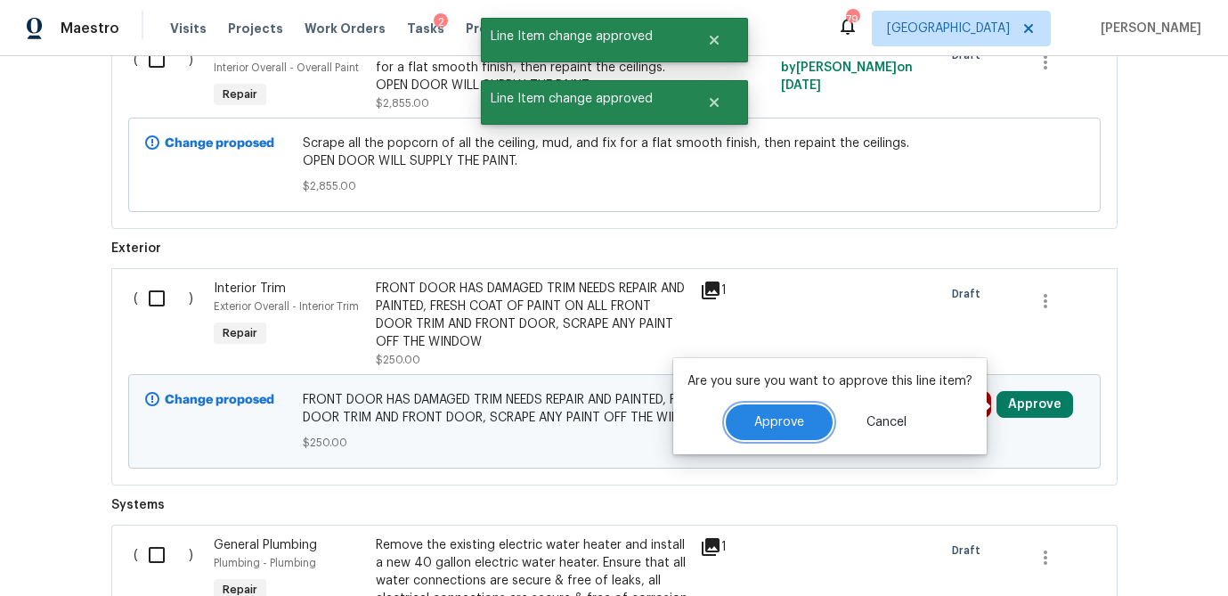
click at [790, 420] on span "Approve" at bounding box center [779, 422] width 50 height 13
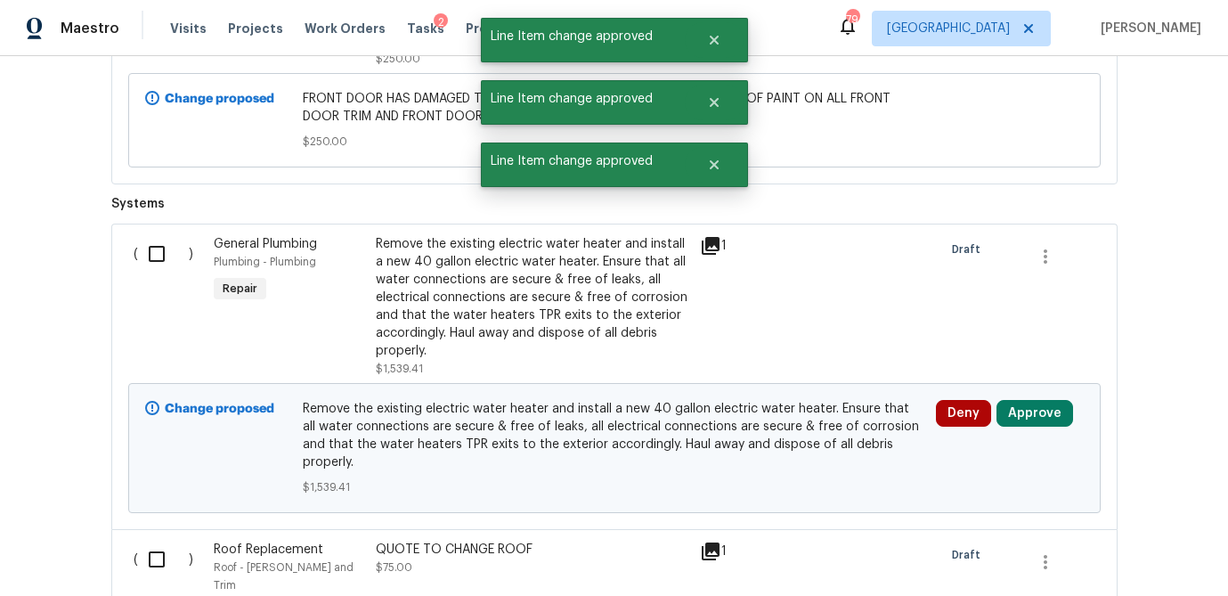
scroll to position [1747, 0]
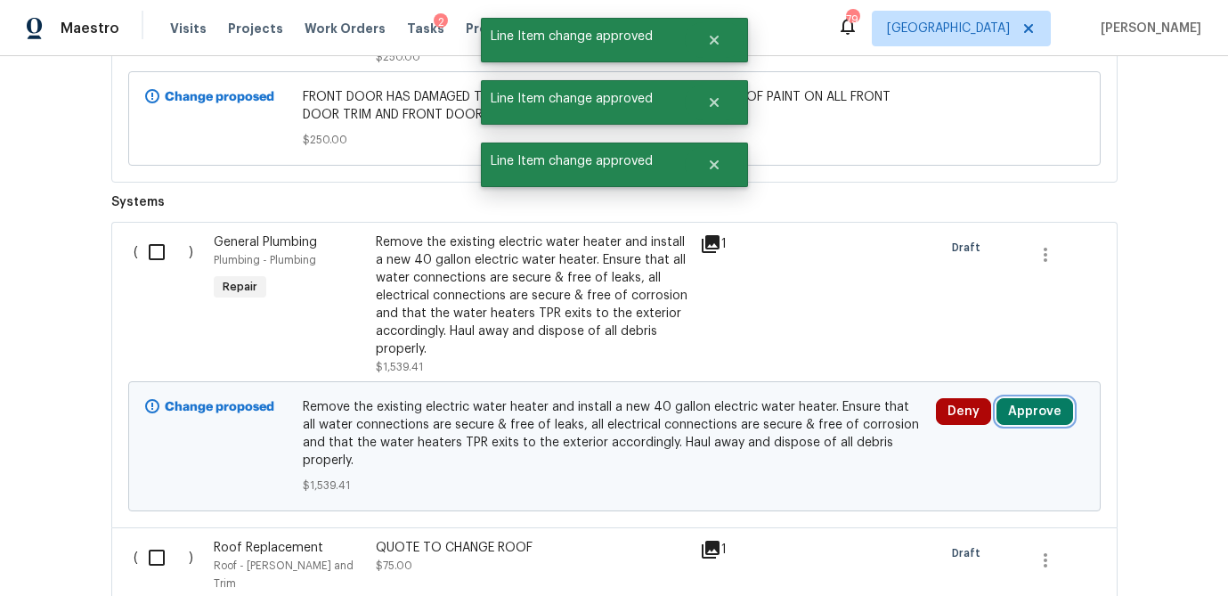
drag, startPoint x: 1029, startPoint y: 404, endPoint x: 1004, endPoint y: 408, distance: 25.2
click at [1029, 404] on button "Approve" at bounding box center [1034, 411] width 77 height 27
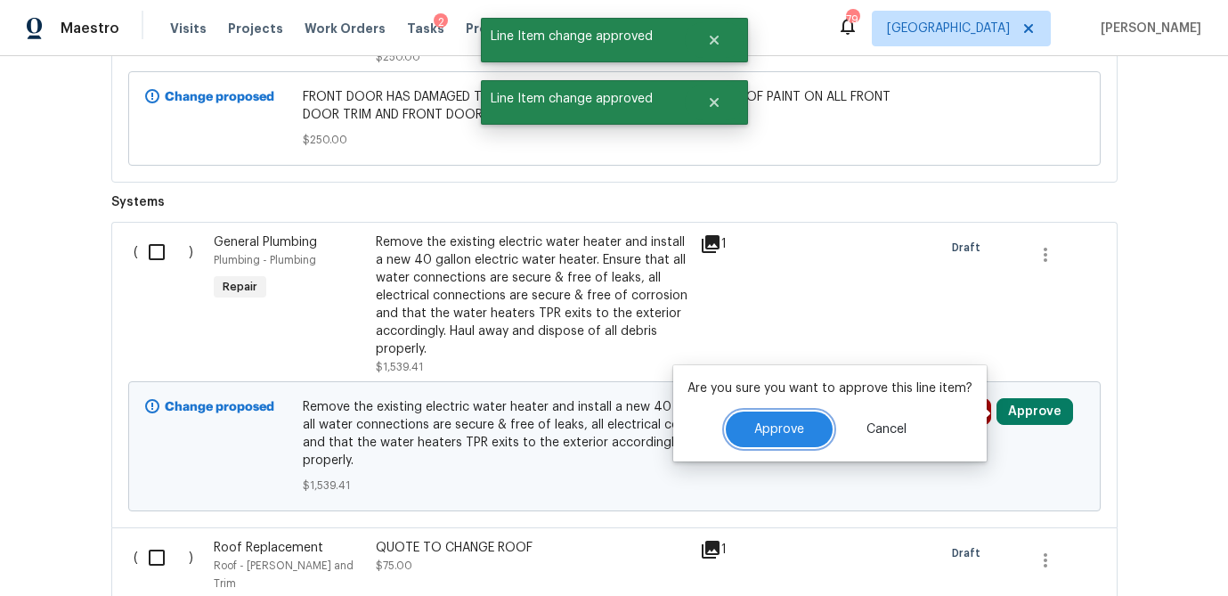
drag, startPoint x: 788, startPoint y: 426, endPoint x: 817, endPoint y: 418, distance: 29.6
click at [789, 425] on span "Approve" at bounding box center [779, 429] width 50 height 13
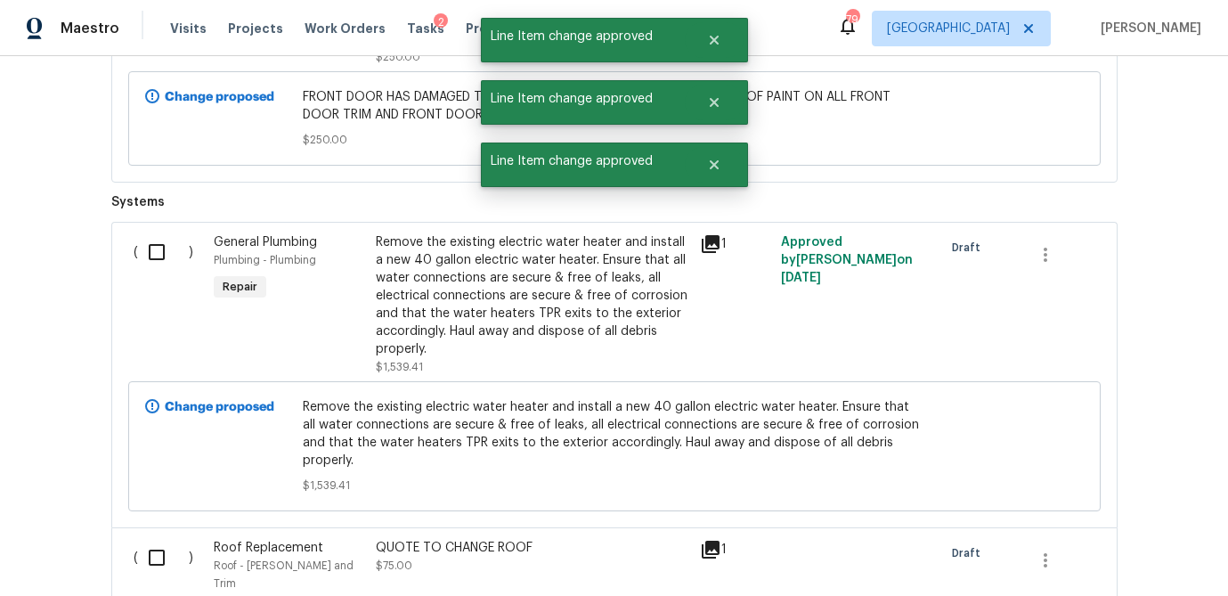
scroll to position [1966, 0]
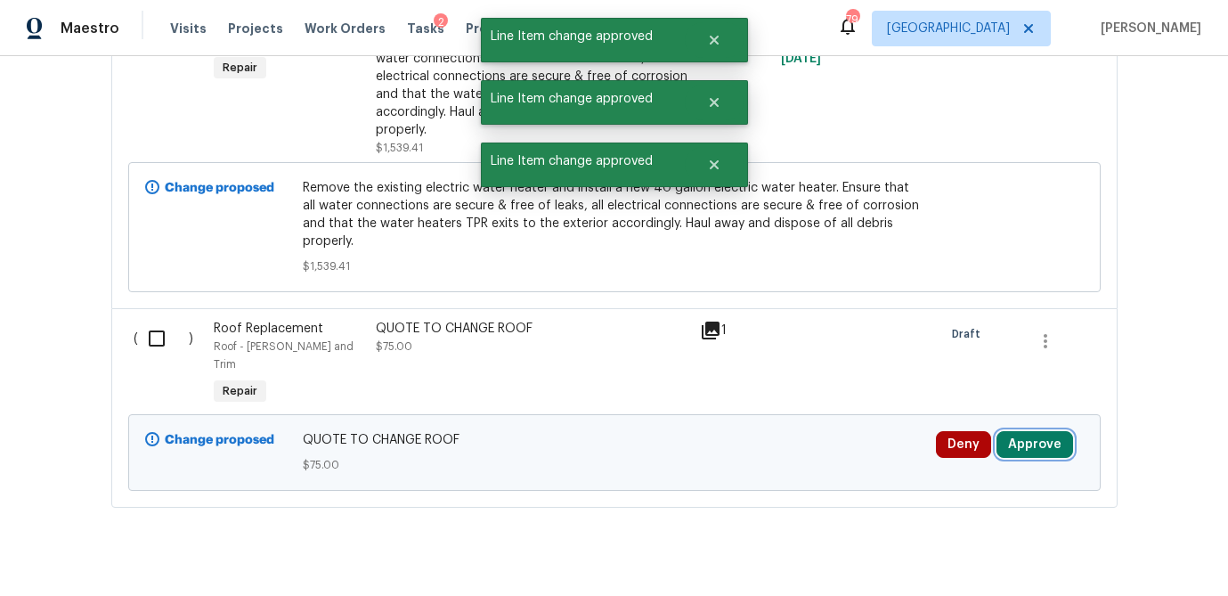
drag, startPoint x: 1044, startPoint y: 405, endPoint x: 1035, endPoint y: 406, distance: 8.9
click at [1043, 431] on button "Approve" at bounding box center [1034, 444] width 77 height 27
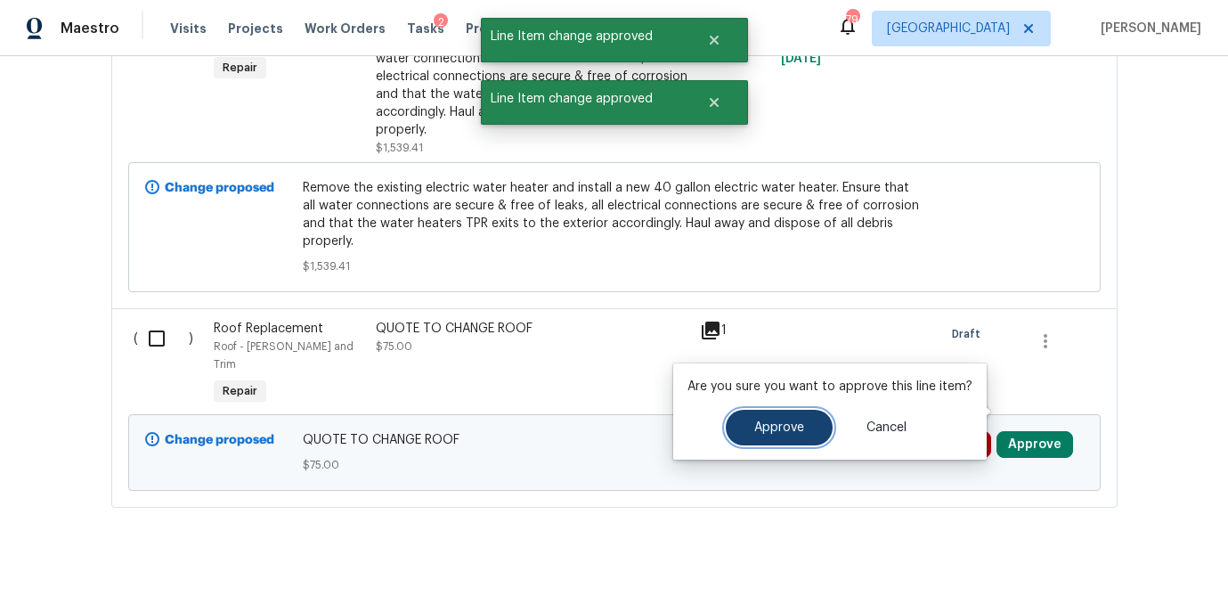
click at [796, 416] on button "Approve" at bounding box center [779, 428] width 107 height 36
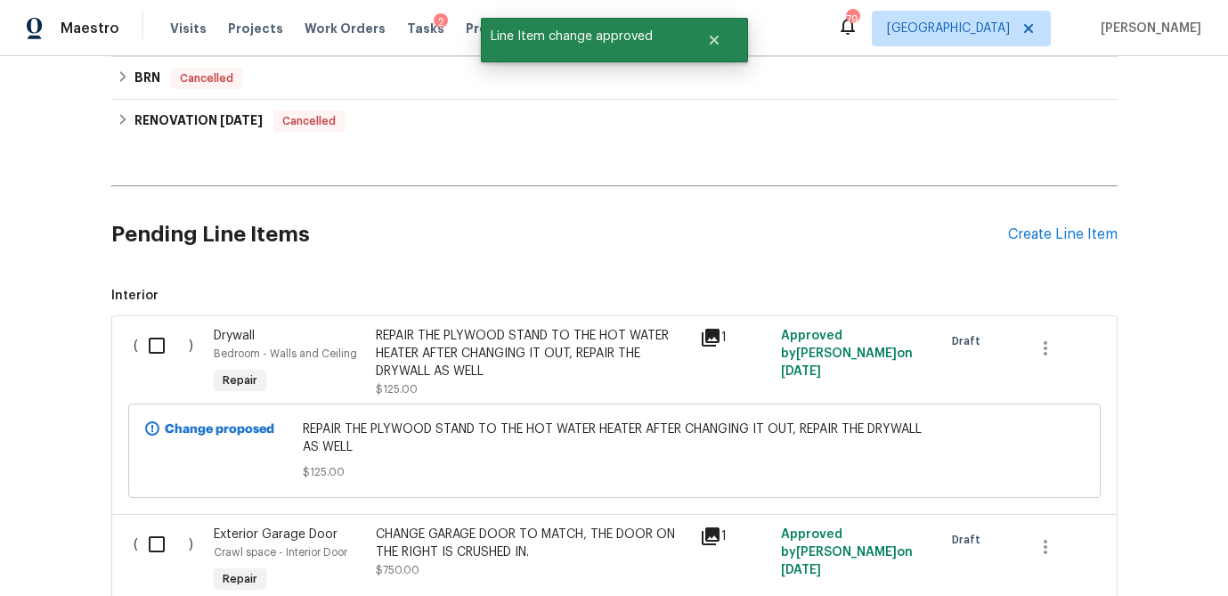
scroll to position [760, 0]
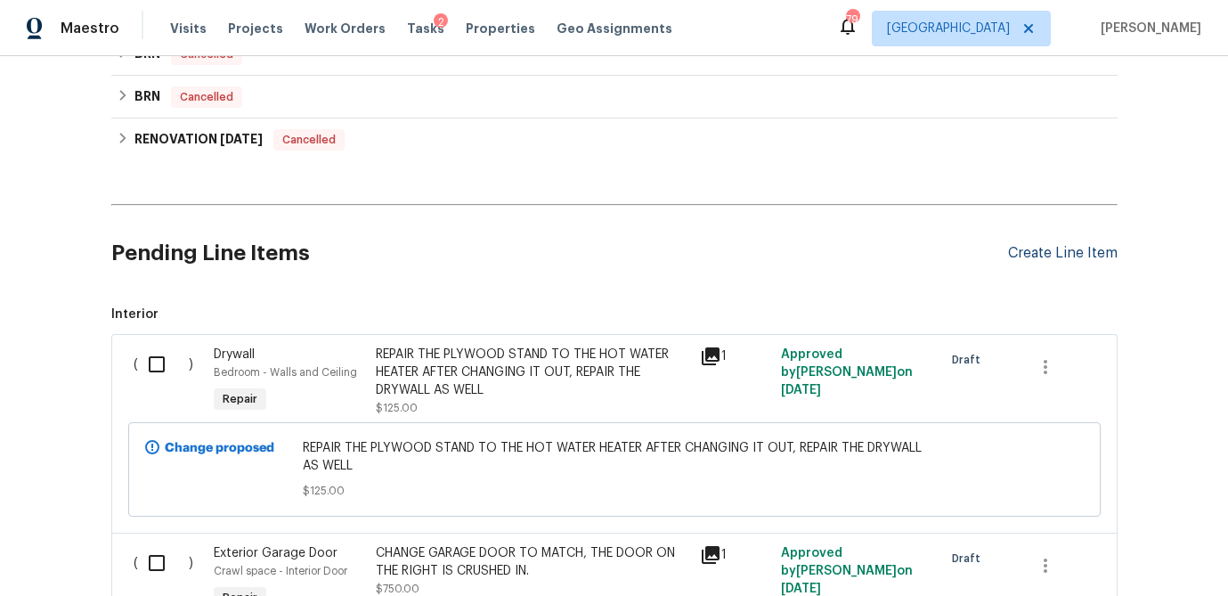
click at [1014, 249] on div "Create Line Item" at bounding box center [1063, 253] width 110 height 17
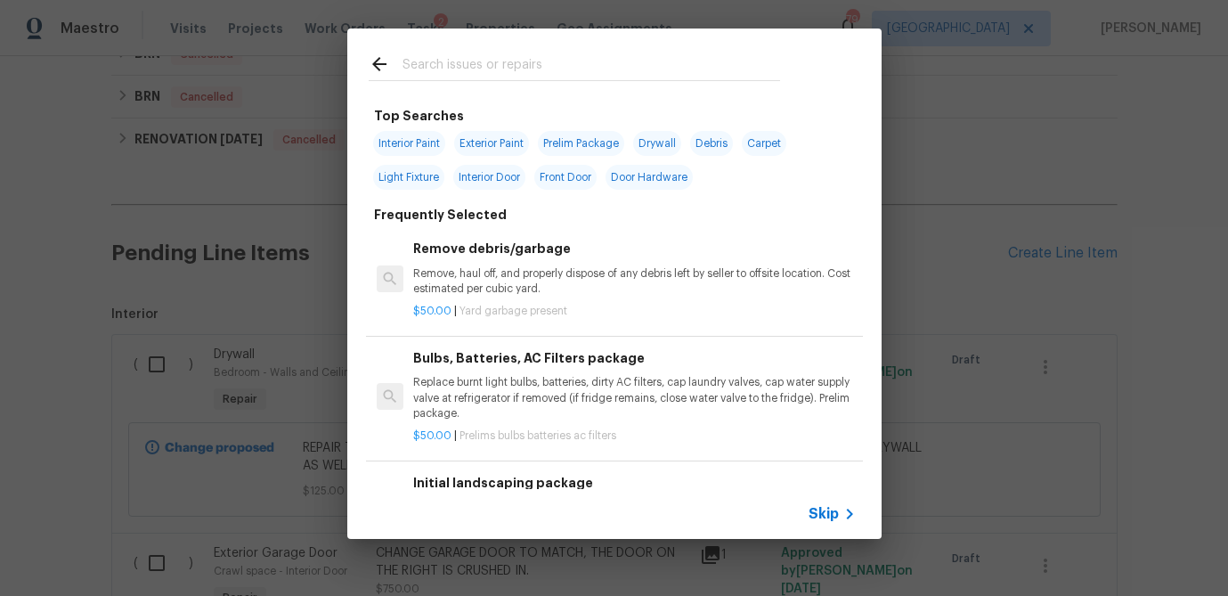
click at [476, 67] on input "text" at bounding box center [591, 66] width 378 height 27
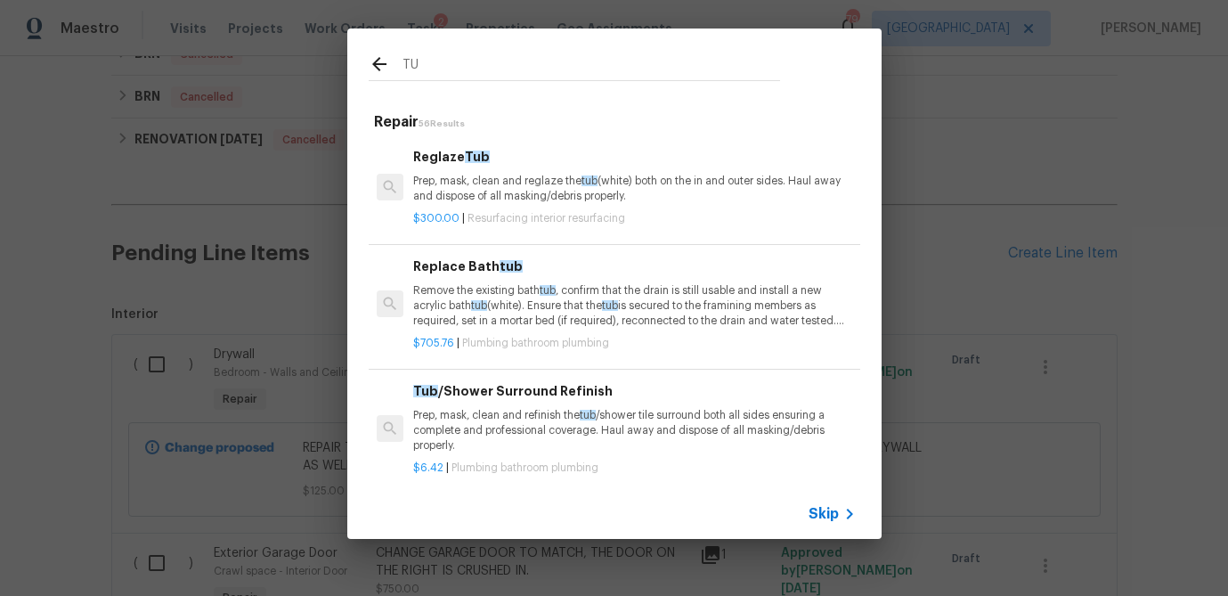
type input "T"
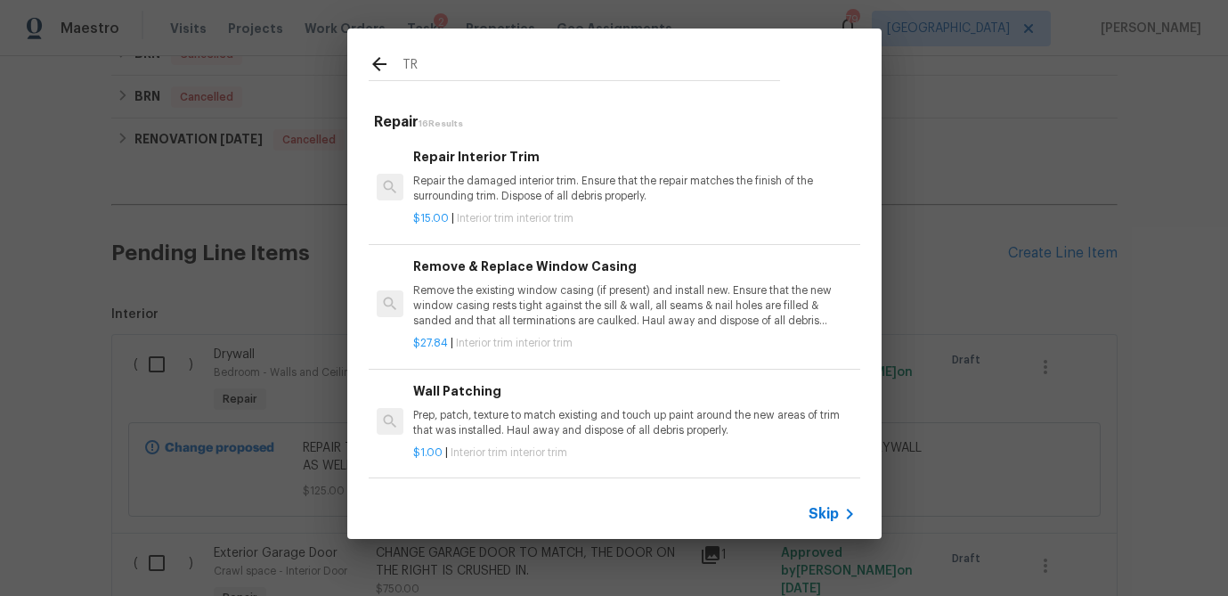
type input "T"
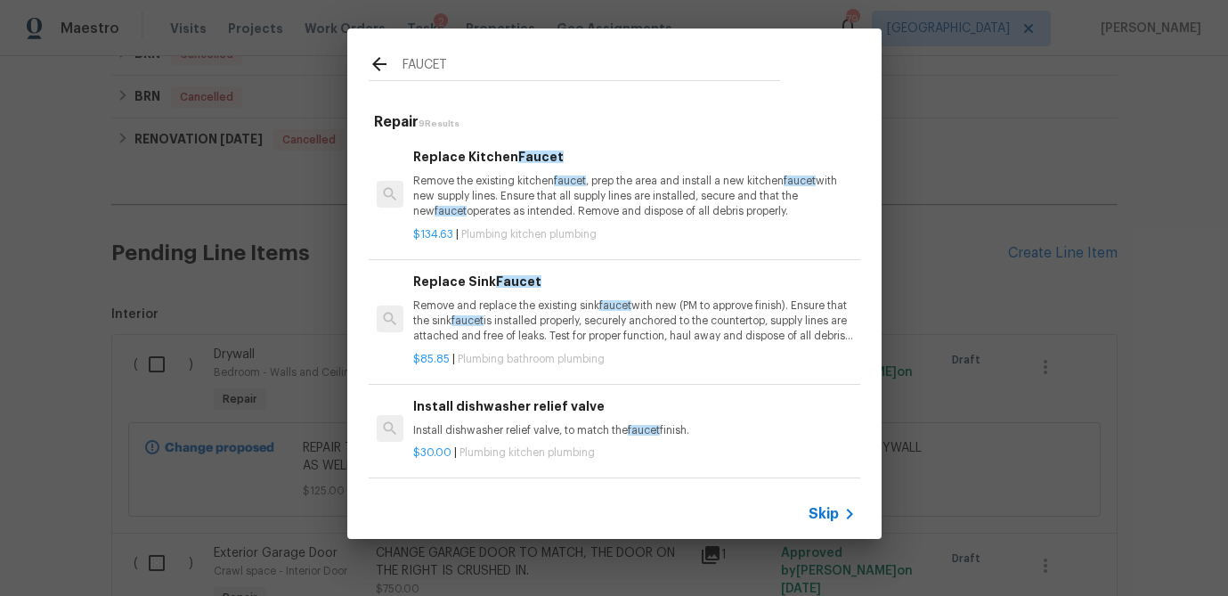
type input "FAUCET"
click at [508, 308] on p "Remove and replace the existing sink faucet with new (PM to approve finish). En…" at bounding box center [634, 320] width 442 height 45
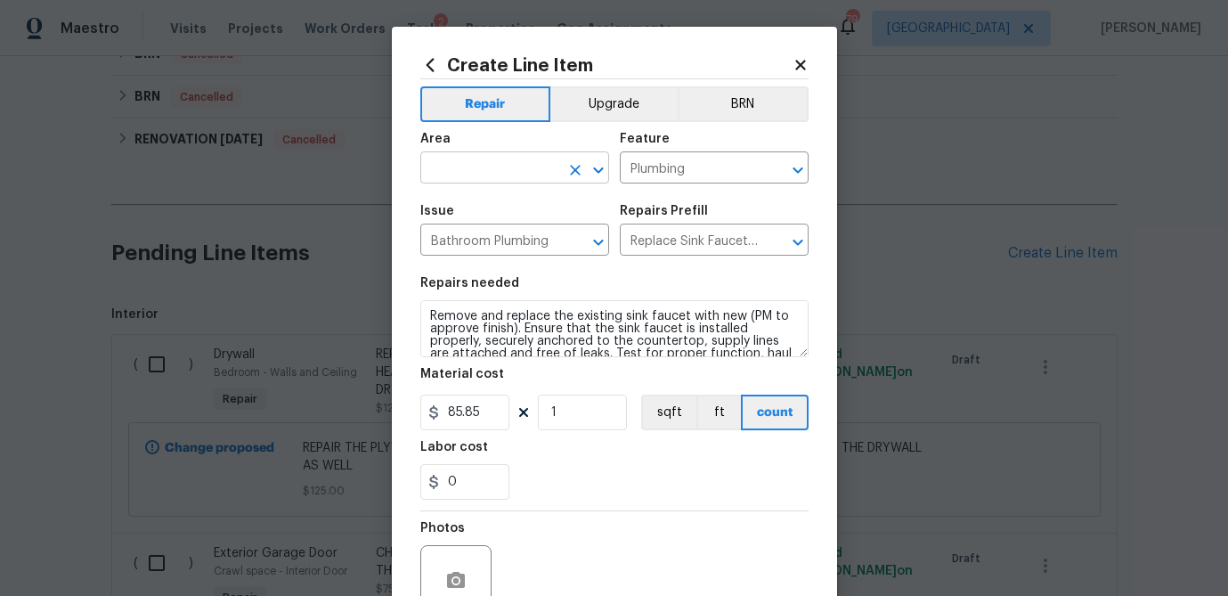
click at [489, 182] on input "text" at bounding box center [489, 170] width 139 height 28
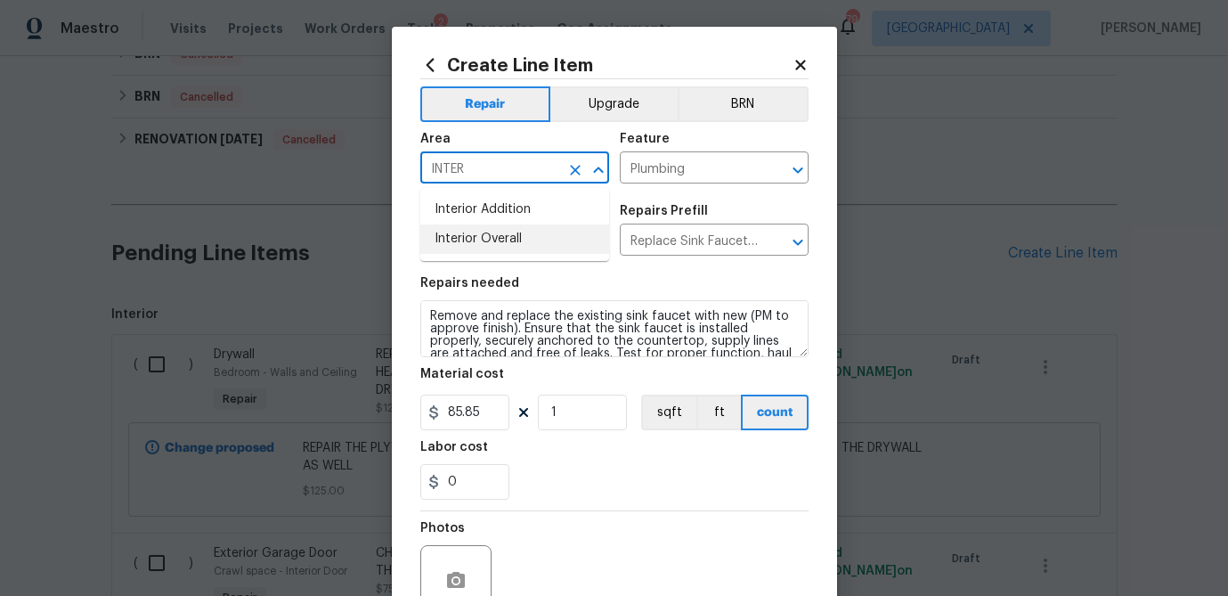
click at [452, 242] on li "Interior Overall" at bounding box center [514, 238] width 189 height 29
type input "Interior Overall"
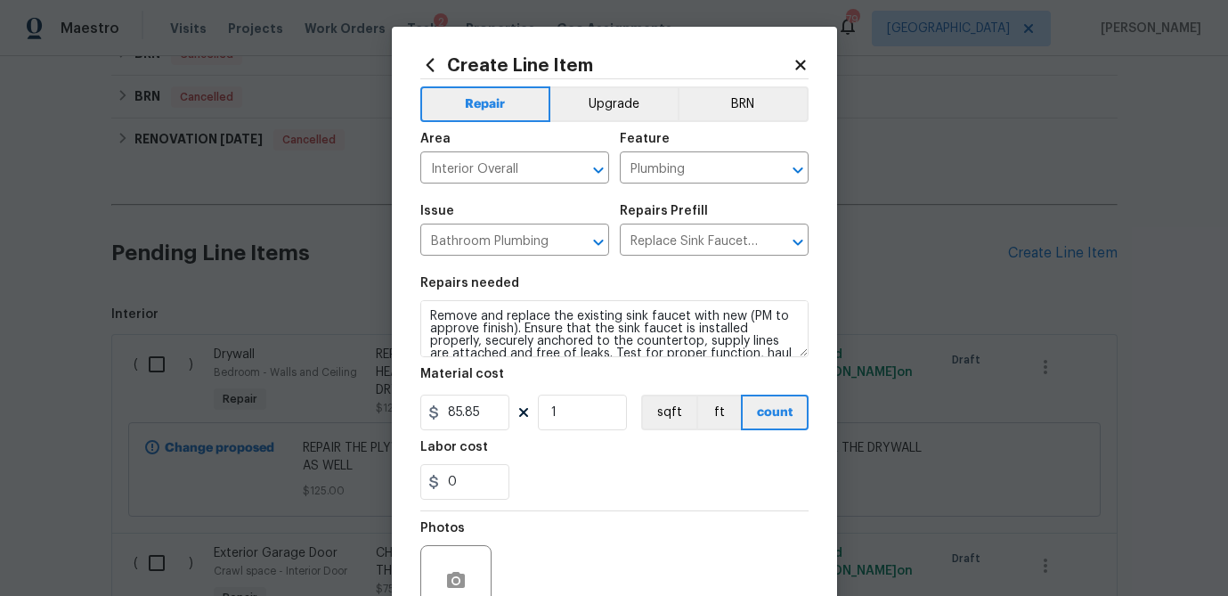
click at [624, 526] on div "Photos" at bounding box center [614, 569] width 388 height 116
click at [459, 566] on button "button" at bounding box center [456, 580] width 43 height 43
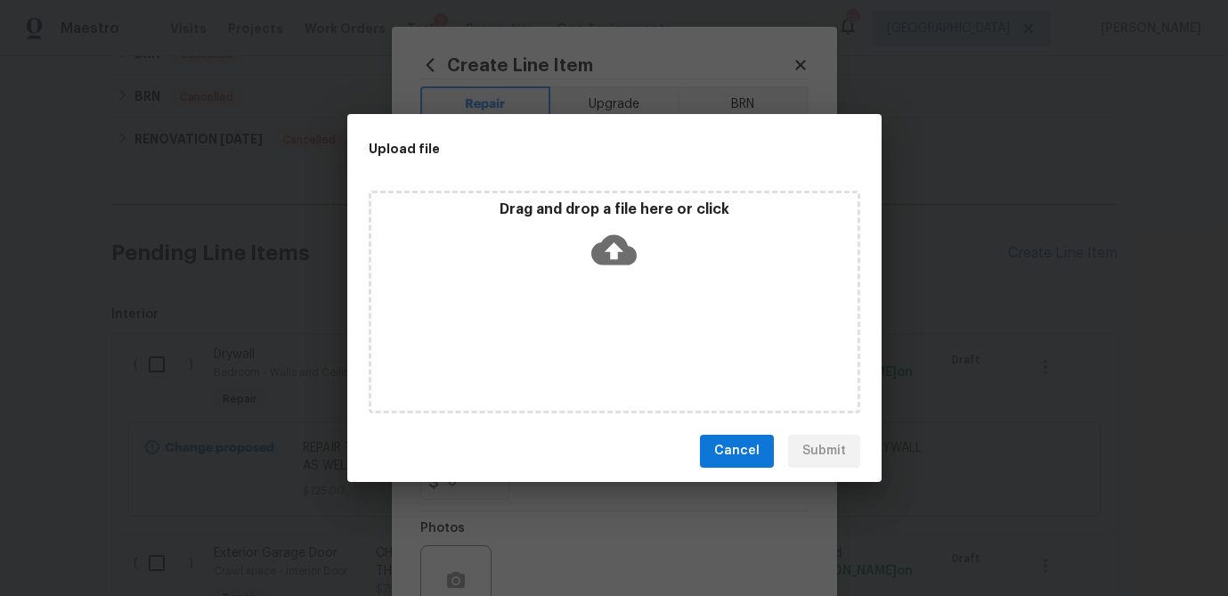
click at [606, 238] on icon at bounding box center [613, 249] width 45 height 30
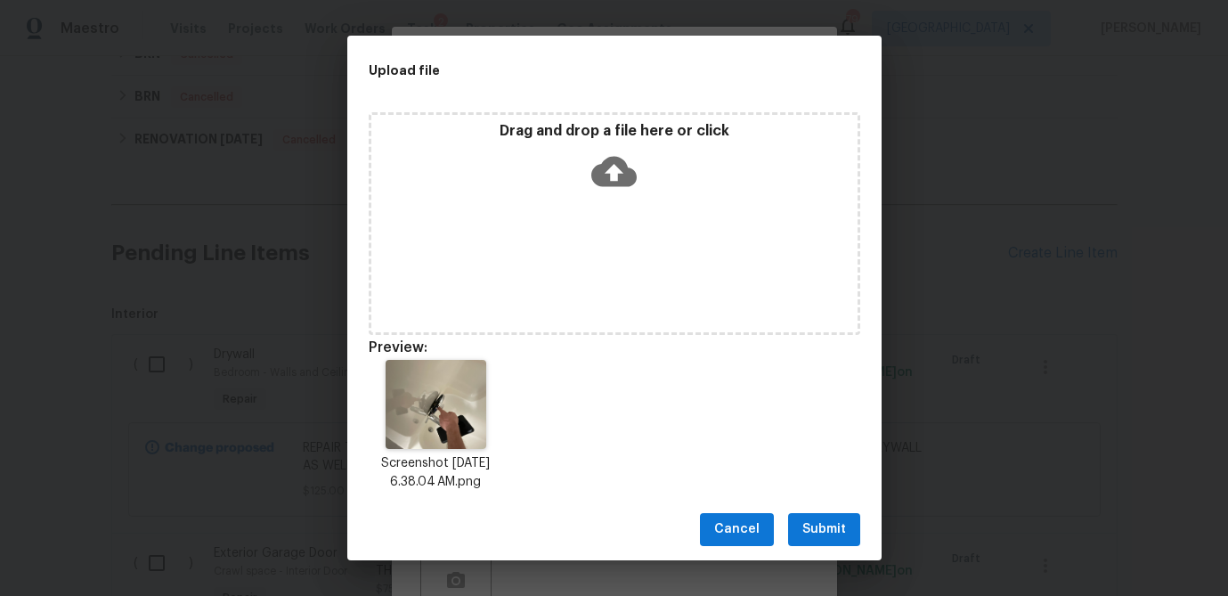
click at [823, 524] on span "Submit" at bounding box center [824, 529] width 44 height 22
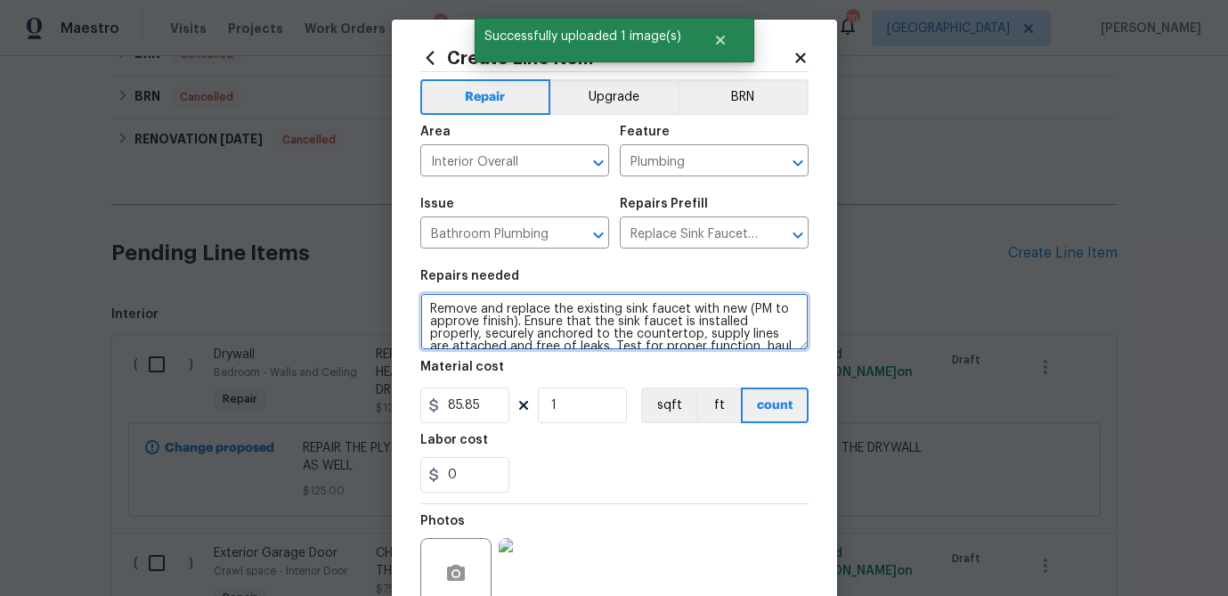
click at [508, 332] on textarea "Remove and replace the existing sink faucet with new (PM to approve finish). En…" at bounding box center [614, 321] width 388 height 57
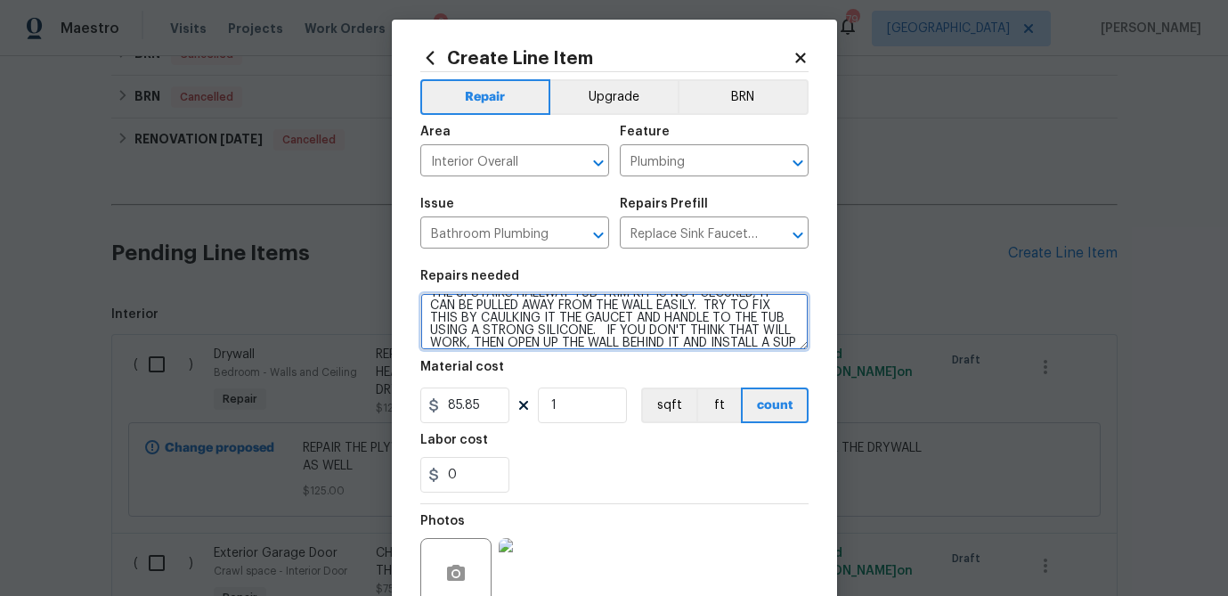
scroll to position [28, 0]
type textarea "THE UPSTAIRS HALLWAY TUB TRIM KIT IS NOT SECURED, IT CAN BE PULLED AWAY FROM TH…"
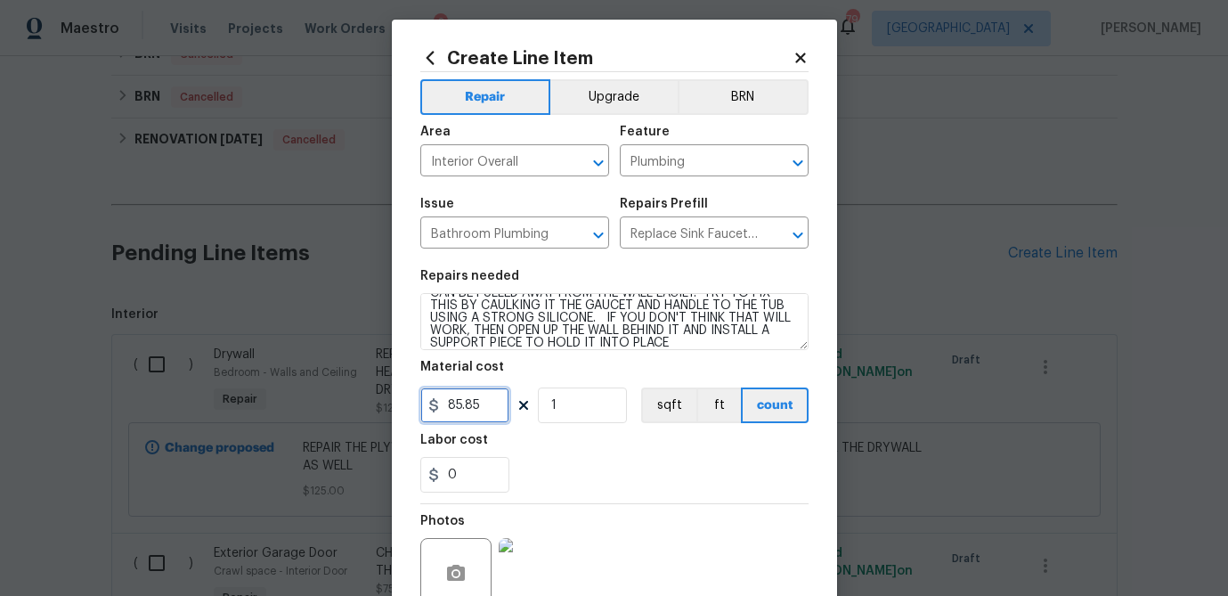
drag, startPoint x: 484, startPoint y: 404, endPoint x: 391, endPoint y: 407, distance: 92.6
click at [392, 407] on div "Create Line Item Repair Upgrade BRN Area Interior Overall ​ Feature Plumbing ​ …" at bounding box center [614, 376] width 445 height 713
type input "20"
click at [779, 474] on div "0" at bounding box center [614, 475] width 388 height 36
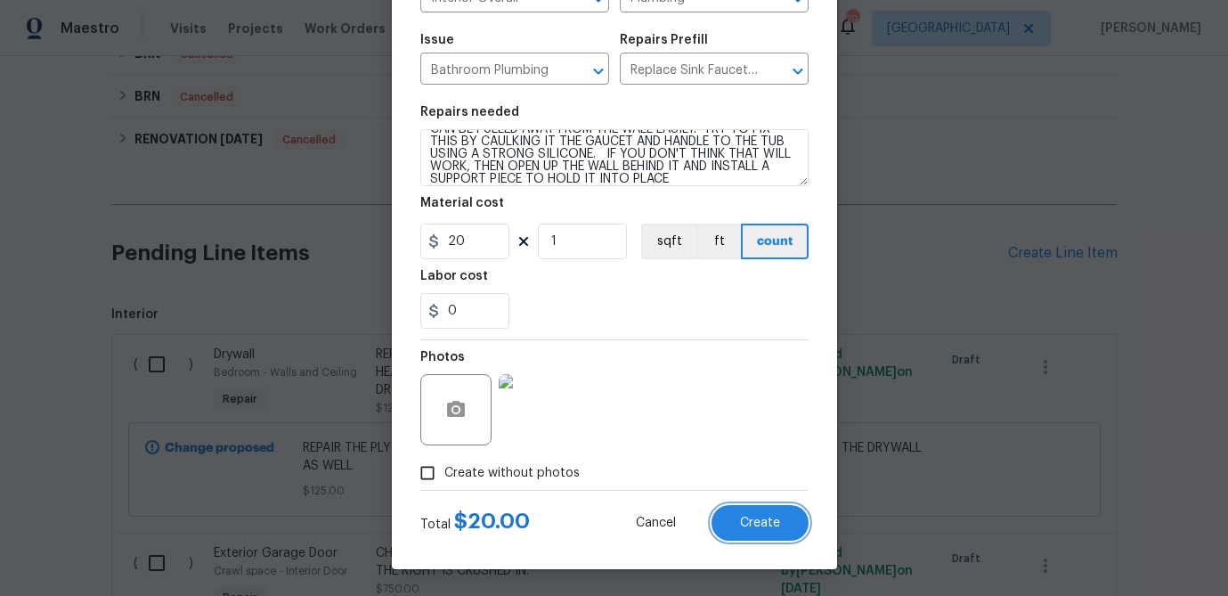
click at [770, 522] on span "Create" at bounding box center [760, 522] width 40 height 13
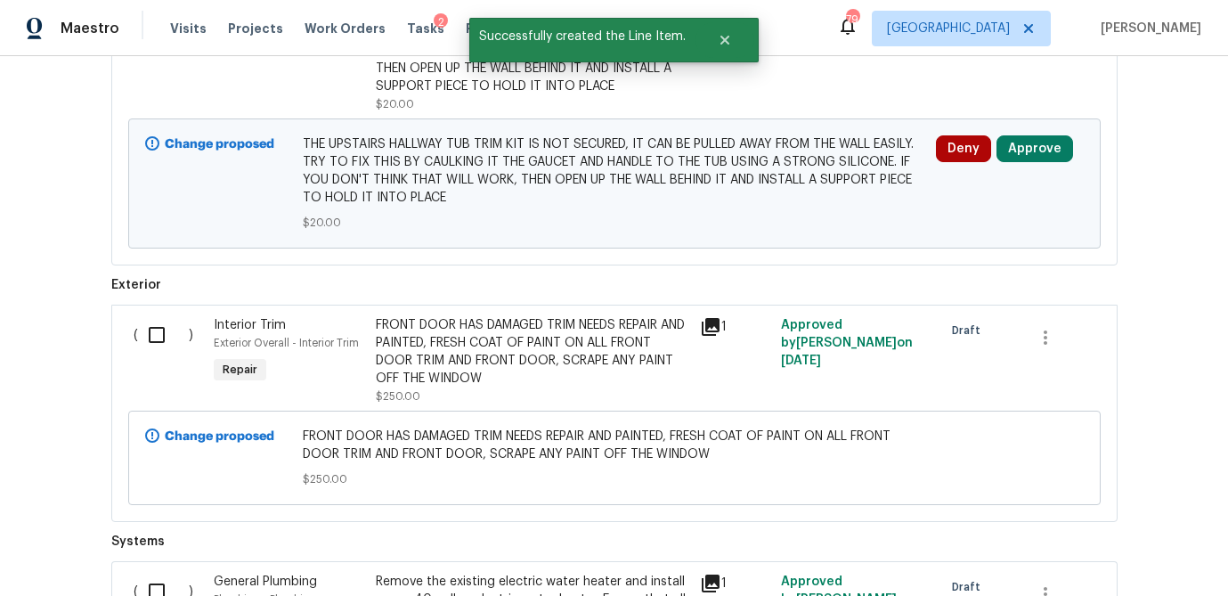
scroll to position [1692, 0]
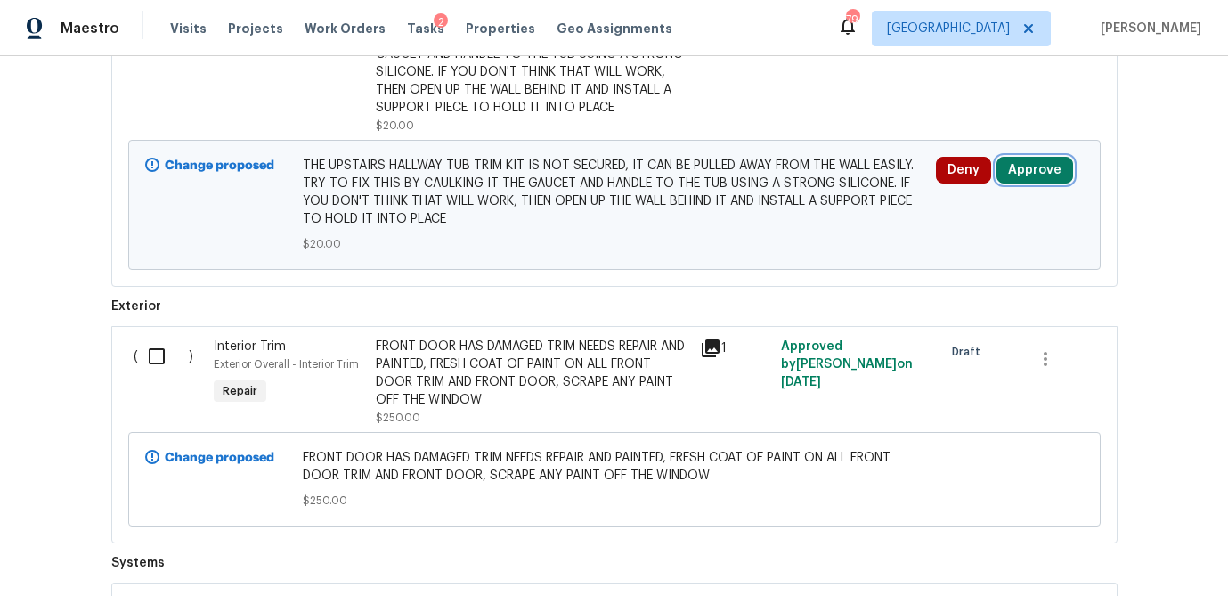
click at [1029, 179] on button "Approve" at bounding box center [1034, 170] width 77 height 27
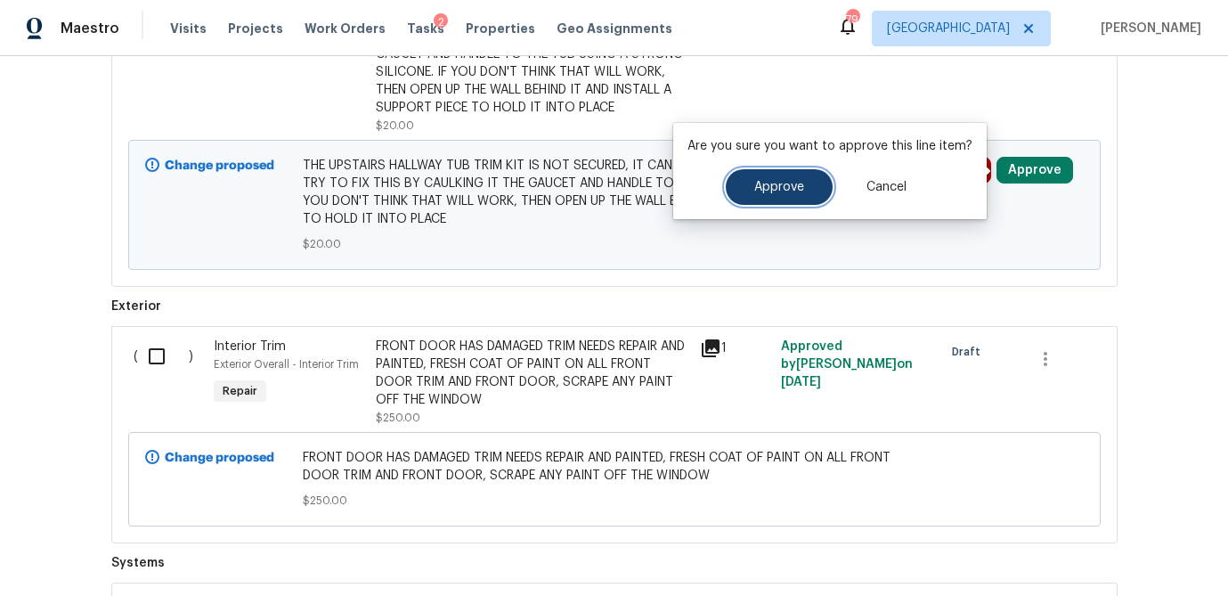
click at [801, 195] on button "Approve" at bounding box center [779, 187] width 107 height 36
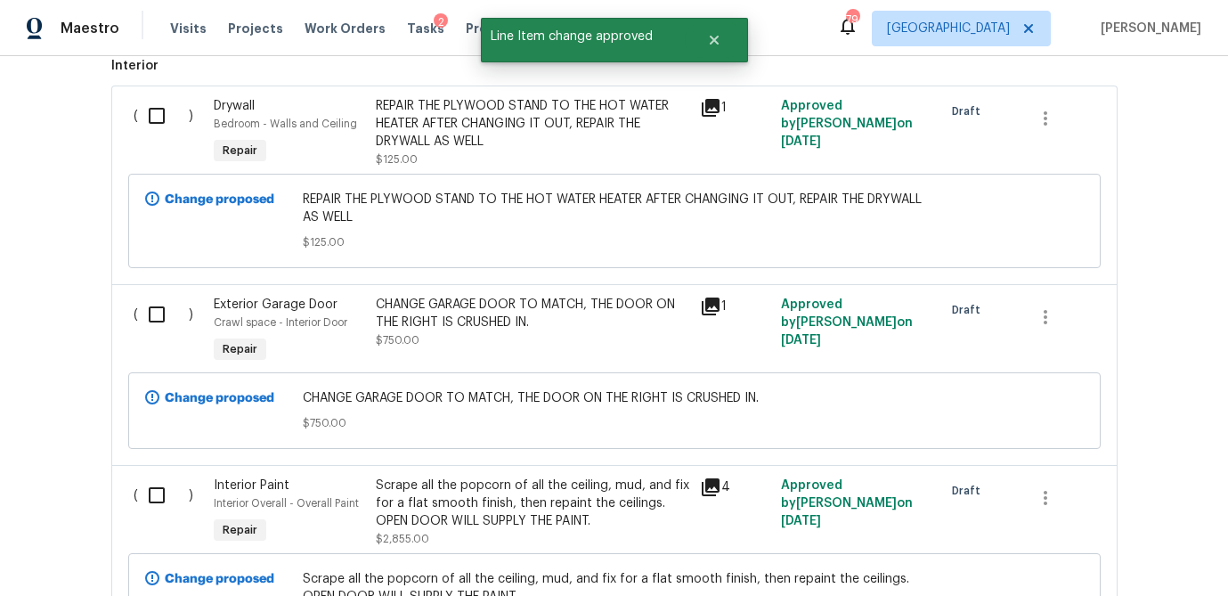
scroll to position [1010, 0]
click at [157, 314] on input "checkbox" at bounding box center [163, 313] width 51 height 37
checkbox input "true"
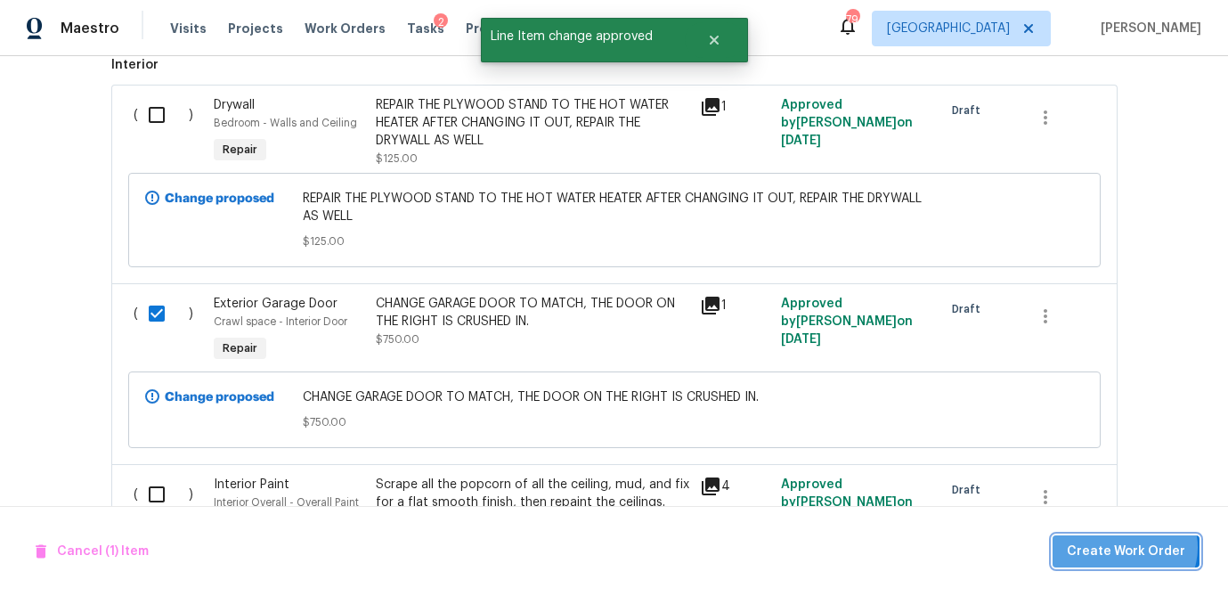
click at [1130, 547] on span "Create Work Order" at bounding box center [1126, 552] width 118 height 22
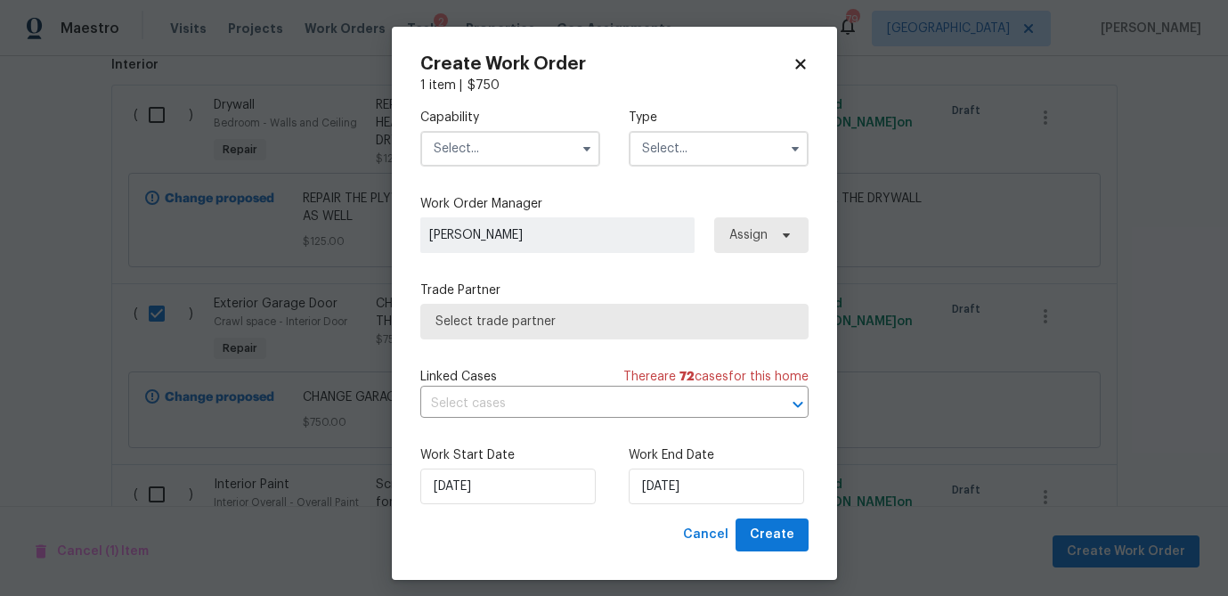
click at [513, 158] on input "text" at bounding box center [510, 149] width 180 height 36
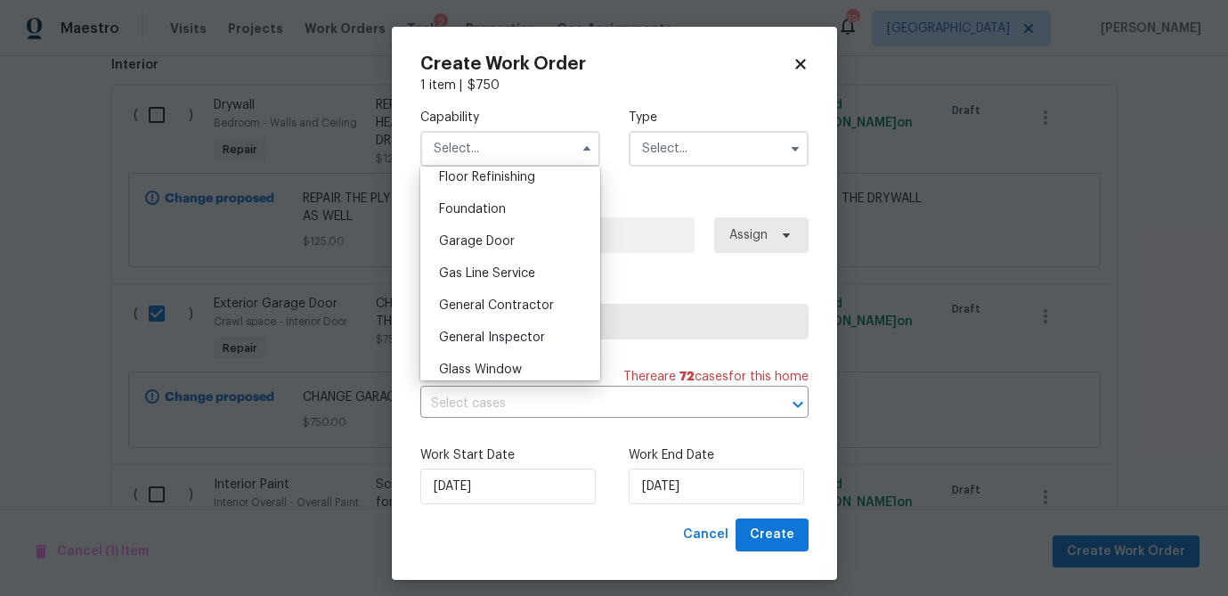
scroll to position [780, 0]
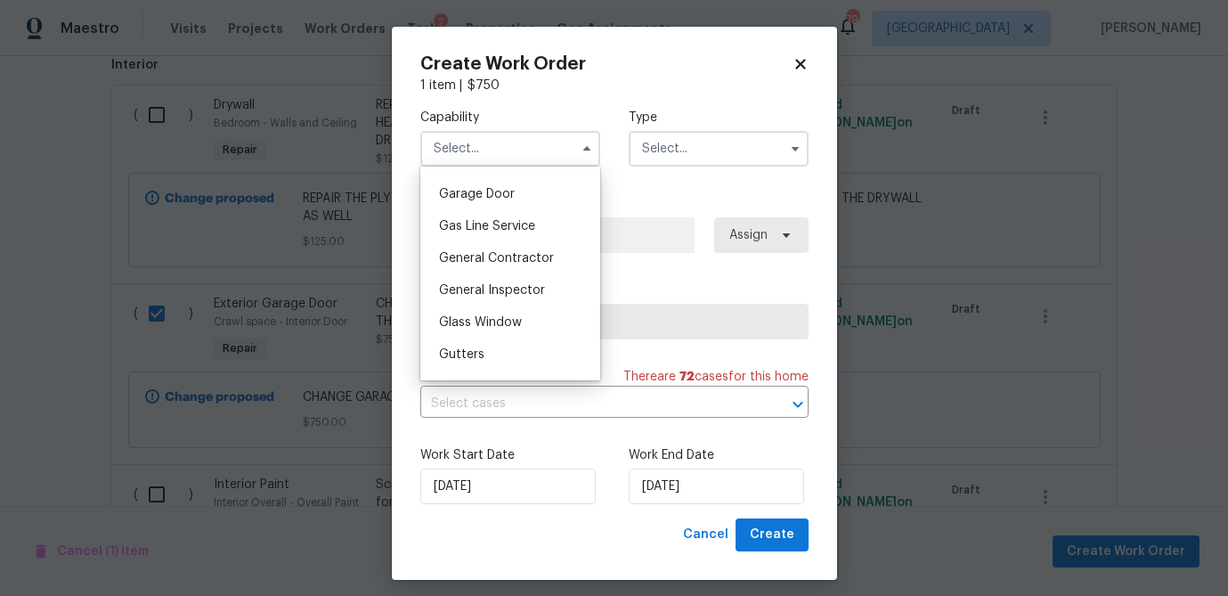
click at [487, 199] on span "Garage Door" at bounding box center [477, 194] width 76 height 12
type input "Garage Door"
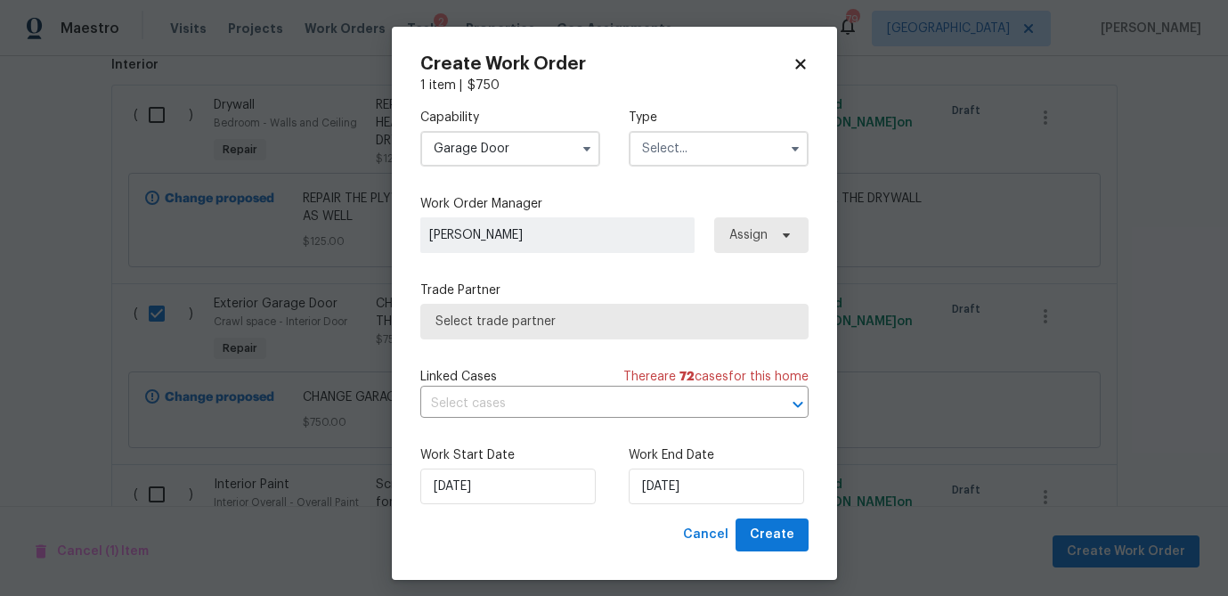
click at [696, 152] on input "text" at bounding box center [719, 149] width 180 height 36
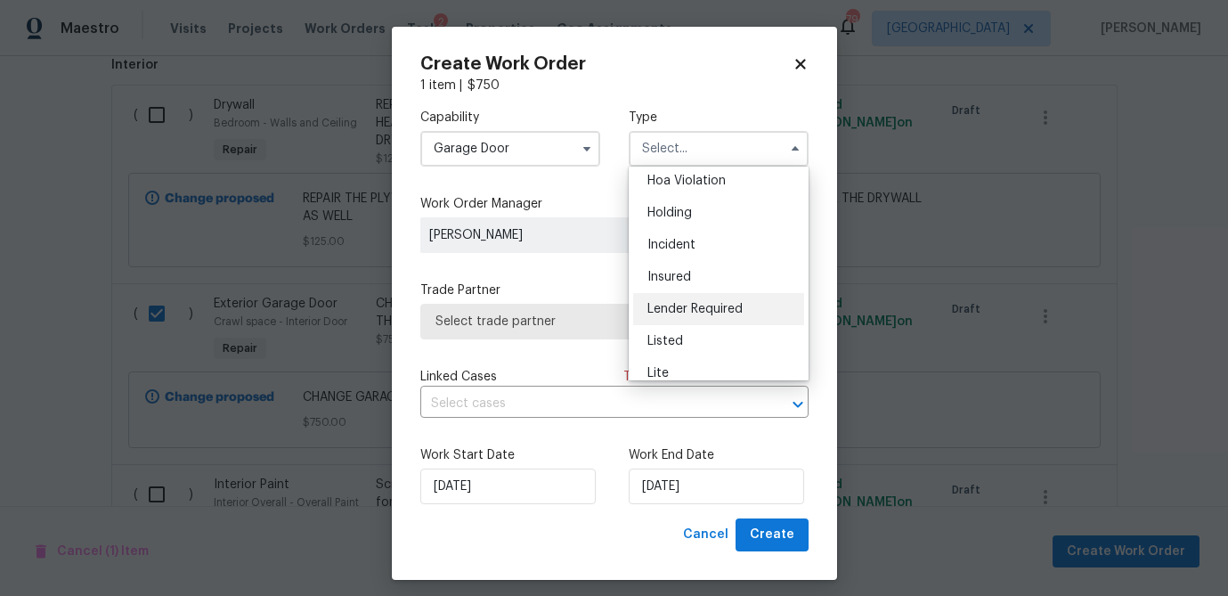
scroll to position [52, 0]
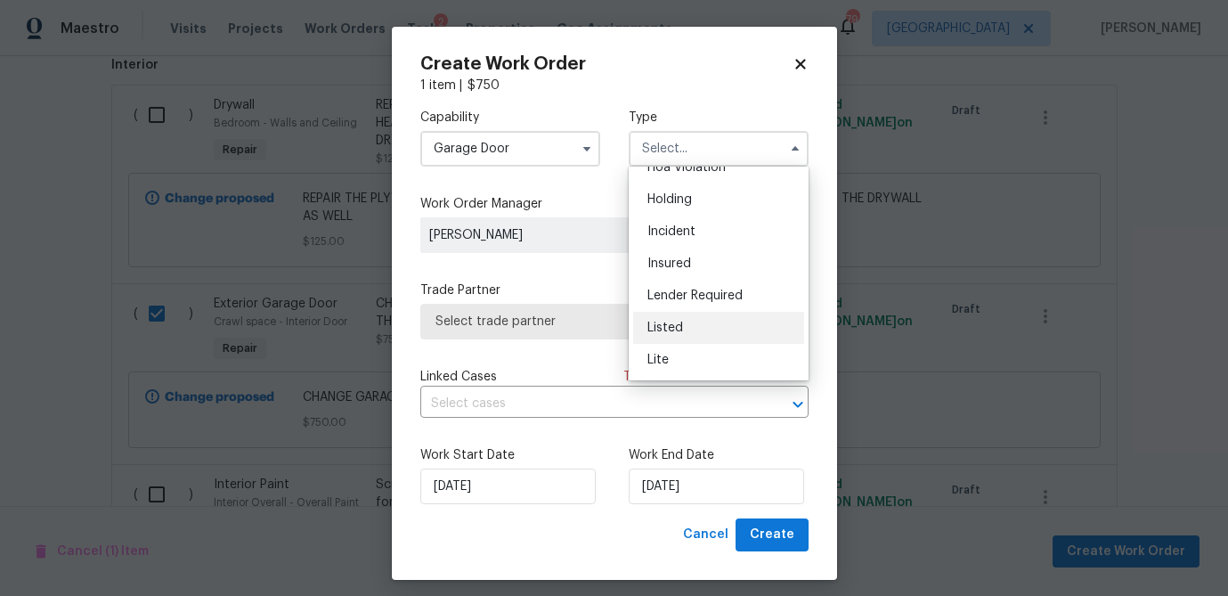
click at [681, 326] on span "Listed" at bounding box center [665, 327] width 36 height 12
type input "Listed"
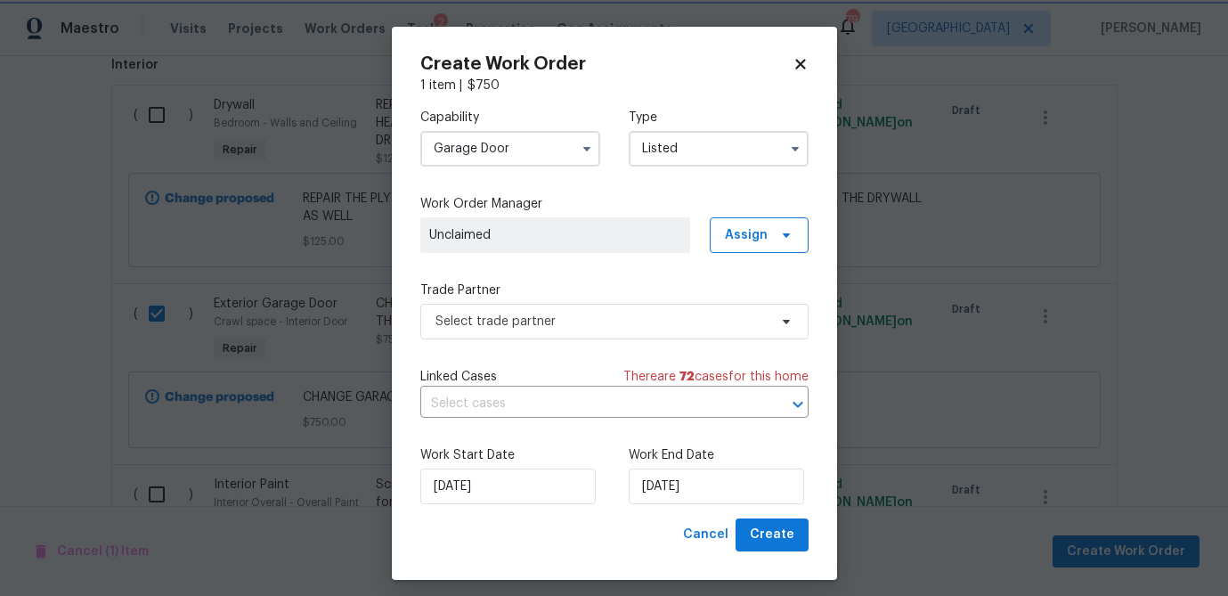
scroll to position [0, 0]
click at [765, 232] on span "Assign" at bounding box center [746, 235] width 43 height 18
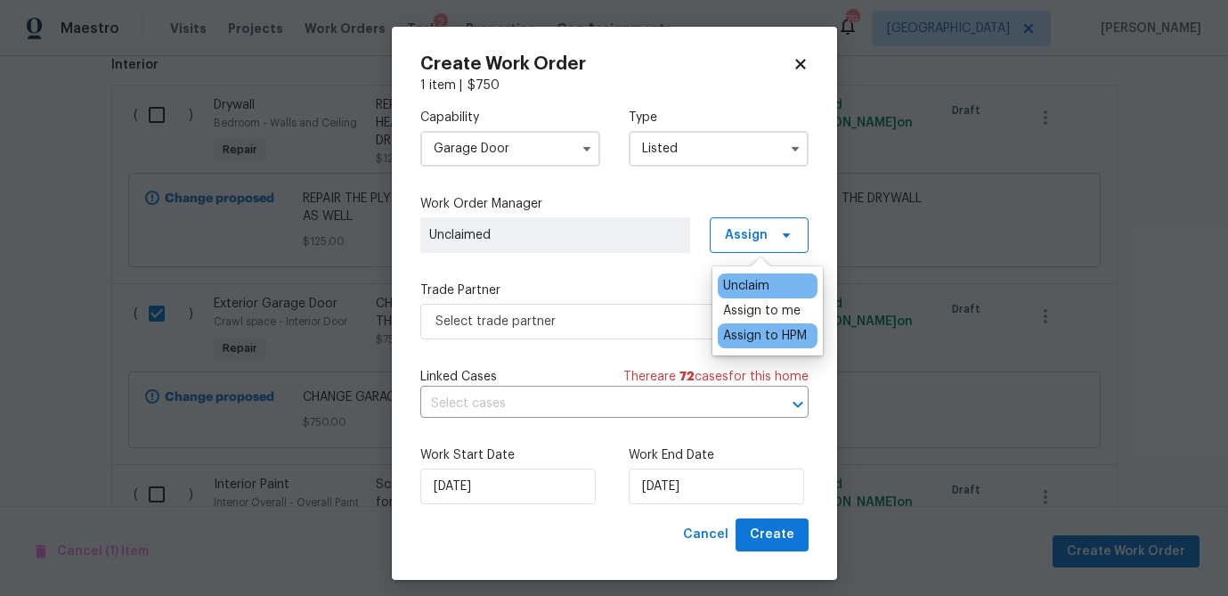
click at [754, 337] on div "Assign to HPM" at bounding box center [765, 336] width 84 height 18
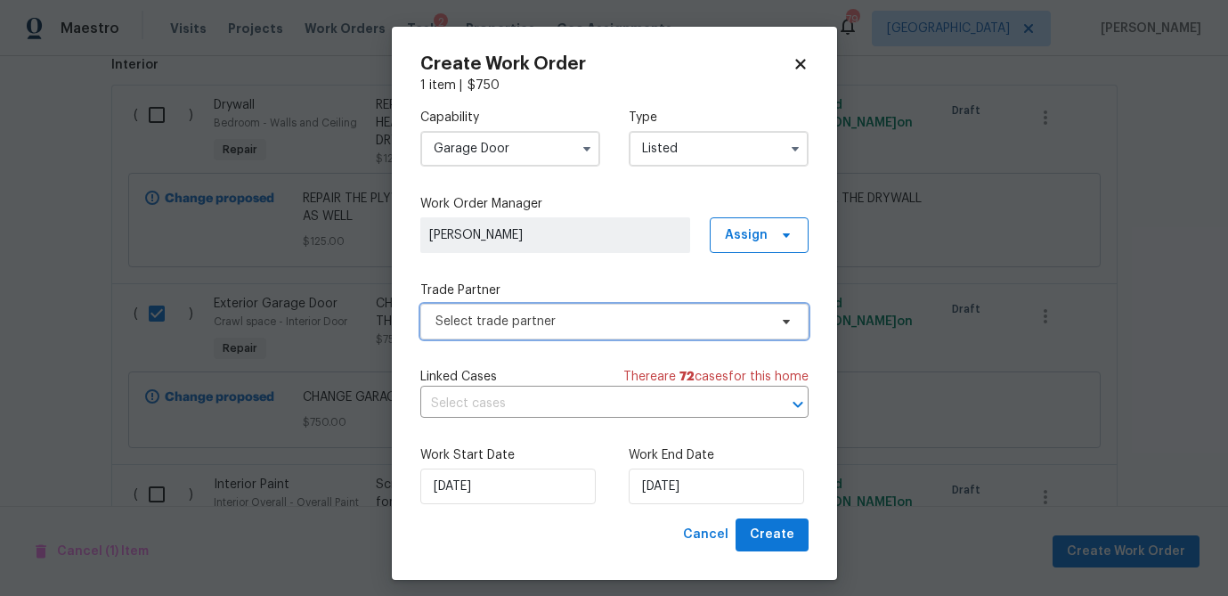
click at [492, 325] on span "Select trade partner" at bounding box center [601, 322] width 332 height 18
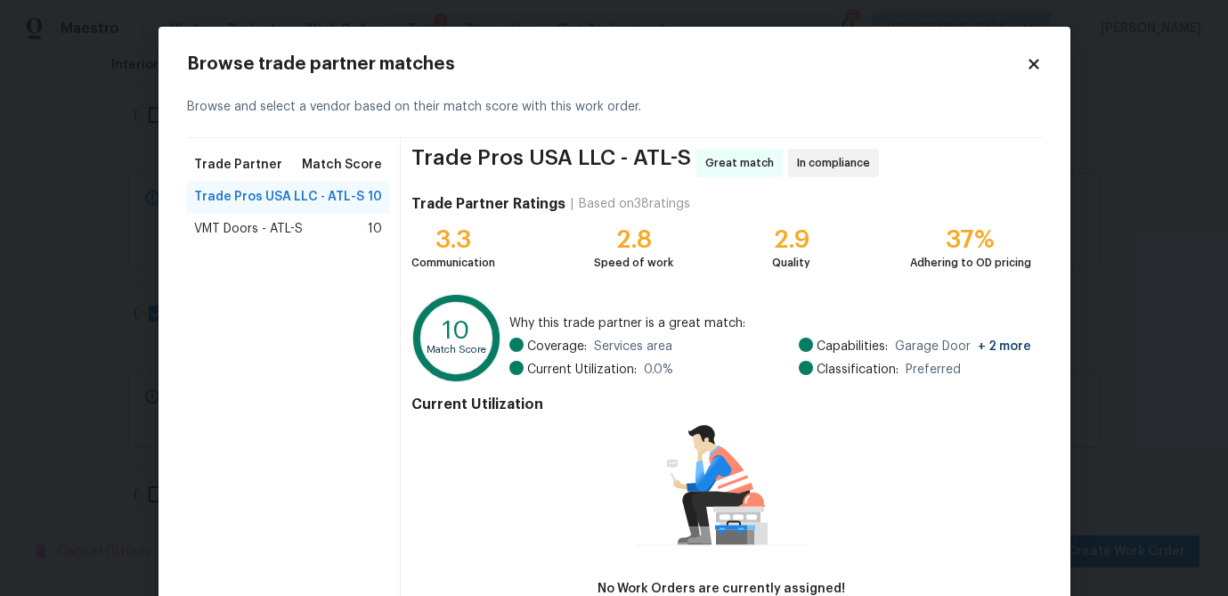
click at [265, 235] on span "VMT Doors - ATL-S" at bounding box center [248, 229] width 109 height 18
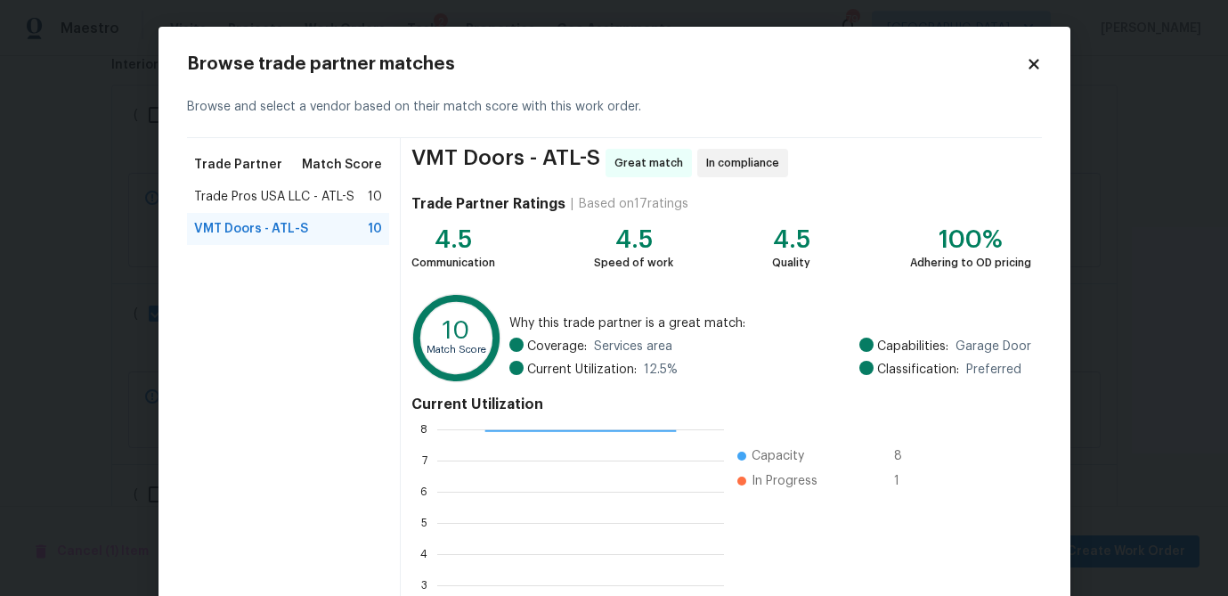
scroll to position [190, 0]
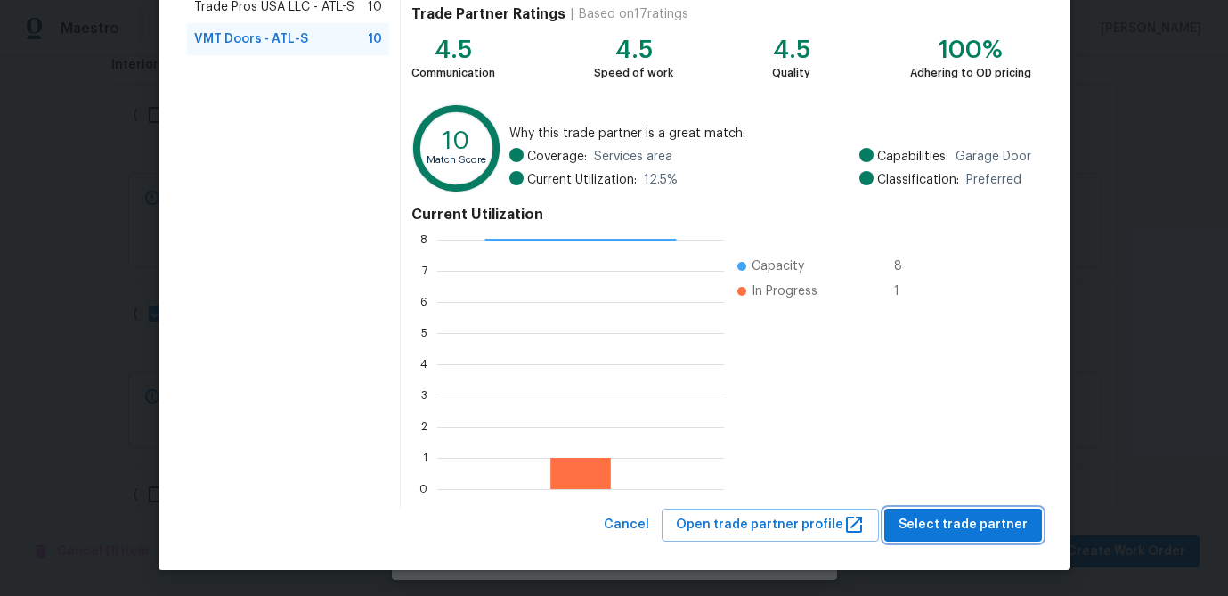
click at [970, 521] on span "Select trade partner" at bounding box center [962, 525] width 129 height 22
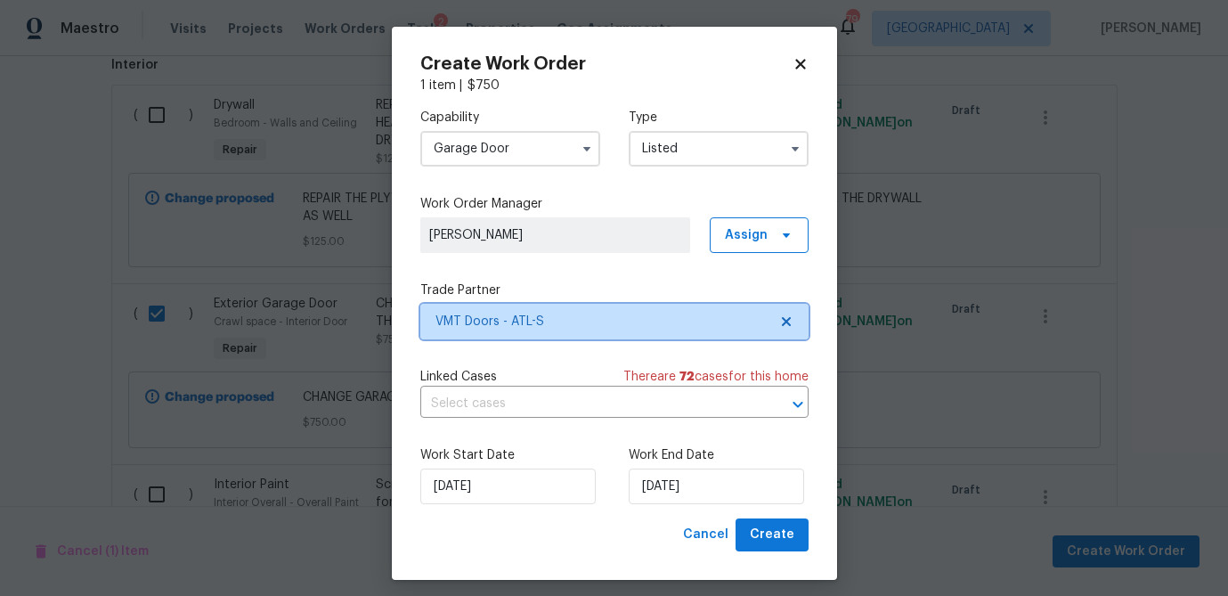
scroll to position [0, 0]
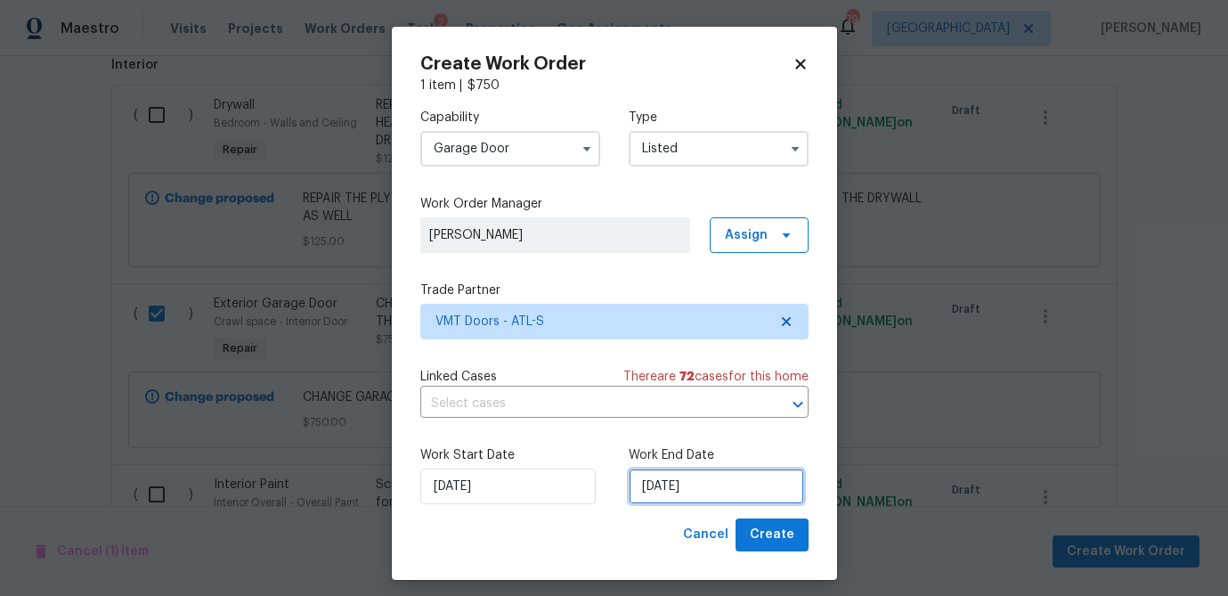
click at [674, 489] on input "8/13/2025" at bounding box center [716, 486] width 175 height 36
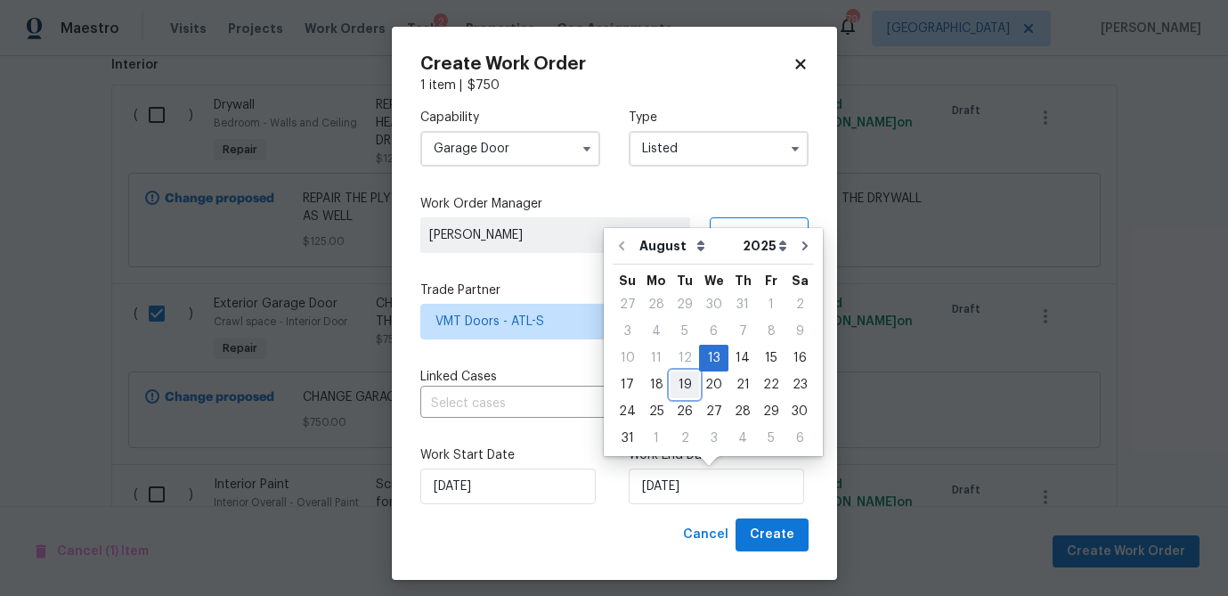
click at [672, 384] on div "19" at bounding box center [685, 384] width 28 height 25
type input "8/19/2025"
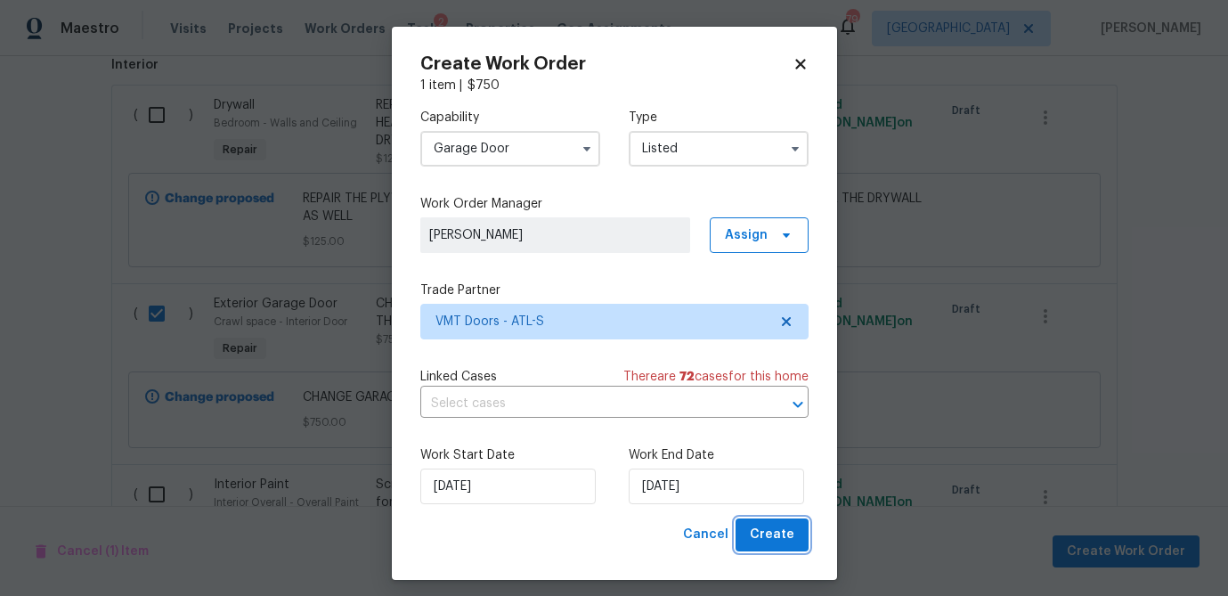
click at [784, 543] on span "Create" at bounding box center [772, 535] width 45 height 22
checkbox input "false"
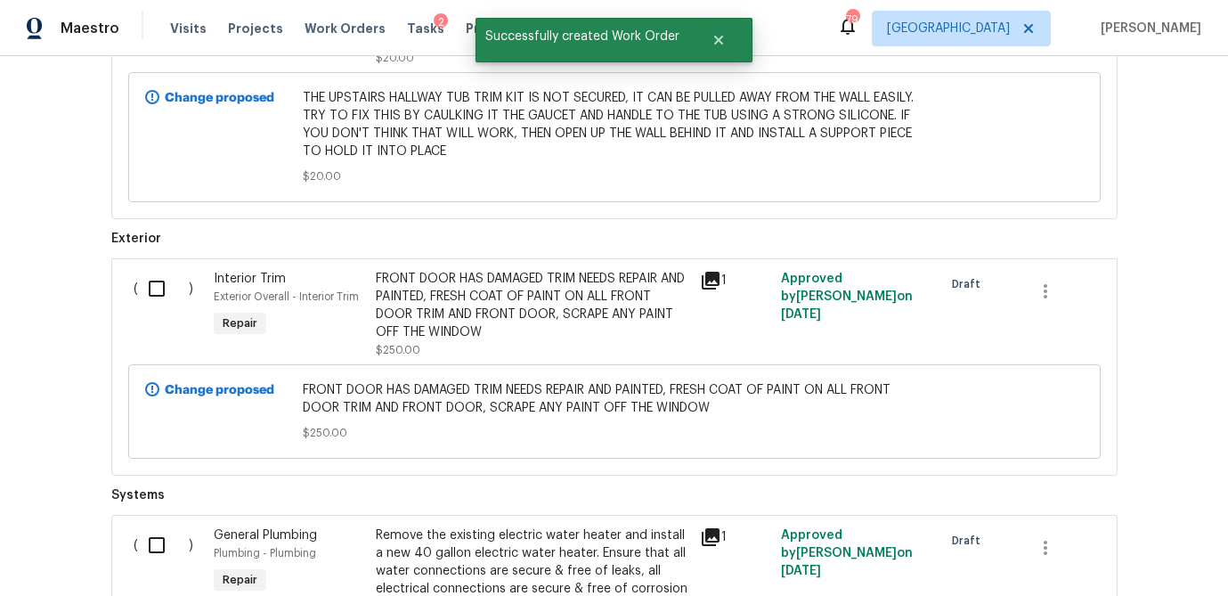
scroll to position [2134, 0]
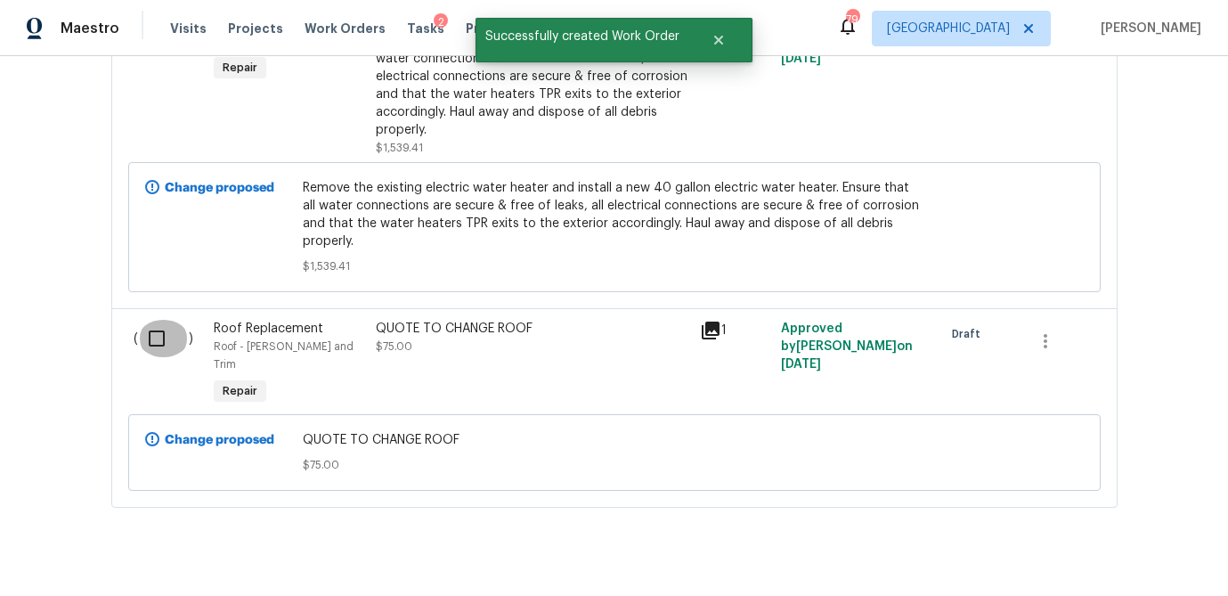
click at [149, 323] on input "checkbox" at bounding box center [163, 338] width 51 height 37
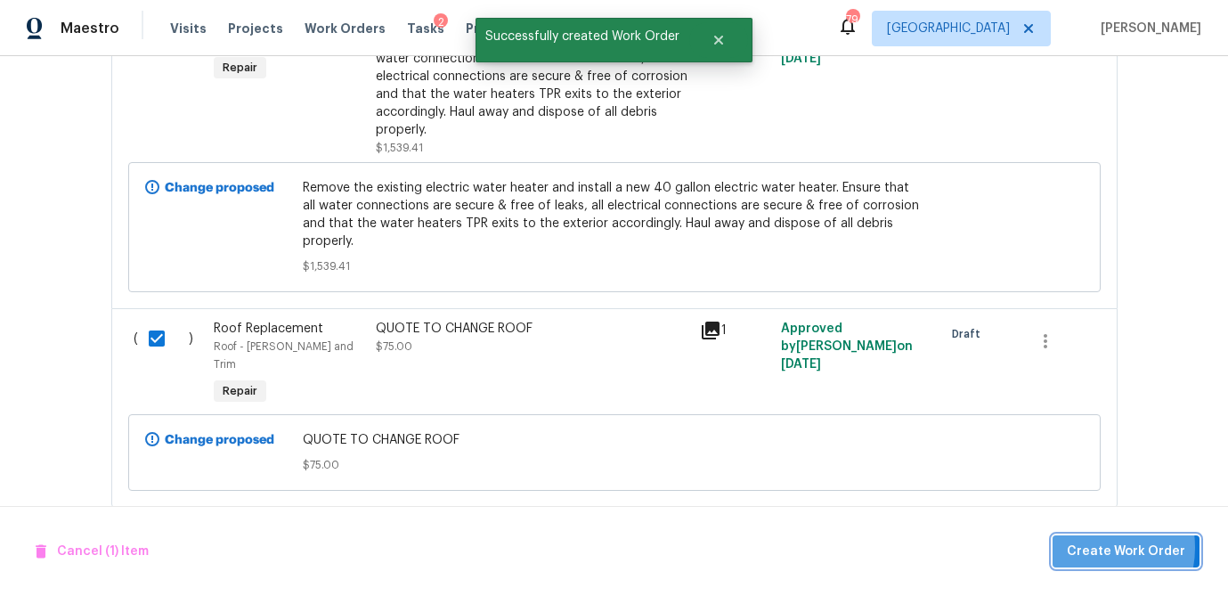
click at [1094, 547] on span "Create Work Order" at bounding box center [1126, 552] width 118 height 22
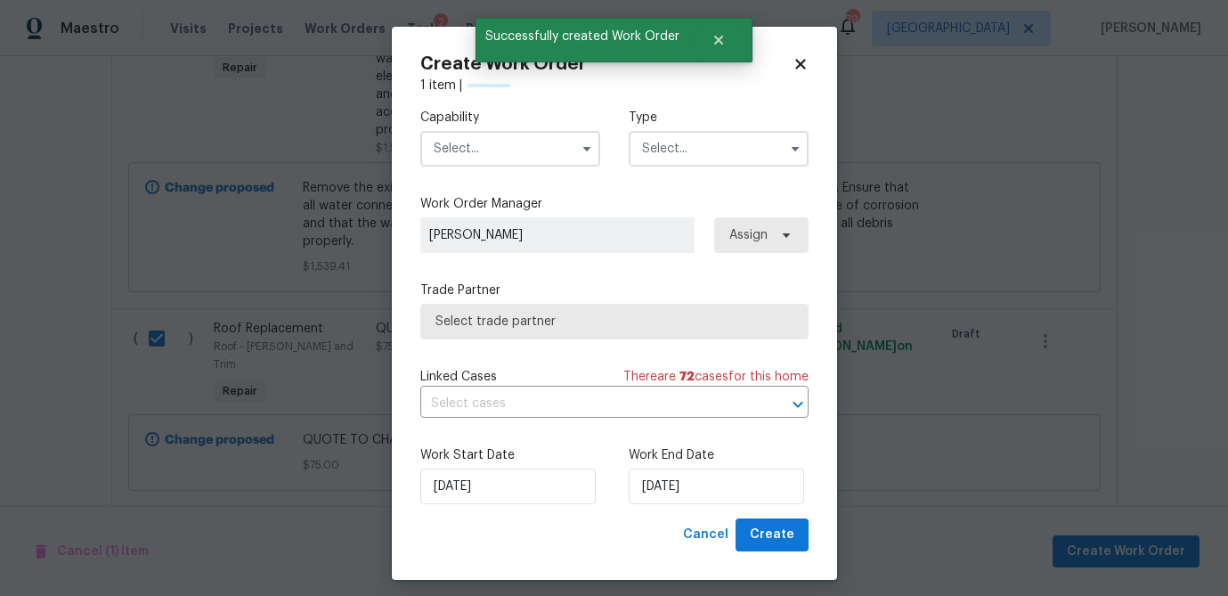
checkbox input "false"
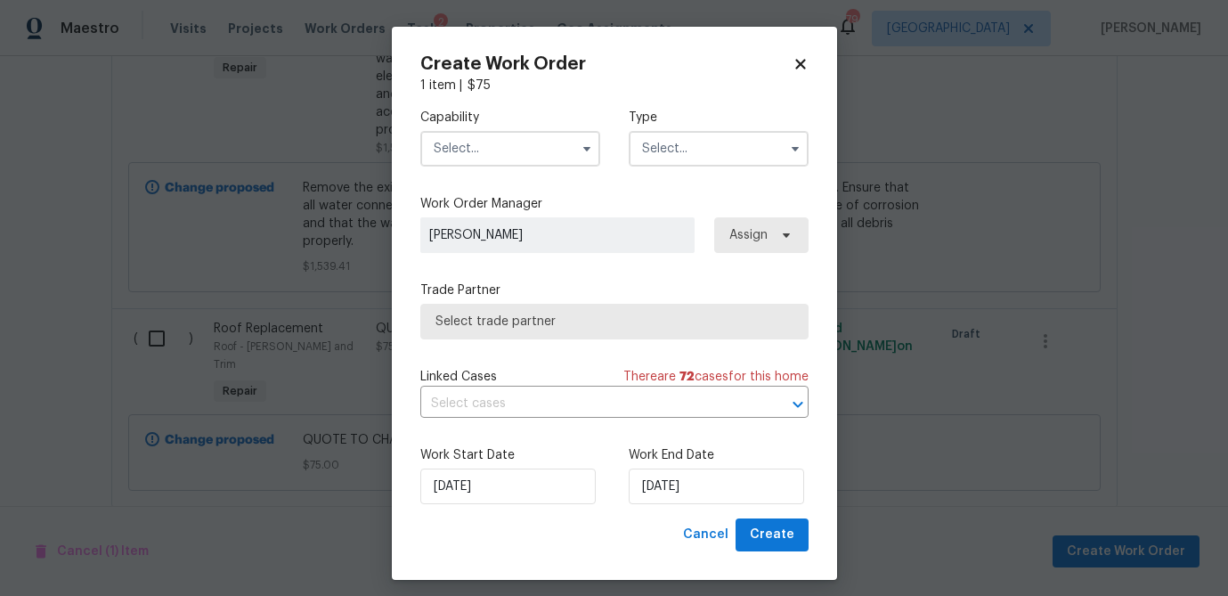
click at [510, 150] on input "text" at bounding box center [510, 149] width 180 height 36
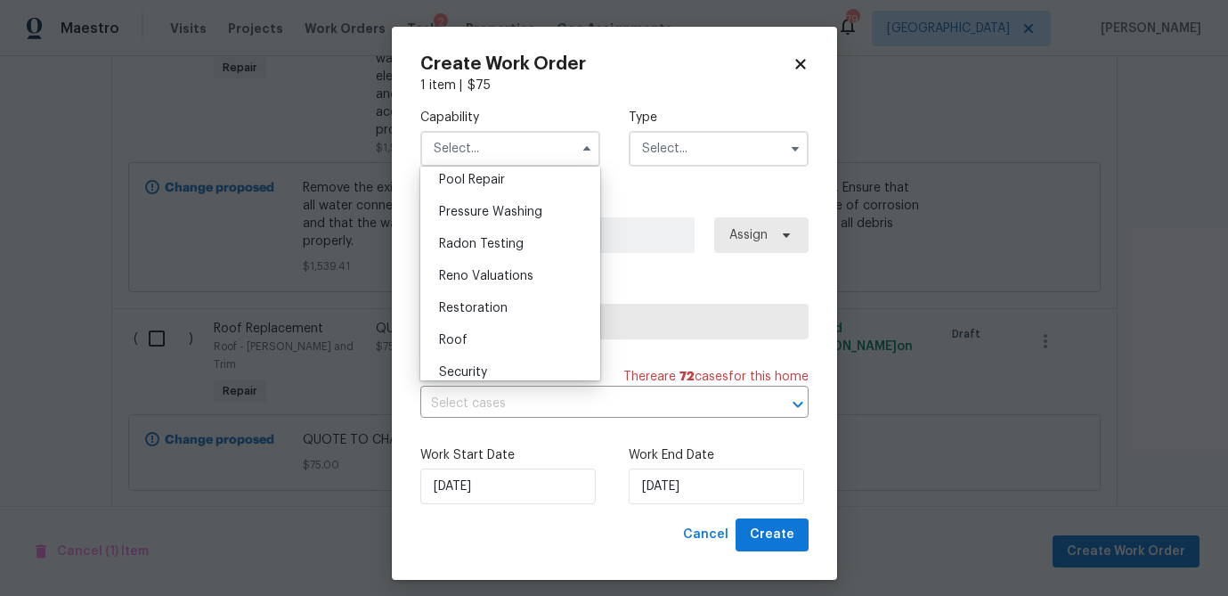
scroll to position [1668, 0]
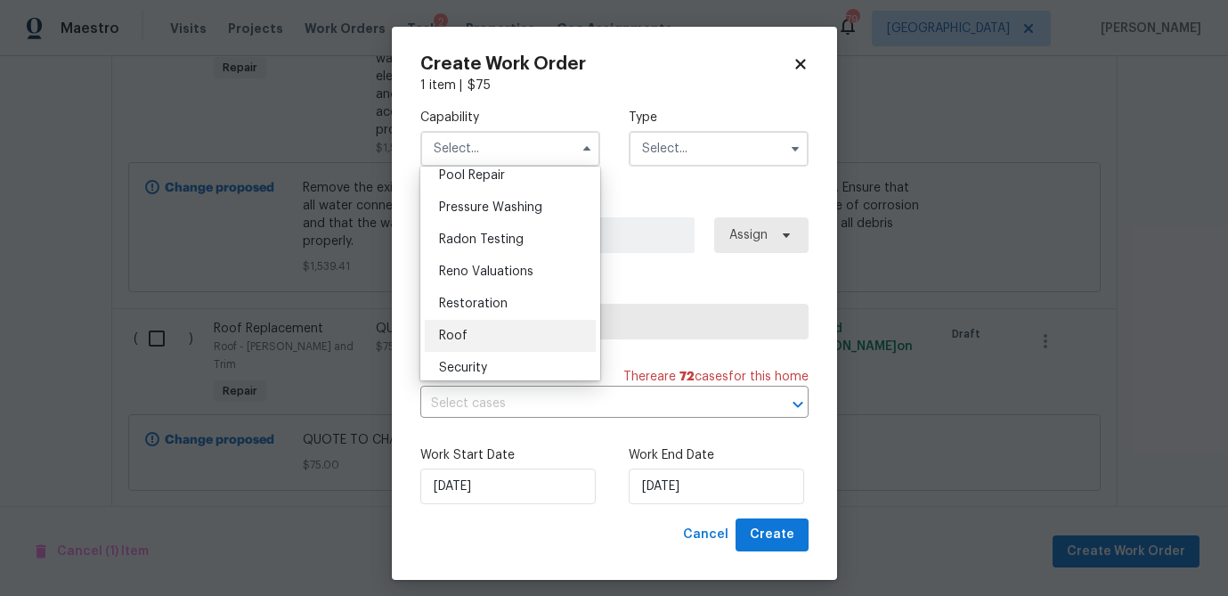
click at [475, 339] on div "Roof" at bounding box center [510, 336] width 171 height 32
type input "Roof"
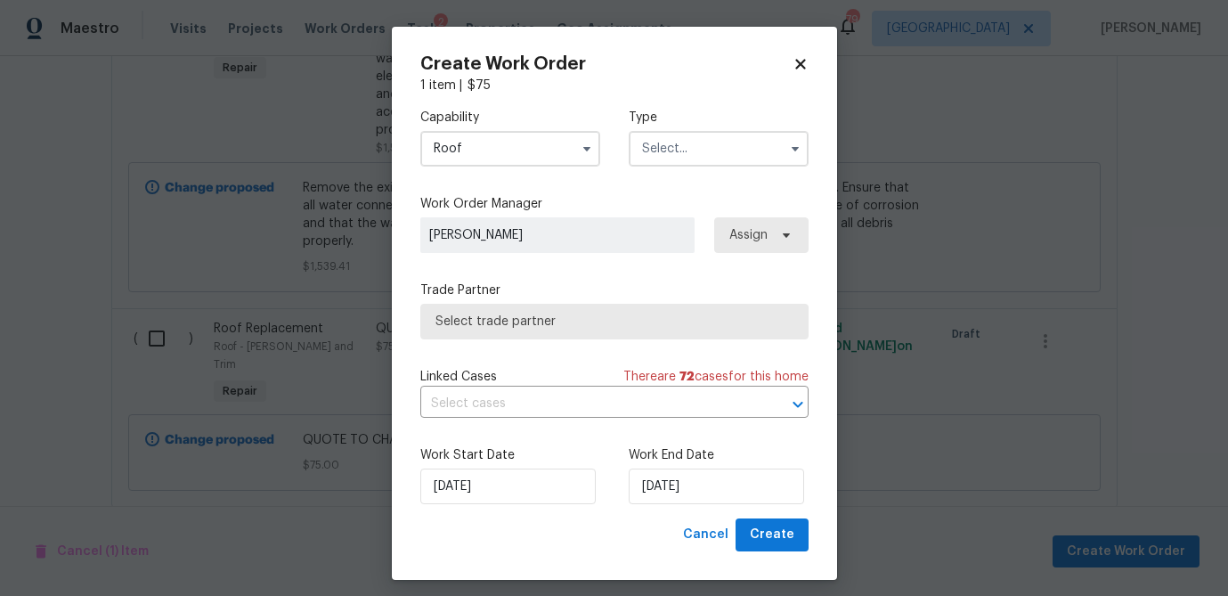
click at [663, 140] on input "text" at bounding box center [719, 149] width 180 height 36
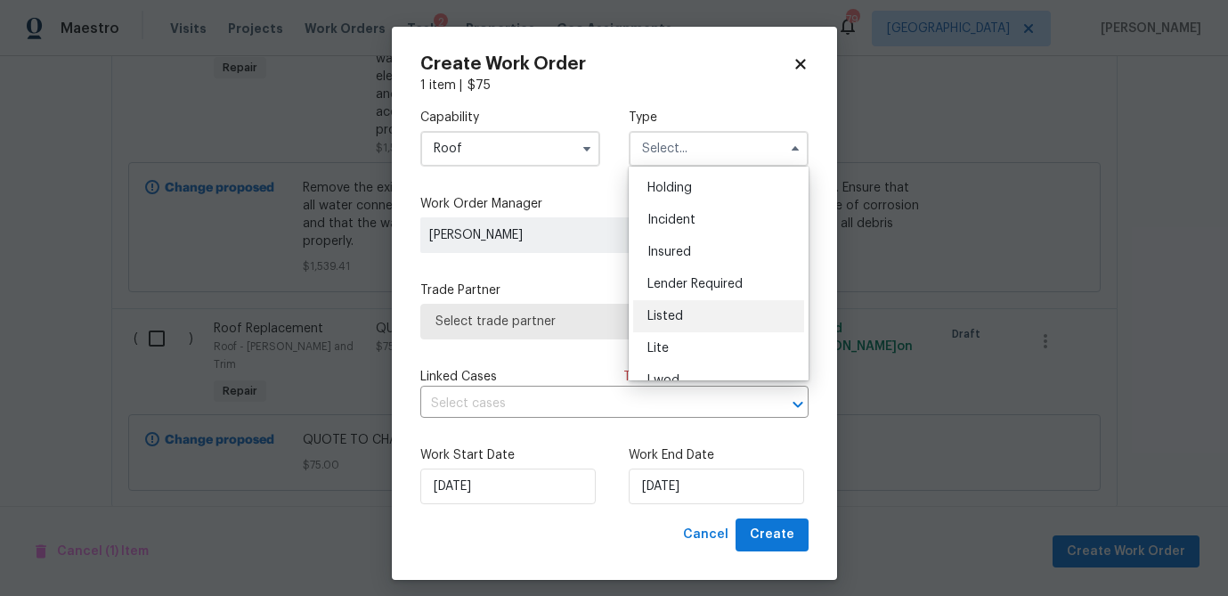
scroll to position [67, 0]
click at [683, 313] on div "Listed" at bounding box center [718, 313] width 171 height 32
type input "Listed"
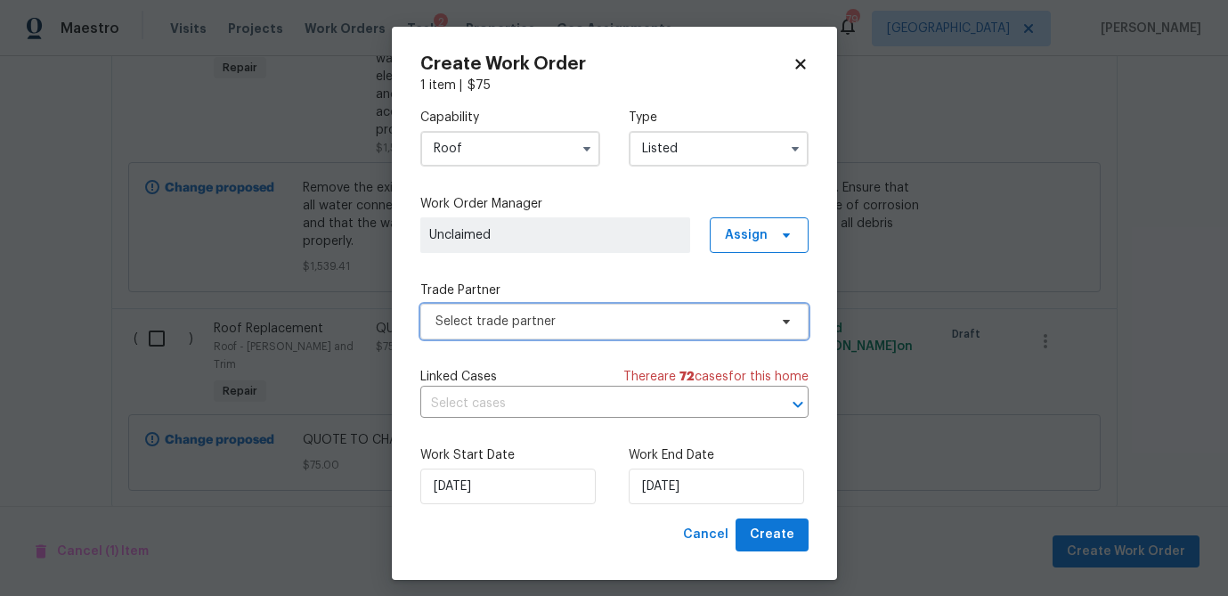
click at [564, 312] on span "Select trade partner" at bounding box center [614, 322] width 388 height 36
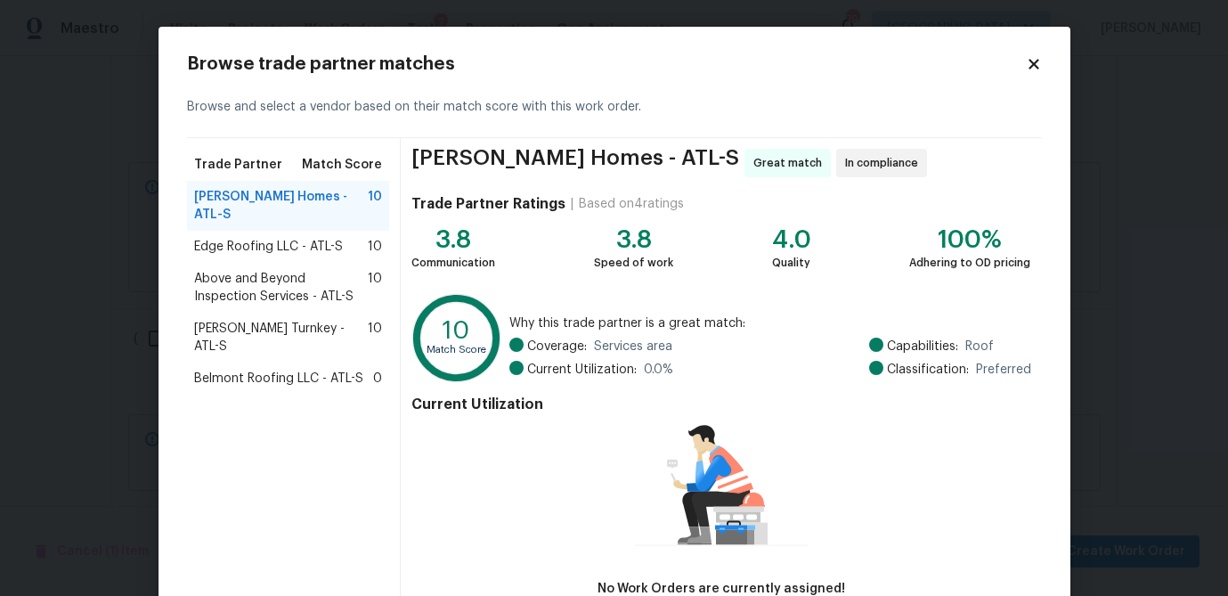
click at [278, 238] on span "Edge Roofing LLC - ATL-S" at bounding box center [268, 247] width 149 height 18
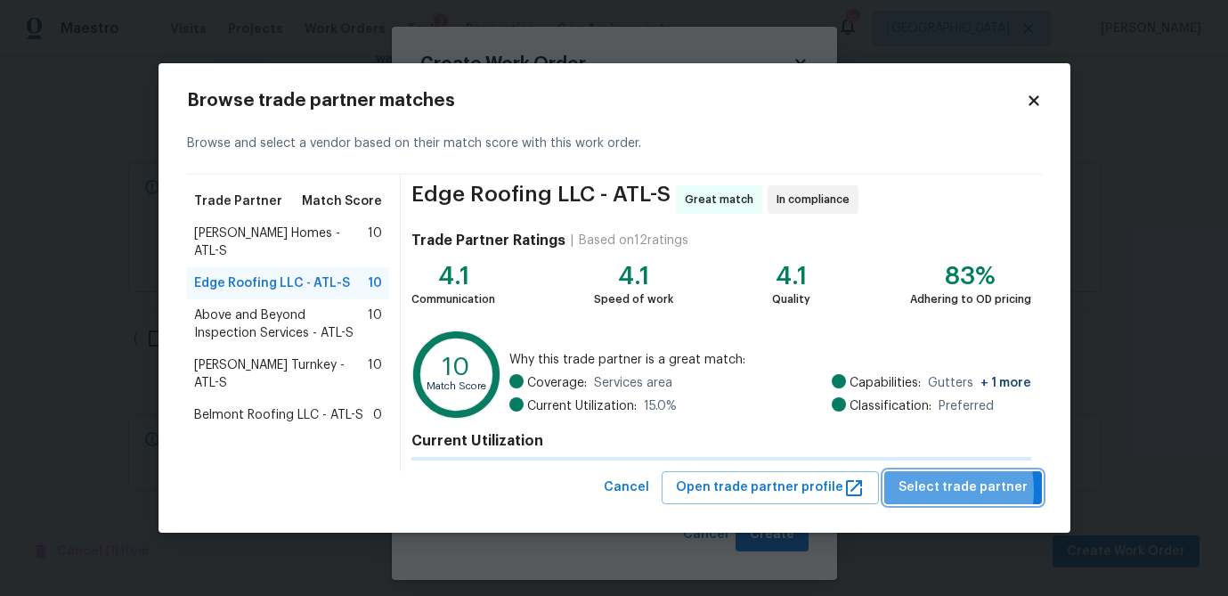
click at [922, 490] on span "Select trade partner" at bounding box center [962, 487] width 129 height 22
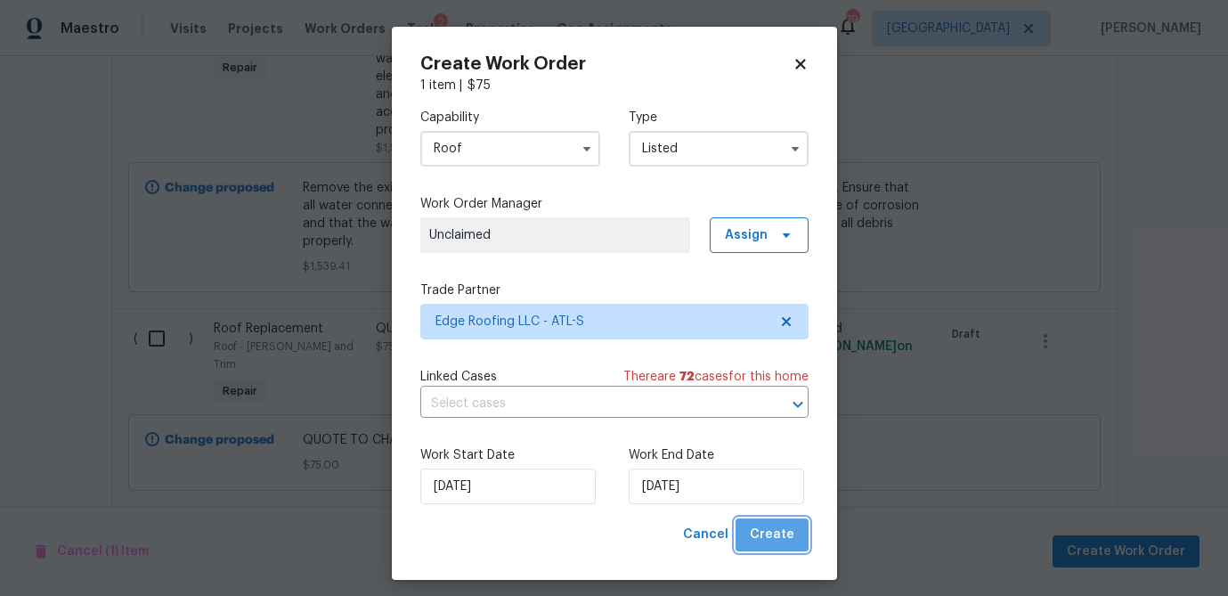
click at [779, 539] on span "Create" at bounding box center [772, 535] width 45 height 22
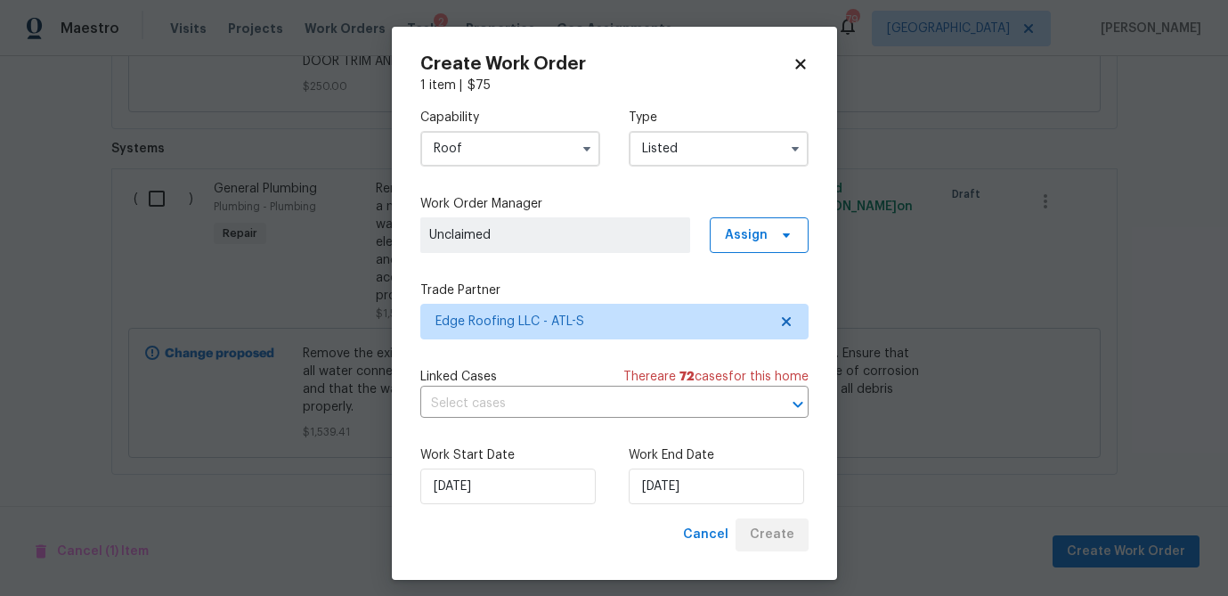
scroll to position [1995, 0]
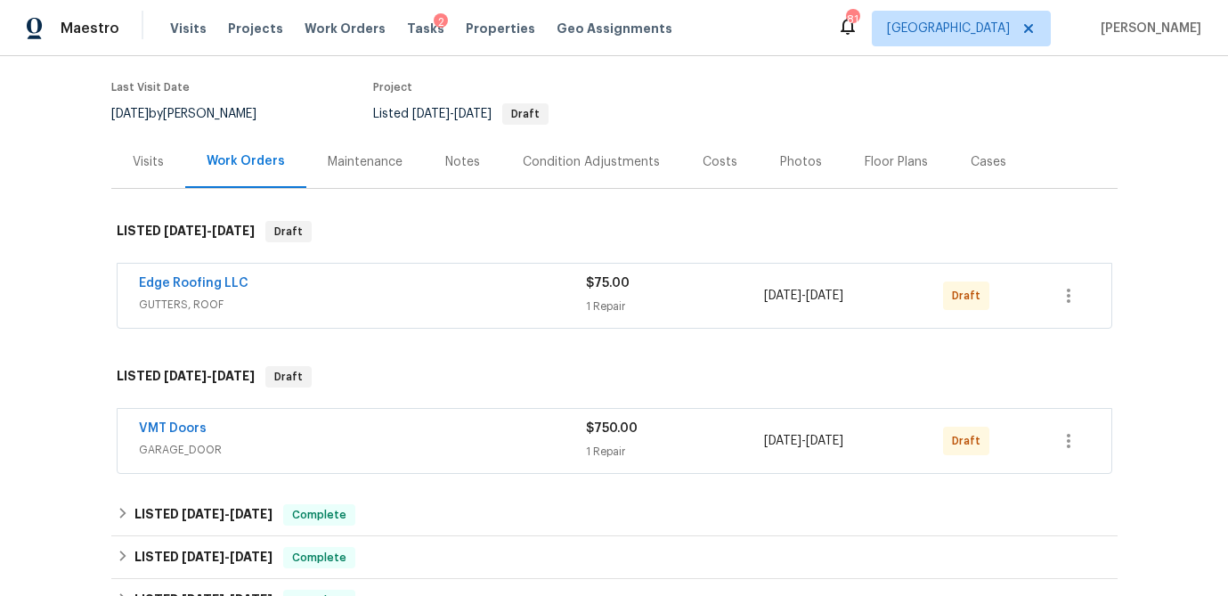
scroll to position [133, 0]
click at [245, 286] on div "Edge Roofing LLC" at bounding box center [362, 286] width 447 height 21
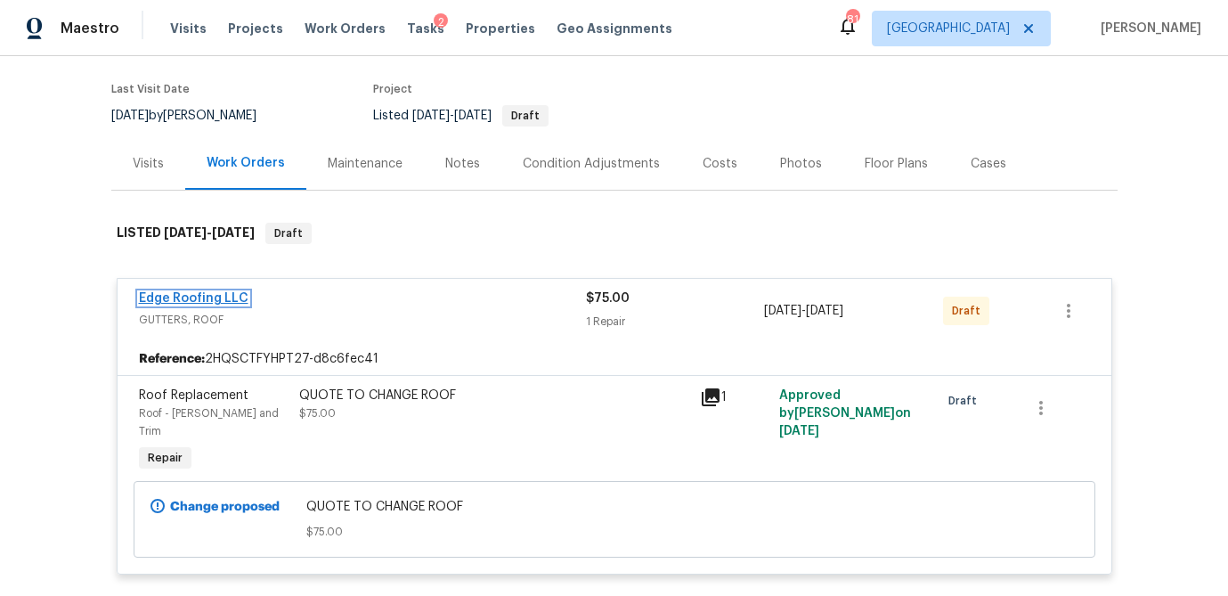
click at [216, 296] on link "Edge Roofing LLC" at bounding box center [194, 298] width 110 height 12
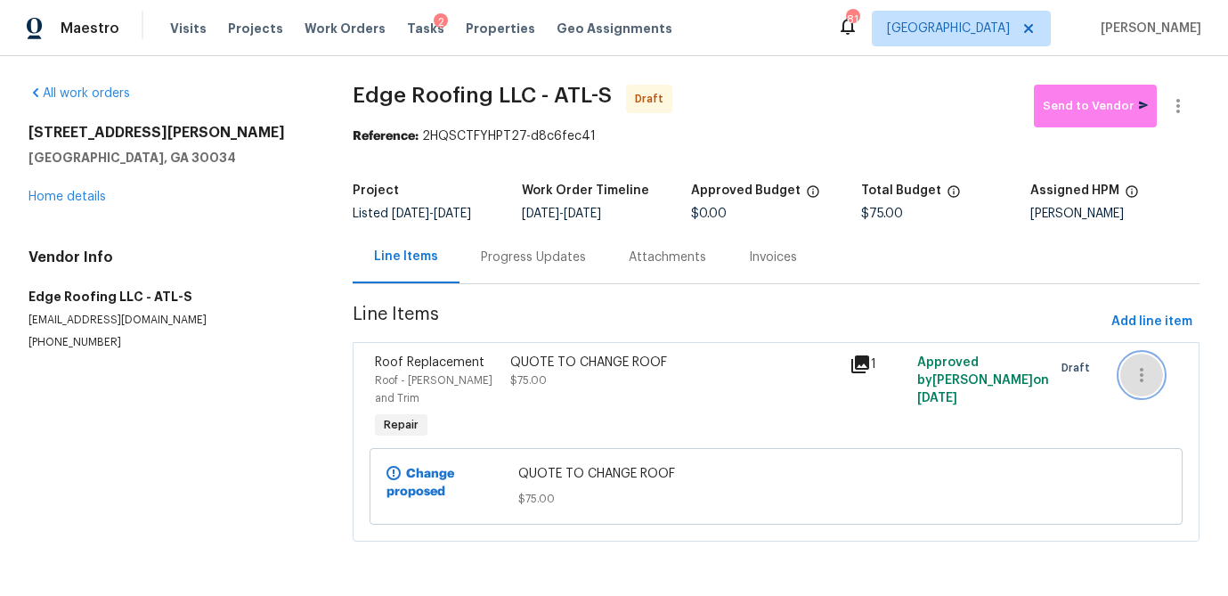
click at [1152, 379] on button "button" at bounding box center [1141, 375] width 43 height 43
click at [528, 372] on div at bounding box center [614, 298] width 1228 height 596
click at [542, 361] on div "QUOTE TO CHANGE ROOF" at bounding box center [674, 363] width 328 height 18
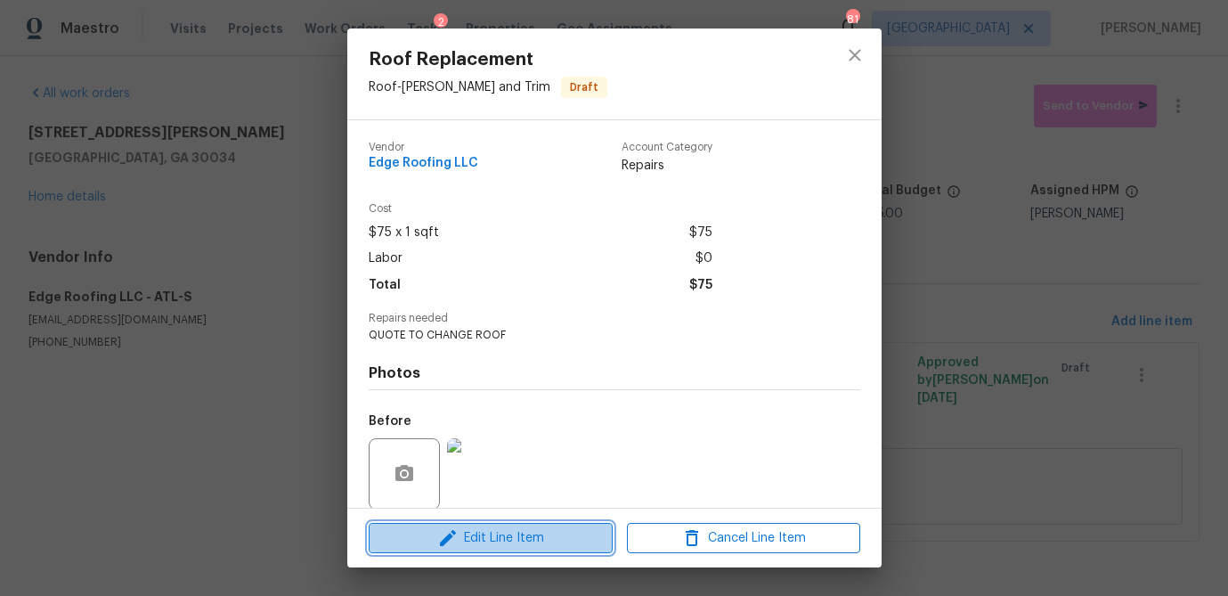
click at [513, 531] on span "Edit Line Item" at bounding box center [490, 538] width 233 height 22
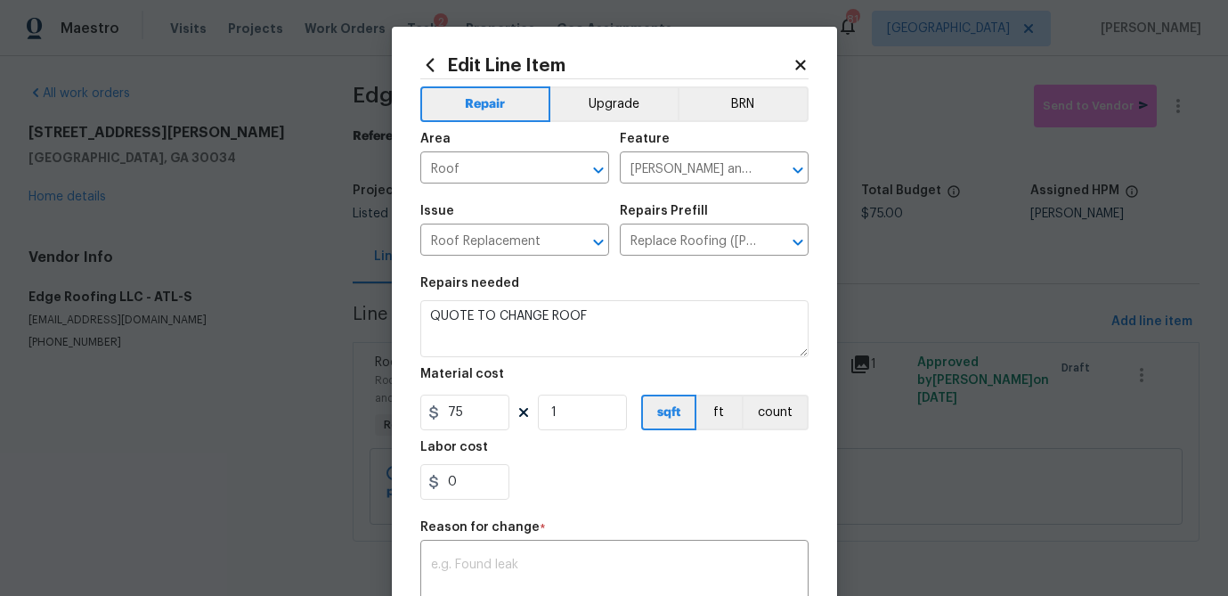
click at [792, 55] on div "Edit Line Item" at bounding box center [614, 65] width 388 height 20
click at [793, 62] on icon at bounding box center [801, 65] width 16 height 16
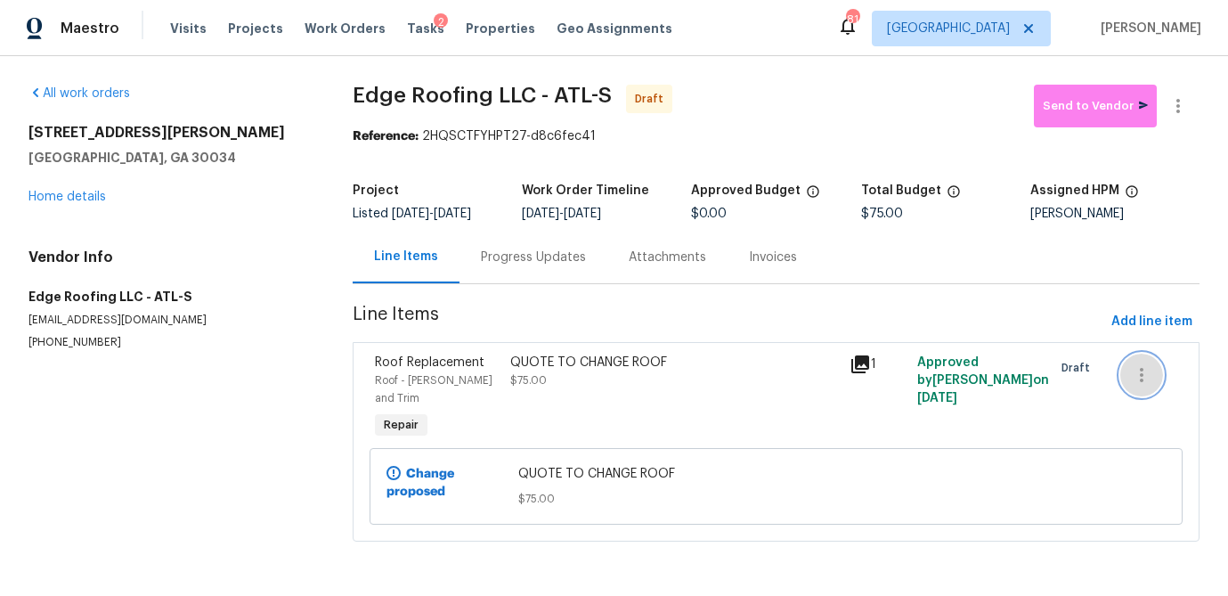
click at [1148, 370] on icon "button" at bounding box center [1141, 374] width 21 height 21
click at [508, 356] on div at bounding box center [614, 298] width 1228 height 596
click at [404, 365] on span "Roof Replacement" at bounding box center [430, 362] width 110 height 12
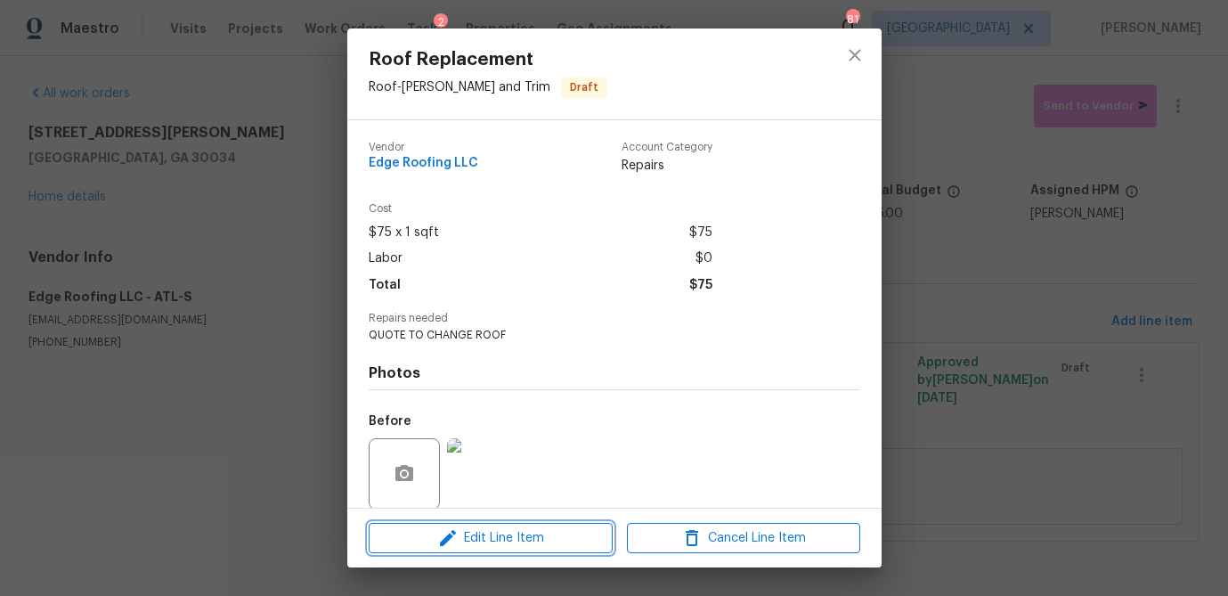
click at [540, 532] on span "Edit Line Item" at bounding box center [490, 538] width 233 height 22
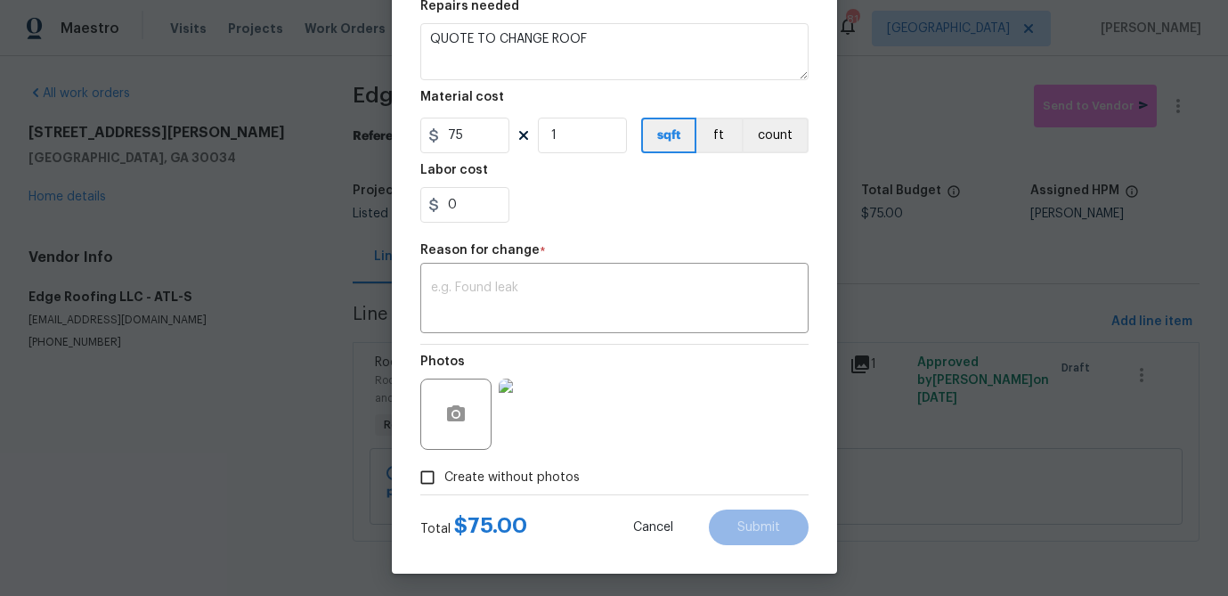
scroll to position [282, 0]
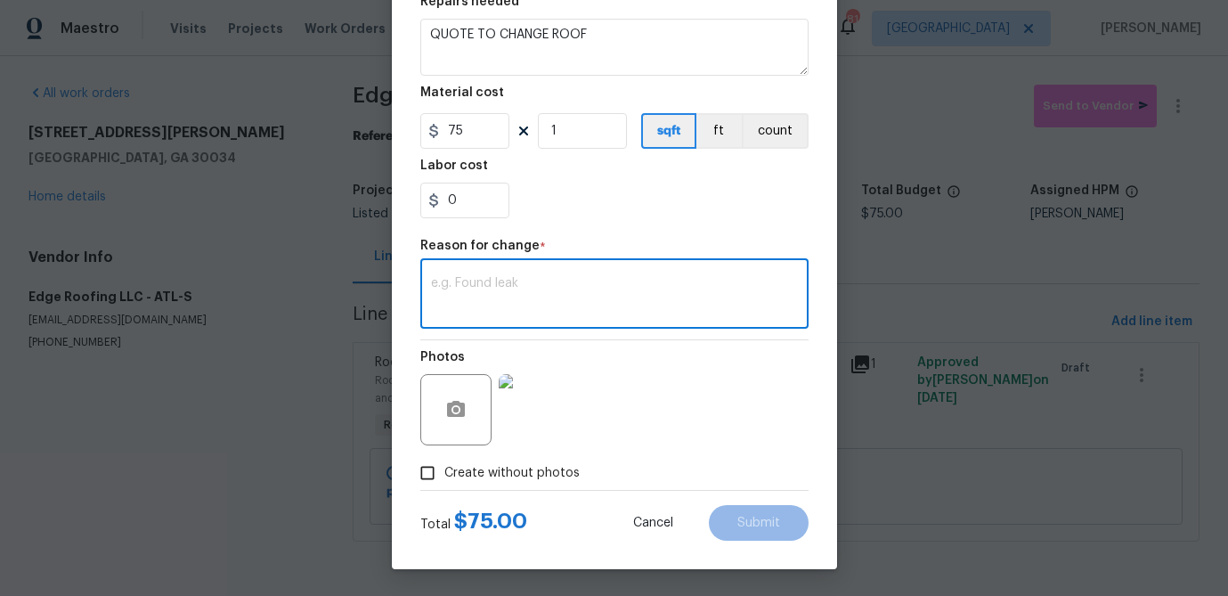
click at [507, 277] on textarea at bounding box center [614, 295] width 367 height 37
type textarea "ASSIGN TO JUAN"
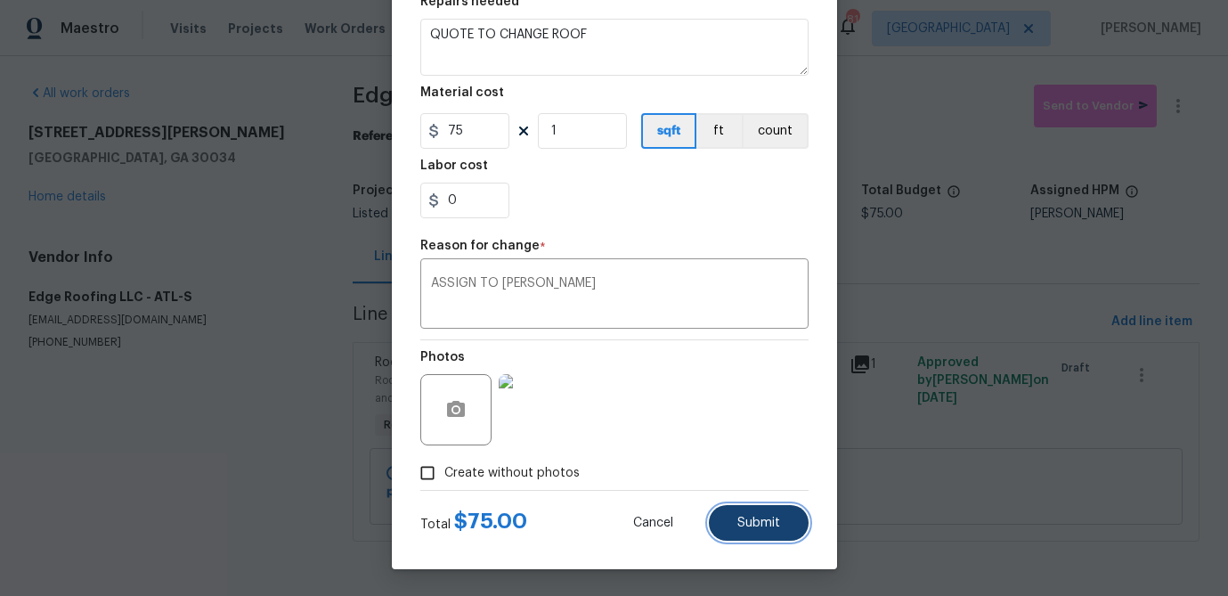
click at [779, 516] on button "Submit" at bounding box center [759, 523] width 100 height 36
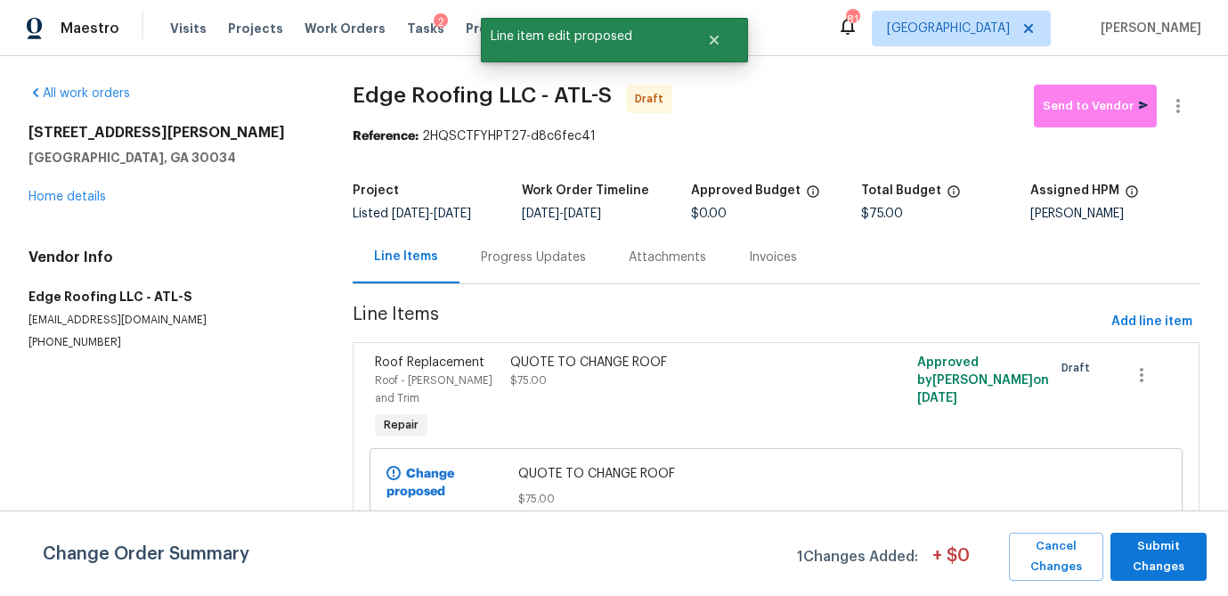
scroll to position [0, 0]
click at [1152, 557] on span "Submit Changes" at bounding box center [1158, 556] width 78 height 41
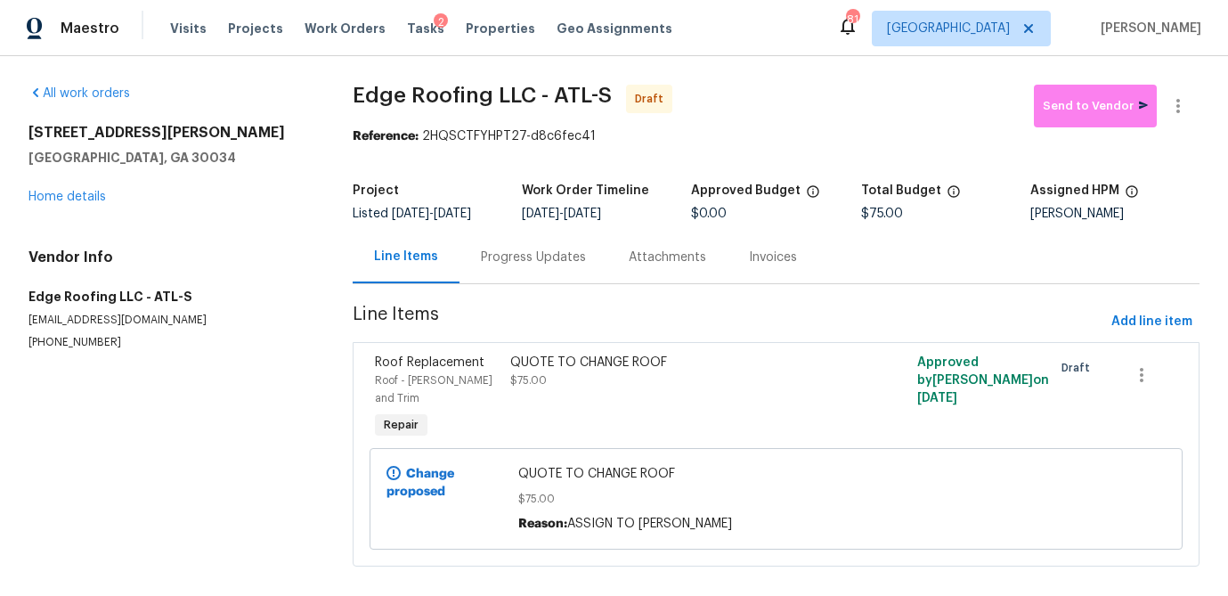
scroll to position [4, 0]
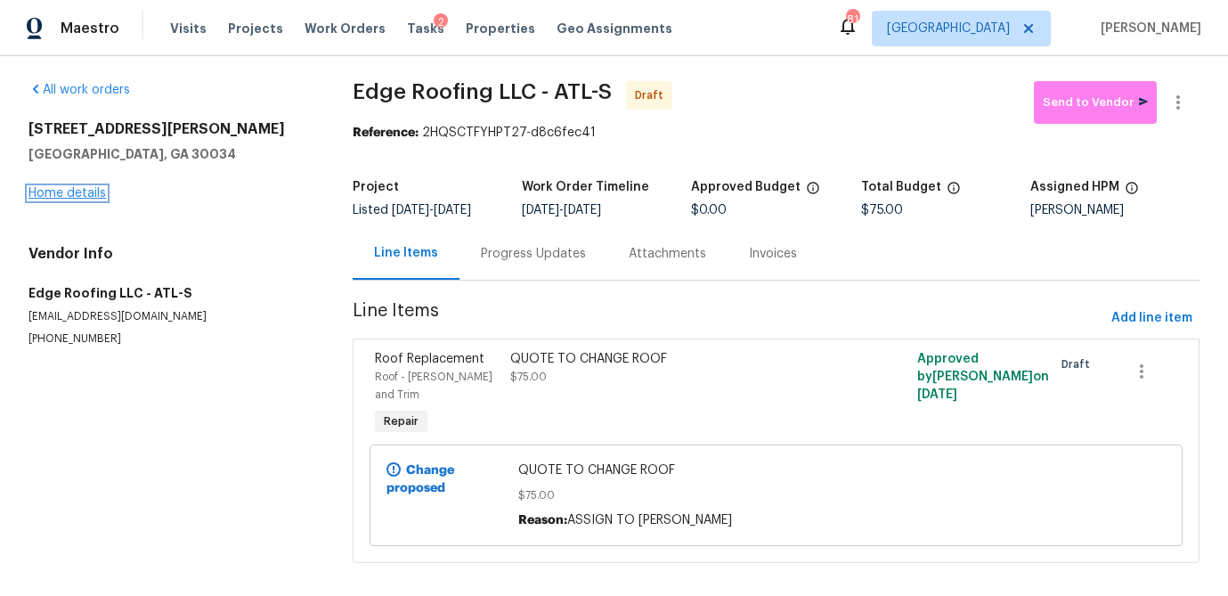
click at [61, 190] on link "Home details" at bounding box center [66, 193] width 77 height 12
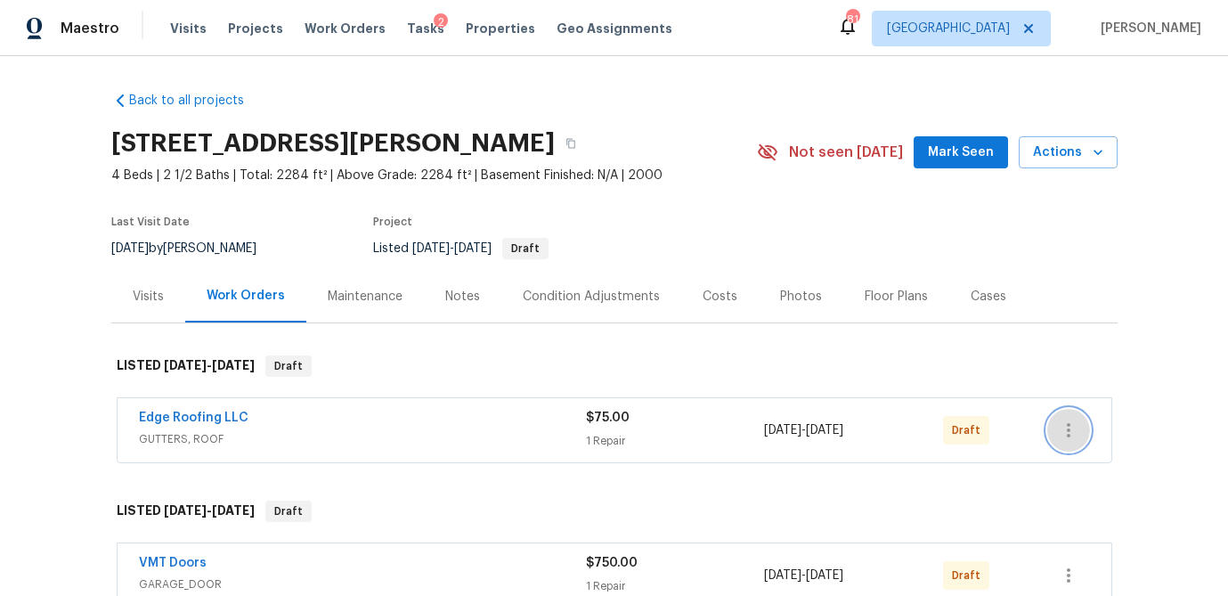
click at [1083, 429] on button "button" at bounding box center [1068, 430] width 43 height 43
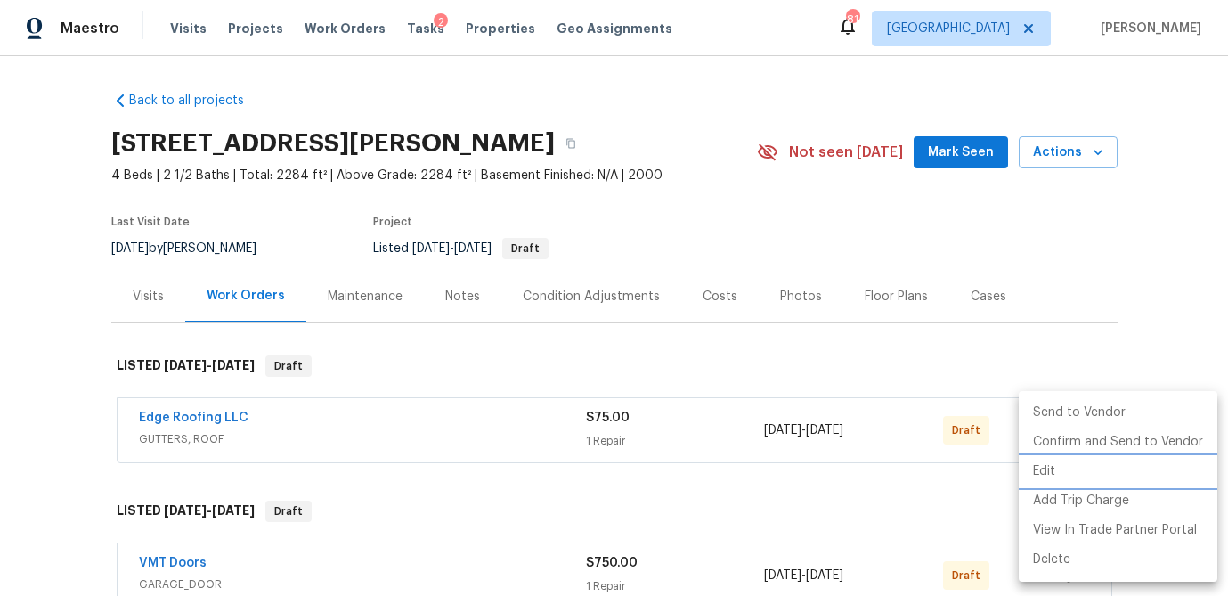
click at [1079, 472] on li "Edit" at bounding box center [1118, 471] width 199 height 29
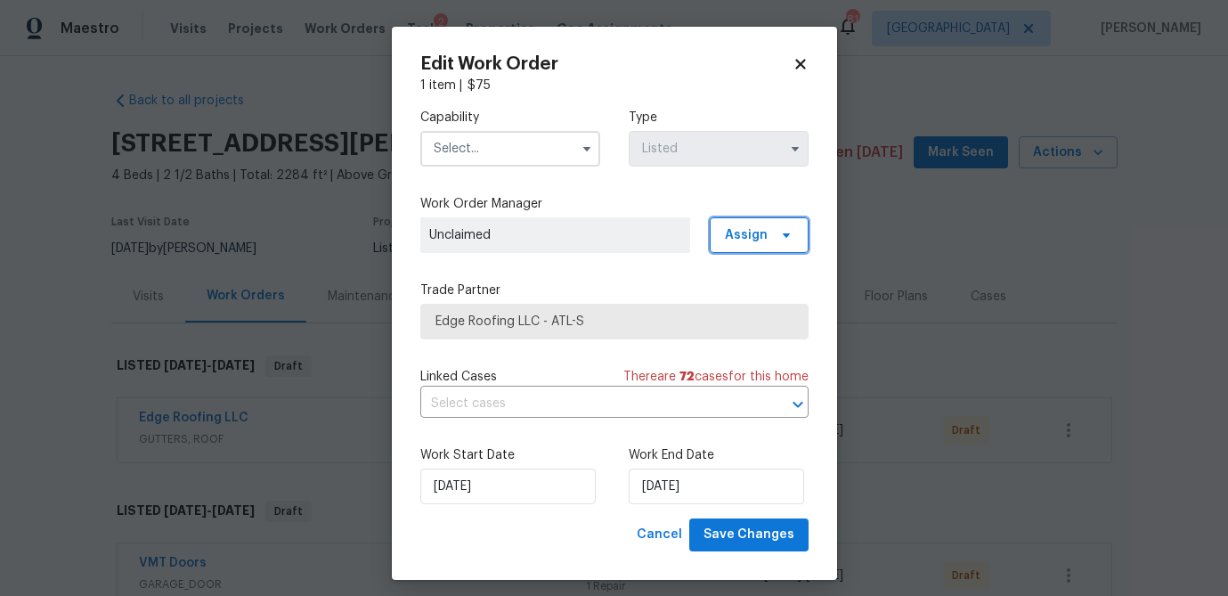
click at [793, 234] on span "Assign" at bounding box center [759, 235] width 99 height 36
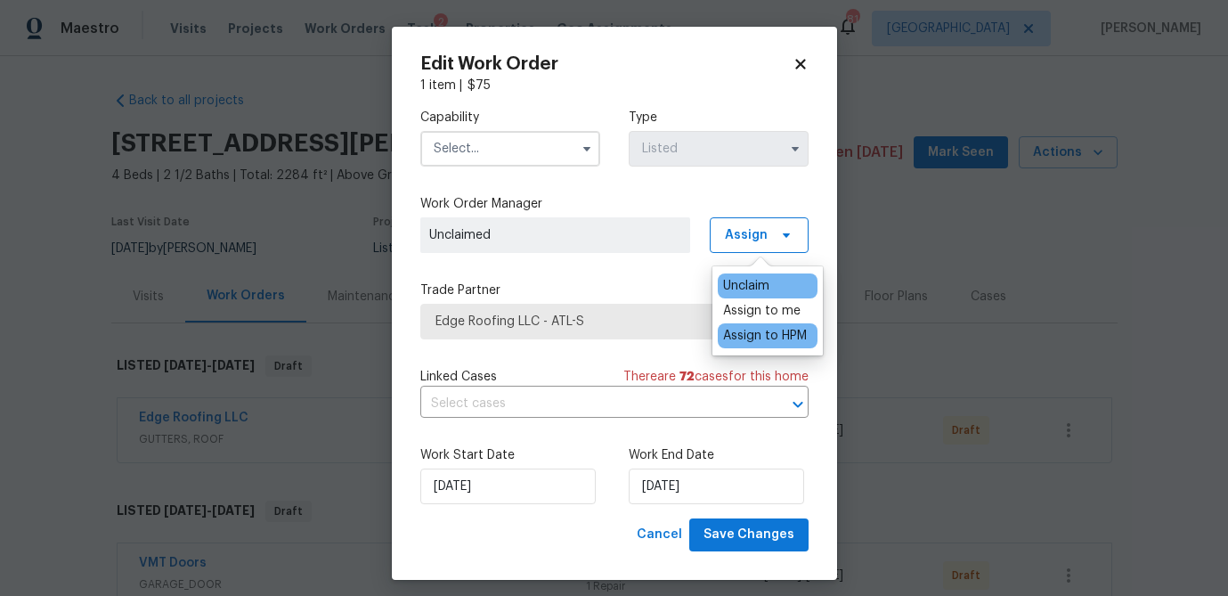
click at [773, 335] on div "Assign to HPM" at bounding box center [765, 336] width 84 height 18
click at [516, 148] on input "text" at bounding box center [510, 149] width 180 height 36
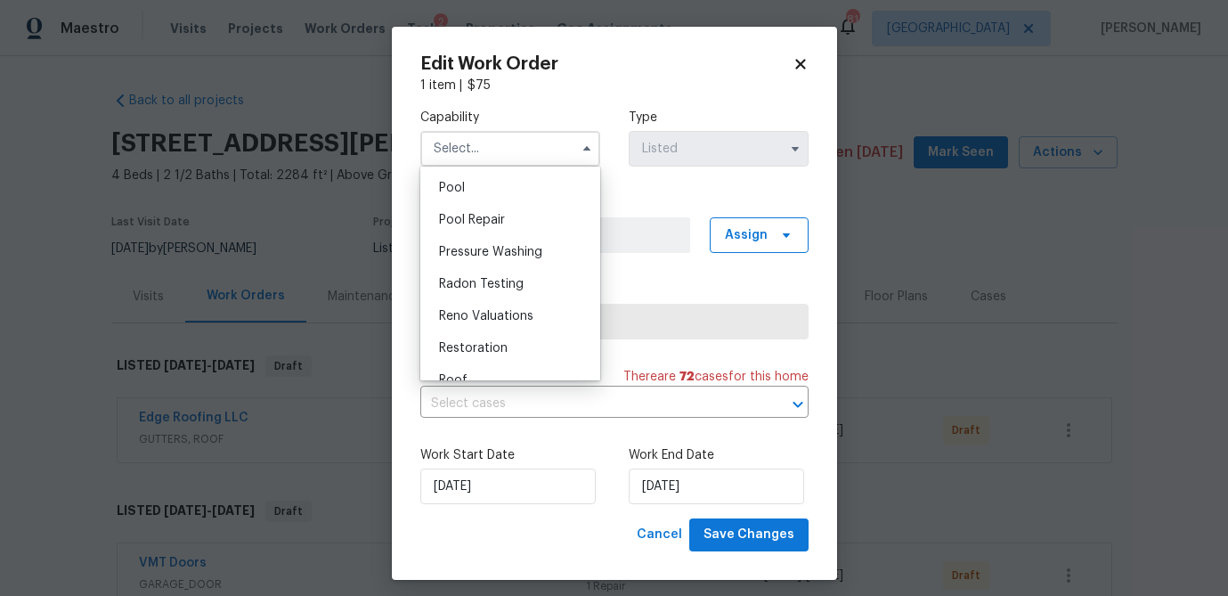
scroll to position [1629, 0]
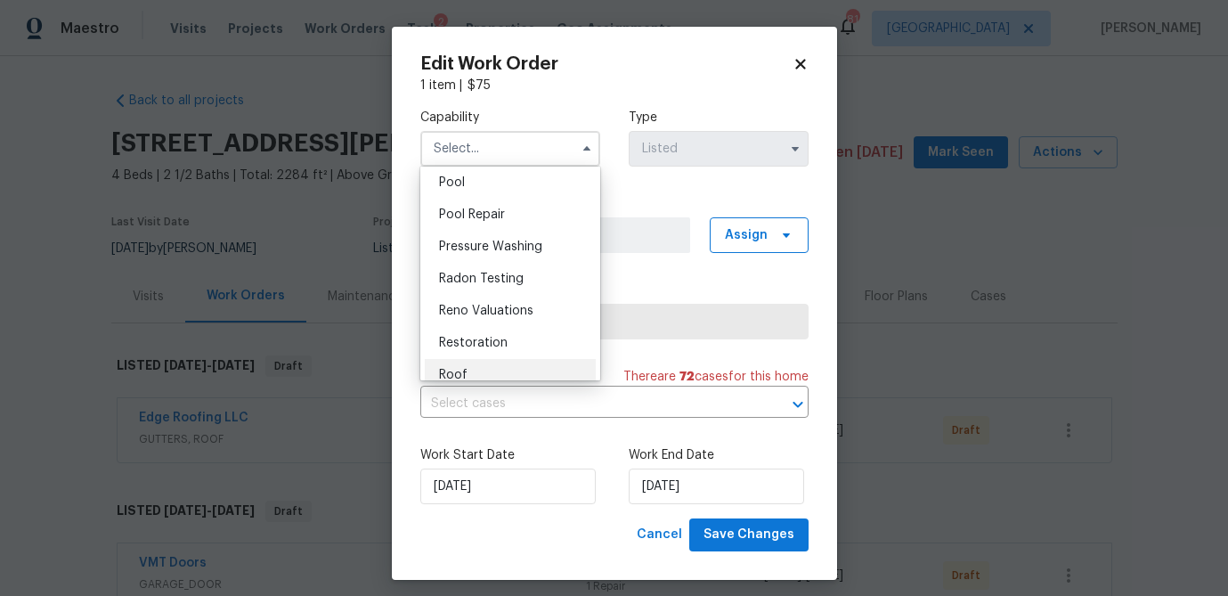
click at [481, 367] on div "Roof" at bounding box center [510, 375] width 171 height 32
type input "Roof"
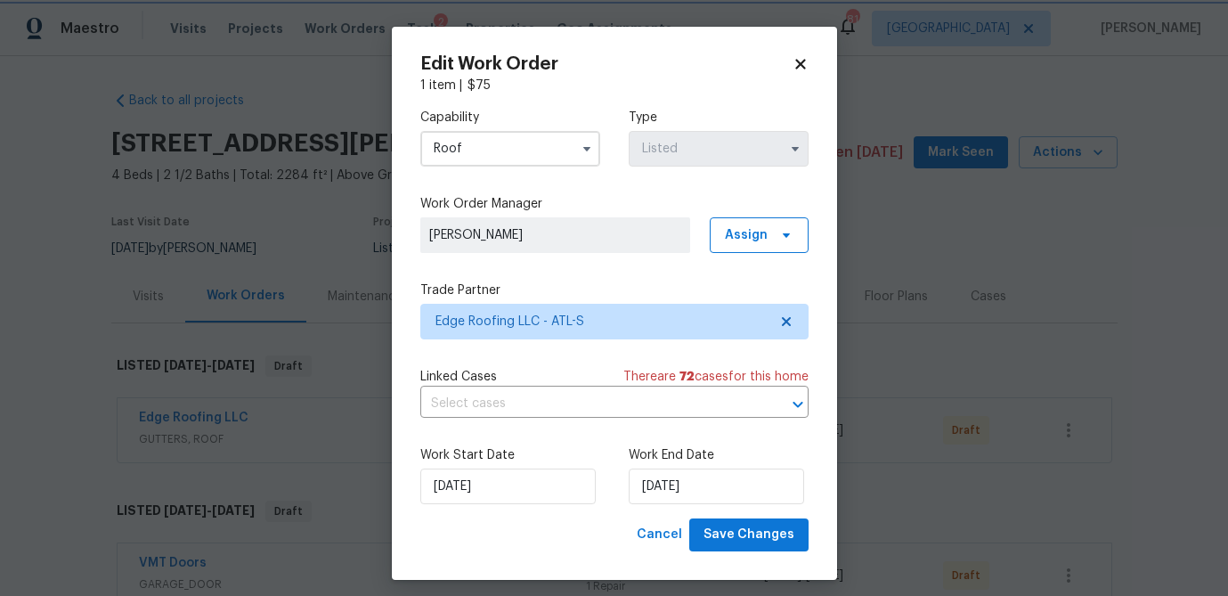
scroll to position [1676, 0]
click at [746, 543] on span "Save Changes" at bounding box center [748, 535] width 91 height 22
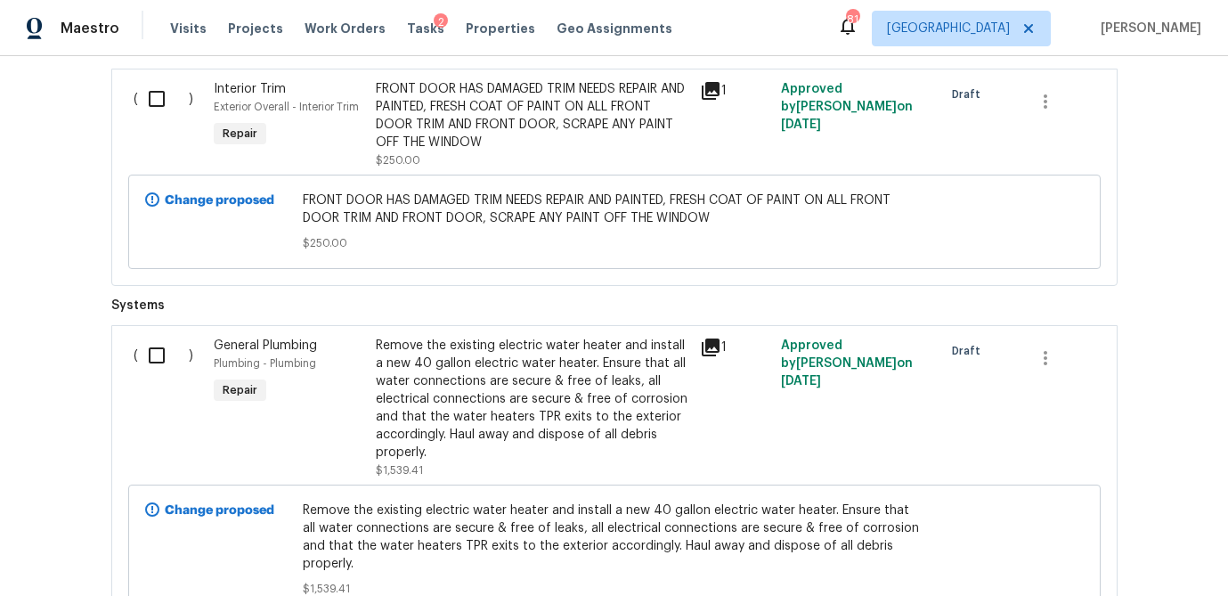
scroll to position [2064, 0]
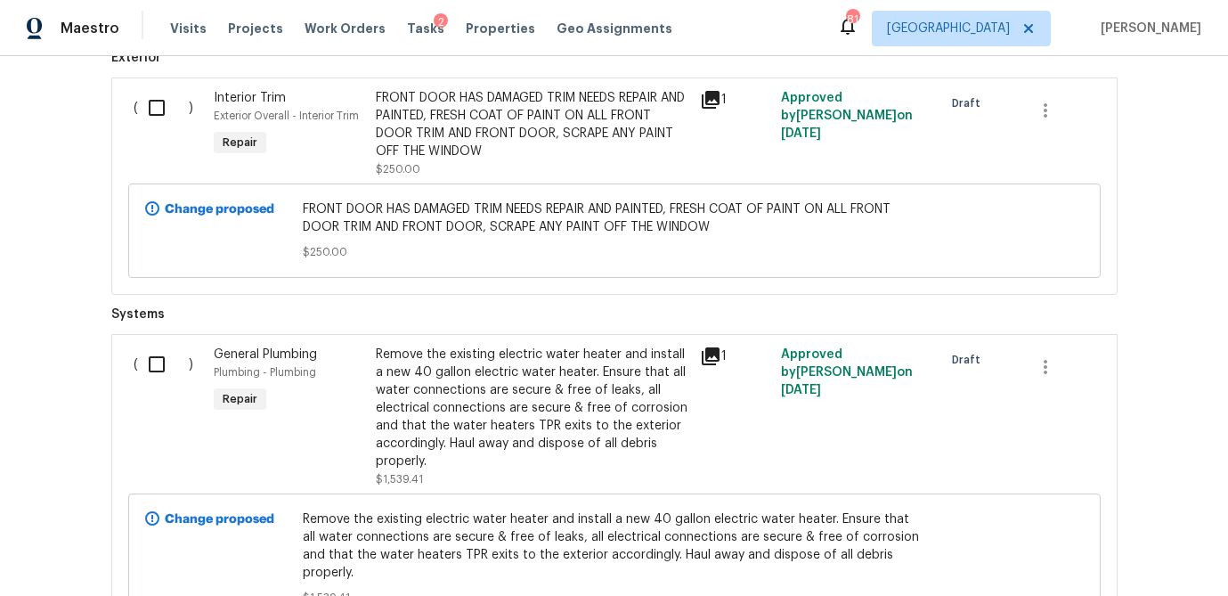
click at [156, 367] on input "checkbox" at bounding box center [163, 364] width 51 height 37
checkbox input "true"
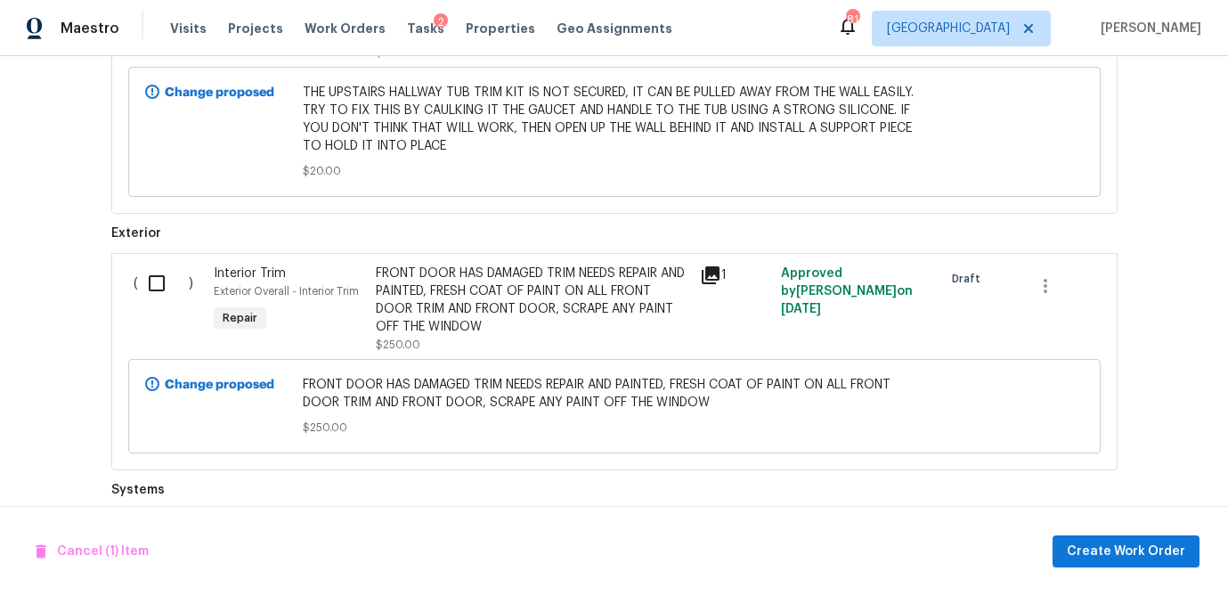
scroll to position [1886, 0]
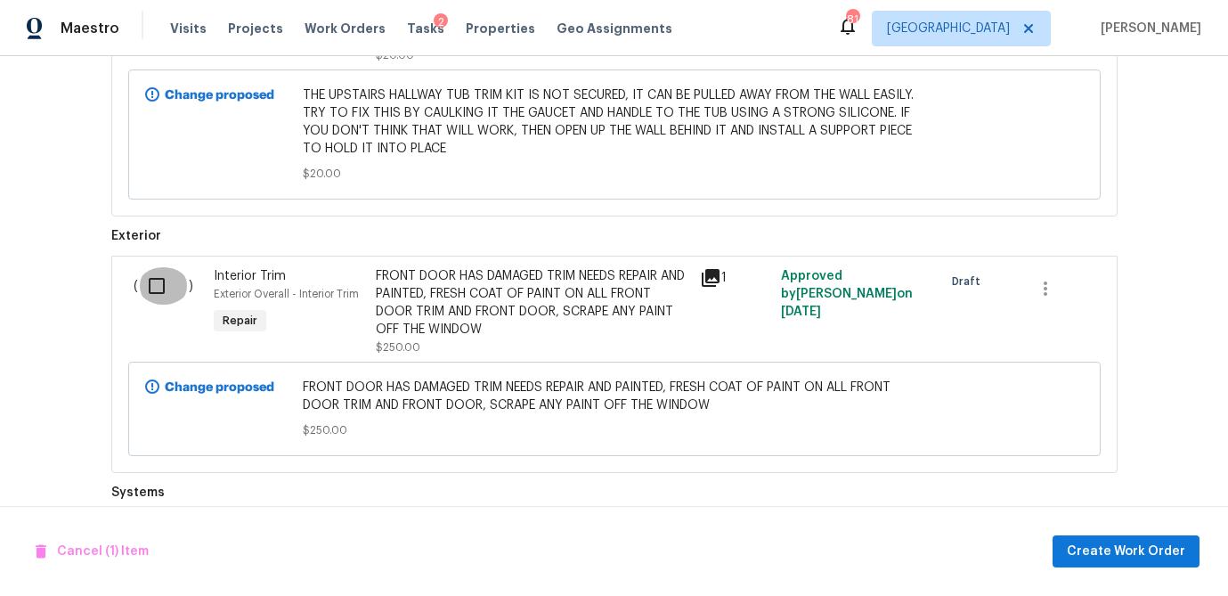
click at [153, 293] on input "checkbox" at bounding box center [163, 285] width 51 height 37
checkbox input "true"
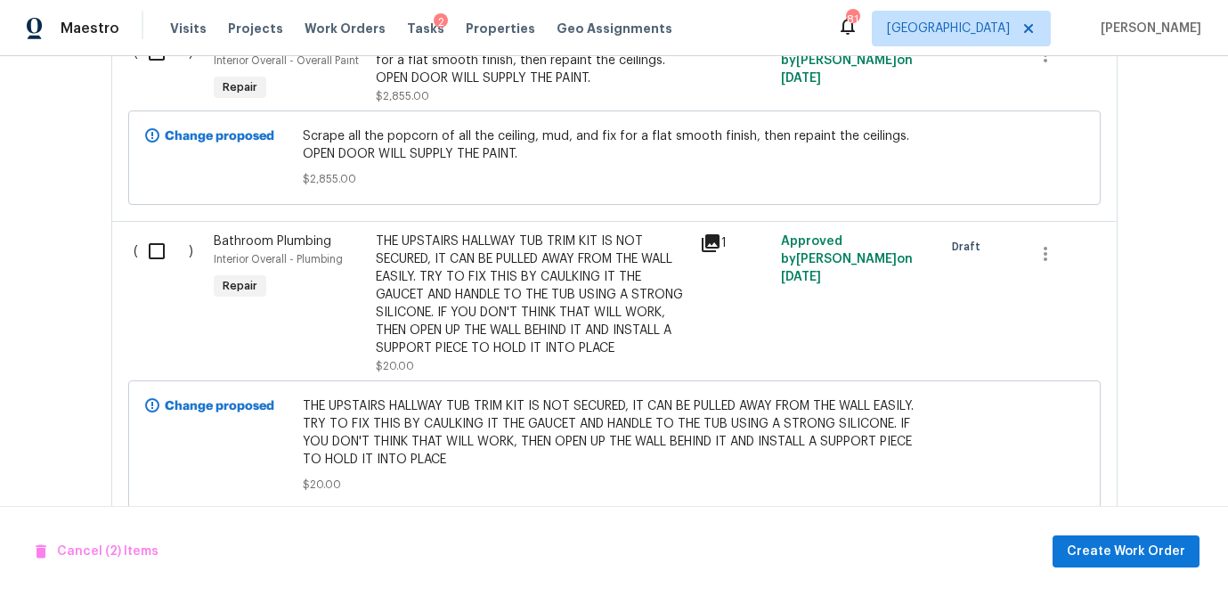
scroll to position [1573, 0]
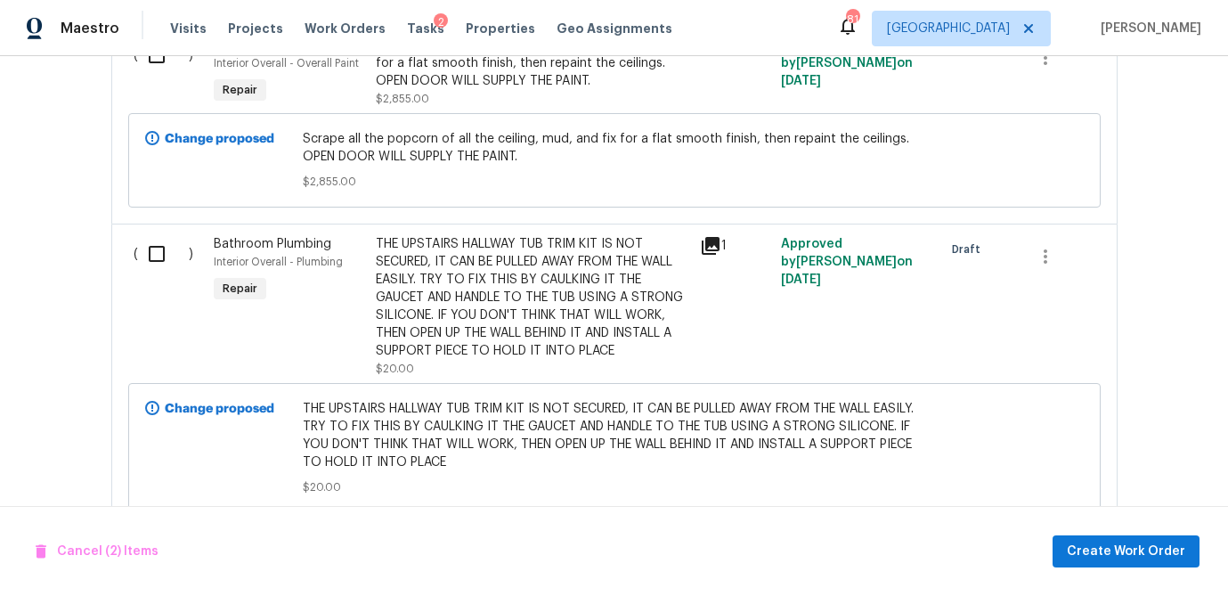
click at [153, 254] on input "checkbox" at bounding box center [163, 253] width 51 height 37
checkbox input "true"
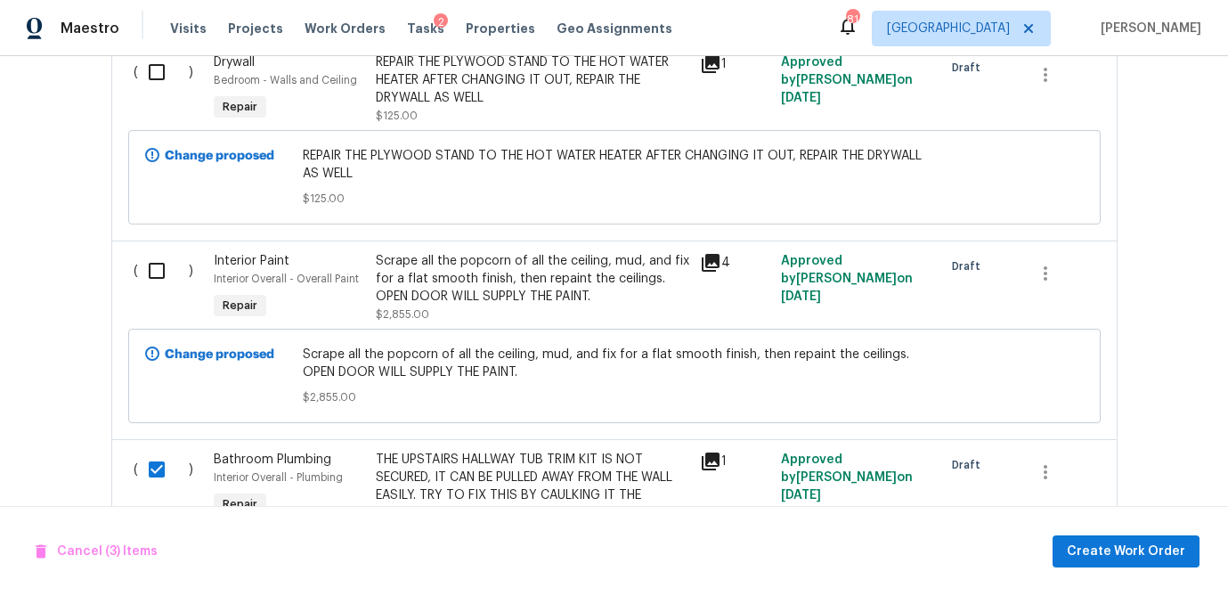
scroll to position [1358, 0]
click at [156, 276] on input "checkbox" at bounding box center [163, 269] width 51 height 37
checkbox input "true"
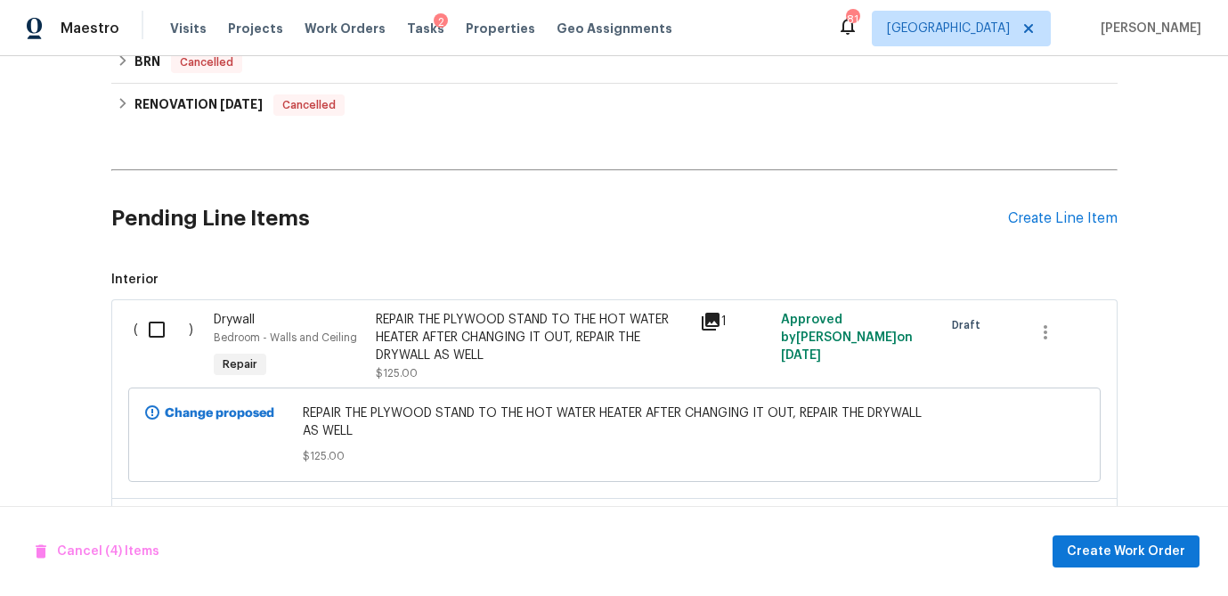
scroll to position [1099, 0]
click at [156, 332] on input "checkbox" at bounding box center [163, 330] width 51 height 37
checkbox input "true"
click at [1149, 554] on span "Create Work Order" at bounding box center [1126, 552] width 118 height 22
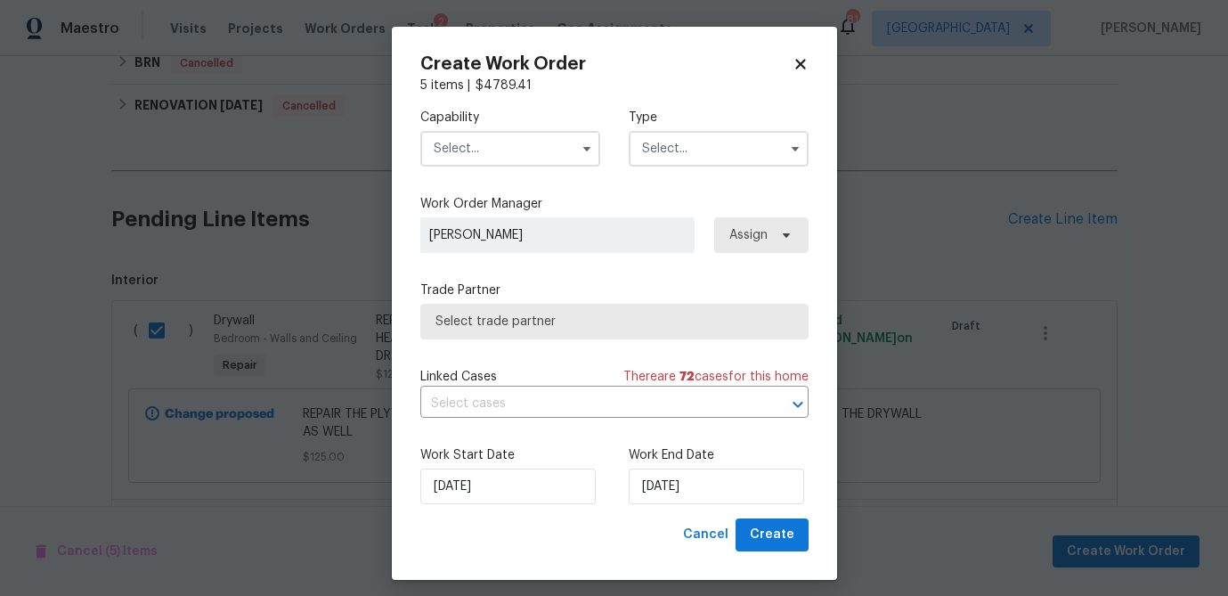
click at [519, 145] on input "text" at bounding box center [510, 149] width 180 height 36
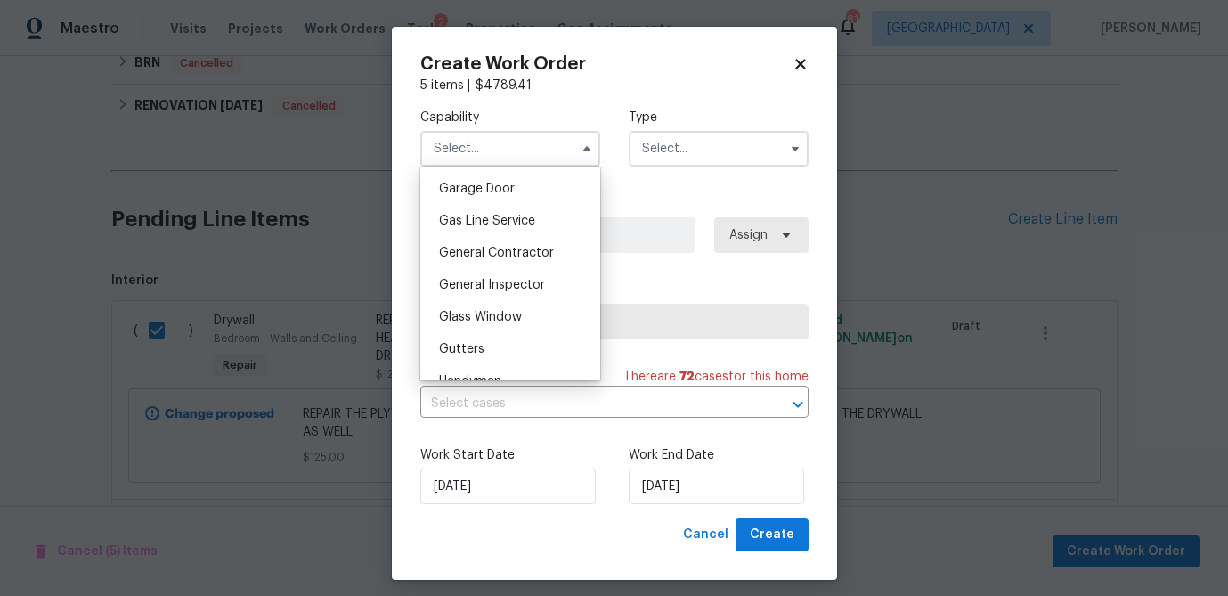
scroll to position [790, 0]
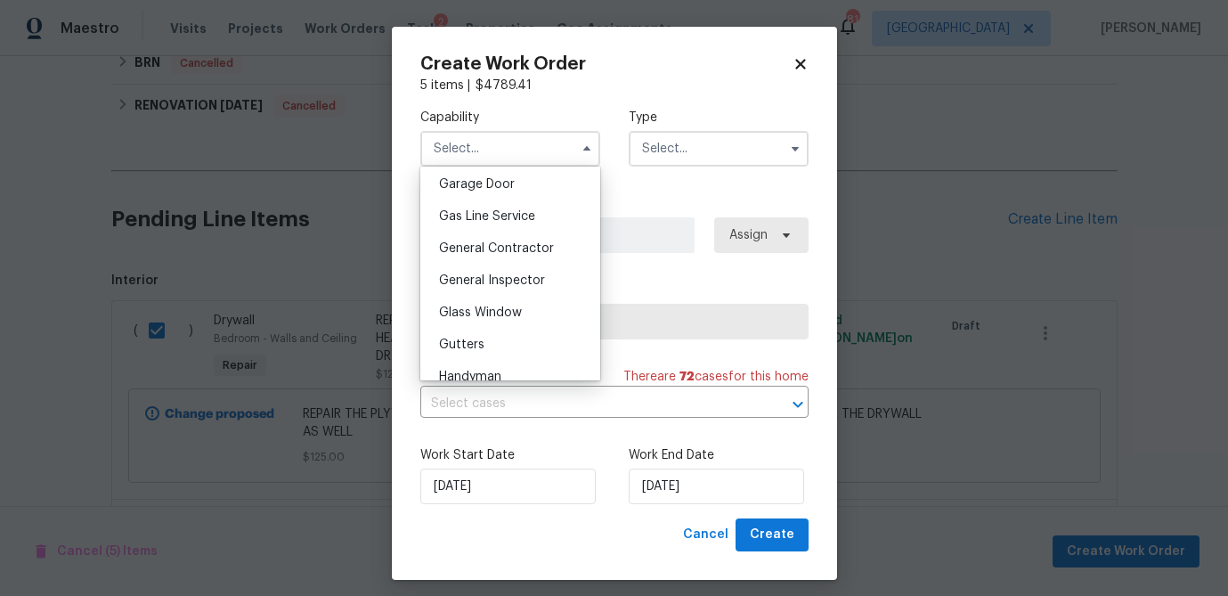
click at [501, 248] on span "General Contractor" at bounding box center [496, 248] width 115 height 12
type input "General Contractor"
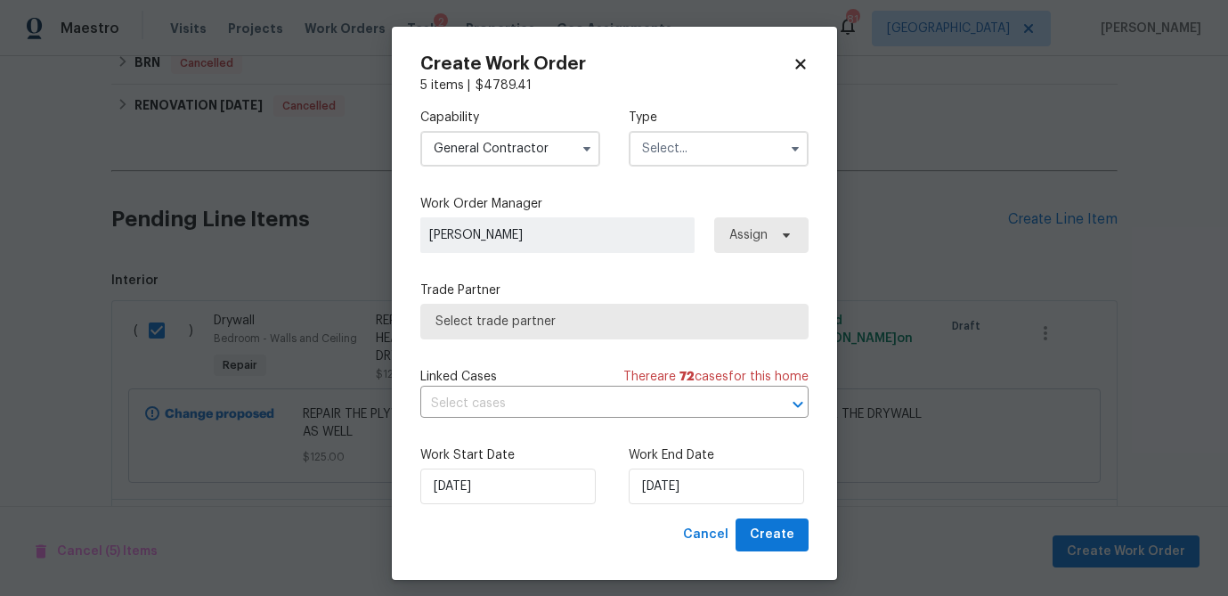
click at [677, 139] on input "text" at bounding box center [719, 149] width 180 height 36
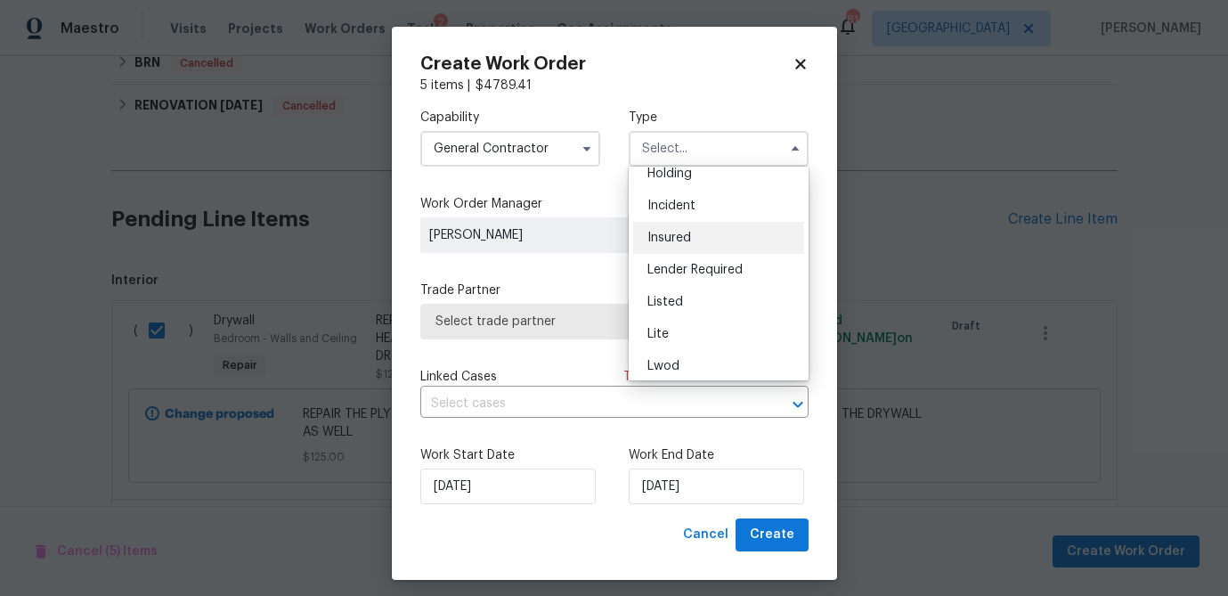
scroll to position [78, 0]
click at [669, 297] on span "Listed" at bounding box center [665, 301] width 36 height 12
type input "Listed"
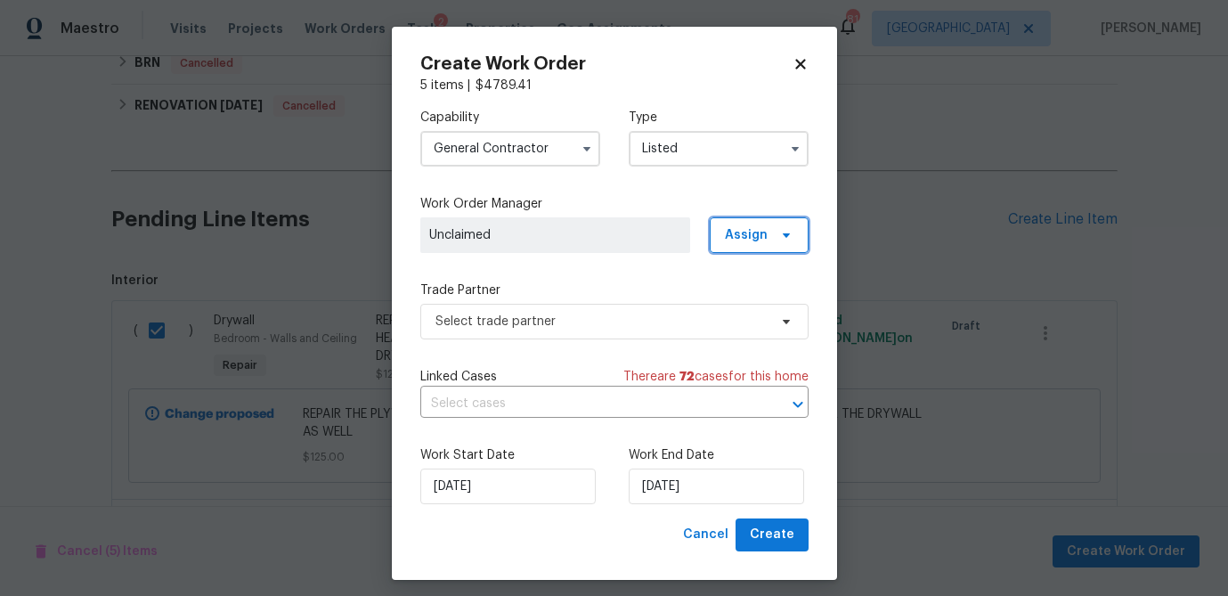
click at [758, 244] on span "Assign" at bounding box center [759, 235] width 99 height 36
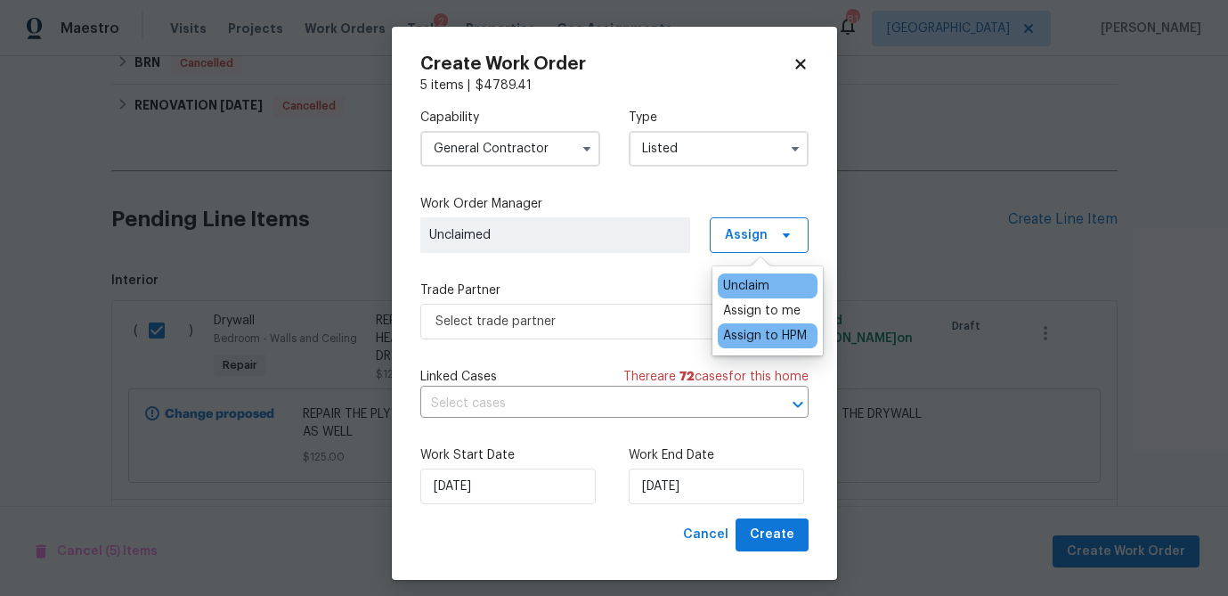
click at [759, 332] on div "Assign to HPM" at bounding box center [765, 336] width 84 height 18
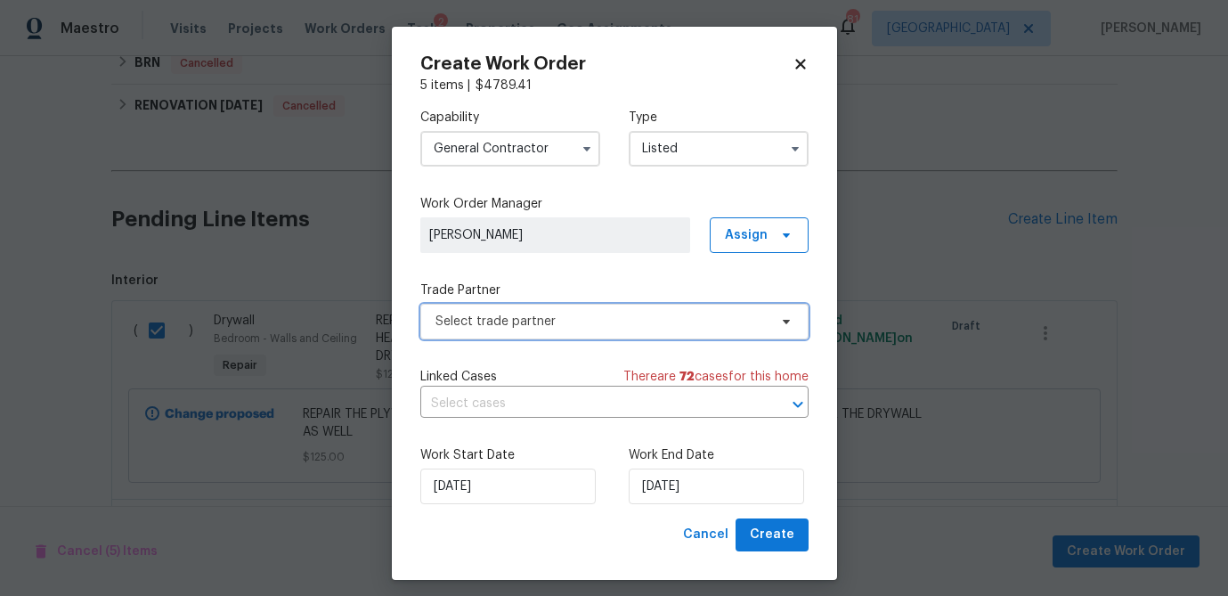
click at [612, 322] on span "Select trade partner" at bounding box center [601, 322] width 332 height 18
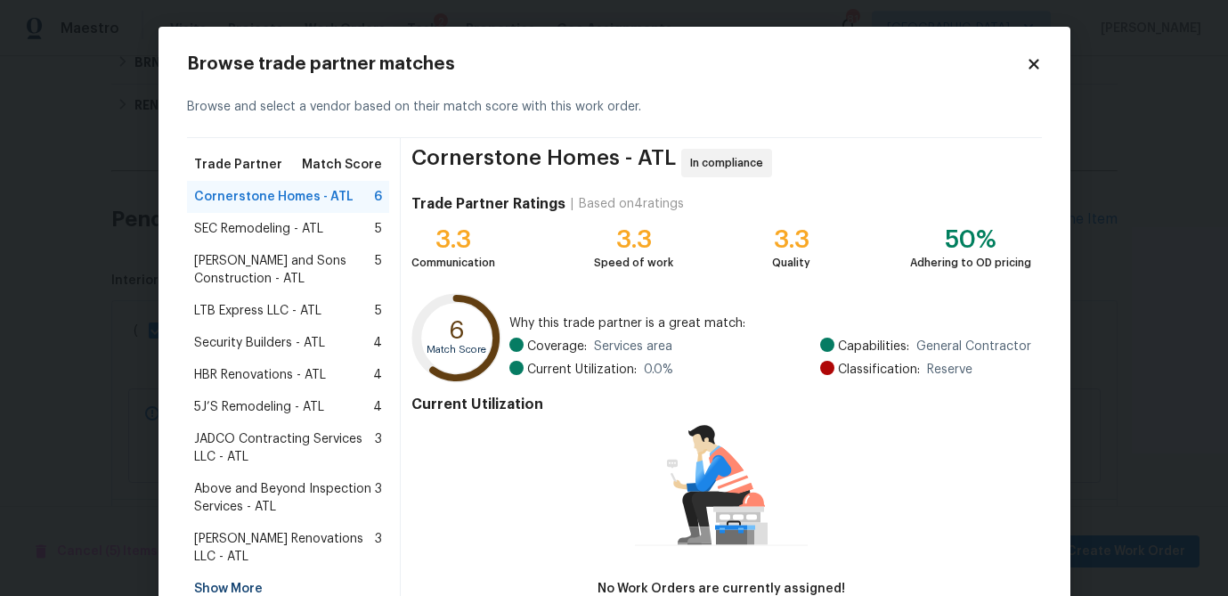
click at [245, 408] on span "5J’S Remodeling - ATL" at bounding box center [259, 407] width 130 height 18
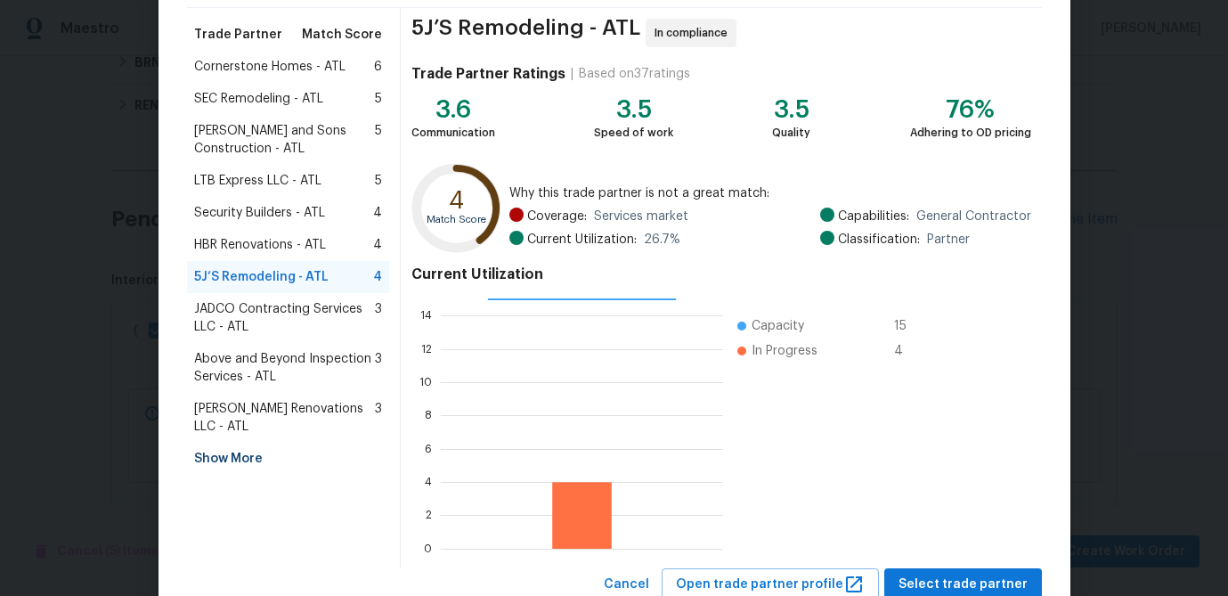
scroll to position [190, 0]
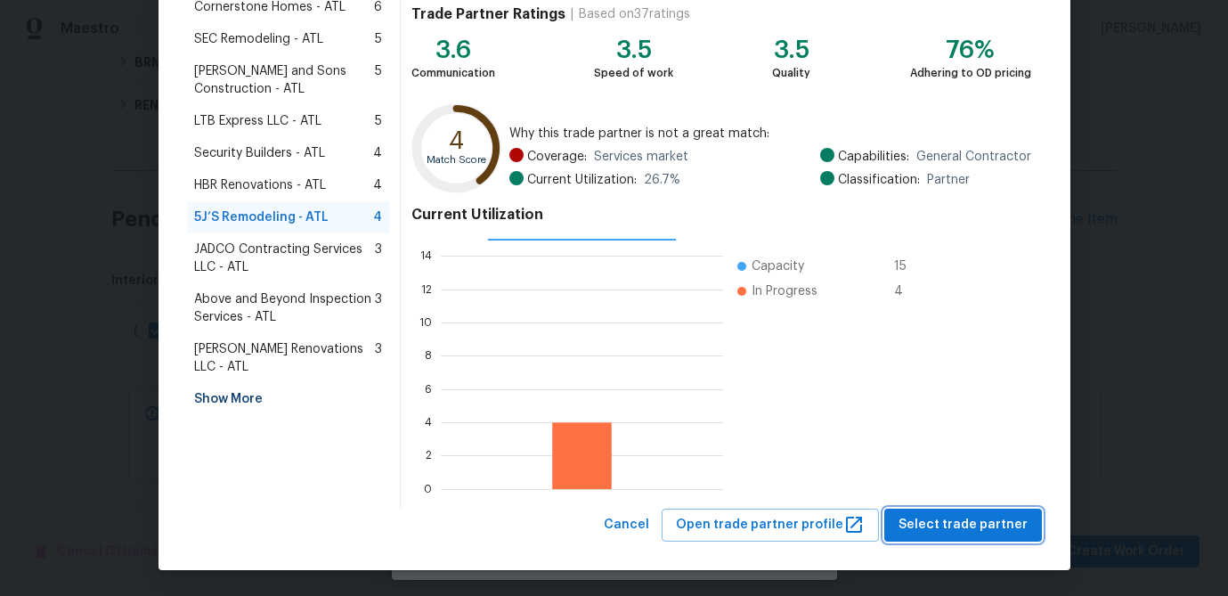
click at [986, 518] on span "Select trade partner" at bounding box center [962, 525] width 129 height 22
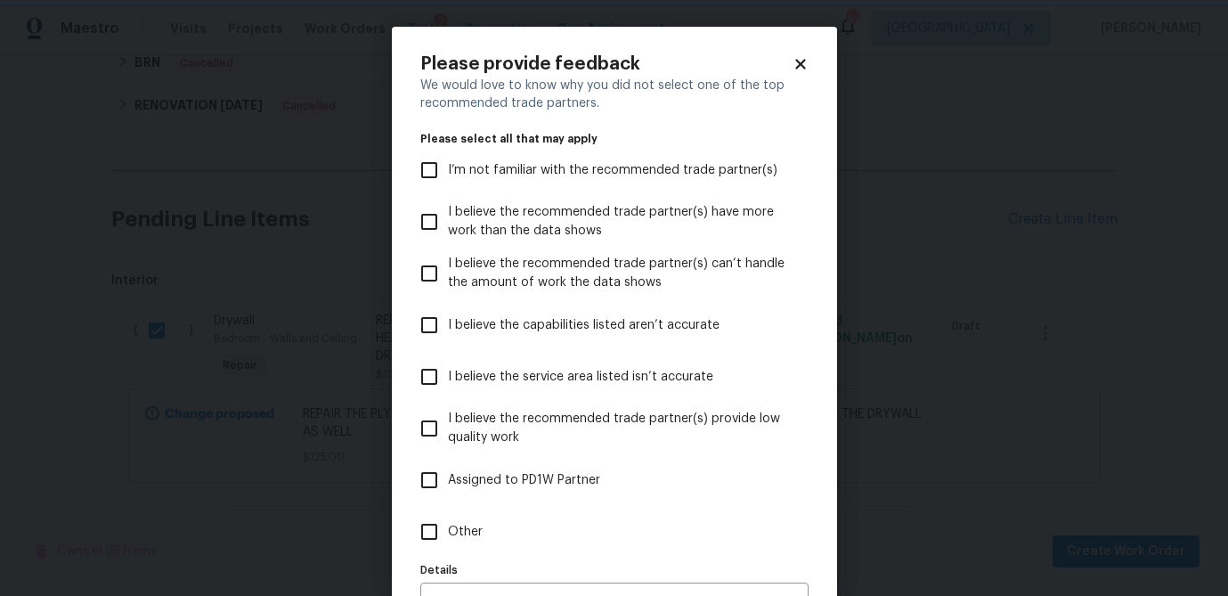
scroll to position [0, 0]
click at [435, 171] on input "I’m not familiar with the recommended trade partner(s)" at bounding box center [429, 169] width 37 height 37
checkbox input "true"
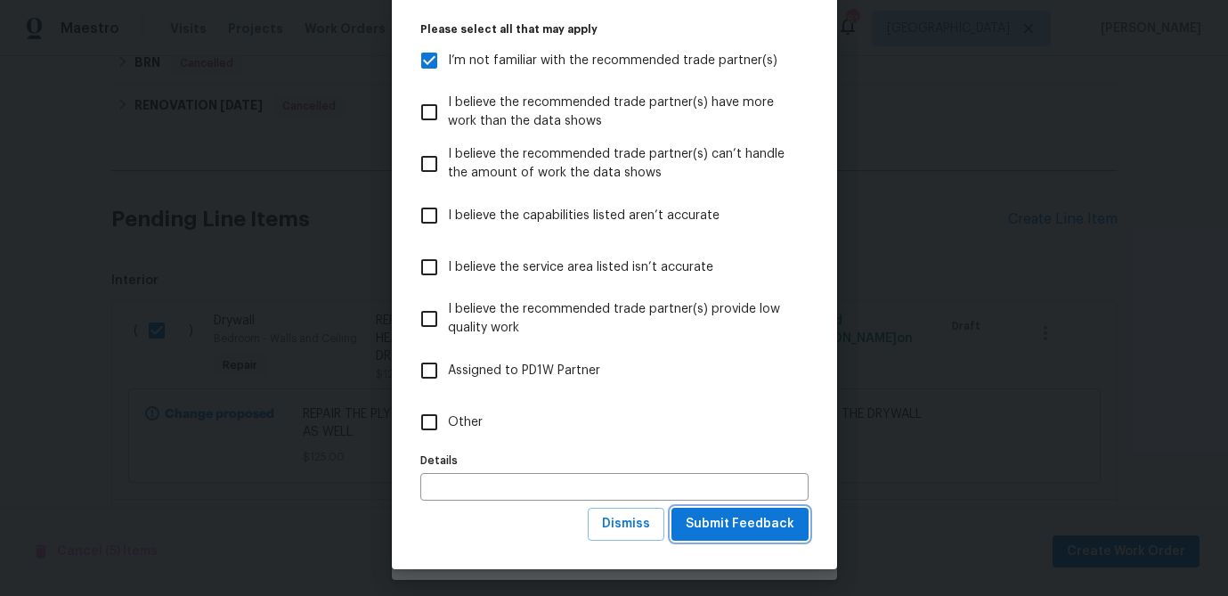
click at [706, 527] on span "Submit Feedback" at bounding box center [740, 524] width 109 height 22
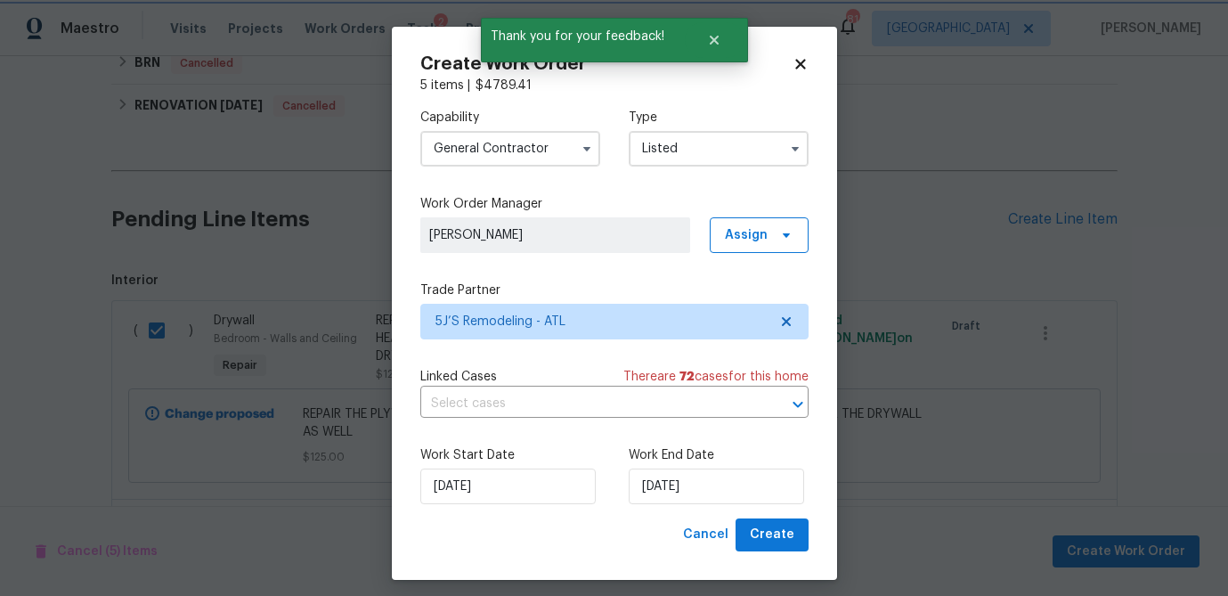
scroll to position [0, 0]
click at [690, 488] on input "[DATE]" at bounding box center [716, 486] width 175 height 36
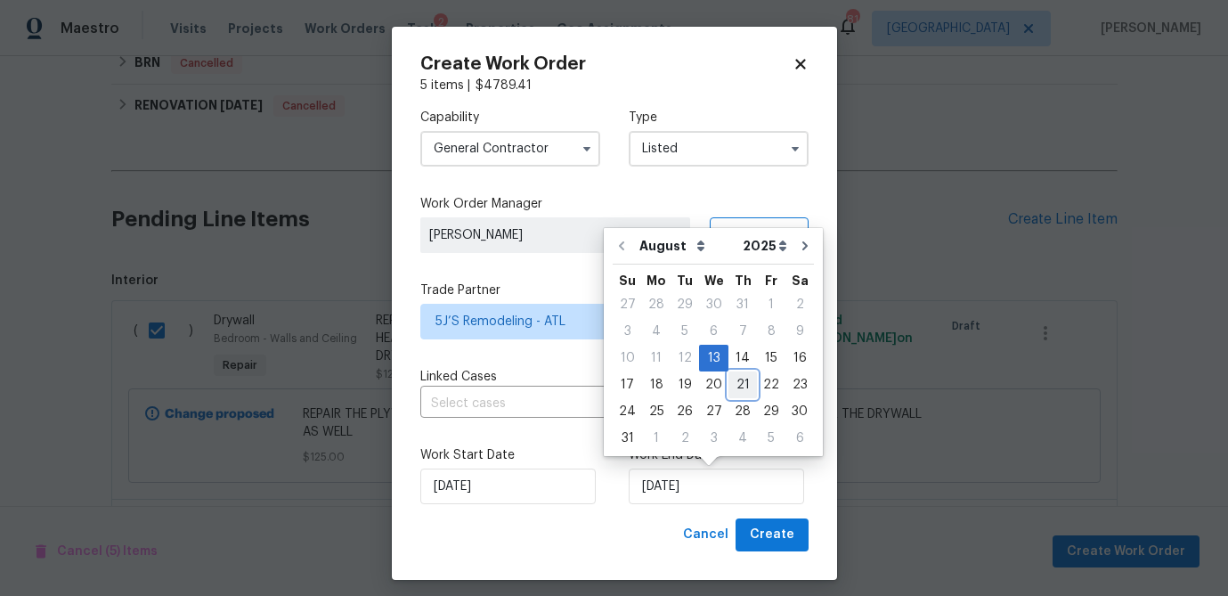
click at [739, 385] on div "21" at bounding box center [742, 384] width 28 height 25
type input "8/21/2025"
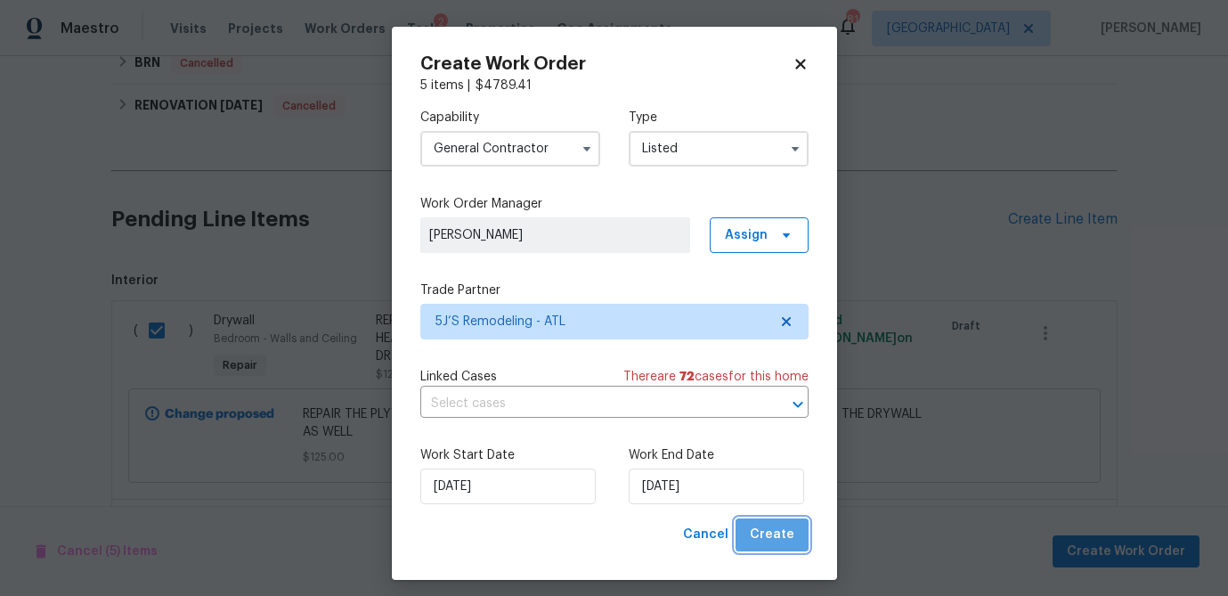
click at [795, 541] on button "Create" at bounding box center [772, 534] width 73 height 33
checkbox input "false"
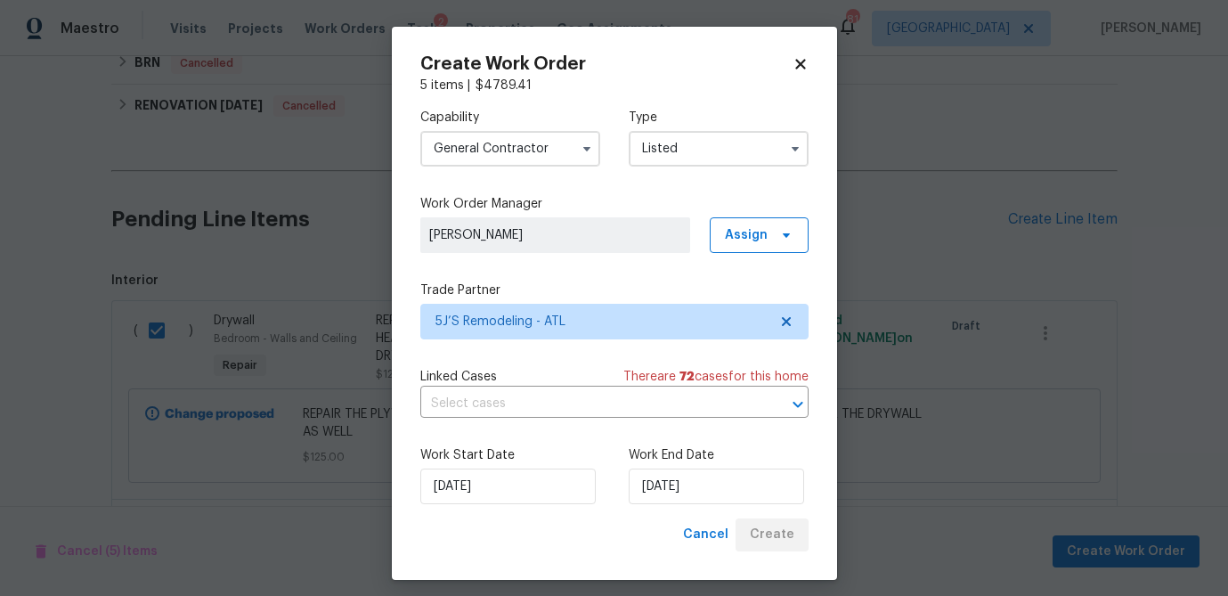
checkbox input "false"
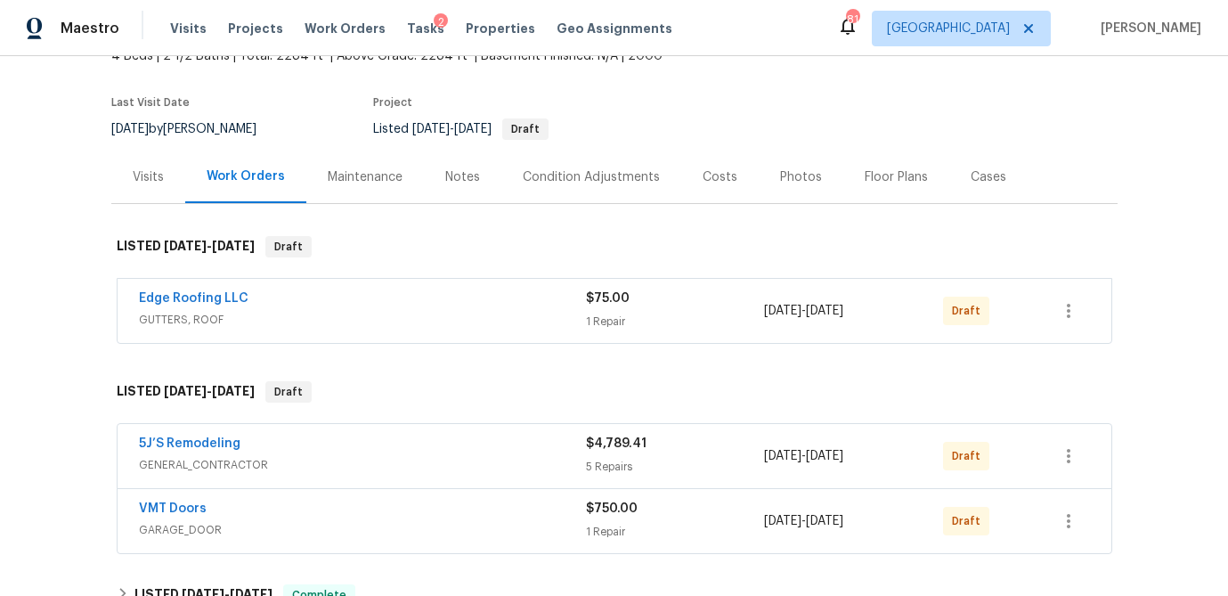
scroll to position [169, 0]
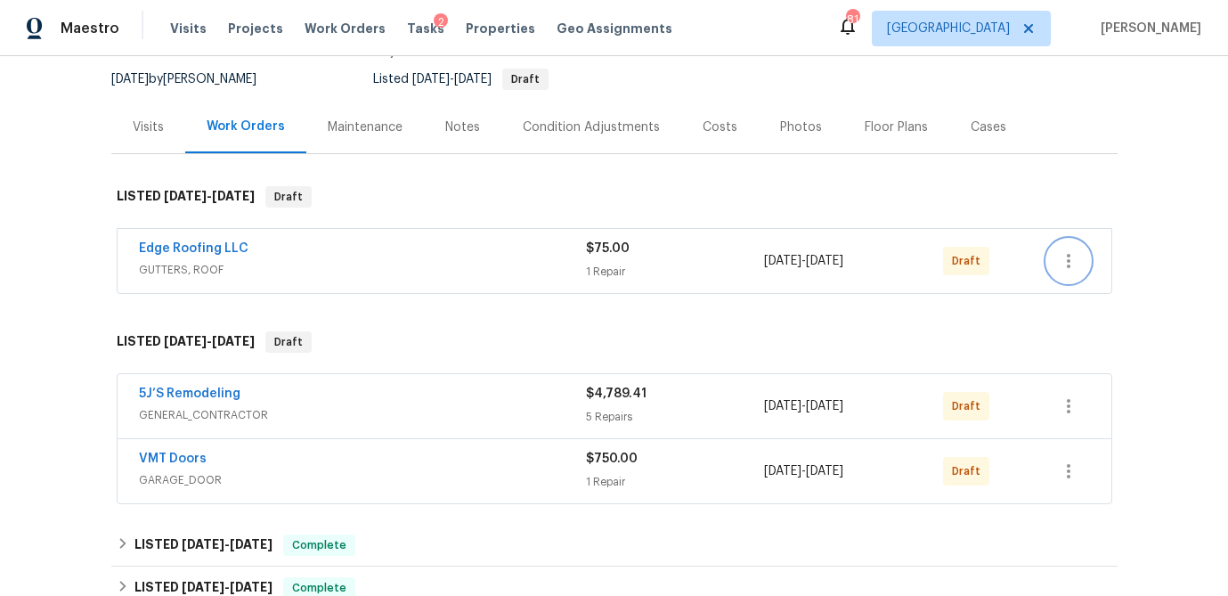
click at [1077, 259] on icon "button" at bounding box center [1068, 260] width 21 height 21
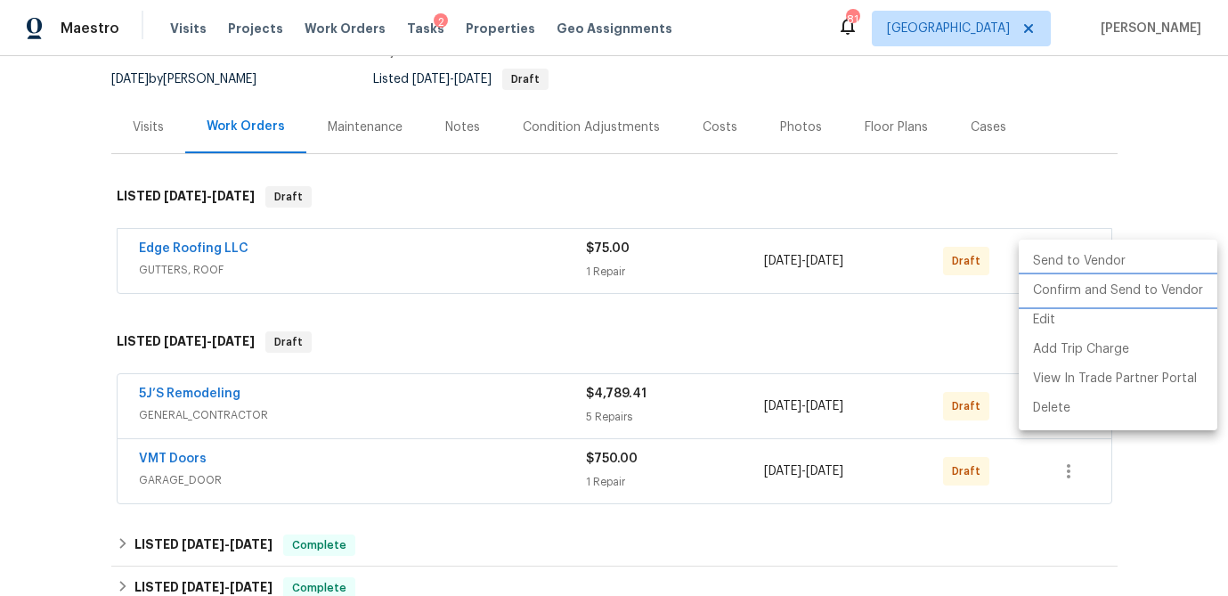
click at [1077, 289] on li "Confirm and Send to Vendor" at bounding box center [1118, 290] width 199 height 29
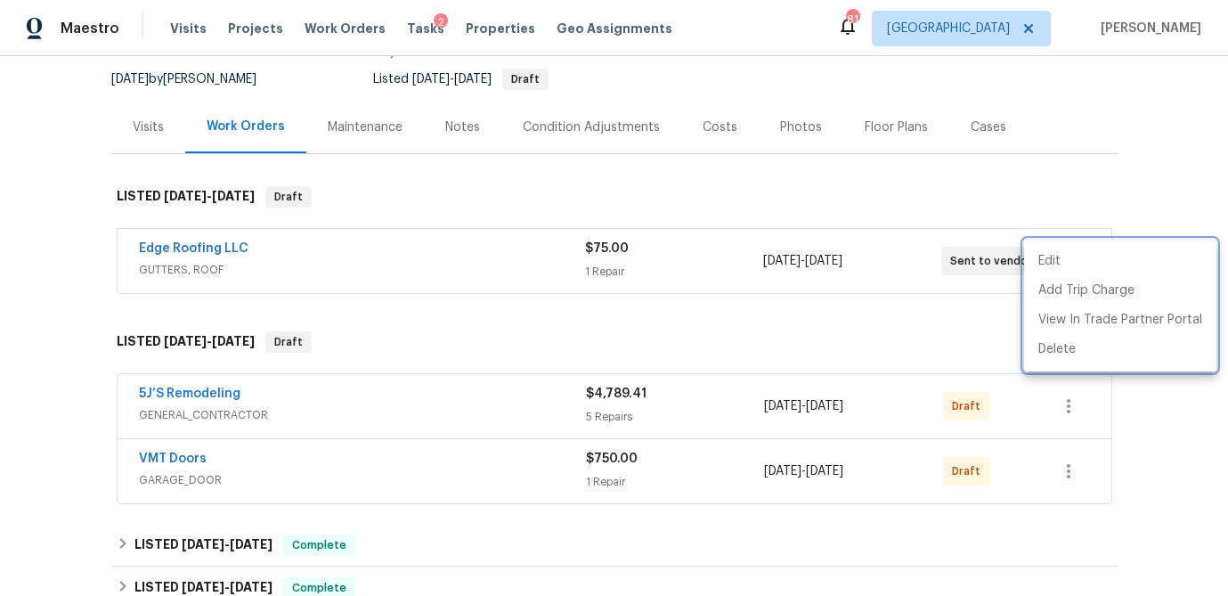
click at [940, 182] on div at bounding box center [614, 298] width 1228 height 596
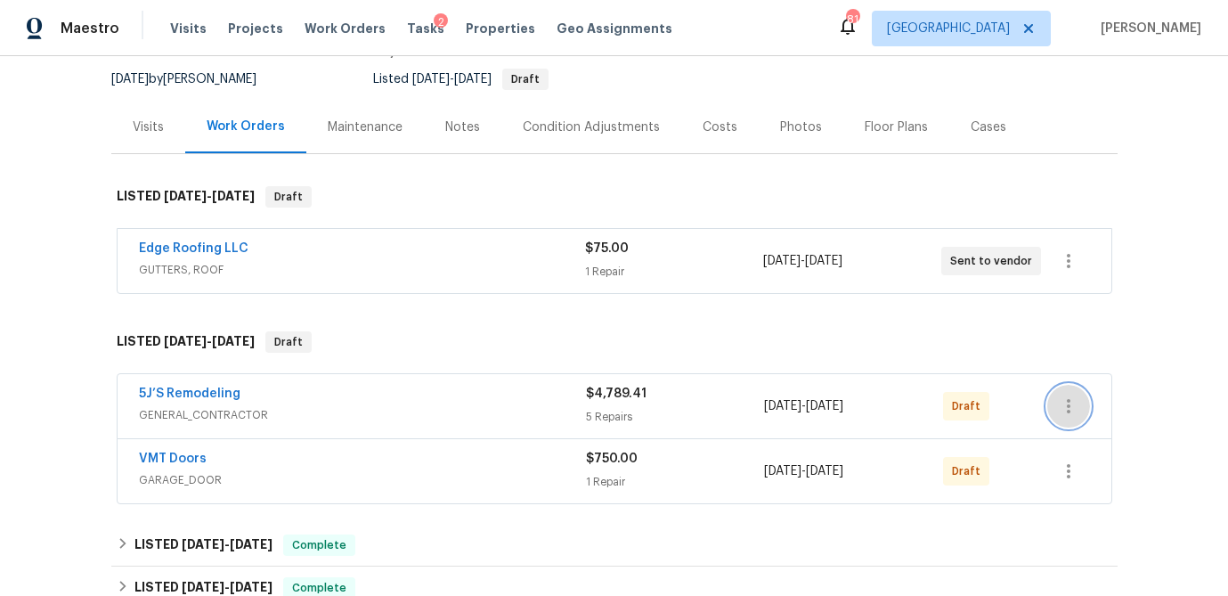
click at [1070, 411] on icon "button" at bounding box center [1068, 405] width 21 height 21
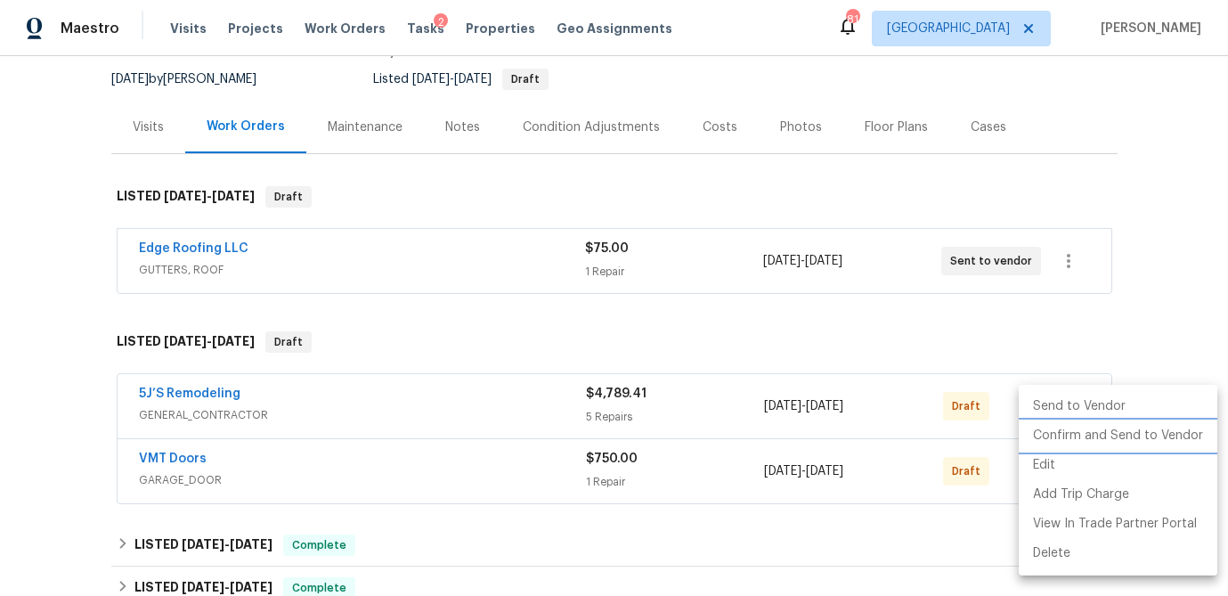
click at [1073, 434] on li "Confirm and Send to Vendor" at bounding box center [1118, 435] width 199 height 29
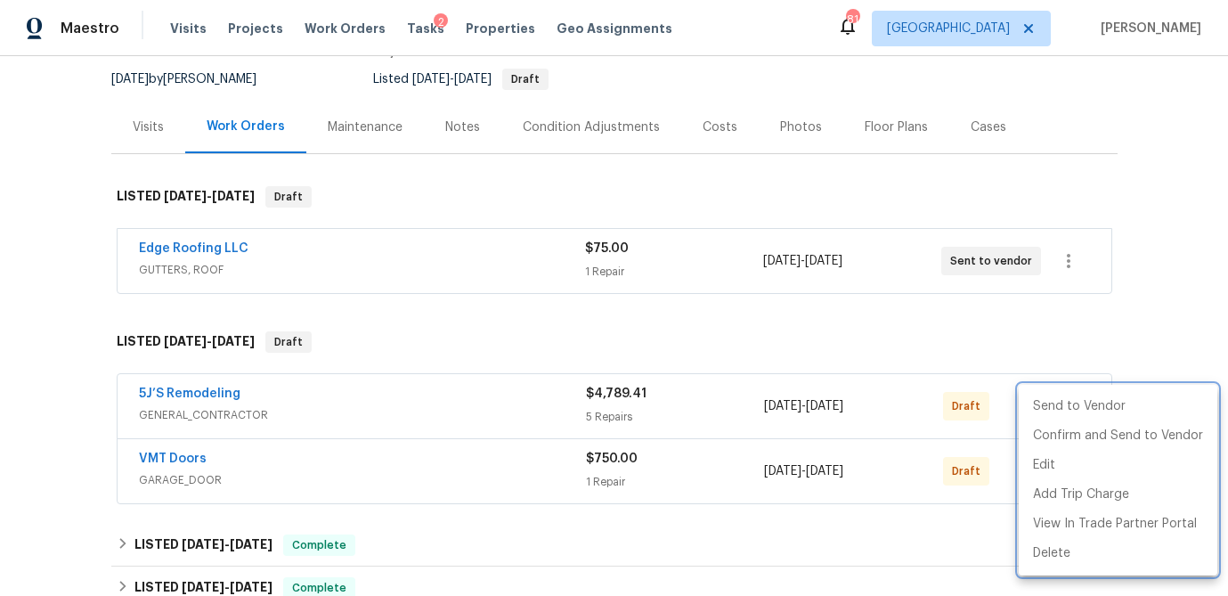
click at [914, 332] on div at bounding box center [614, 298] width 1228 height 596
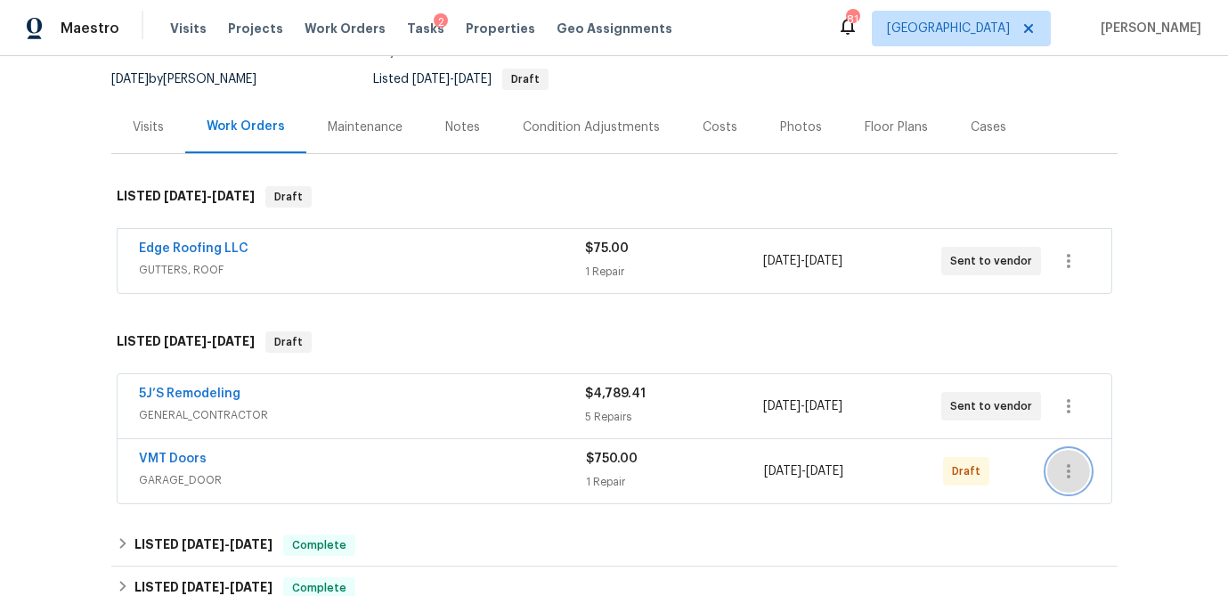
click at [1070, 474] on icon "button" at bounding box center [1068, 470] width 21 height 21
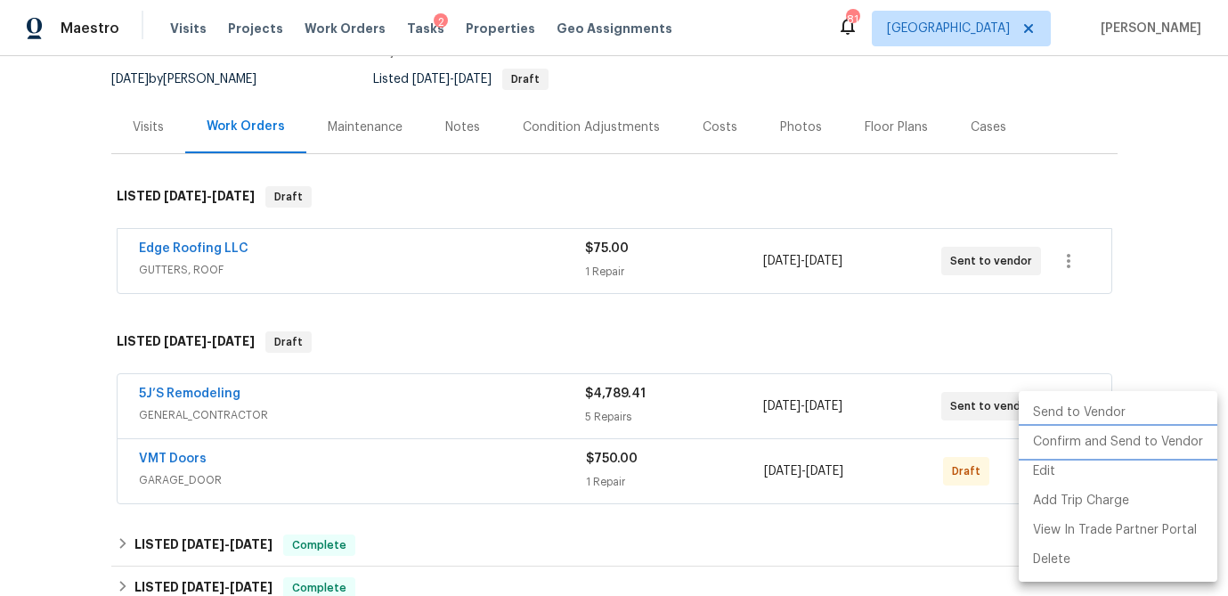
click at [1070, 448] on li "Confirm and Send to Vendor" at bounding box center [1118, 441] width 199 height 29
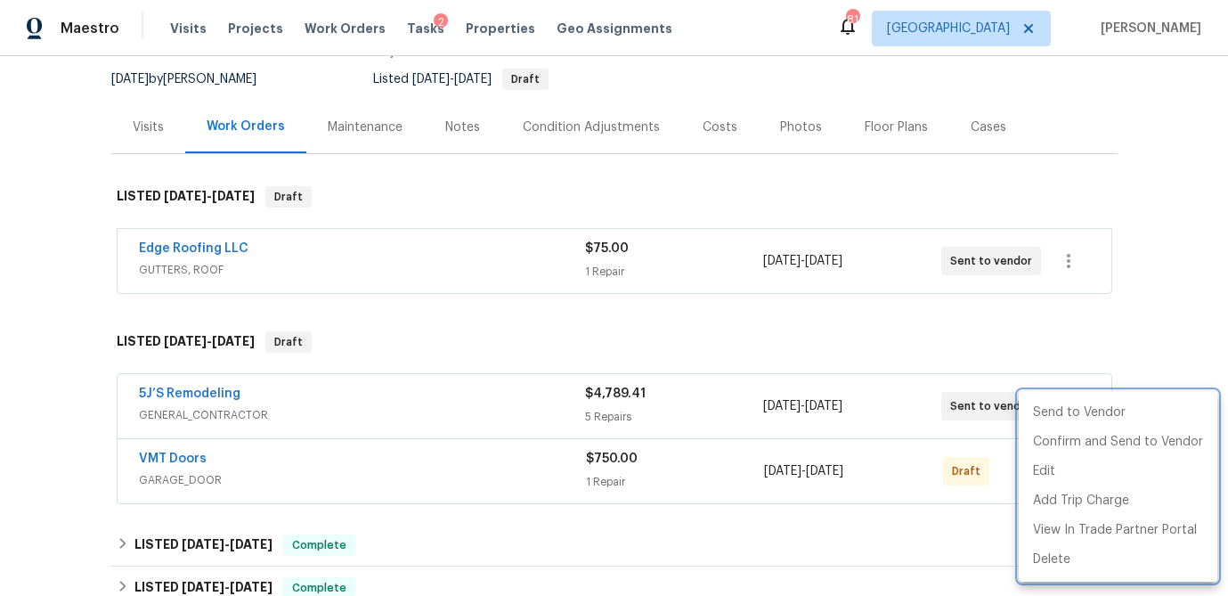
click at [793, 321] on div at bounding box center [614, 298] width 1228 height 596
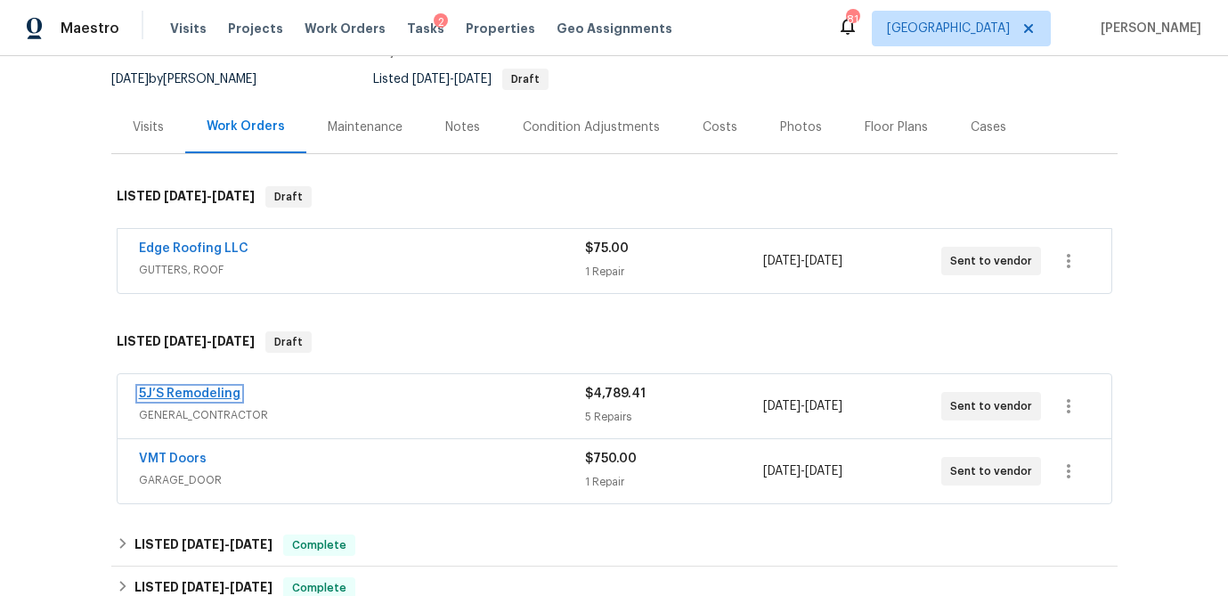
click at [217, 396] on link "5J’S Remodeling" at bounding box center [190, 393] width 102 height 12
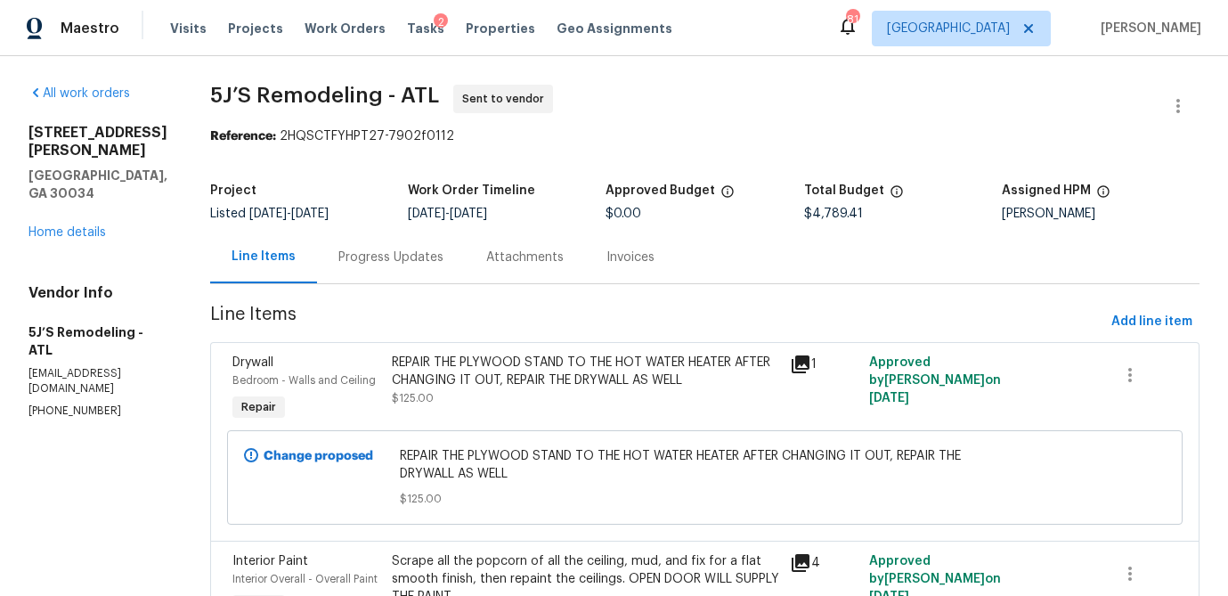
click at [390, 259] on div "Progress Updates" at bounding box center [390, 257] width 105 height 18
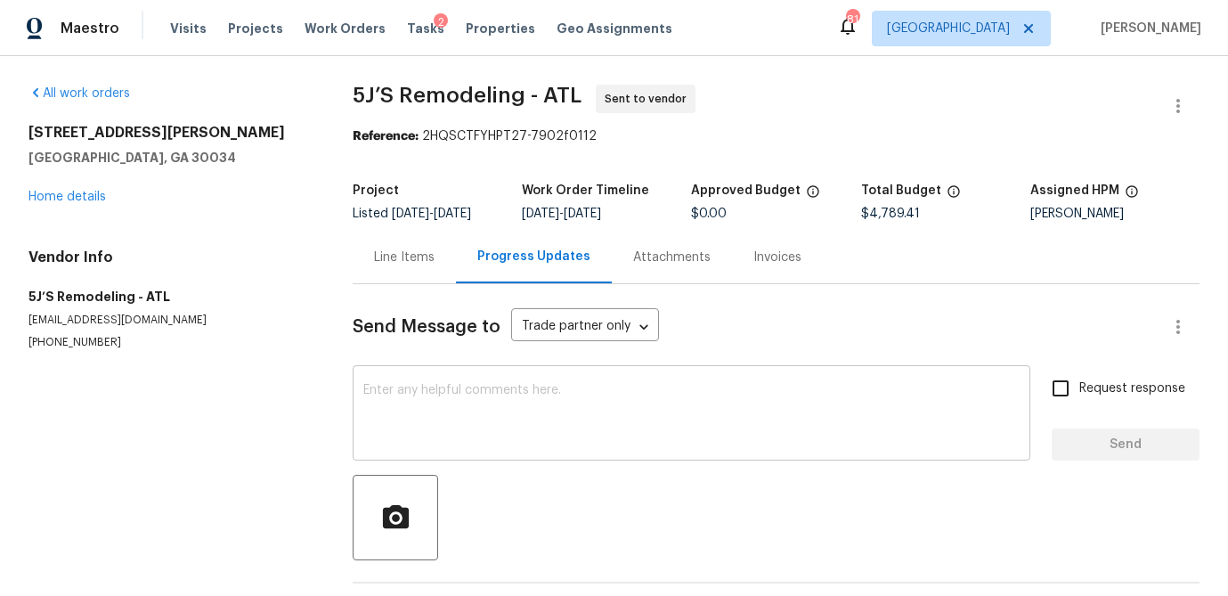
click at [437, 393] on textarea at bounding box center [691, 415] width 656 height 62
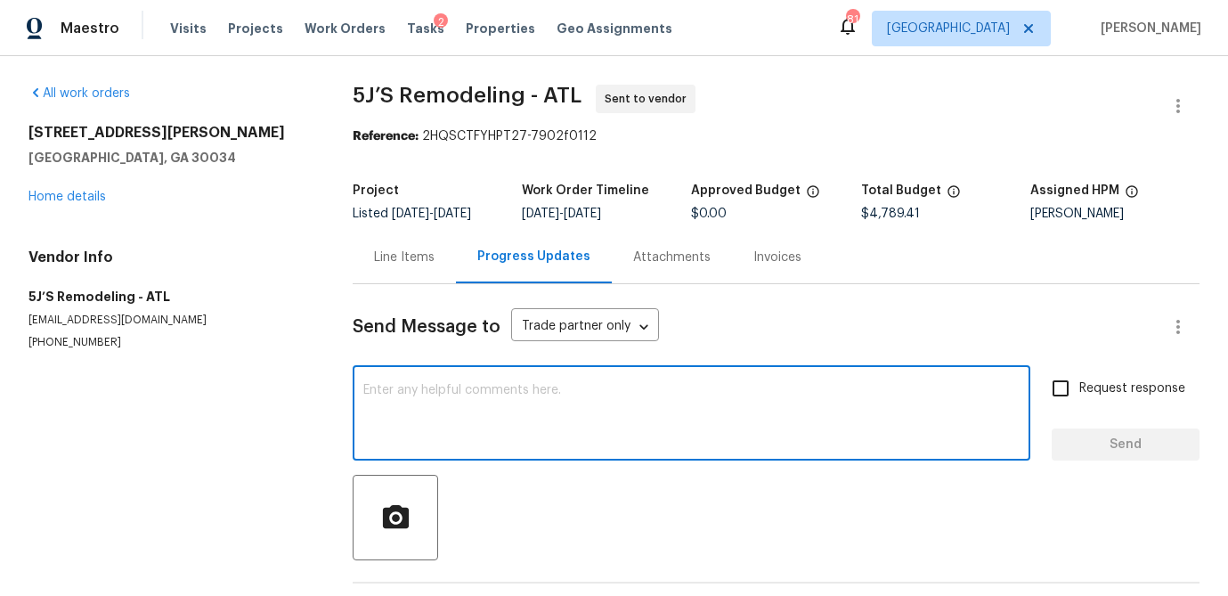
type textarea "R"
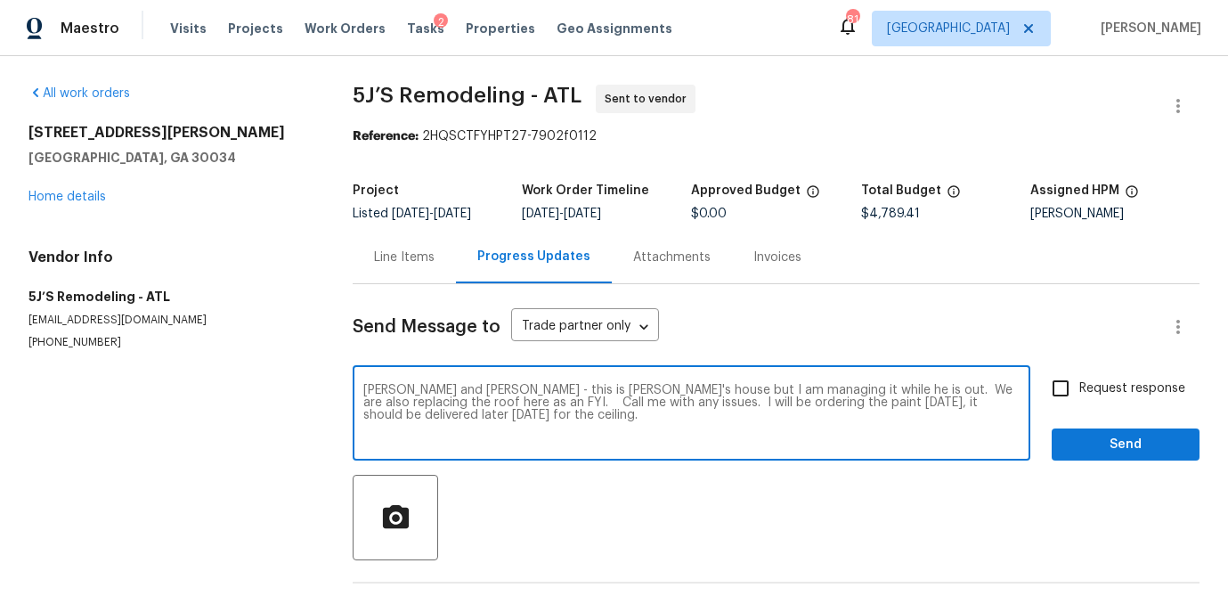
type textarea "[PERSON_NAME] and [PERSON_NAME] - this is [PERSON_NAME]'s house but I am managi…"
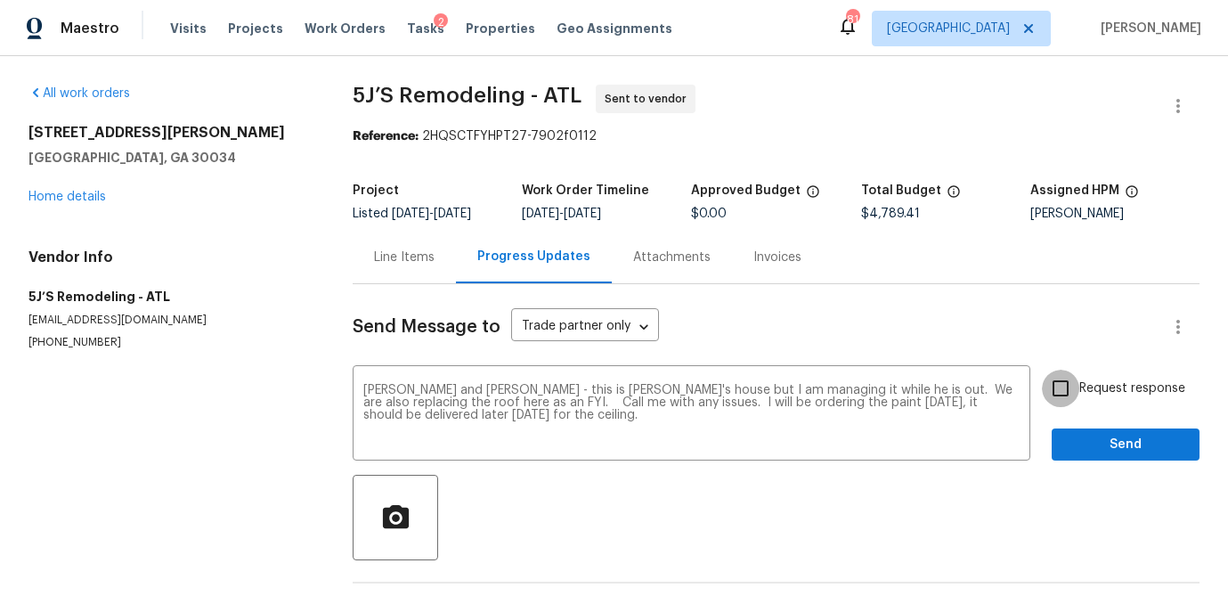
click at [1057, 394] on input "Request response" at bounding box center [1060, 388] width 37 height 37
checkbox input "true"
click at [1114, 438] on span "Send" at bounding box center [1125, 445] width 119 height 22
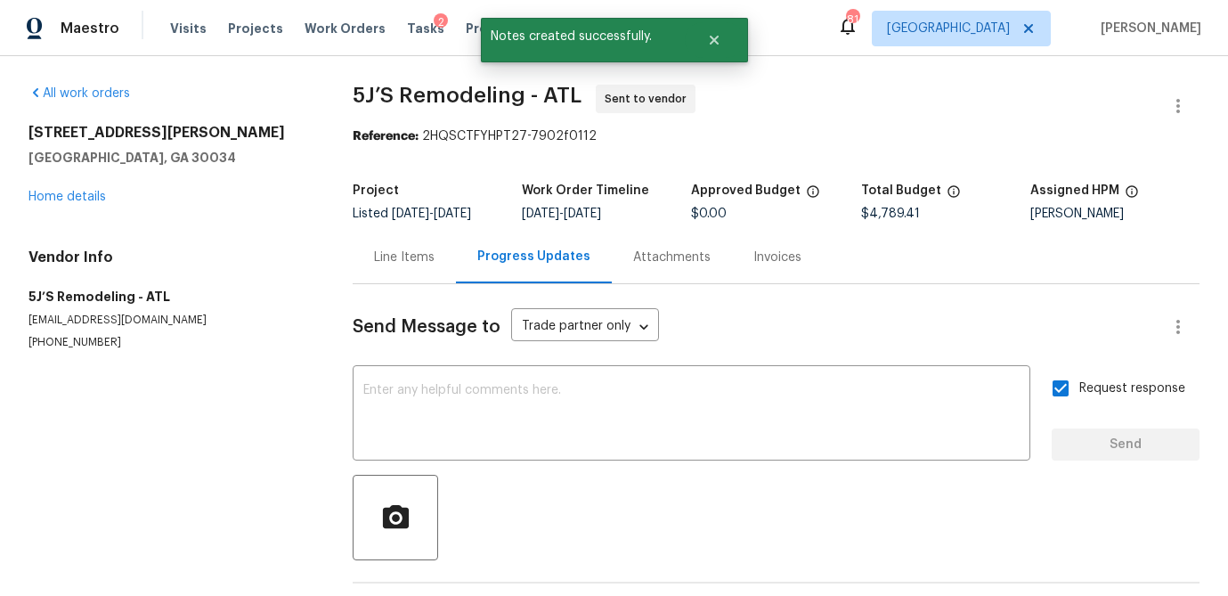
scroll to position [4, 0]
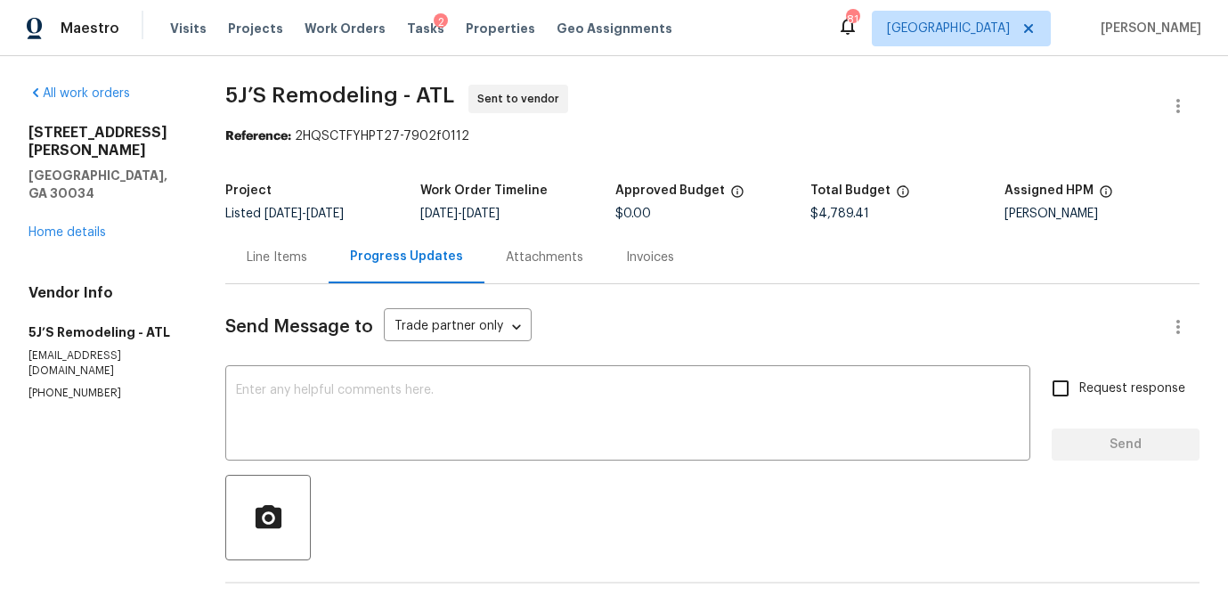
click at [133, 132] on h2 "[STREET_ADDRESS][PERSON_NAME]" at bounding box center [105, 142] width 154 height 36
copy h2 "[STREET_ADDRESS][PERSON_NAME]"
click at [76, 226] on link "Home details" at bounding box center [66, 232] width 77 height 12
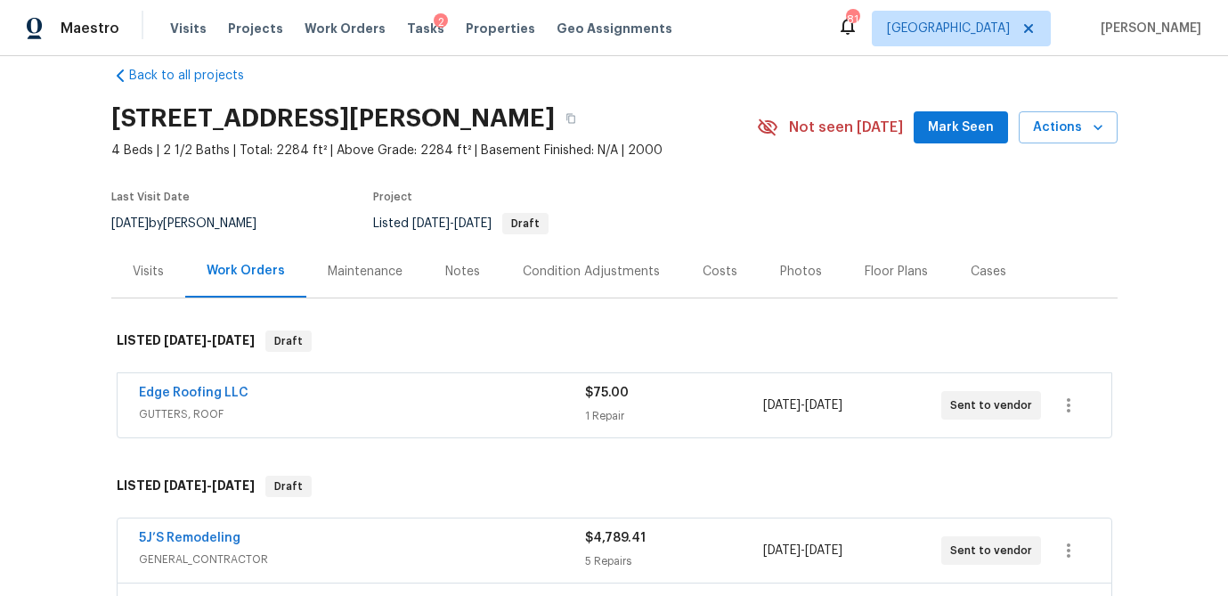
scroll to position [23, 0]
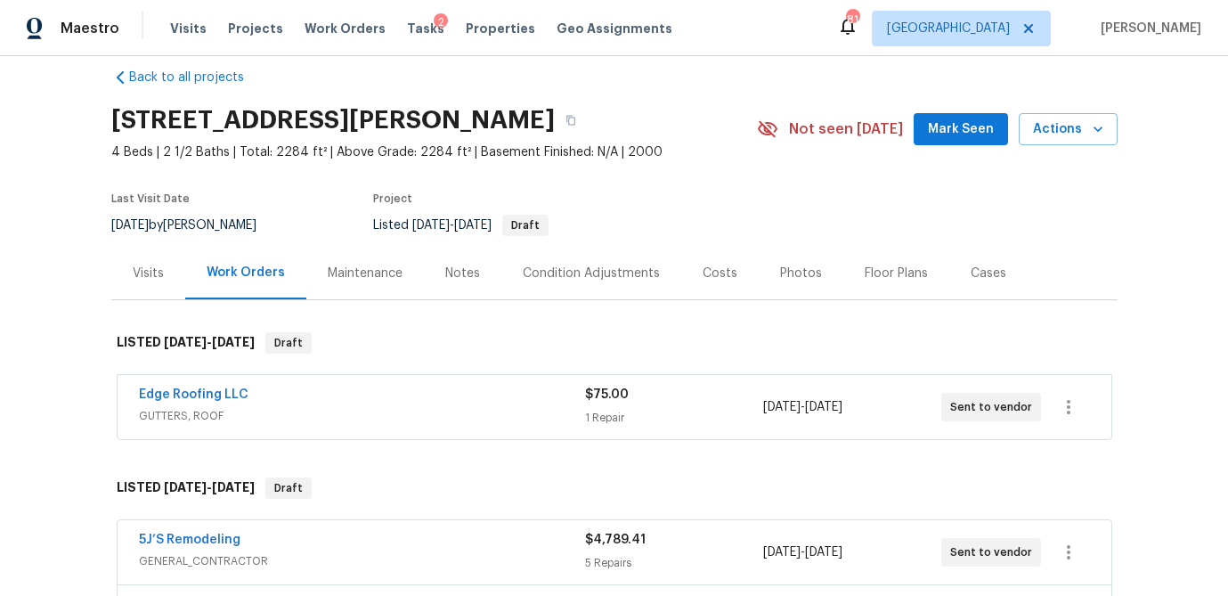
click at [150, 275] on div "Visits" at bounding box center [148, 273] width 31 height 18
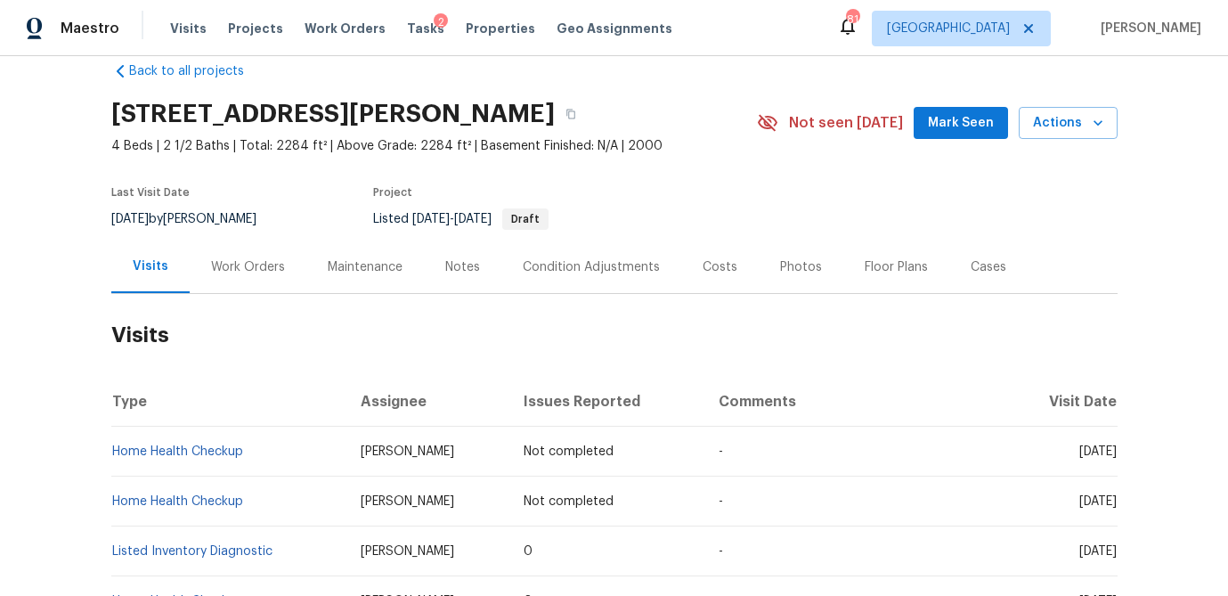
scroll to position [18, 0]
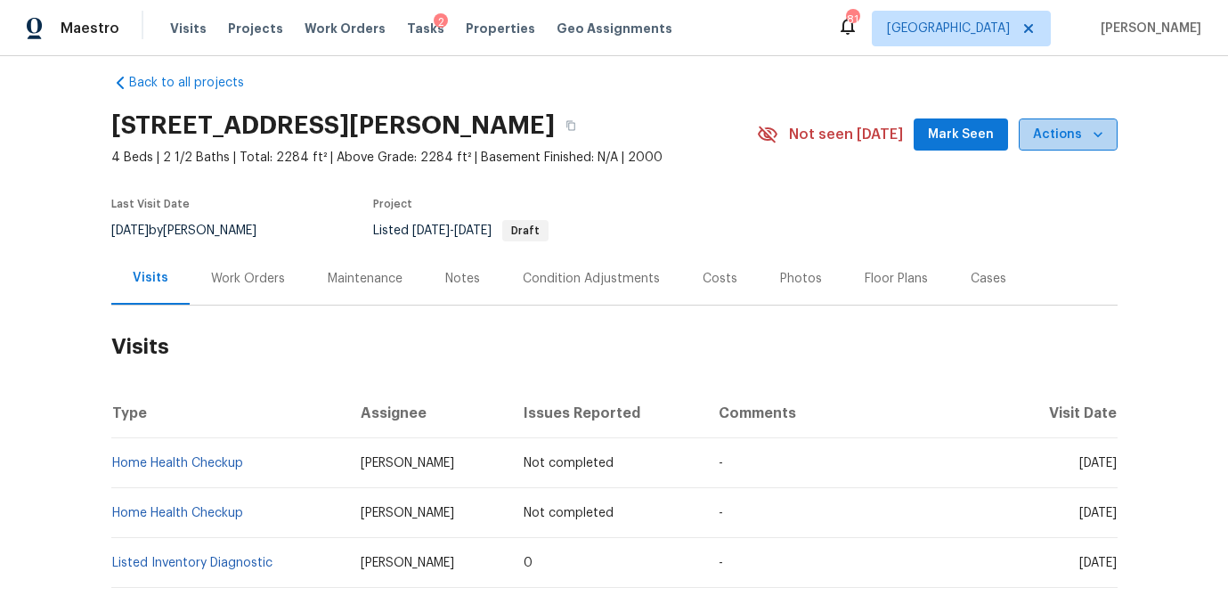
click at [1089, 138] on icon "button" at bounding box center [1098, 135] width 18 height 18
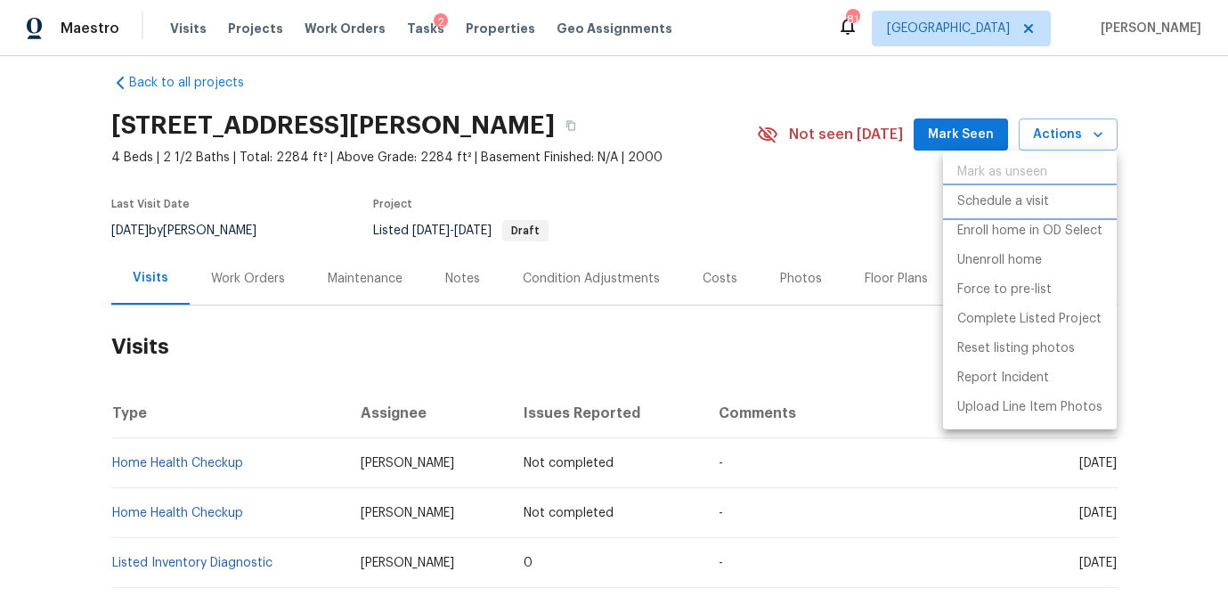
click at [1025, 201] on p "Schedule a visit" at bounding box center [1003, 201] width 92 height 19
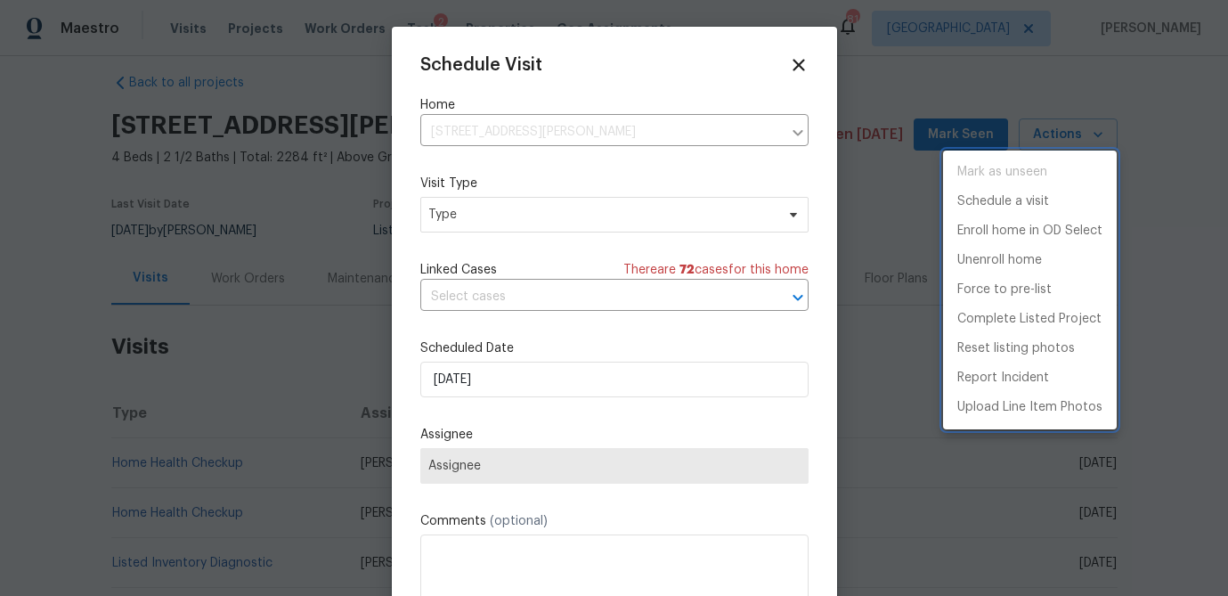
click at [499, 210] on div at bounding box center [614, 298] width 1228 height 596
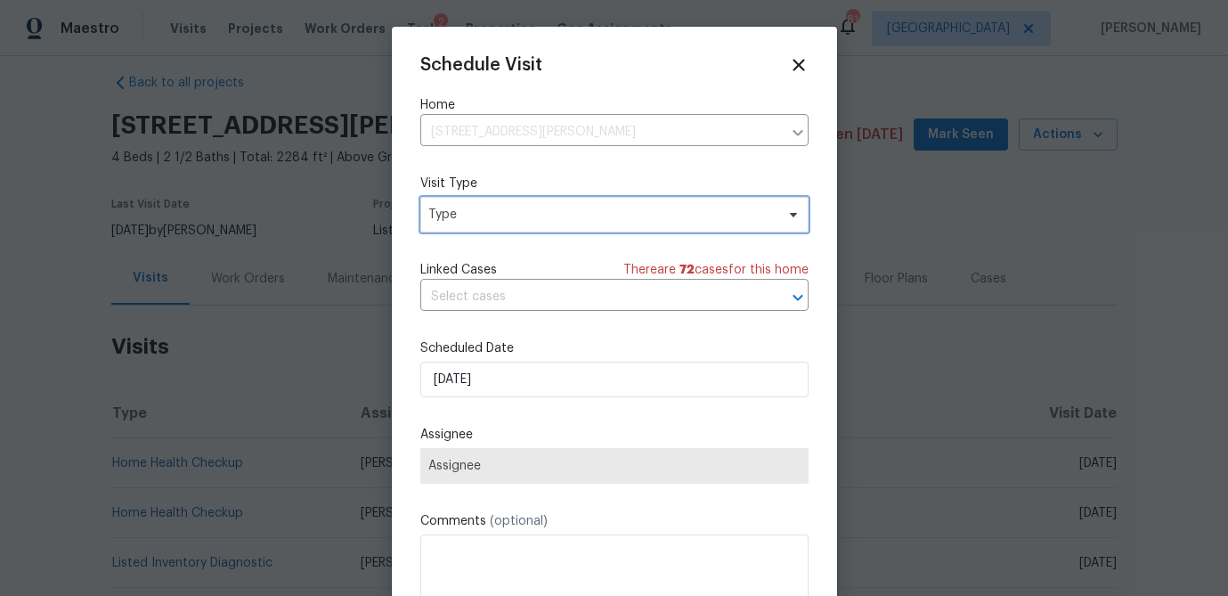
click at [497, 223] on span "Type" at bounding box center [601, 215] width 346 height 18
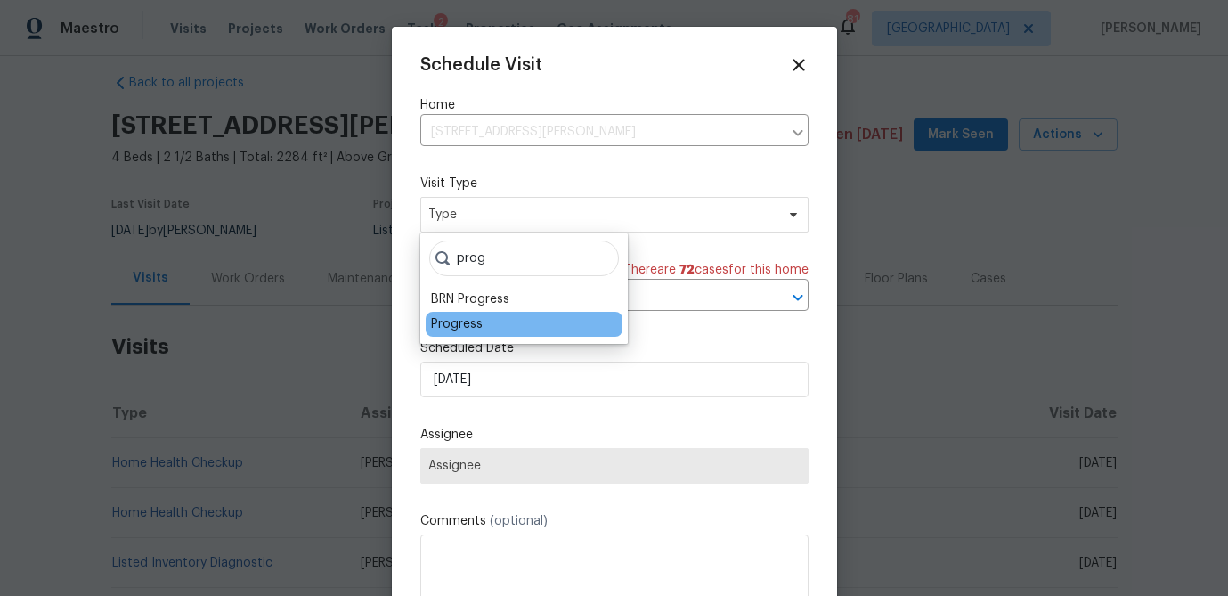
type input "prog"
click at [465, 320] on div "Progress" at bounding box center [457, 324] width 52 height 18
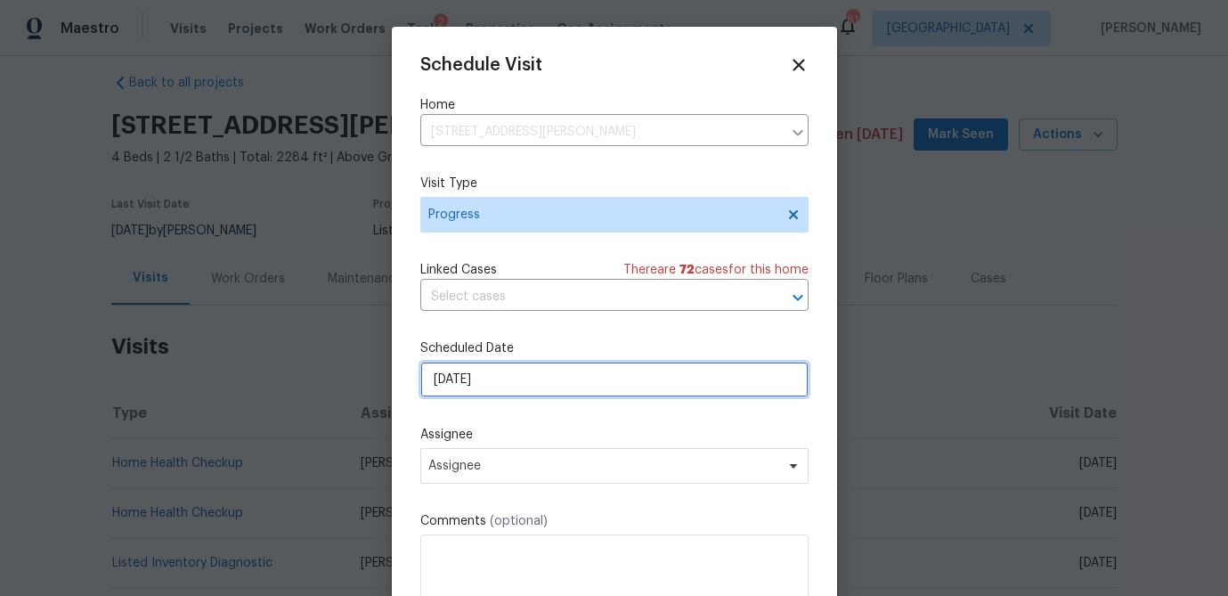
click at [472, 377] on input "[DATE]" at bounding box center [614, 380] width 388 height 36
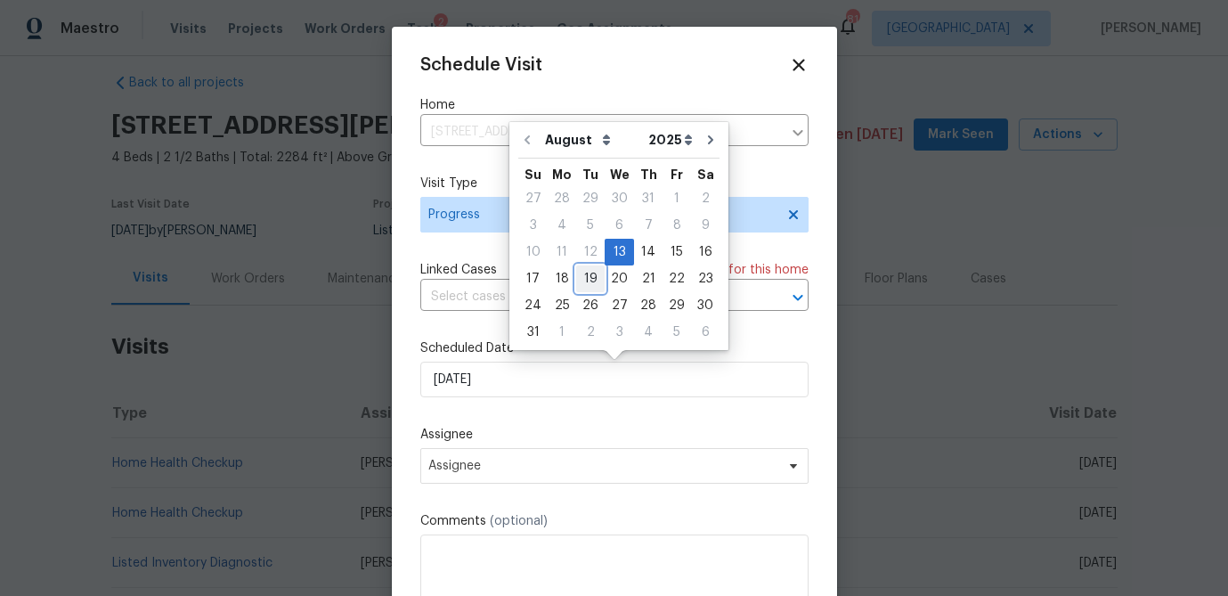
click at [583, 281] on div "19" at bounding box center [590, 278] width 28 height 25
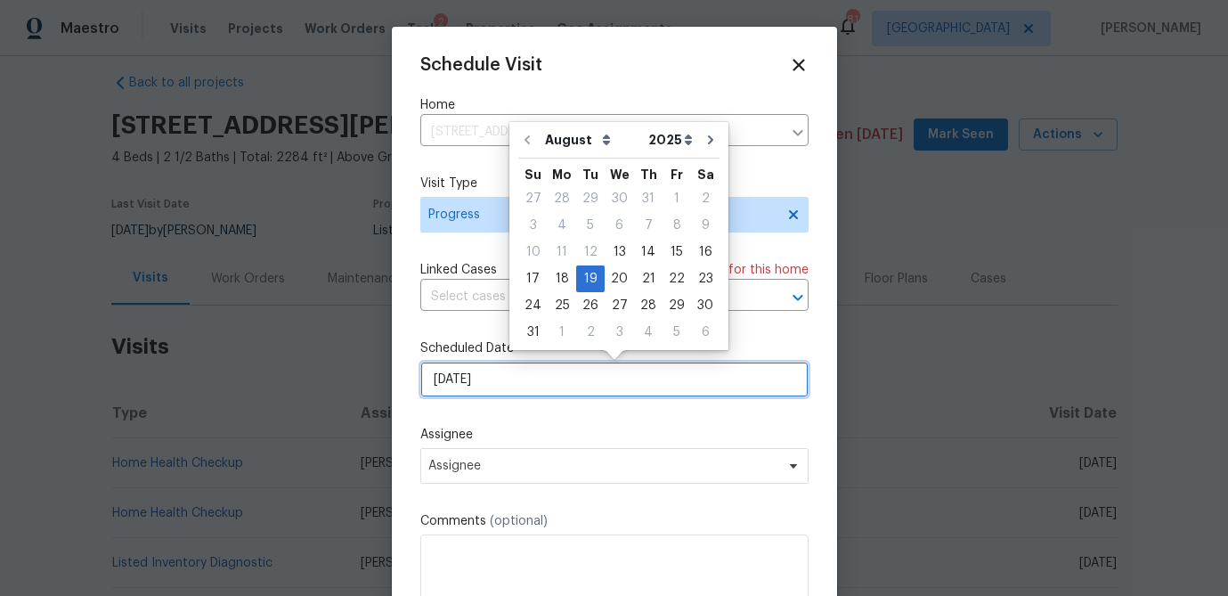
click at [481, 381] on input "[DATE]" at bounding box center [614, 380] width 388 height 36
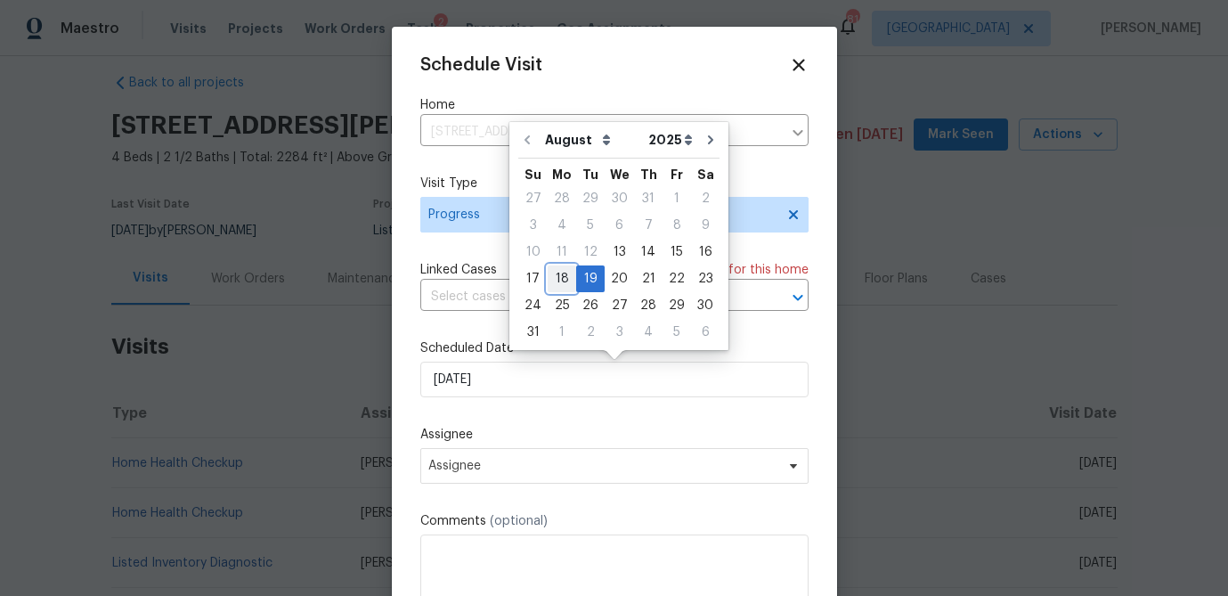
click at [565, 273] on div "18" at bounding box center [562, 278] width 28 height 25
type input "8/18/2025"
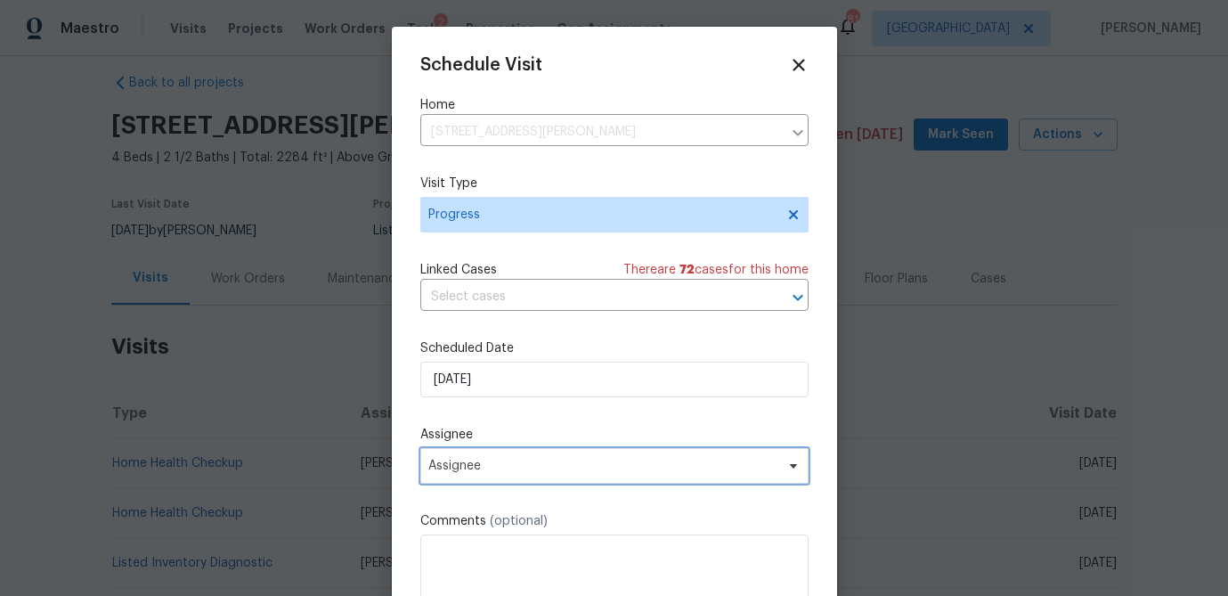
click at [481, 472] on span "Assignee" at bounding box center [602, 466] width 349 height 14
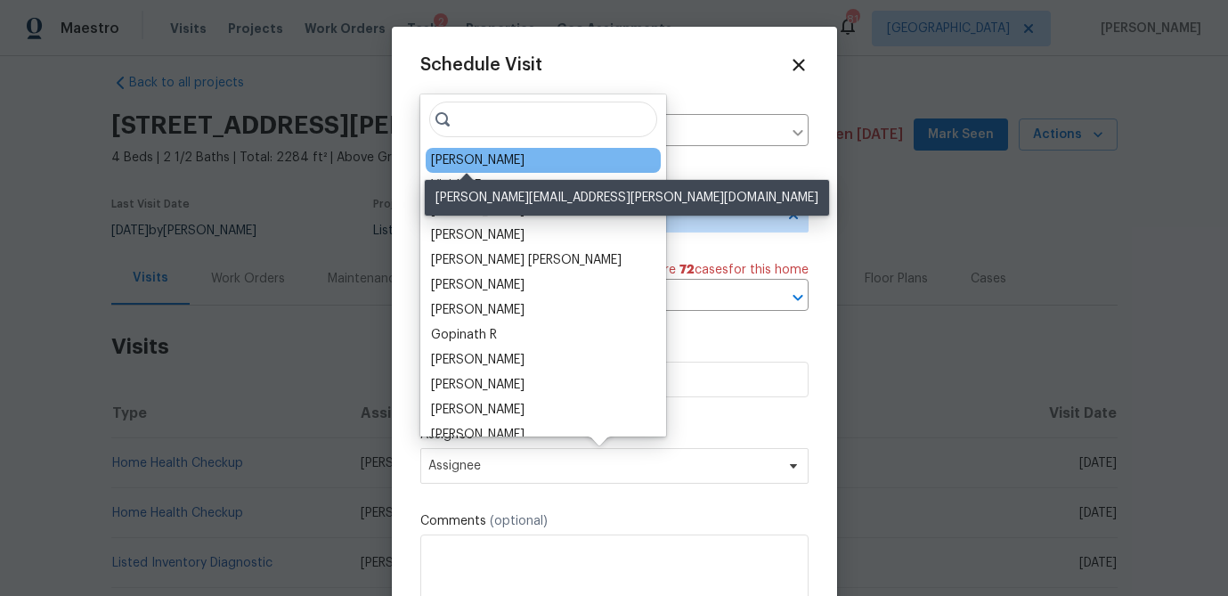
click at [471, 161] on div "[PERSON_NAME]" at bounding box center [477, 160] width 93 height 18
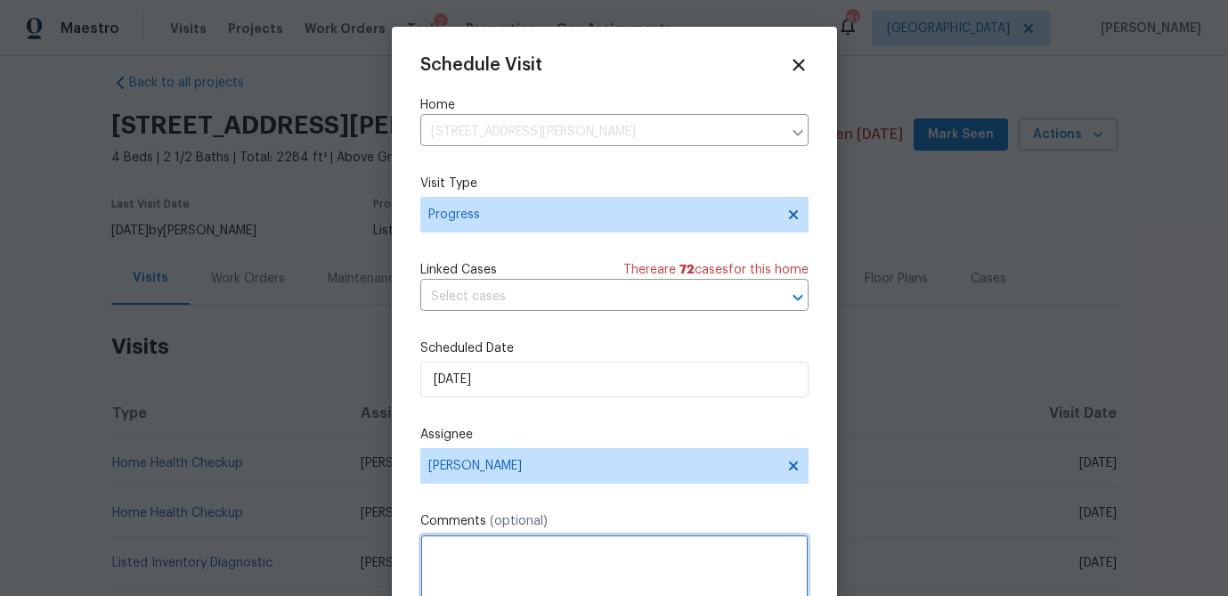
click at [476, 581] on textarea at bounding box center [614, 569] width 388 height 71
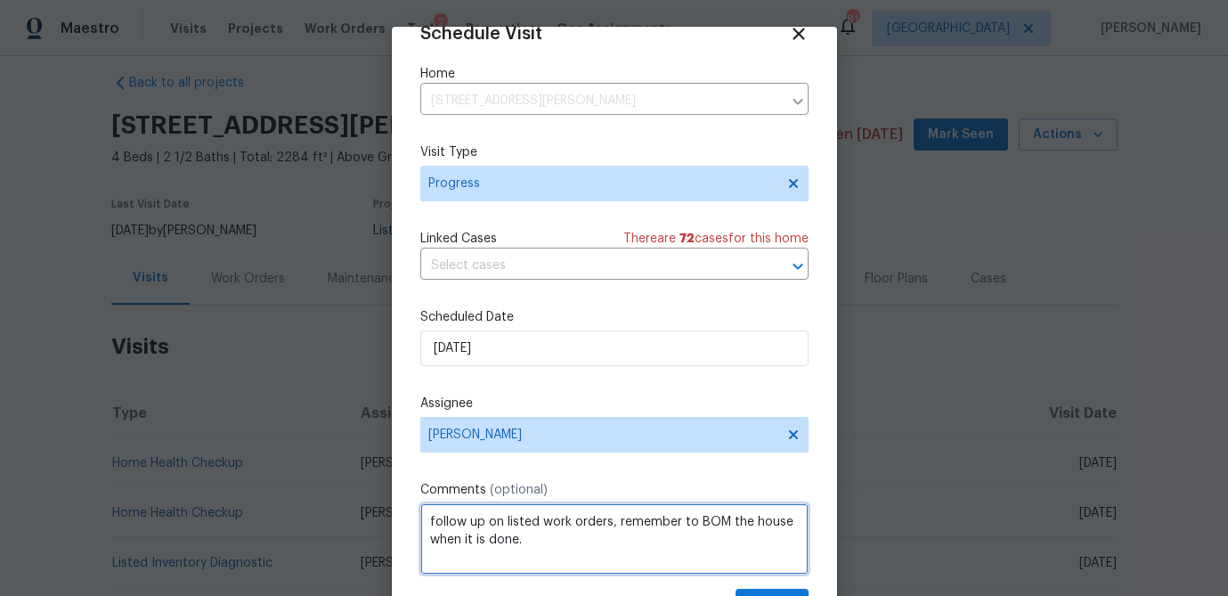
scroll to position [81, 0]
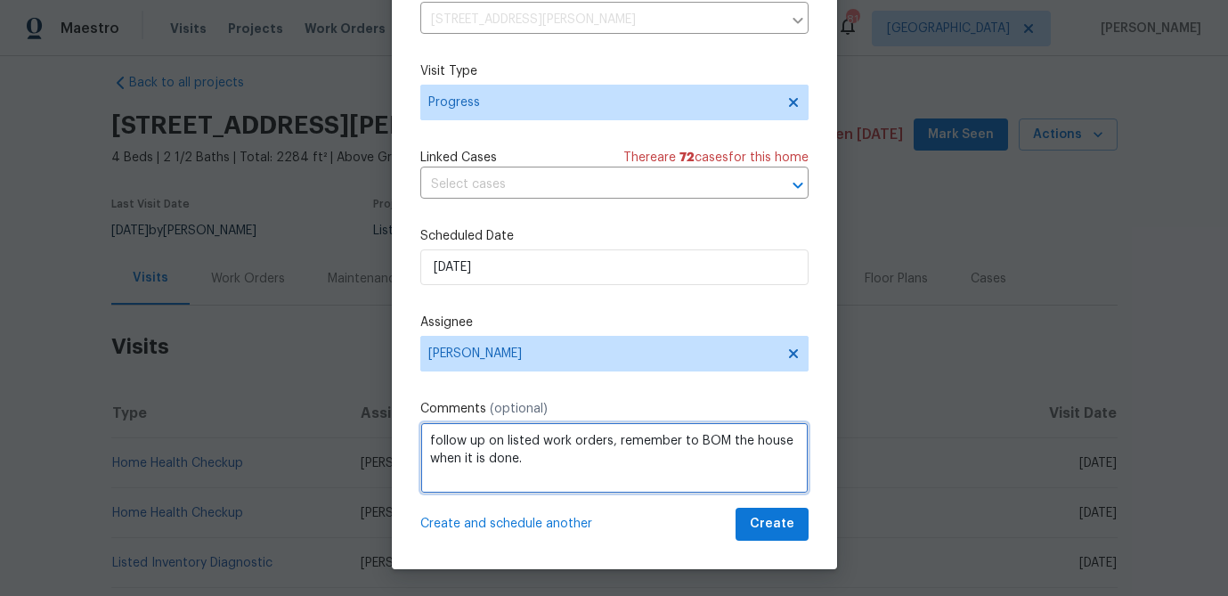
drag, startPoint x: 607, startPoint y: 465, endPoint x: 297, endPoint y: 420, distance: 313.9
click at [297, 420] on div "Schedule Visit Home 4024 Waldrop Hills Dr, Decatur, GA 30034 ​ Visit Type Progr…" at bounding box center [614, 298] width 1228 height 596
type textarea "follow up on listed work orders, remember to BOM the house when it is done."
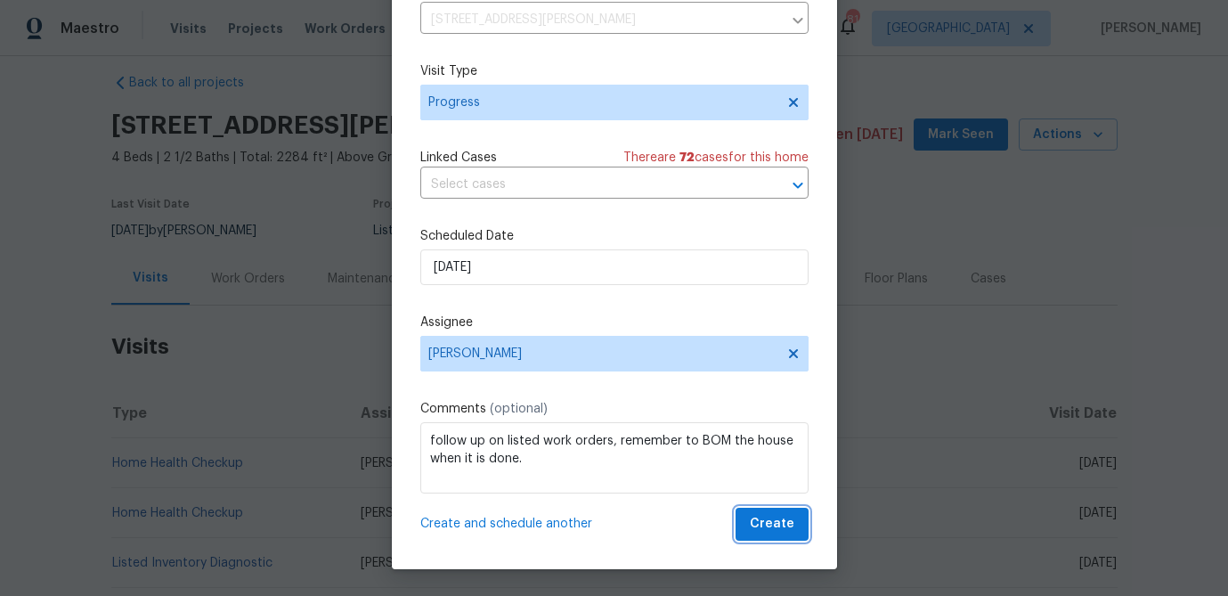
click at [790, 520] on span "Create" at bounding box center [772, 524] width 45 height 22
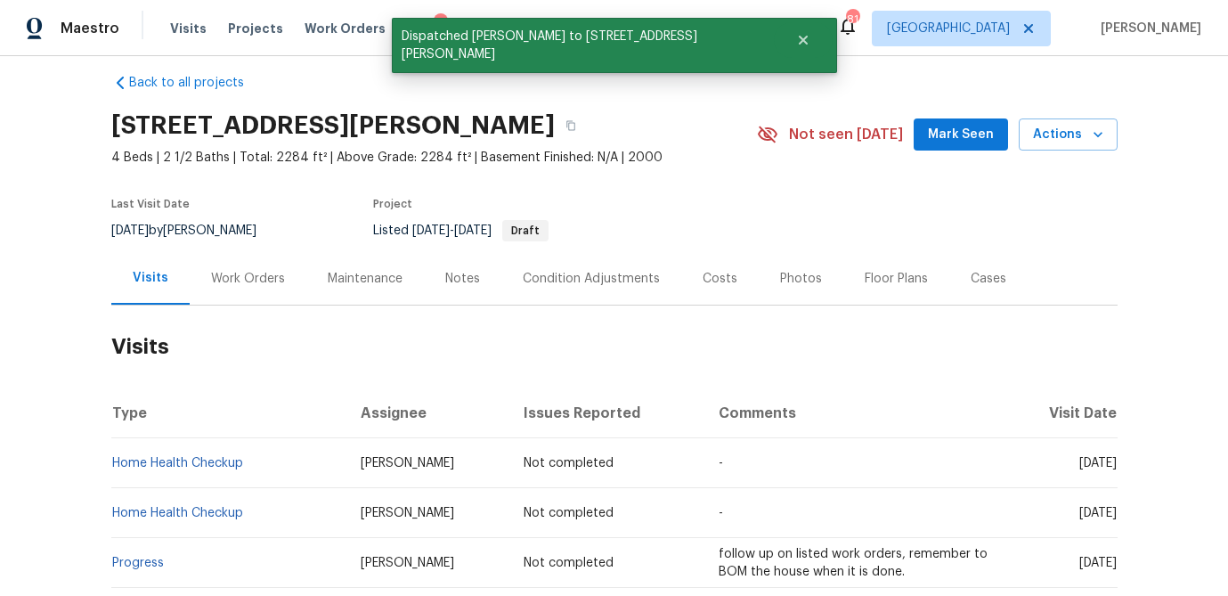
scroll to position [0, 0]
click at [1083, 144] on span "Actions" at bounding box center [1068, 135] width 70 height 22
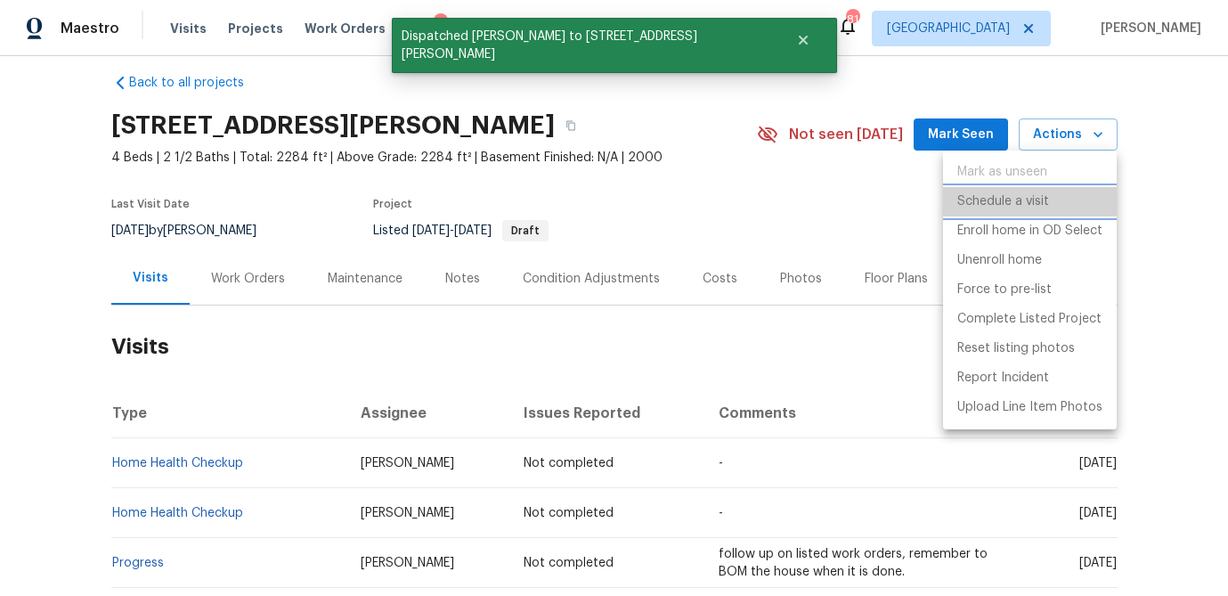
click at [1002, 199] on p "Schedule a visit" at bounding box center [1003, 201] width 92 height 19
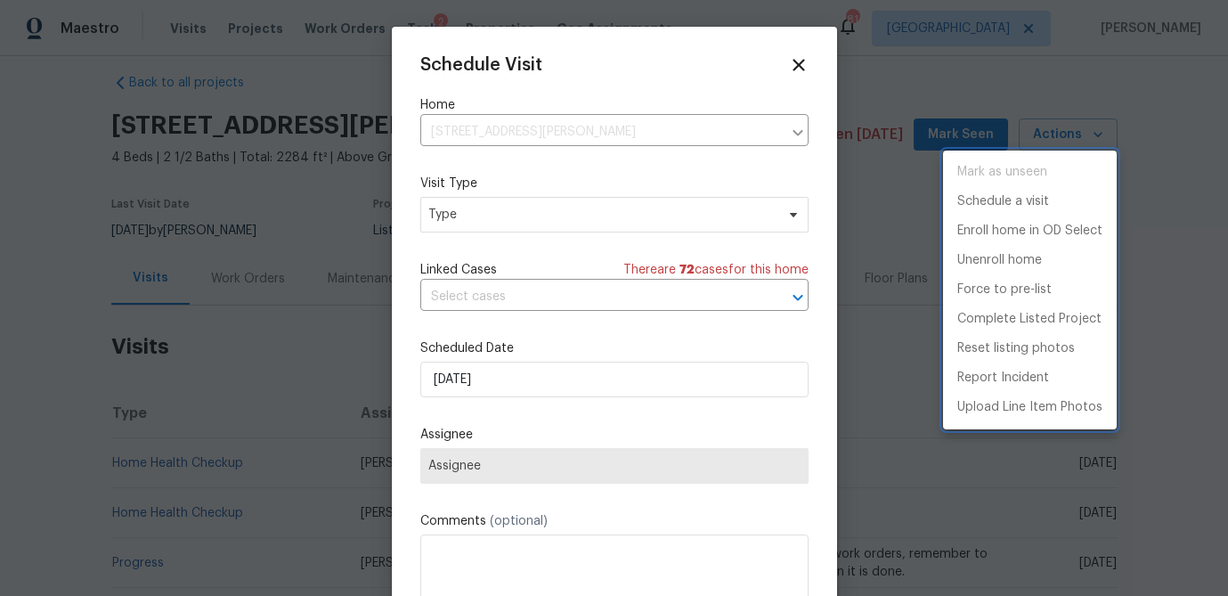
click at [499, 221] on div at bounding box center [614, 298] width 1228 height 596
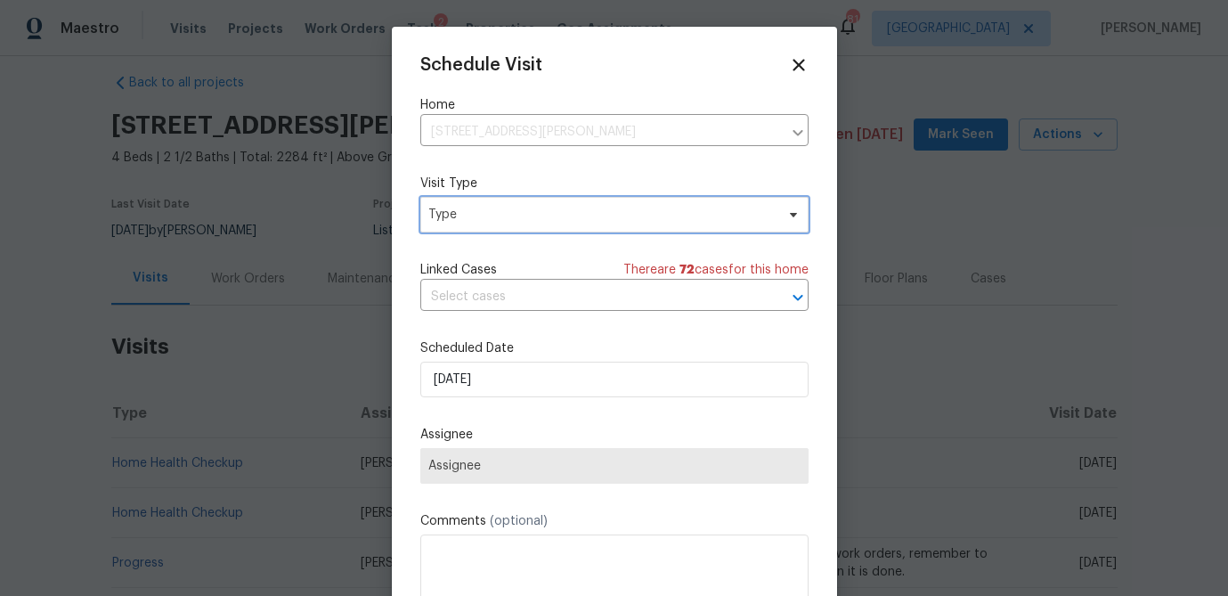
click at [499, 221] on span "Type" at bounding box center [601, 215] width 346 height 18
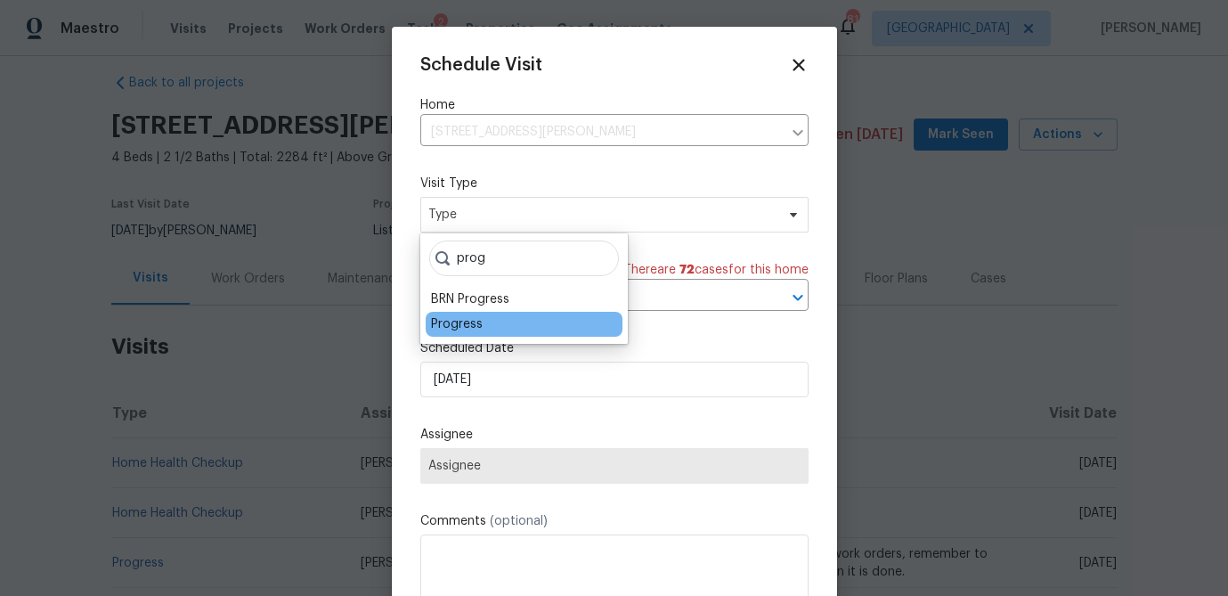
type input "prog"
click at [467, 321] on div "Progress" at bounding box center [457, 324] width 52 height 18
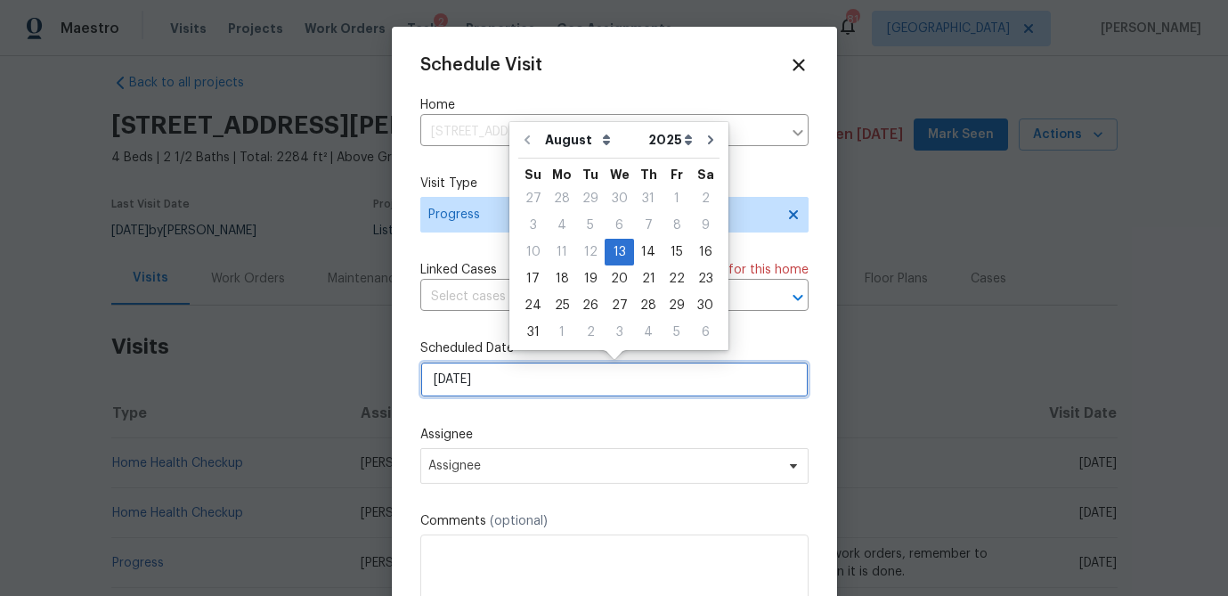
click at [469, 385] on input "8/13/2025" at bounding box center [614, 380] width 388 height 36
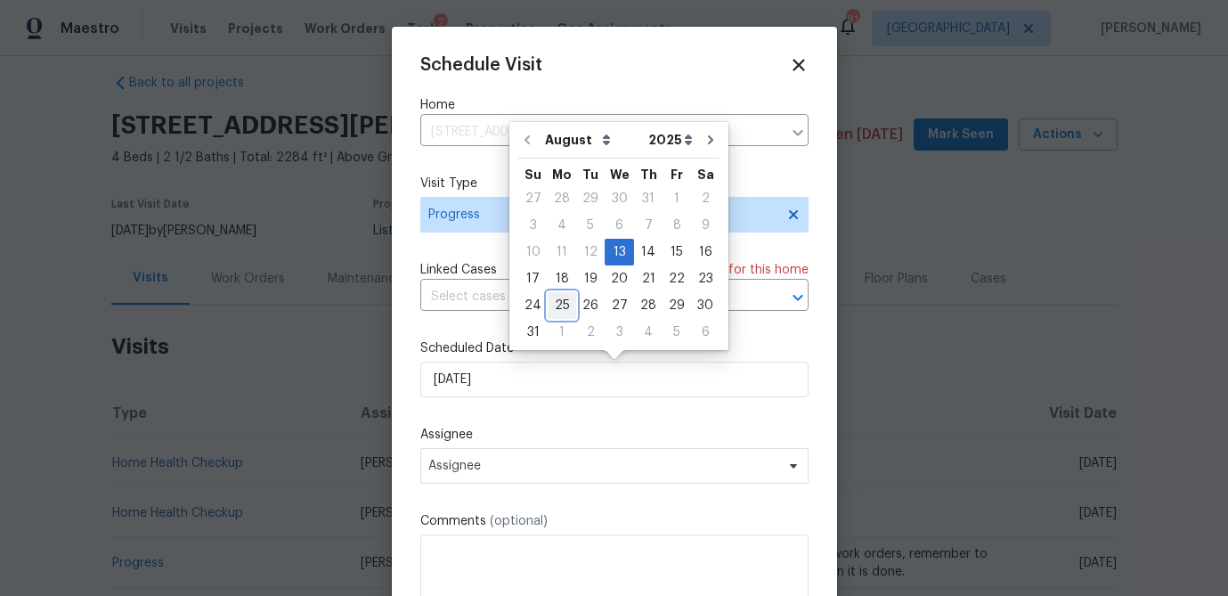
click at [557, 304] on div "25" at bounding box center [562, 305] width 28 height 25
type input "8/25/2025"
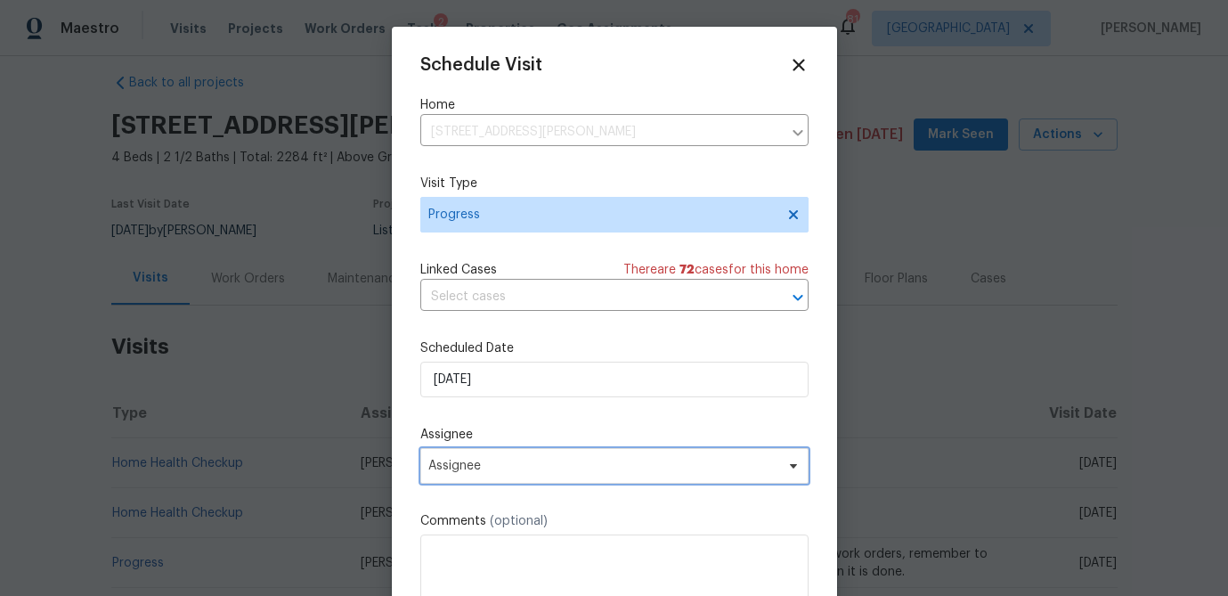
click at [481, 471] on span "Assignee" at bounding box center [602, 466] width 349 height 14
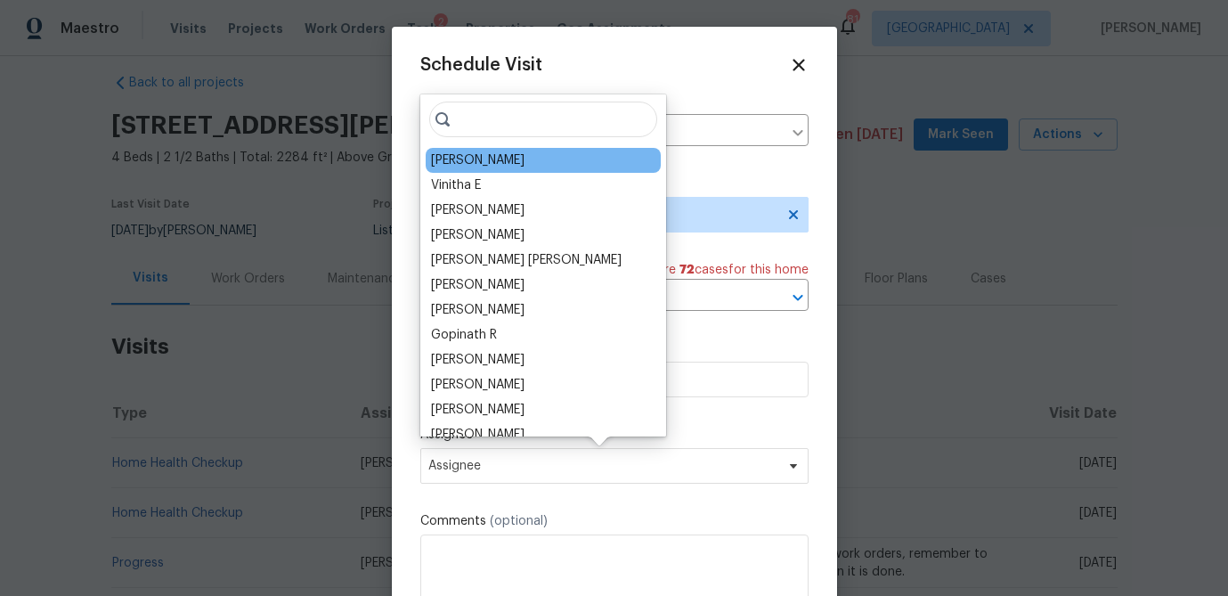
click at [470, 162] on div "Juan Lozano" at bounding box center [477, 160] width 93 height 18
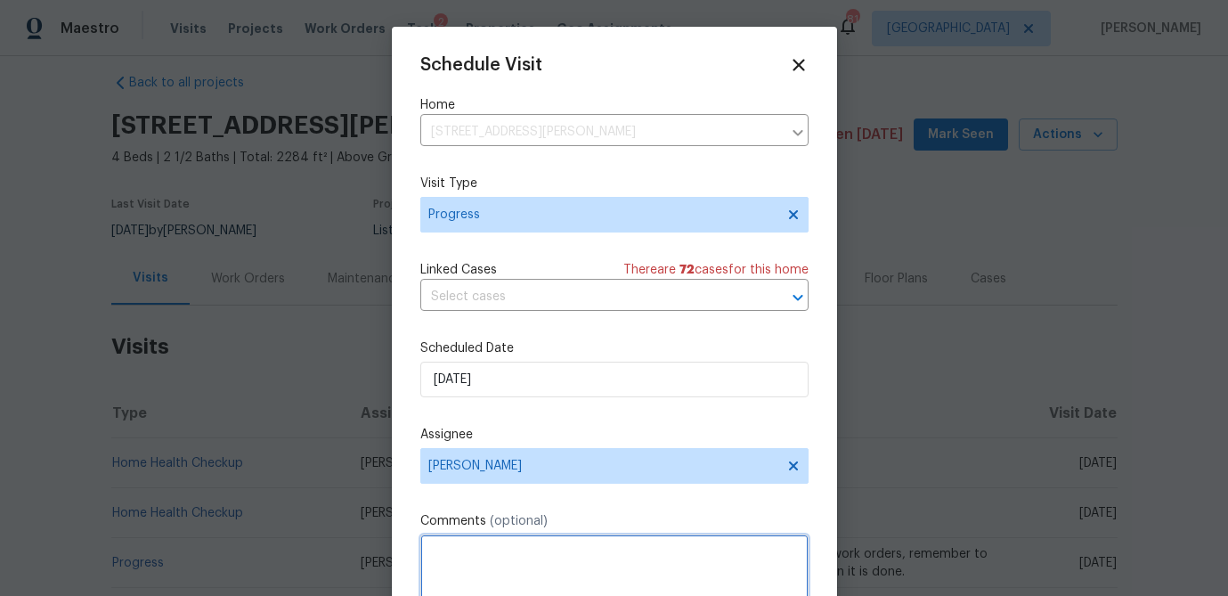
click at [473, 553] on textarea at bounding box center [614, 569] width 388 height 71
paste textarea "follow up on listed work orders, remember to BOM the house when it is done."
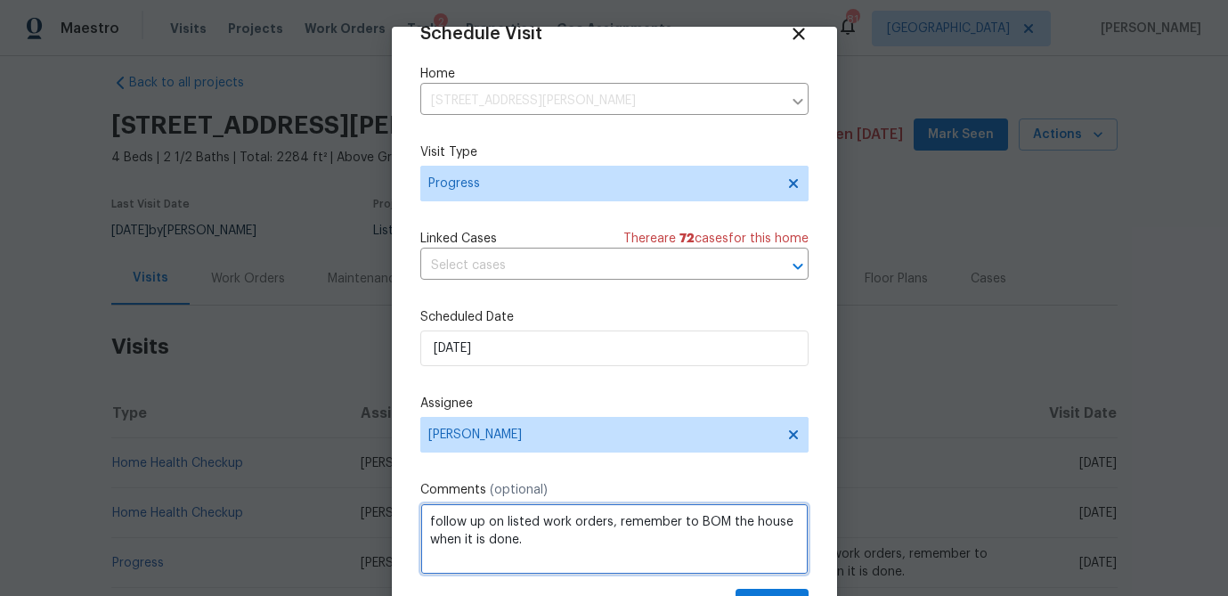
scroll to position [81, 0]
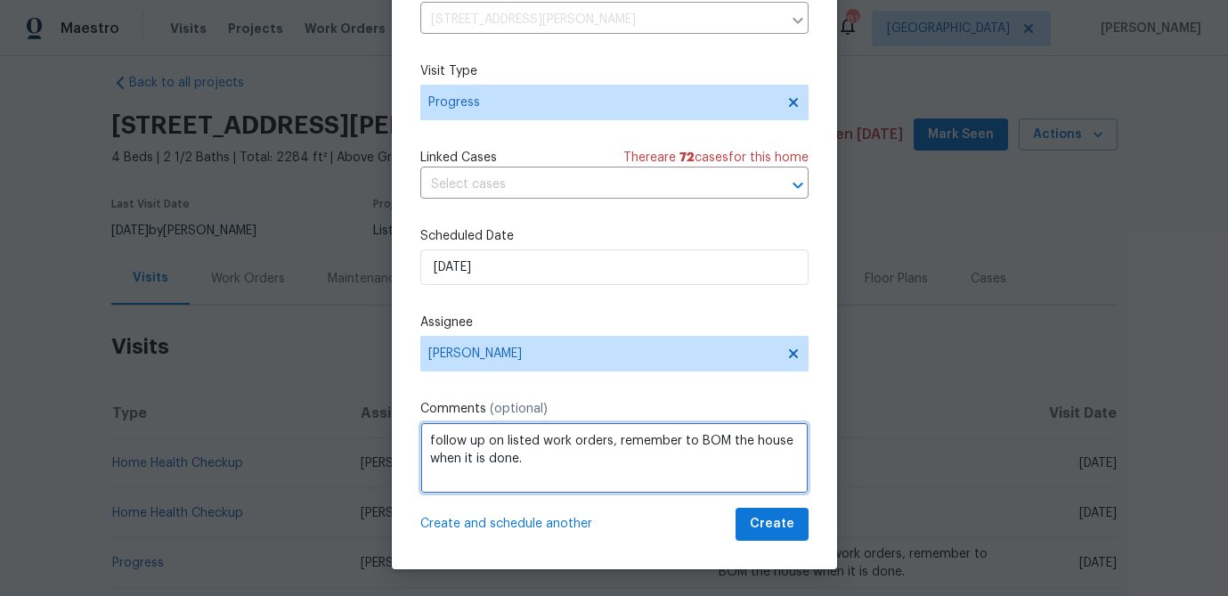
type textarea "follow up on listed work orders, remember to BOM the house when it is done."
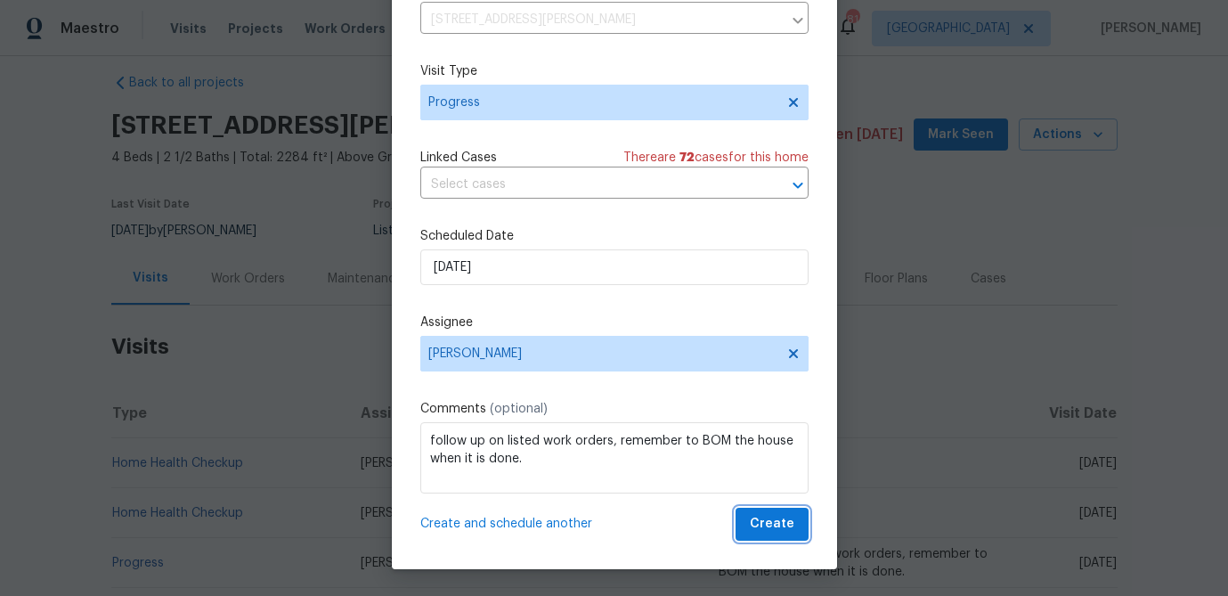
drag, startPoint x: 770, startPoint y: 526, endPoint x: 726, endPoint y: 522, distance: 44.7
click at [770, 526] on span "Create" at bounding box center [772, 524] width 45 height 22
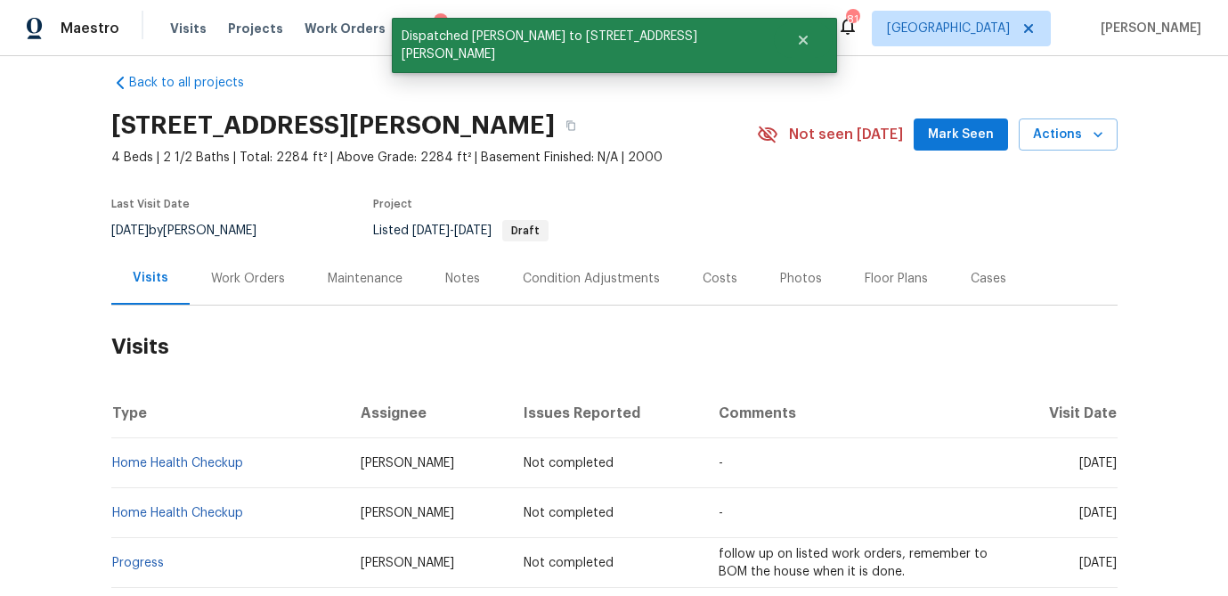
scroll to position [0, 0]
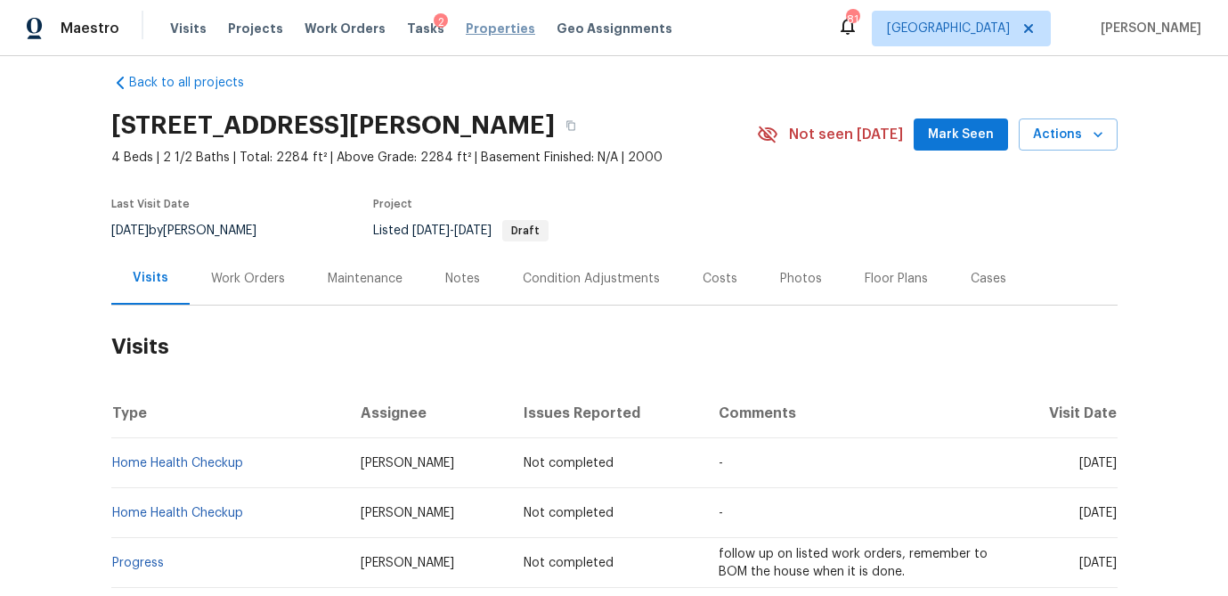
click at [466, 30] on span "Properties" at bounding box center [500, 29] width 69 height 18
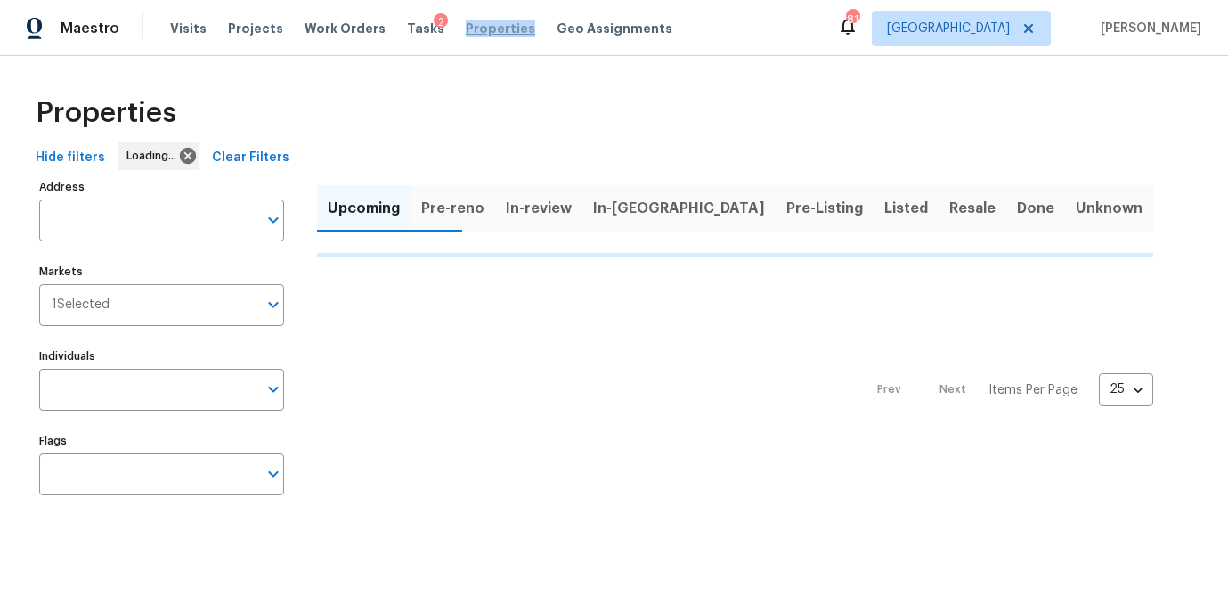
click at [466, 30] on span "Properties" at bounding box center [500, 29] width 69 height 18
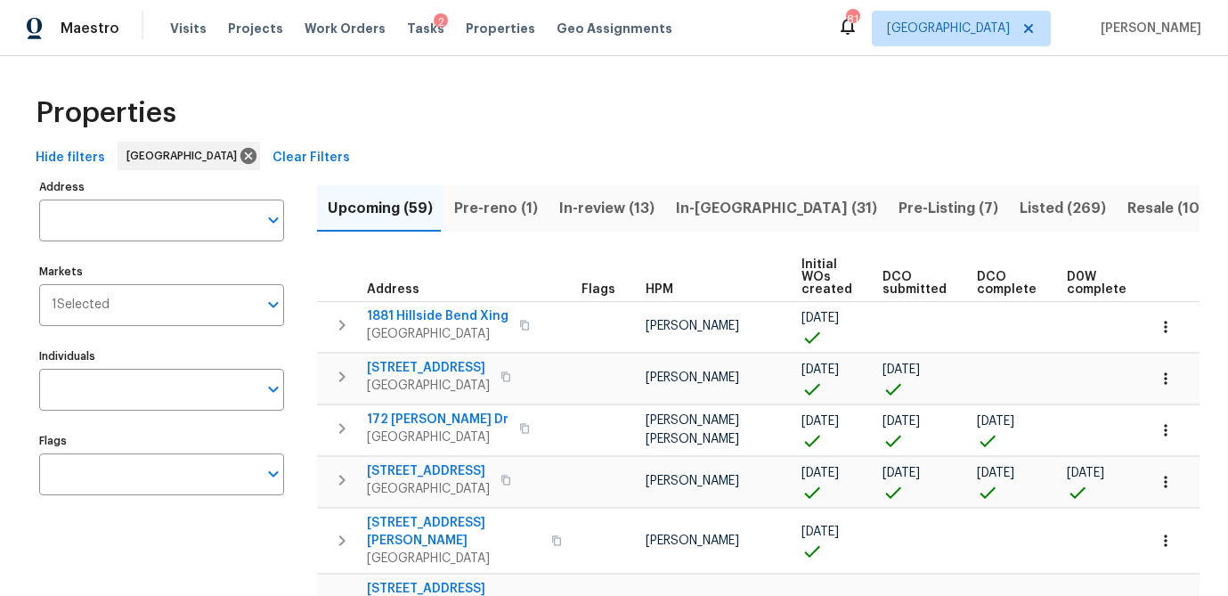
click at [102, 220] on input "Address" at bounding box center [148, 220] width 218 height 42
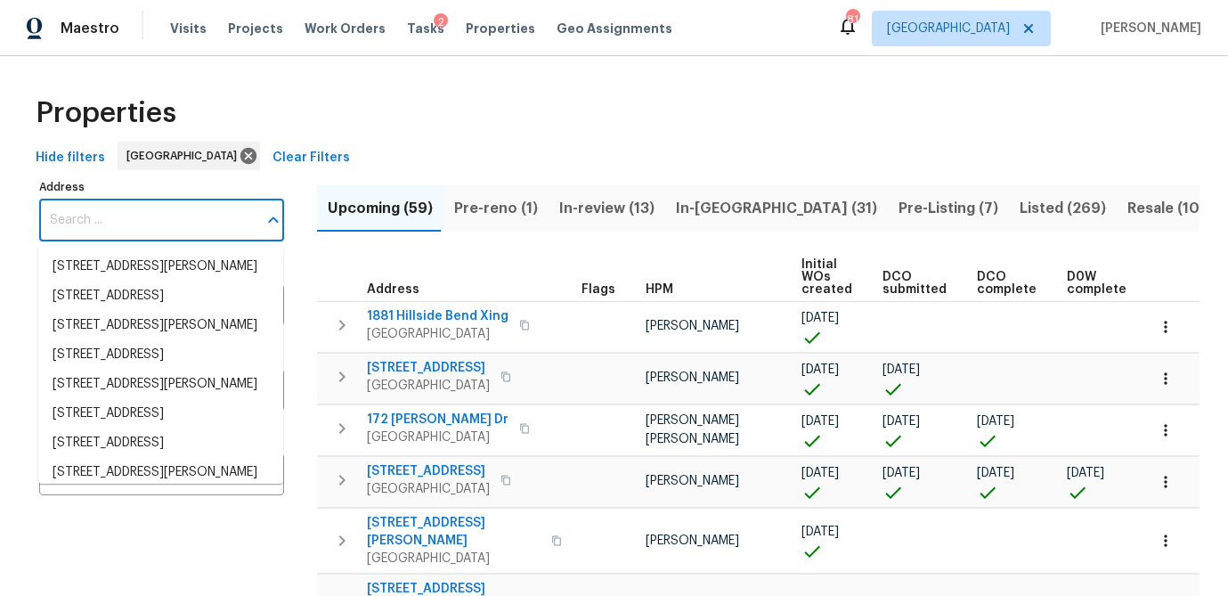
paste input "1909 Meadow Ln Decatur GA 30032"
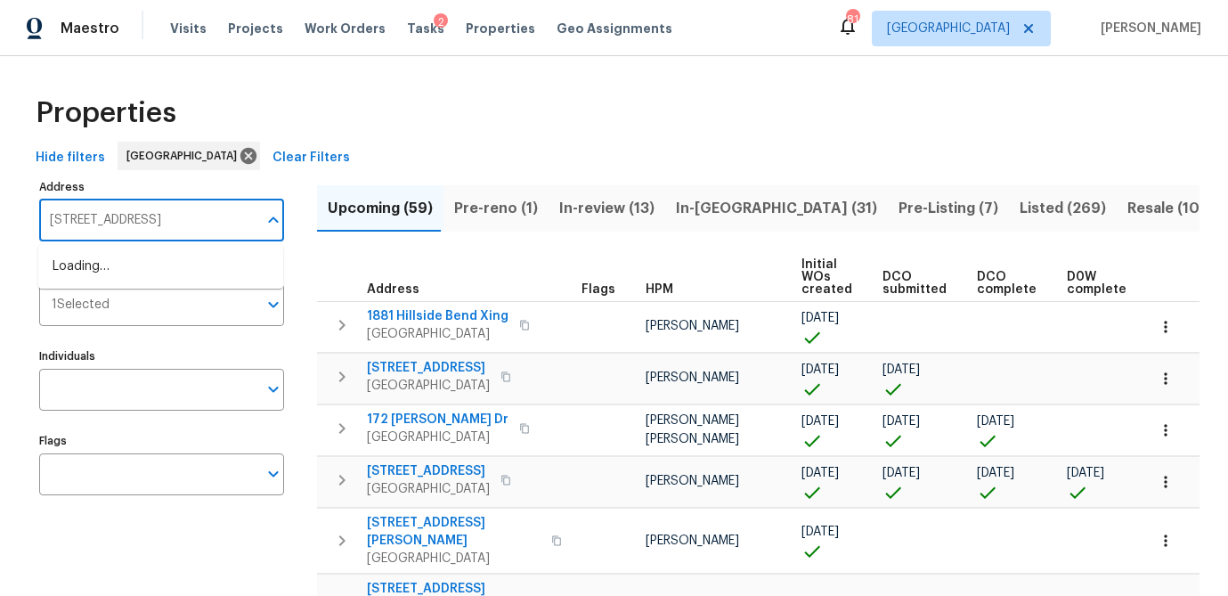
scroll to position [0, 4]
click at [110, 268] on li "1909 Meadow Ln Decatur GA 30032" at bounding box center [160, 266] width 245 height 29
click at [151, 226] on input "1909 Meadow Ln Decatur GA 30032" at bounding box center [148, 220] width 218 height 42
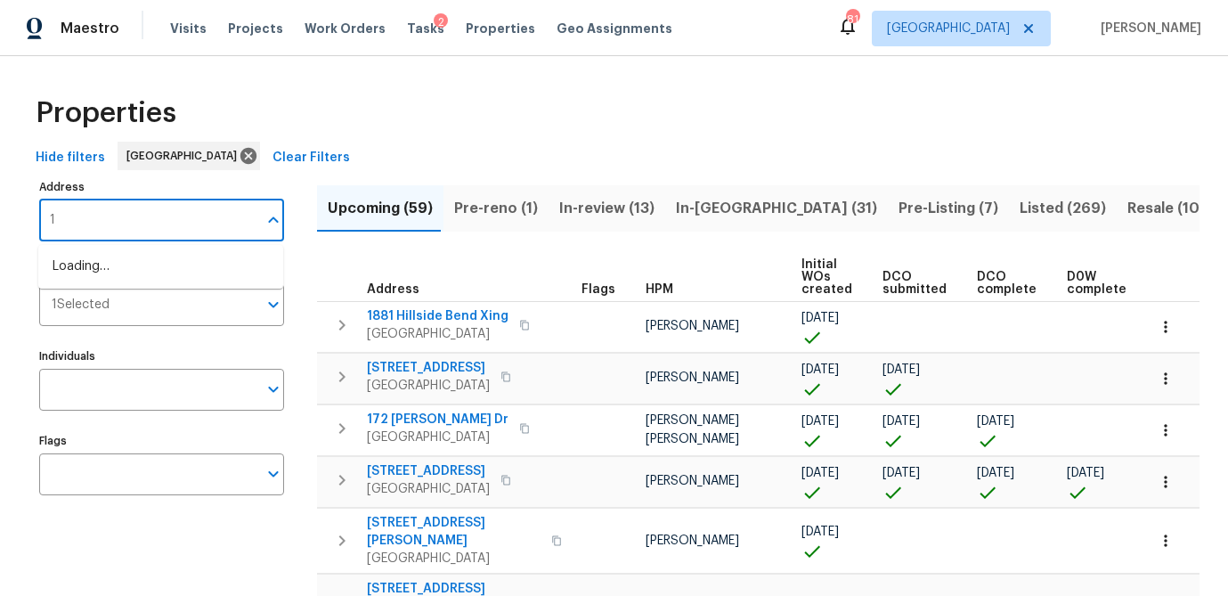
scroll to position [0, 0]
type input "1909 meadow"
click at [152, 272] on li "1909 Meadow Ln Decatur GA 30032" at bounding box center [160, 266] width 245 height 29
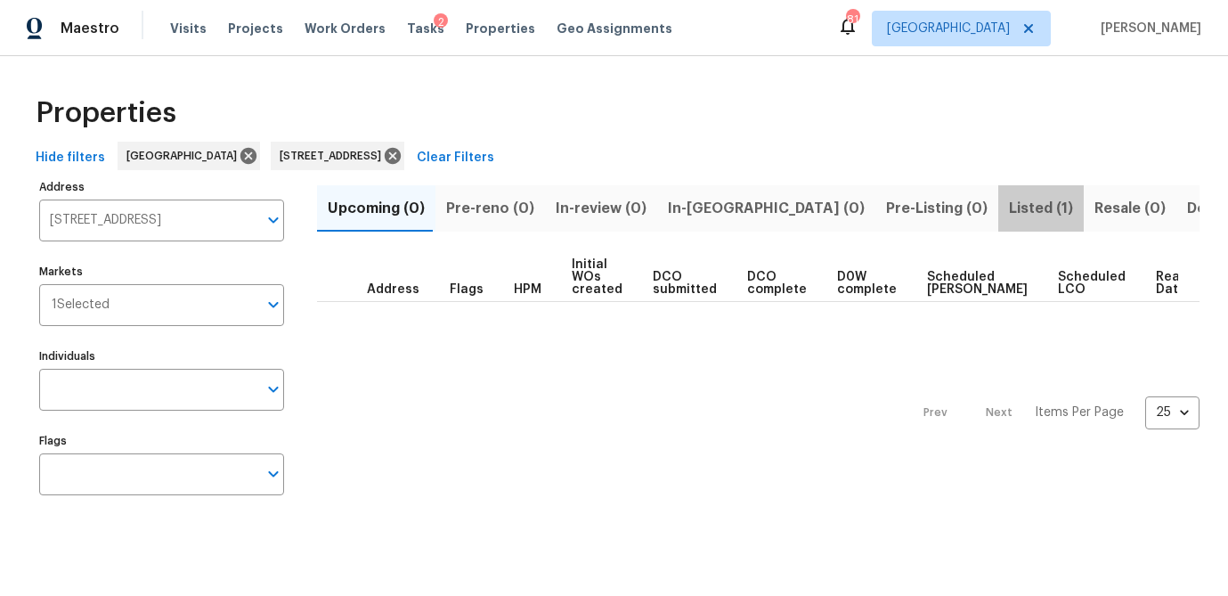
click at [1009, 214] on span "Listed (1)" at bounding box center [1041, 208] width 64 height 25
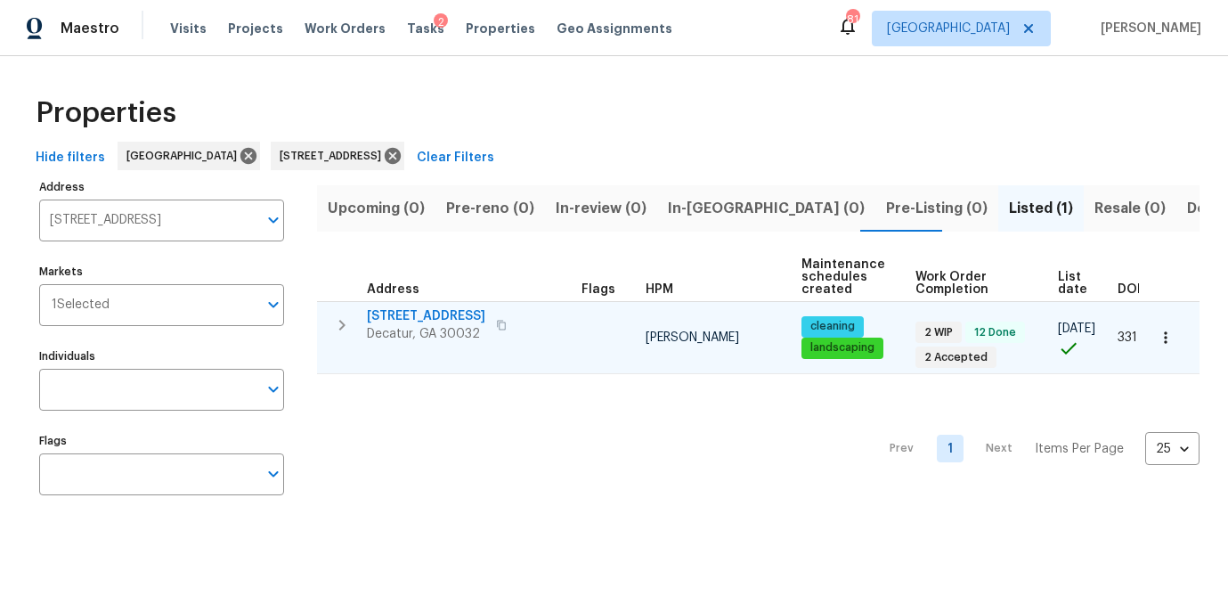
click at [410, 308] on span "1909 Meadow Ln" at bounding box center [426, 316] width 118 height 18
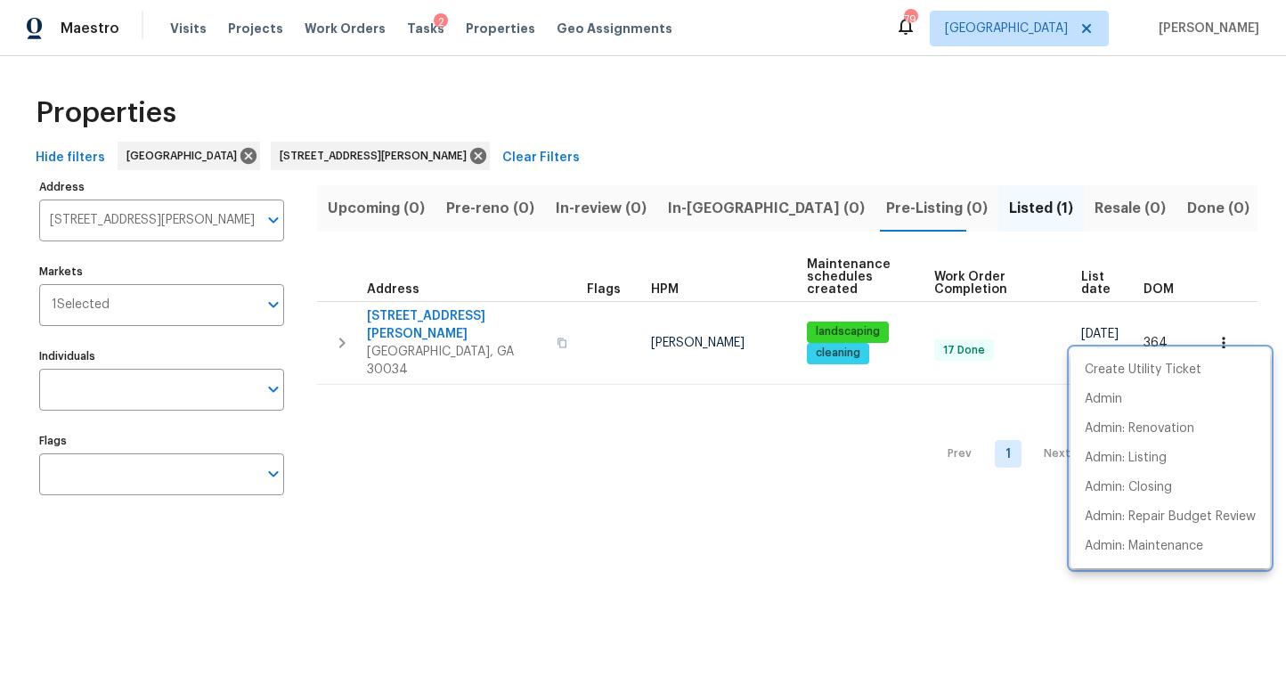
click at [516, 323] on div at bounding box center [643, 346] width 1286 height 693
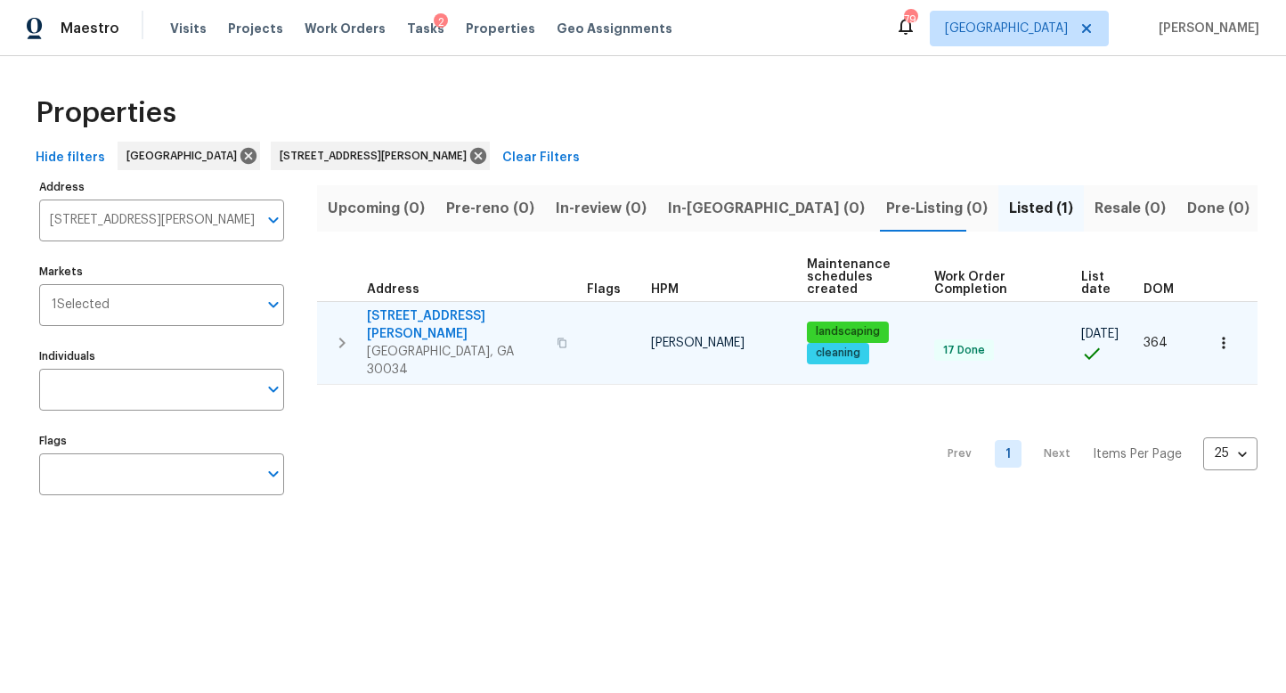
click at [557, 337] on icon "button" at bounding box center [562, 342] width 11 height 11
click at [337, 332] on icon "button" at bounding box center [341, 342] width 21 height 21
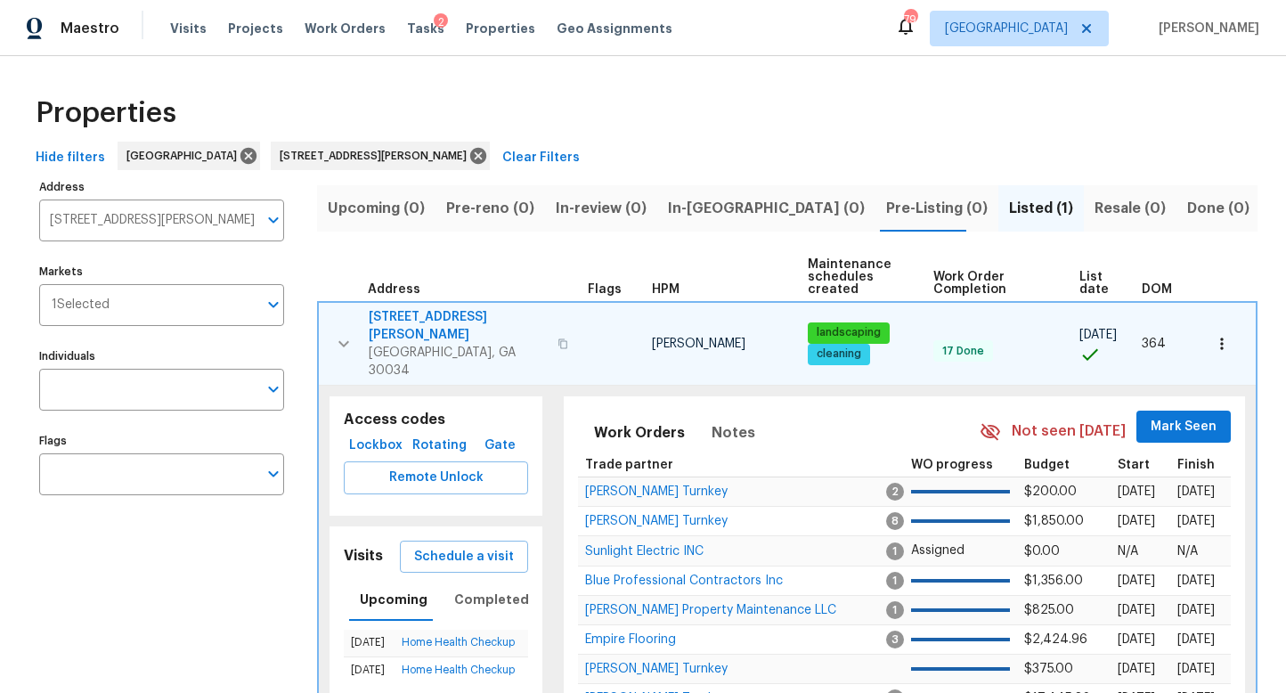
click at [385, 435] on span "Lockbox" at bounding box center [375, 446] width 49 height 22
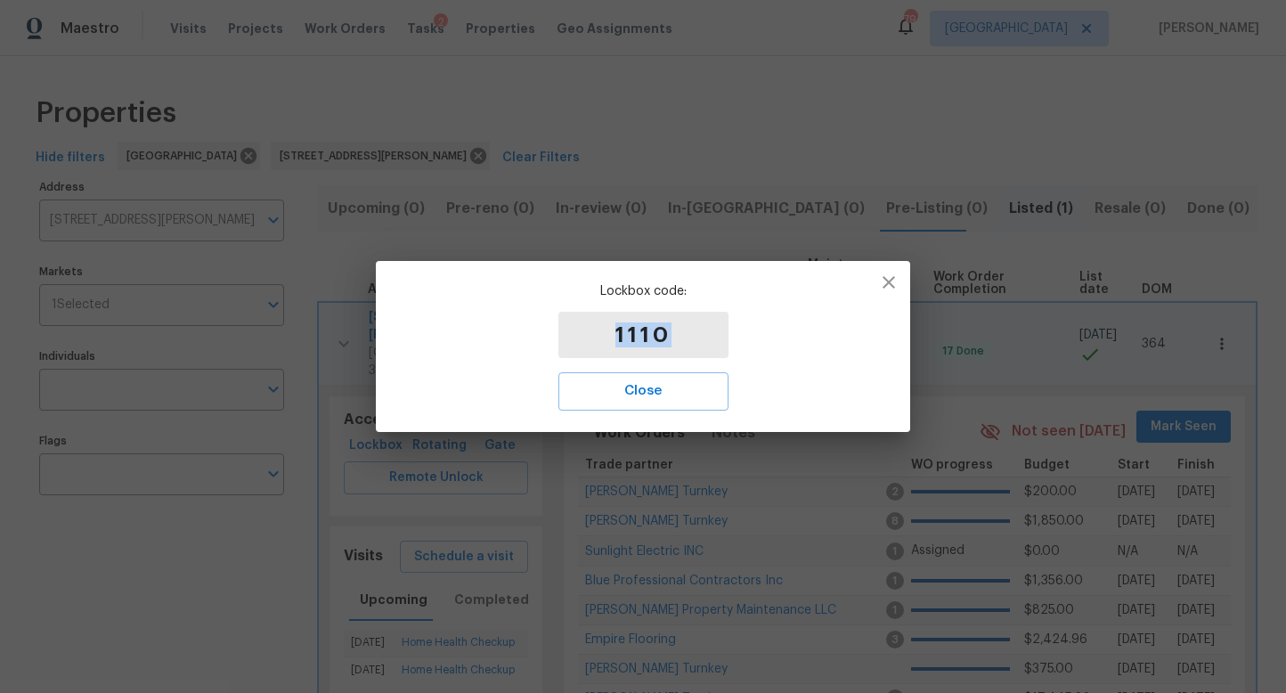
drag, startPoint x: 687, startPoint y: 330, endPoint x: 556, endPoint y: 329, distance: 130.9
click at [556, 329] on div "Lockbox code: 1110 Close" at bounding box center [643, 346] width 534 height 170
copy p "1110"
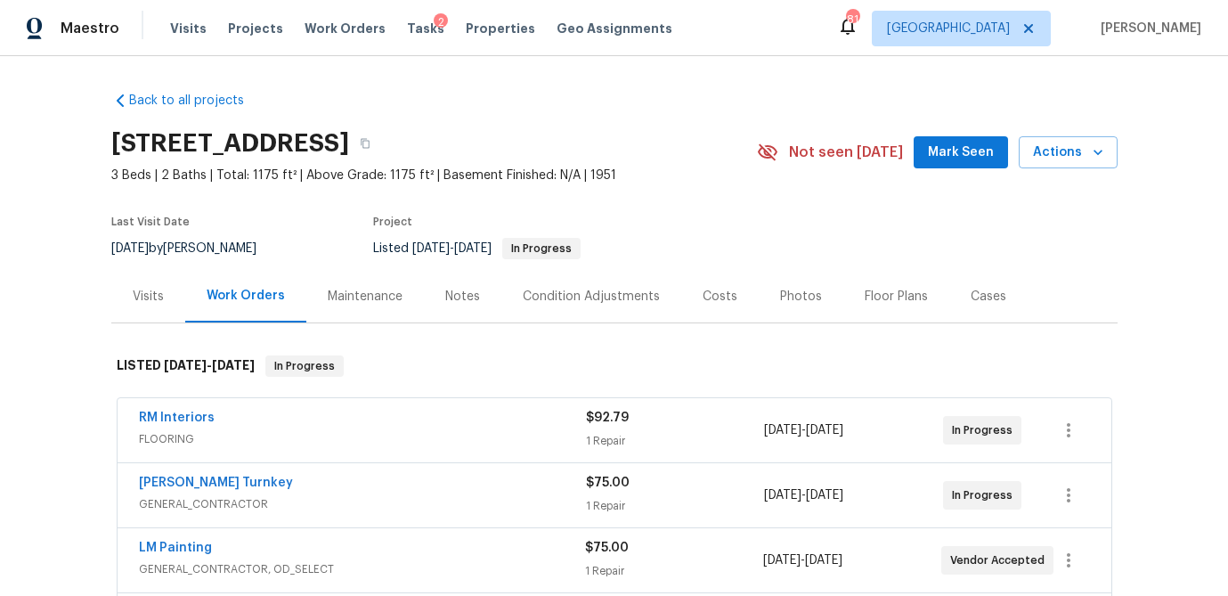
click at [147, 299] on div "Visits" at bounding box center [148, 297] width 31 height 18
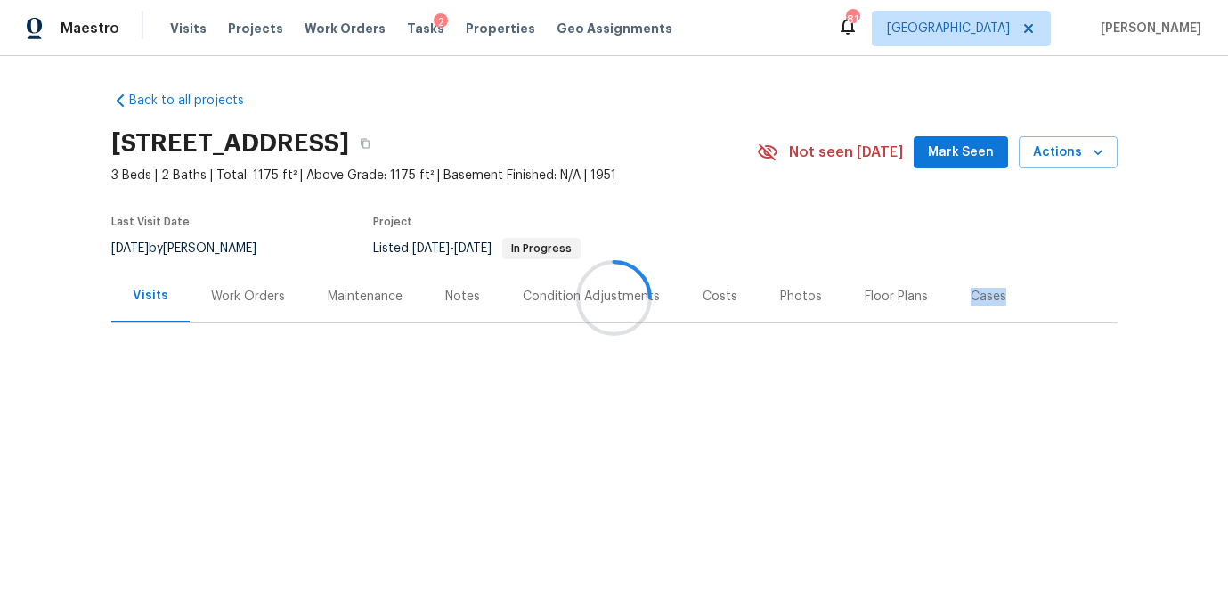
click at [147, 299] on div at bounding box center [614, 298] width 1228 height 596
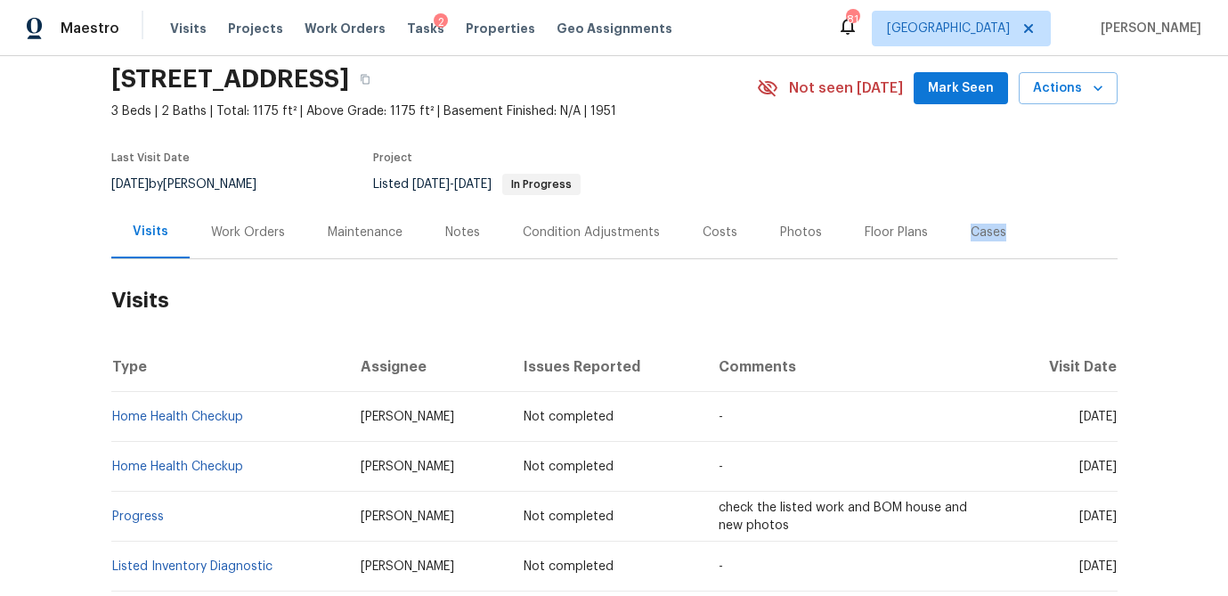
scroll to position [62, 0]
click at [1100, 92] on icon "button" at bounding box center [1098, 90] width 18 height 18
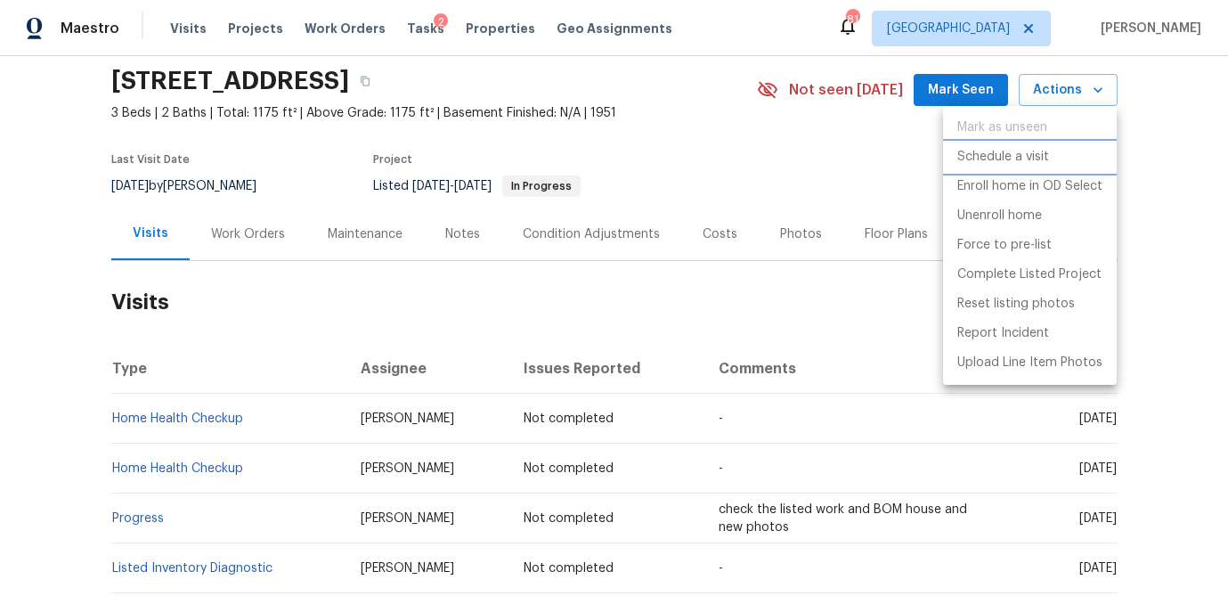
click at [1029, 153] on p "Schedule a visit" at bounding box center [1003, 157] width 92 height 19
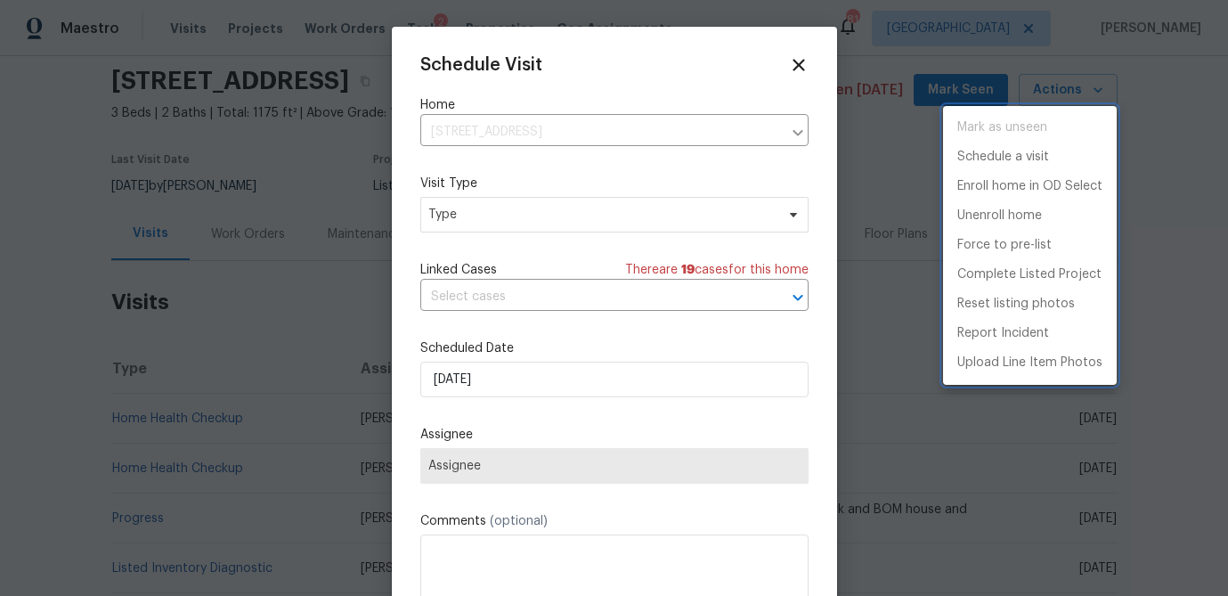
click at [466, 386] on div at bounding box center [614, 298] width 1228 height 596
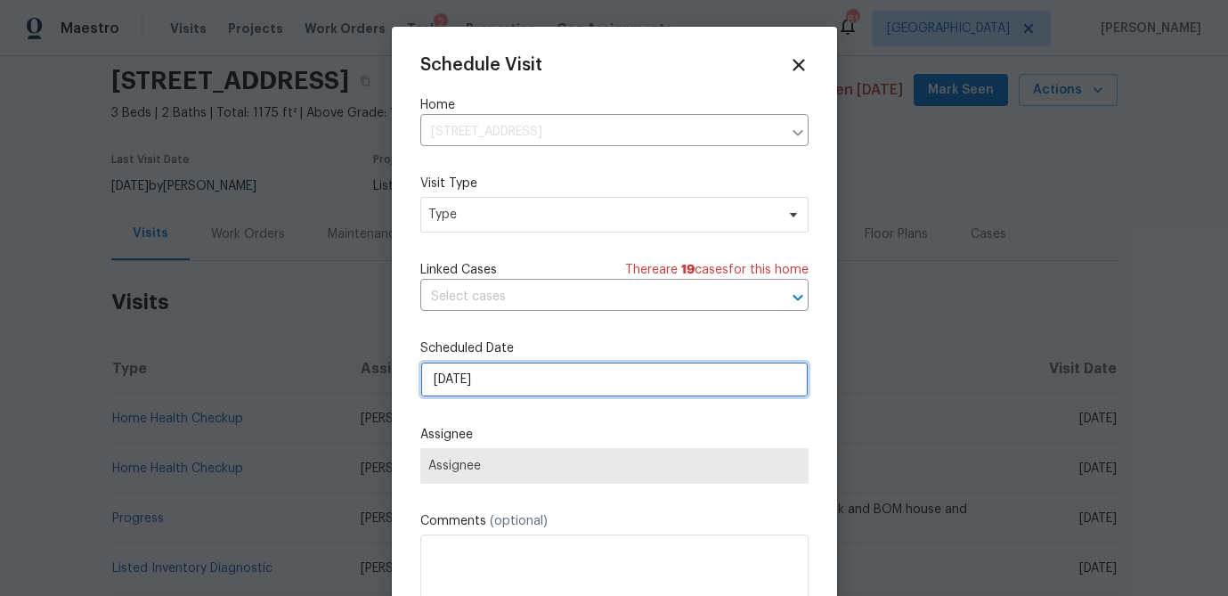
click at [466, 386] on input "[DATE]" at bounding box center [614, 380] width 388 height 36
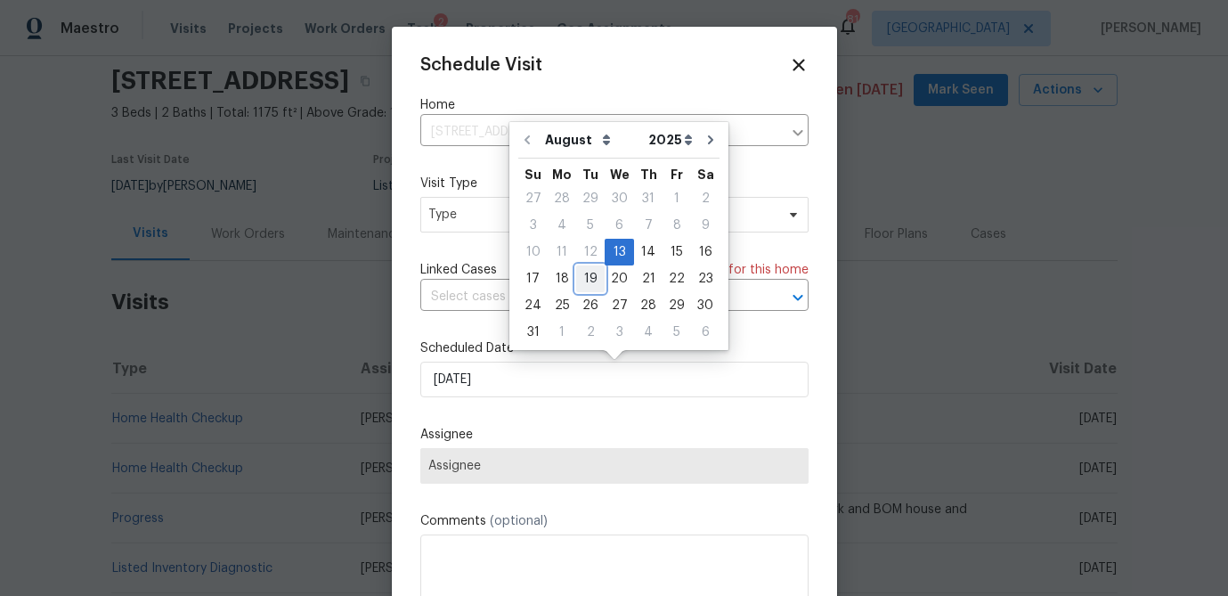
click at [585, 280] on div "19" at bounding box center [590, 278] width 28 height 25
type input "[DATE]"
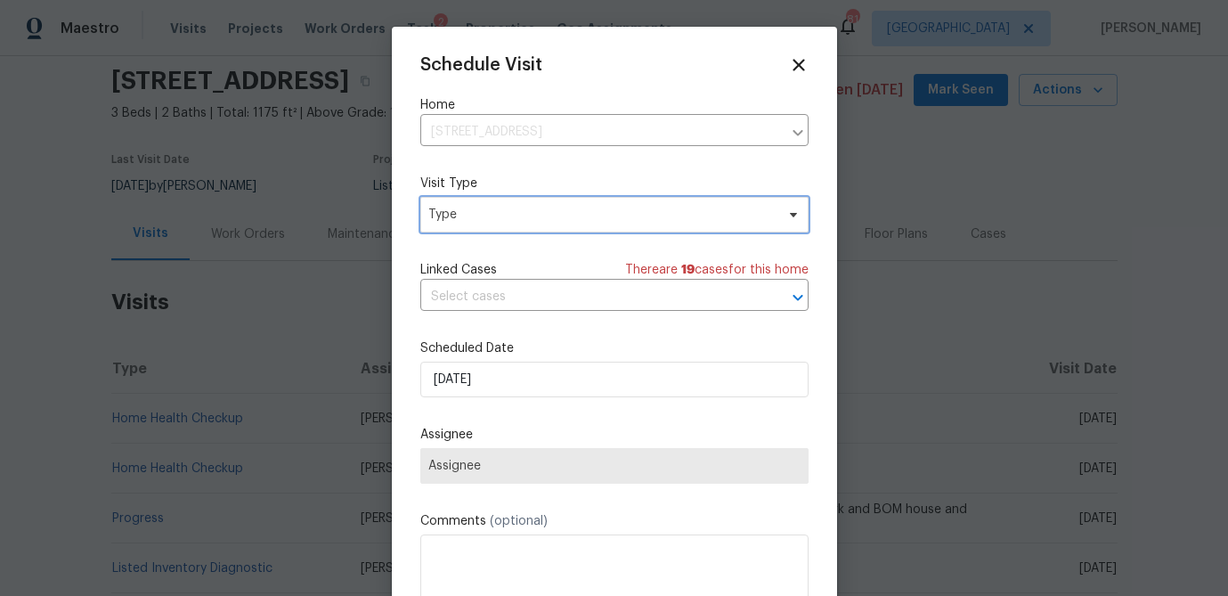
click at [485, 219] on span "Type" at bounding box center [601, 215] width 346 height 18
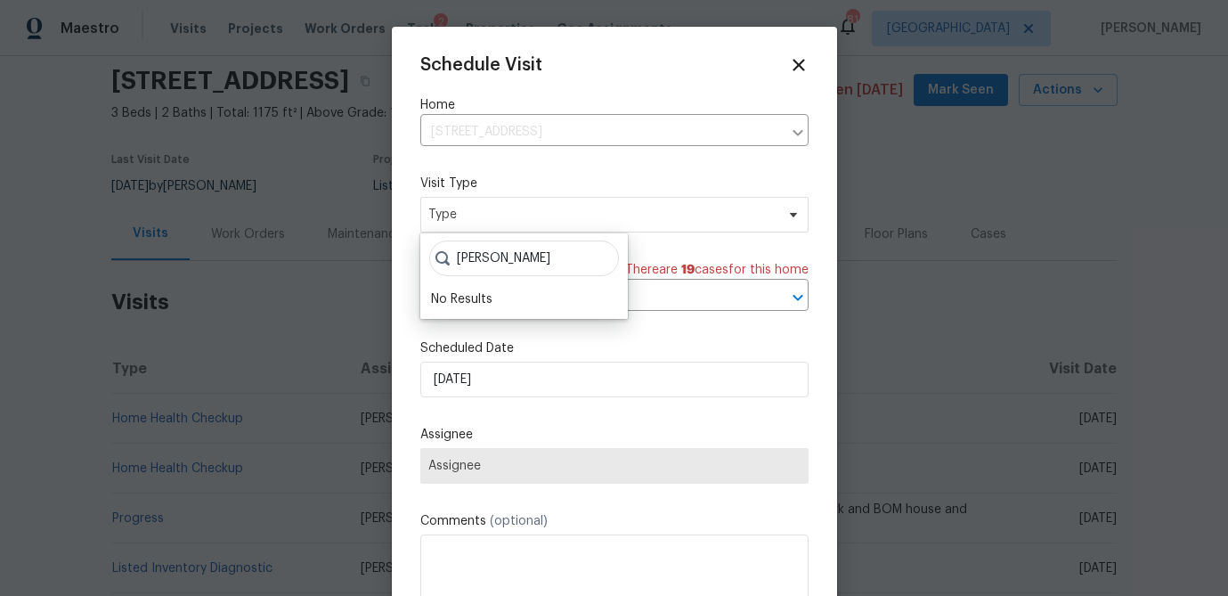
type input "[PERSON_NAME]"
click at [505, 208] on span "Type" at bounding box center [601, 215] width 346 height 18
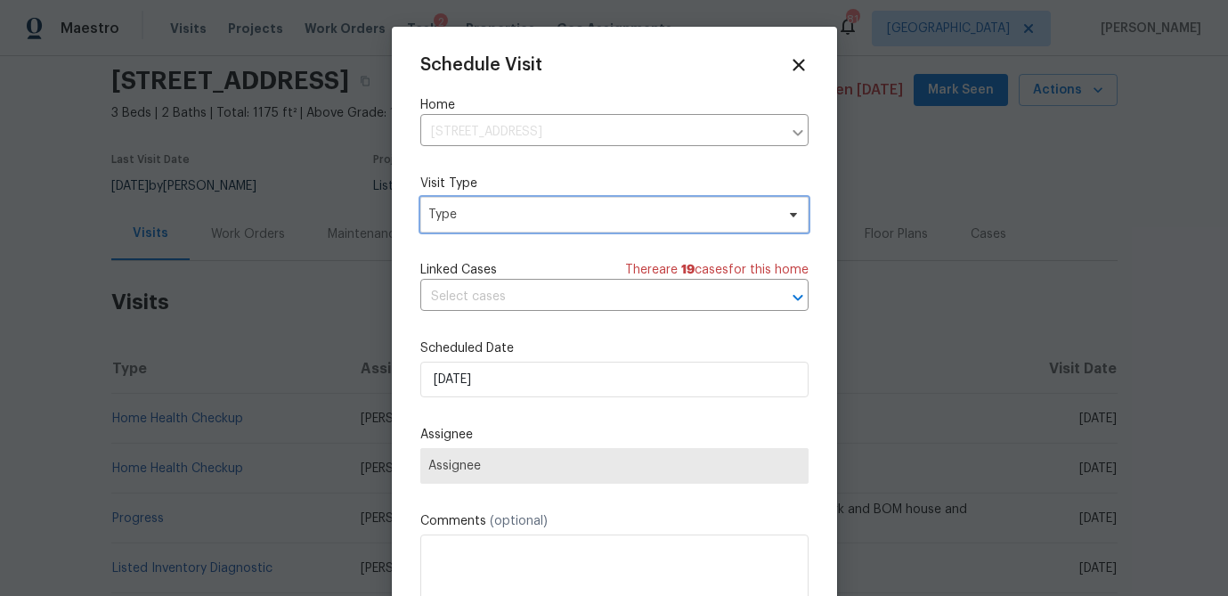
click at [504, 213] on span "Type" at bounding box center [601, 215] width 346 height 18
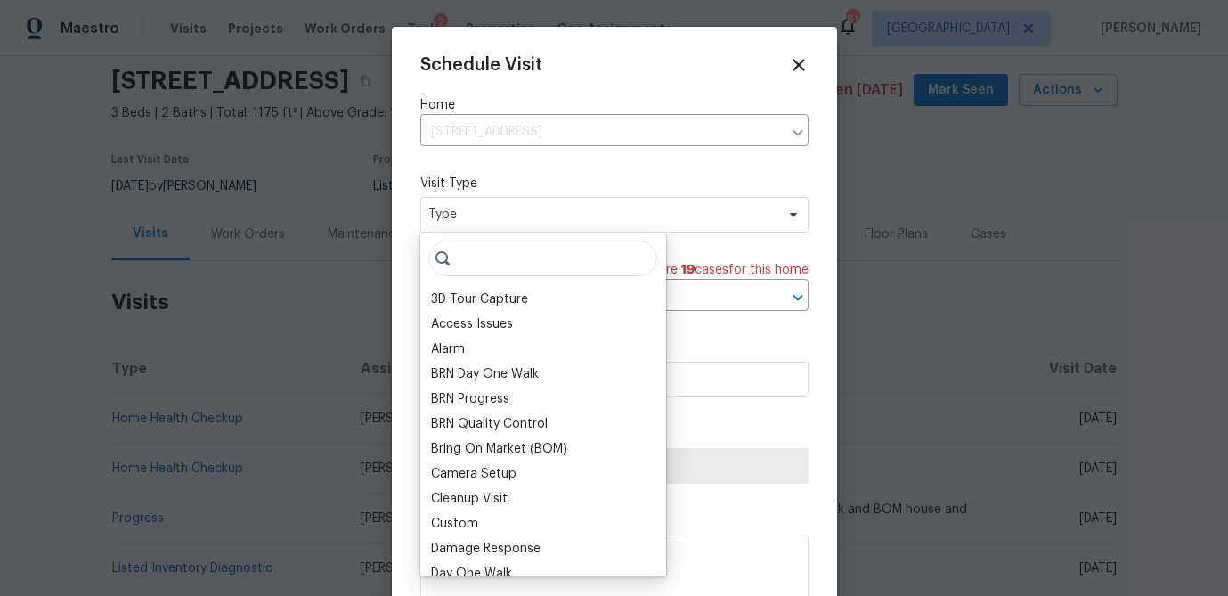
drag, startPoint x: 487, startPoint y: 277, endPoint x: 491, endPoint y: 268, distance: 9.6
click at [488, 275] on div "3D Tour Capture Access Issues Alarm BRN Day One Walk BRN Progress BRN Quality C…" at bounding box center [543, 404] width 246 height 342
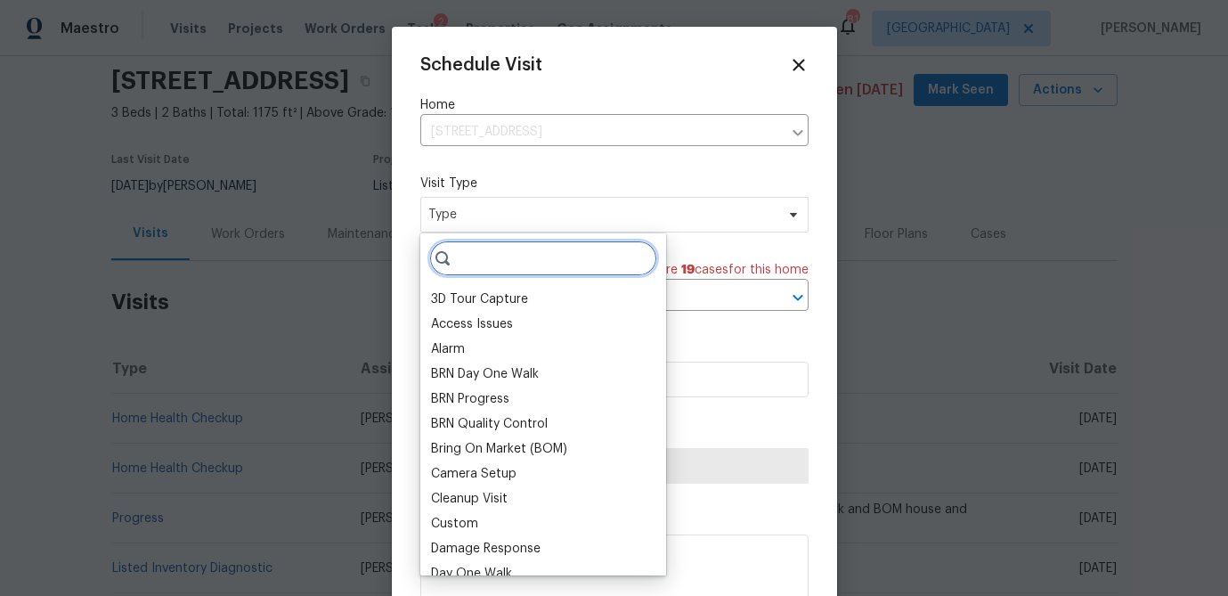
click at [492, 262] on input "search" at bounding box center [543, 258] width 228 height 36
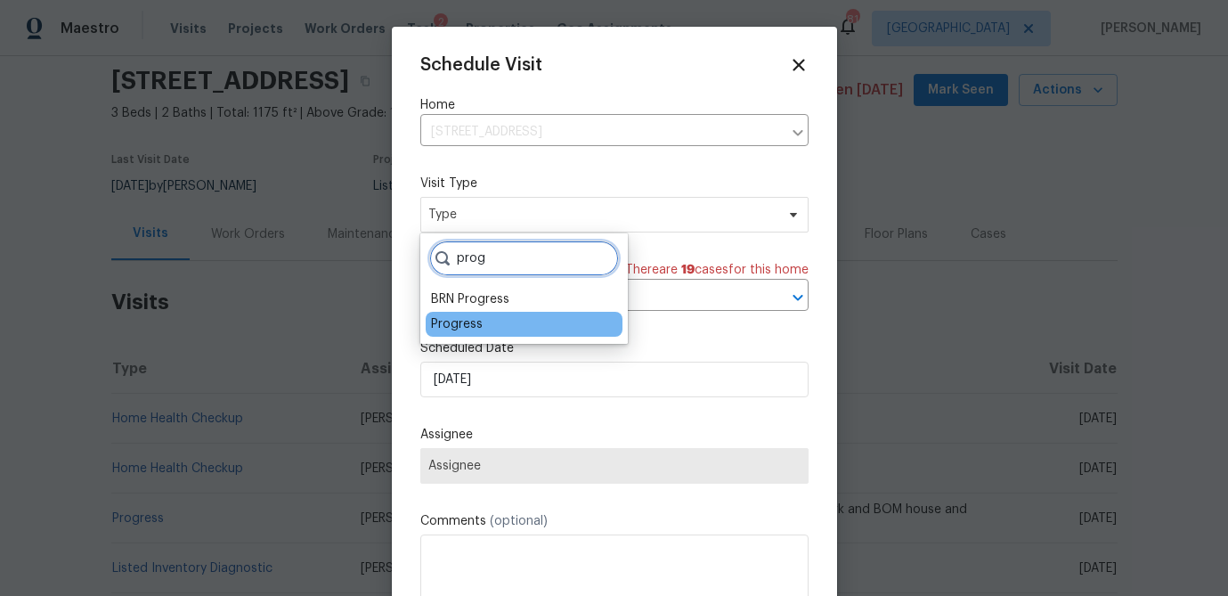
type input "prog"
click at [483, 321] on div "Progress" at bounding box center [524, 324] width 197 height 25
click at [476, 325] on div "Progress" at bounding box center [457, 324] width 52 height 18
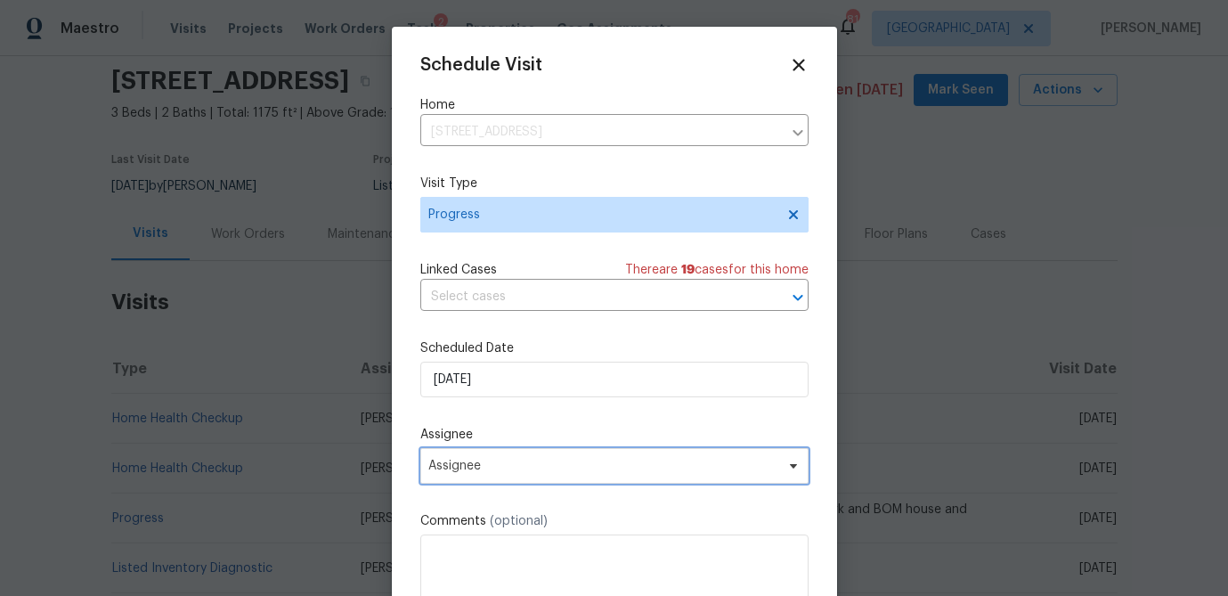
click at [487, 467] on span "Assignee" at bounding box center [602, 466] width 349 height 14
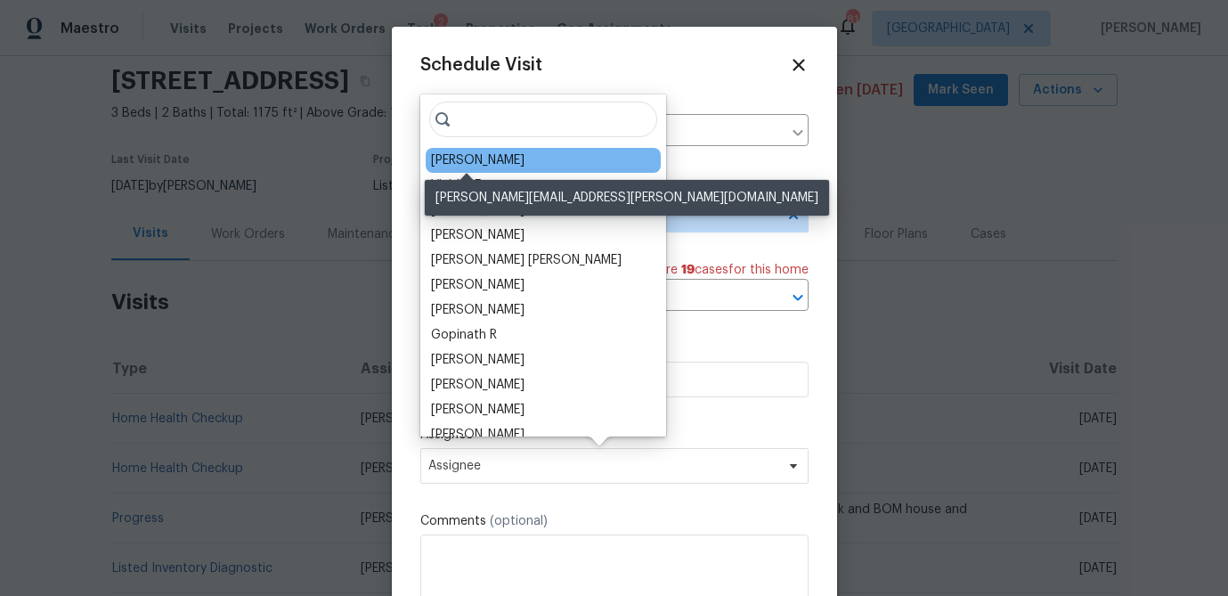
click at [466, 159] on div "[PERSON_NAME]" at bounding box center [477, 160] width 93 height 18
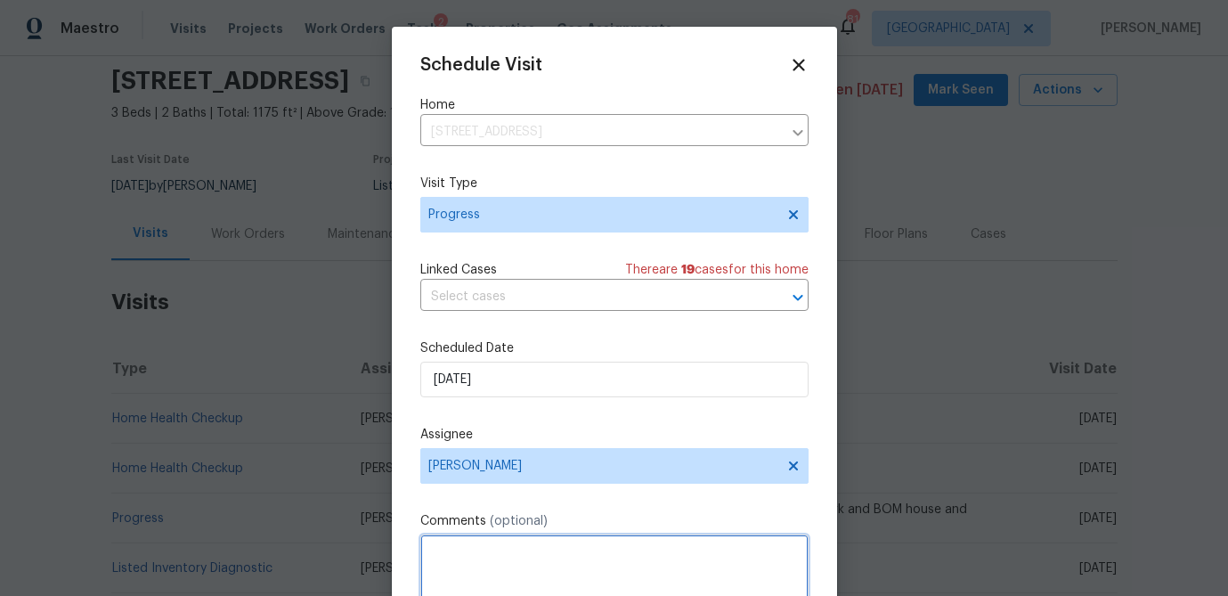
click at [491, 545] on textarea at bounding box center [614, 569] width 388 height 71
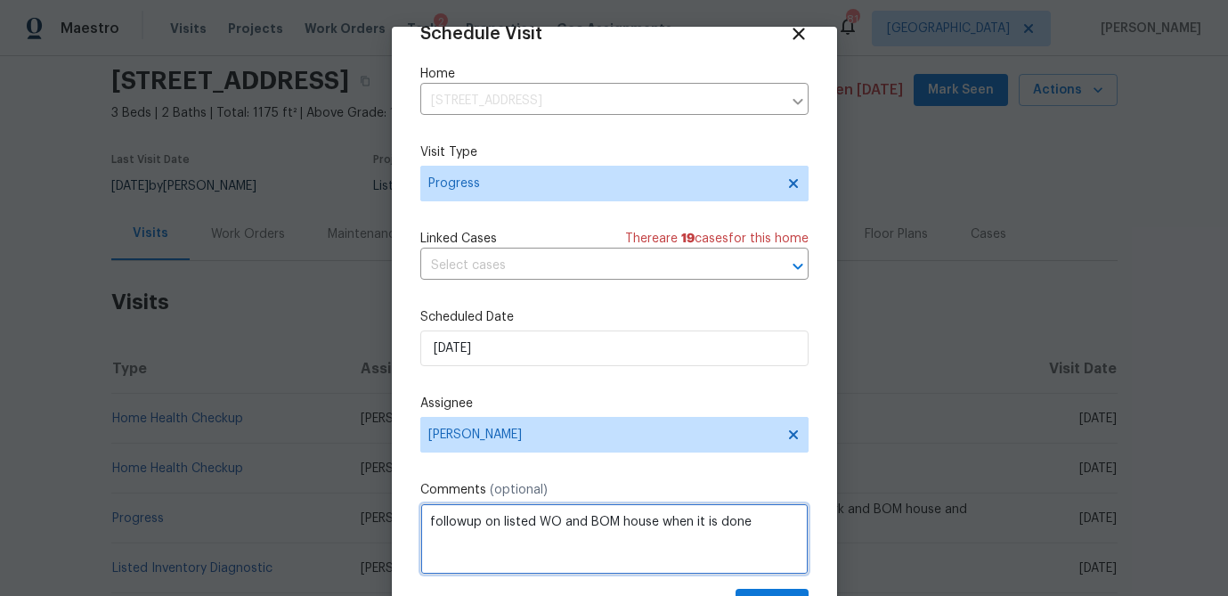
scroll to position [81, 0]
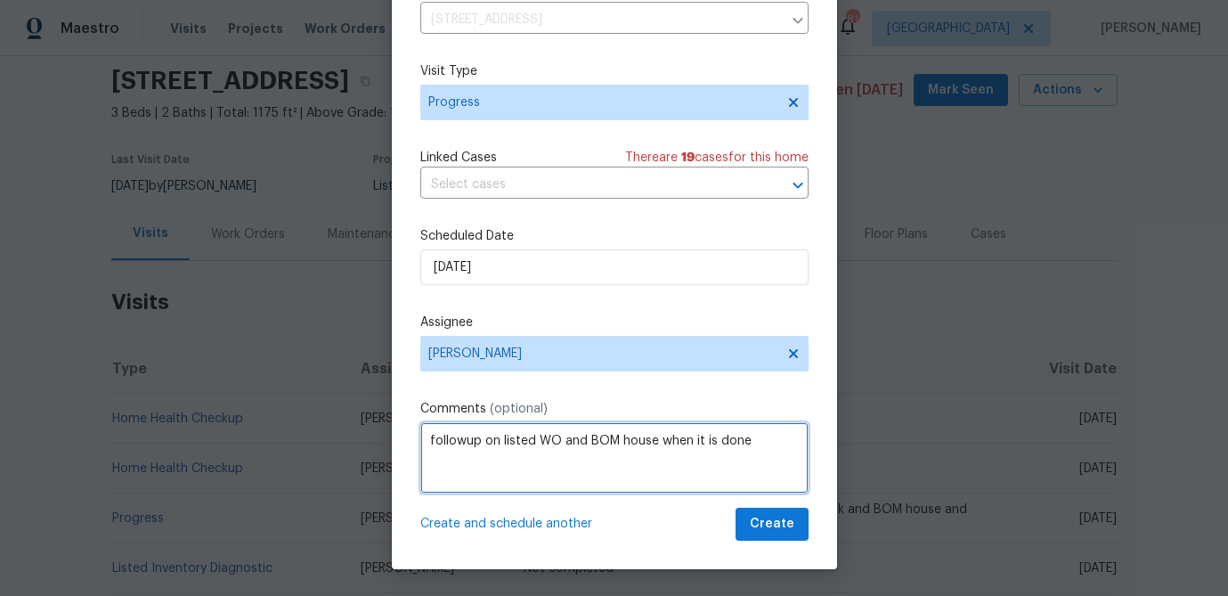
type textarea "followup on listed WO and BOM house when it is done"
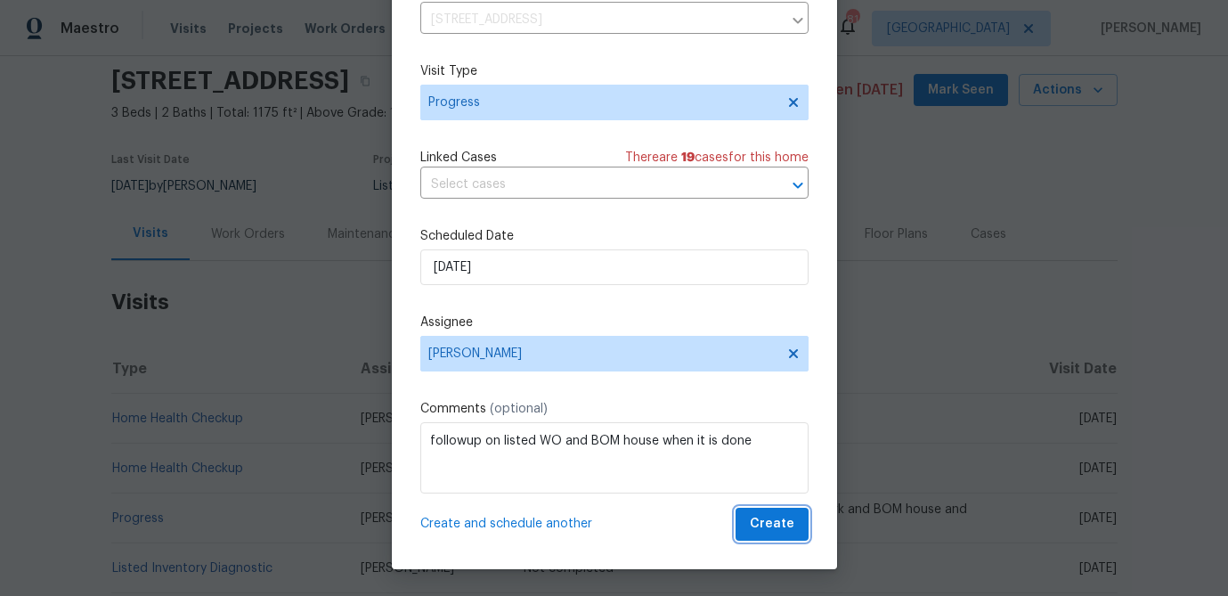
click at [768, 524] on span "Create" at bounding box center [772, 524] width 45 height 22
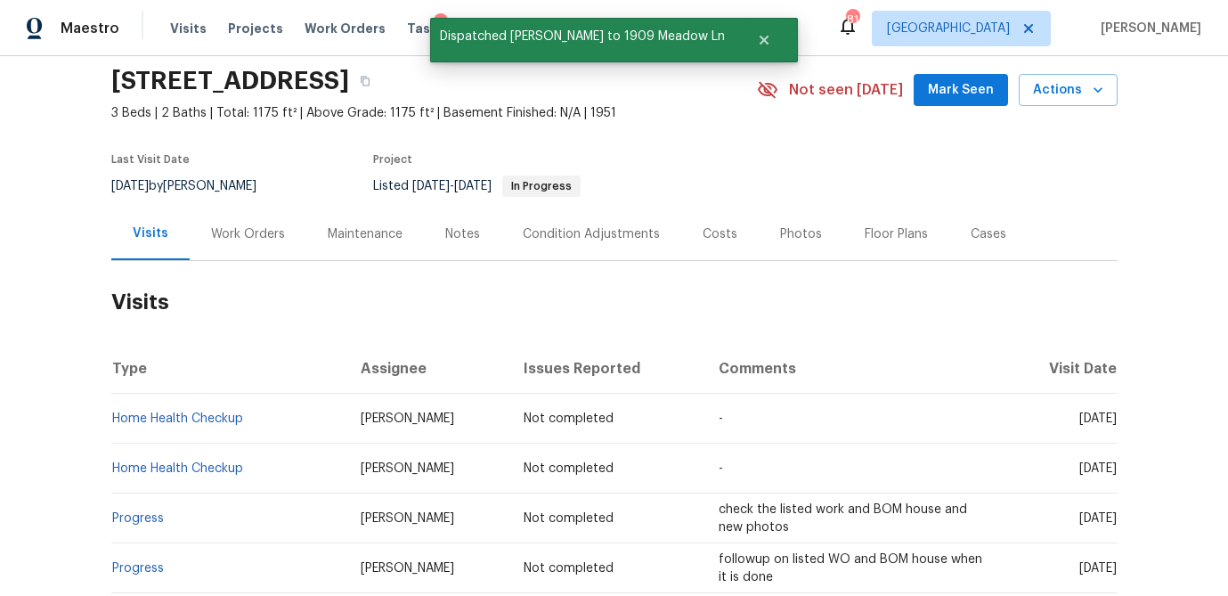
scroll to position [0, 0]
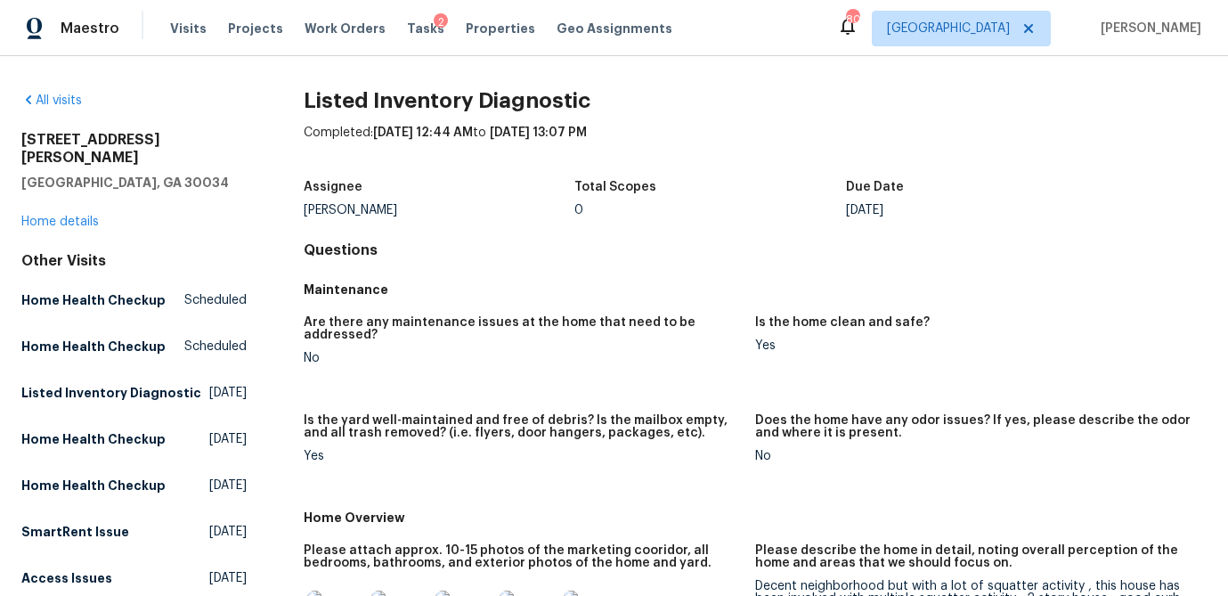
drag, startPoint x: 488, startPoint y: 28, endPoint x: 577, endPoint y: 2, distance: 93.0
click at [488, 28] on span "Properties" at bounding box center [500, 29] width 69 height 18
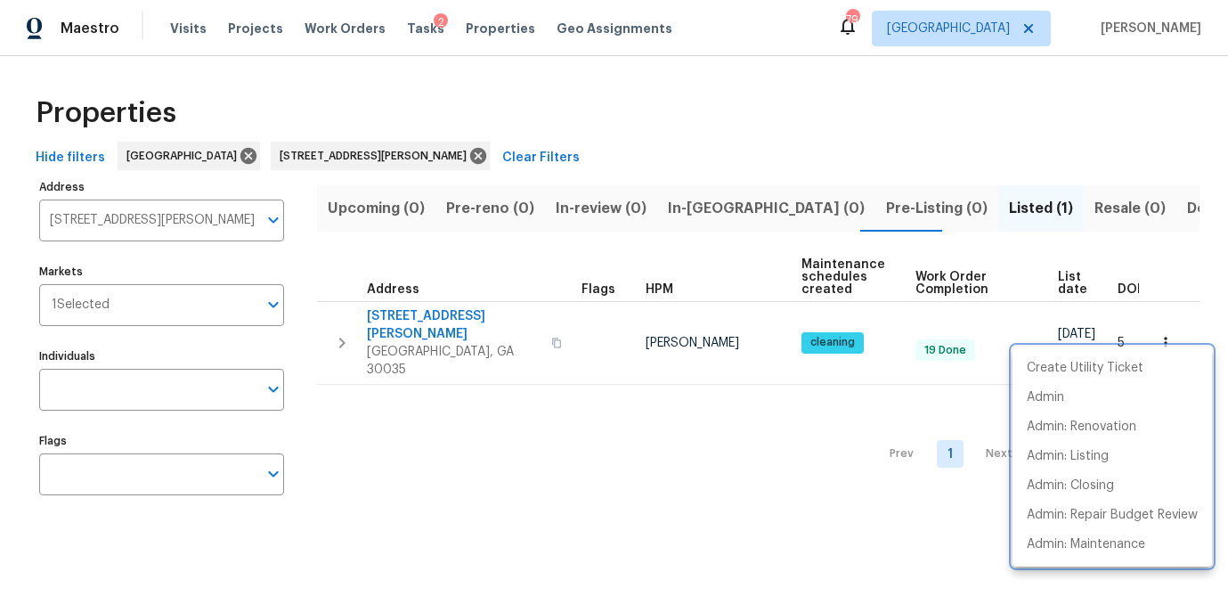
click at [134, 217] on div at bounding box center [614, 298] width 1228 height 596
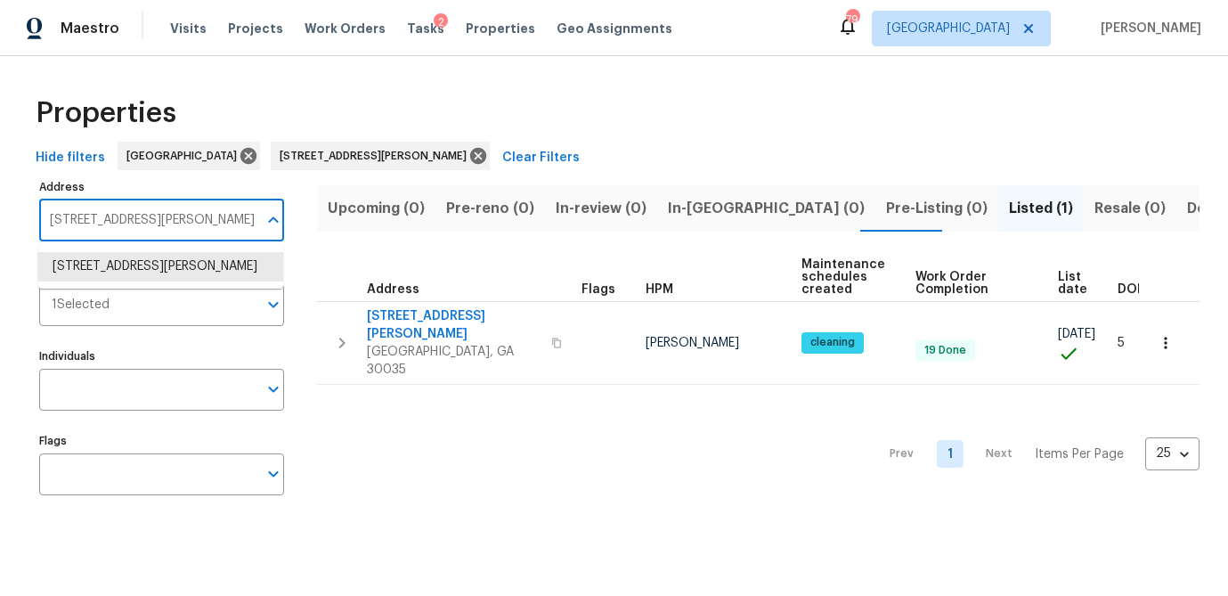
click at [134, 217] on input "2575 Walden Lake Dr Decatur GA 30035" at bounding box center [148, 220] width 218 height 42
paste input "305 Crest Pointe S Bremen GA 30110"
click at [82, 264] on li "305 Crest Pointe S Bremen GA 30110" at bounding box center [160, 266] width 245 height 29
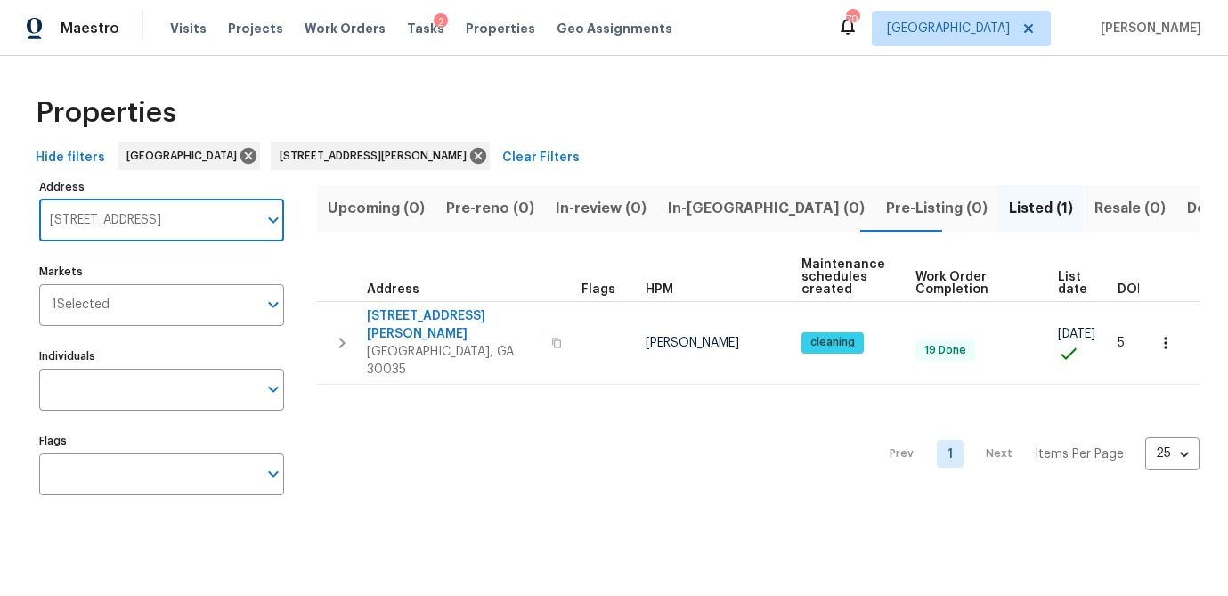
click at [134, 223] on input "305 Crest Pointe S Bremen GA 30110" at bounding box center [148, 220] width 218 height 42
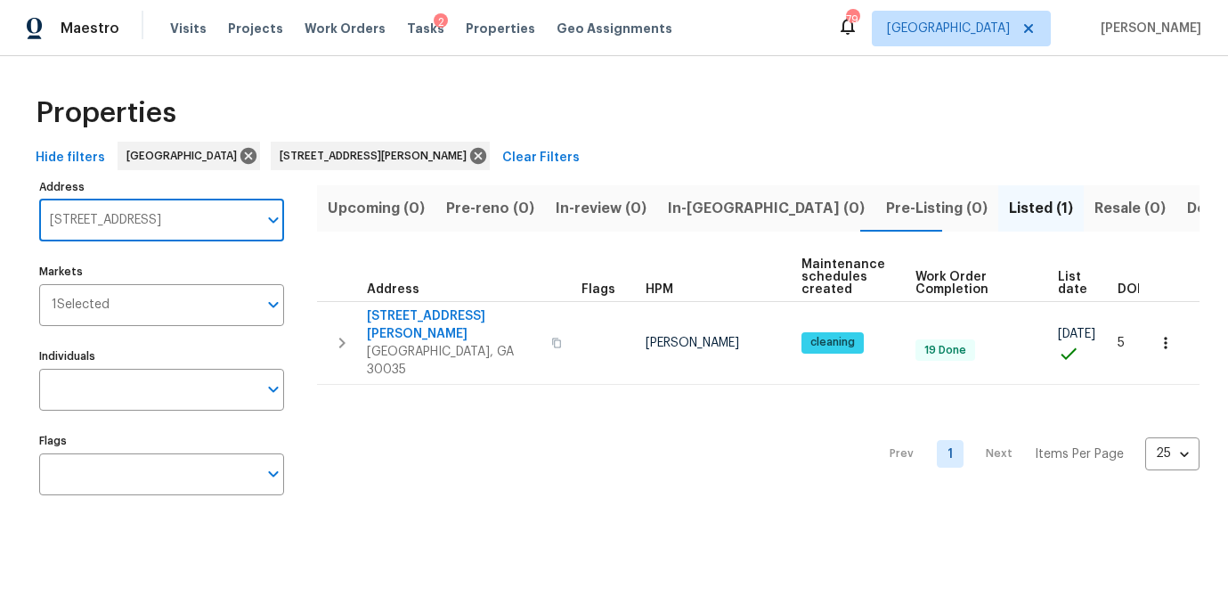
click at [134, 223] on input "305 Crest Pointe S Bremen GA 30110" at bounding box center [148, 220] width 218 height 42
type input "305 crest pointe"
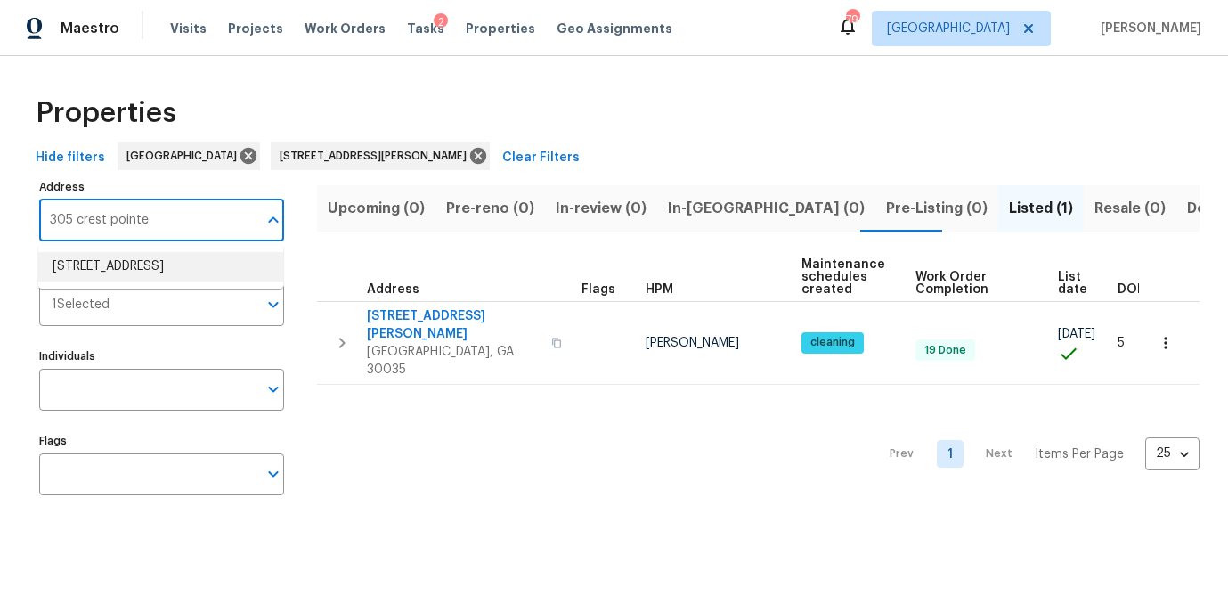
click at [124, 274] on li "305 Crest Pointe S Bremen GA 30110" at bounding box center [160, 266] width 245 height 29
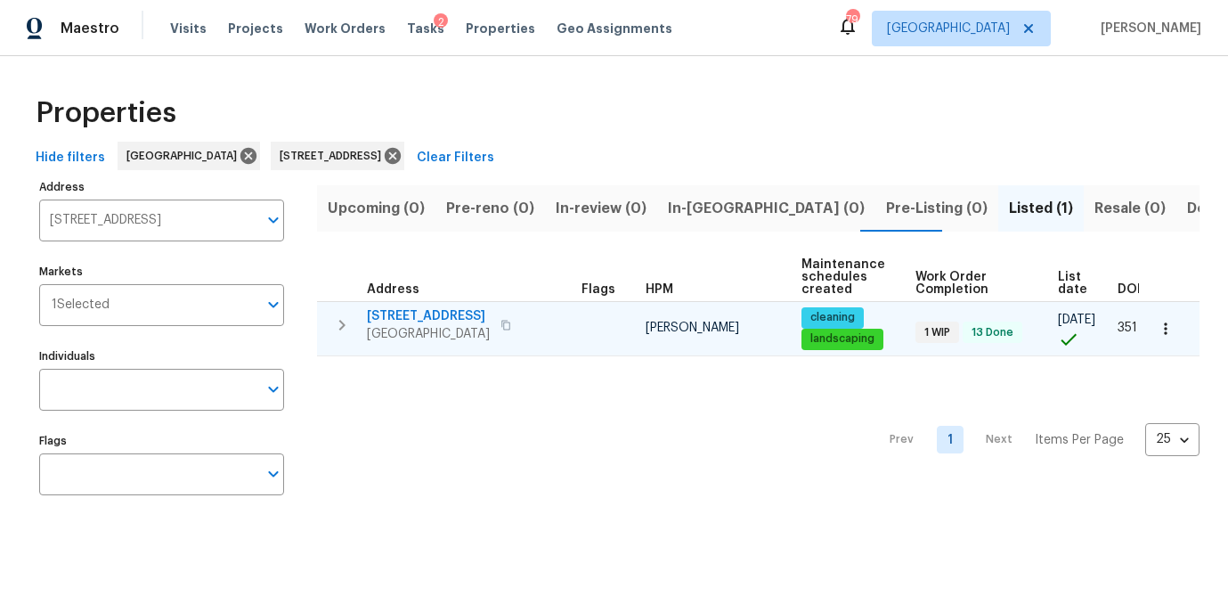
click at [411, 318] on span "305 Crest Pointe S" at bounding box center [428, 316] width 123 height 18
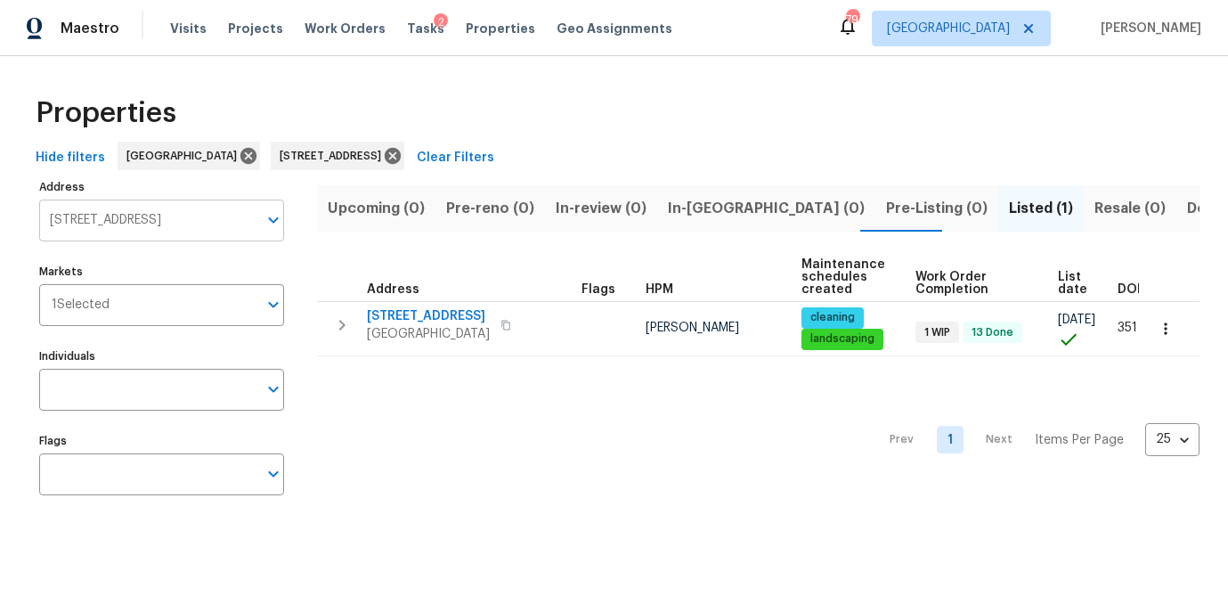
click at [175, 230] on input "305 Crest Pointe S Bremen GA 30110" at bounding box center [148, 220] width 218 height 42
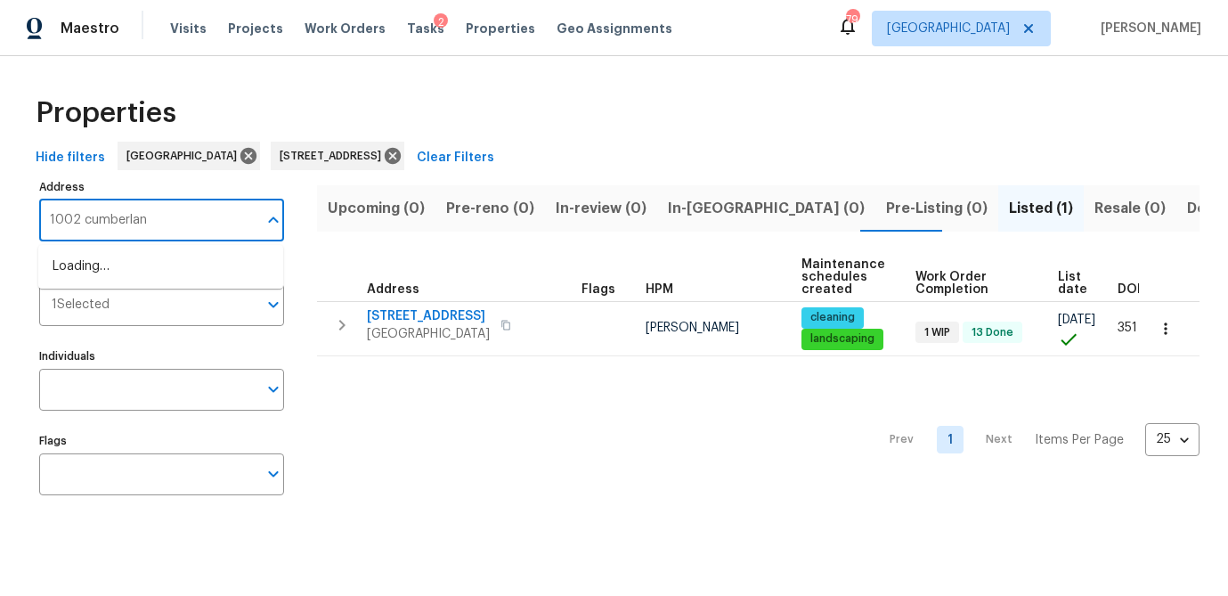
type input "1002 cumberland"
click at [163, 271] on li "1002 Cumberland Ct SE Smyrna GA 30080" at bounding box center [160, 266] width 245 height 29
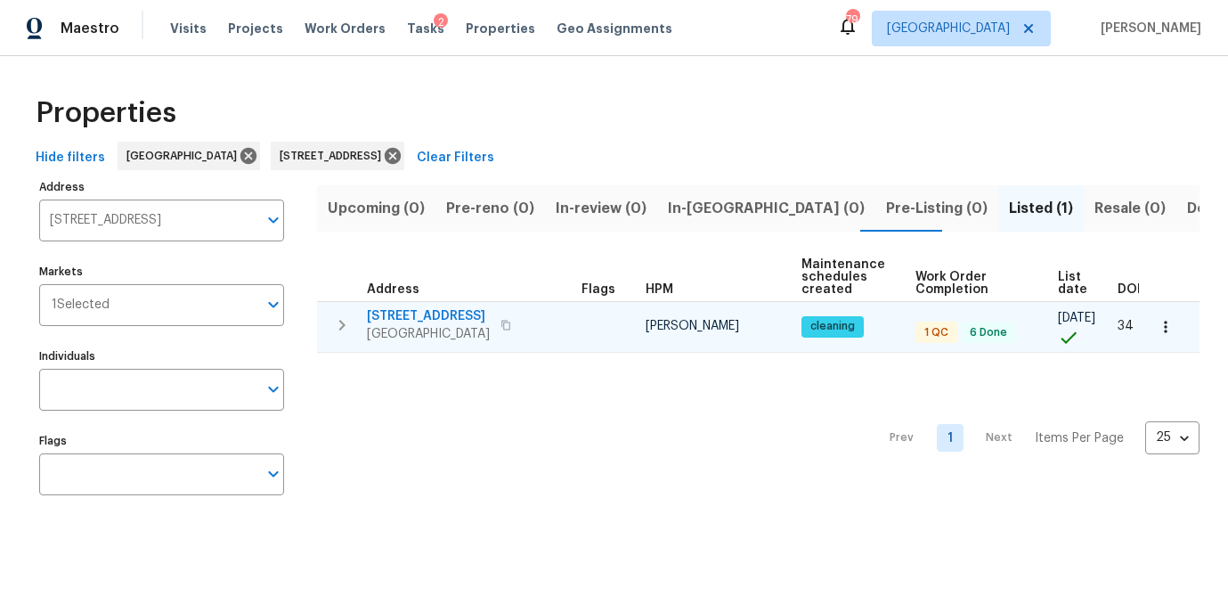
click at [445, 314] on span "1002 Cumberland Ct SE" at bounding box center [428, 316] width 123 height 18
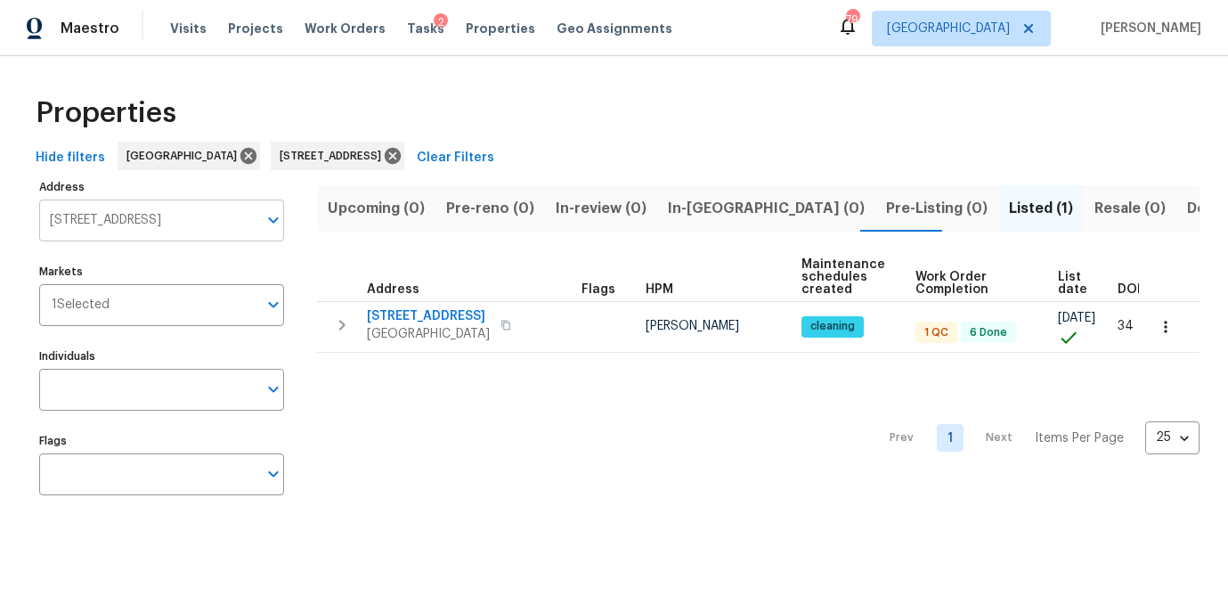
click at [179, 217] on input "1002 Cumberland Ct SE Smyrna GA 30080" at bounding box center [148, 220] width 218 height 42
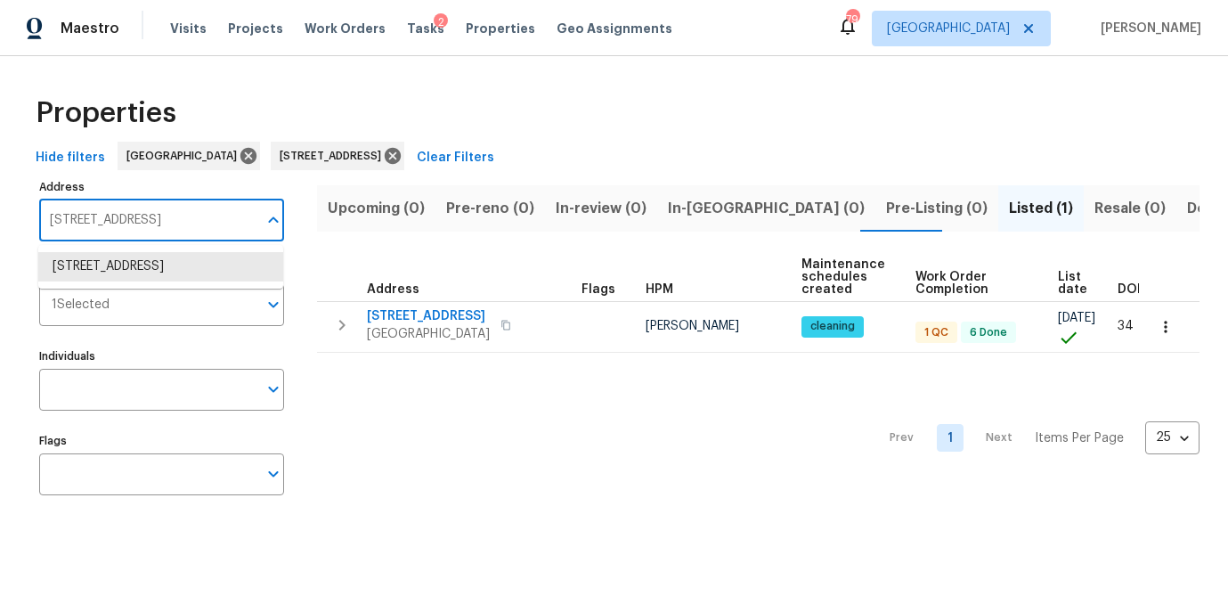
paste input "311 Granville Ct Atlanta GA 30328"
click at [172, 268] on li "311 Granville Ct Atlanta GA 30328" at bounding box center [160, 266] width 245 height 29
click at [152, 225] on input "311 Granville Ct Atlanta GA 30328" at bounding box center [148, 220] width 218 height 42
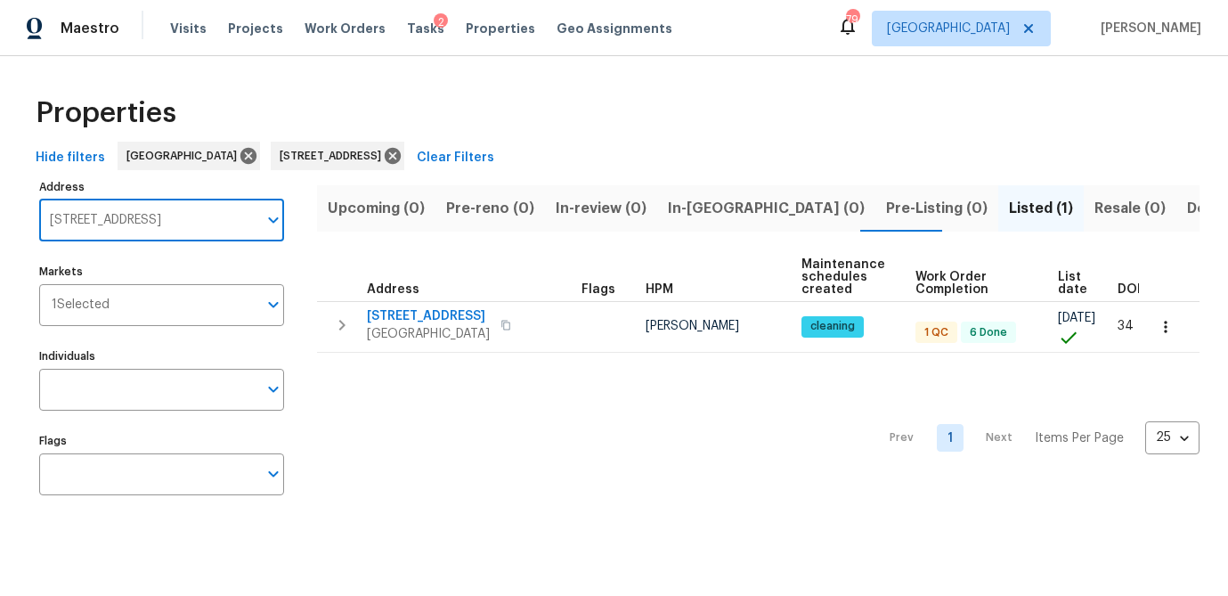
click at [152, 225] on input "311 Granville Ct Atlanta GA 30328" at bounding box center [148, 220] width 218 height 42
drag, startPoint x: 154, startPoint y: 217, endPoint x: -89, endPoint y: 217, distance: 243.1
click at [0, 217] on html "Maestro Visits Projects Work Orders Tasks 2 Properties Geo Assignments 79 Atlan…" at bounding box center [614, 270] width 1228 height 541
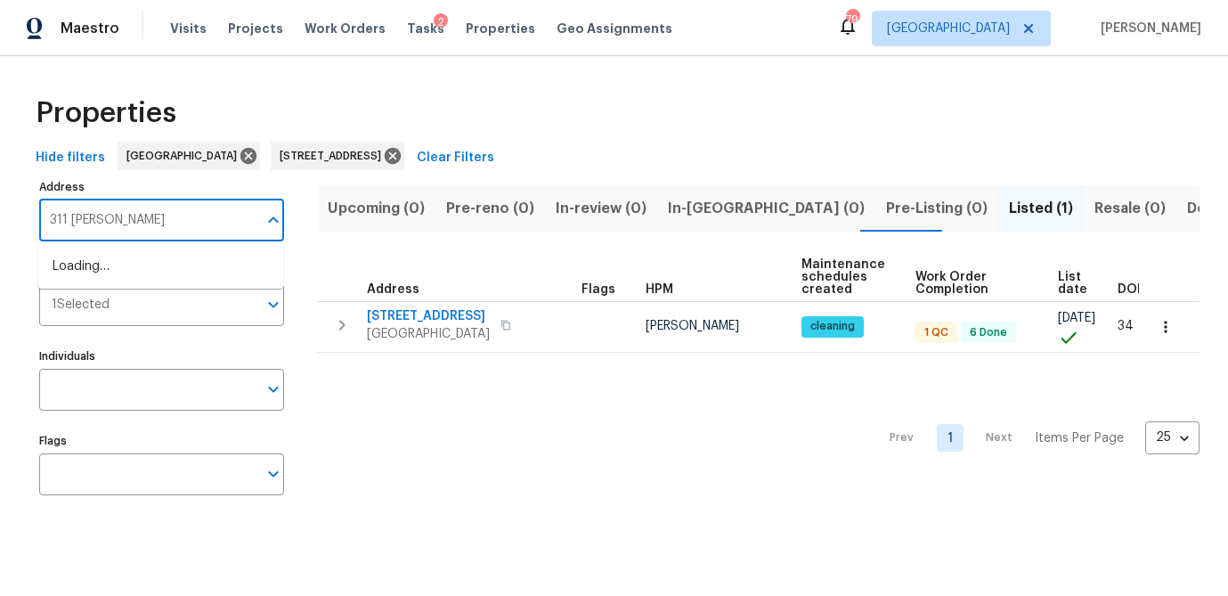
type input "311 granville"
click at [152, 272] on li "311 Granville Ct Atlanta GA 30328" at bounding box center [160, 266] width 245 height 29
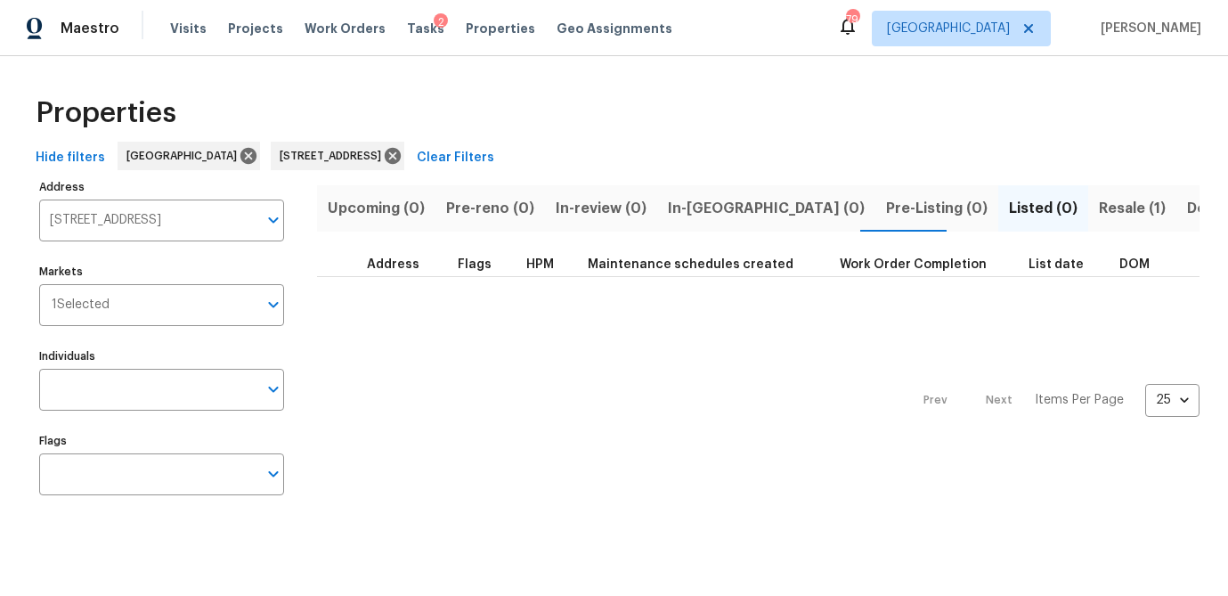
drag, startPoint x: 992, startPoint y: 211, endPoint x: 975, endPoint y: 215, distance: 17.5
click at [1099, 211] on span "Resale (1)" at bounding box center [1132, 208] width 67 height 25
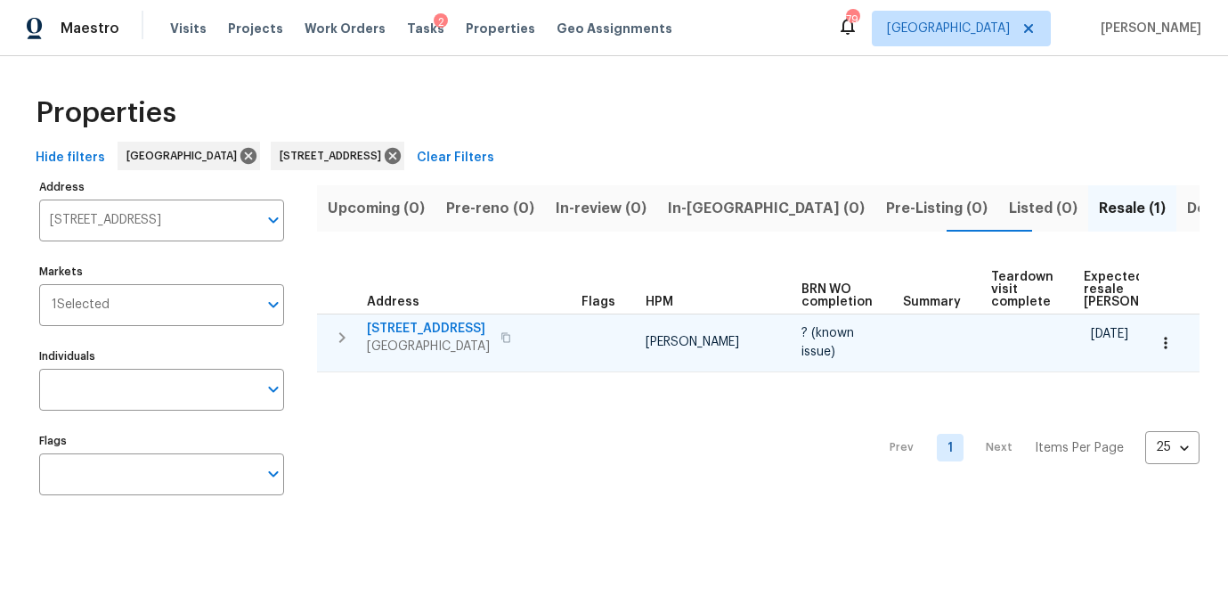
click at [442, 324] on span "311 Granville Ct" at bounding box center [428, 329] width 123 height 18
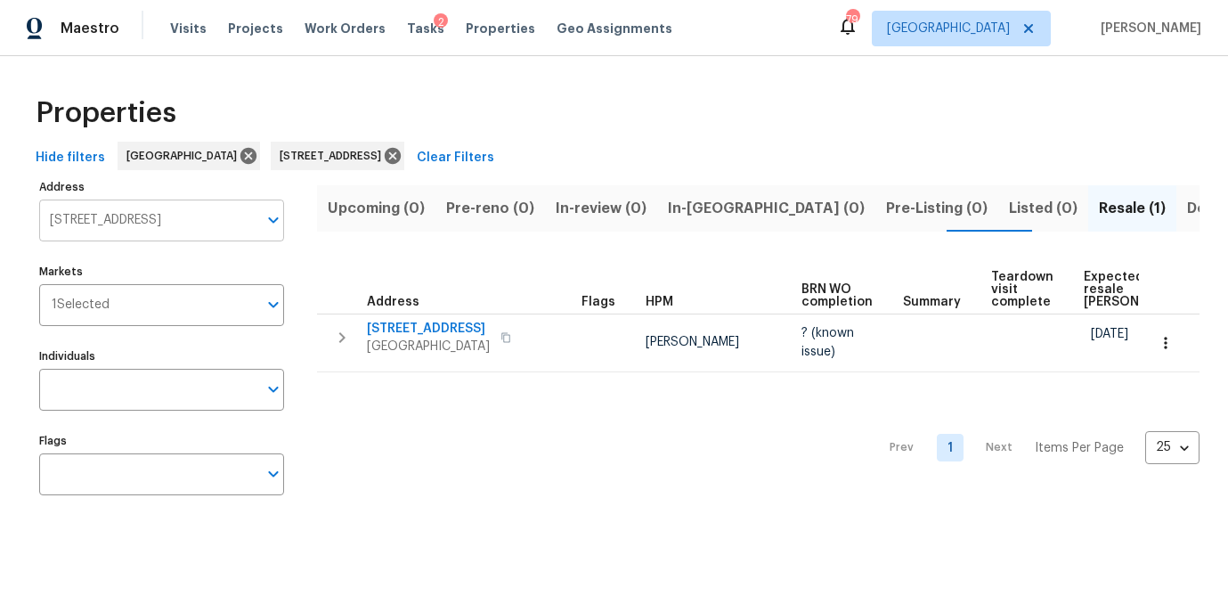
click at [217, 215] on input "311 Granville Ct Atlanta GA 30328" at bounding box center [148, 220] width 218 height 42
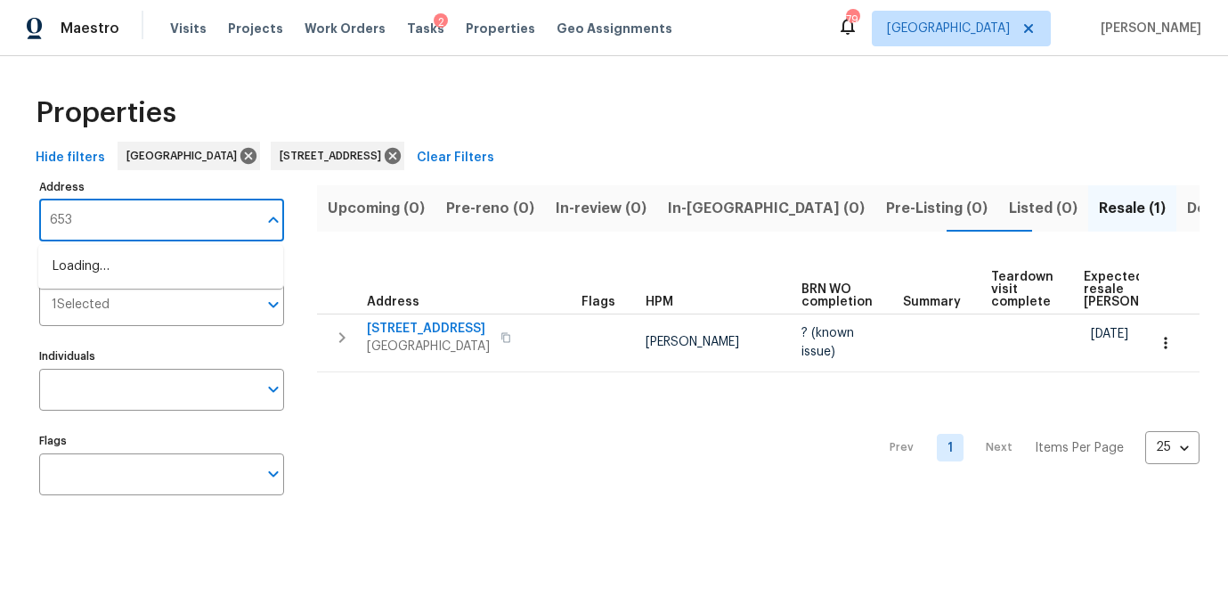
type input "6531"
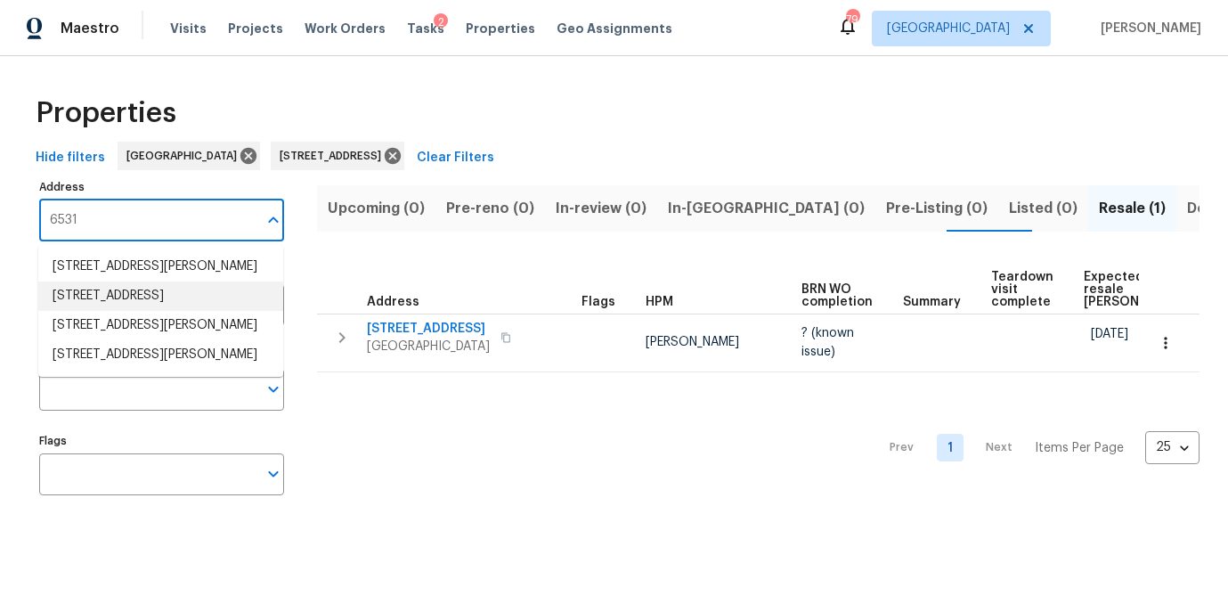
click at [218, 294] on li "6531 Arbor Gate Dr SW Mableton GA 30126" at bounding box center [160, 295] width 245 height 29
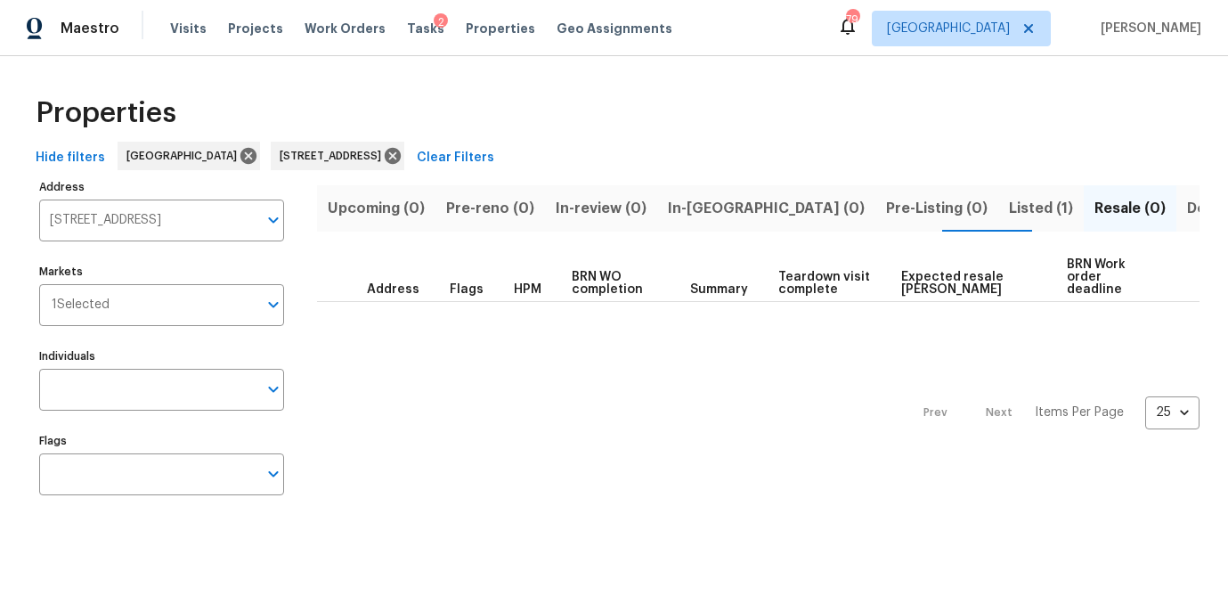
click at [1009, 202] on span "Listed (1)" at bounding box center [1041, 208] width 64 height 25
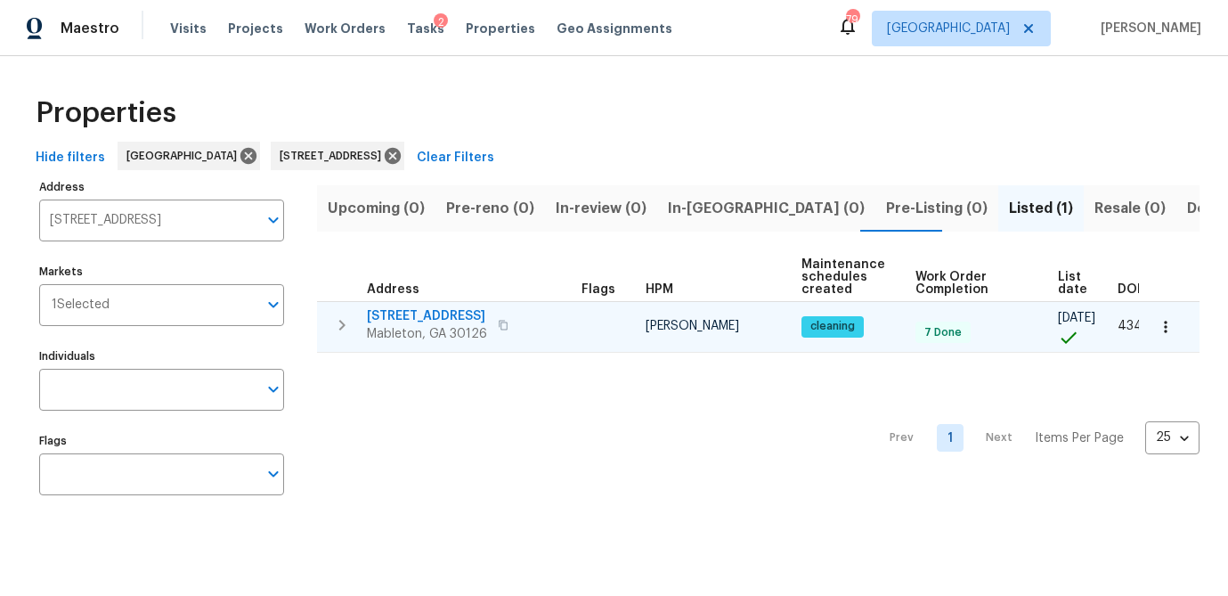
click at [466, 315] on span "6531 Arbor Gate Dr SW" at bounding box center [427, 316] width 120 height 18
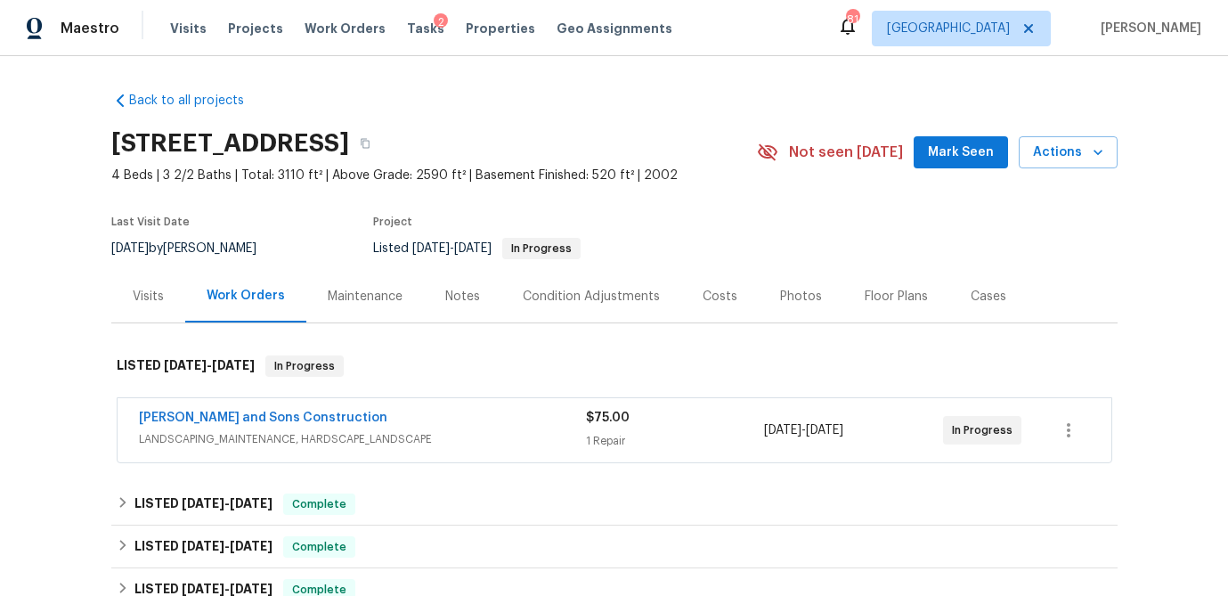
click at [140, 297] on div "Visits" at bounding box center [148, 297] width 31 height 18
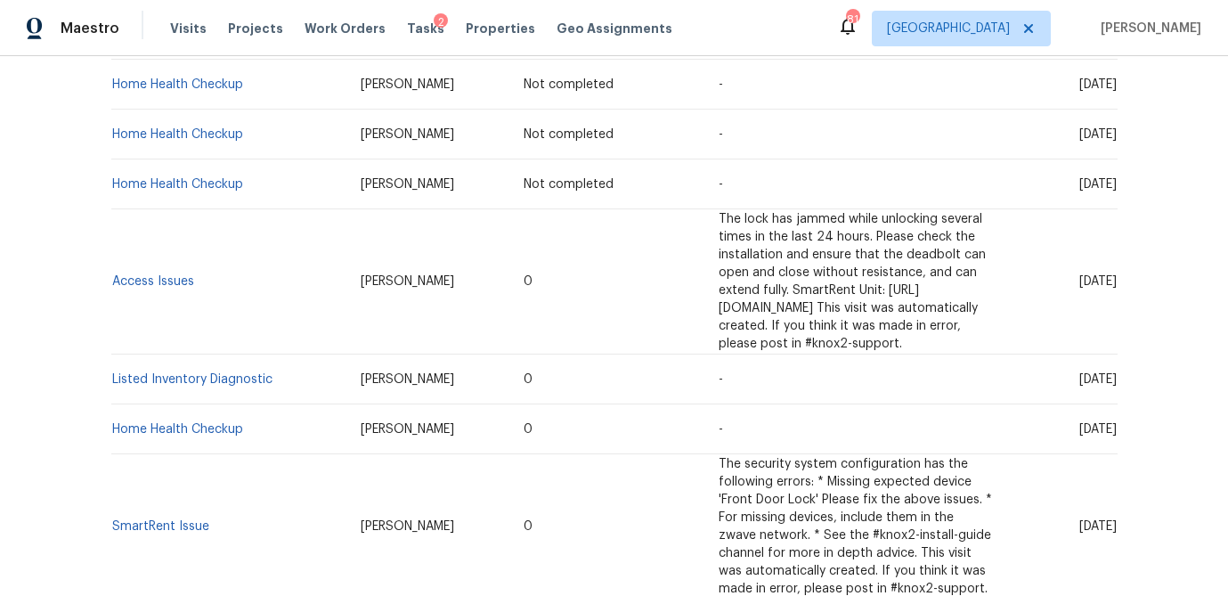
scroll to position [556, 0]
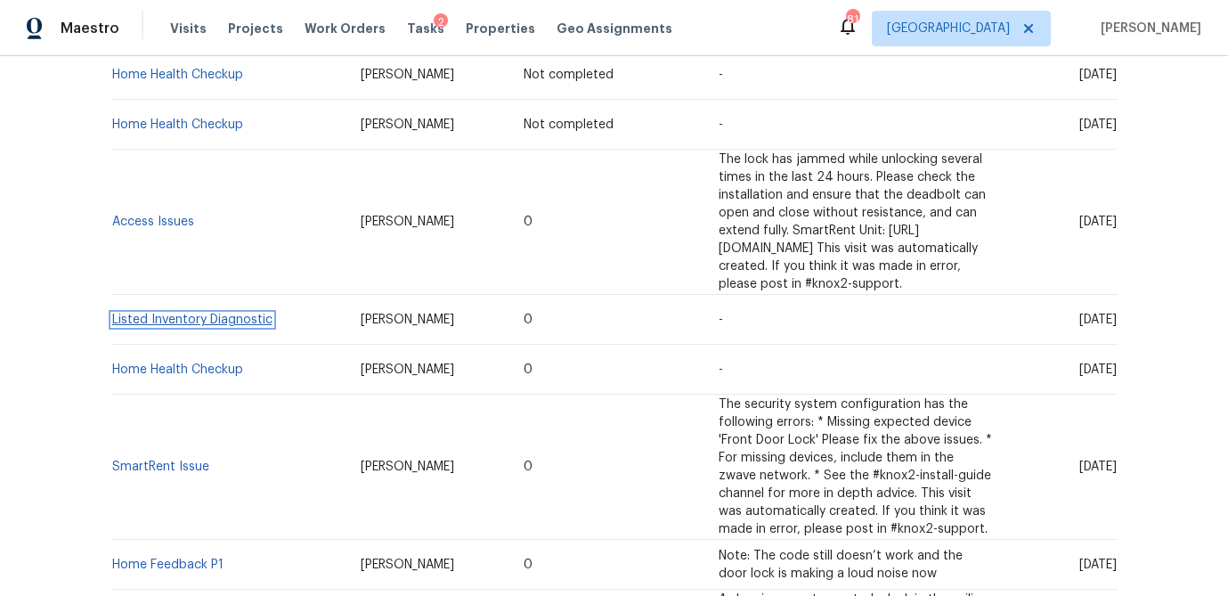
click at [199, 313] on link "Listed Inventory Diagnostic" at bounding box center [192, 319] width 160 height 12
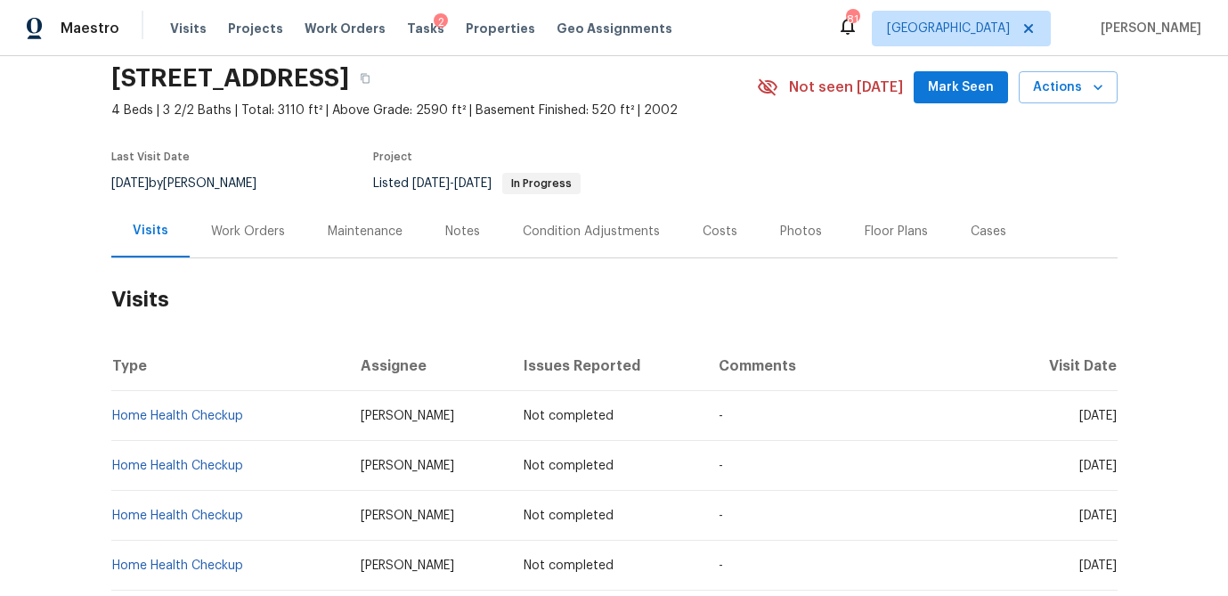
scroll to position [0, 0]
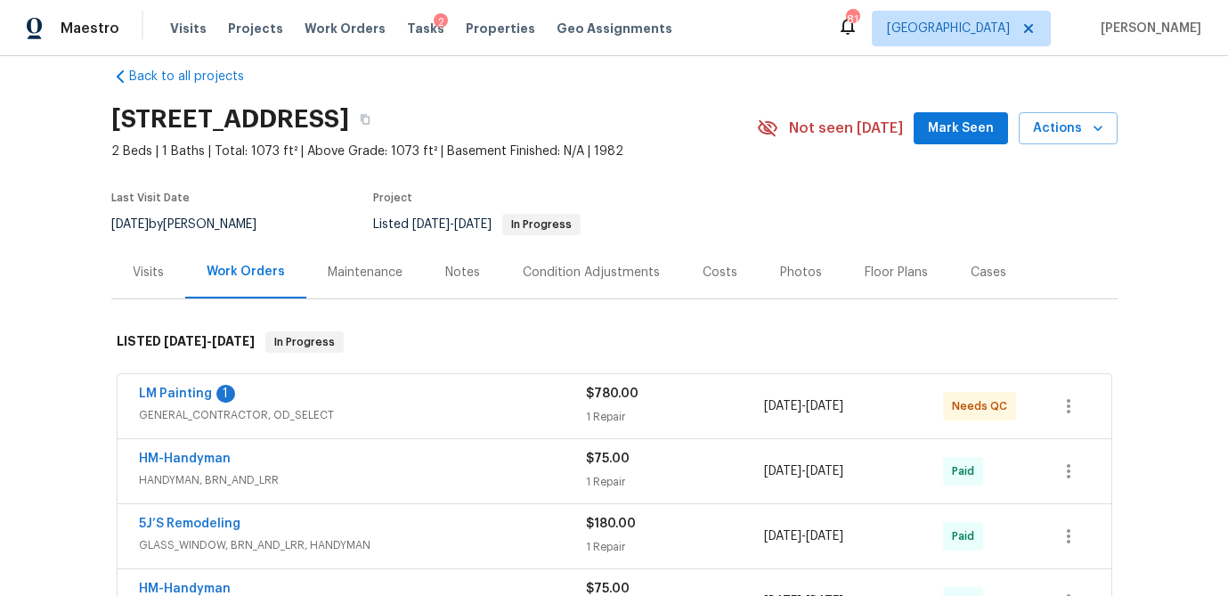
scroll to position [4, 0]
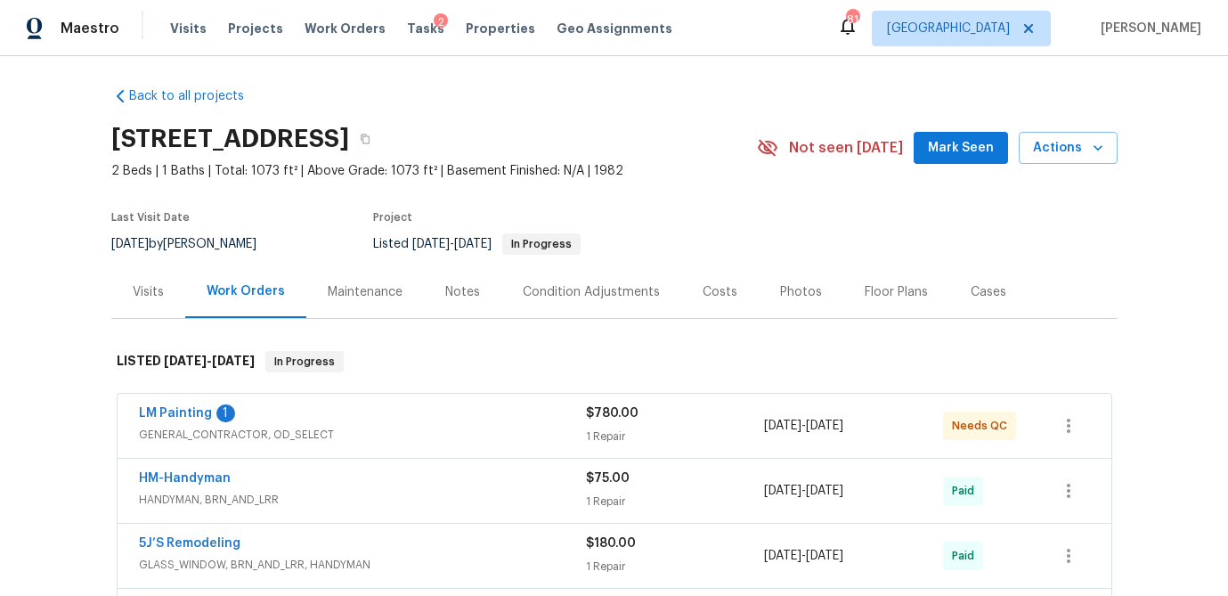
click at [156, 297] on div "Visits" at bounding box center [148, 292] width 31 height 18
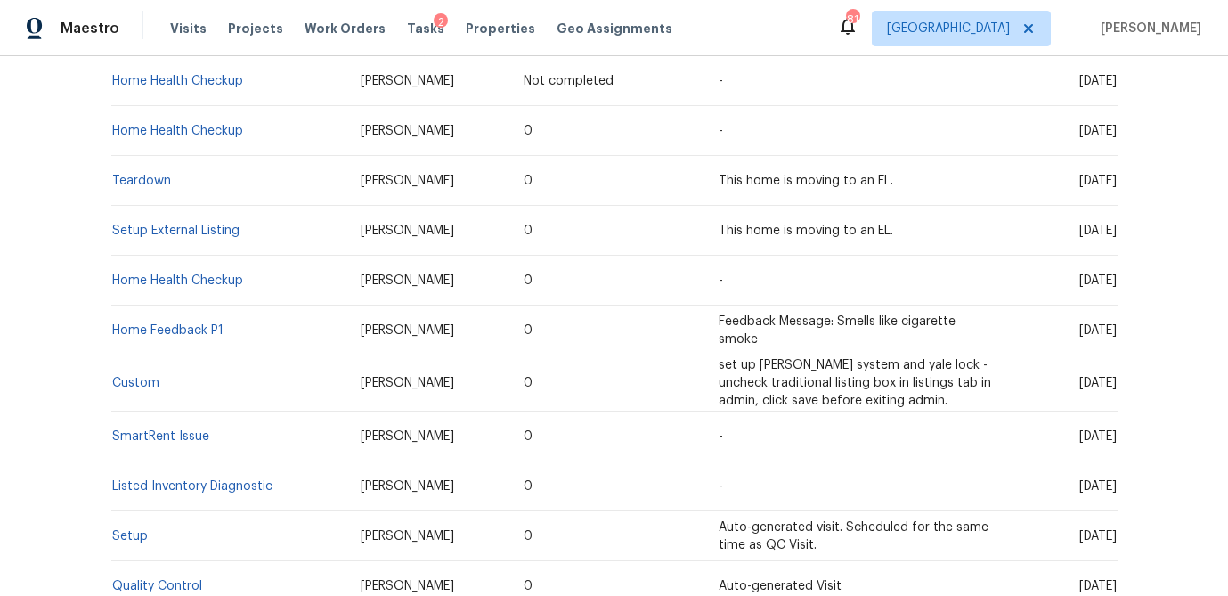
scroll to position [501, 0]
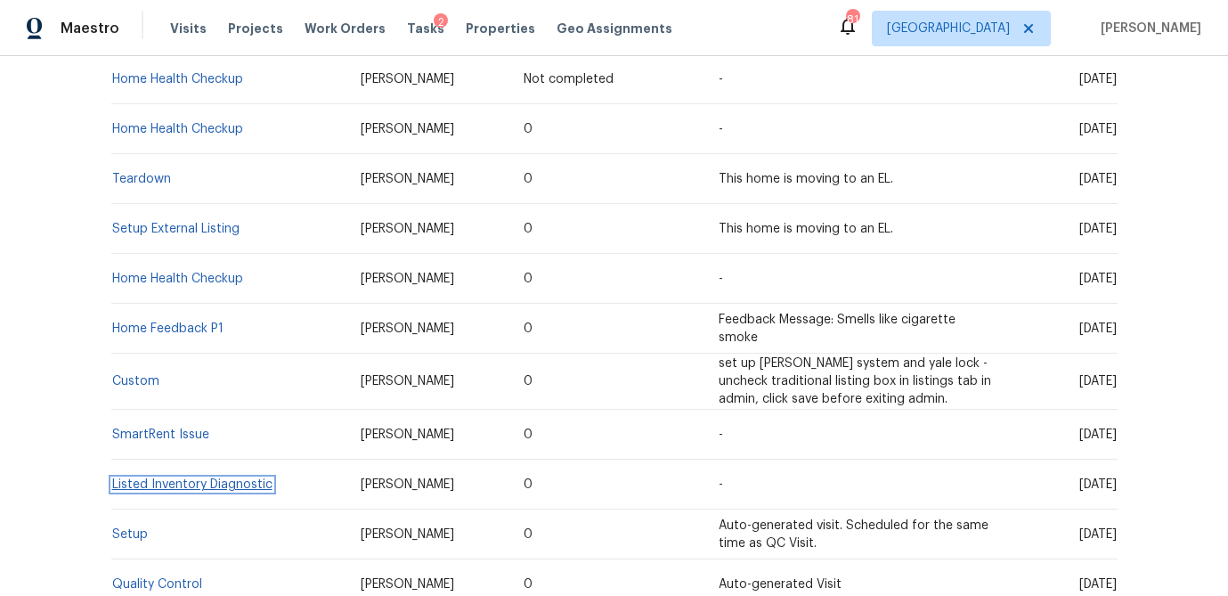
click at [247, 482] on link "Listed Inventory Diagnostic" at bounding box center [192, 484] width 160 height 12
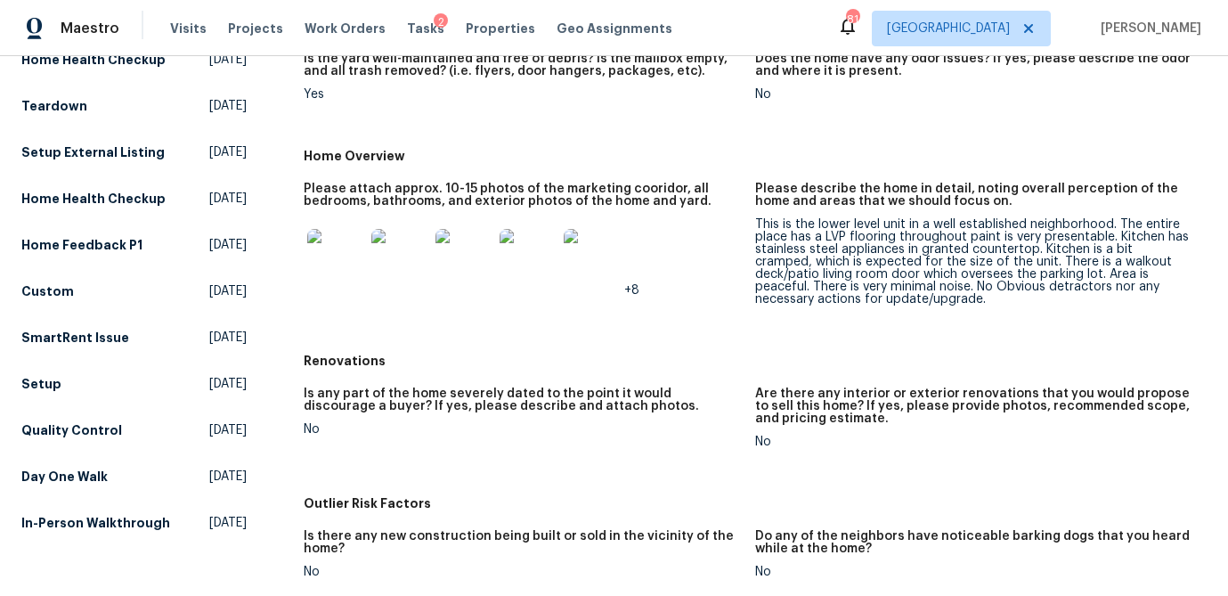
scroll to position [364, 0]
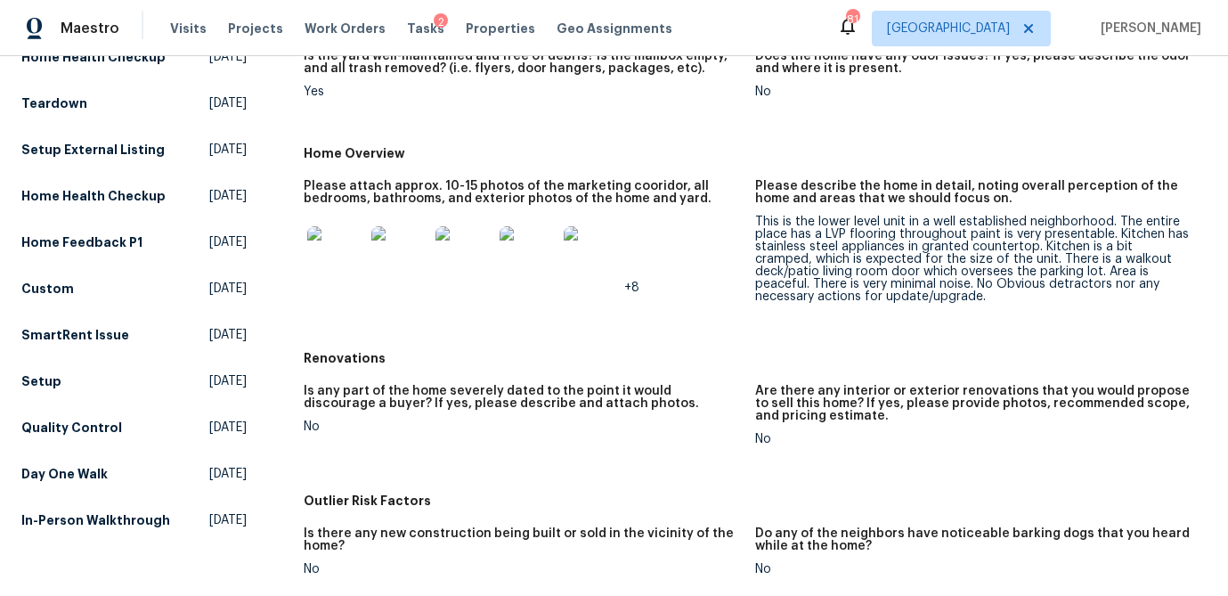
click at [348, 256] on img at bounding box center [335, 254] width 57 height 57
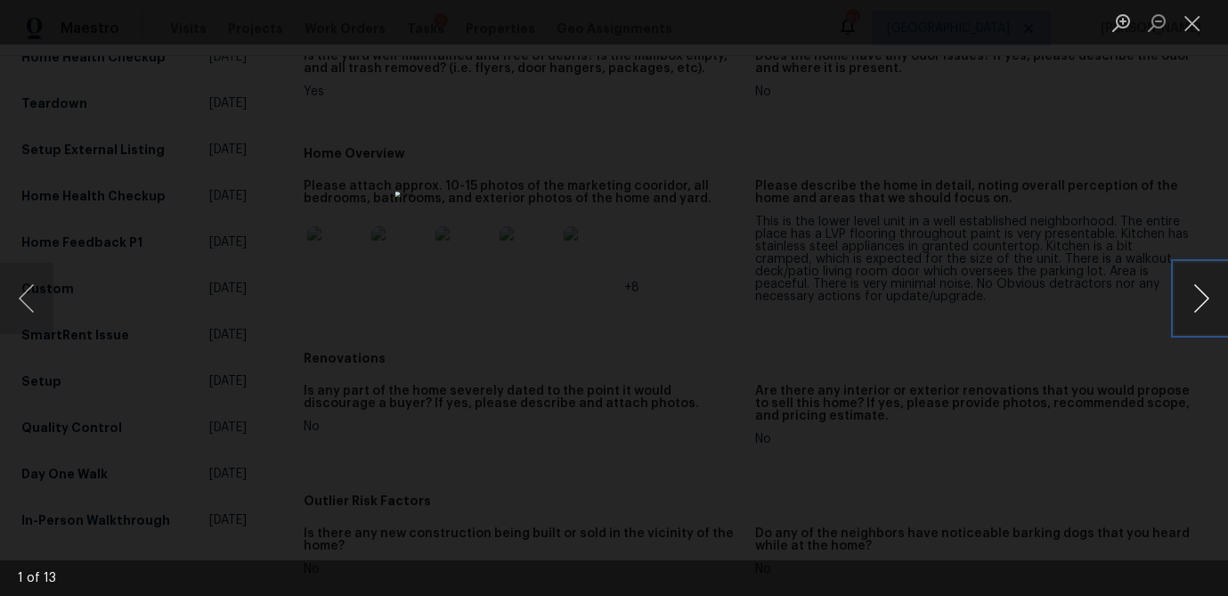
click at [1208, 293] on button "Next image" at bounding box center [1201, 298] width 53 height 71
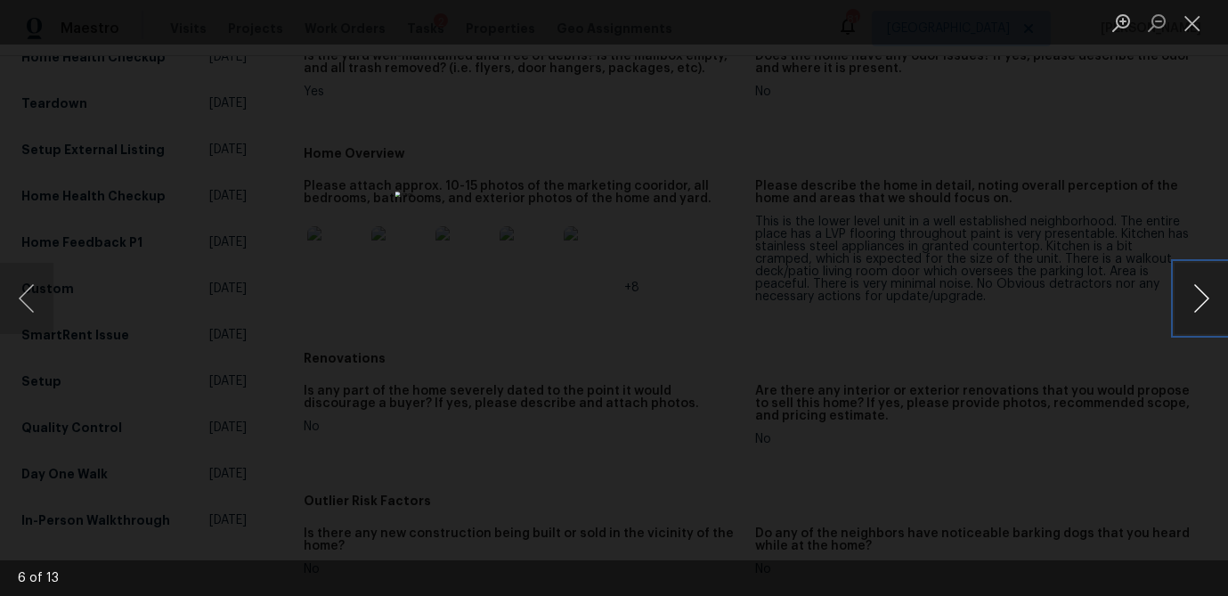
click at [1208, 293] on button "Next image" at bounding box center [1201, 298] width 53 height 71
click at [1189, 27] on button "Close lightbox" at bounding box center [1193, 22] width 36 height 31
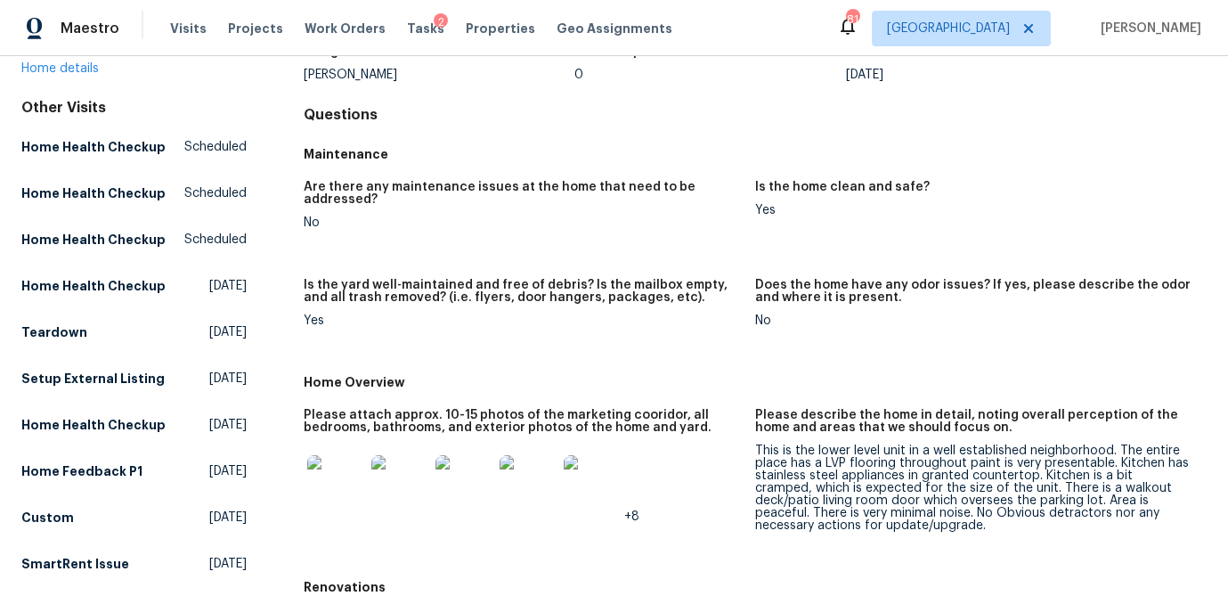
scroll to position [0, 0]
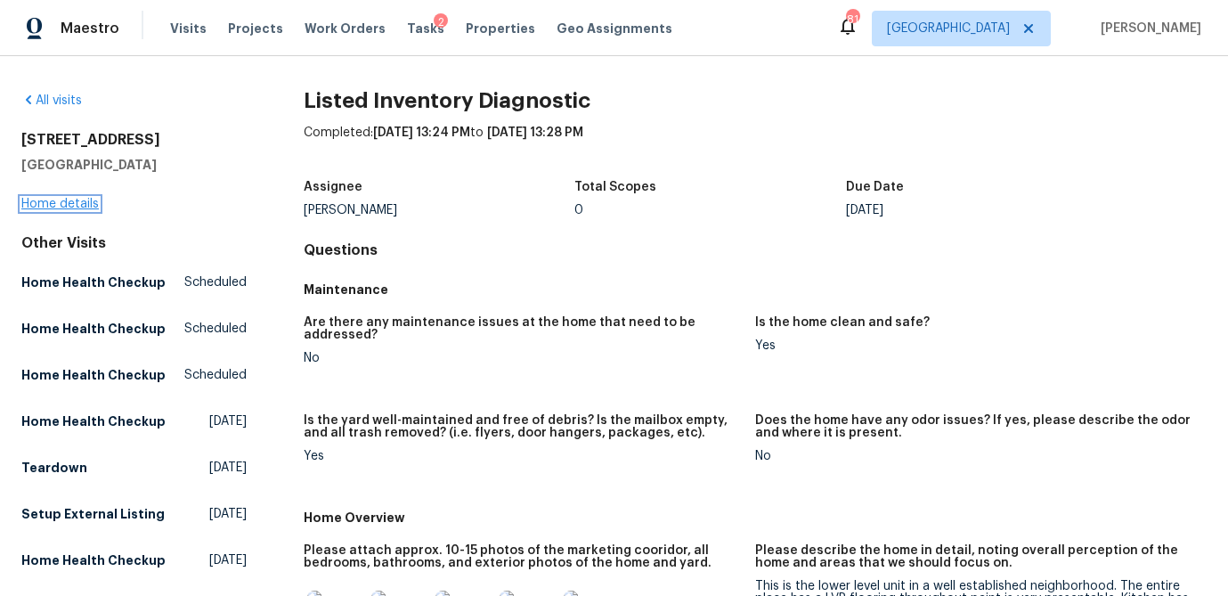
click at [39, 200] on link "Home details" at bounding box center [59, 204] width 77 height 12
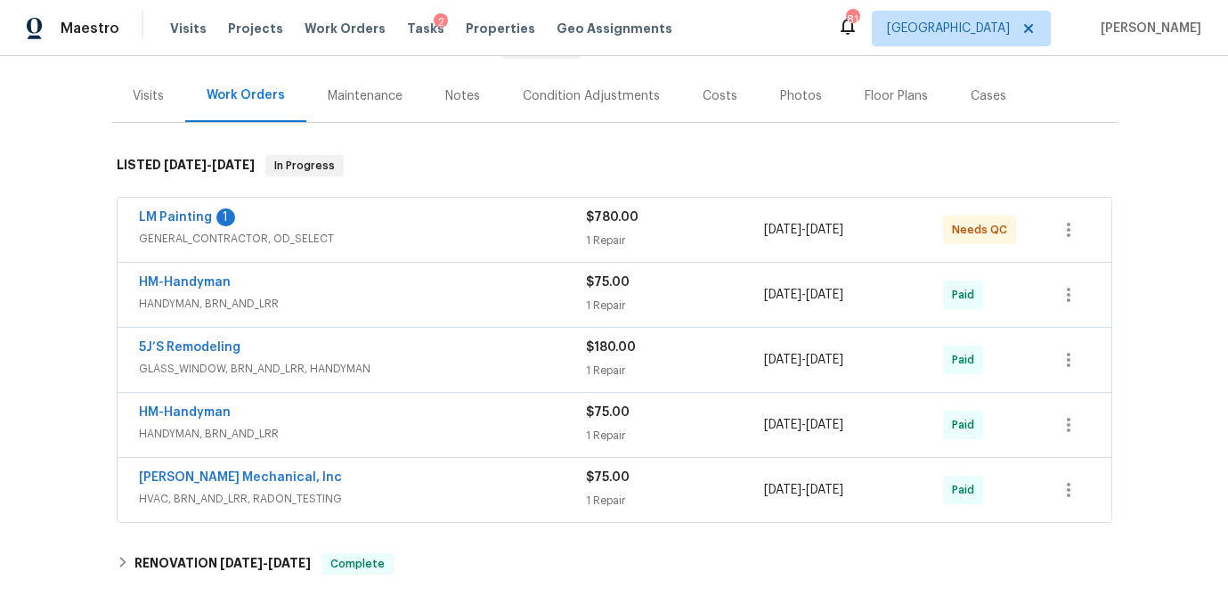
scroll to position [198, 0]
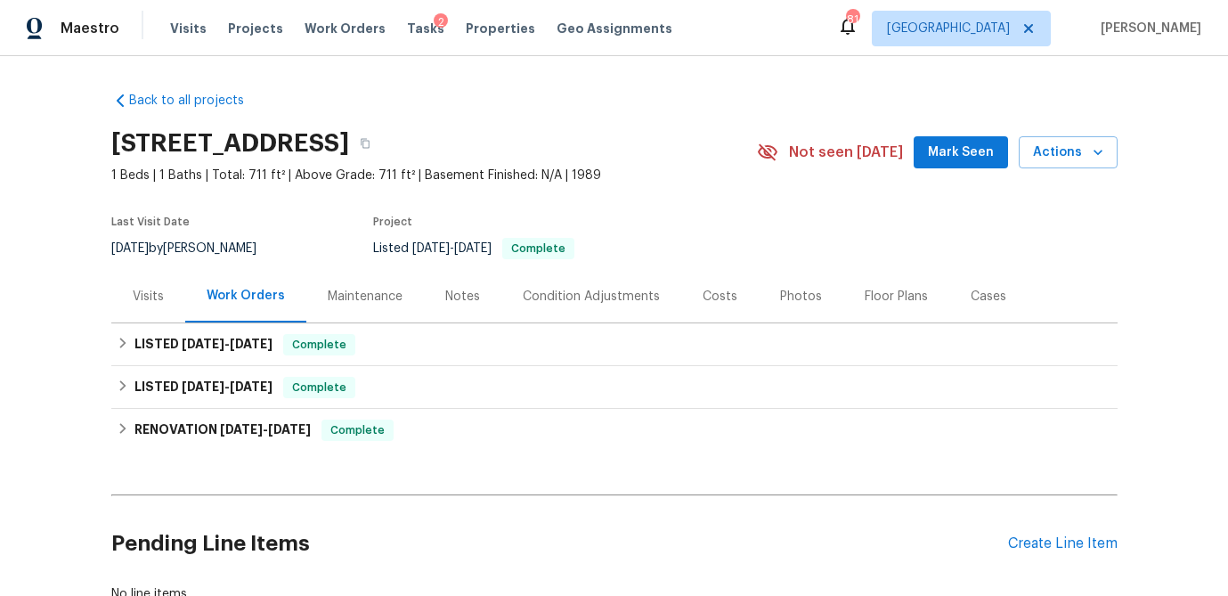
click at [146, 300] on div "Visits" at bounding box center [148, 297] width 31 height 18
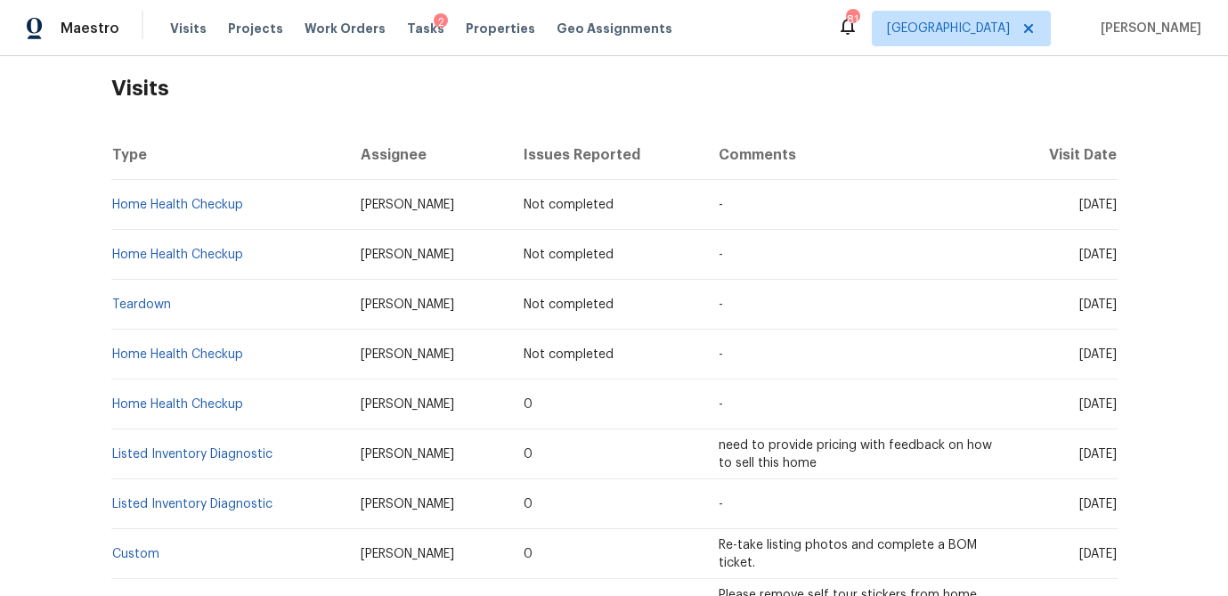
scroll to position [282, 0]
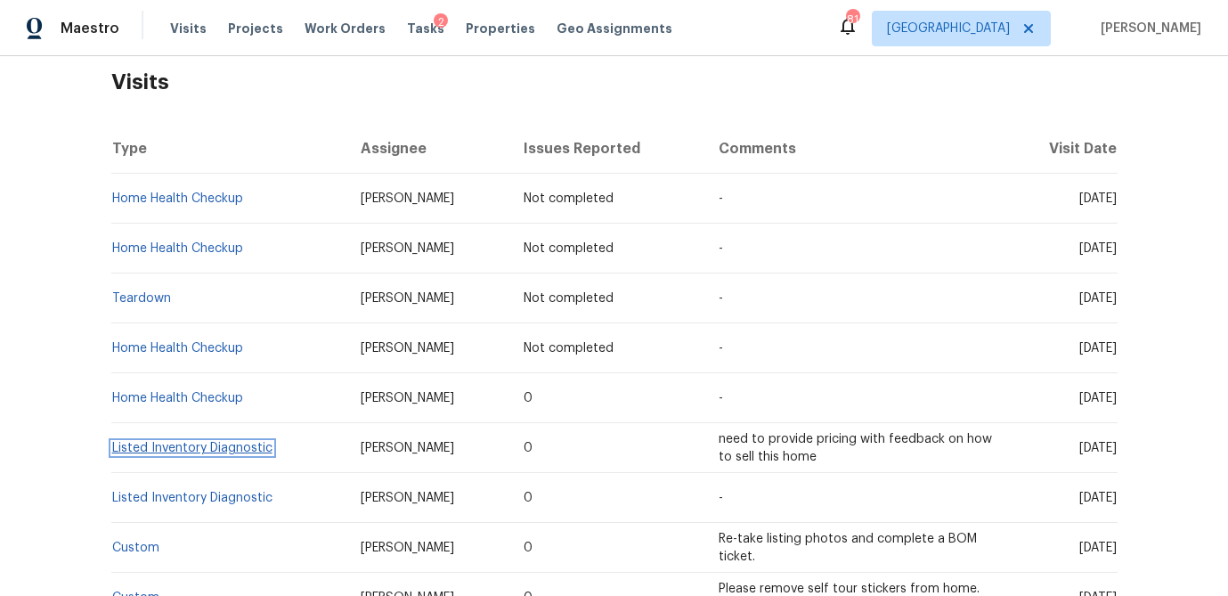
click at [241, 449] on link "Listed Inventory Diagnostic" at bounding box center [192, 448] width 160 height 12
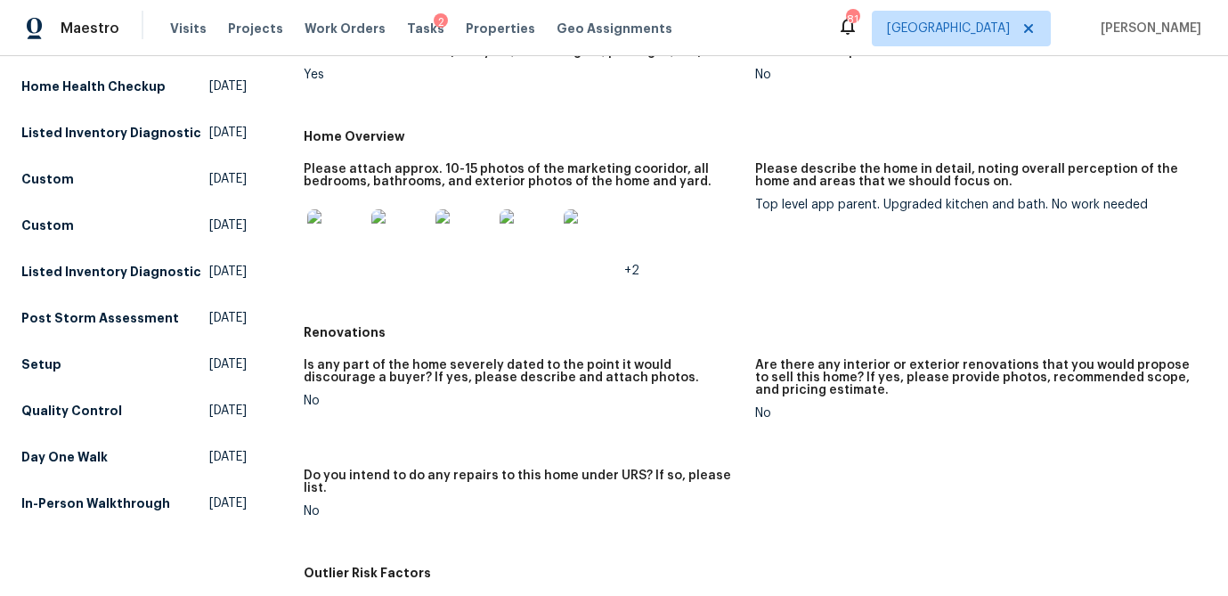
scroll to position [378, 0]
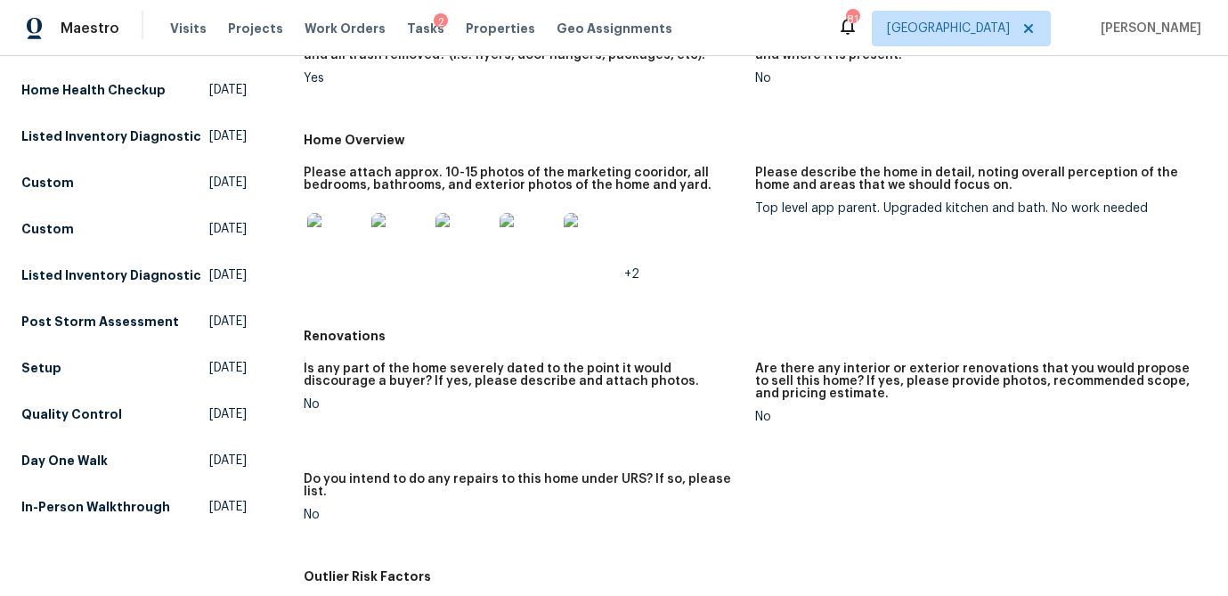
click at [363, 256] on img at bounding box center [335, 241] width 57 height 57
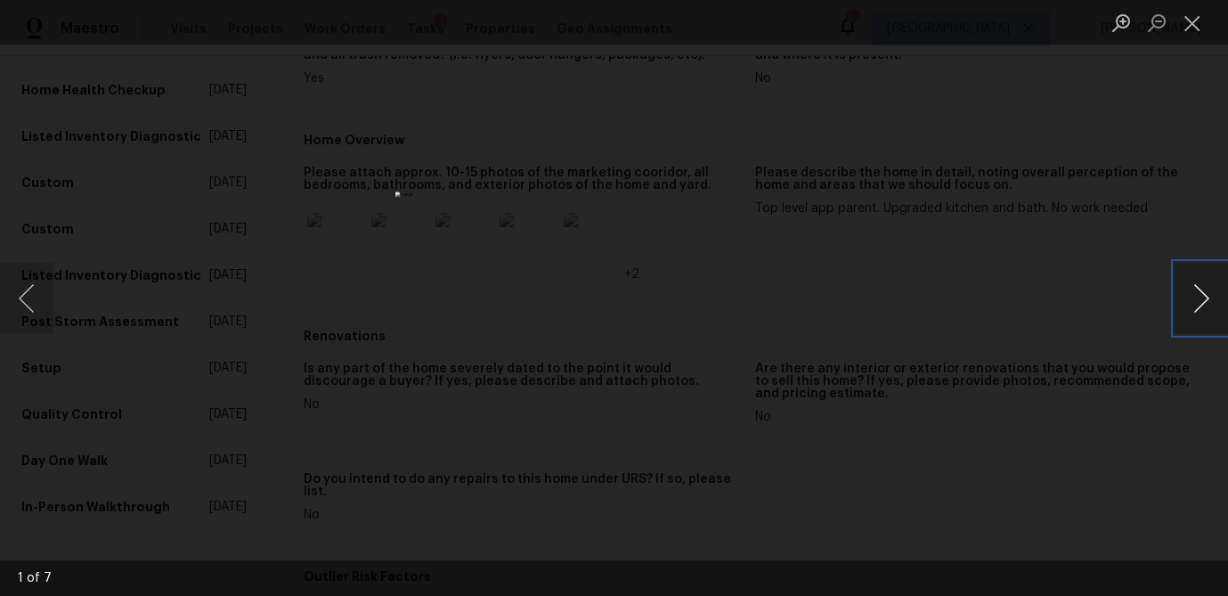
click at [1185, 302] on button "Next image" at bounding box center [1201, 298] width 53 height 71
click at [1183, 29] on button "Close lightbox" at bounding box center [1193, 22] width 36 height 31
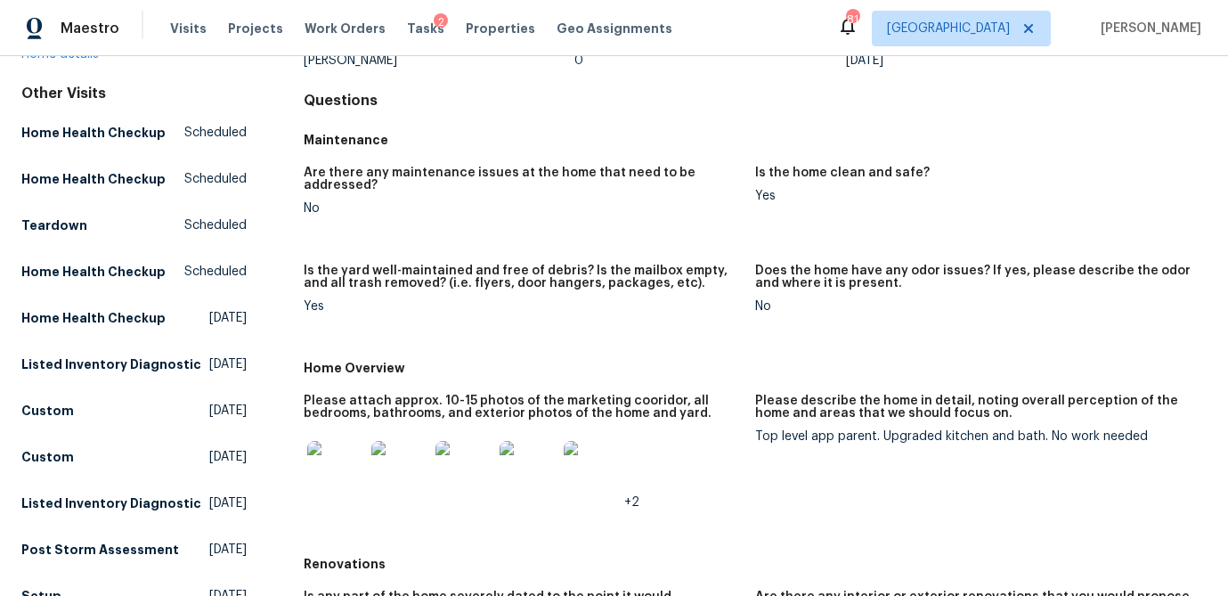
scroll to position [0, 0]
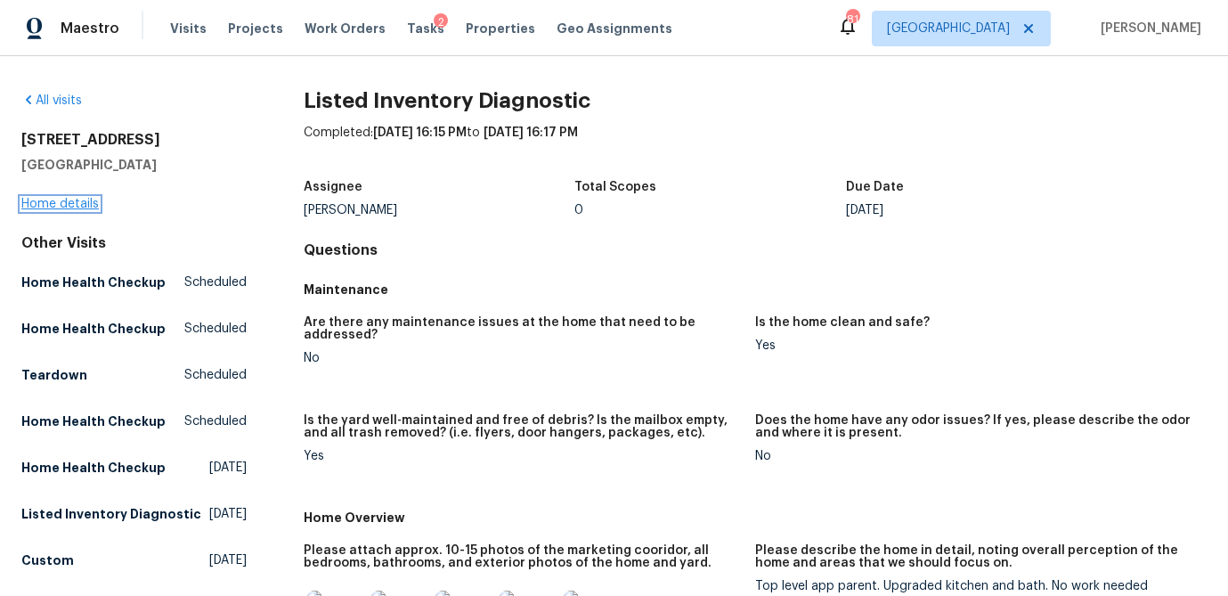
click at [78, 208] on link "Home details" at bounding box center [59, 204] width 77 height 12
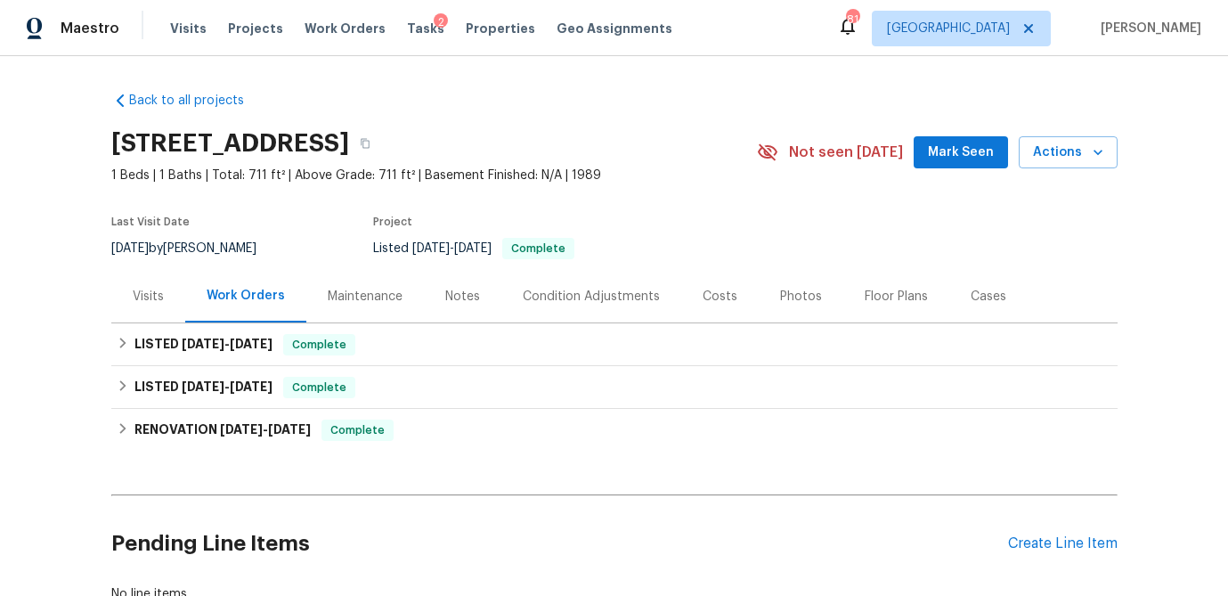
click at [780, 297] on div "Photos" at bounding box center [801, 297] width 42 height 18
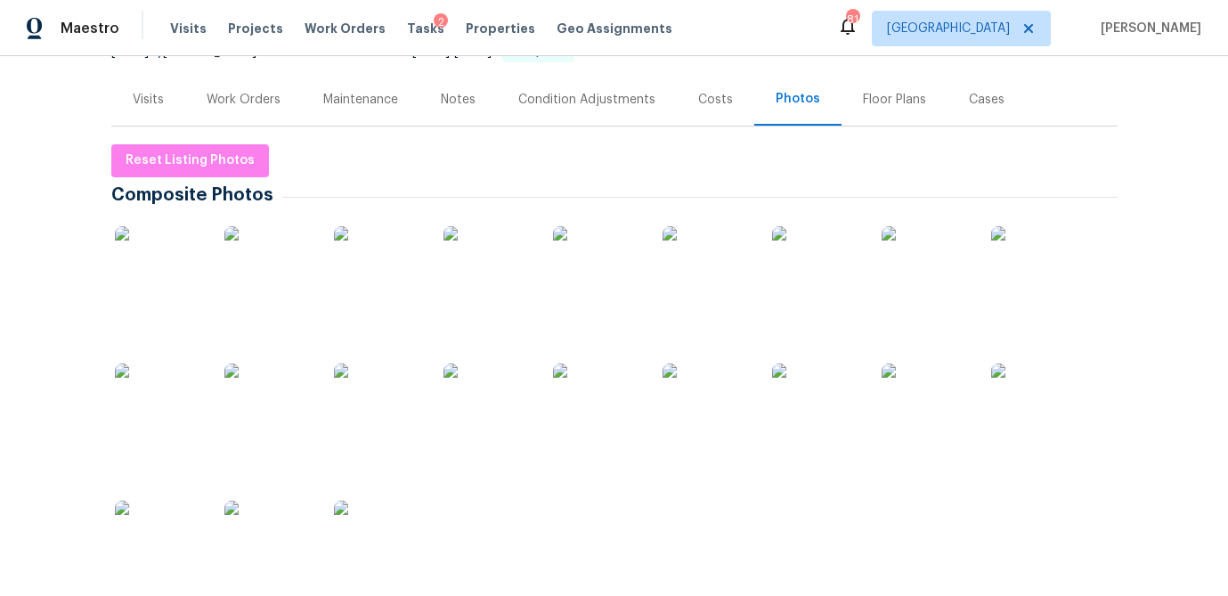
scroll to position [316, 0]
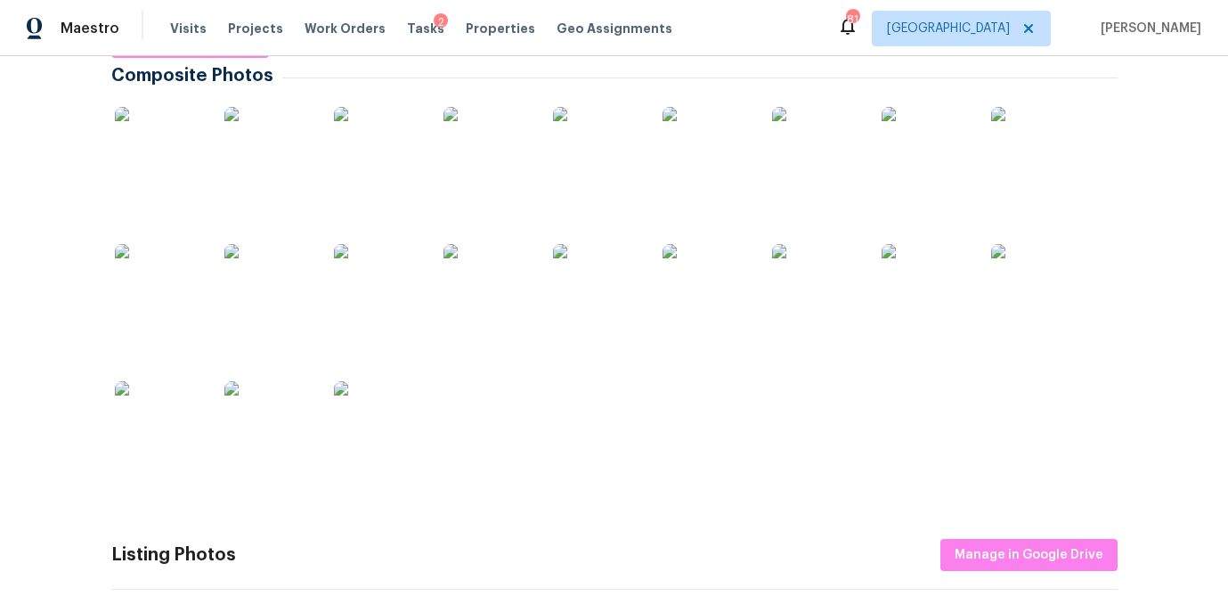
click at [169, 168] on img at bounding box center [159, 151] width 89 height 89
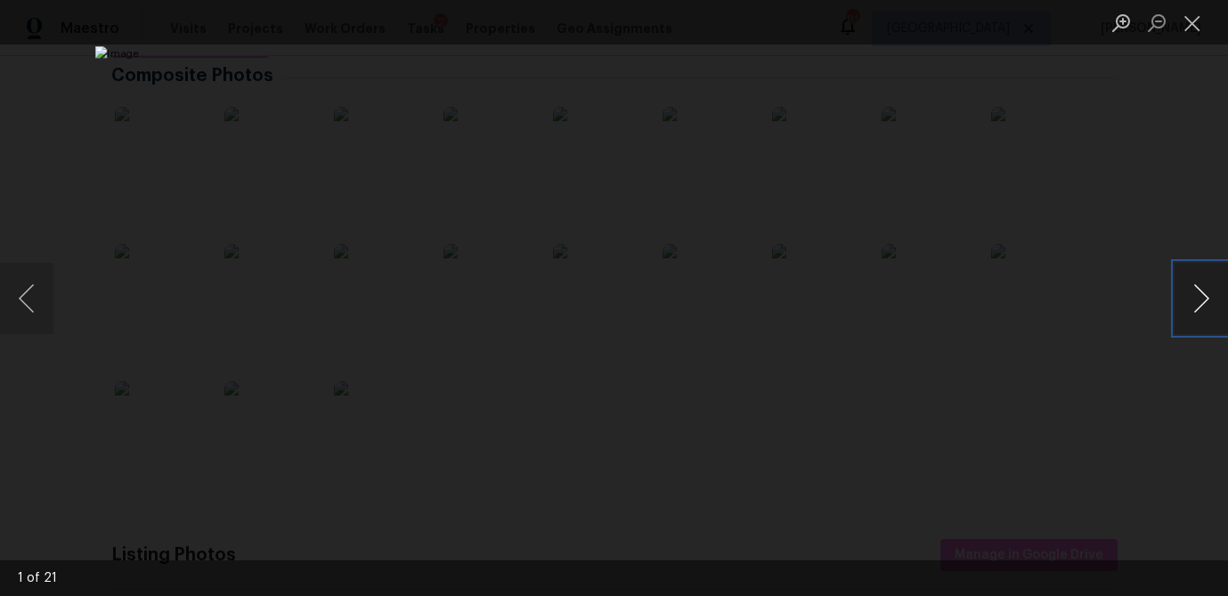
click at [1191, 302] on button "Next image" at bounding box center [1201, 298] width 53 height 71
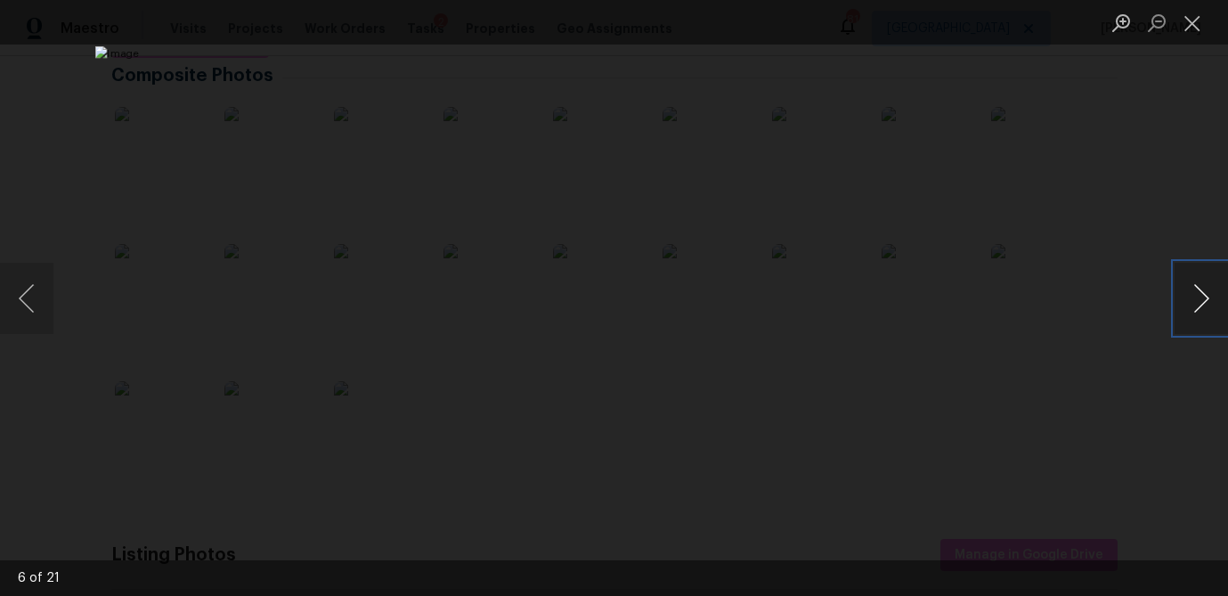
click at [1191, 302] on button "Next image" at bounding box center [1201, 298] width 53 height 71
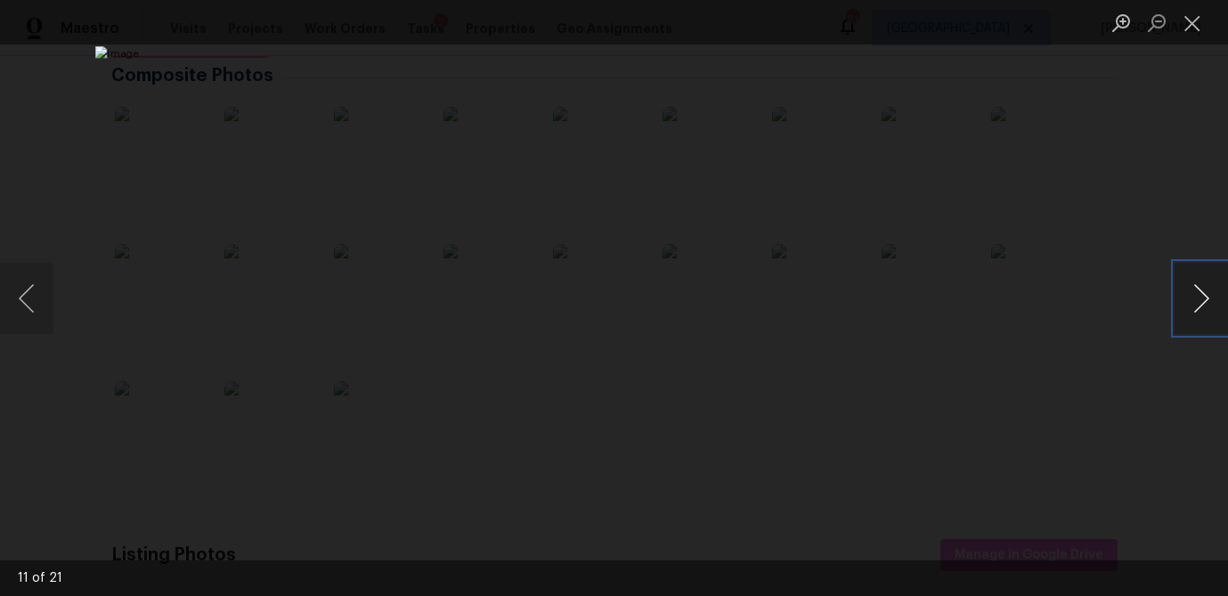
click at [1191, 302] on button "Next image" at bounding box center [1201, 298] width 53 height 71
click at [1195, 28] on button "Close lightbox" at bounding box center [1193, 22] width 36 height 31
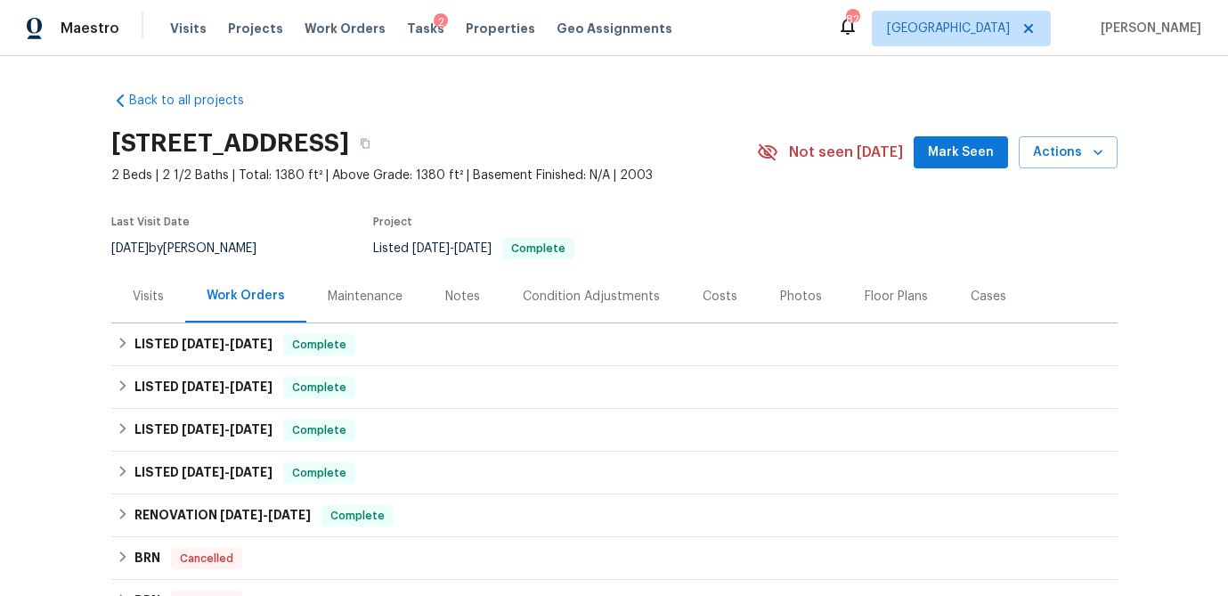
click at [159, 295] on div "Visits" at bounding box center [148, 297] width 31 height 18
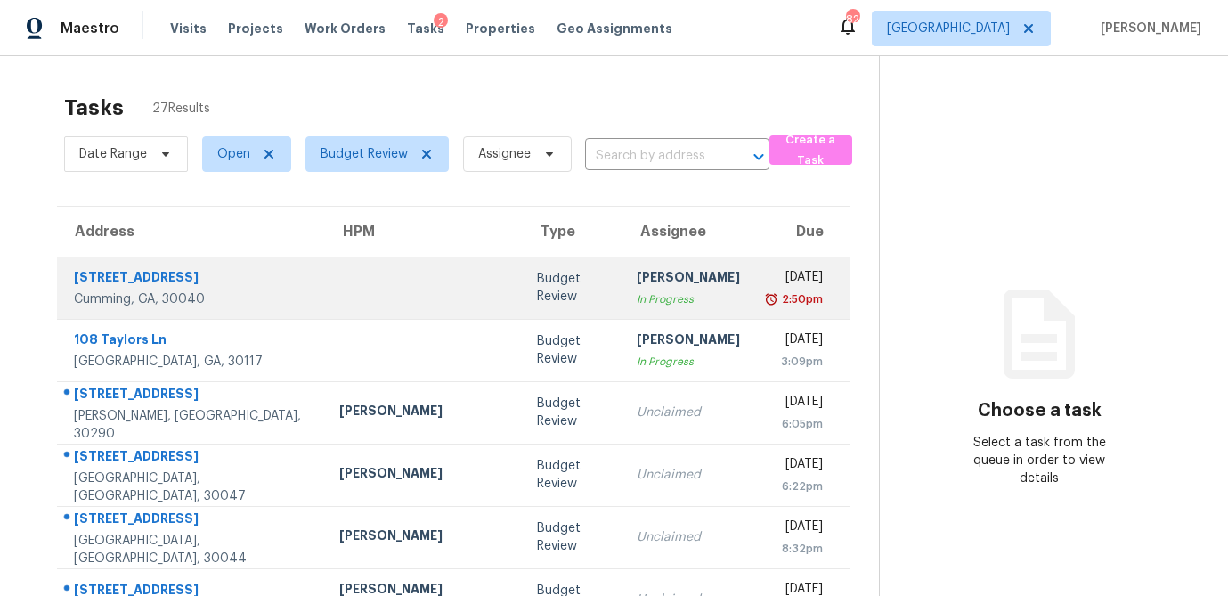
click at [401, 299] on td at bounding box center [424, 287] width 198 height 62
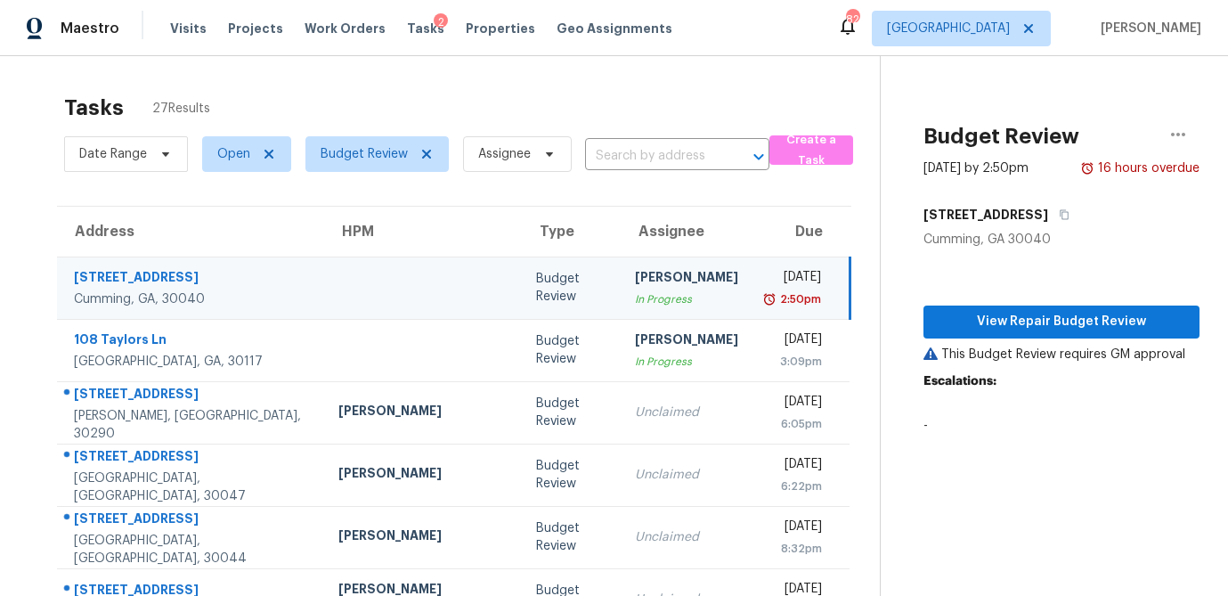
click at [621, 289] on td "Anthony Gouldthorp In Progress" at bounding box center [687, 287] width 132 height 62
drag, startPoint x: 945, startPoint y: 325, endPoint x: 936, endPoint y: 332, distance: 11.4
click at [945, 325] on span "View Repair Budget Review" at bounding box center [1062, 322] width 248 height 22
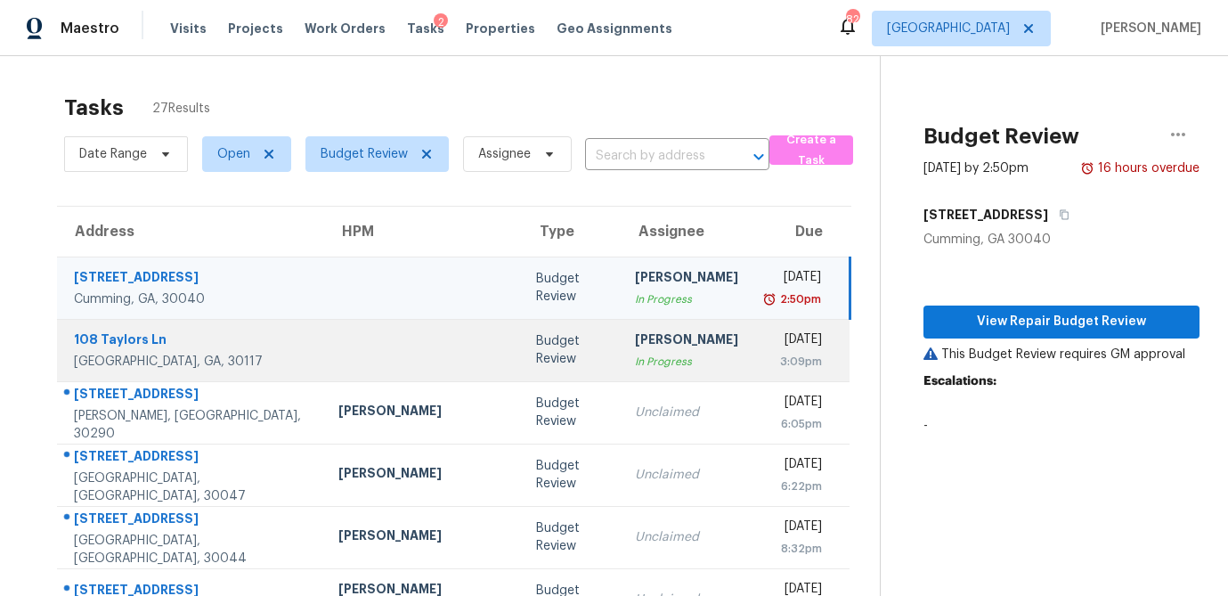
click at [635, 362] on div "In Progress" at bounding box center [686, 362] width 103 height 18
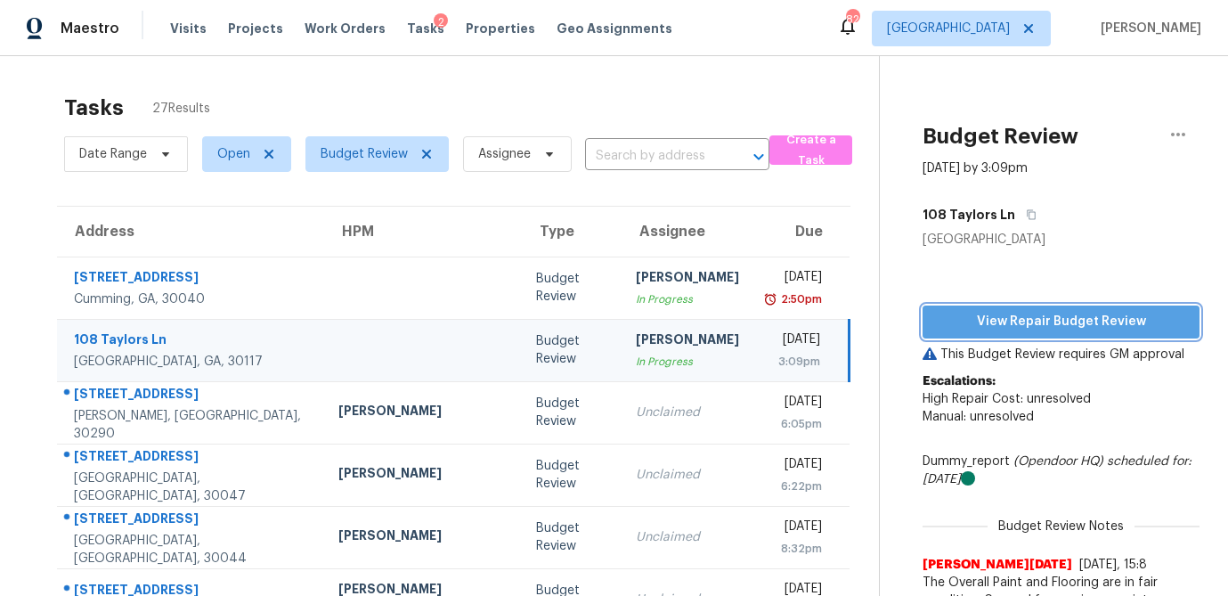
click at [1002, 331] on span "View Repair Budget Review" at bounding box center [1061, 322] width 248 height 22
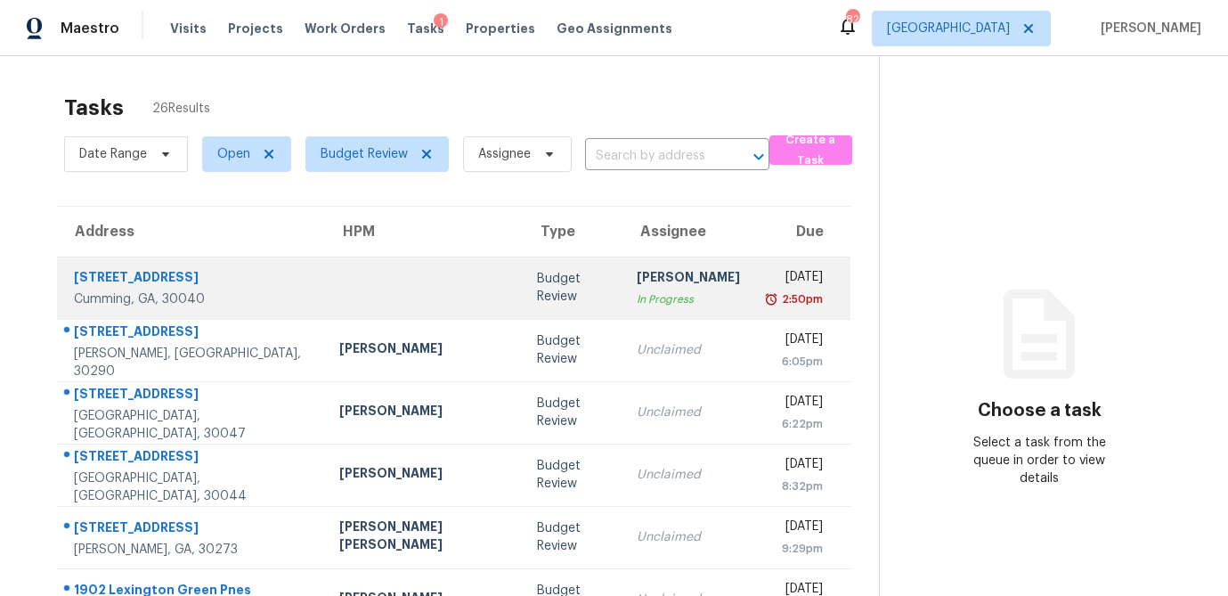
click at [392, 278] on td at bounding box center [424, 287] width 198 height 62
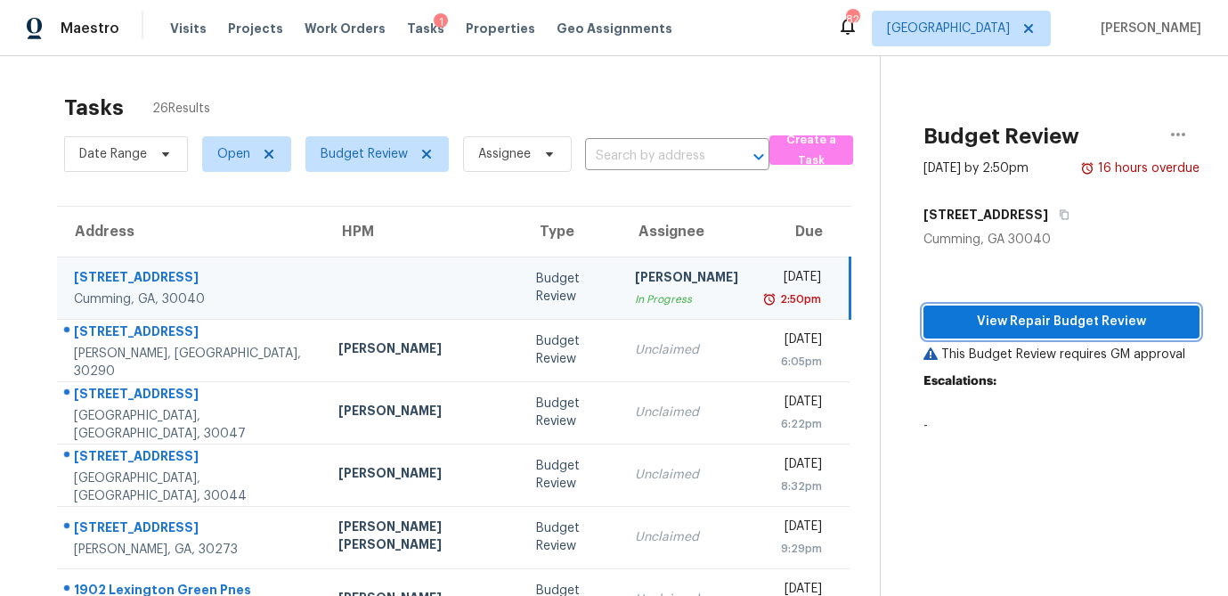
click at [1032, 317] on span "View Repair Budget Review" at bounding box center [1062, 322] width 248 height 22
drag, startPoint x: 201, startPoint y: 264, endPoint x: 85, endPoint y: 262, distance: 116.7
click at [85, 268] on div "[STREET_ADDRESS]" at bounding box center [192, 279] width 236 height 22
drag, startPoint x: 71, startPoint y: 263, endPoint x: 213, endPoint y: 267, distance: 141.7
click at [213, 268] on div "[STREET_ADDRESS]" at bounding box center [184, 288] width 252 height 40
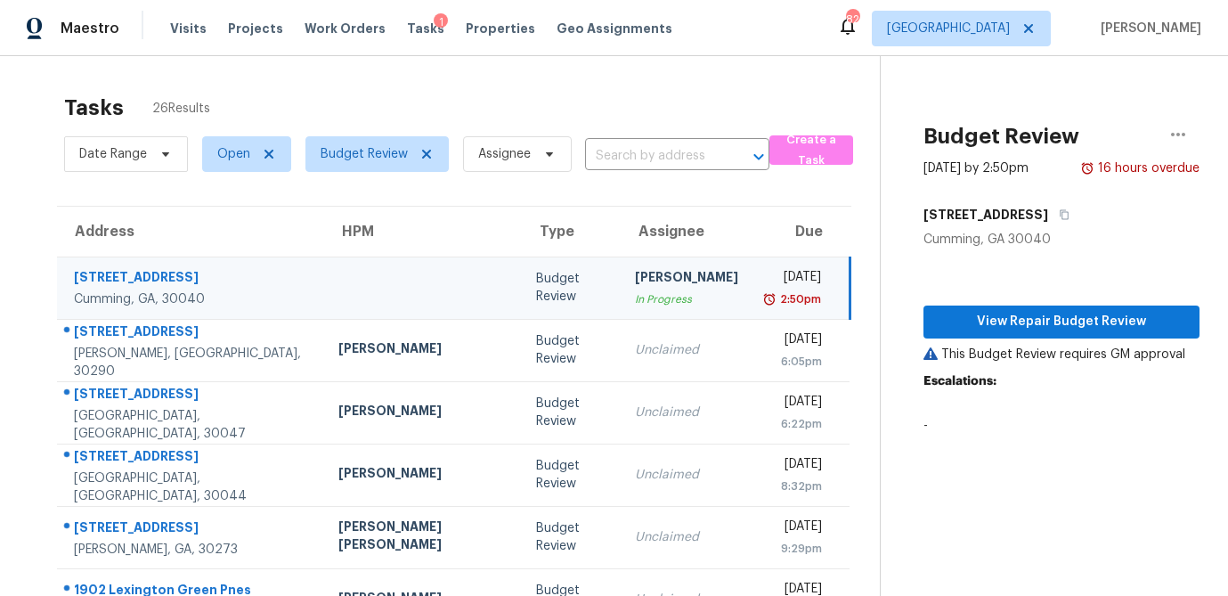
copy div "[STREET_ADDRESS]"
click at [635, 282] on div "[PERSON_NAME]" at bounding box center [686, 279] width 103 height 22
click at [1167, 130] on icon "button" at bounding box center [1177, 134] width 21 height 21
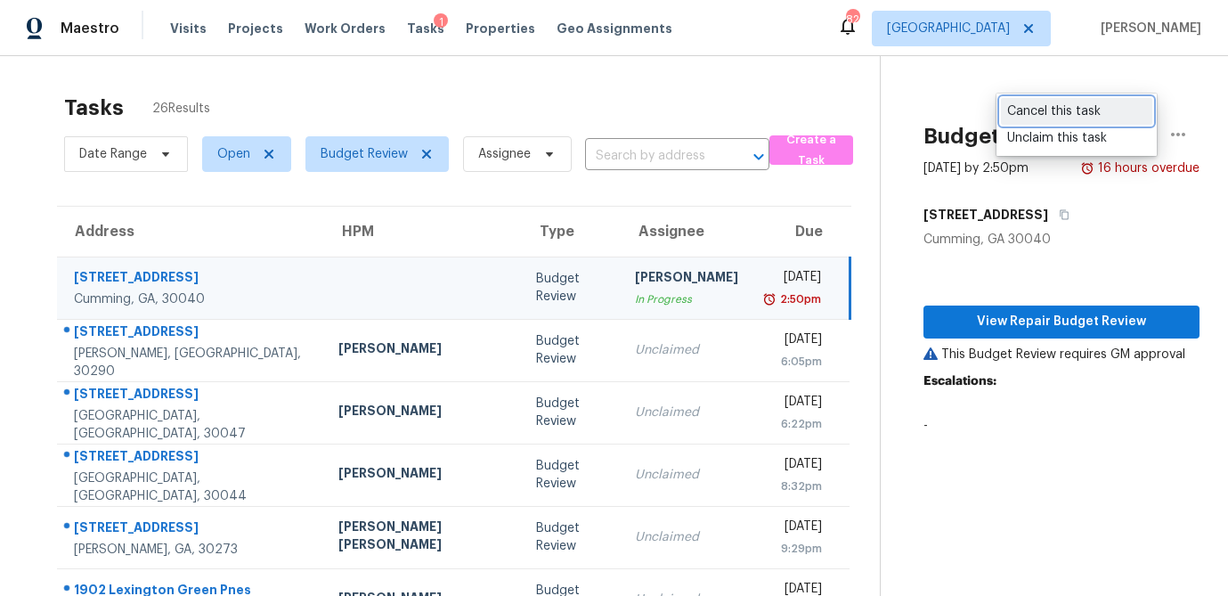
click at [1060, 114] on div "Cancel this task" at bounding box center [1076, 111] width 139 height 18
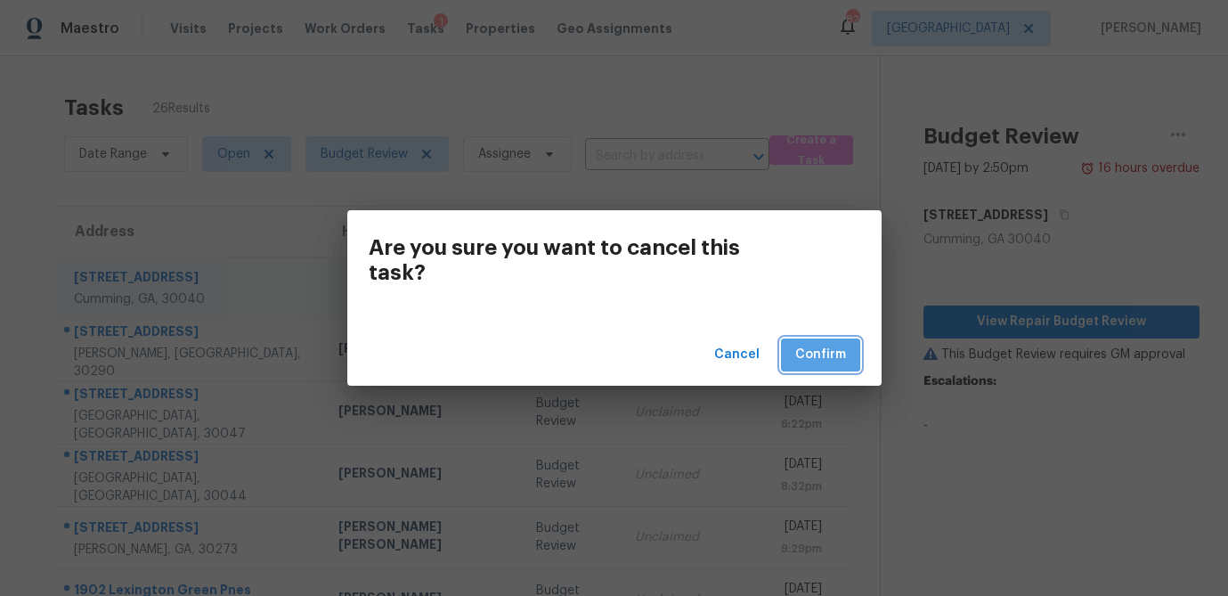
click at [797, 351] on span "Confirm" at bounding box center [820, 355] width 51 height 22
